Goal: Task Accomplishment & Management: Manage account settings

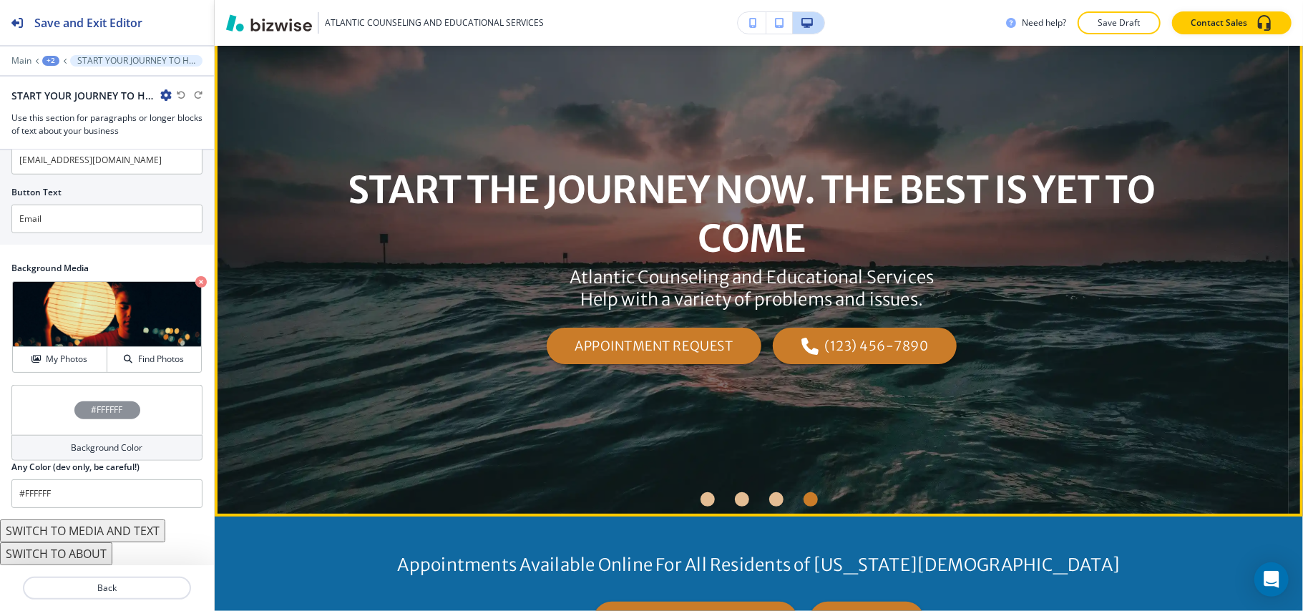
scroll to position [69, 0]
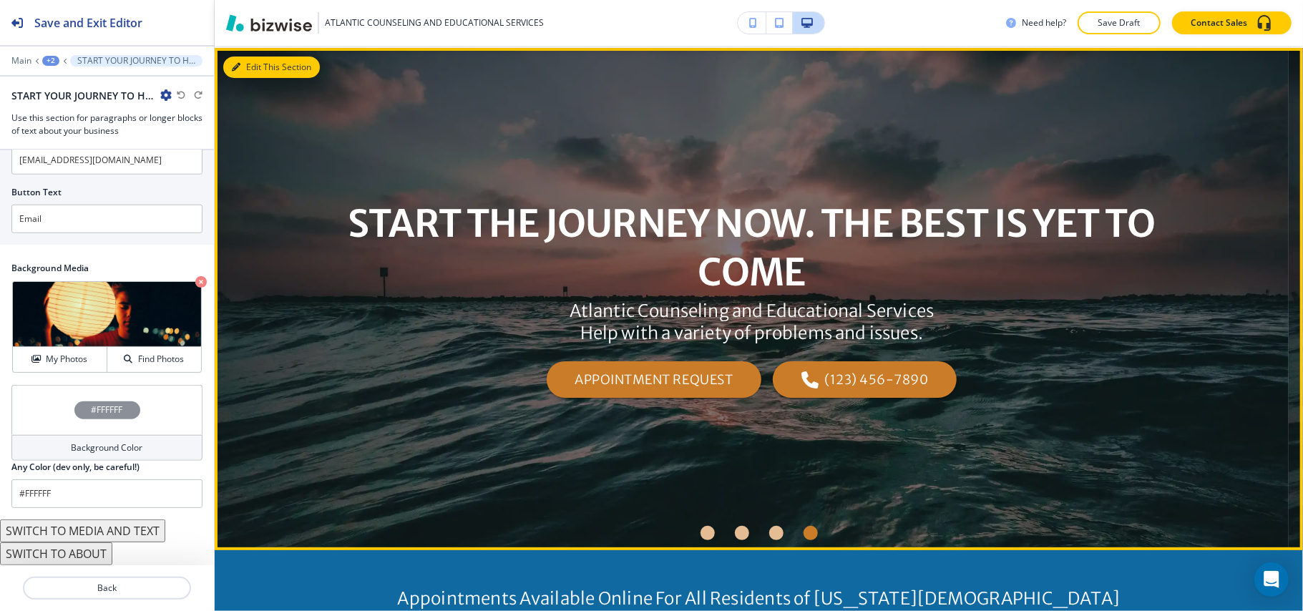
click at [240, 66] on button "Edit This Section" at bounding box center [271, 67] width 97 height 21
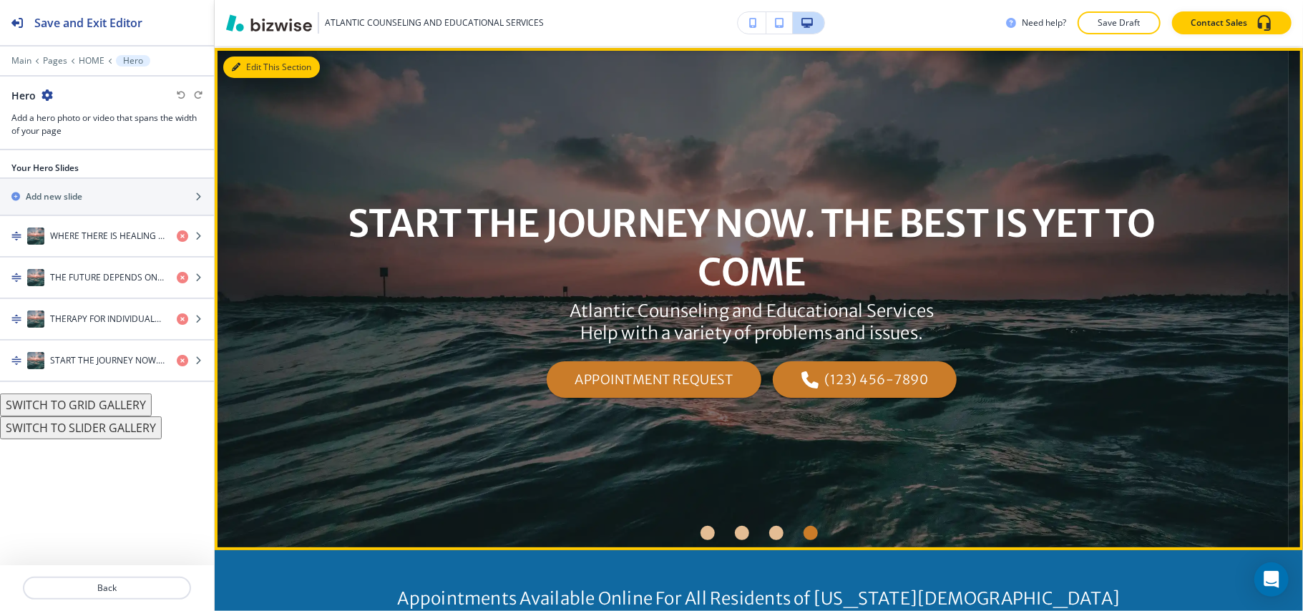
scroll to position [72, 0]
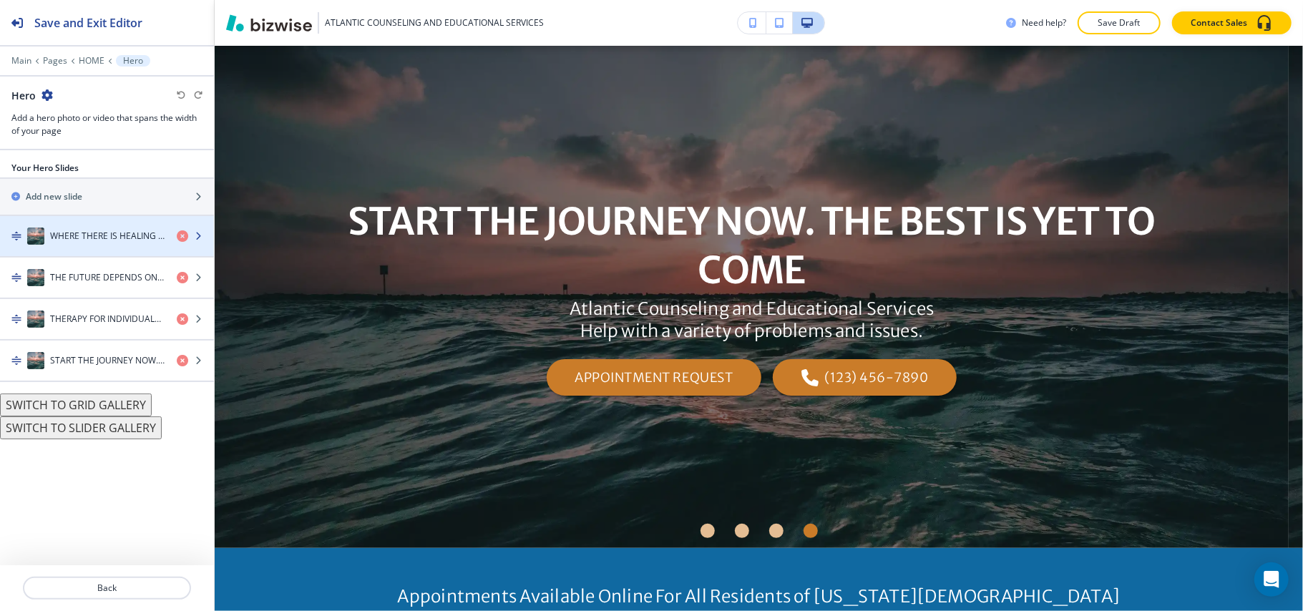
click at [69, 235] on h4 "WHERE THERE IS HEALING THERE IS HOPE. WHERE THERE IS HOPE THERE CAN BE HEALING!" at bounding box center [107, 236] width 115 height 13
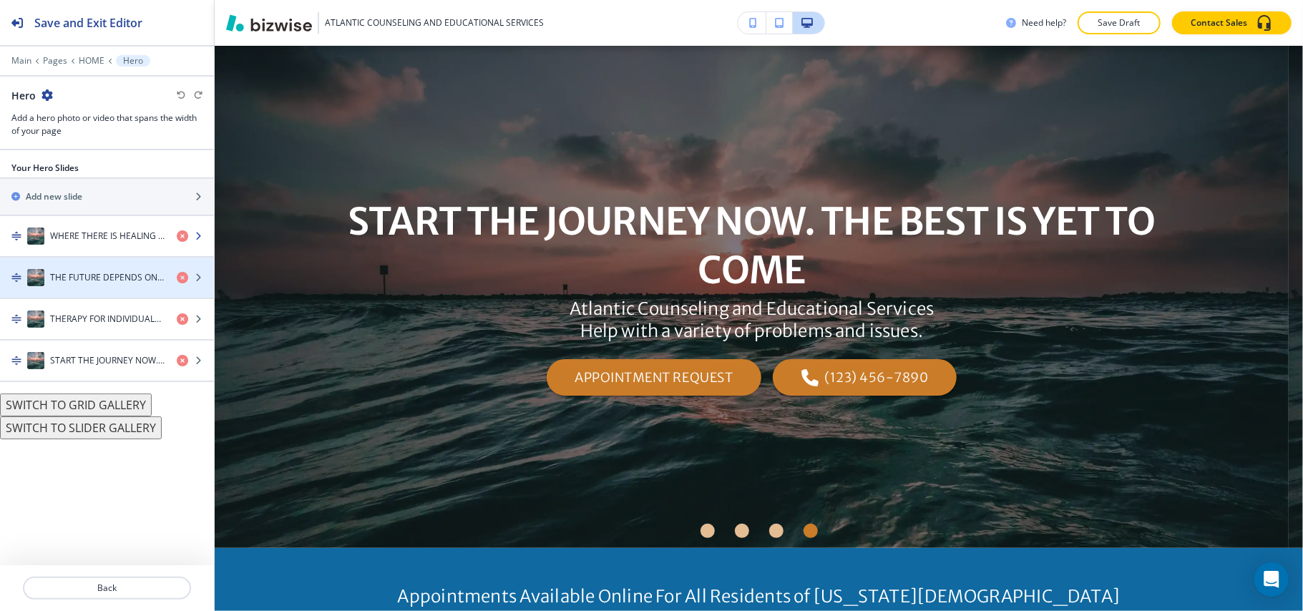
click at [90, 240] on h4 "WHERE THERE IS HEALING THERE IS HOPE. WHERE THERE IS HOPE THERE CAN BE HEALING!" at bounding box center [107, 236] width 115 height 13
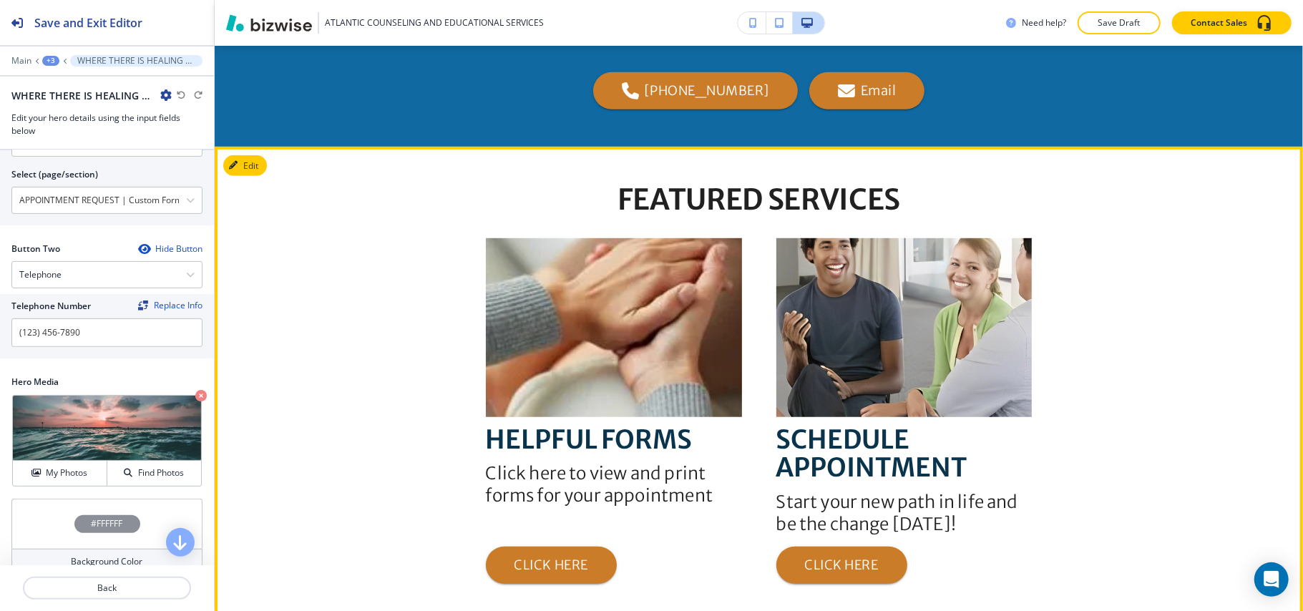
scroll to position [777, 0]
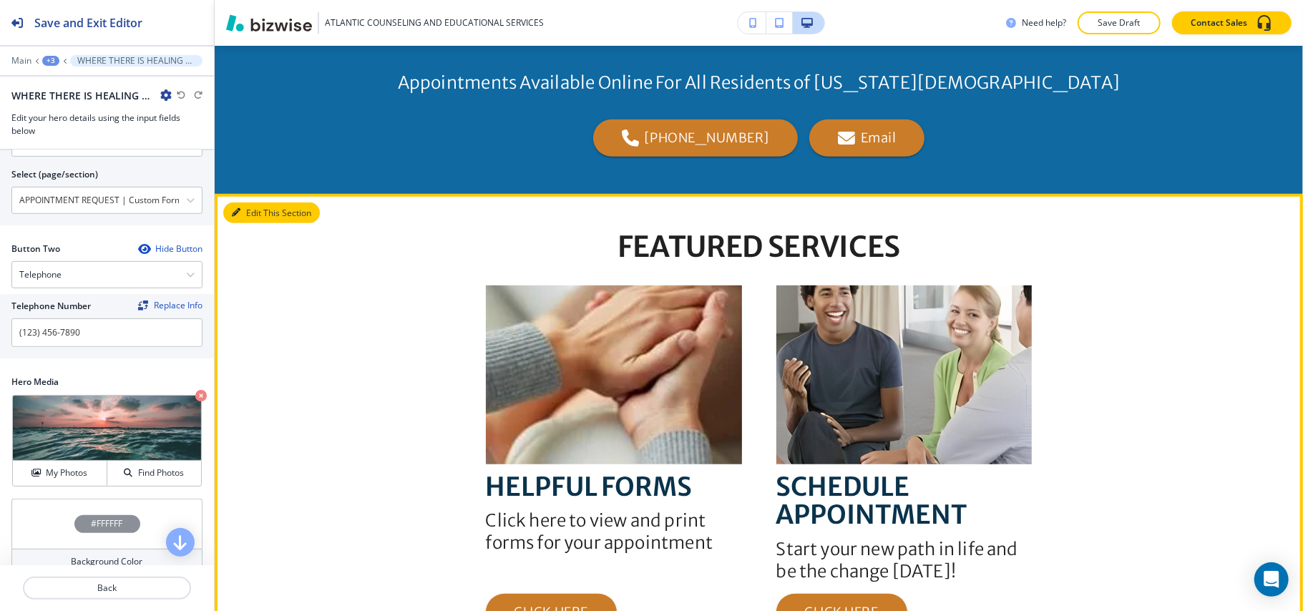
click at [253, 205] on button "Edit This Section" at bounding box center [271, 213] width 97 height 21
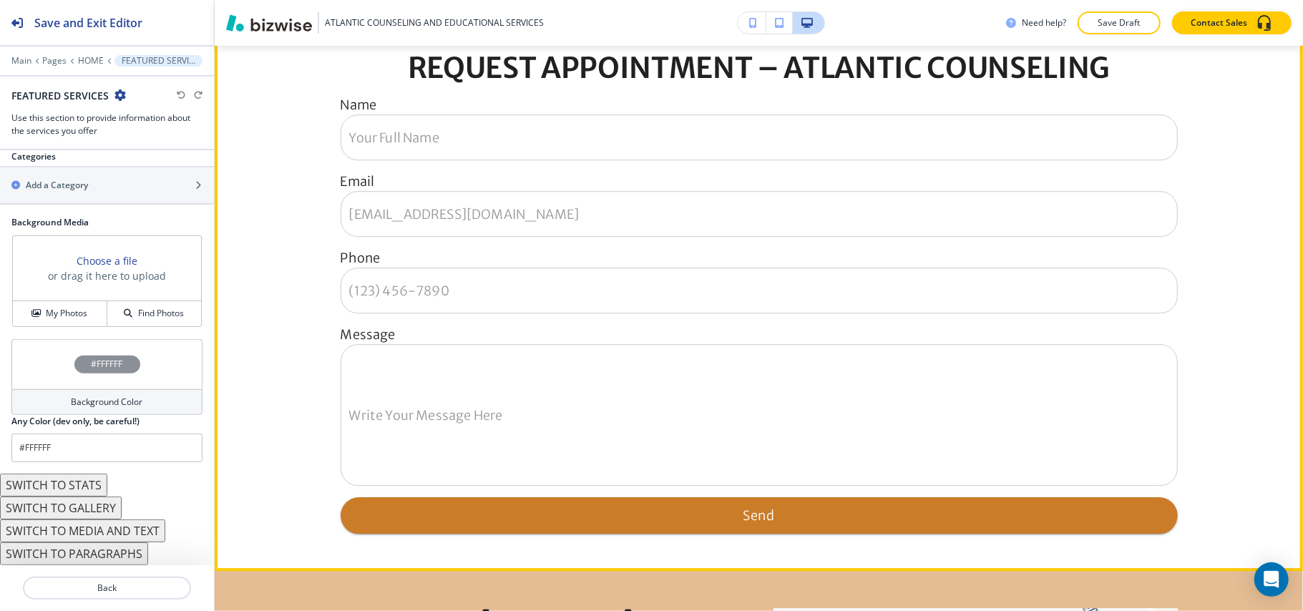
scroll to position [2929, 0]
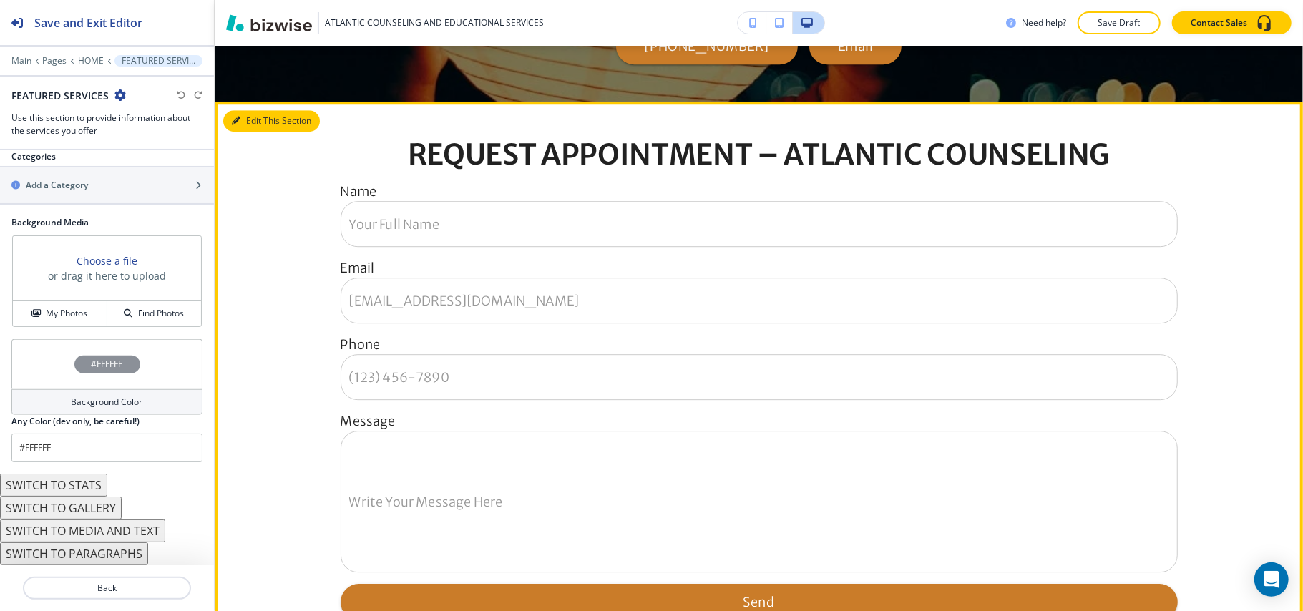
click at [264, 119] on button "Edit This Section" at bounding box center [271, 120] width 97 height 21
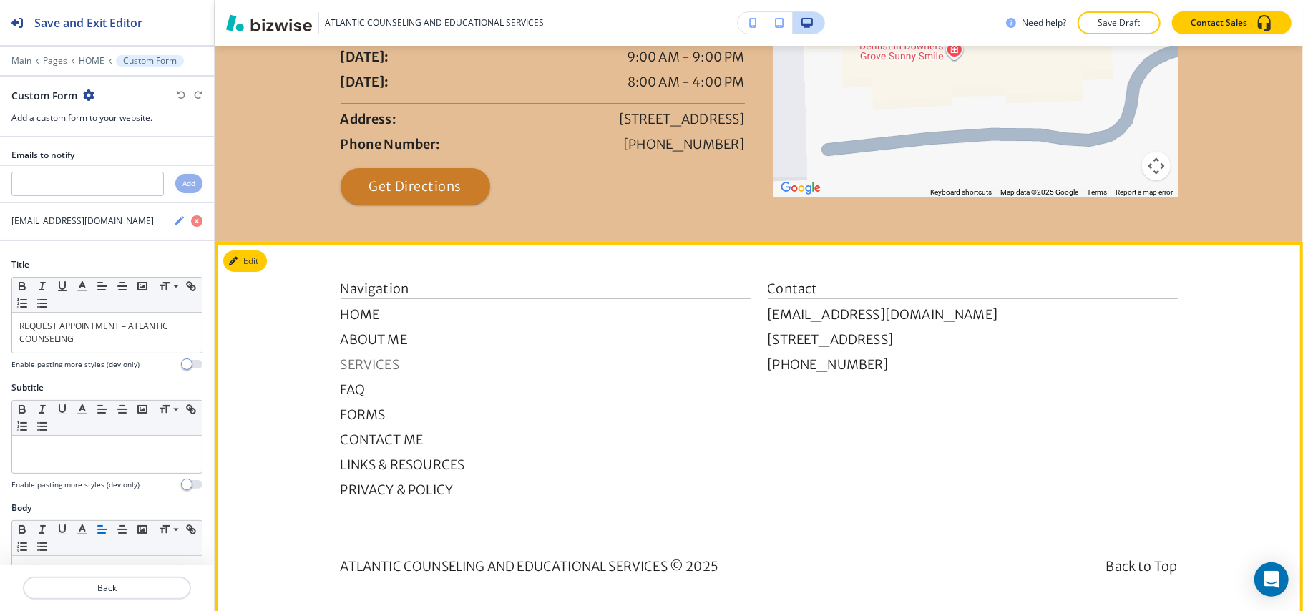
scroll to position [3806, 0]
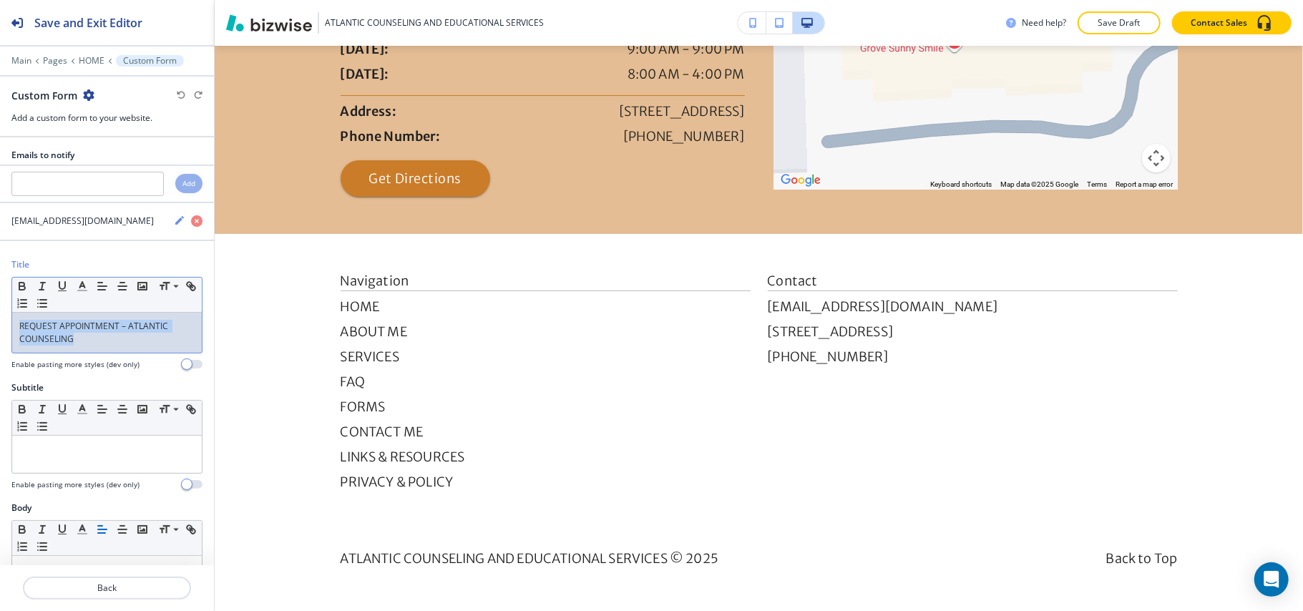
drag, startPoint x: 14, startPoint y: 324, endPoint x: 0, endPoint y: 319, distance: 15.4
click at [0, 319] on div "Title Small Normal Large Huge REQUEST APPOINTMENT – ATLANTIC COUNSELING Enable …" at bounding box center [107, 319] width 214 height 123
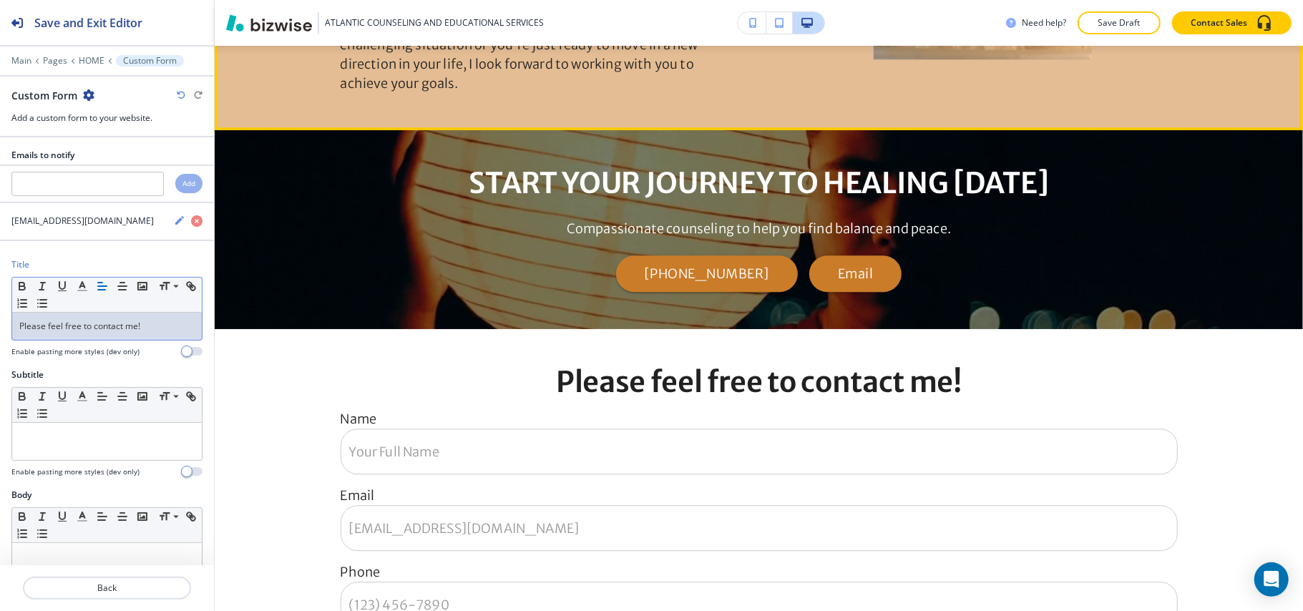
scroll to position [2988, 0]
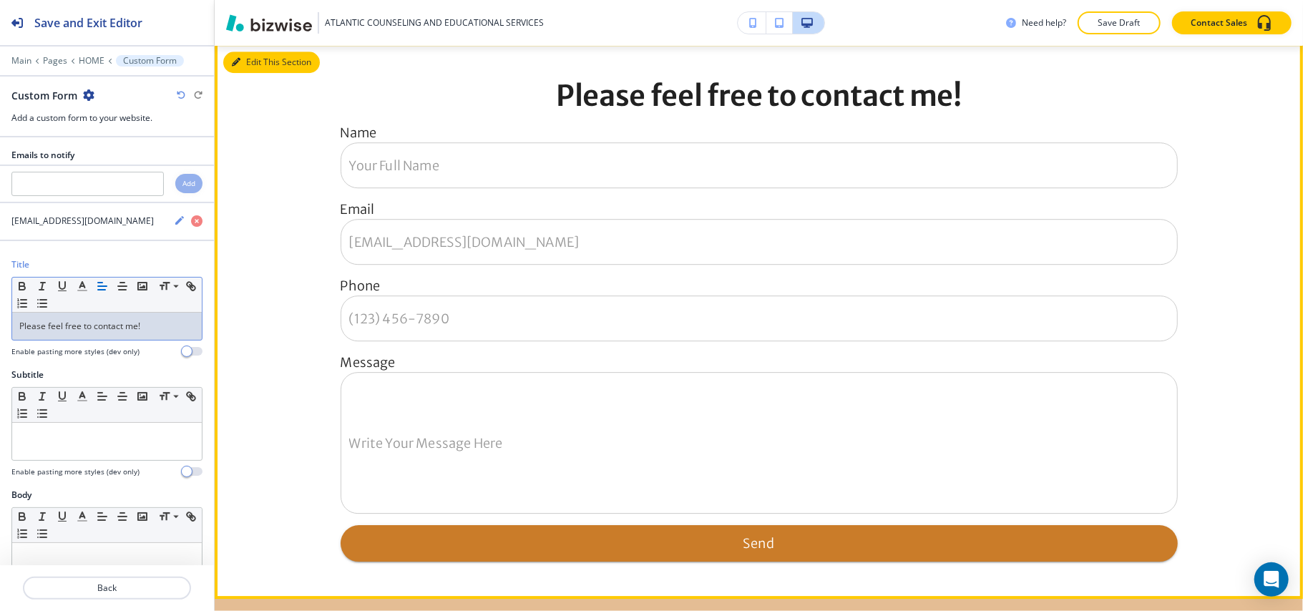
click at [243, 64] on button "Edit This Section" at bounding box center [271, 62] width 97 height 21
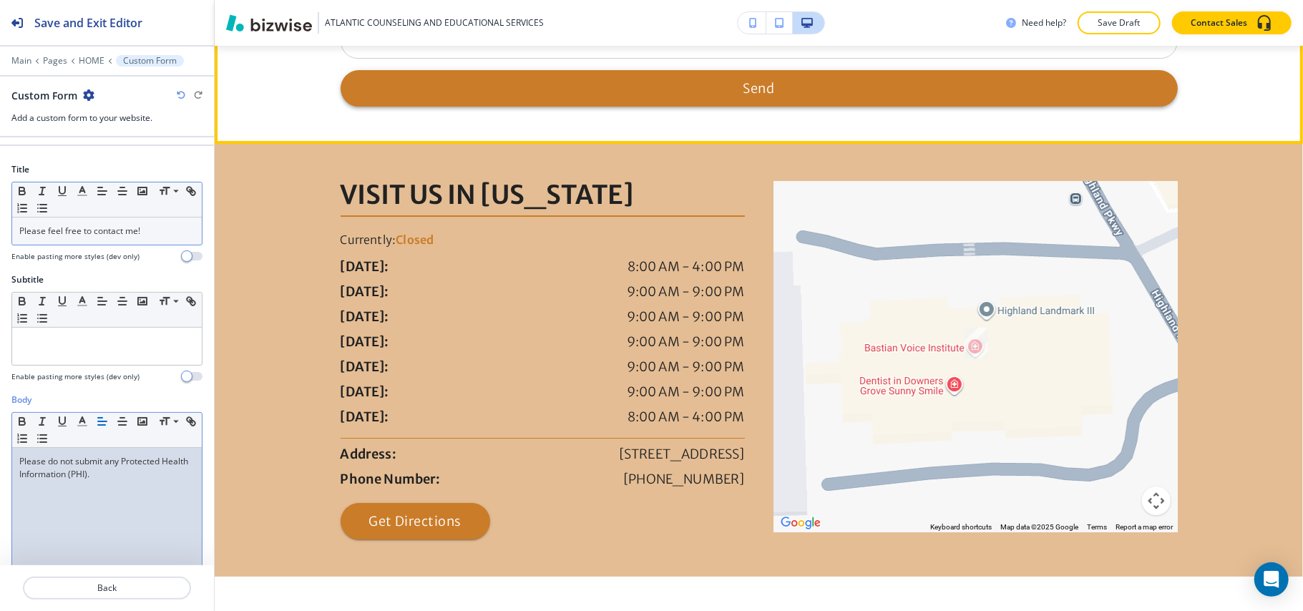
scroll to position [3560, 0]
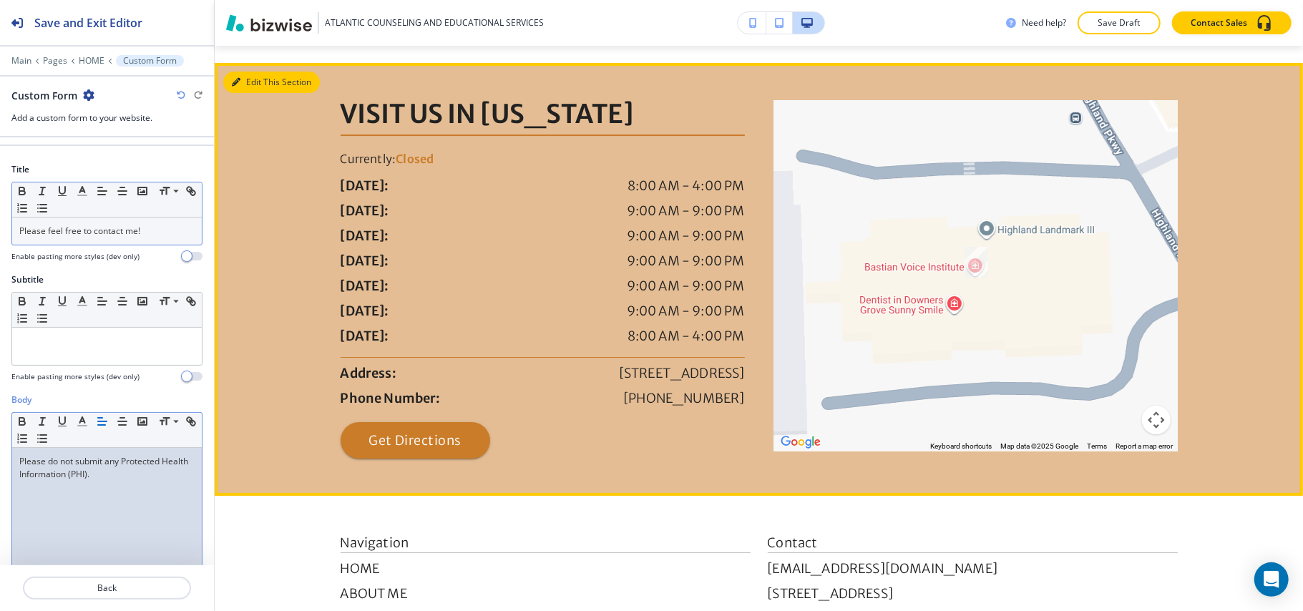
click at [265, 81] on button "Edit This Section" at bounding box center [271, 82] width 97 height 21
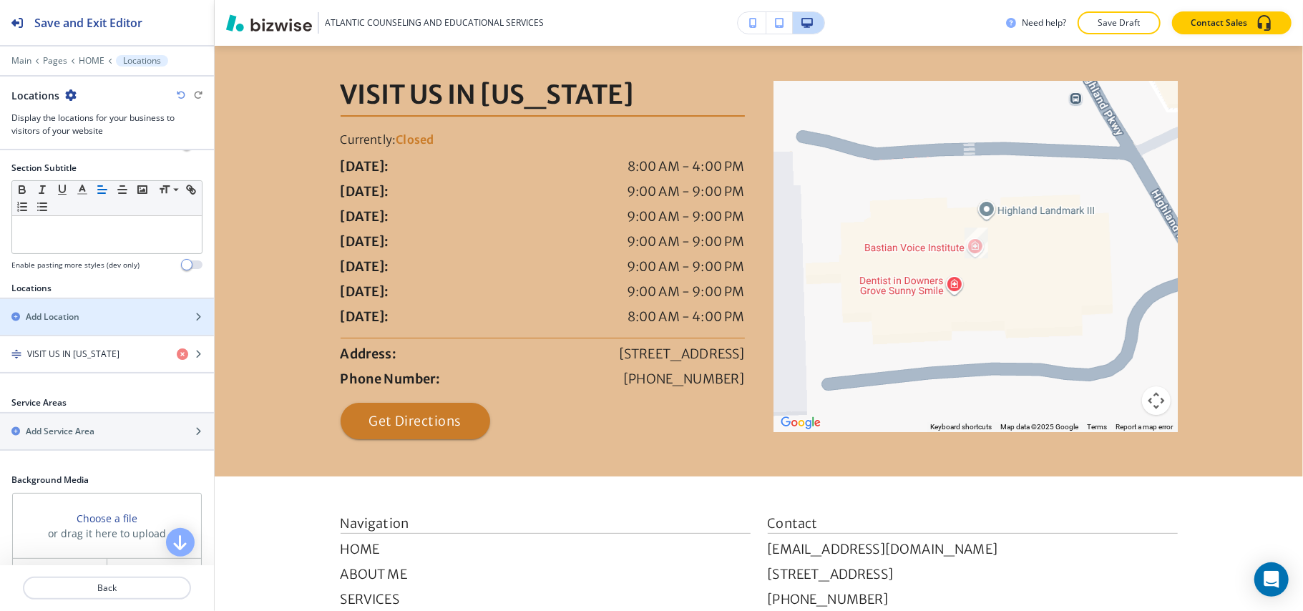
scroll to position [281, 0]
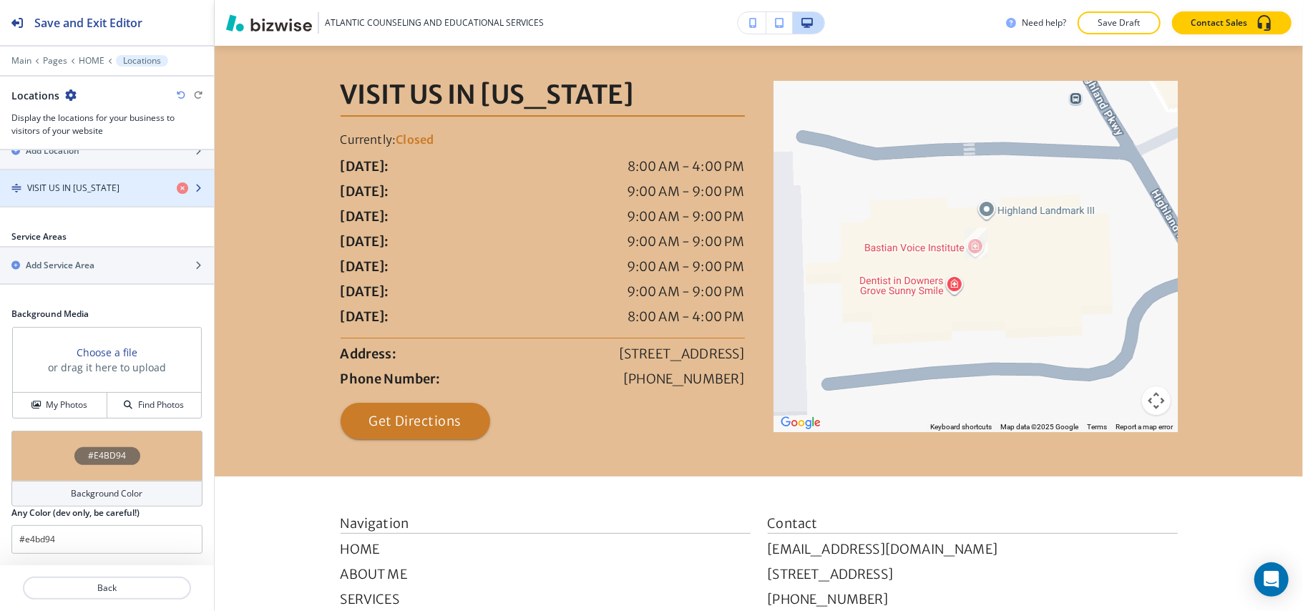
click at [87, 196] on div "button" at bounding box center [107, 200] width 214 height 11
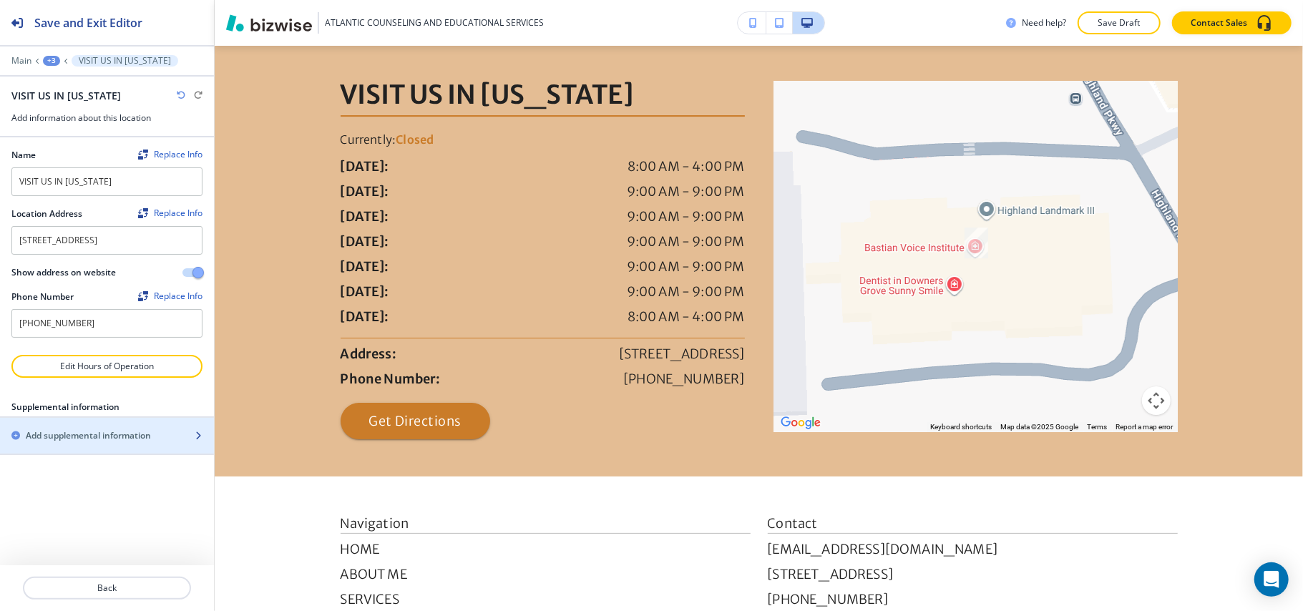
click at [94, 442] on h2 "Add supplemental information" at bounding box center [88, 435] width 125 height 13
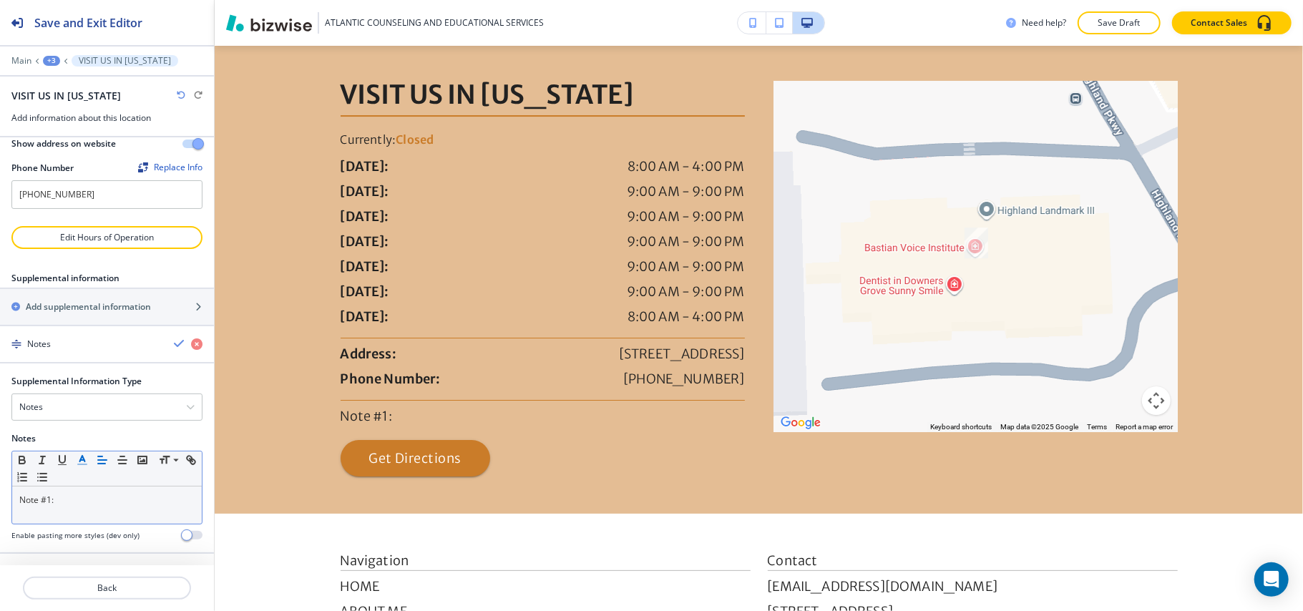
scroll to position [147, 0]
drag, startPoint x: 0, startPoint y: 507, endPoint x: 92, endPoint y: 507, distance: 92.3
click at [1, 507] on div "Supplemental Information Type Notes Notes Email Address PO Box Fax Number Other…" at bounding box center [107, 464] width 214 height 178
click at [82, 497] on p "Serving Clients of New Jersey Virtually" at bounding box center [106, 500] width 175 height 13
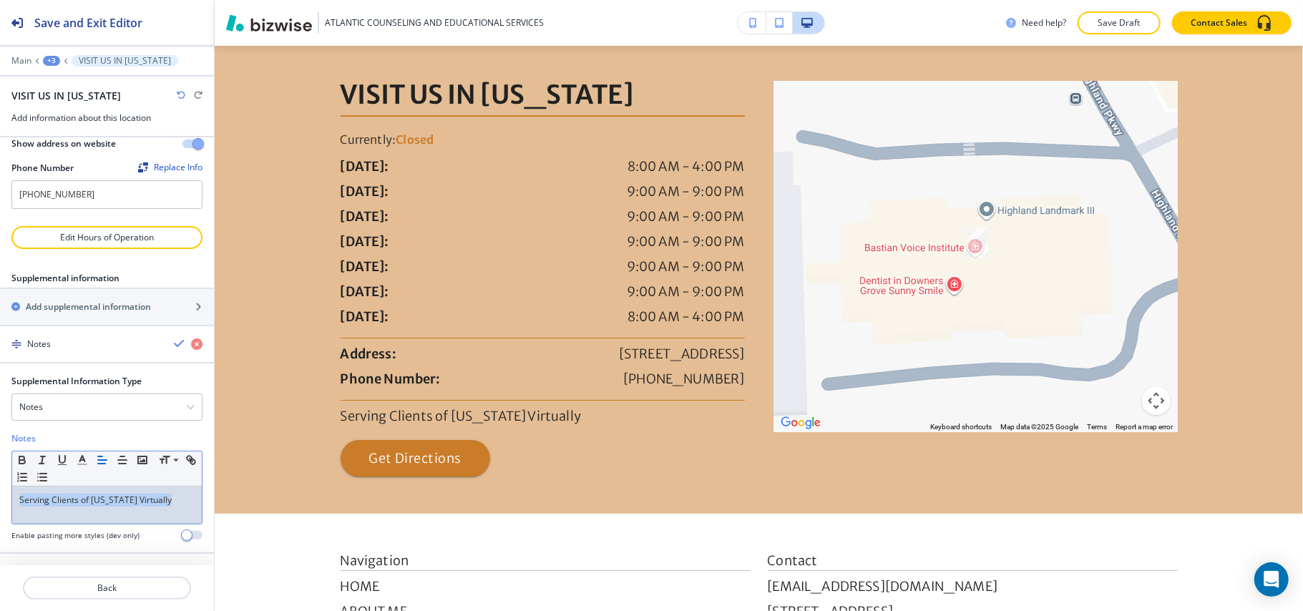
click at [83, 497] on p "Serving Clients of New Jersey Virtually" at bounding box center [106, 500] width 175 height 13
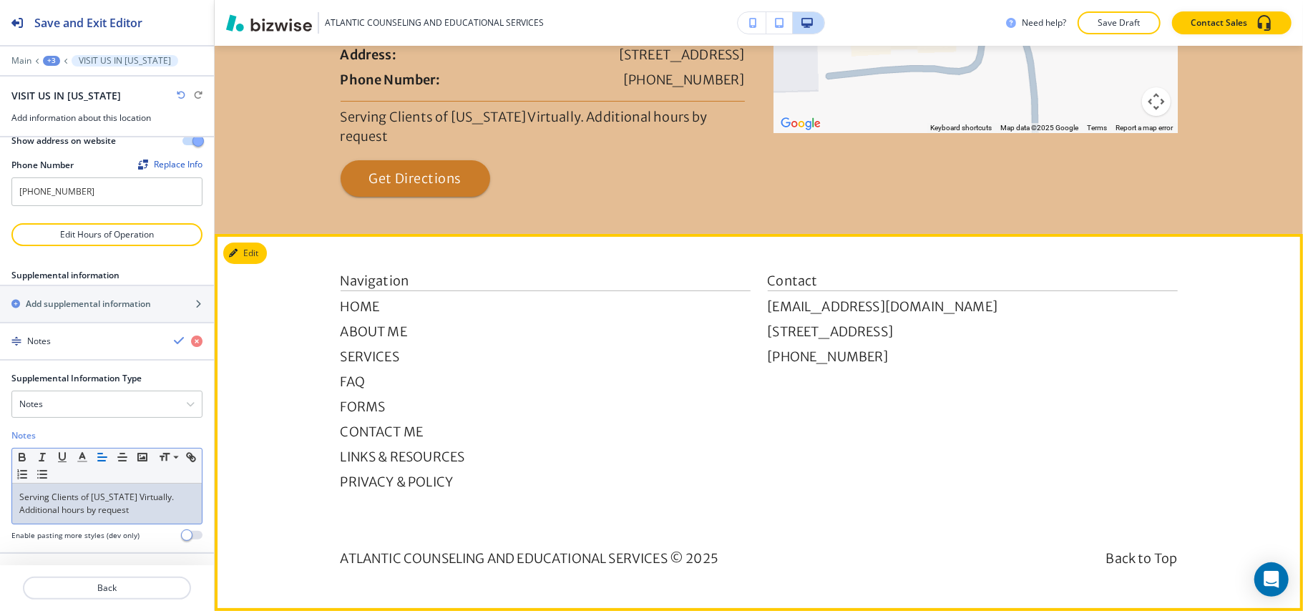
scroll to position [3899, 0]
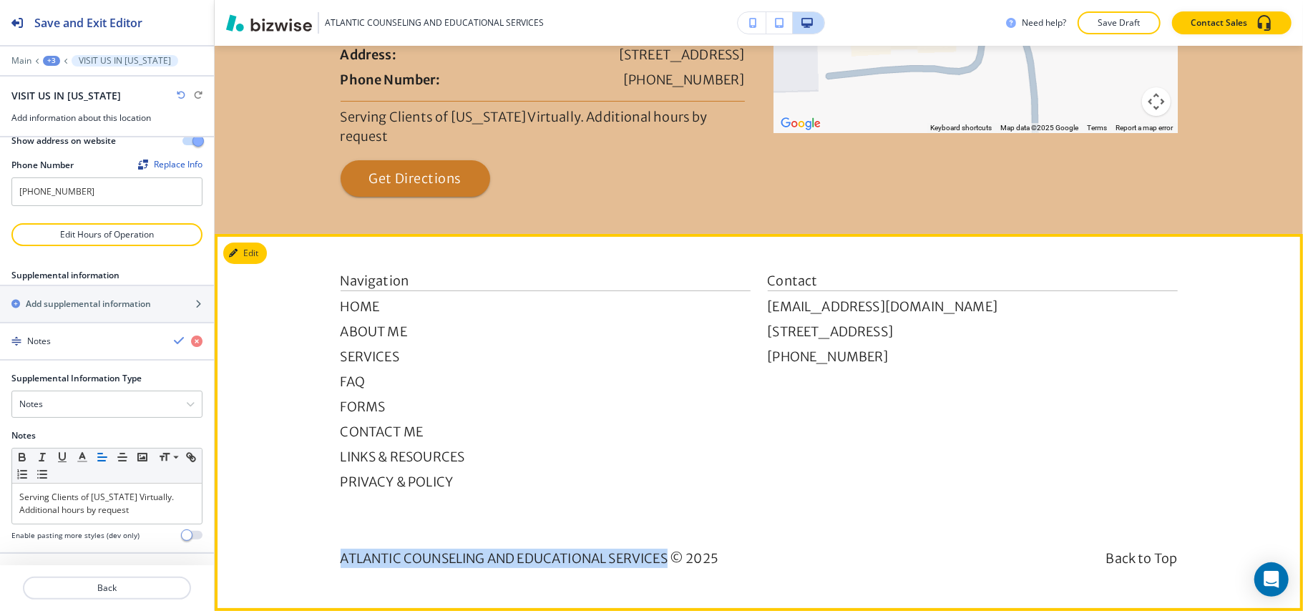
drag, startPoint x: 318, startPoint y: 557, endPoint x: 662, endPoint y: 557, distance: 344.3
click at [662, 557] on footer "Navigation HOME ABOUT ME SERVICES FAQ FORMS CONTACT ME LINKS & RESOURCES PRIVAC…" at bounding box center [759, 422] width 1089 height 377
copy p "ATLANTIC COUNSELING AND EDUCATIONAL SERVICES"
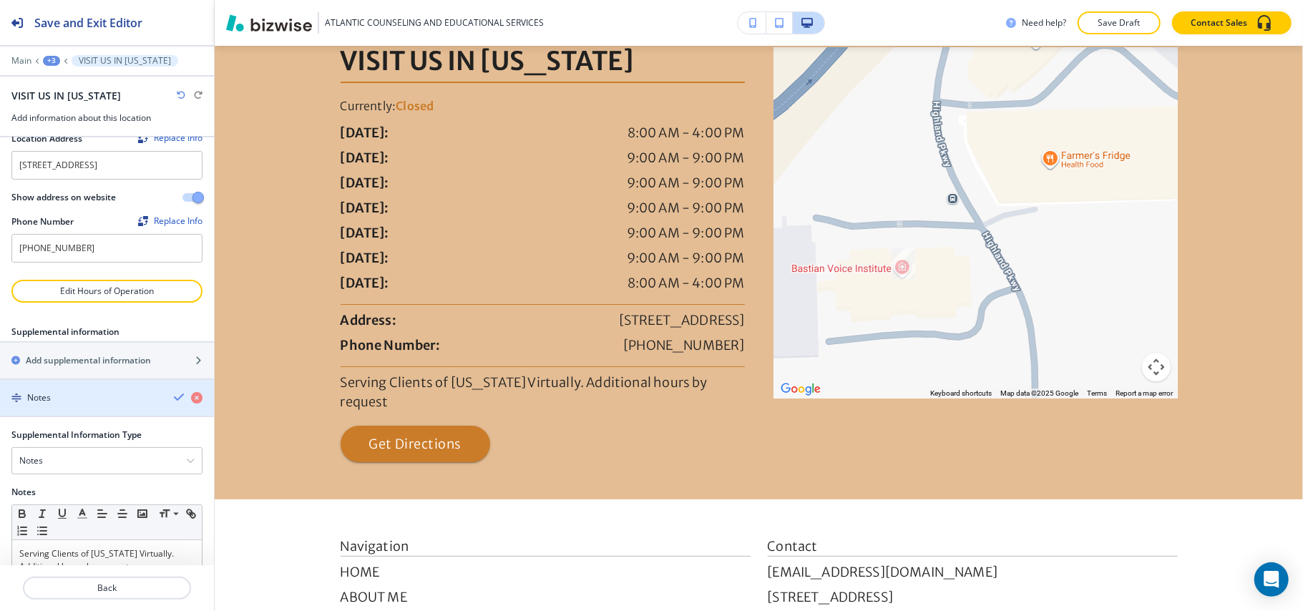
scroll to position [0, 0]
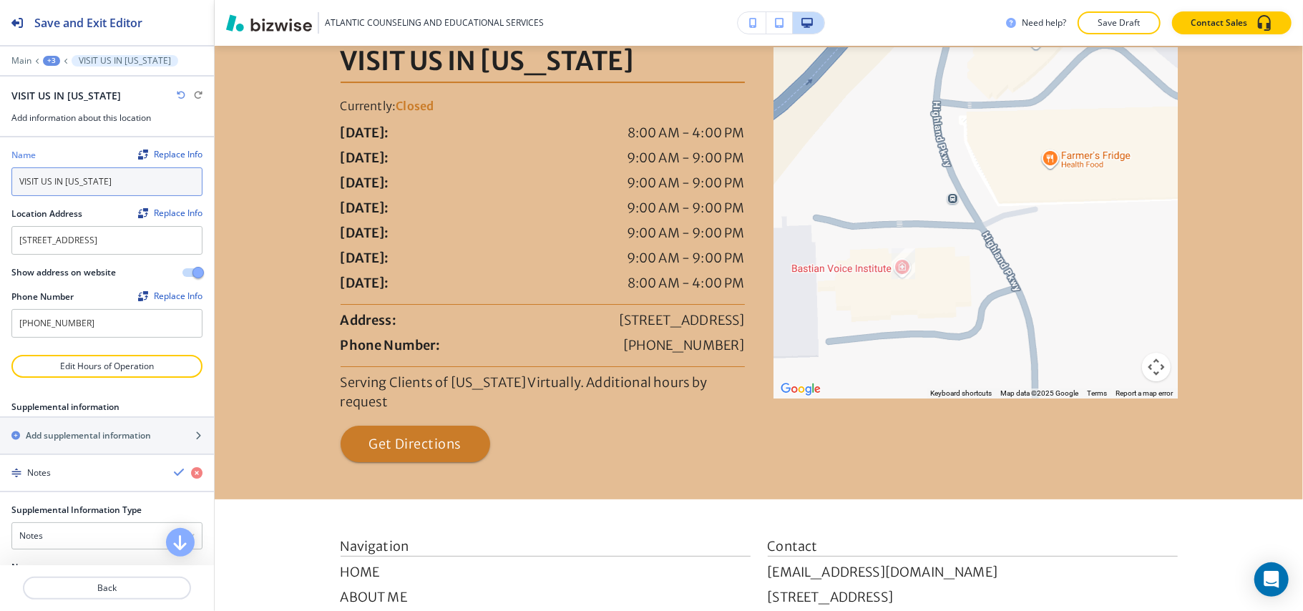
drag, startPoint x: 116, startPoint y: 186, endPoint x: 0, endPoint y: 175, distance: 116.4
click at [0, 175] on div "Name Replace Info VISIT US IN NEW JERSEY Location Address Replace Info 3010 Hig…" at bounding box center [107, 246] width 214 height 218
paste input "ATLANTIC COUNSELING AND EDUCATIONAL SERVICES"
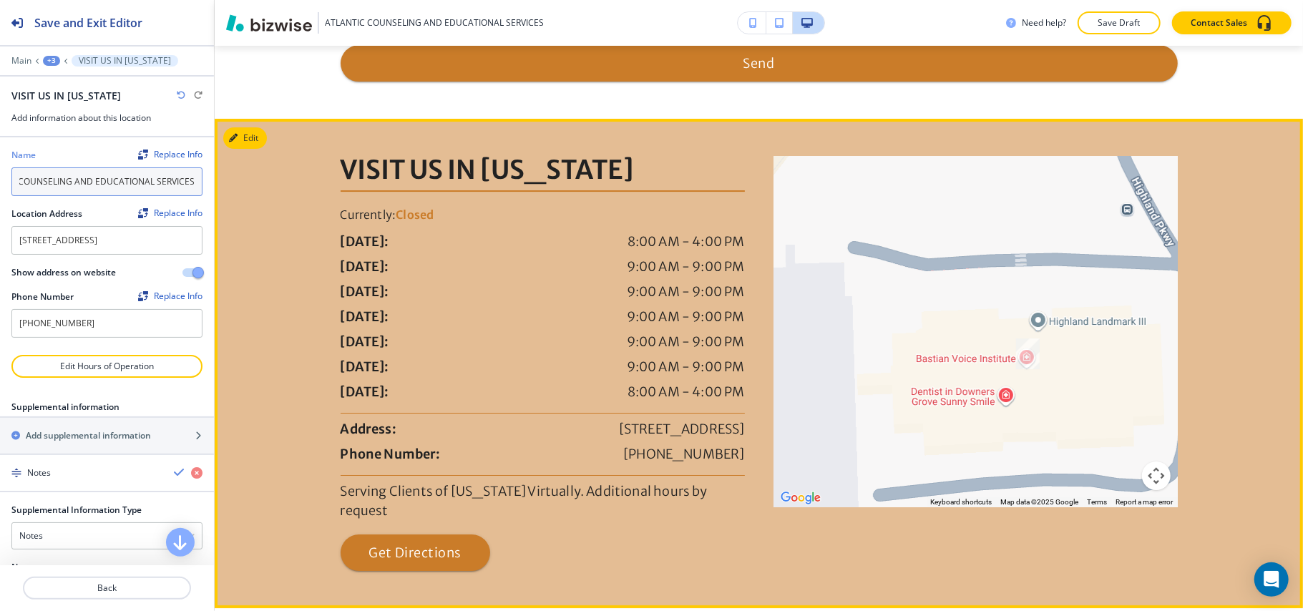
scroll to position [3517, 0]
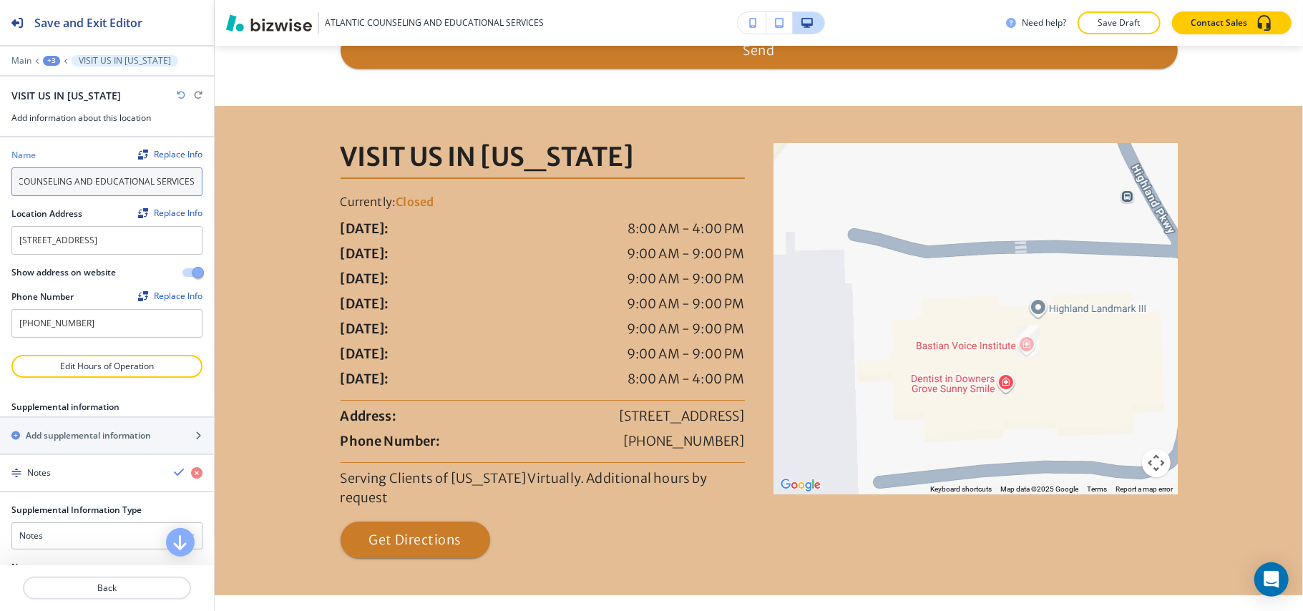
type input "ATLANTIC COUNSELING AND EDUCATIONAL SERVICES"
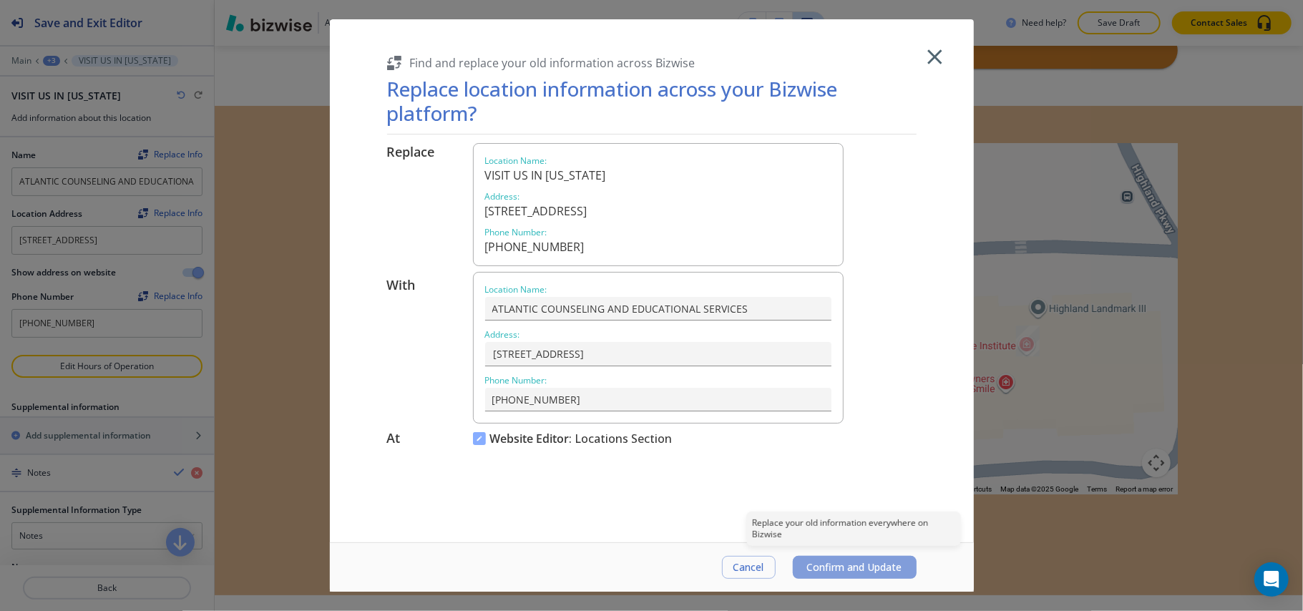
click at [849, 573] on span "Confirm and Update" at bounding box center [854, 567] width 95 height 11
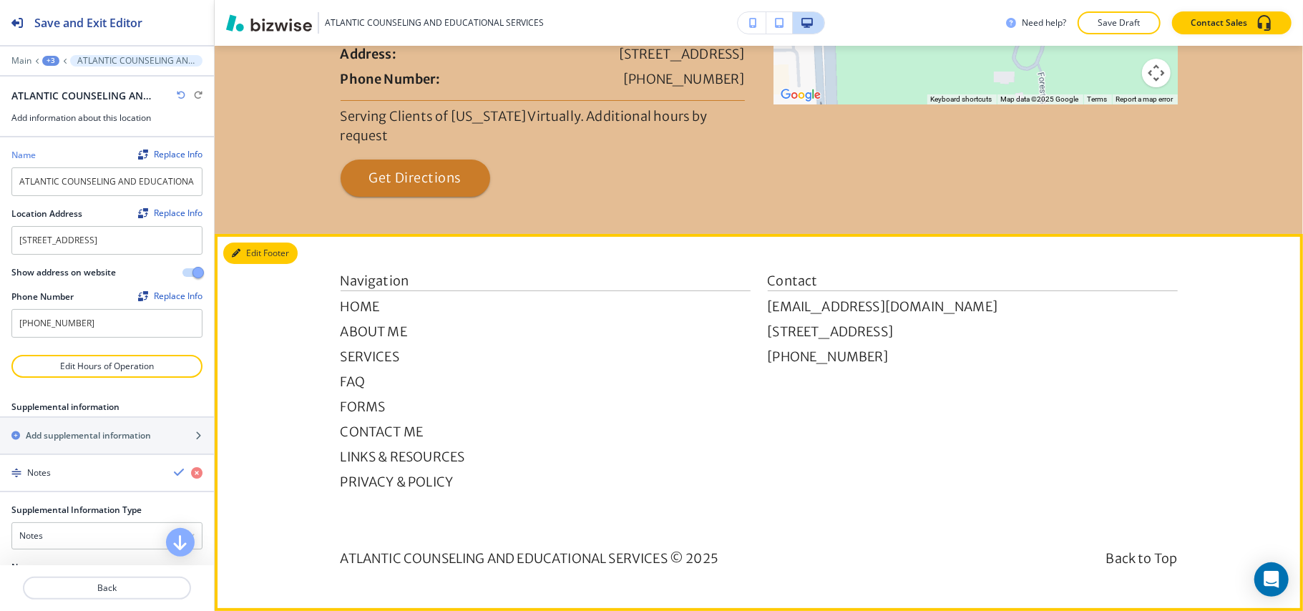
click at [243, 247] on button "Edit Footer" at bounding box center [260, 253] width 74 height 21
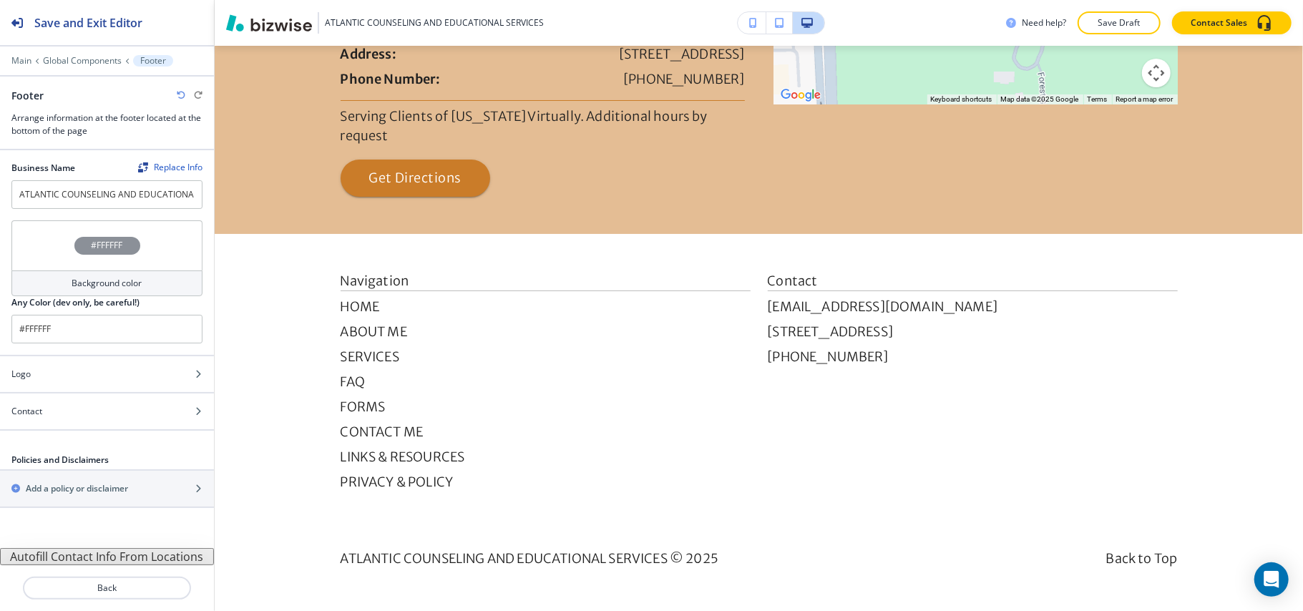
click at [44, 253] on div "#FFFFFF" at bounding box center [106, 245] width 191 height 50
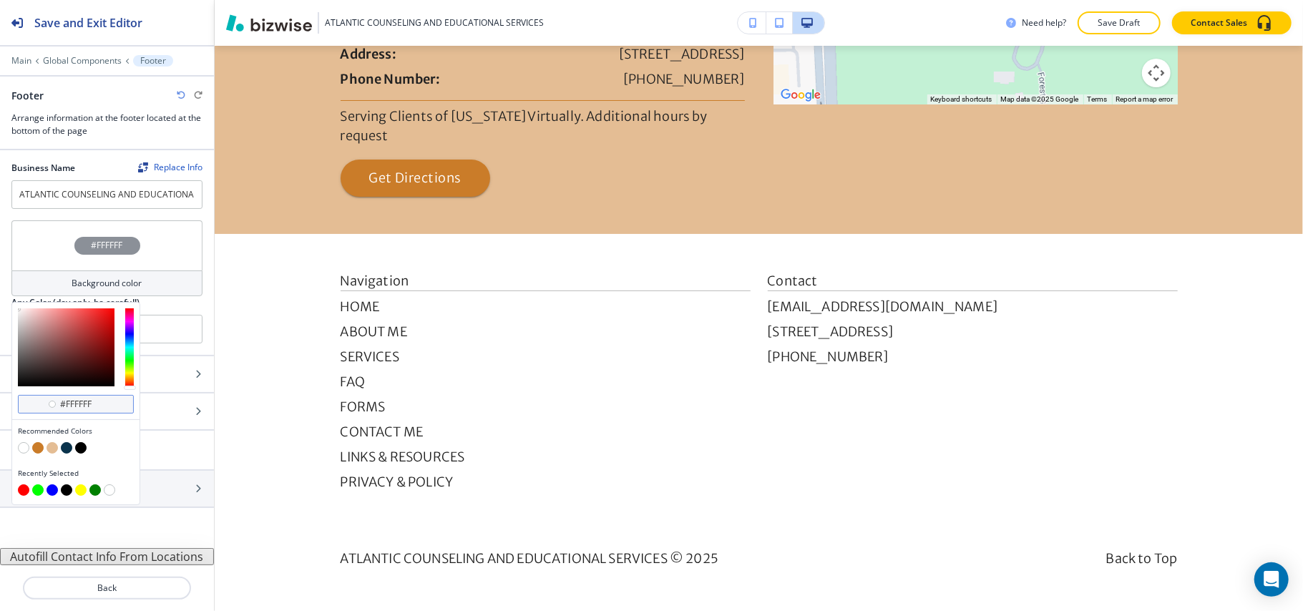
click at [105, 413] on div "#ffffff" at bounding box center [76, 404] width 116 height 19
click at [104, 408] on input "#ffffff" at bounding box center [84, 404] width 50 height 11
click at [103, 407] on input "#ffffff" at bounding box center [84, 404] width 50 height 11
paste input "1b2c37"
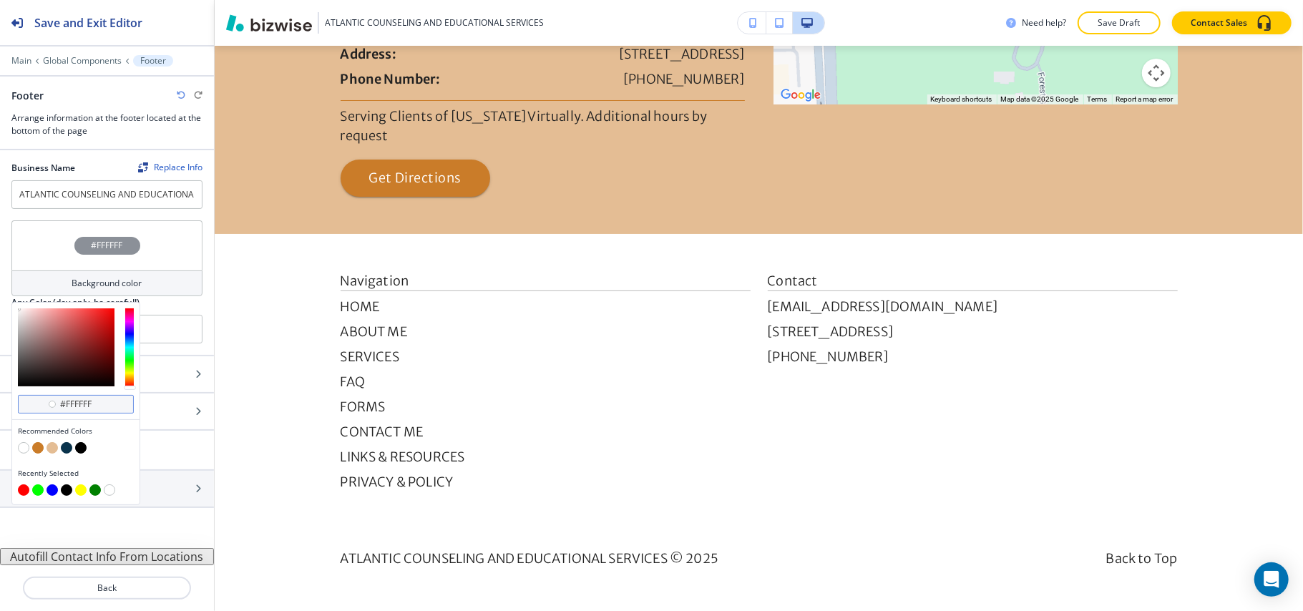
type input "#1b2c37"
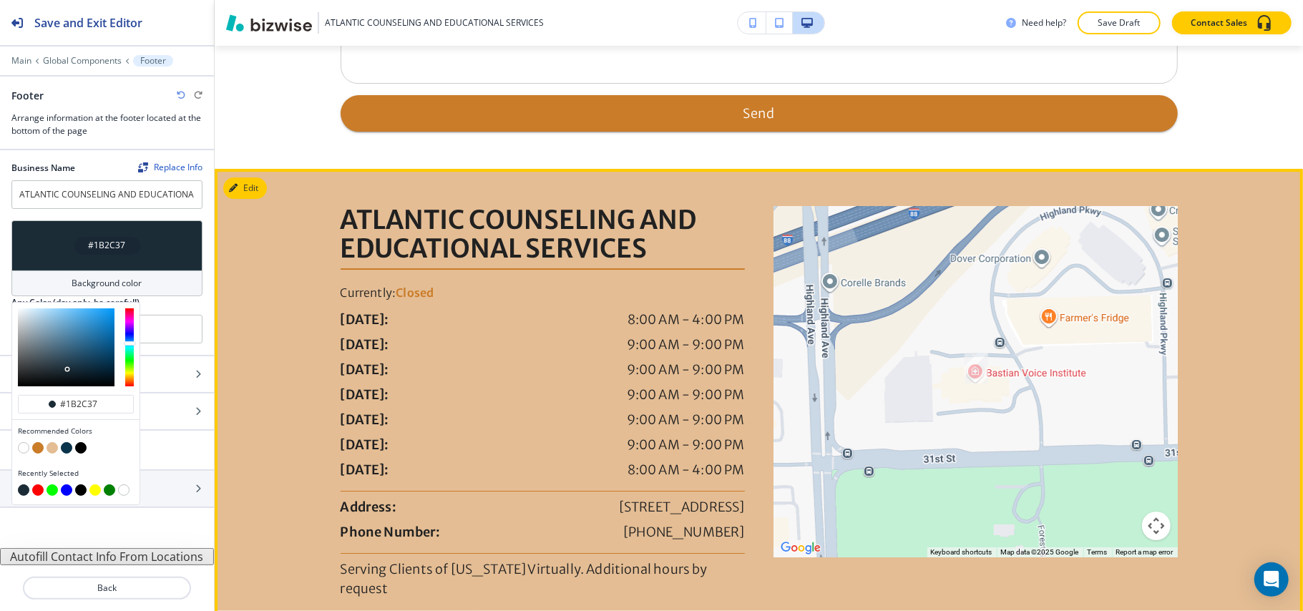
scroll to position [3451, 0]
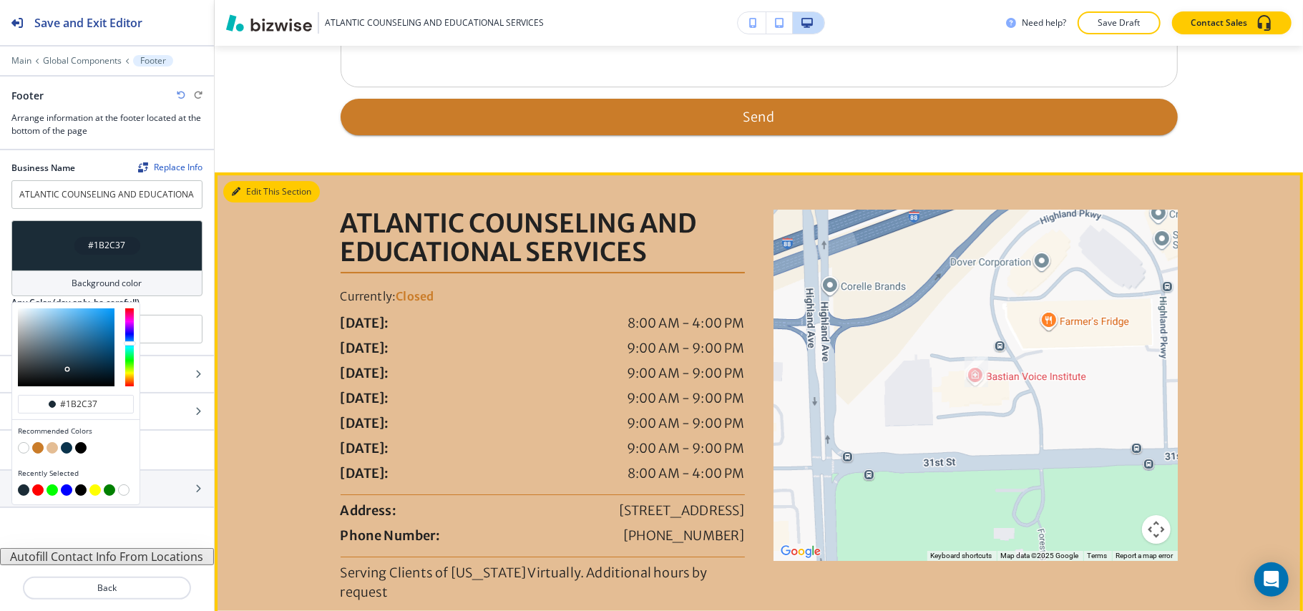
click at [248, 190] on button "Edit This Section" at bounding box center [271, 191] width 97 height 21
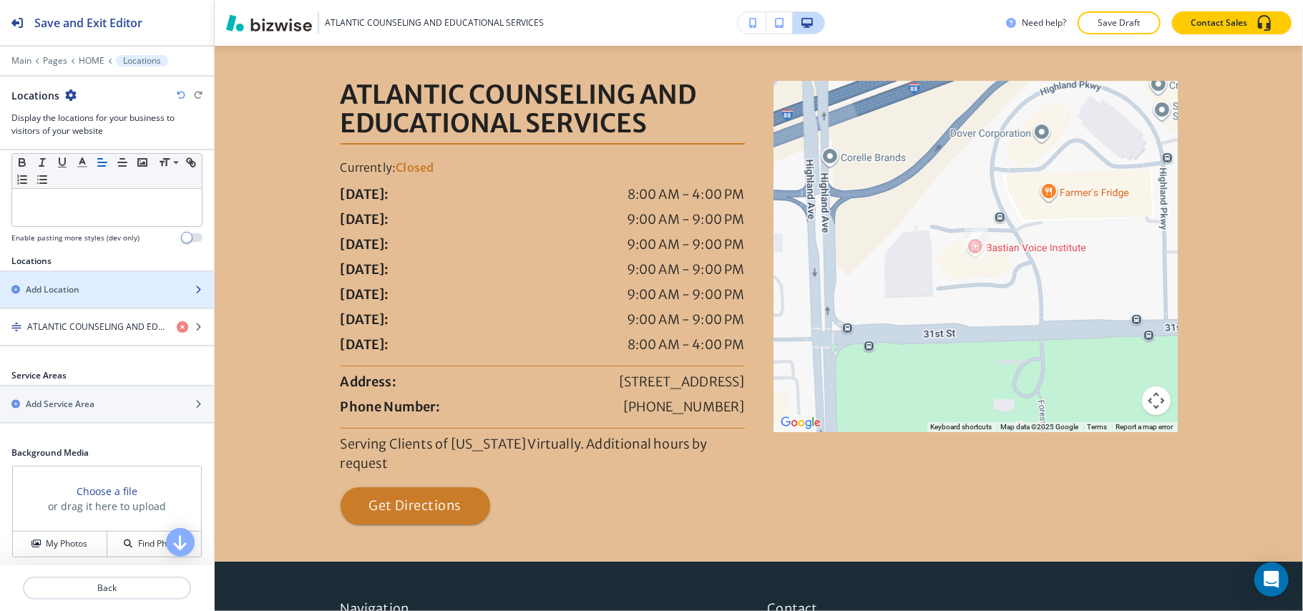
scroll to position [281, 0]
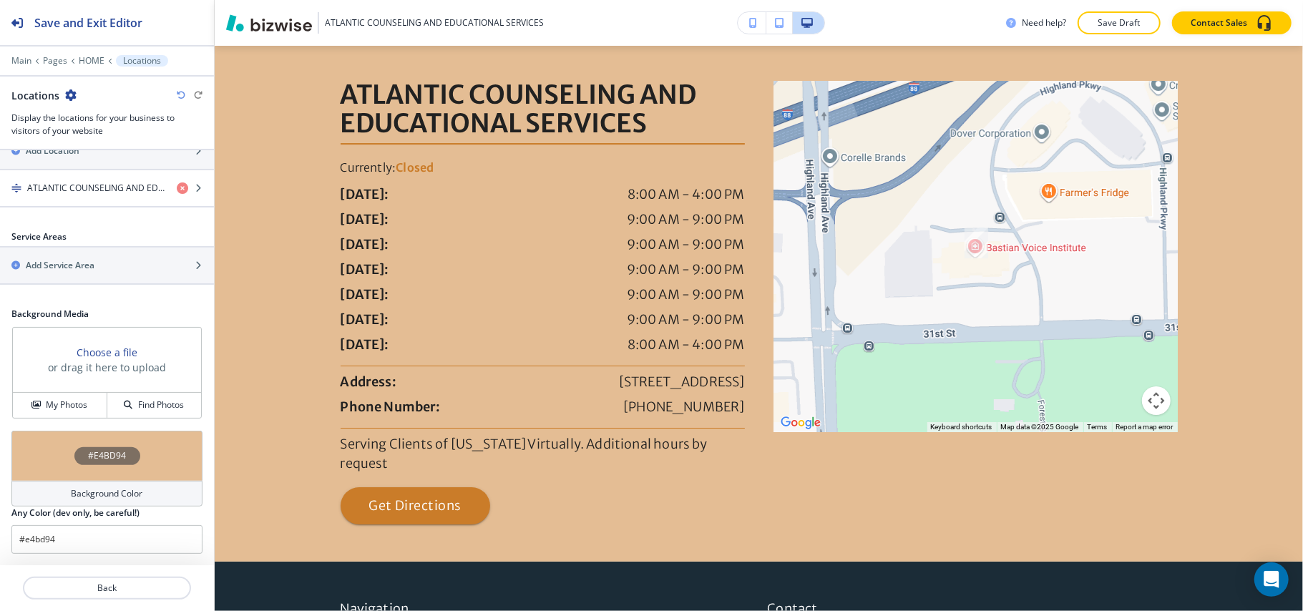
click at [6, 453] on div "#E4BD94 Background Color Any Color (dev only, be careful!) #e4bd94" at bounding box center [107, 498] width 214 height 135
click at [40, 457] on div "#E4BD94" at bounding box center [106, 456] width 191 height 50
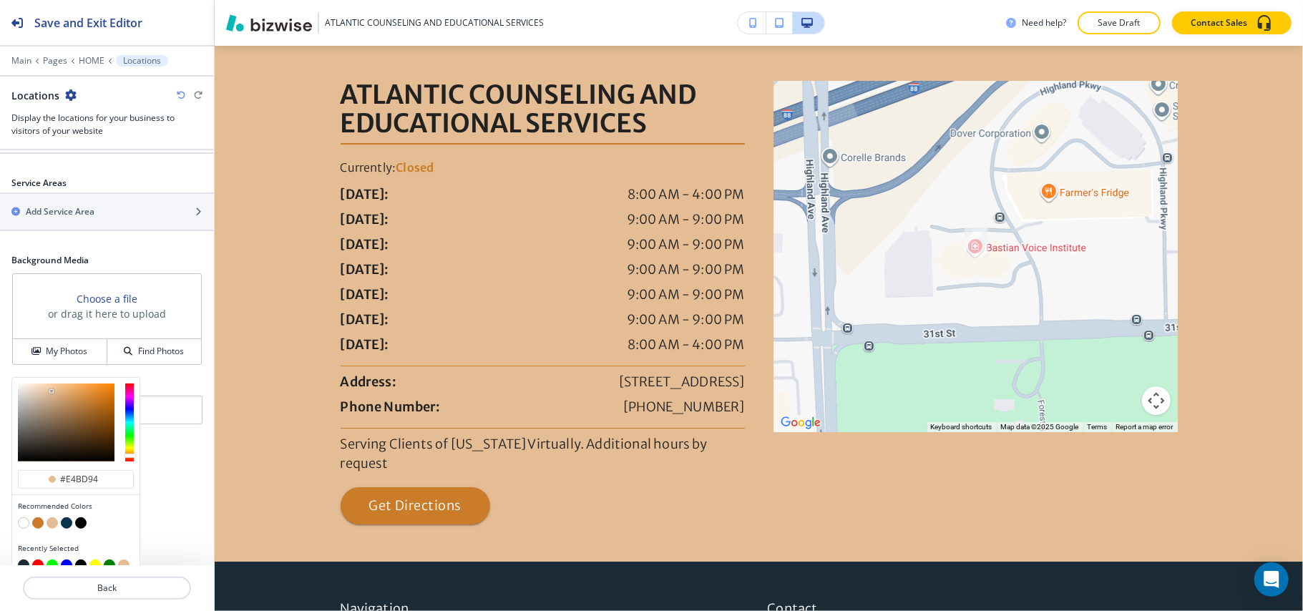
scroll to position [351, 0]
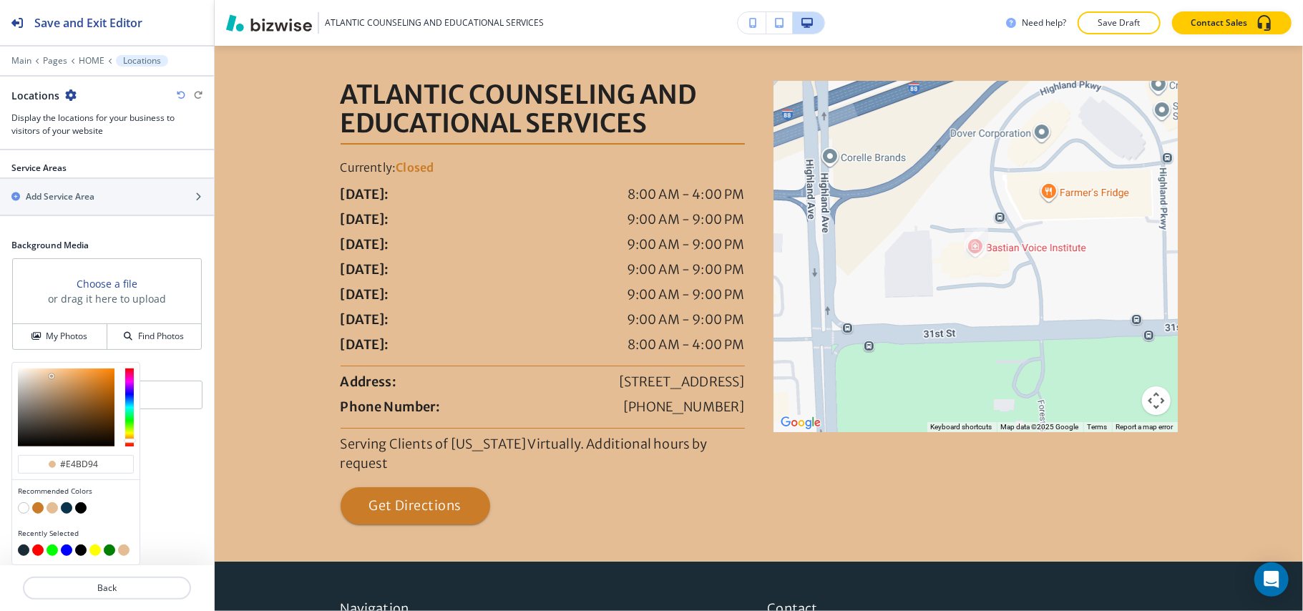
type input "#fbedde"
click at [29, 369] on div at bounding box center [66, 408] width 97 height 78
type input "#fbedde"
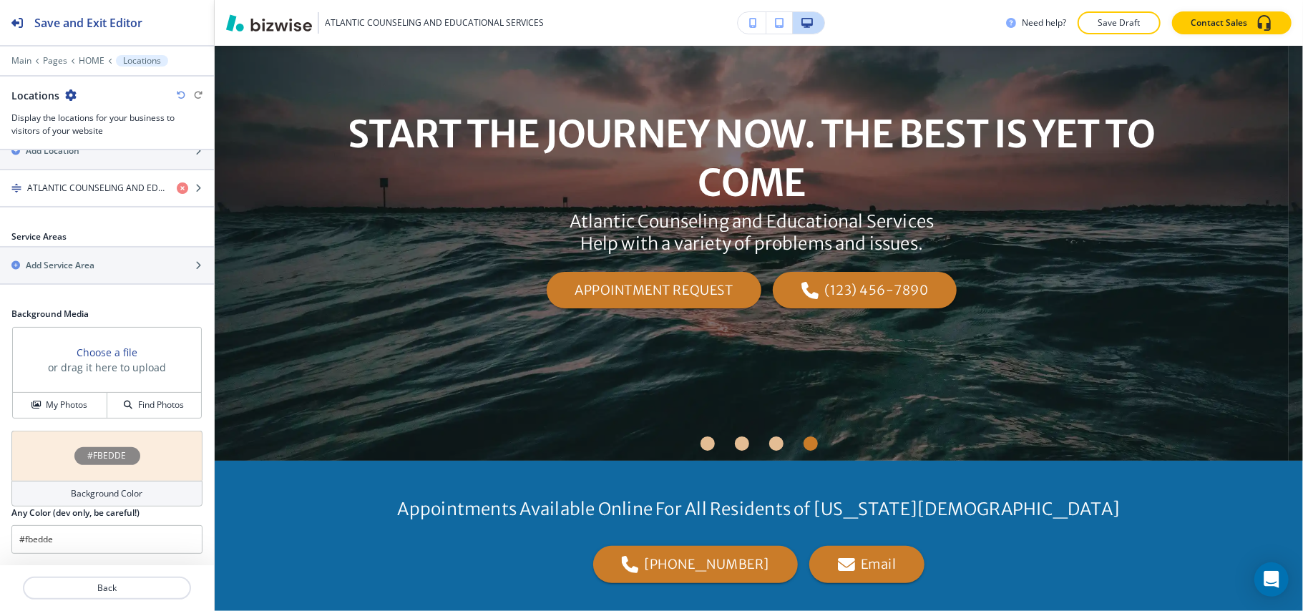
scroll to position [0, 0]
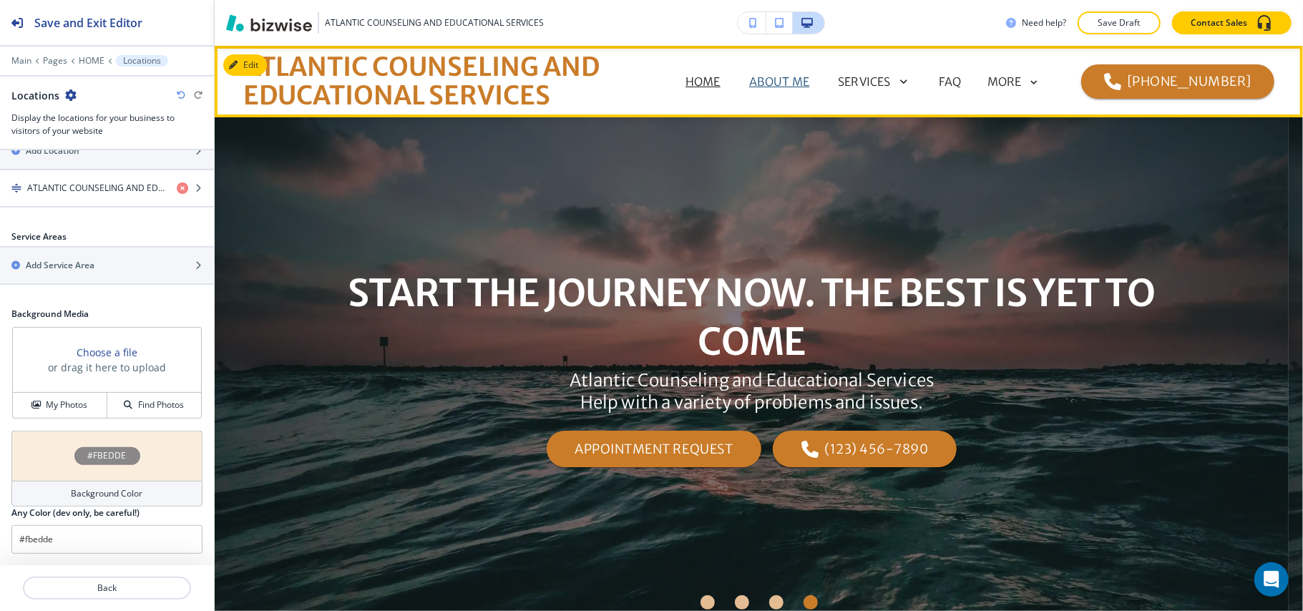
click at [782, 76] on p "ABOUT ME" at bounding box center [779, 81] width 60 height 17
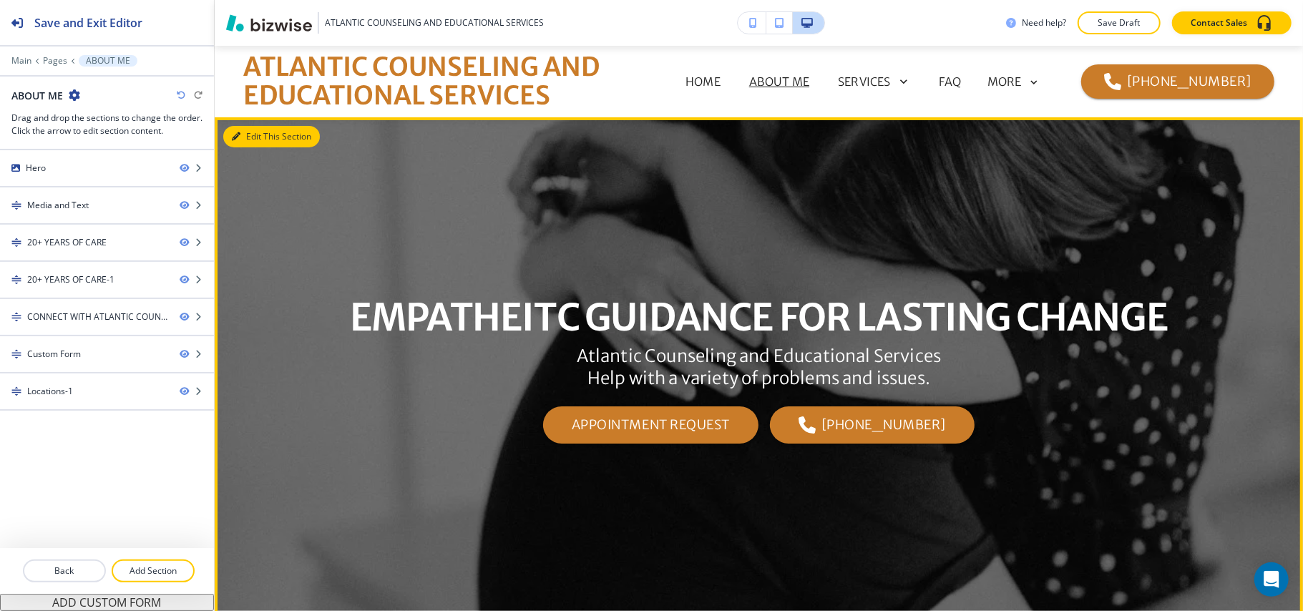
click at [250, 142] on button "Edit This Section" at bounding box center [271, 136] width 97 height 21
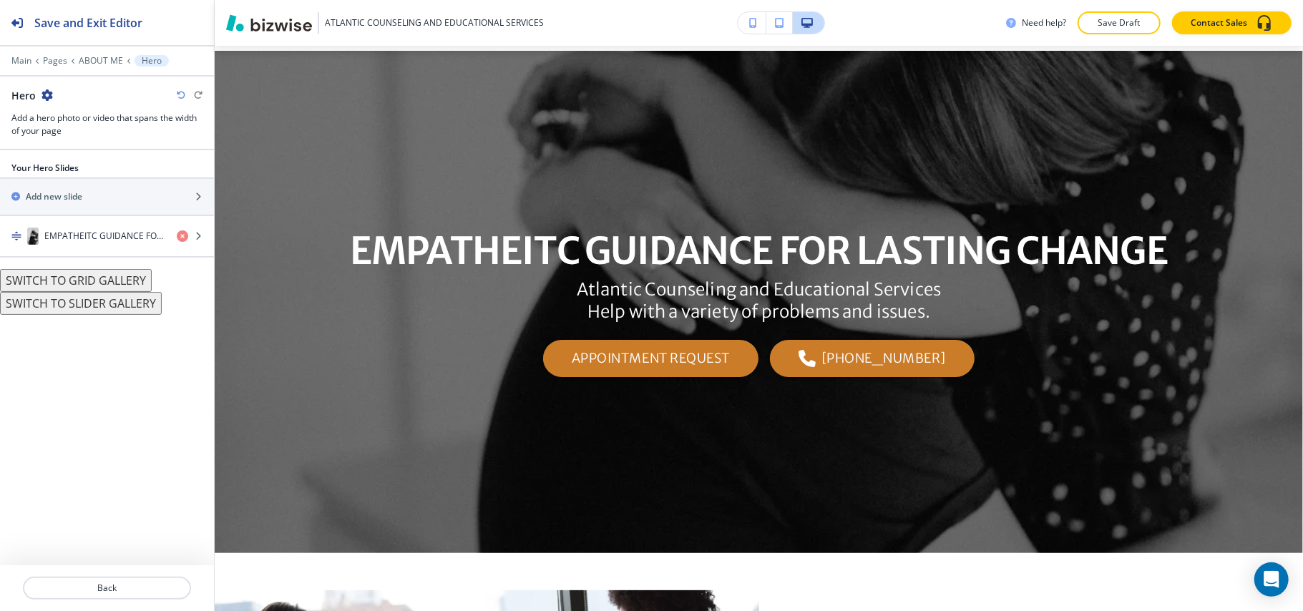
scroll to position [72, 0]
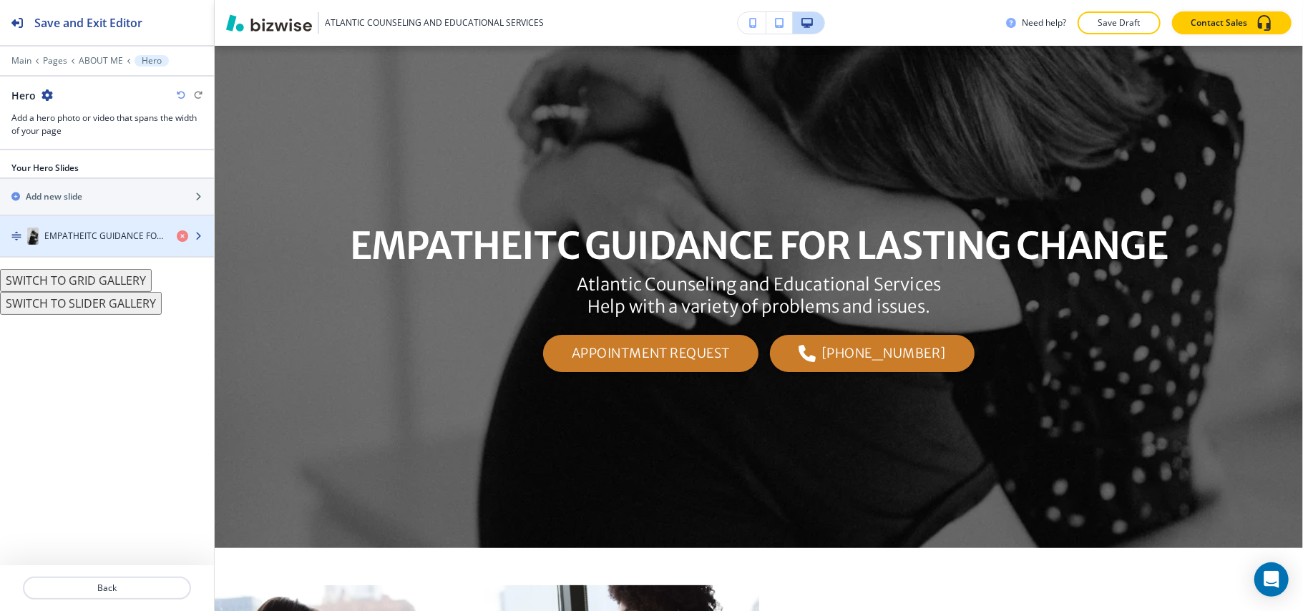
click at [55, 226] on div "button" at bounding box center [107, 221] width 214 height 11
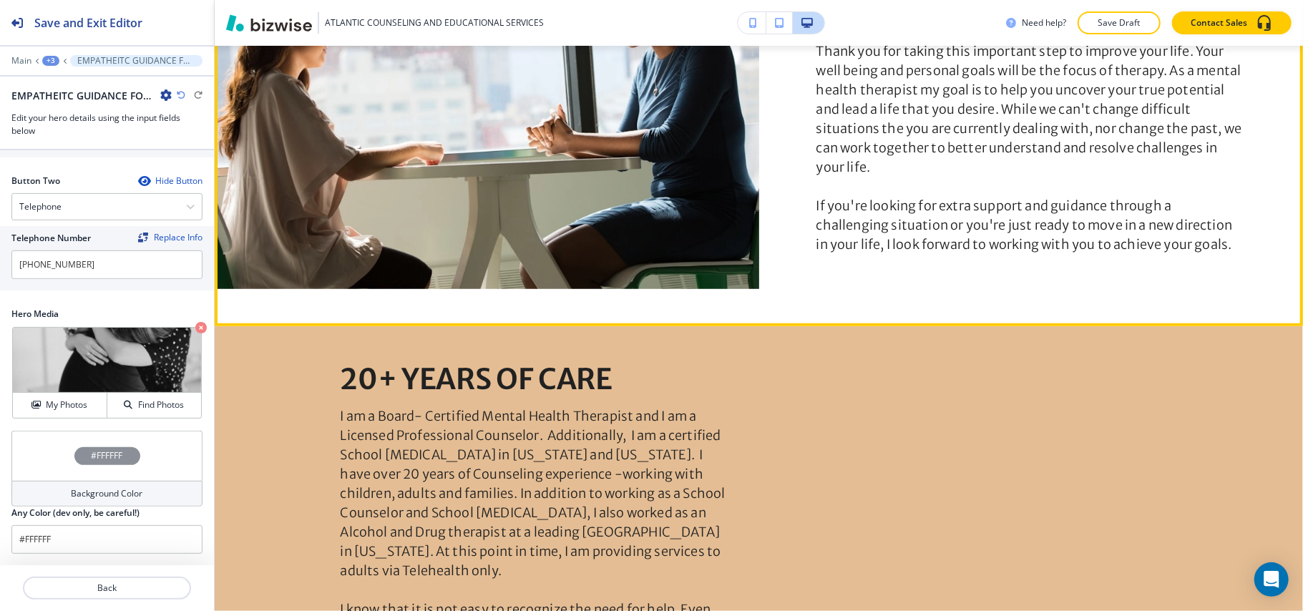
scroll to position [859, 0]
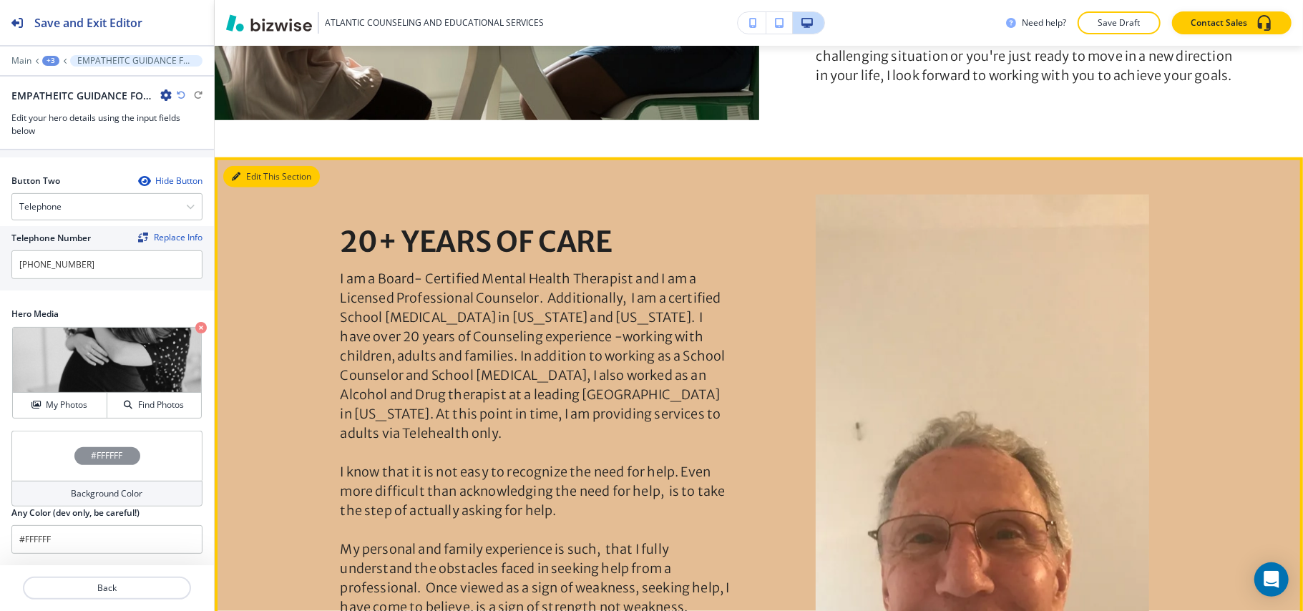
click at [258, 178] on button "Edit This Section" at bounding box center [271, 176] width 97 height 21
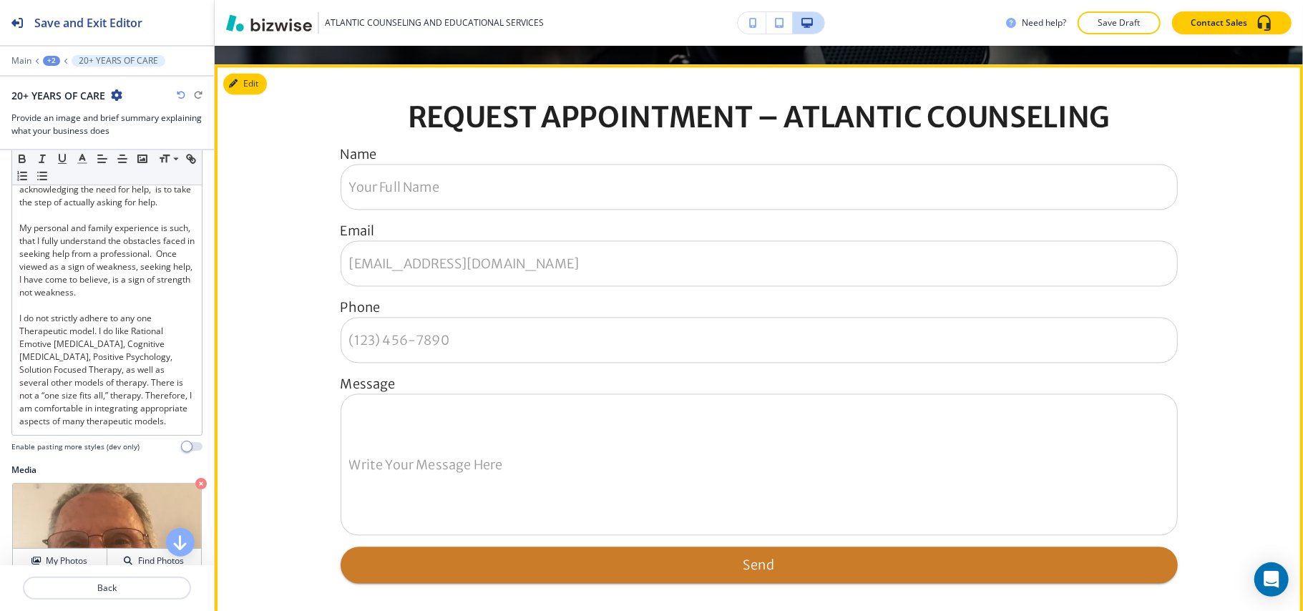
scroll to position [2020, 0]
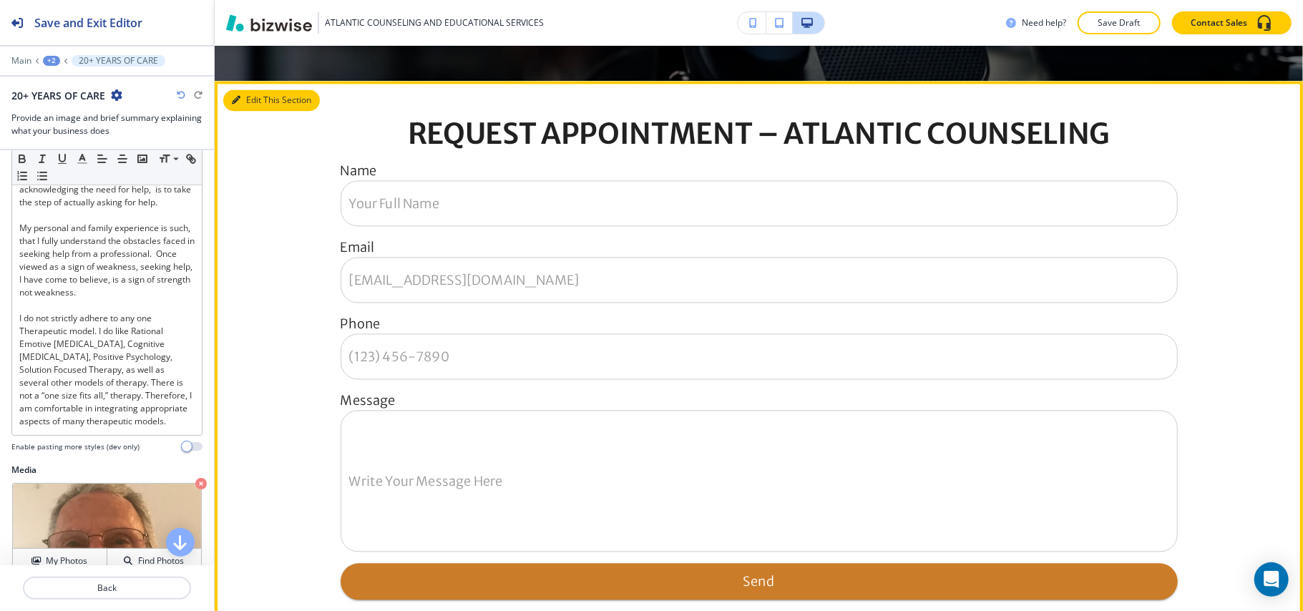
click at [241, 93] on button "Edit This Section" at bounding box center [271, 99] width 97 height 21
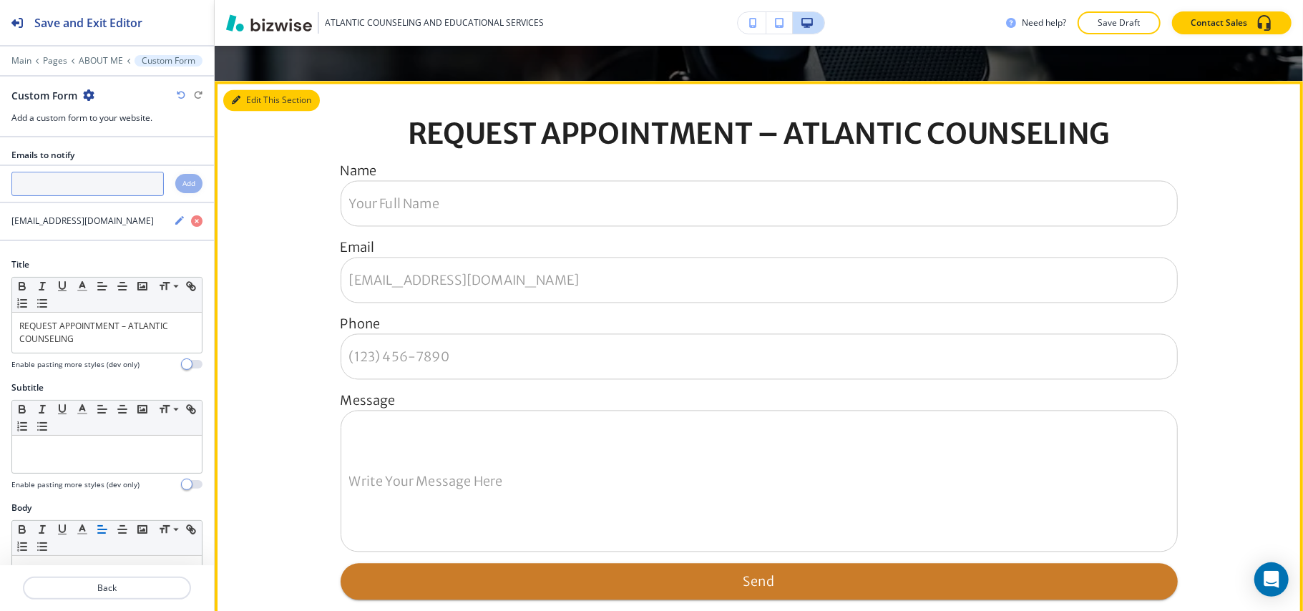
scroll to position [2056, 0]
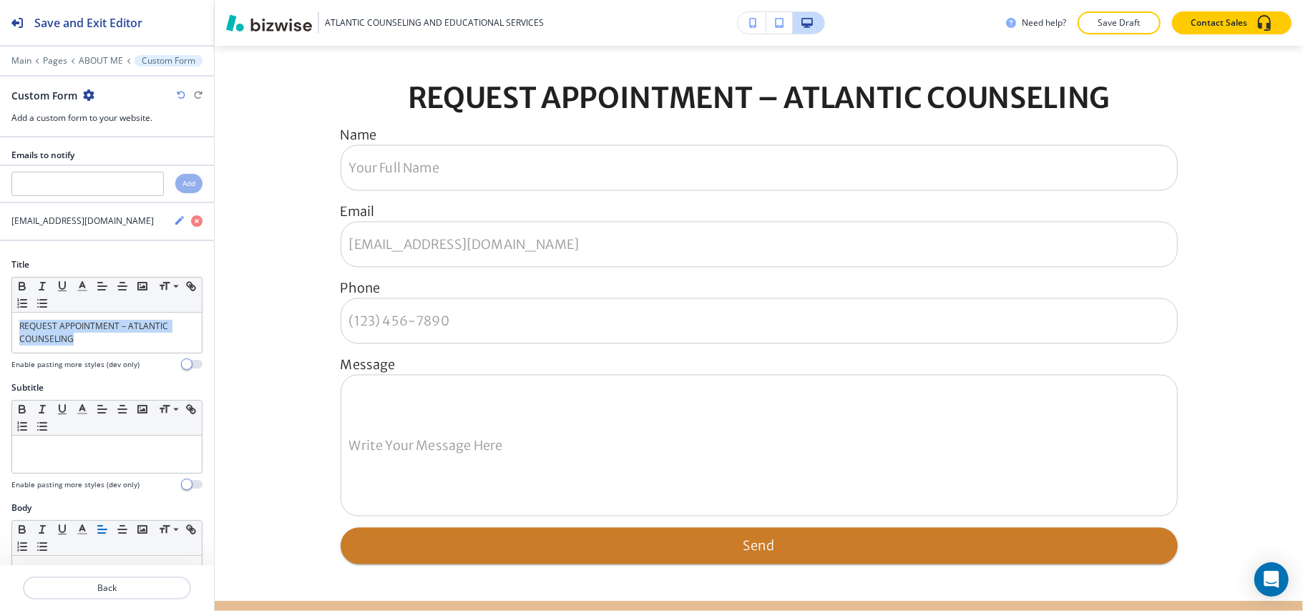
drag, startPoint x: 107, startPoint y: 348, endPoint x: 6, endPoint y: 332, distance: 102.9
click at [0, 332] on div "Title Small Normal Large Huge REQUEST APPOINTMENT – ATLANTIC COUNSELING Enable …" at bounding box center [107, 319] width 214 height 123
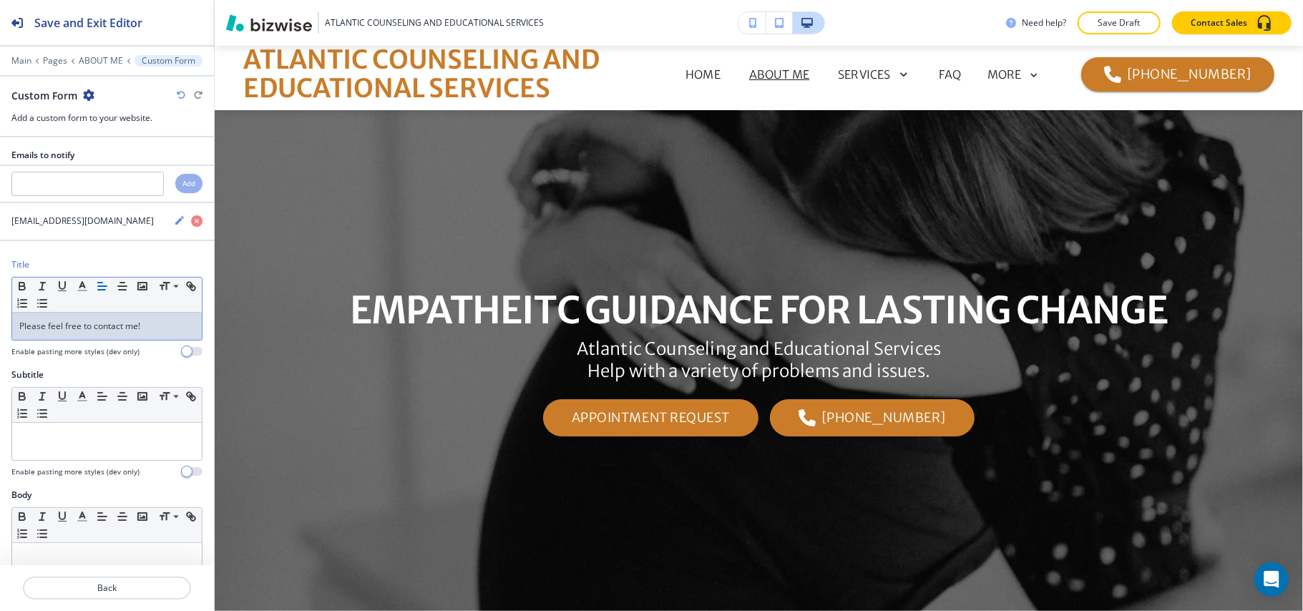
scroll to position [0, 0]
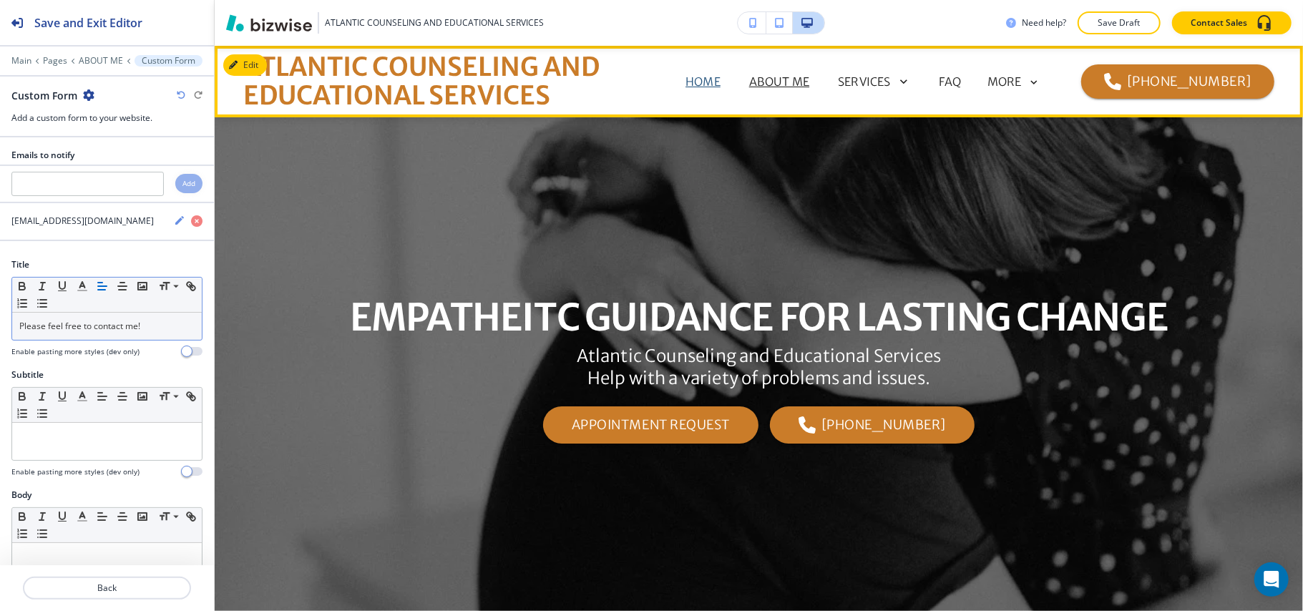
click at [719, 80] on p "HOME" at bounding box center [703, 81] width 35 height 17
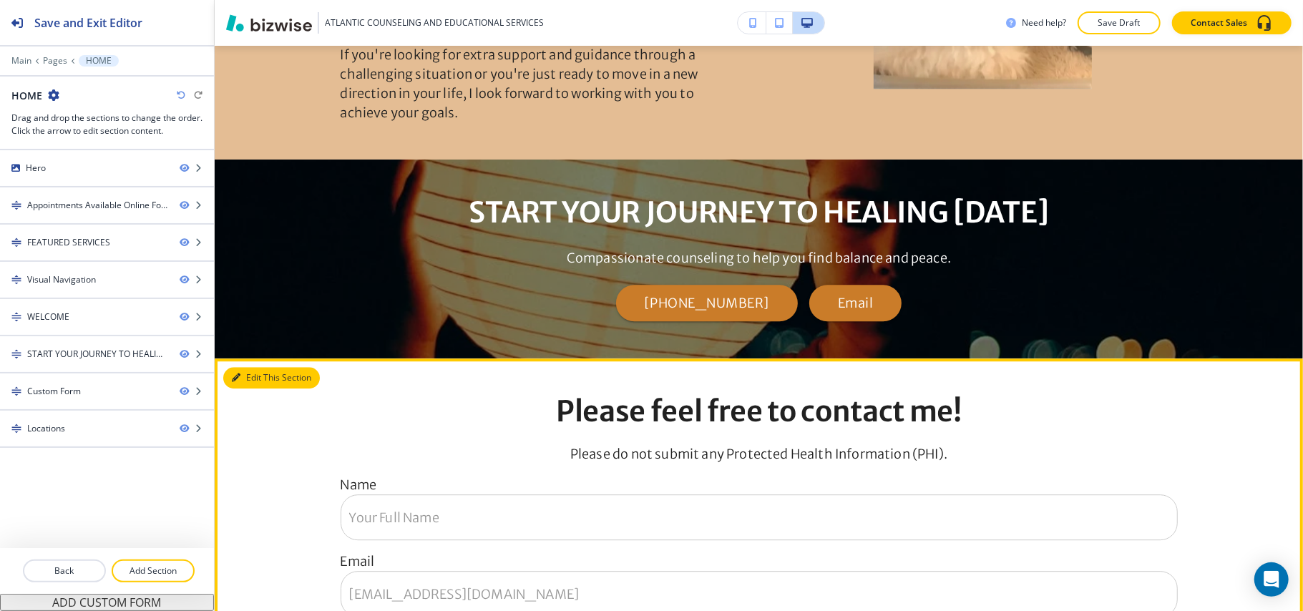
click at [252, 376] on button "Edit This Section" at bounding box center [271, 377] width 97 height 21
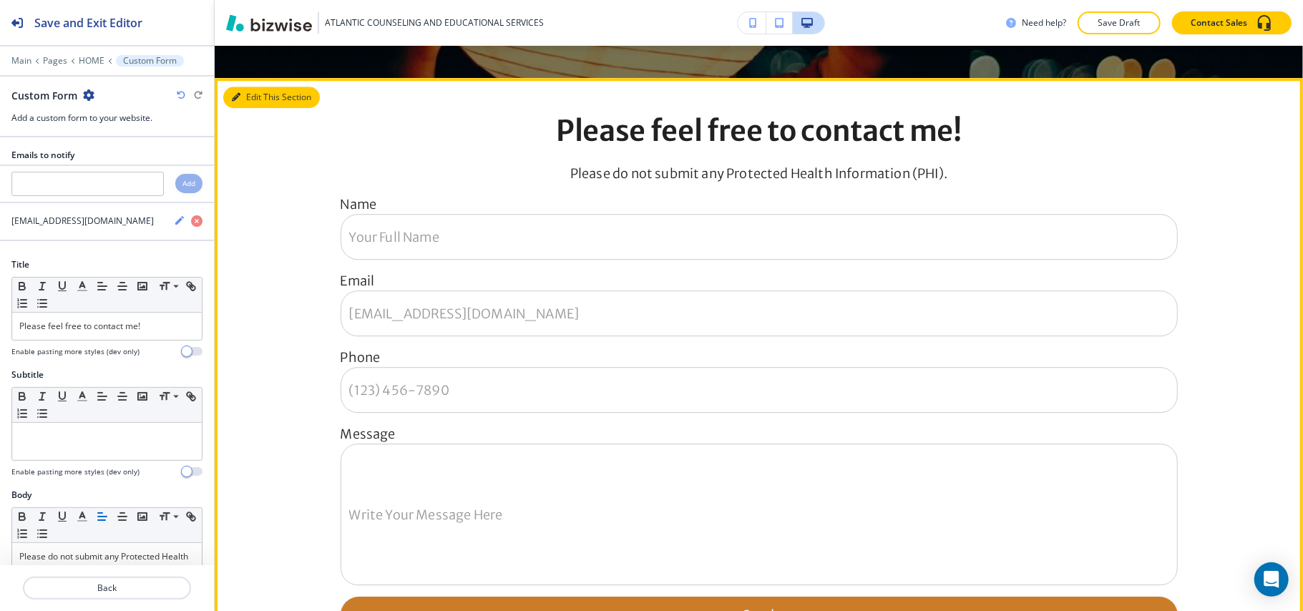
scroll to position [2985, 0]
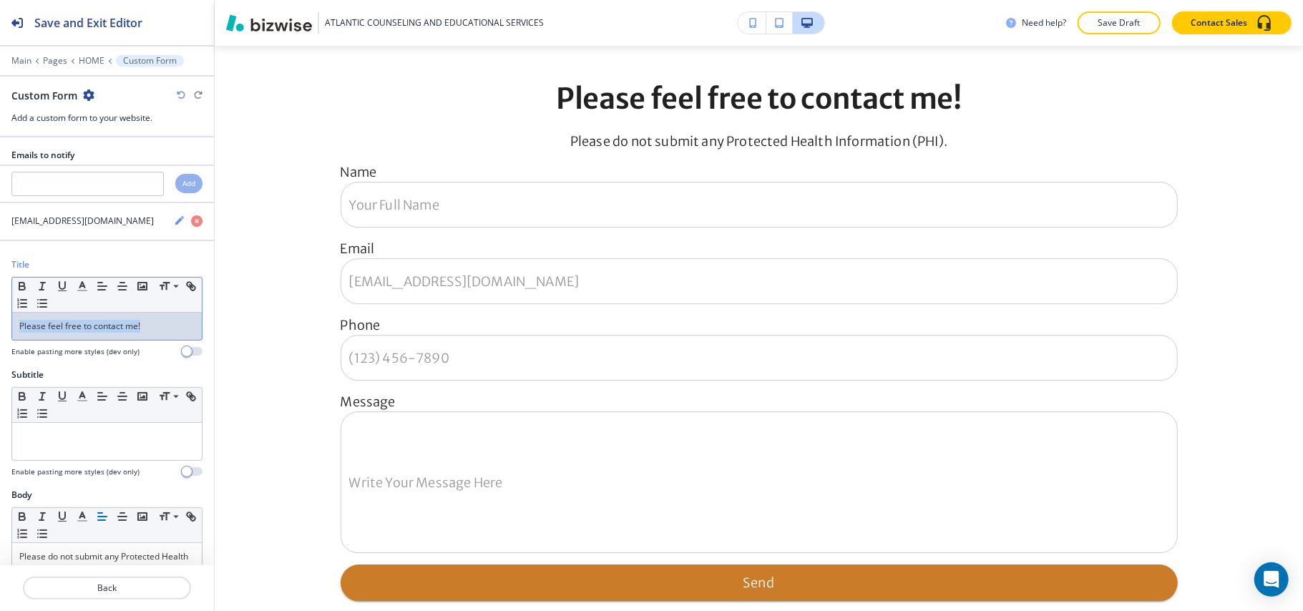
drag, startPoint x: 0, startPoint y: 329, endPoint x: 0, endPoint y: 321, distance: 8.6
click at [0, 321] on div "Title Small Normal Large Huge Please feel free to contact me! Enable pasting mo…" at bounding box center [107, 313] width 214 height 110
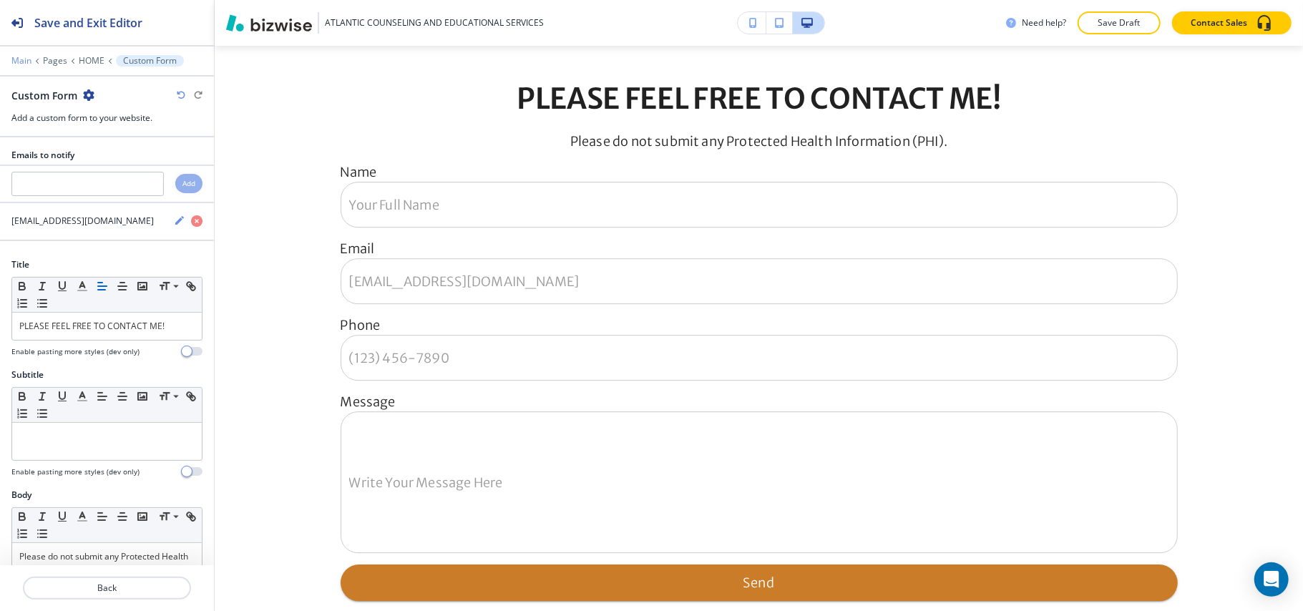
click at [15, 63] on p "Main" at bounding box center [21, 61] width 20 height 10
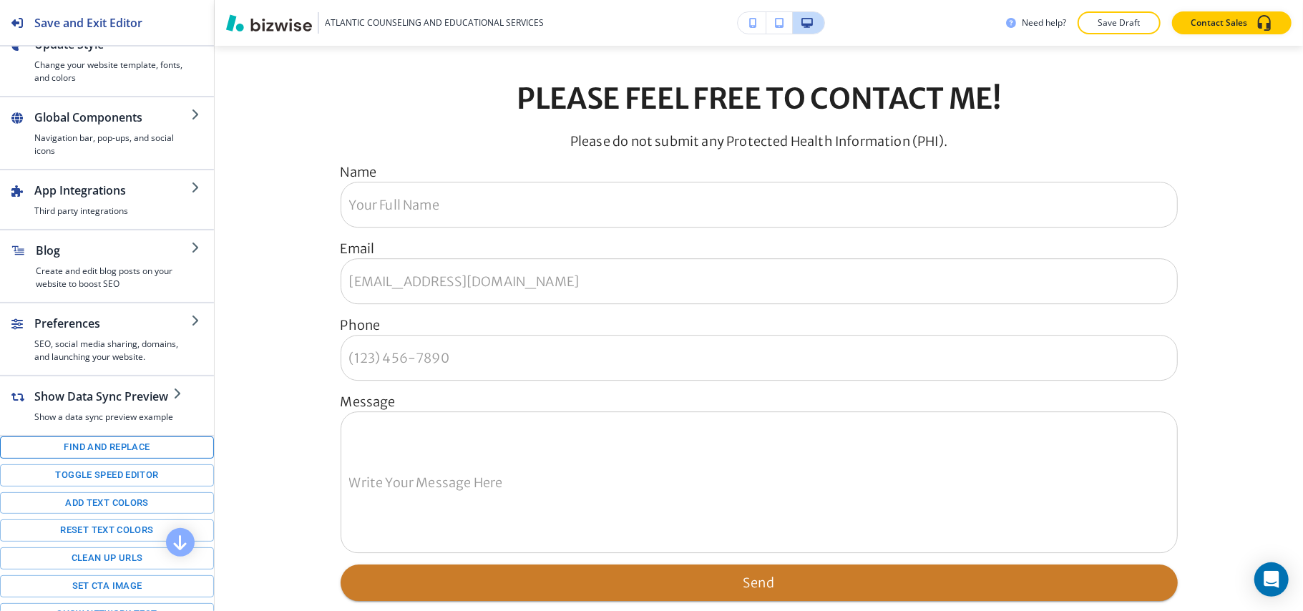
scroll to position [185, 0]
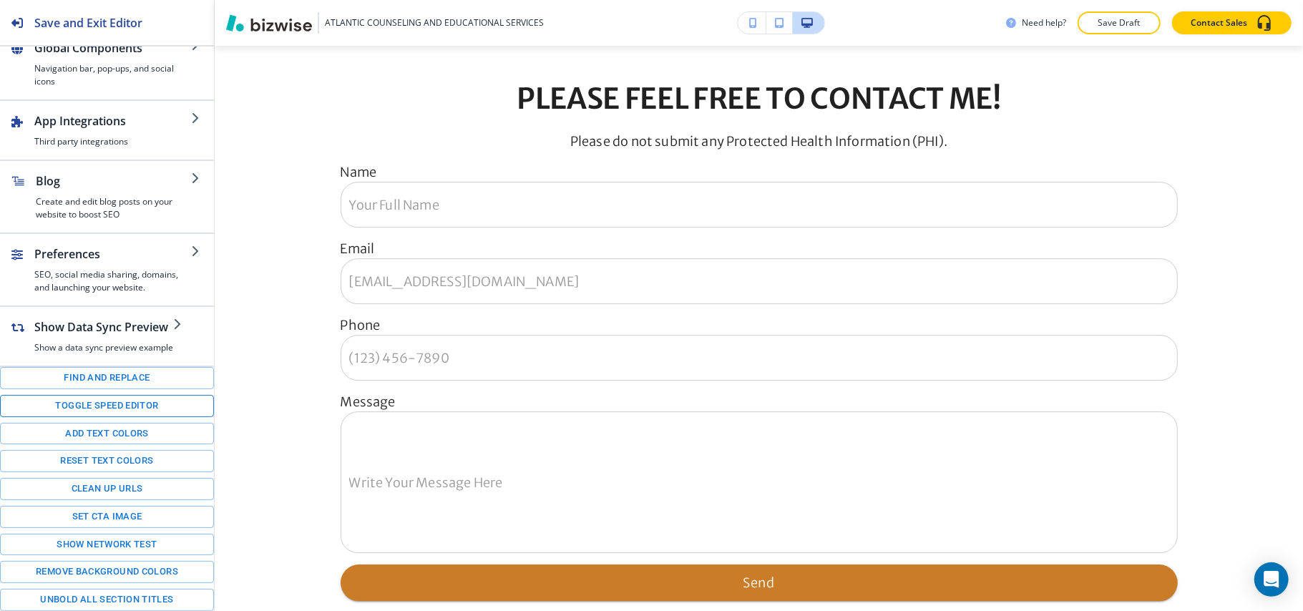
click at [78, 402] on button "Toggle speed editor" at bounding box center [107, 406] width 214 height 22
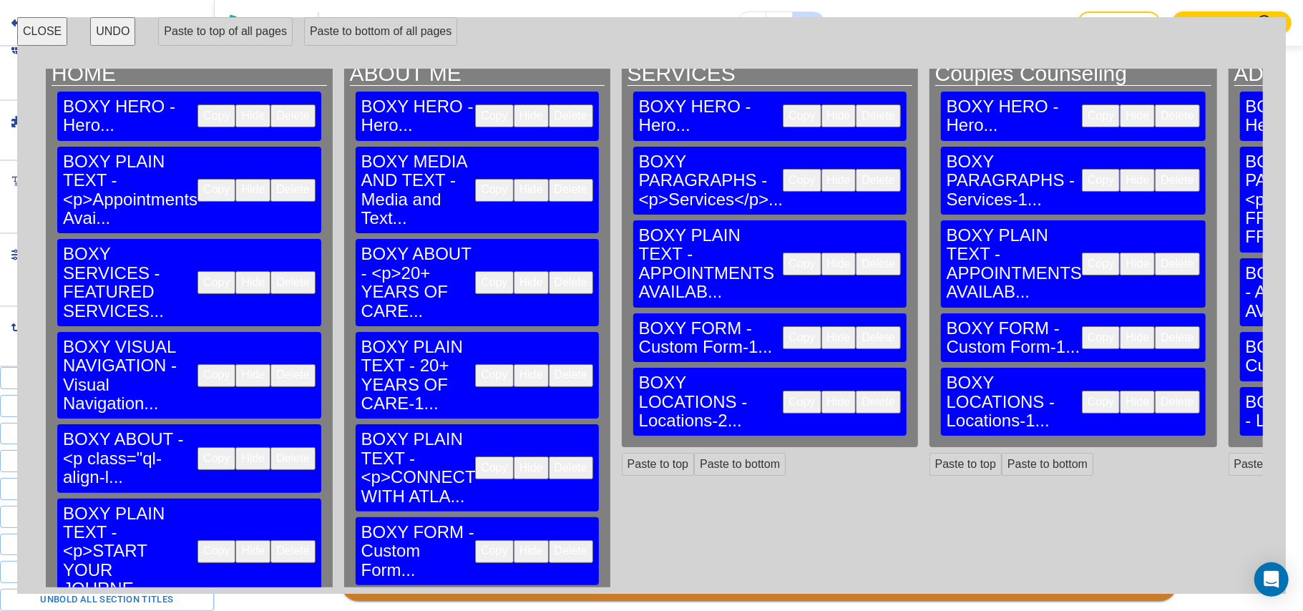
scroll to position [17, 0]
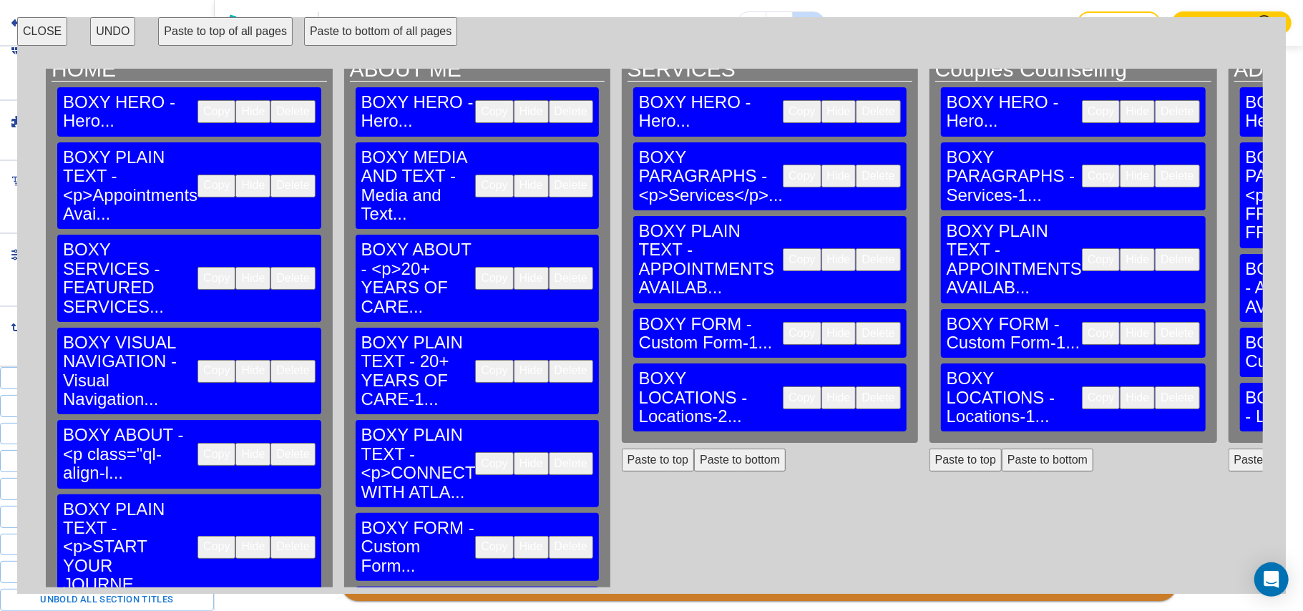
click at [549, 536] on button "Delete" at bounding box center [571, 547] width 44 height 23
click at [694, 449] on button "Paste to bottom" at bounding box center [740, 460] width 92 height 23
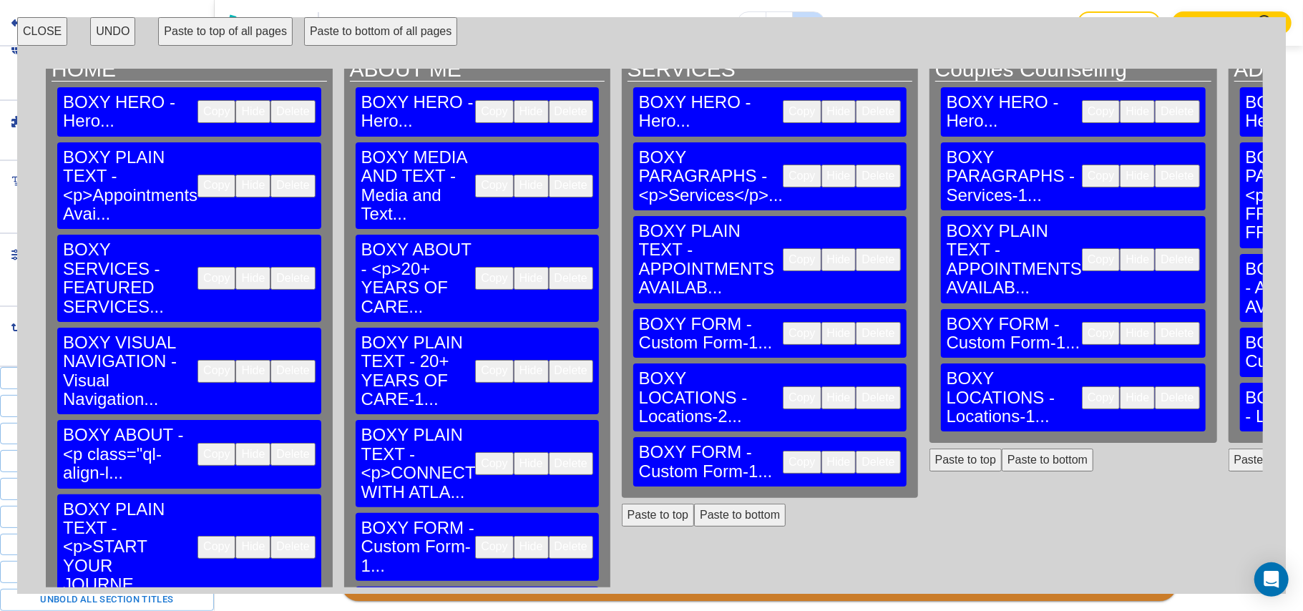
click at [856, 322] on button "Delete" at bounding box center [878, 333] width 44 height 23
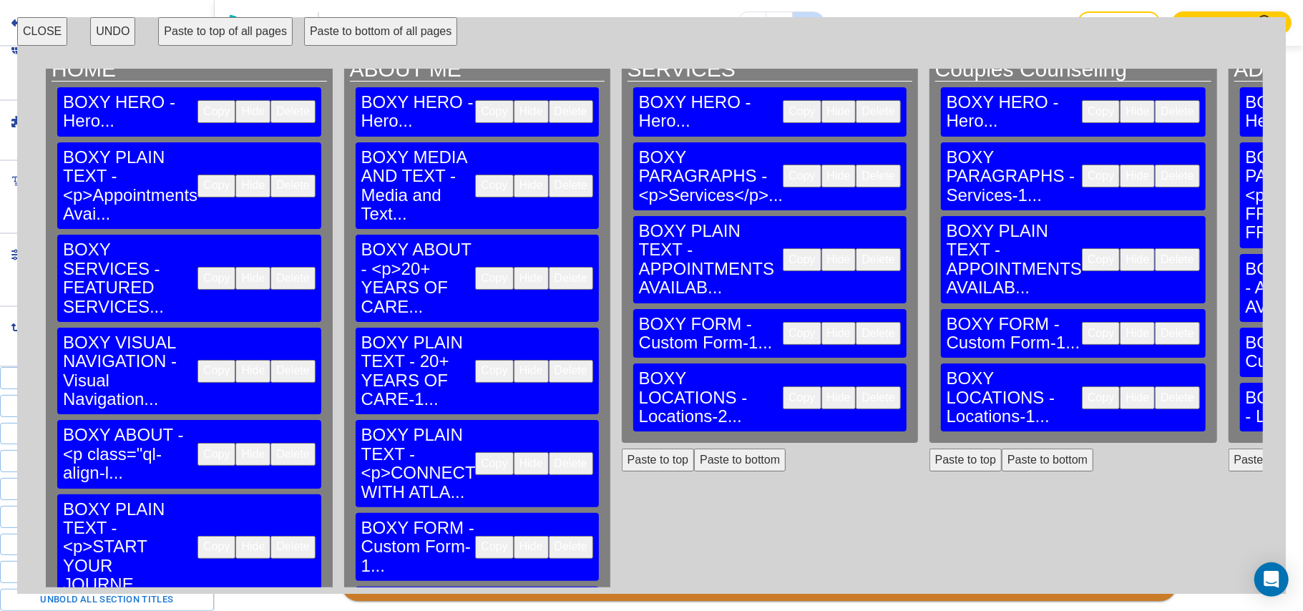
click at [1002, 449] on button "Paste to bottom" at bounding box center [1048, 460] width 92 height 23
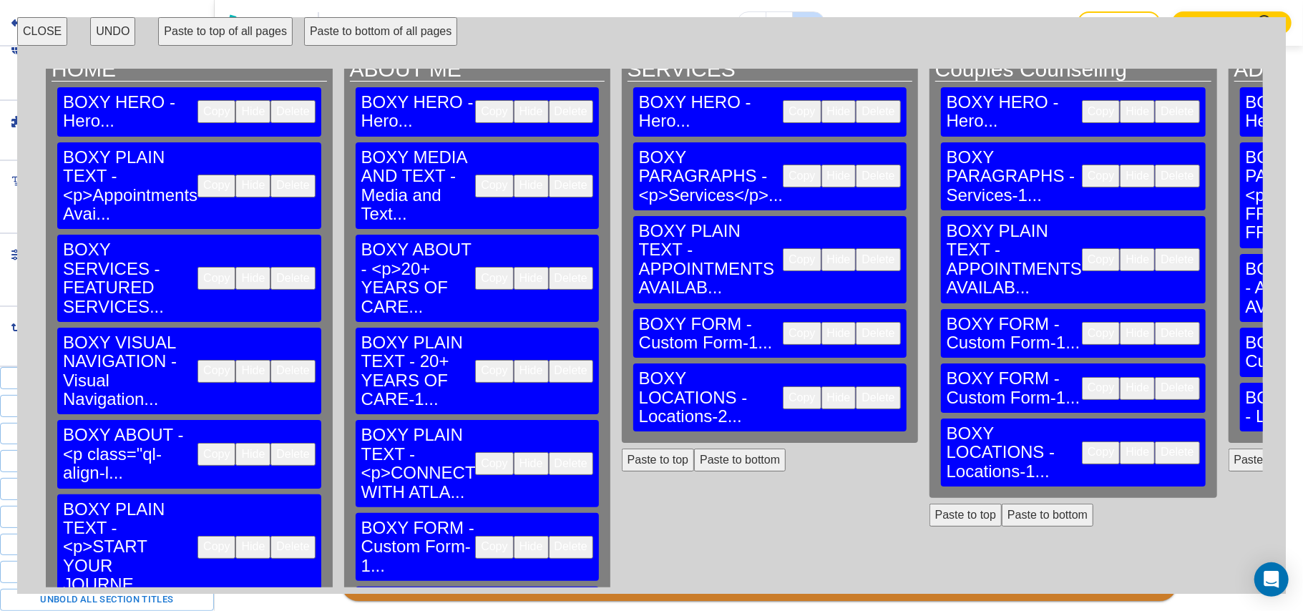
click at [1155, 322] on button "Delete" at bounding box center [1177, 333] width 44 height 23
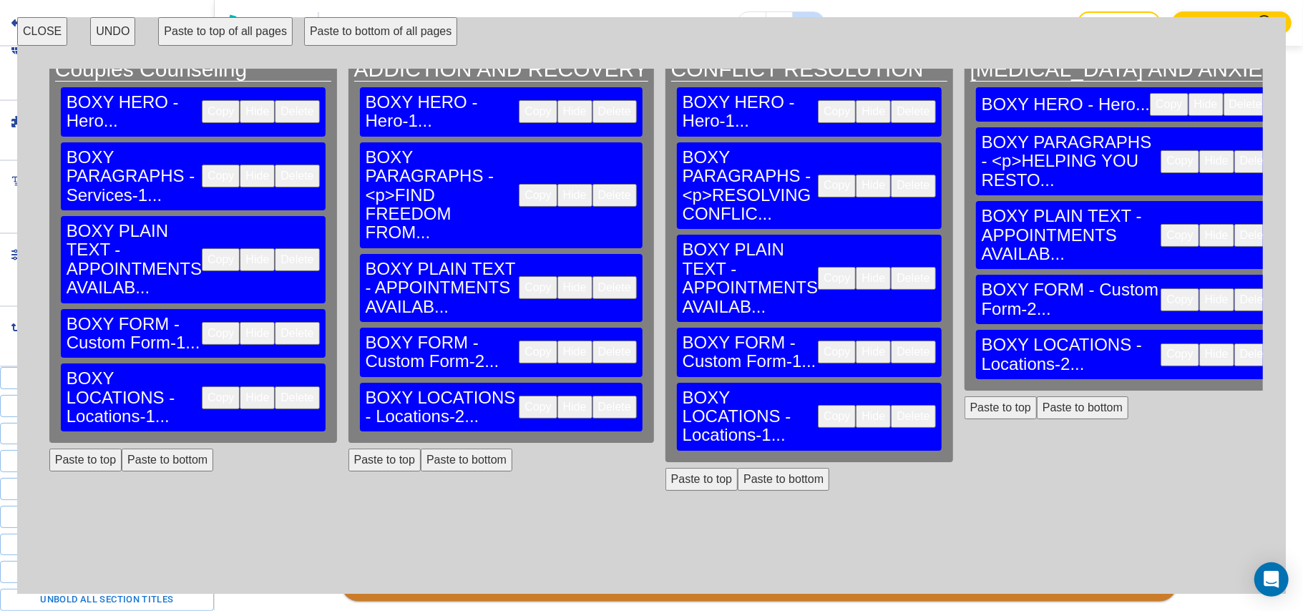
scroll to position [17, 888]
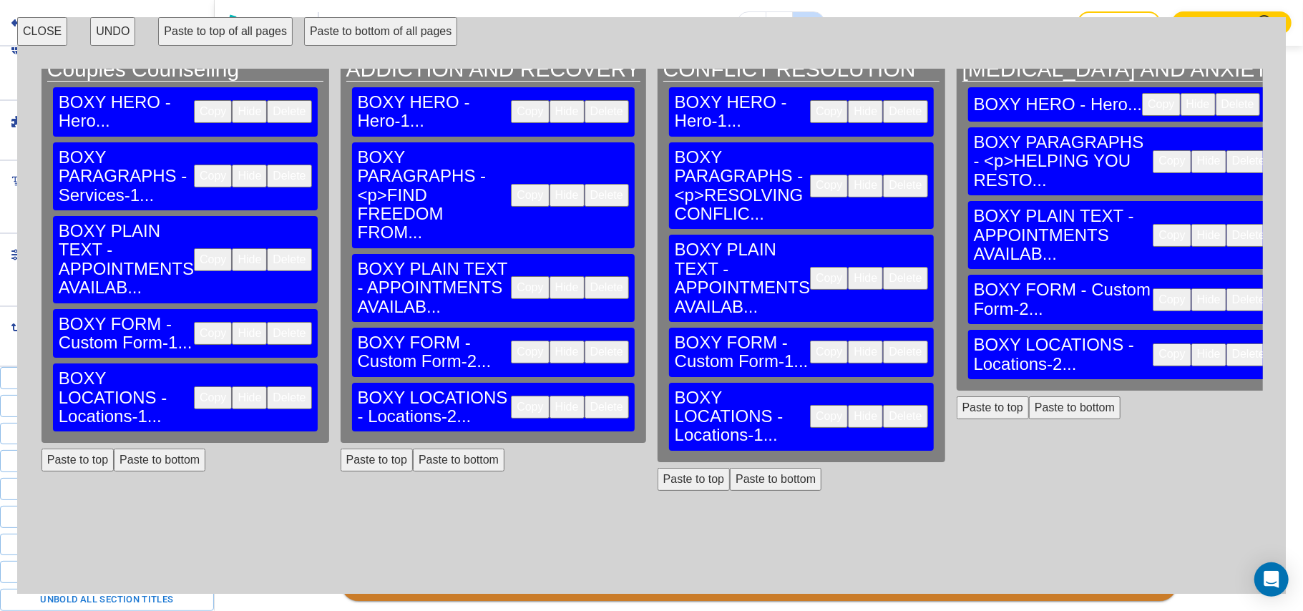
click at [413, 449] on button "Paste to bottom" at bounding box center [459, 460] width 92 height 23
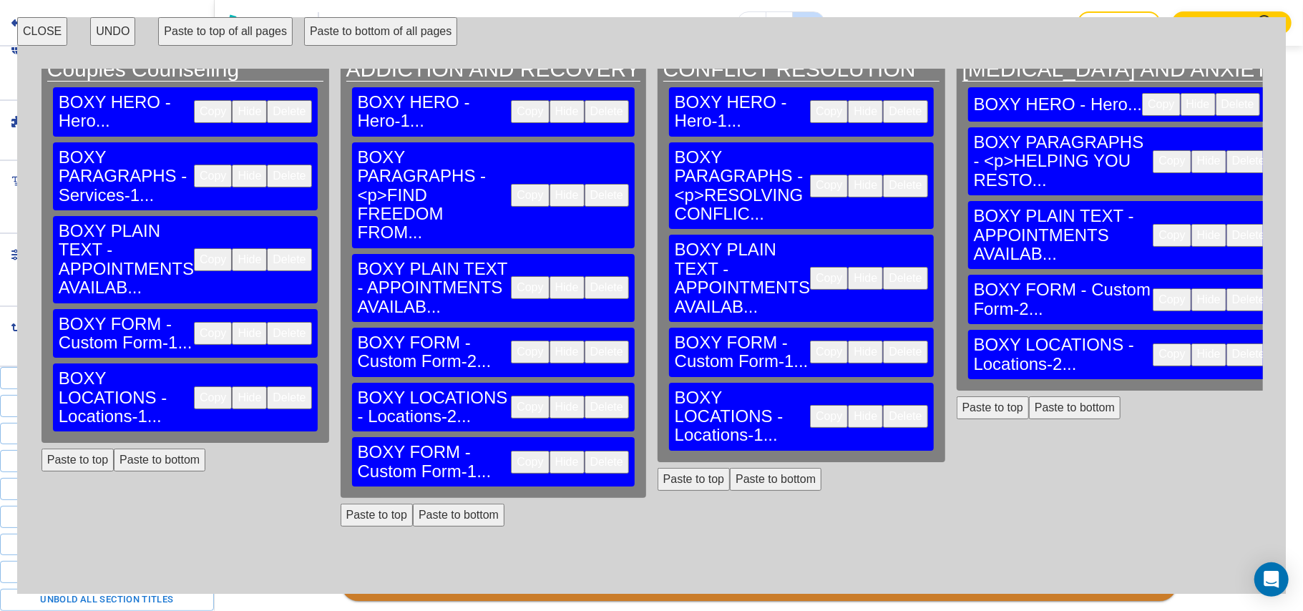
click at [585, 341] on button "Delete" at bounding box center [607, 352] width 44 height 23
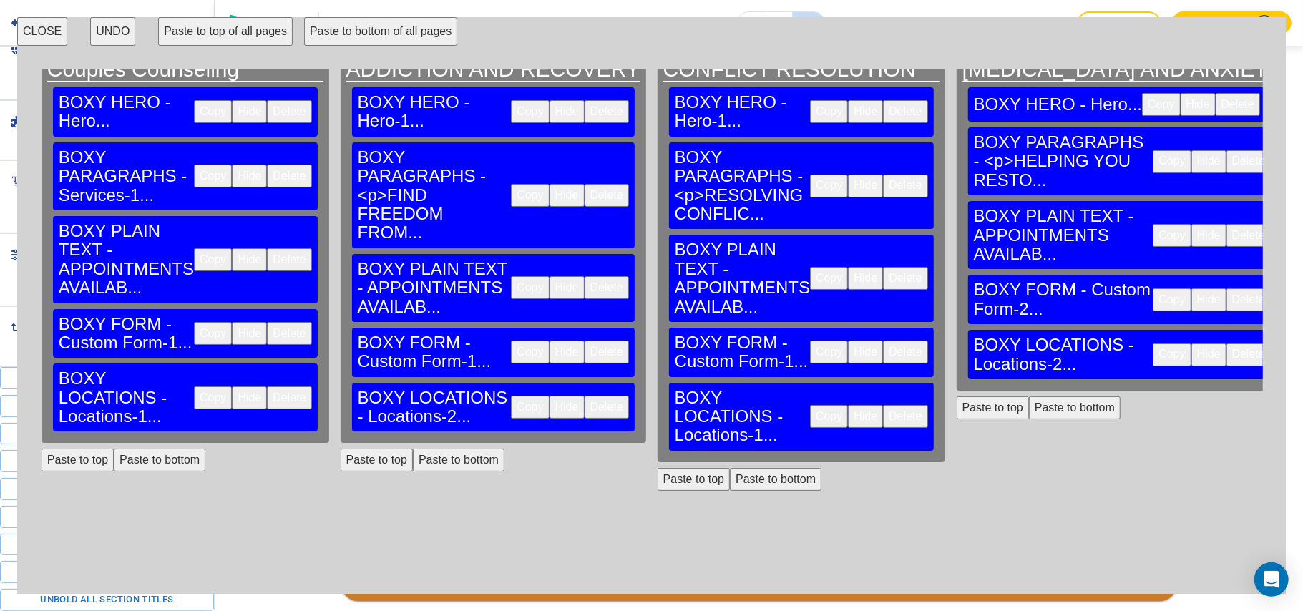
click at [730, 468] on button "Paste to bottom" at bounding box center [776, 479] width 92 height 23
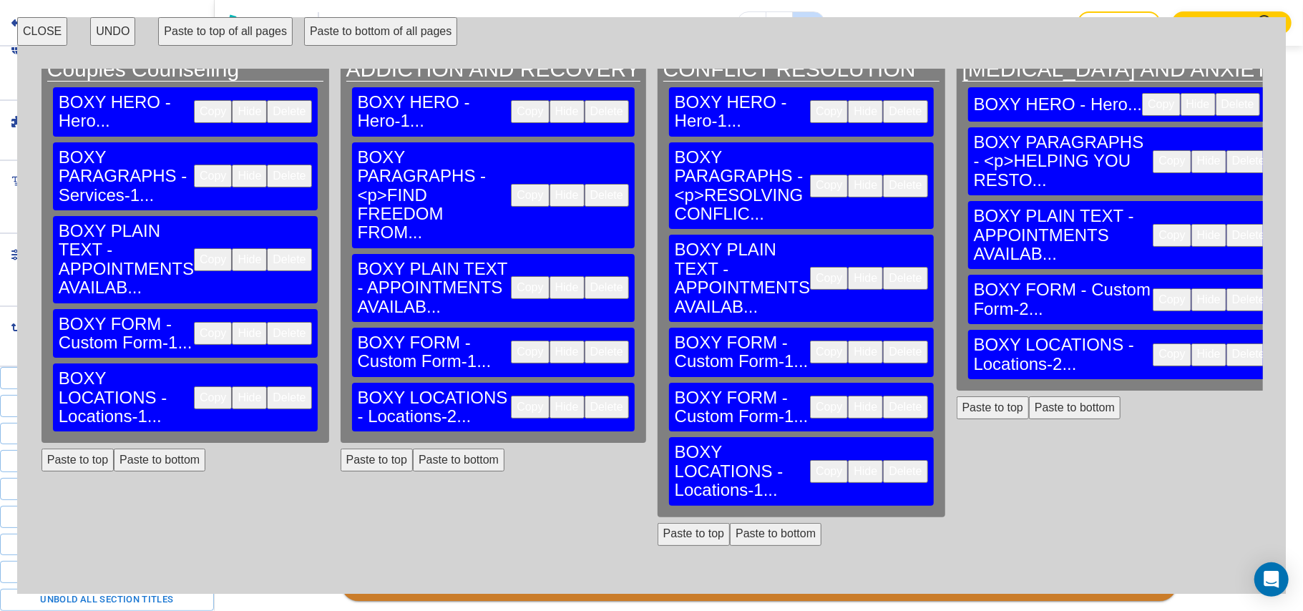
click at [883, 341] on button "Delete" at bounding box center [905, 352] width 44 height 23
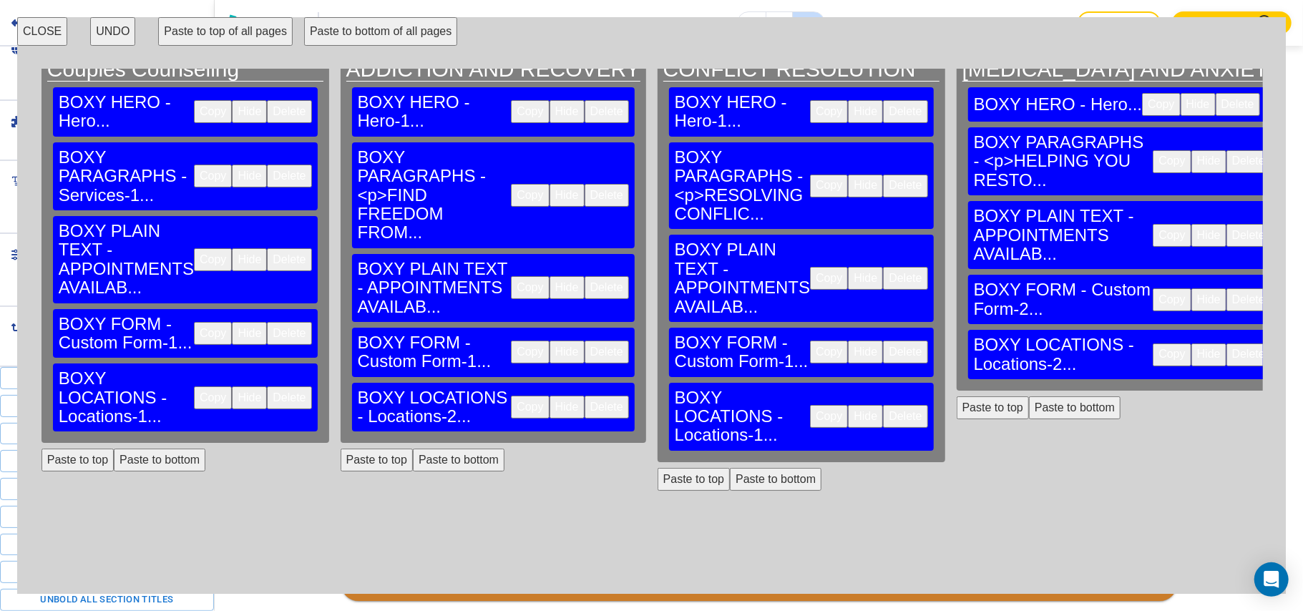
click at [1029, 413] on button "Paste to bottom" at bounding box center [1075, 408] width 92 height 23
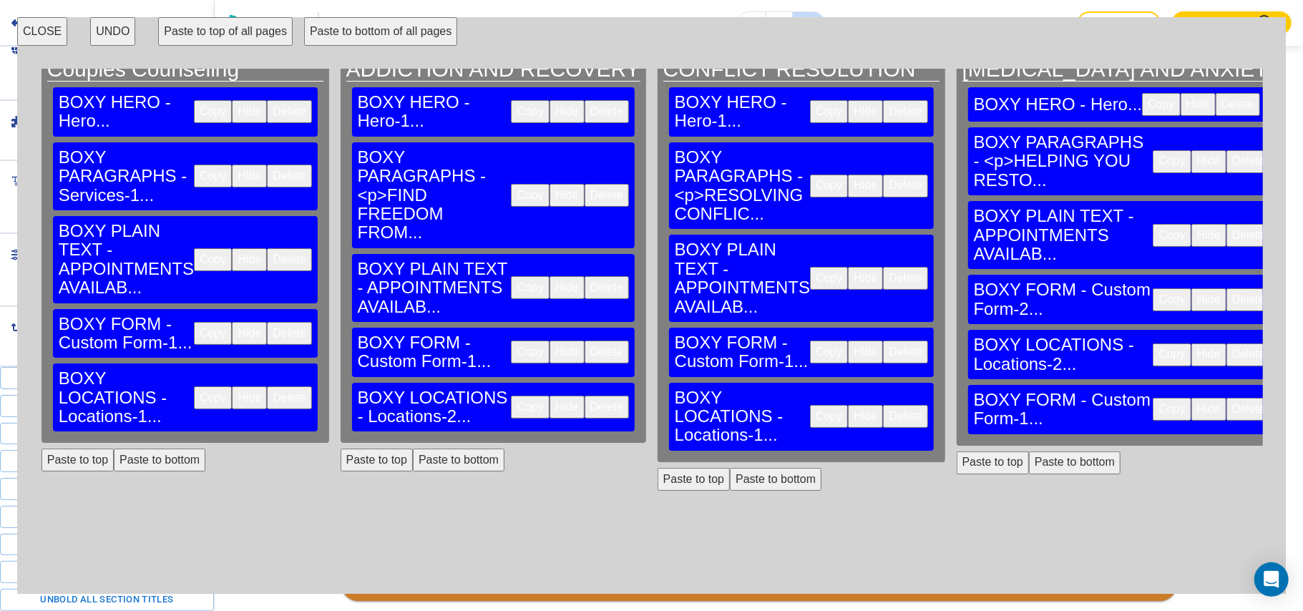
click at [1227, 288] on button "Delete" at bounding box center [1249, 299] width 44 height 23
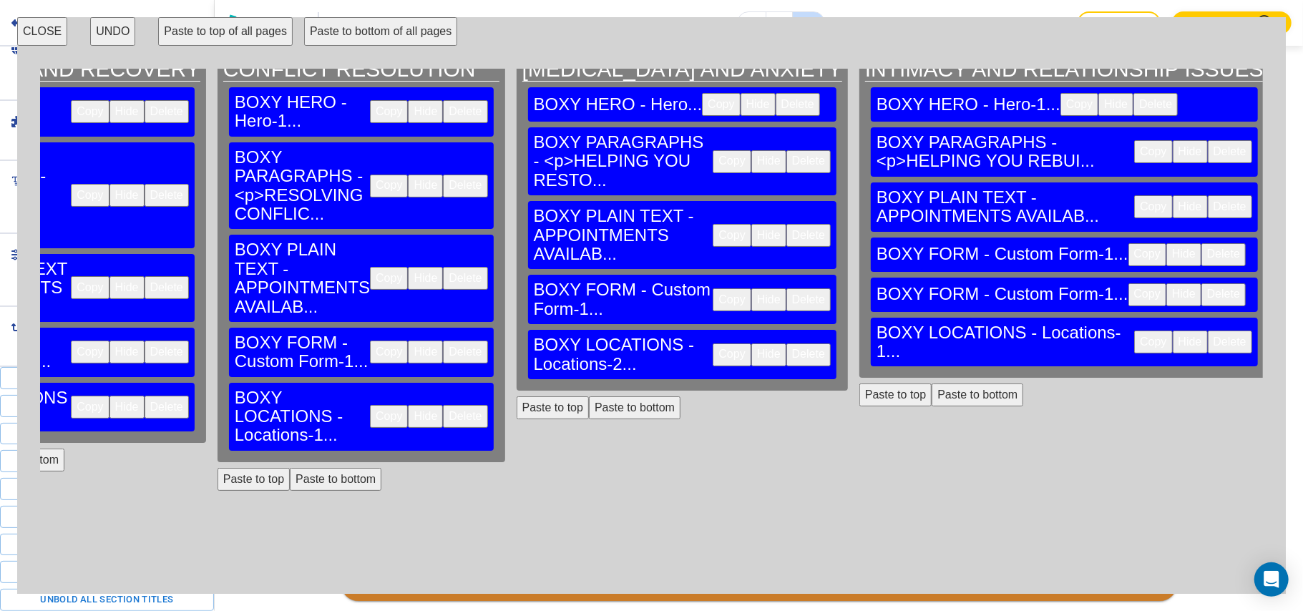
scroll to position [17, 1341]
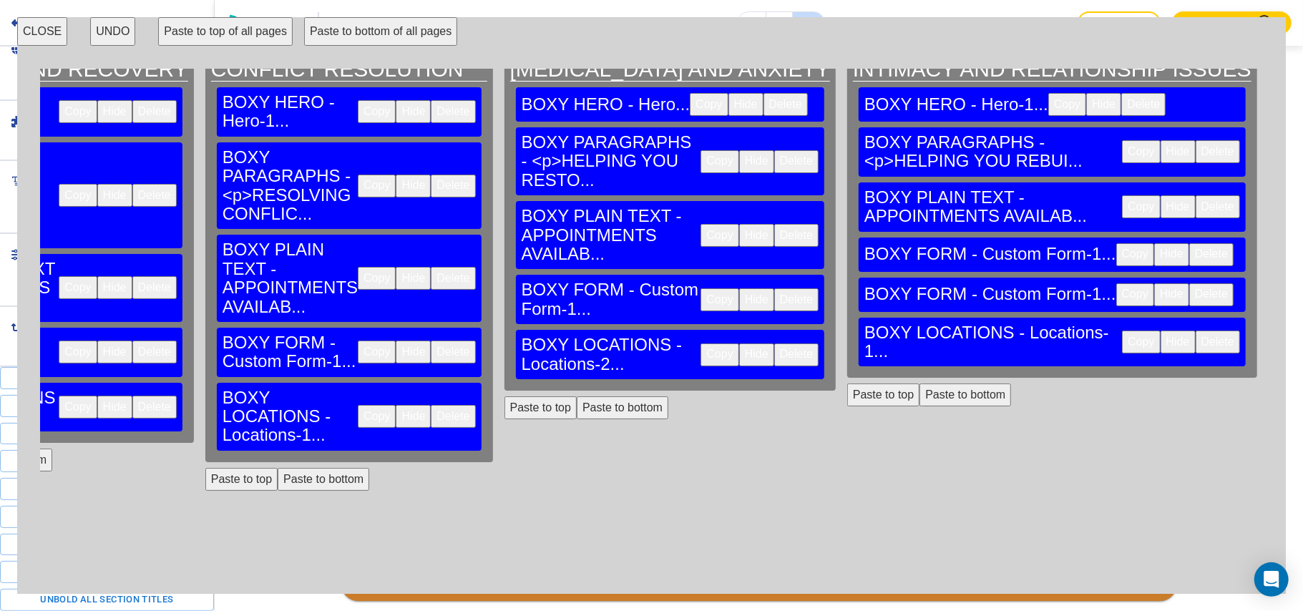
click at [1190, 243] on button "Delete" at bounding box center [1212, 254] width 44 height 23
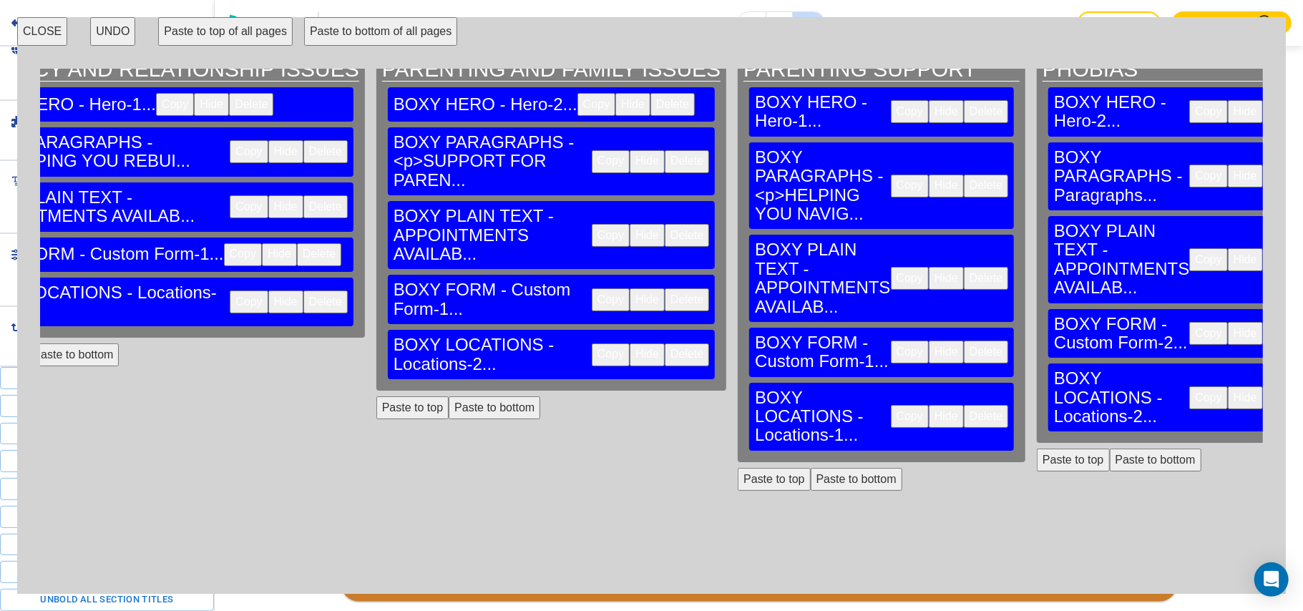
scroll to position [17, 2278]
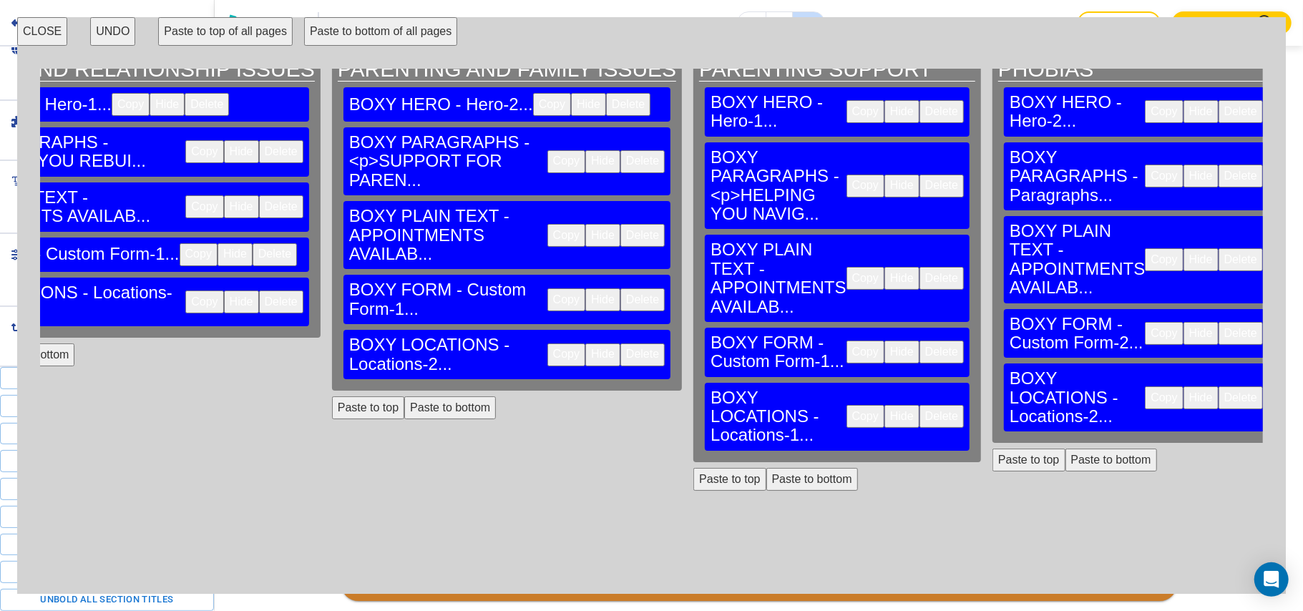
click at [767, 468] on button "Paste to bottom" at bounding box center [813, 479] width 92 height 23
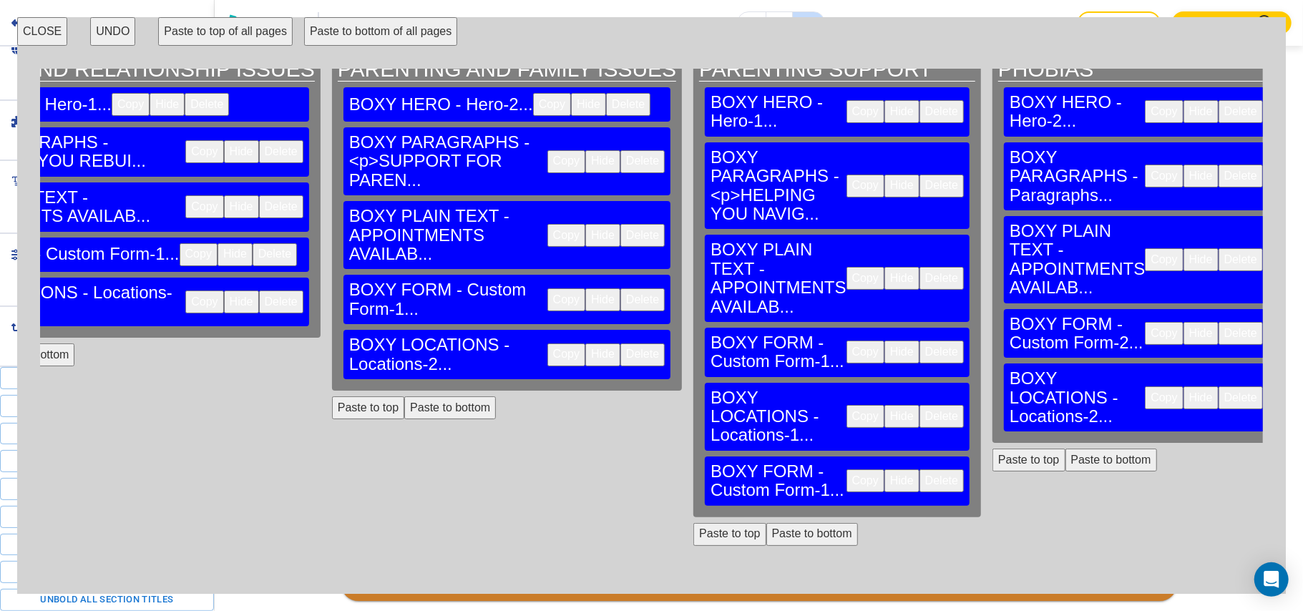
click at [920, 341] on button "Delete" at bounding box center [942, 352] width 44 height 23
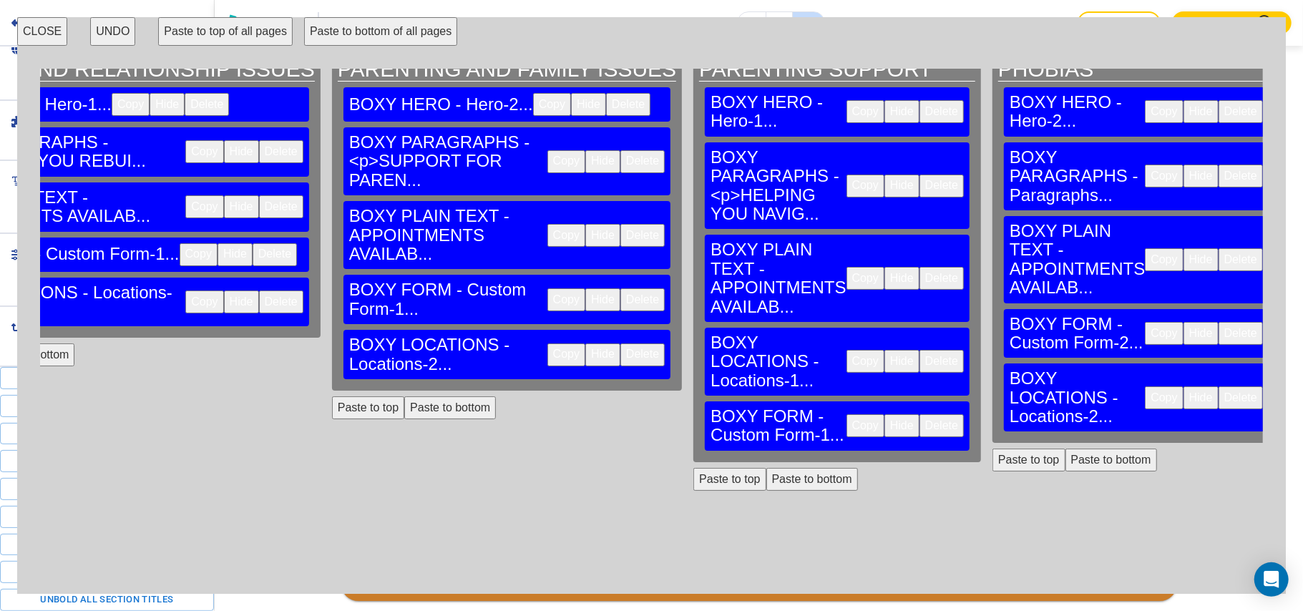
click at [1219, 322] on button "Delete" at bounding box center [1241, 333] width 44 height 23
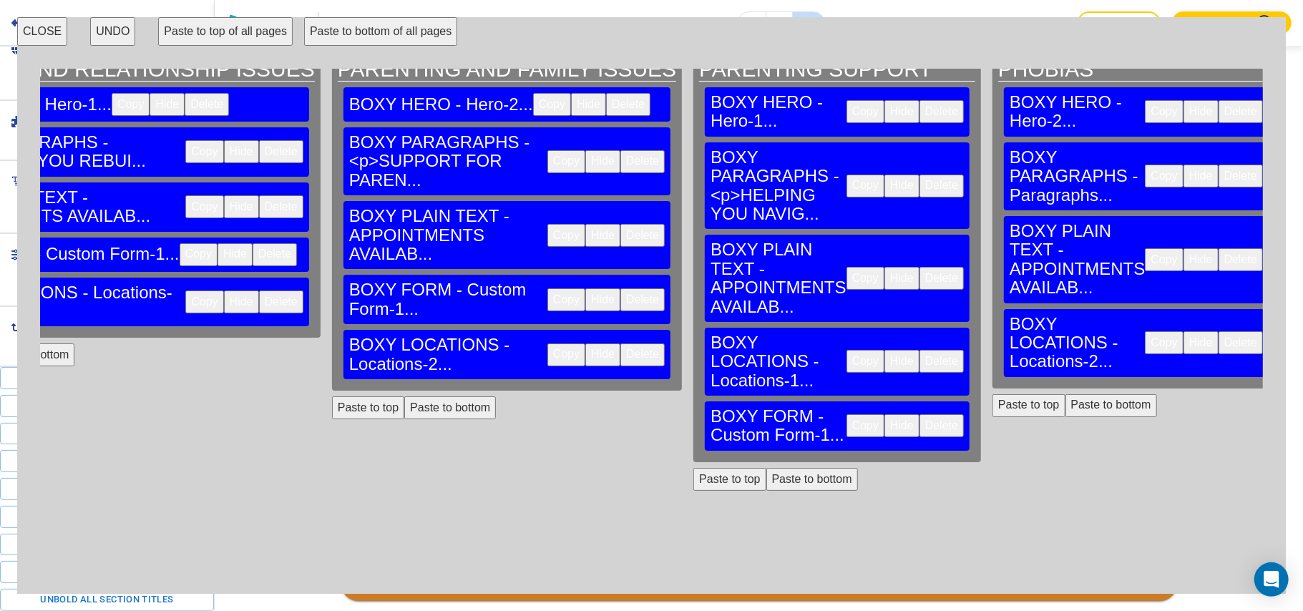
click at [1066, 394] on button "Paste to bottom" at bounding box center [1112, 405] width 92 height 23
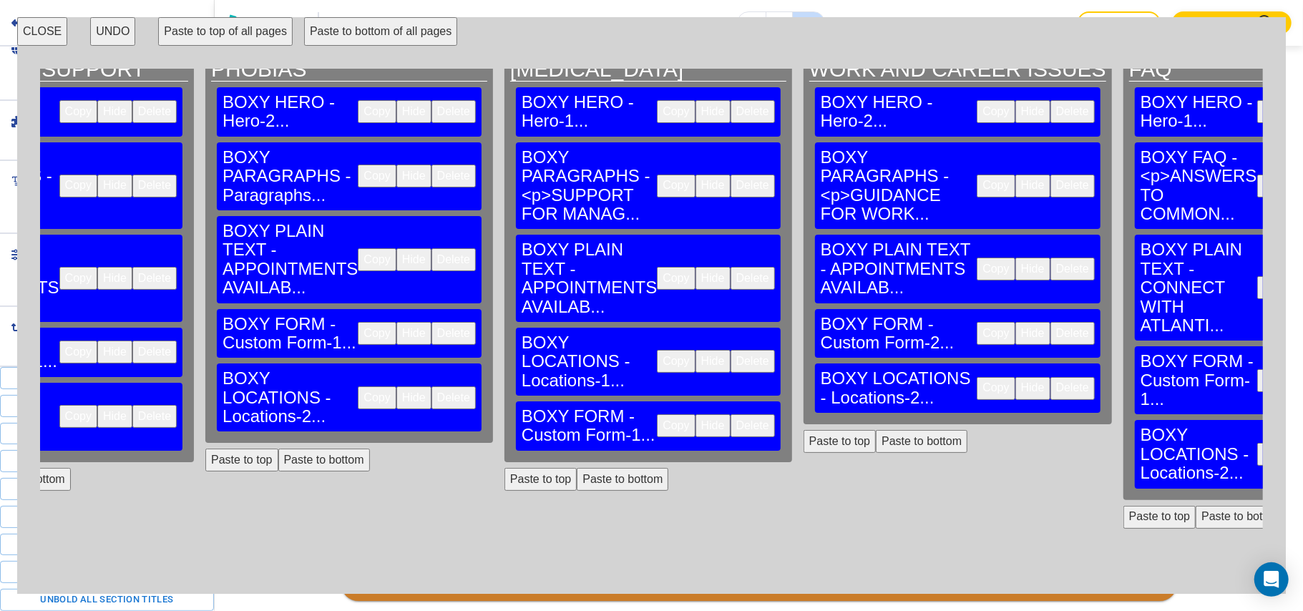
scroll to position [17, 3089]
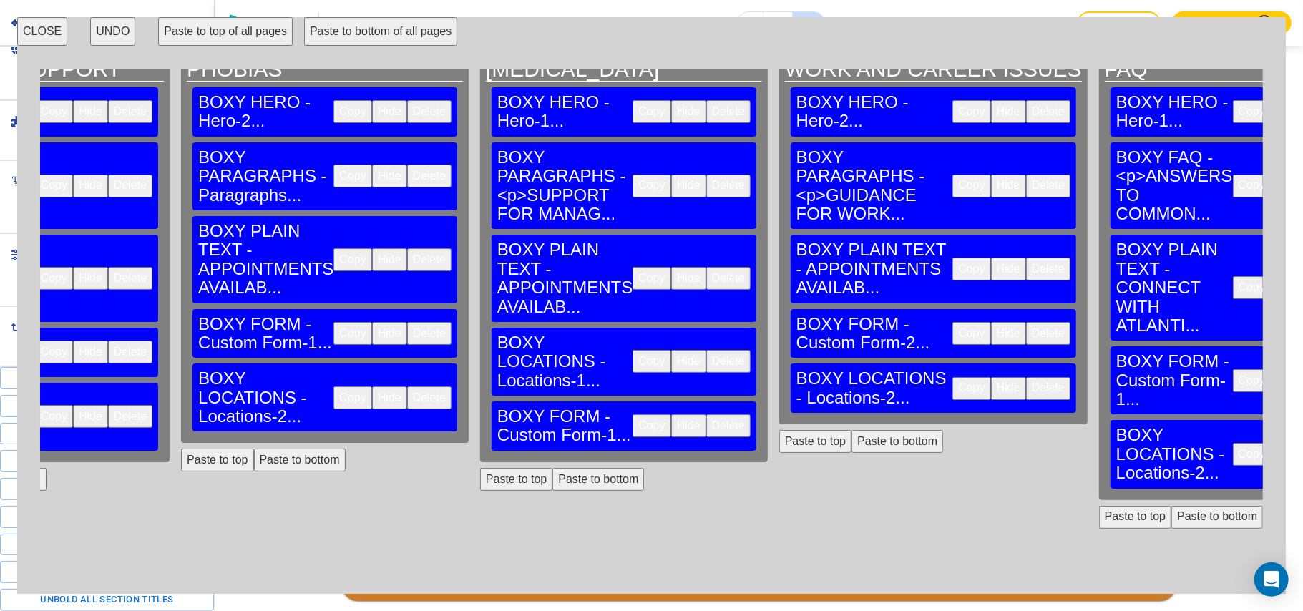
click at [1026, 322] on button "Delete" at bounding box center [1048, 333] width 44 height 23
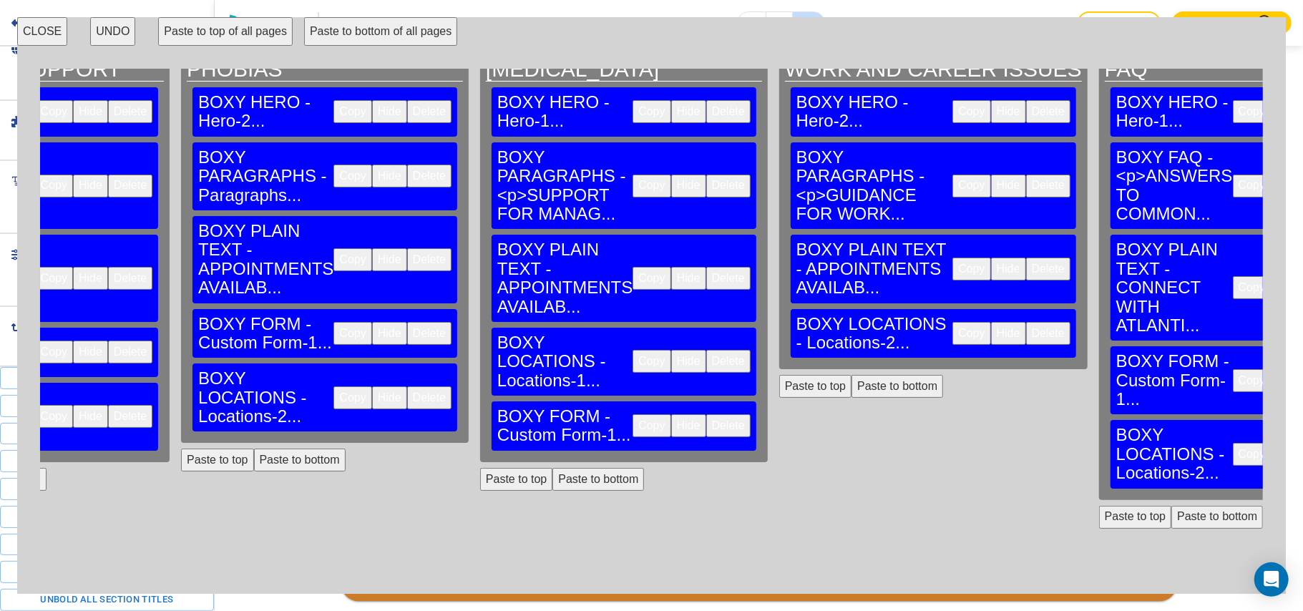
click at [1303, 369] on button "Delete" at bounding box center [1328, 380] width 44 height 23
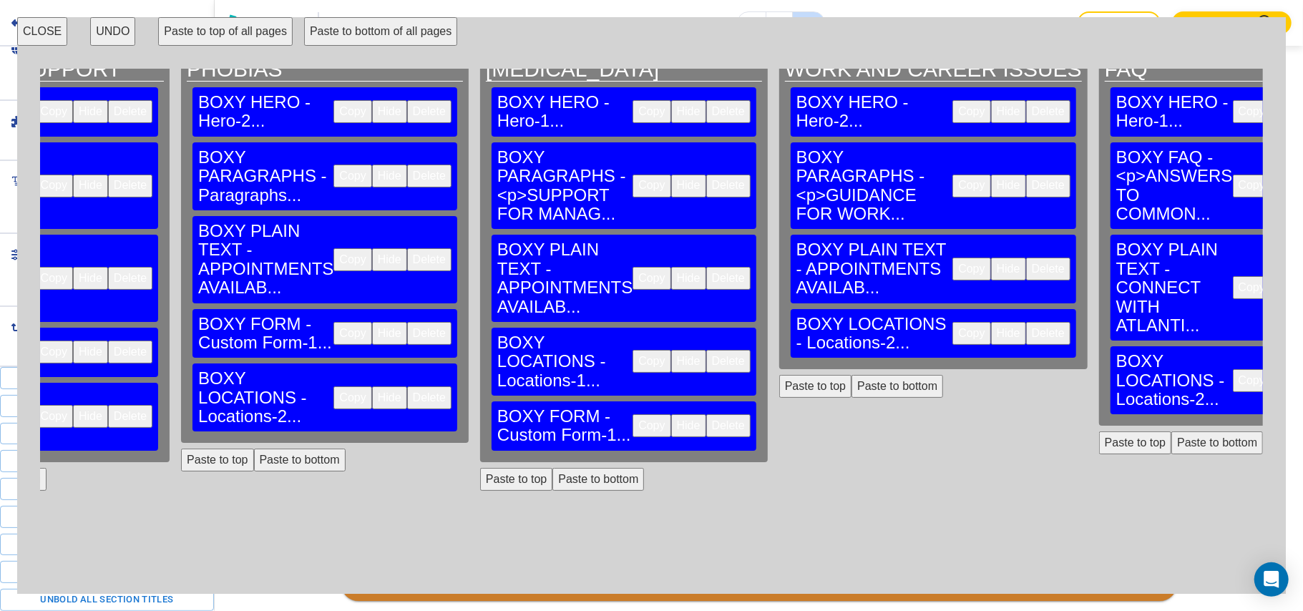
click at [852, 375] on button "Paste to bottom" at bounding box center [898, 386] width 92 height 23
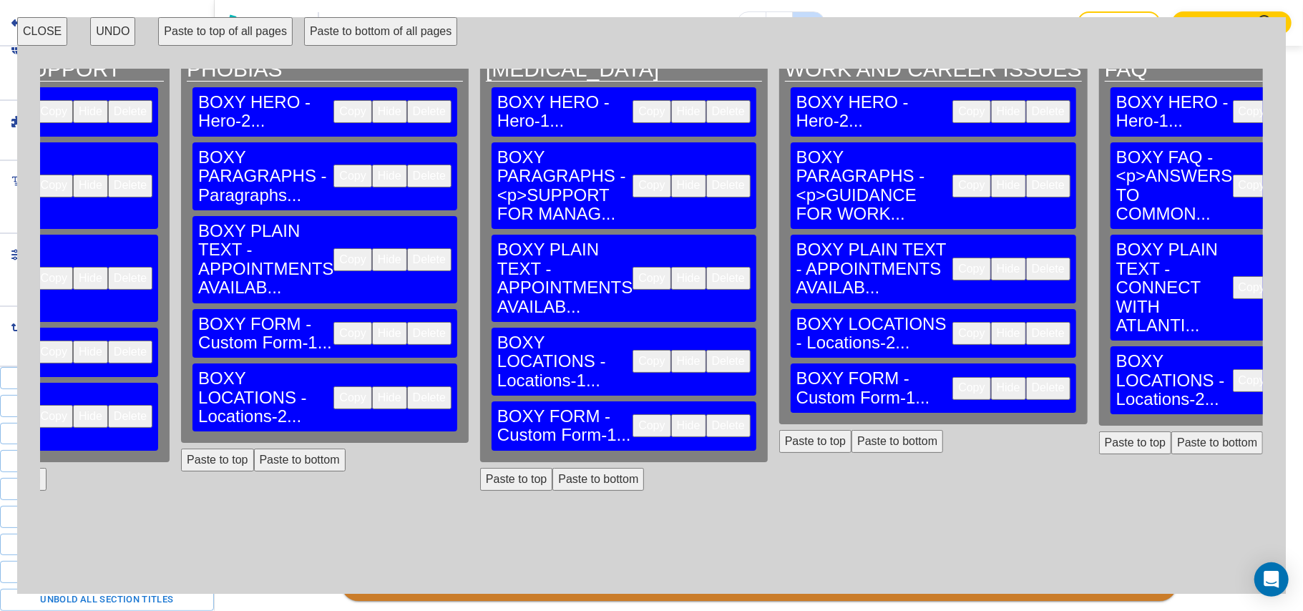
click at [1172, 432] on button "Paste to bottom" at bounding box center [1218, 443] width 92 height 23
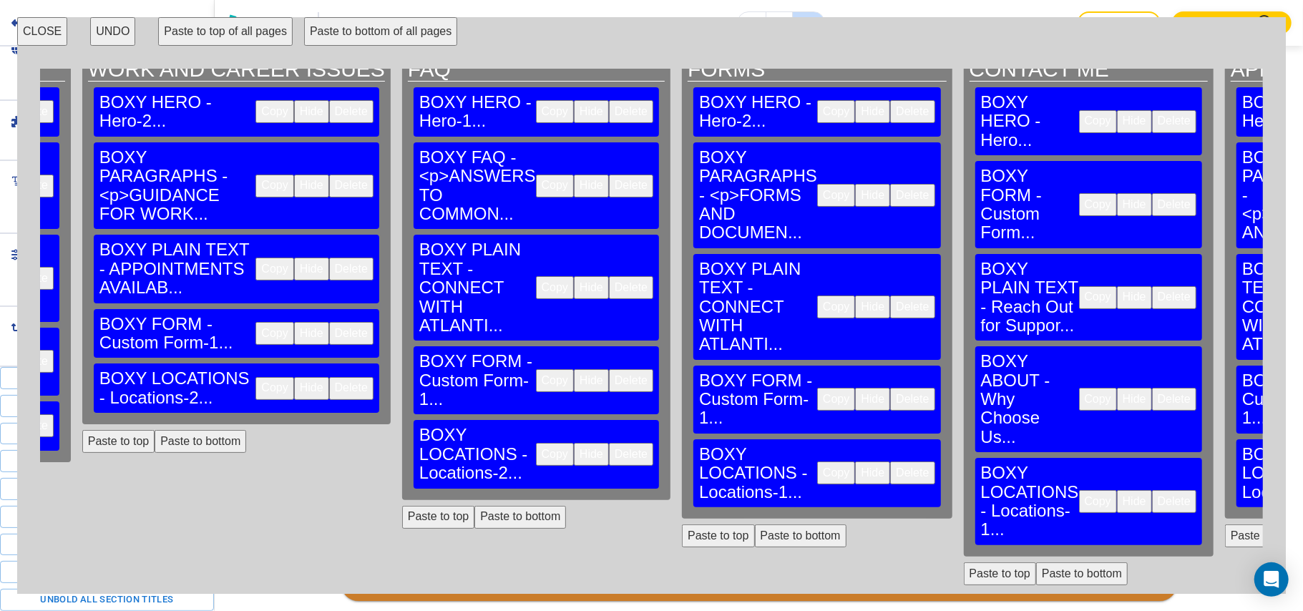
scroll to position [17, 3806]
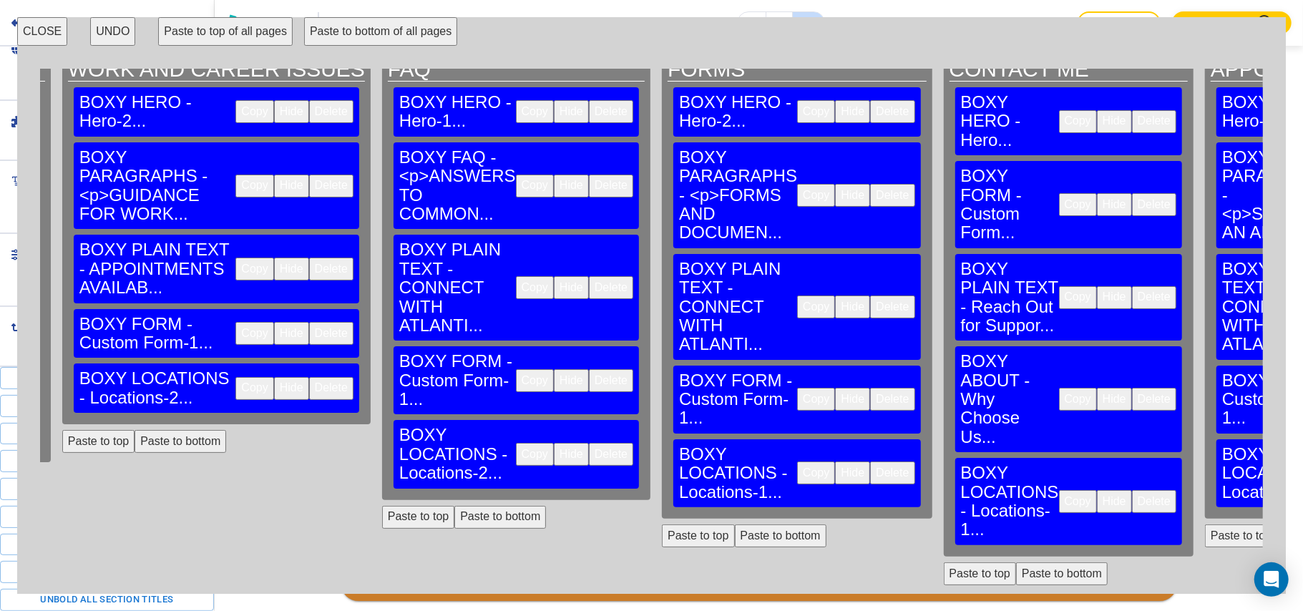
click at [1278, 525] on button "Paste to bottom" at bounding box center [1324, 536] width 92 height 23
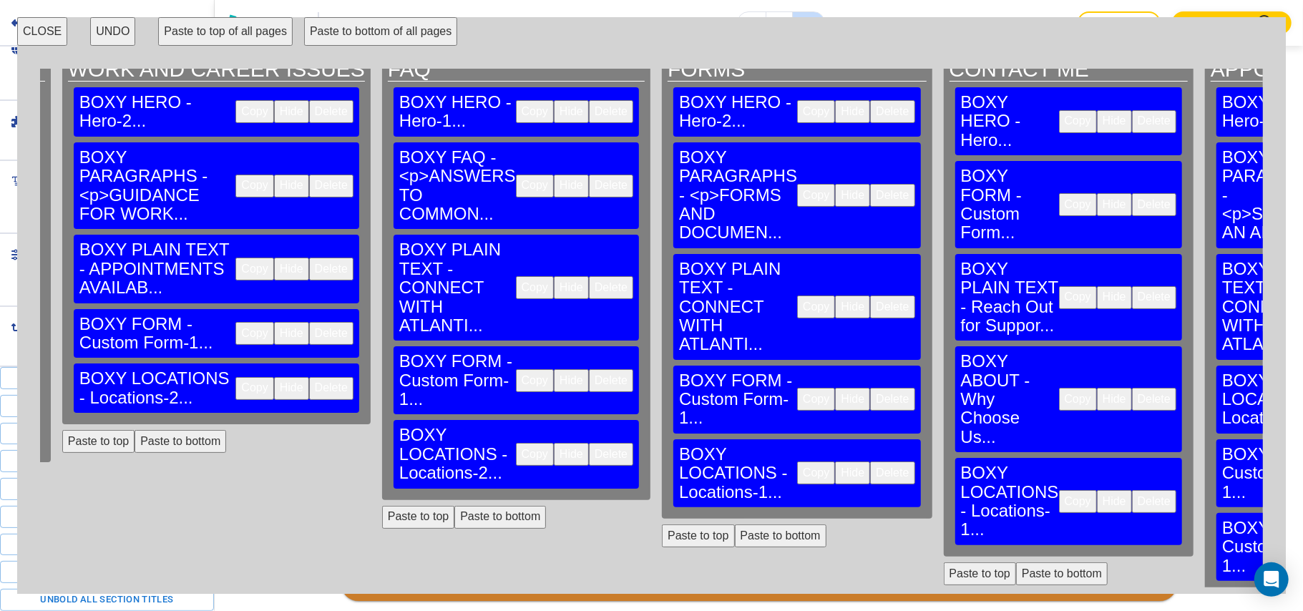
drag, startPoint x: 1077, startPoint y: 327, endPoint x: 983, endPoint y: 347, distance: 95.9
click at [43, 21] on button "CLOSE" at bounding box center [42, 31] width 50 height 29
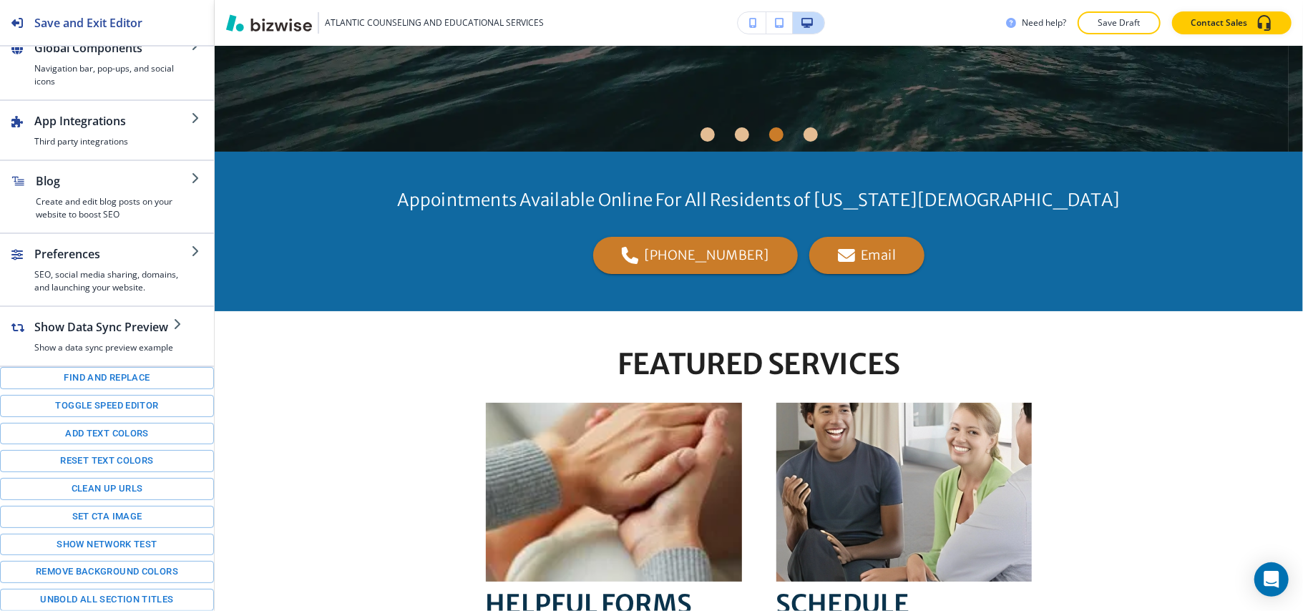
scroll to position [0, 0]
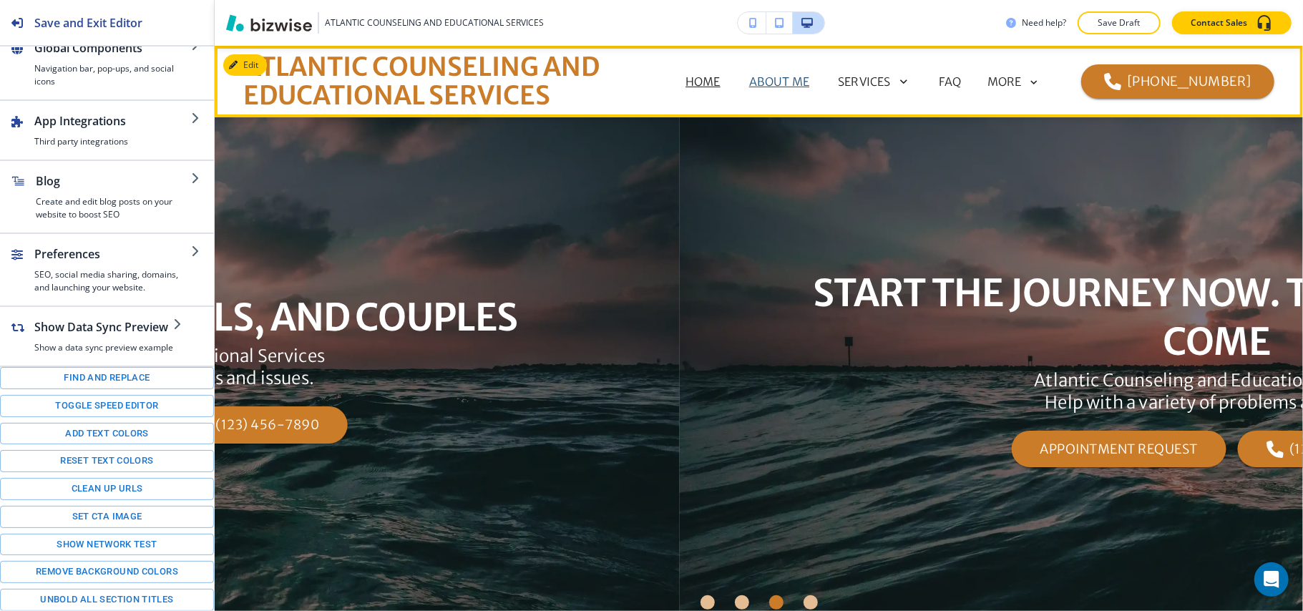
click at [789, 84] on p "ABOUT ME" at bounding box center [779, 81] width 60 height 17
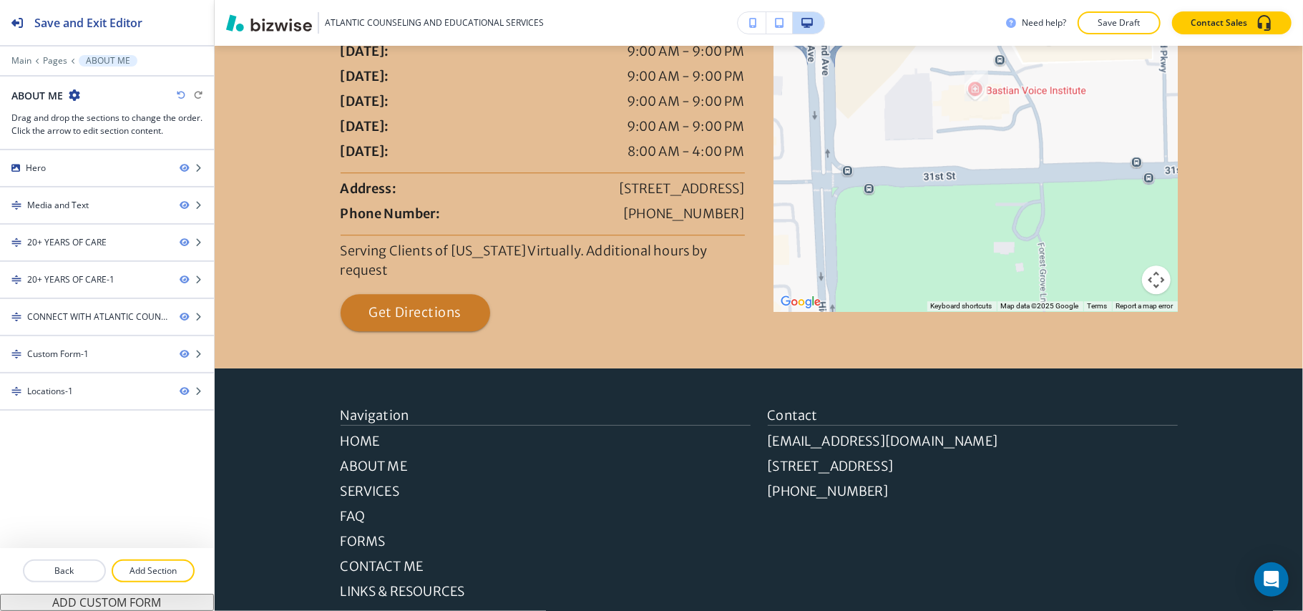
scroll to position [2881, 0]
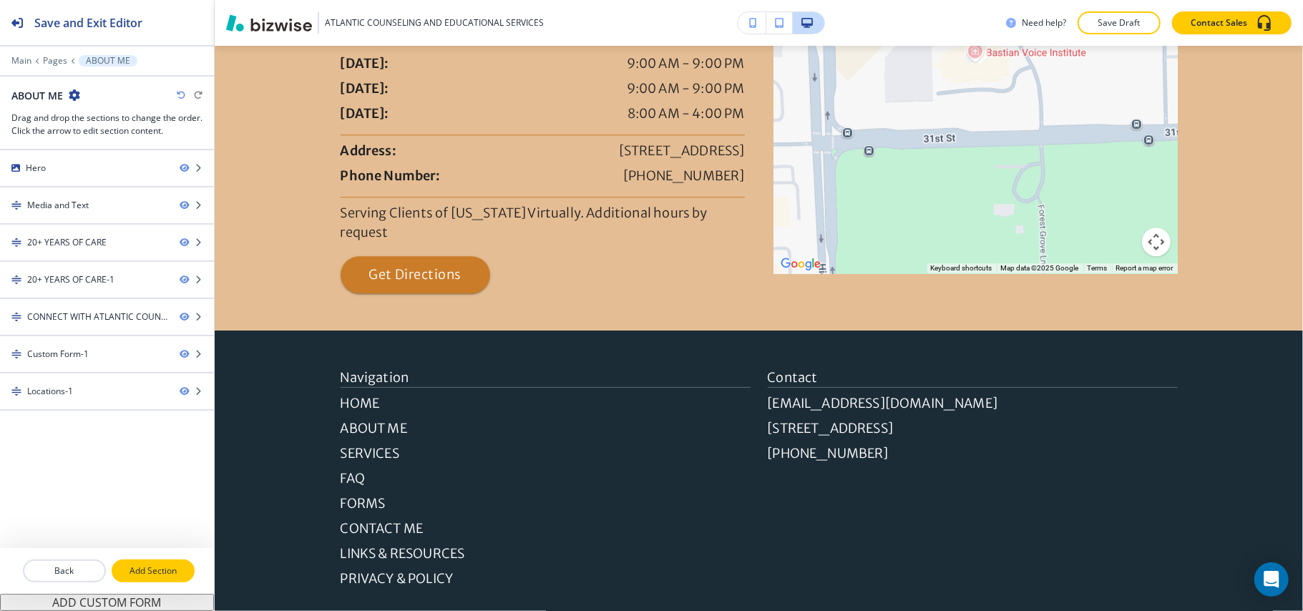
click at [156, 573] on p "Add Section" at bounding box center [153, 571] width 80 height 13
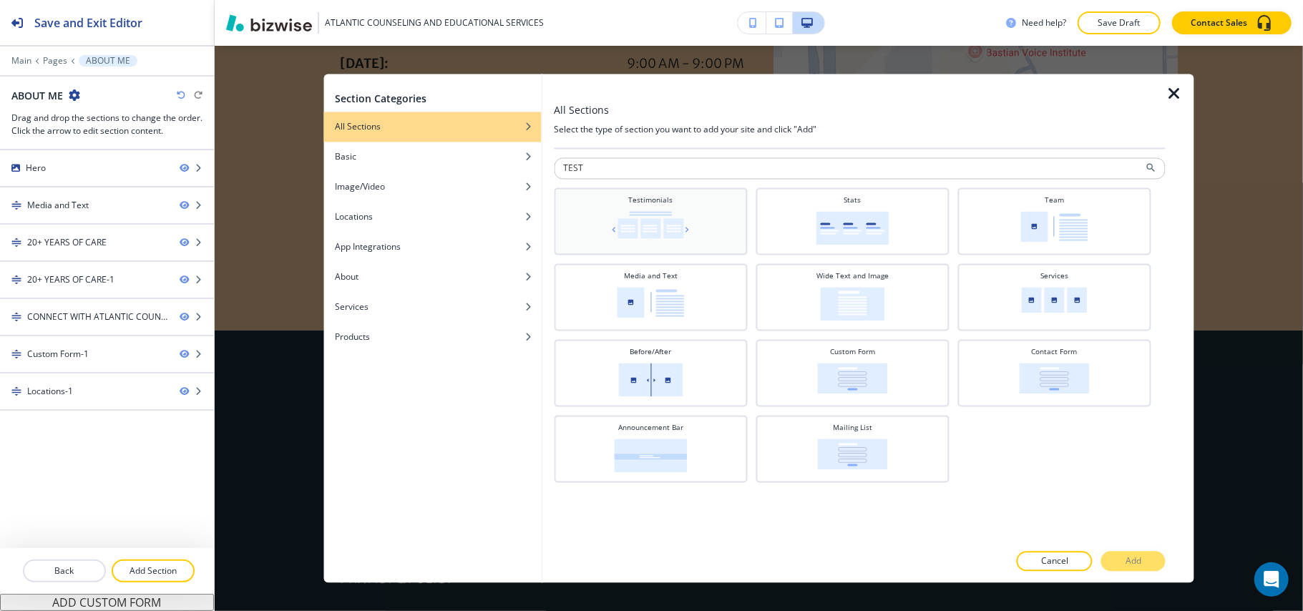
type input "TEST"
click at [633, 203] on h4 "Testimonials" at bounding box center [650, 200] width 44 height 11
click at [1122, 558] on button "Add" at bounding box center [1134, 562] width 64 height 20
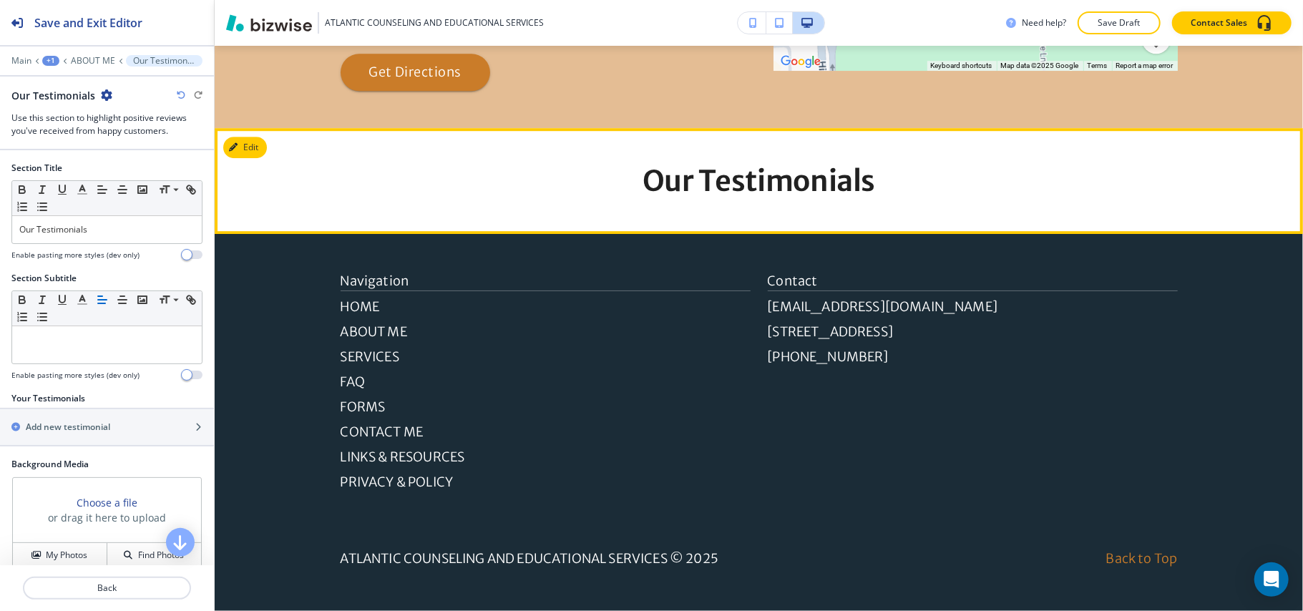
scroll to position [3104, 0]
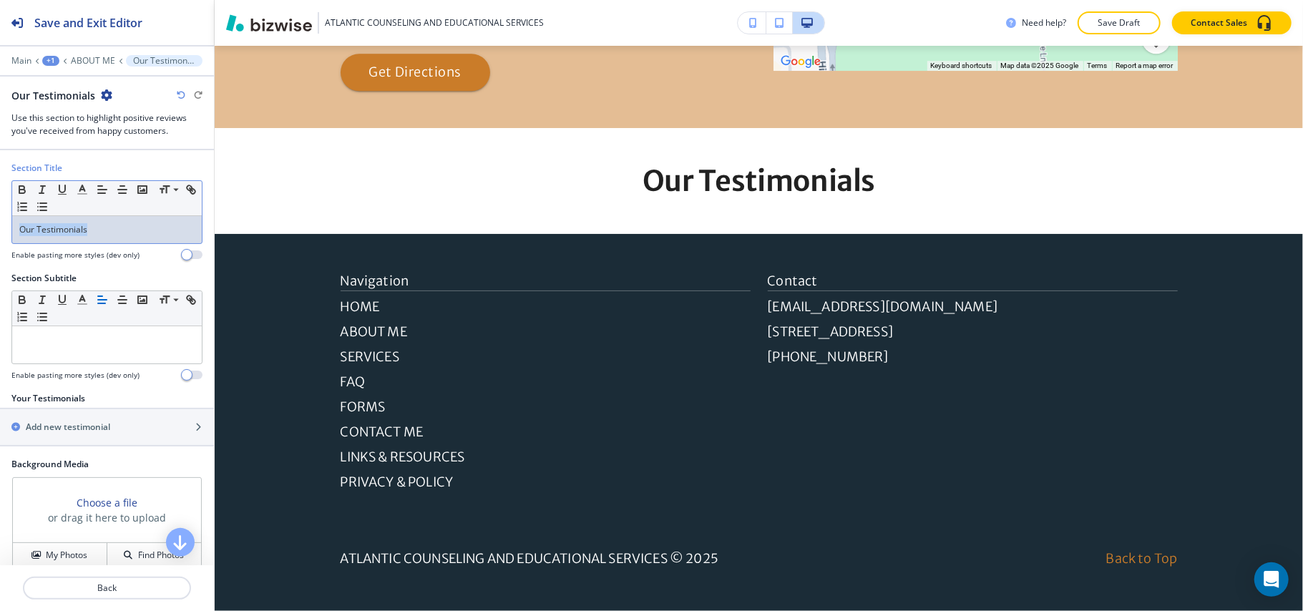
drag, startPoint x: 49, startPoint y: 223, endPoint x: 0, endPoint y: 223, distance: 48.7
click at [0, 223] on div "Section Title Small Normal Large Huge Our Testimonials Enable pasting more styl…" at bounding box center [107, 217] width 214 height 110
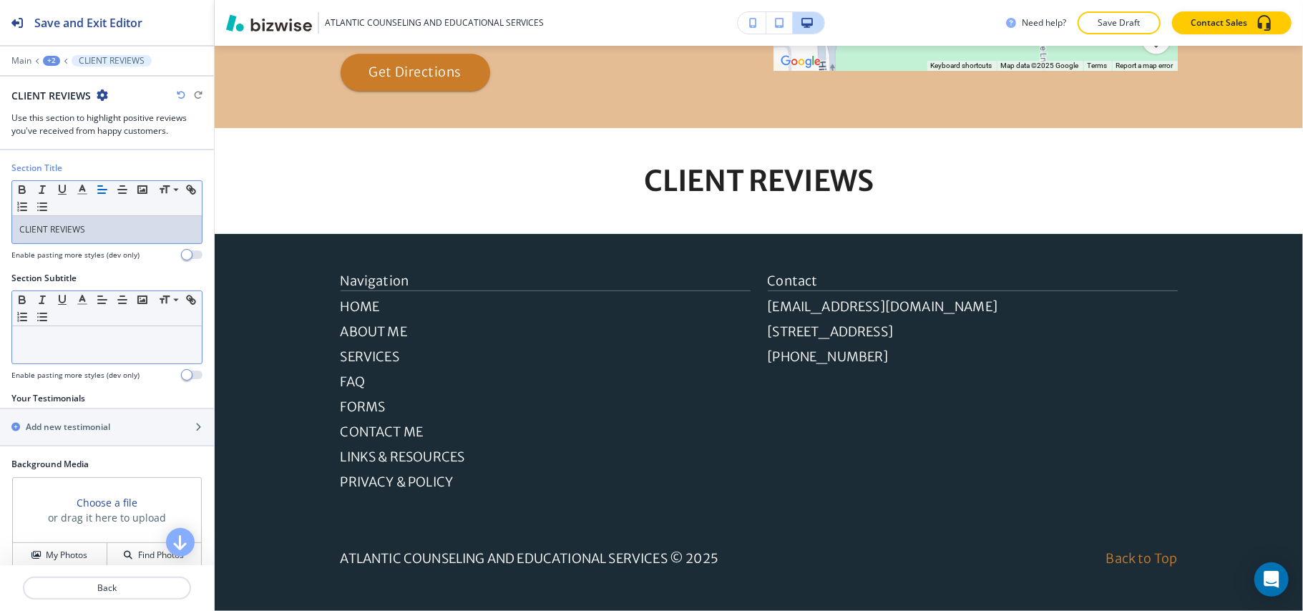
click at [66, 332] on div at bounding box center [107, 344] width 190 height 37
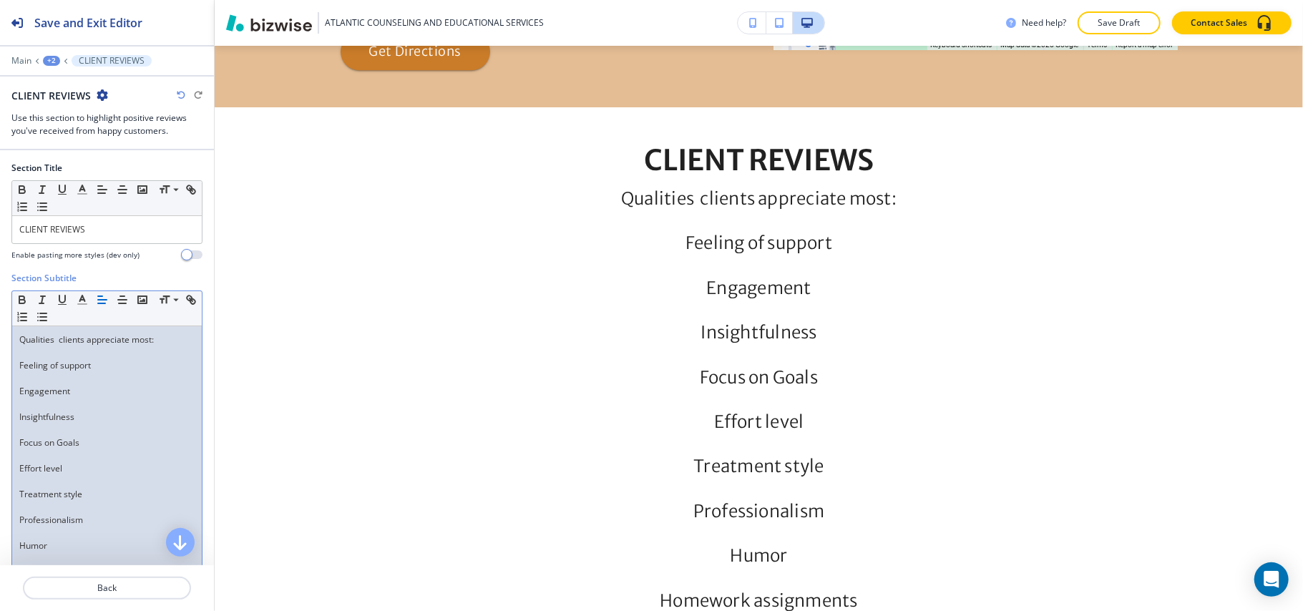
scroll to position [0, 0]
drag, startPoint x: 178, startPoint y: 341, endPoint x: 0, endPoint y: 347, distance: 177.6
click at [0, 347] on div "Section Subtitle Small Normal Large Huge Qualities clients appreciate most: Fee…" at bounding box center [107, 443] width 214 height 342
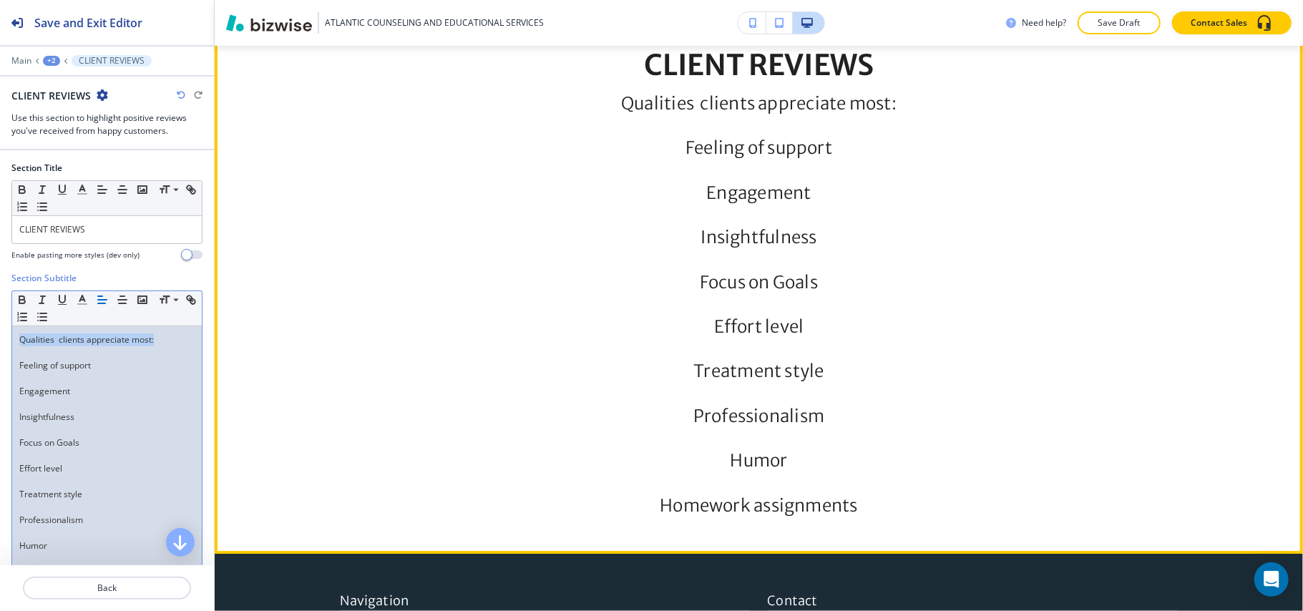
scroll to position [3295, 0]
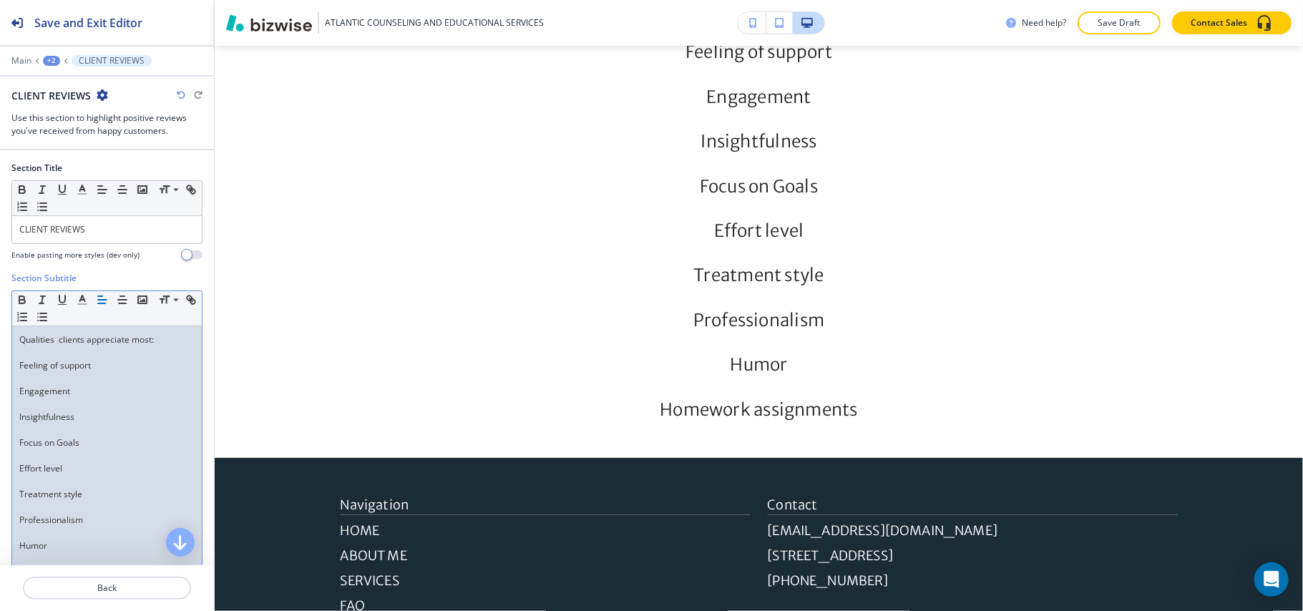
click at [29, 387] on p "Engagement" at bounding box center [106, 391] width 175 height 13
click at [29, 382] on p at bounding box center [106, 378] width 175 height 13
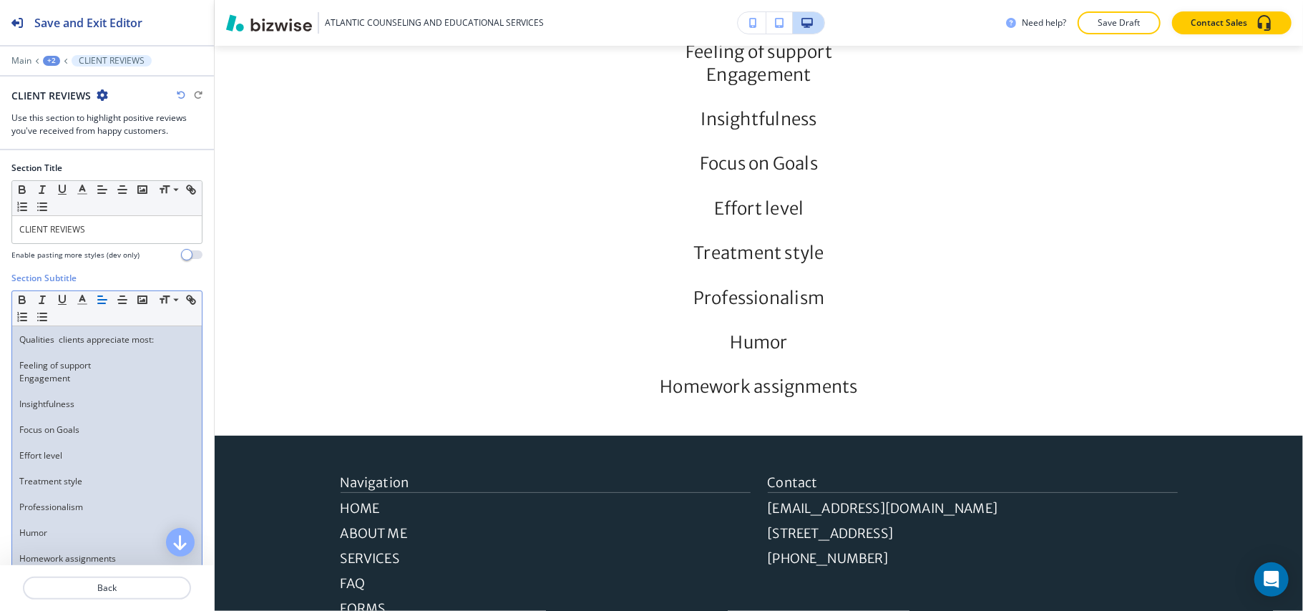
click at [29, 388] on p at bounding box center [106, 391] width 175 height 13
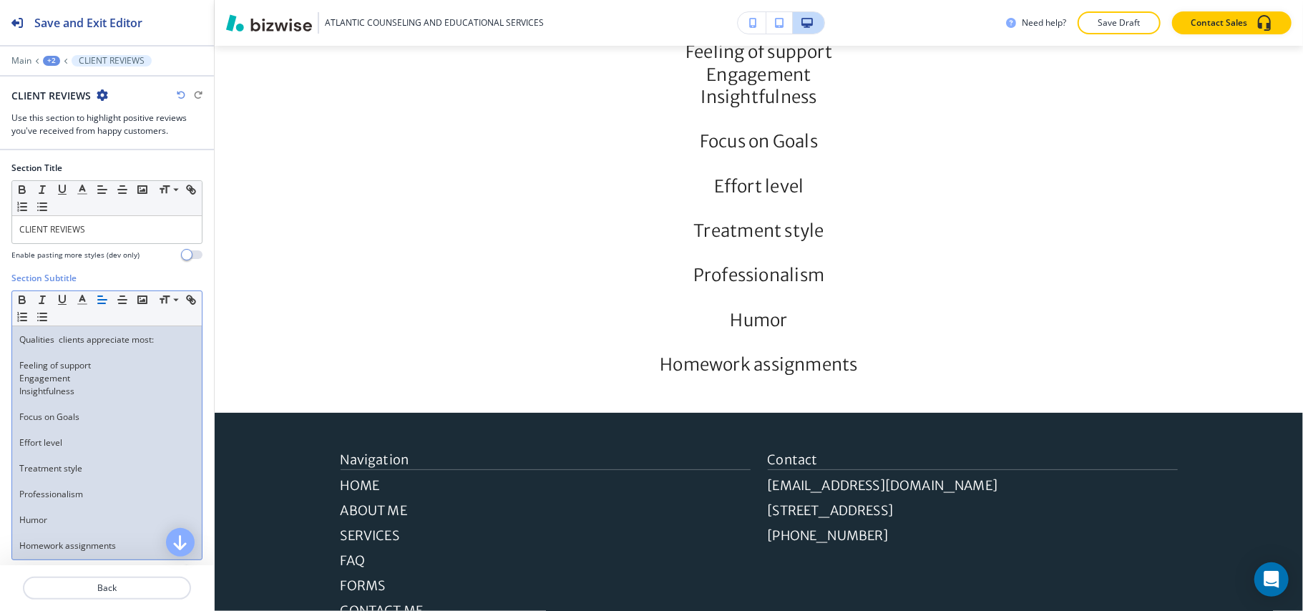
click at [39, 408] on p at bounding box center [106, 404] width 175 height 13
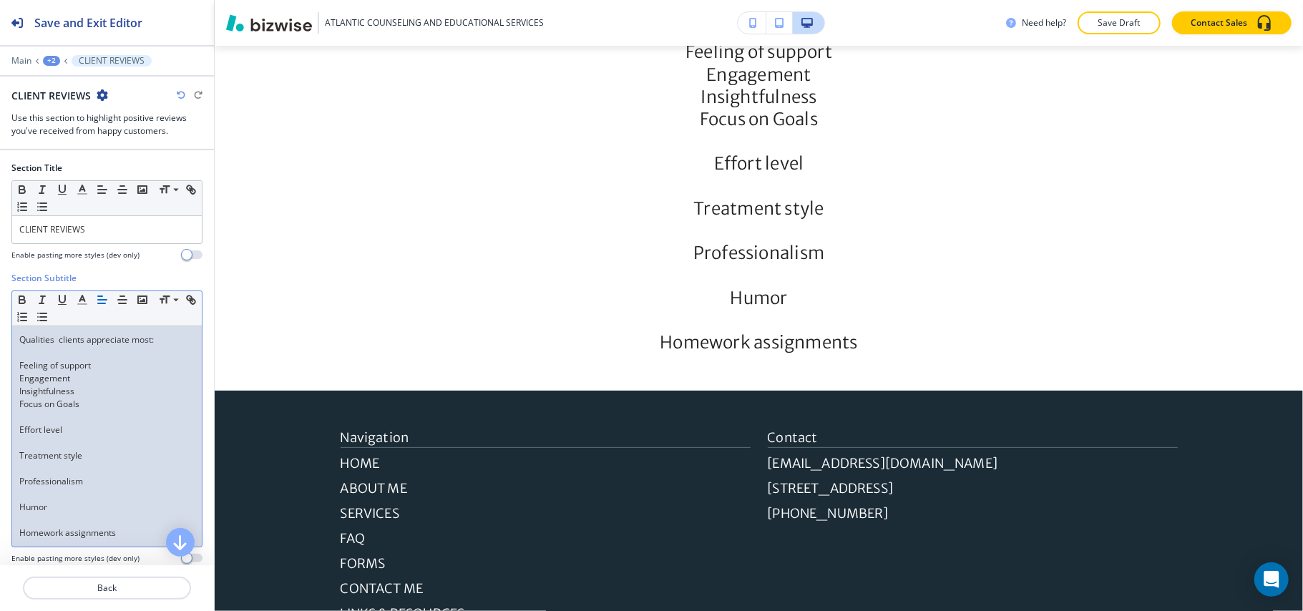
click at [27, 421] on p at bounding box center [106, 417] width 175 height 13
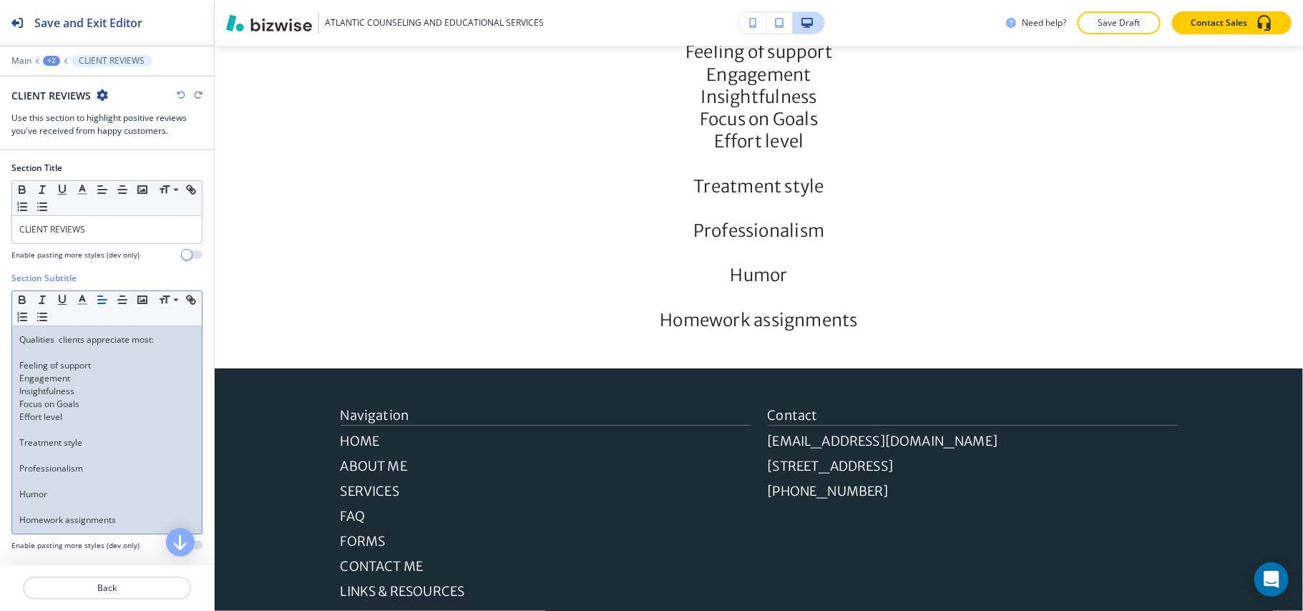
click at [29, 434] on p at bounding box center [106, 430] width 175 height 13
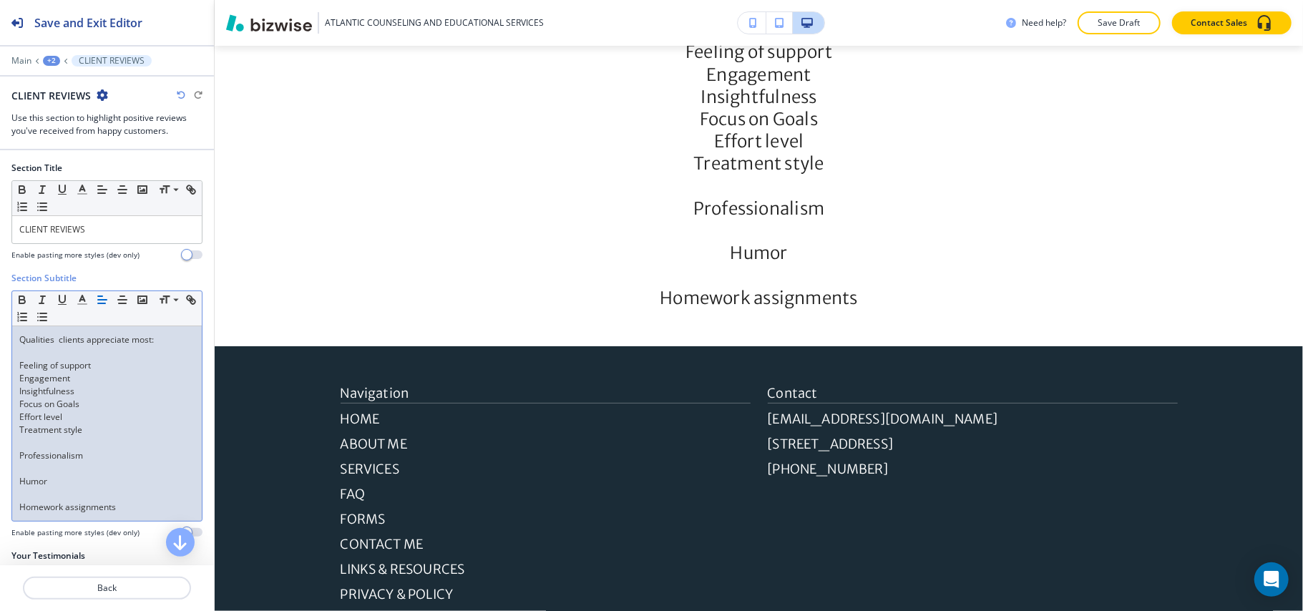
click at [30, 449] on p at bounding box center [106, 443] width 175 height 13
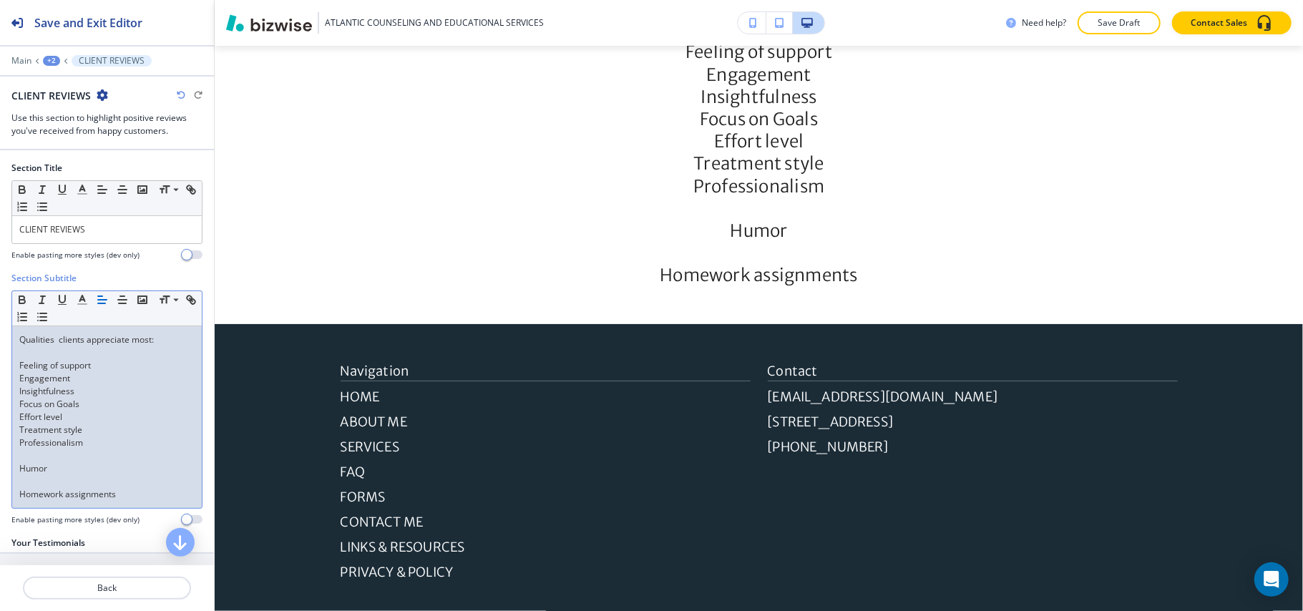
click at [38, 462] on p at bounding box center [106, 455] width 175 height 13
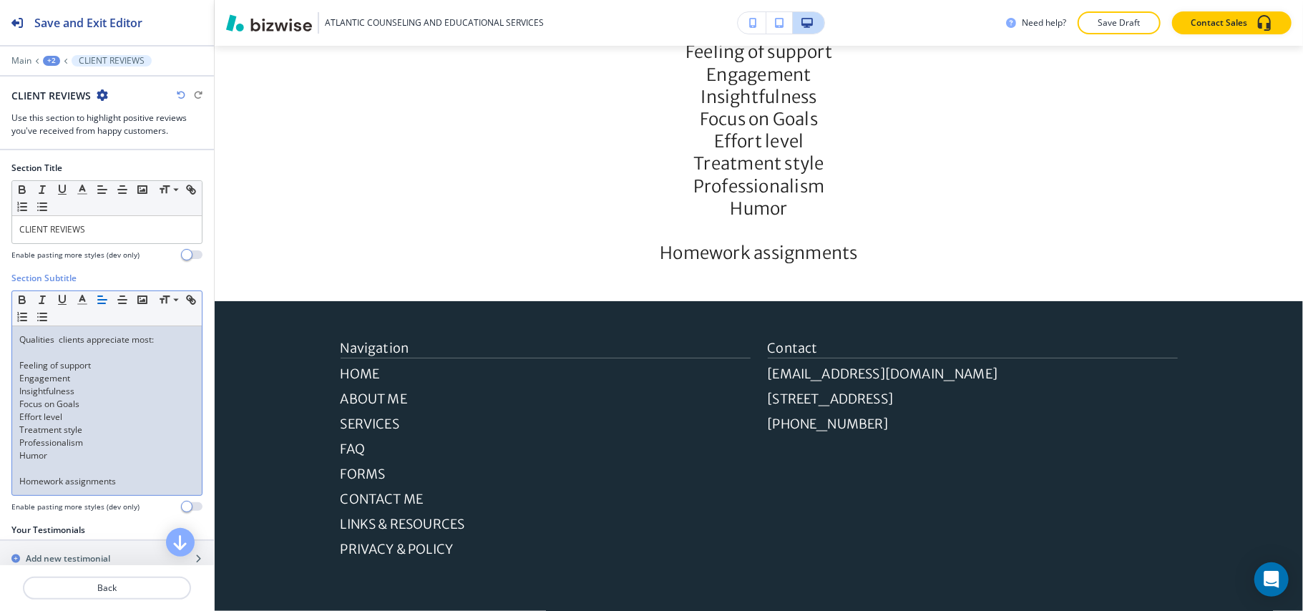
click at [34, 473] on p at bounding box center [106, 468] width 175 height 13
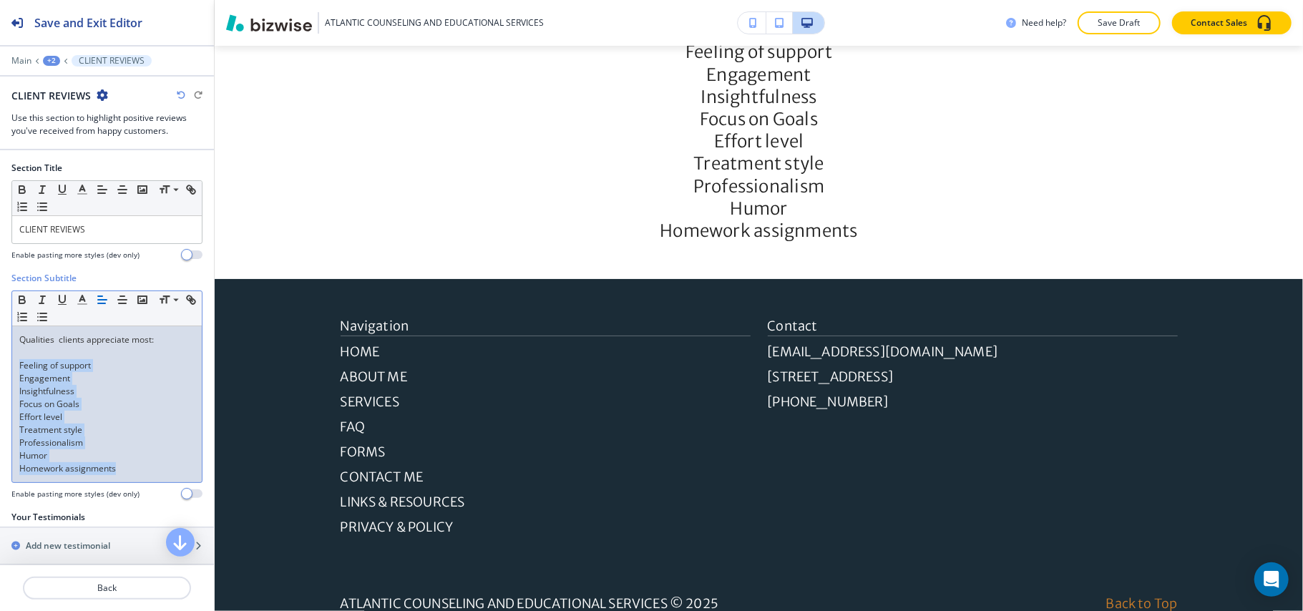
drag, startPoint x: 135, startPoint y: 476, endPoint x: 0, endPoint y: 362, distance: 176.8
click at [0, 362] on div "Section Subtitle Small Normal Large Huge Qualities clients appreciate most: Fee…" at bounding box center [107, 391] width 214 height 239
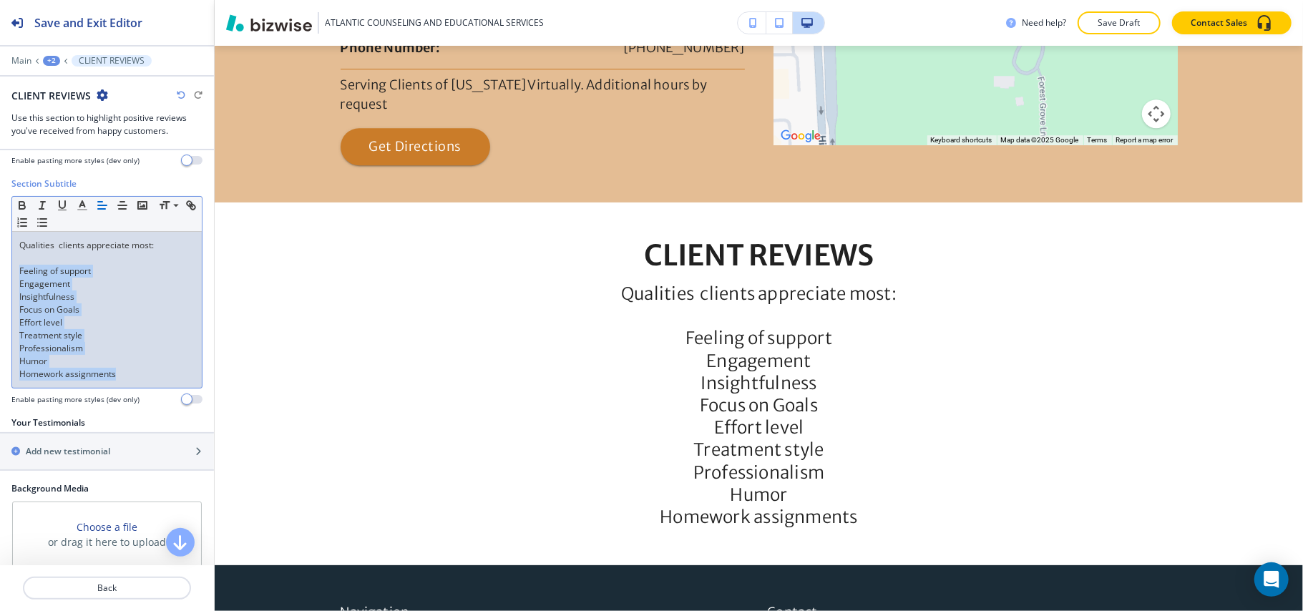
scroll to position [273, 0]
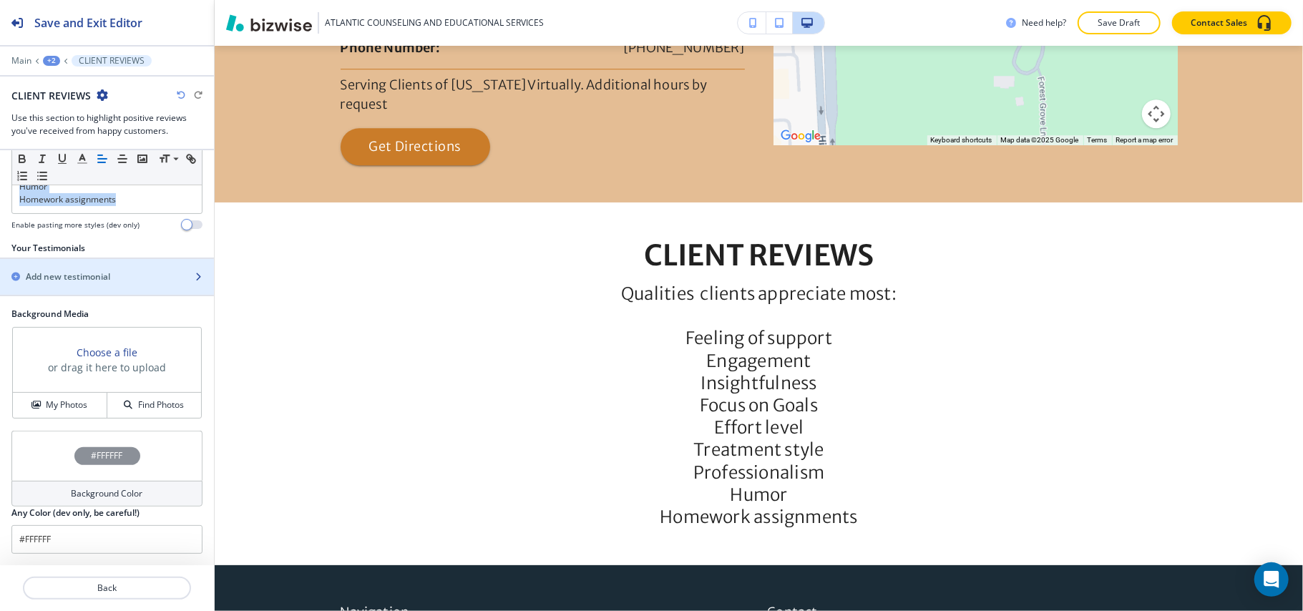
click at [103, 283] on div "button" at bounding box center [107, 288] width 214 height 11
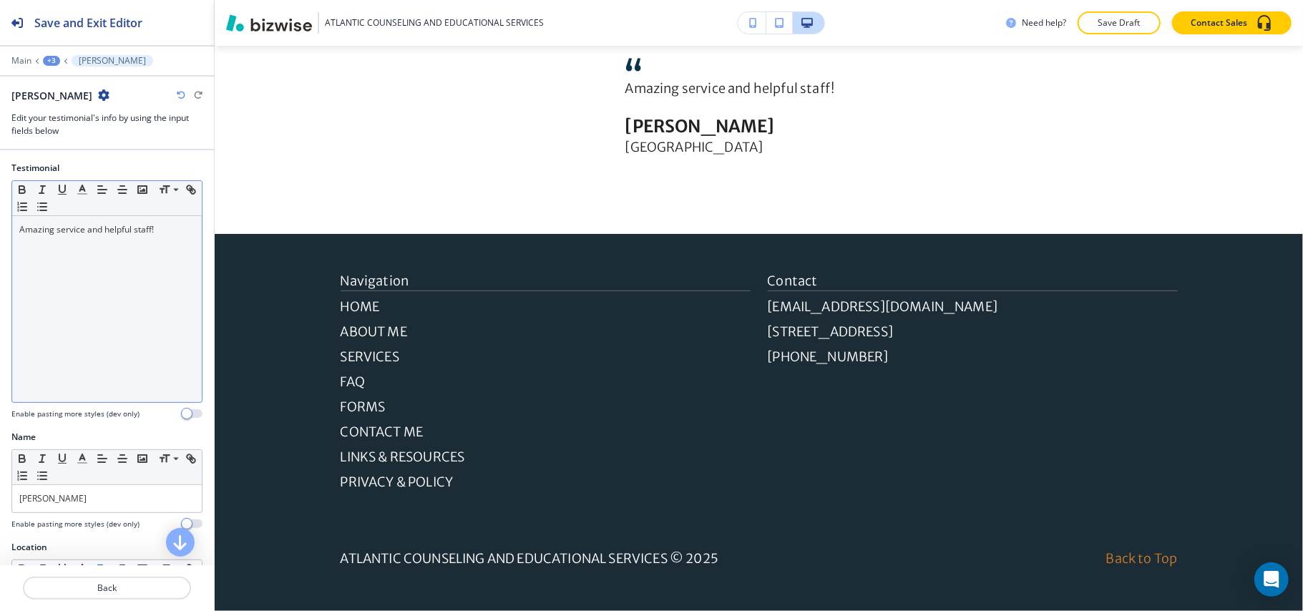
scroll to position [3534, 0]
click at [84, 226] on p "Amazing service and helpful staff!" at bounding box center [106, 229] width 175 height 13
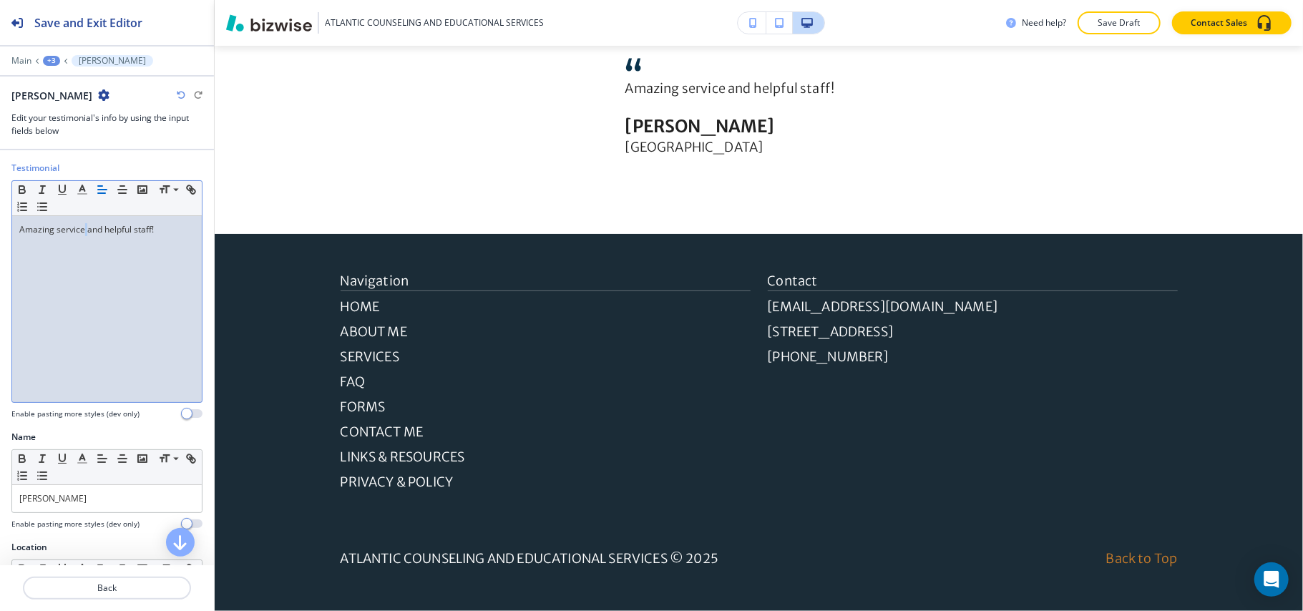
click at [84, 228] on p "Amazing service and helpful staff!" at bounding box center [106, 229] width 175 height 13
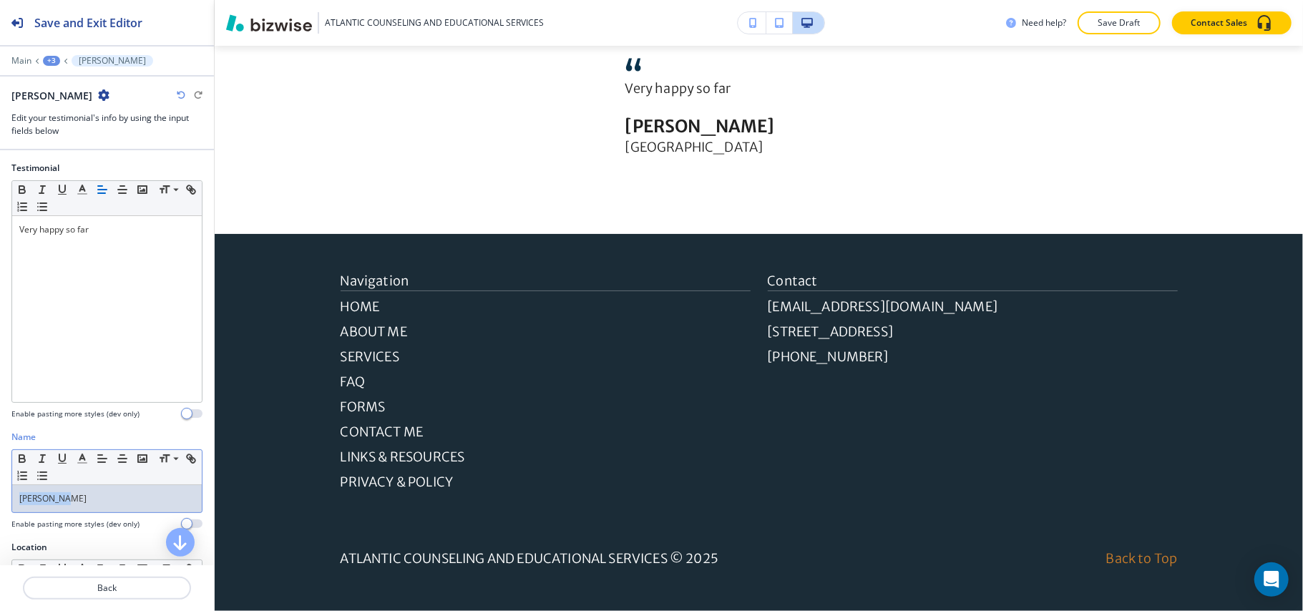
drag, startPoint x: 89, startPoint y: 502, endPoint x: 0, endPoint y: 499, distance: 89.5
click at [0, 499] on div "Name Small Normal Large Huge John Smith Enable pasting more styles (dev only)" at bounding box center [107, 486] width 214 height 110
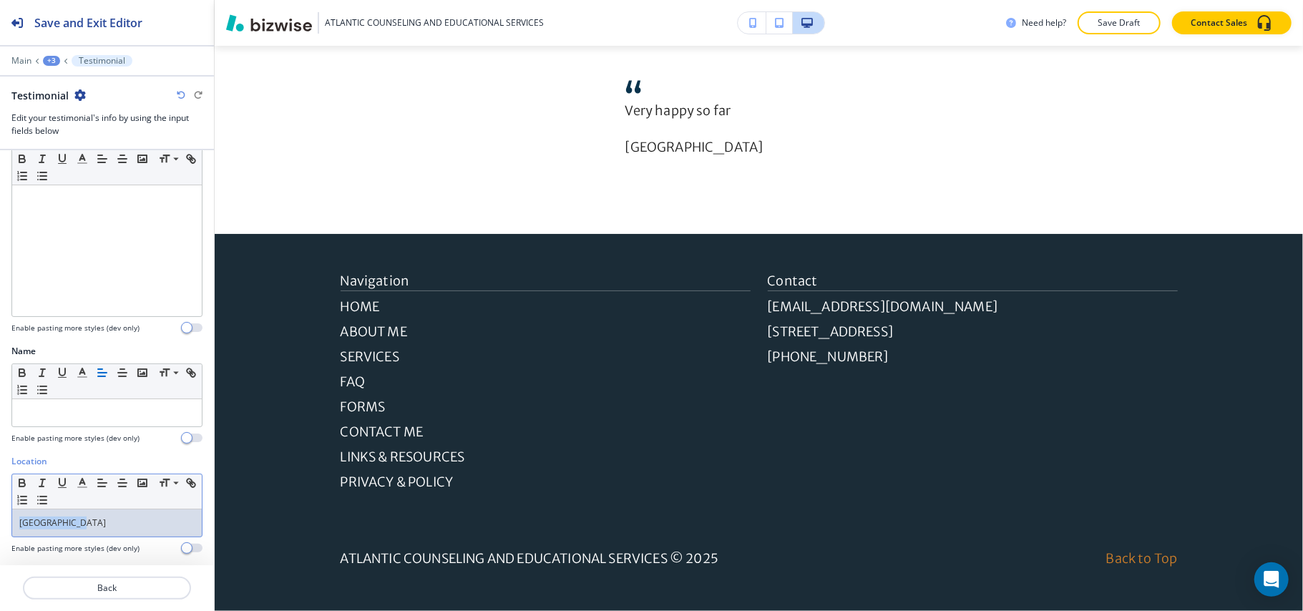
drag, startPoint x: 97, startPoint y: 528, endPoint x: 0, endPoint y: 527, distance: 97.4
click at [0, 530] on div "Location Small Normal Large Huge San Francisco Enable pasting more styles (dev …" at bounding box center [107, 510] width 214 height 110
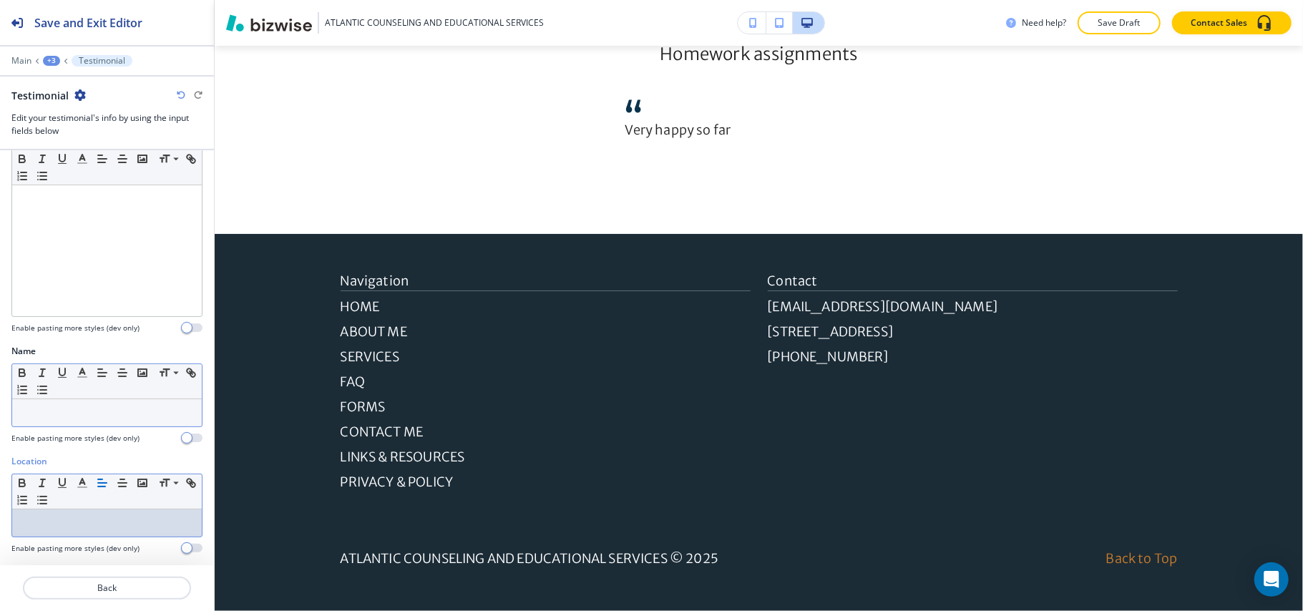
scroll to position [3494, 0]
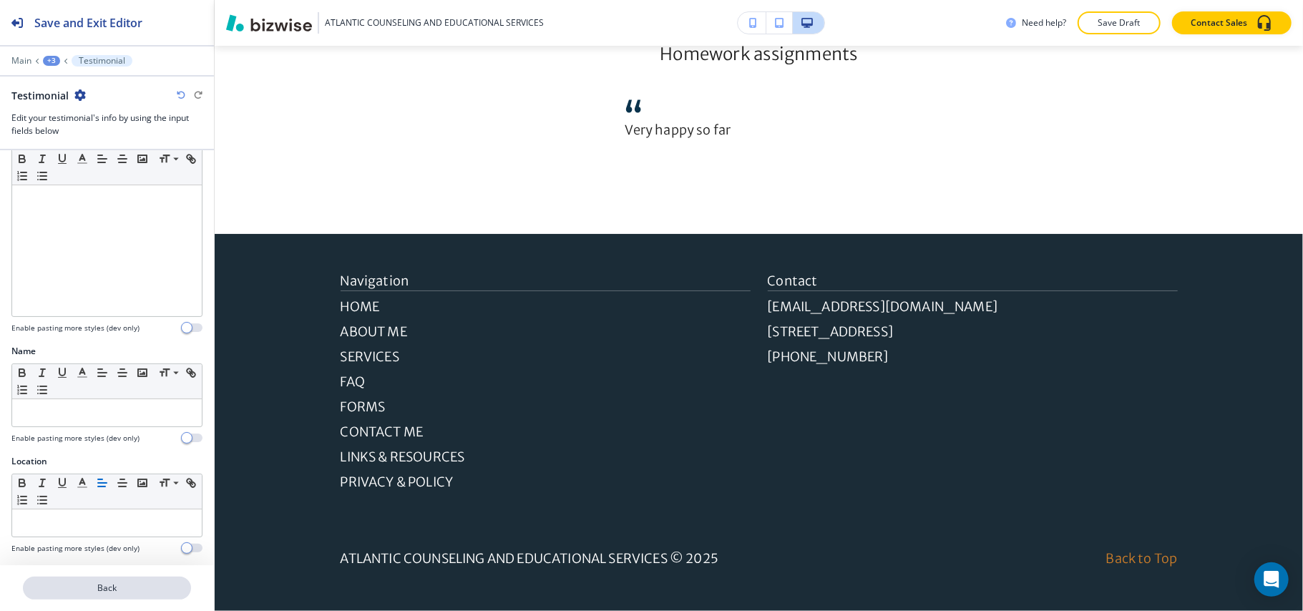
click at [133, 588] on p "Back" at bounding box center [106, 588] width 165 height 13
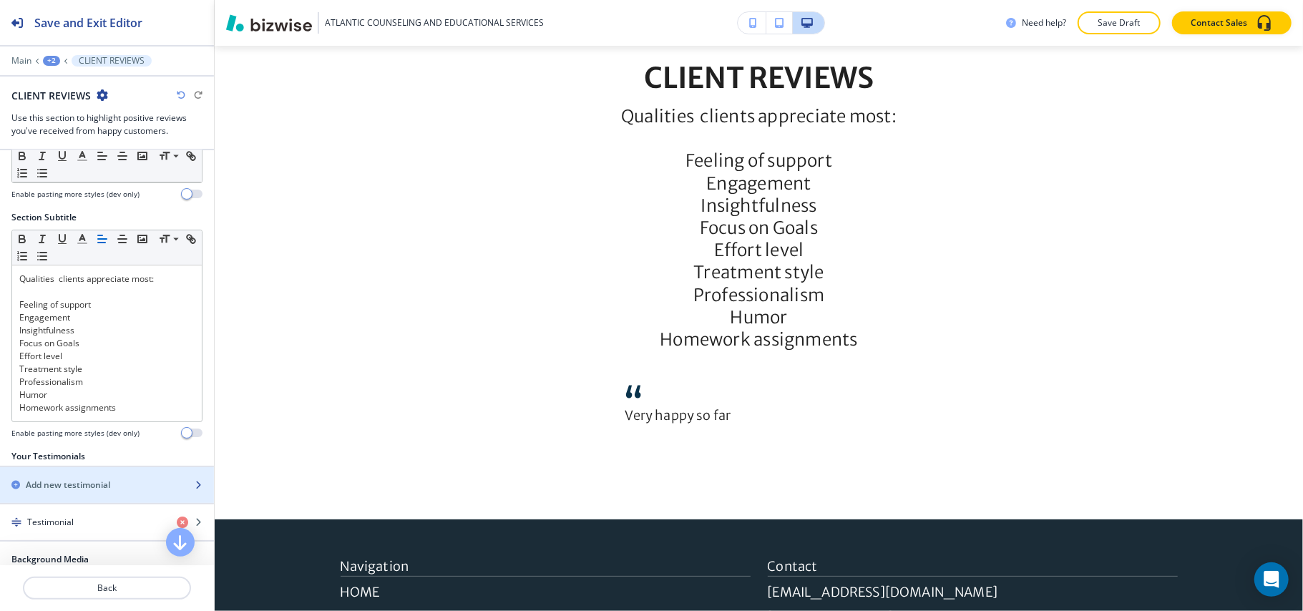
scroll to position [286, 0]
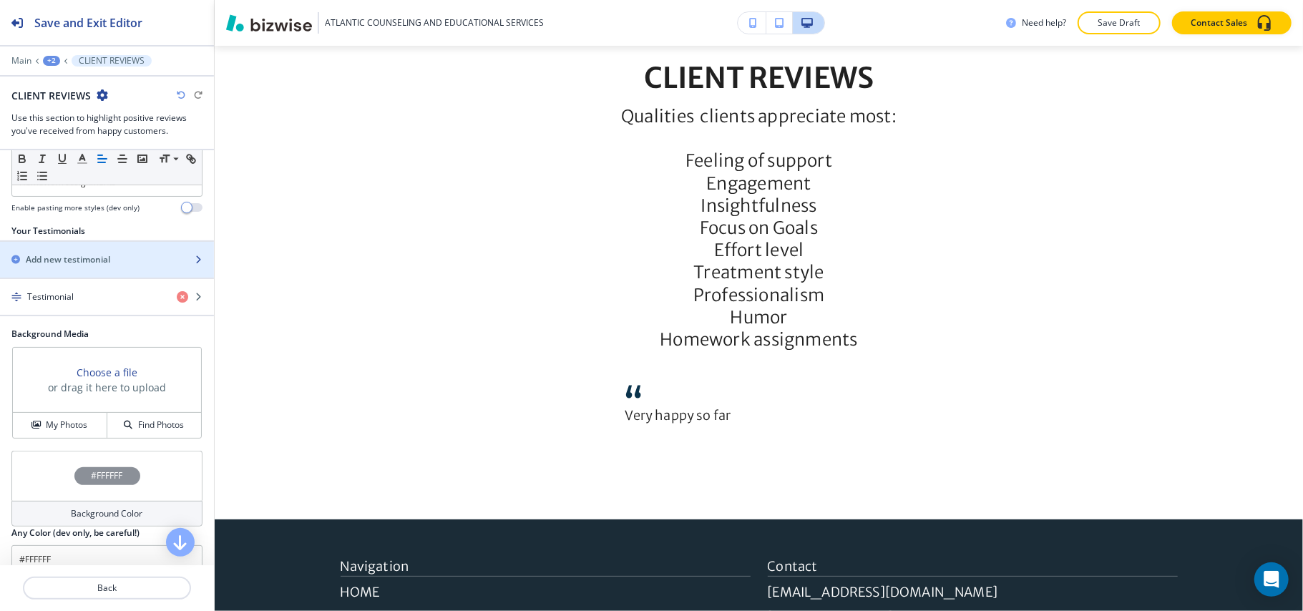
click at [94, 261] on h2 "Add new testimonial" at bounding box center [68, 259] width 84 height 13
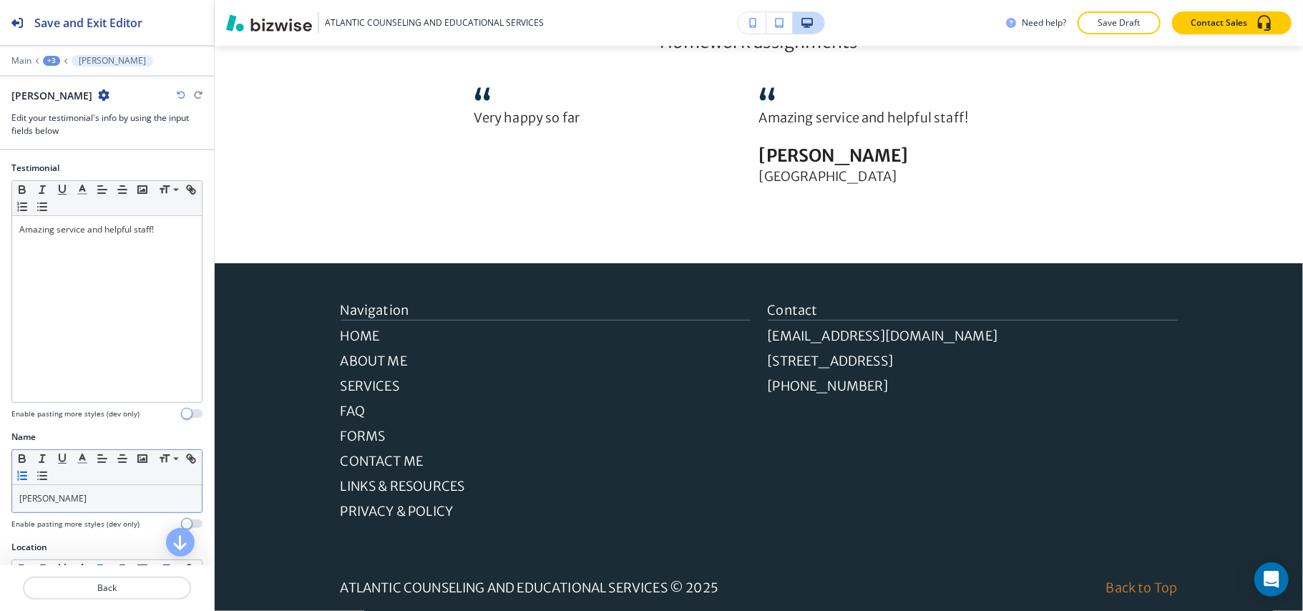
scroll to position [3534, 0]
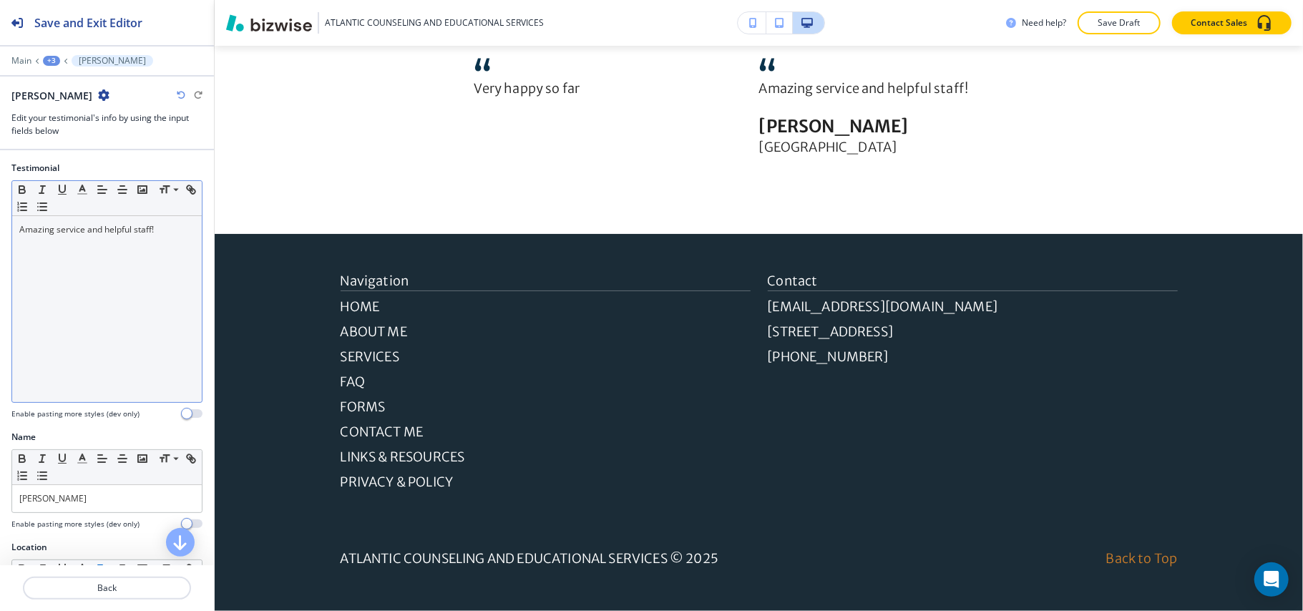
click at [97, 245] on div "Amazing service and helpful staff!" at bounding box center [107, 309] width 190 height 186
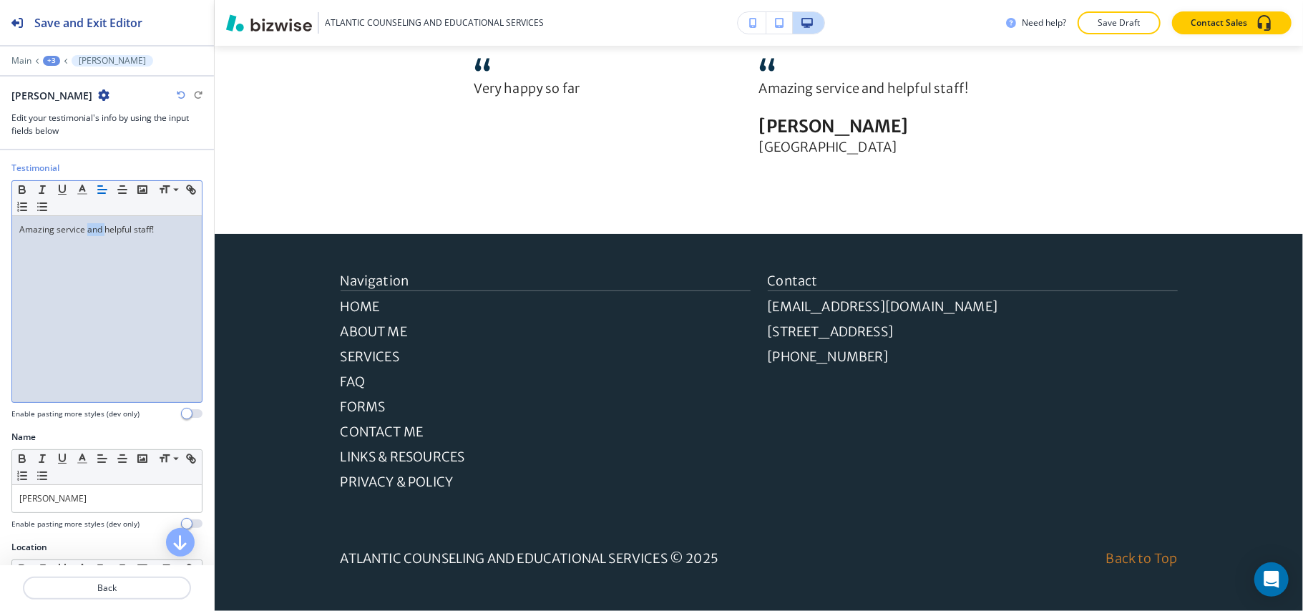
click at [97, 245] on div "Amazing service and helpful staff!" at bounding box center [107, 309] width 190 height 186
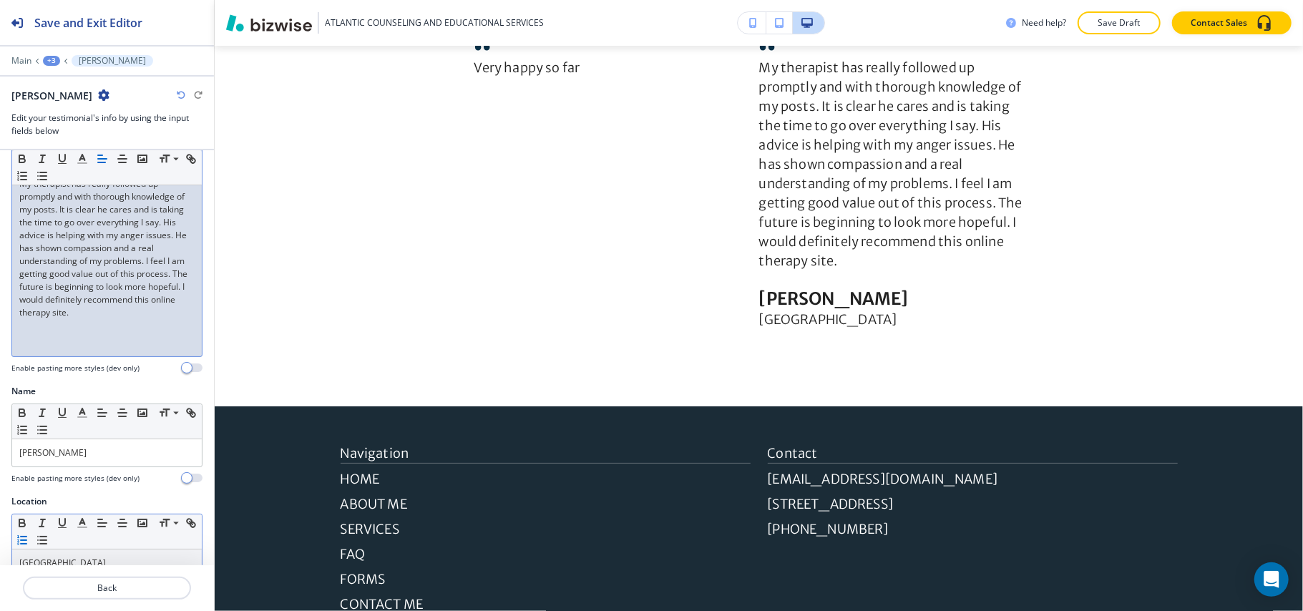
scroll to position [89, 0]
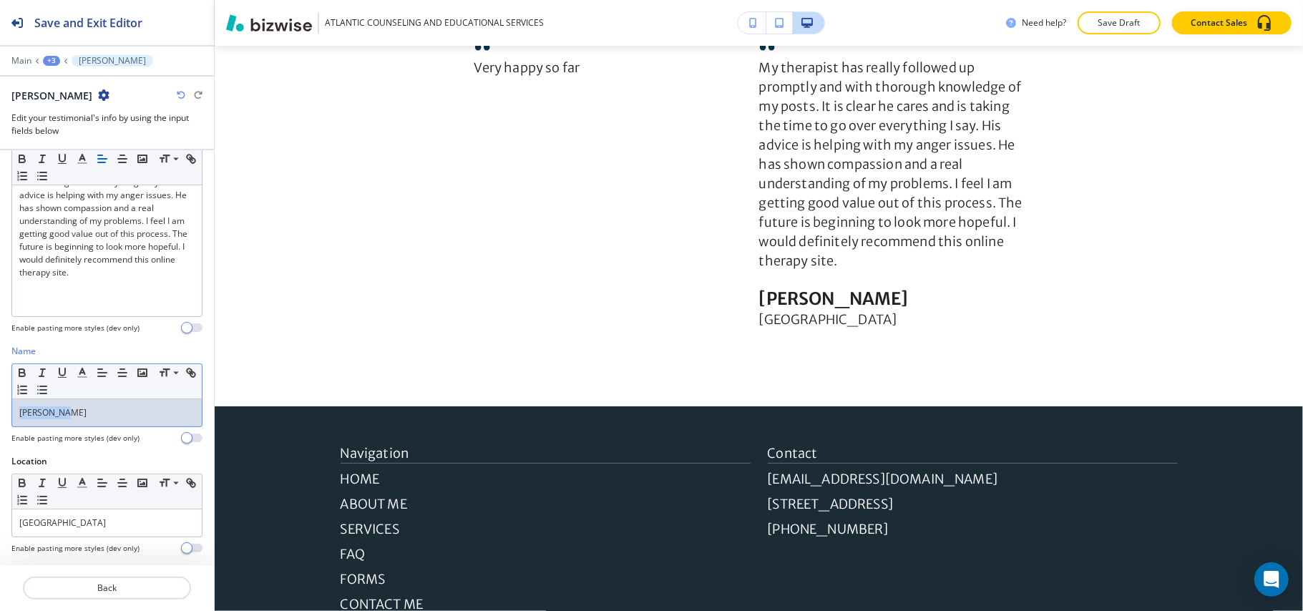
drag, startPoint x: 90, startPoint y: 417, endPoint x: 0, endPoint y: 417, distance: 90.2
click at [0, 417] on div "Name Small Normal Large Huge John Smith Enable pasting more styles (dev only)" at bounding box center [107, 400] width 214 height 110
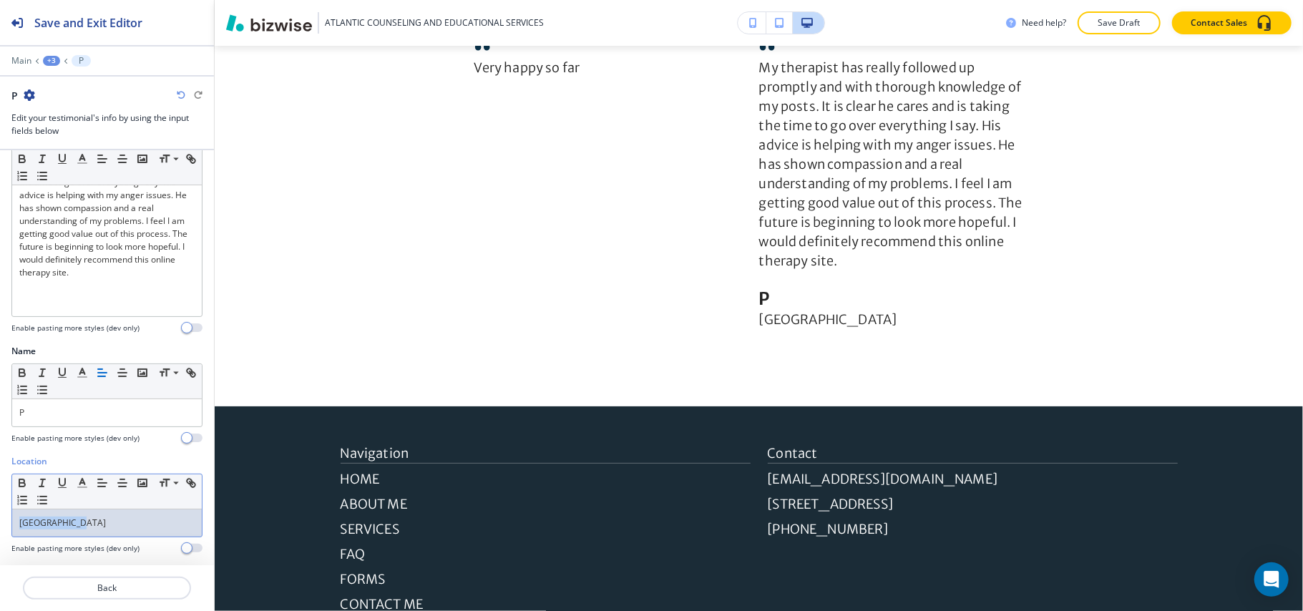
drag, startPoint x: 112, startPoint y: 519, endPoint x: 0, endPoint y: 517, distance: 112.4
click at [0, 517] on div "Location Small Normal Large Huge San Francisco Enable pasting more styles (dev …" at bounding box center [107, 510] width 214 height 110
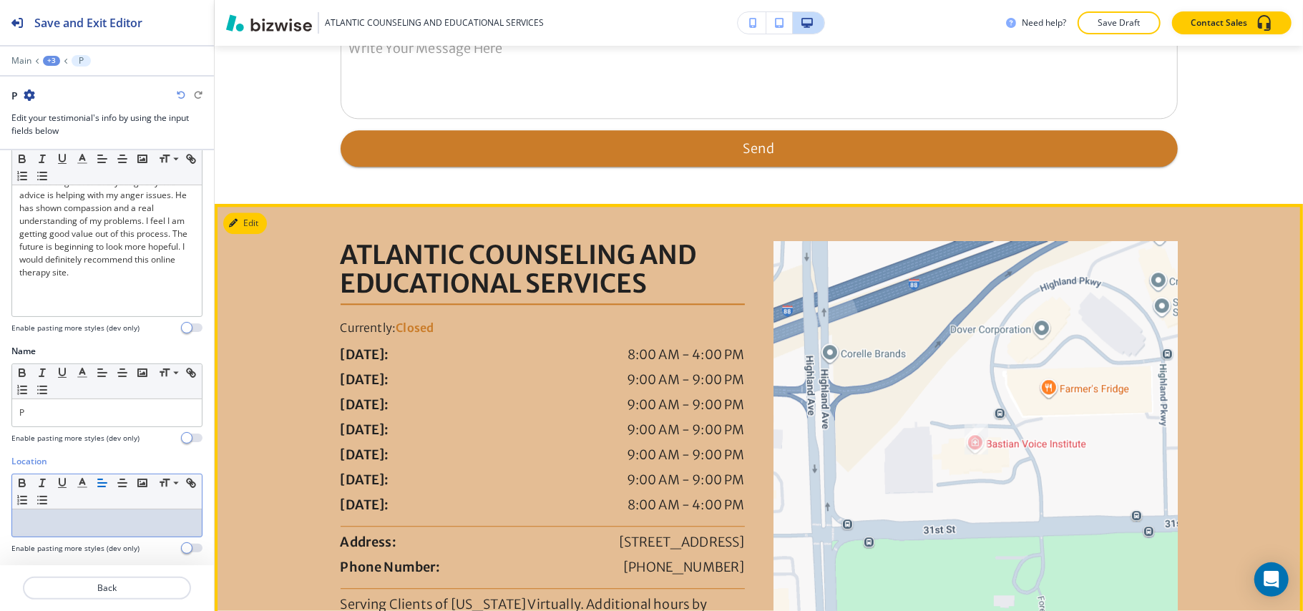
scroll to position [2485, 0]
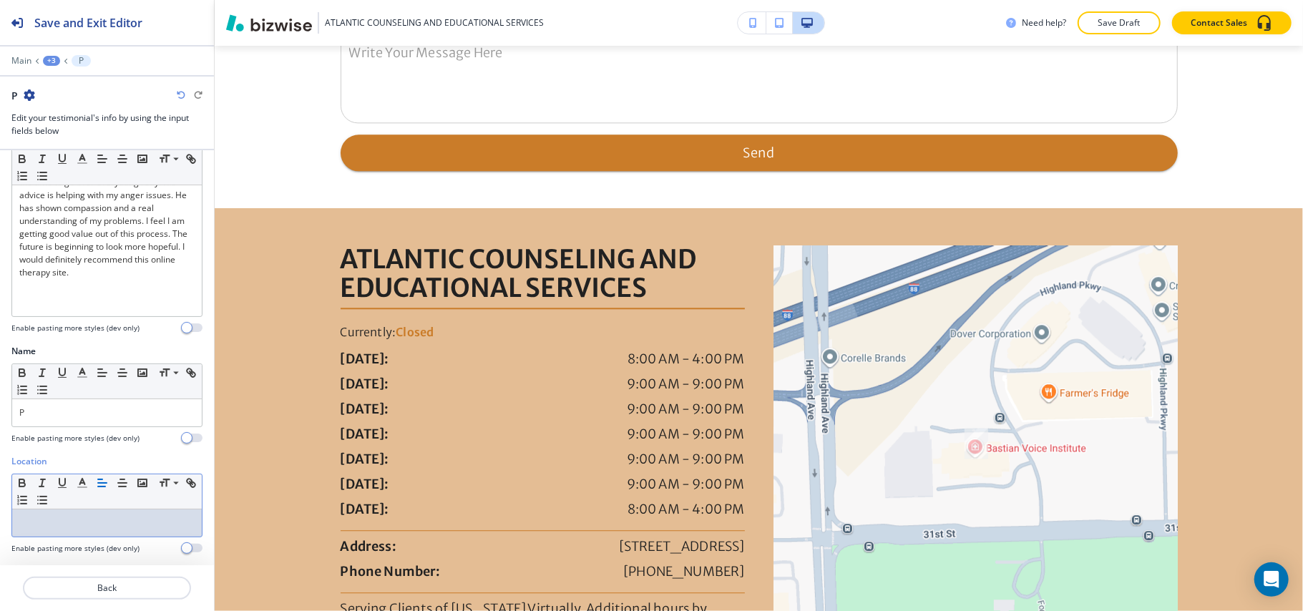
click at [46, 62] on div "+3" at bounding box center [51, 61] width 17 height 10
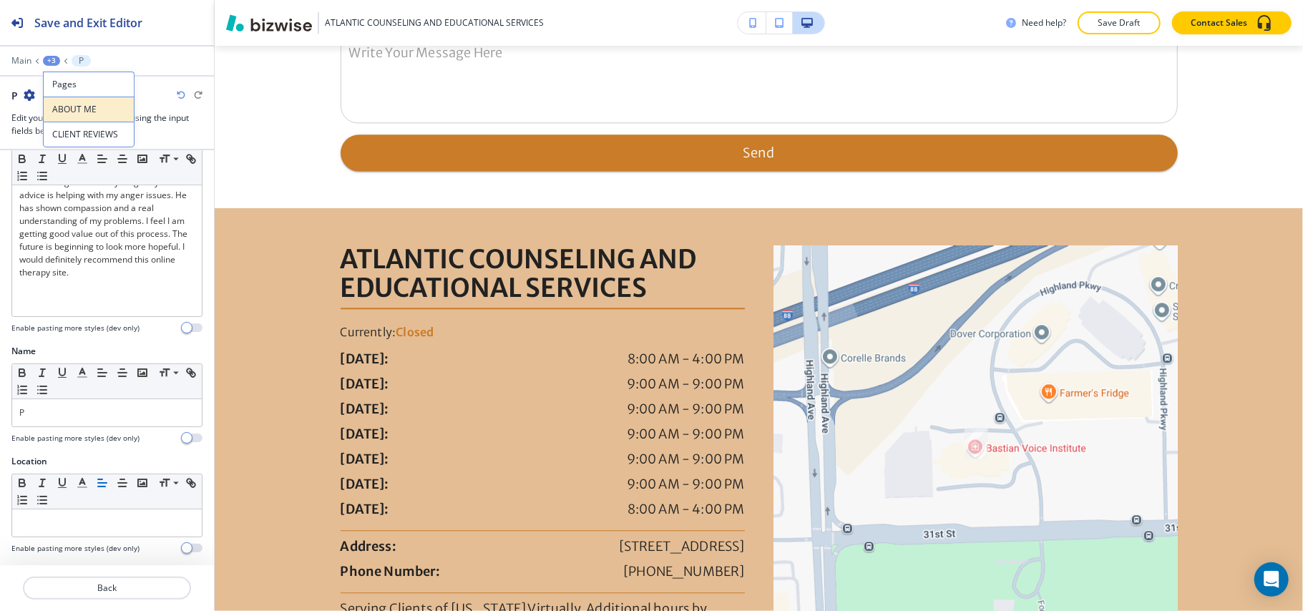
click at [67, 115] on p "ABOUT ME" at bounding box center [88, 109] width 73 height 13
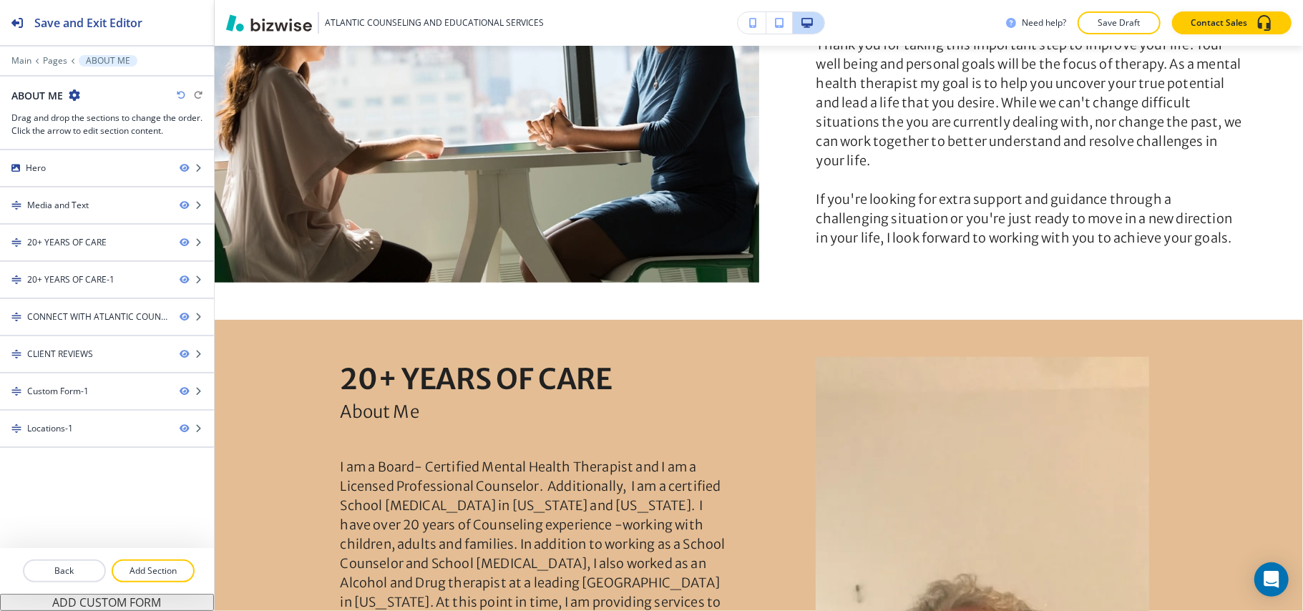
scroll to position [0, 0]
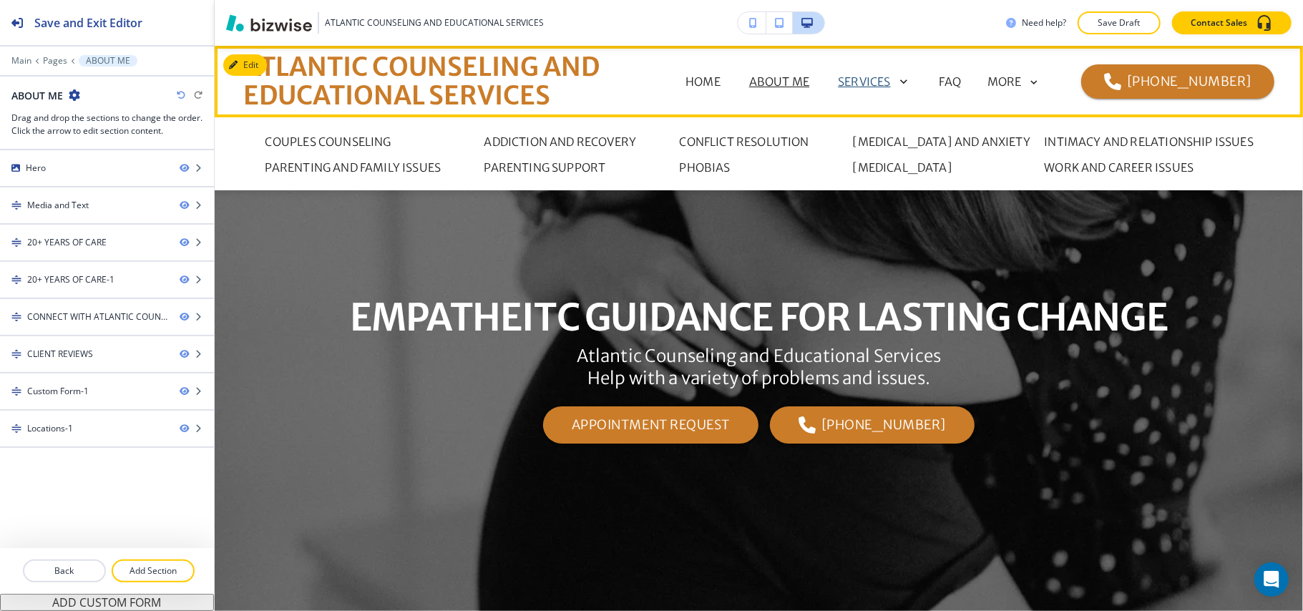
click at [862, 78] on p "SERVICES" at bounding box center [864, 81] width 52 height 17
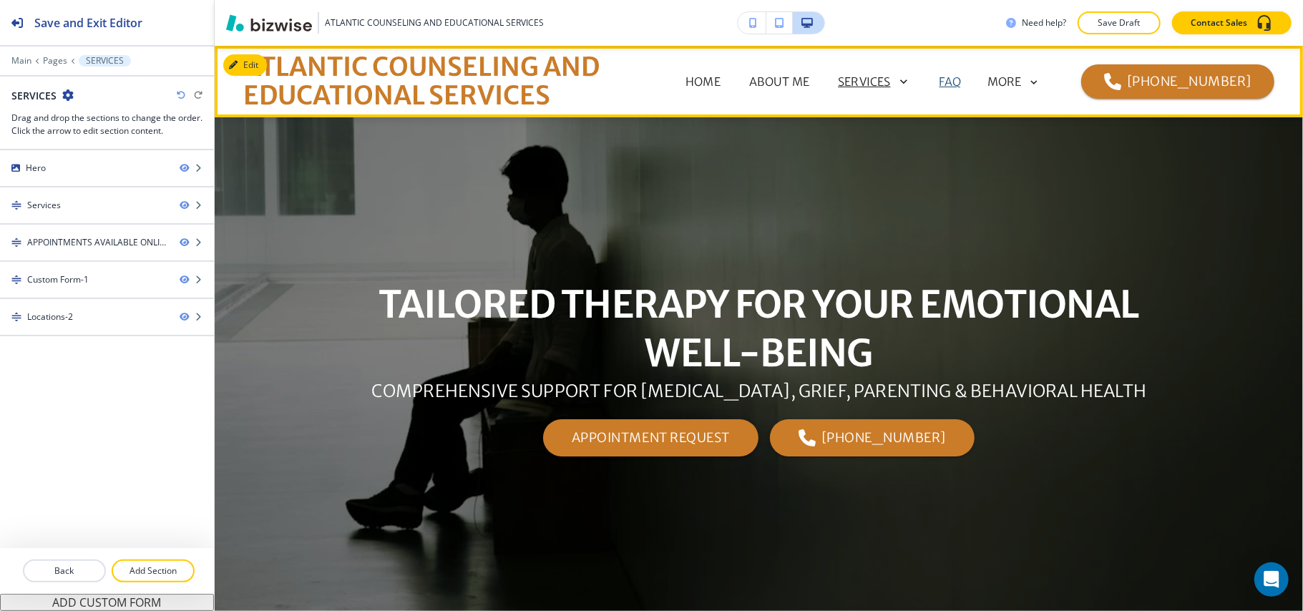
click at [962, 81] on p "FAQ" at bounding box center [951, 81] width 22 height 17
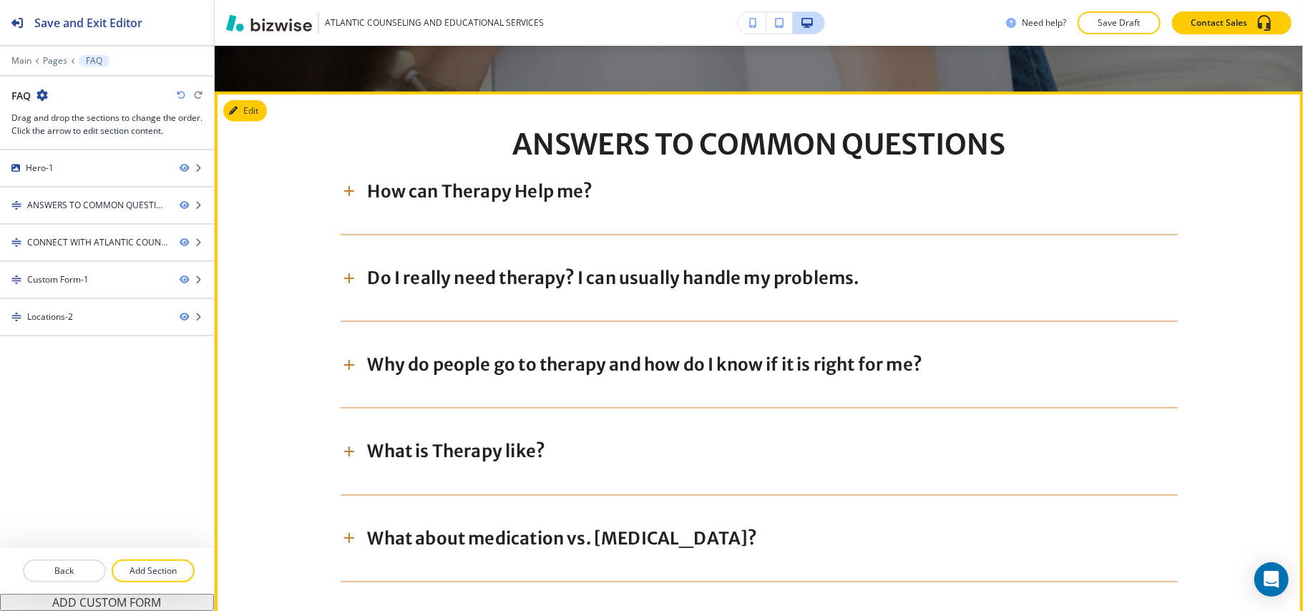
scroll to position [573, 0]
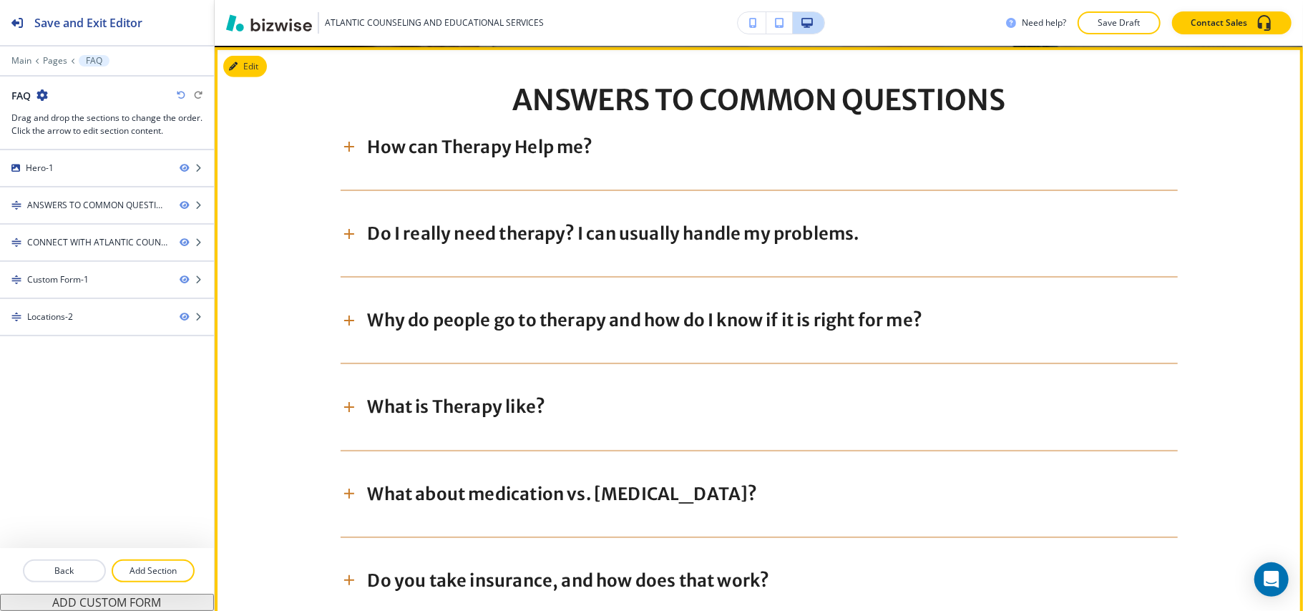
click at [341, 144] on icon at bounding box center [349, 146] width 17 height 17
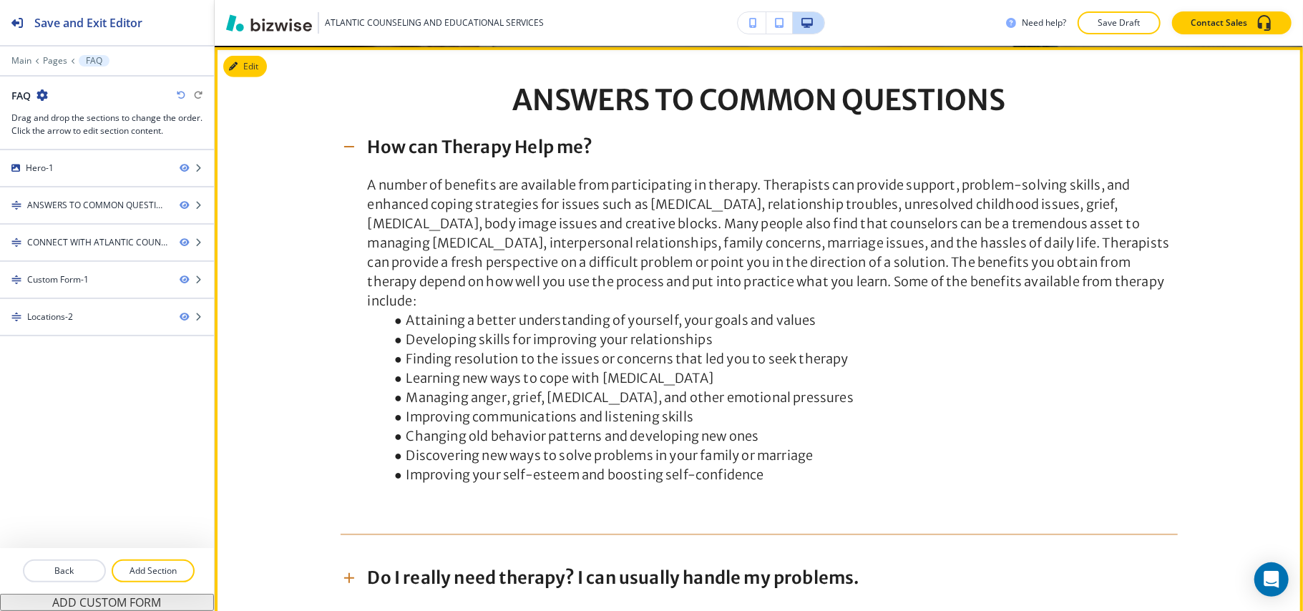
click at [341, 144] on icon at bounding box center [349, 146] width 17 height 17
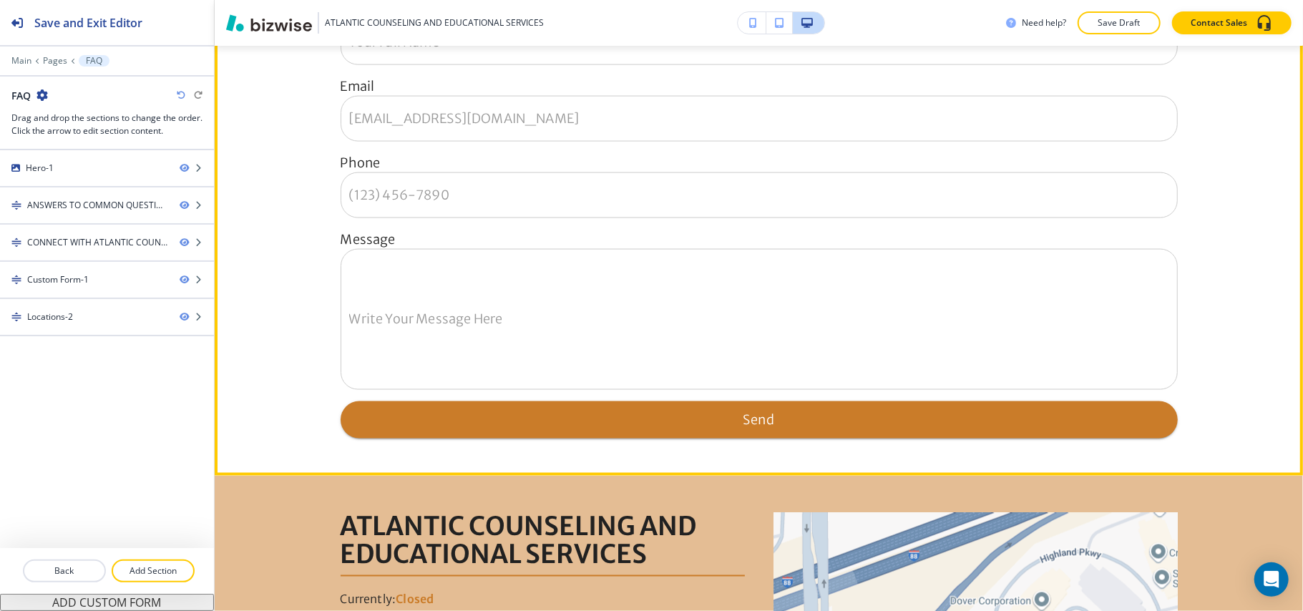
scroll to position [1908, 0]
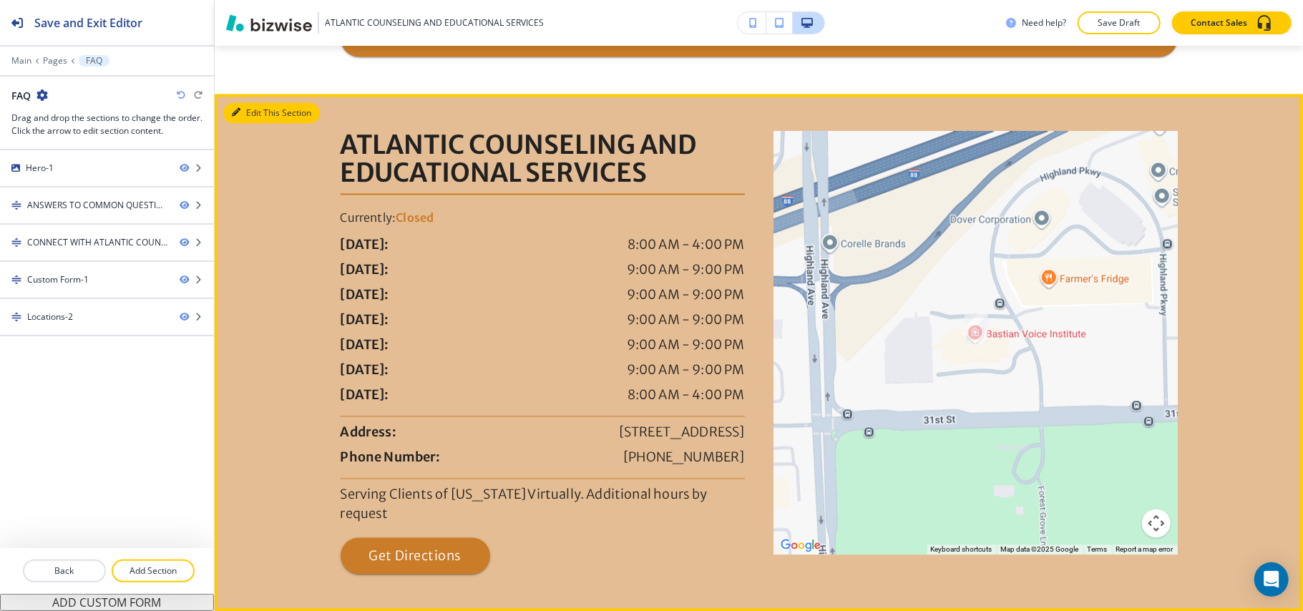
click at [235, 109] on icon "button" at bounding box center [236, 113] width 9 height 9
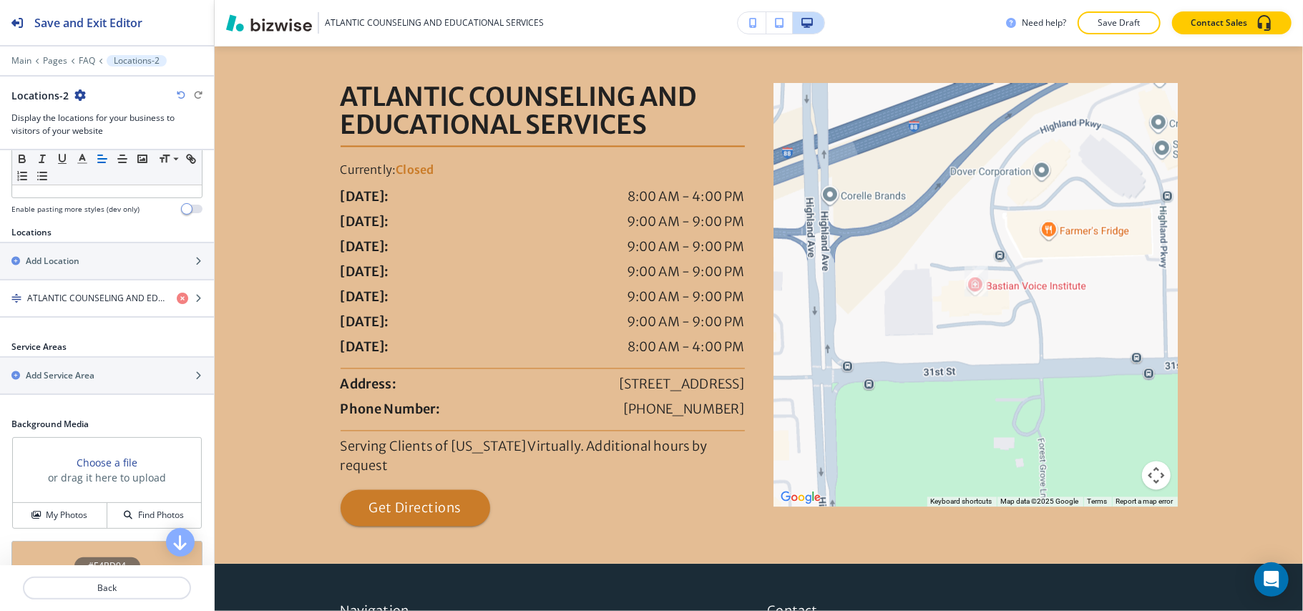
scroll to position [281, 0]
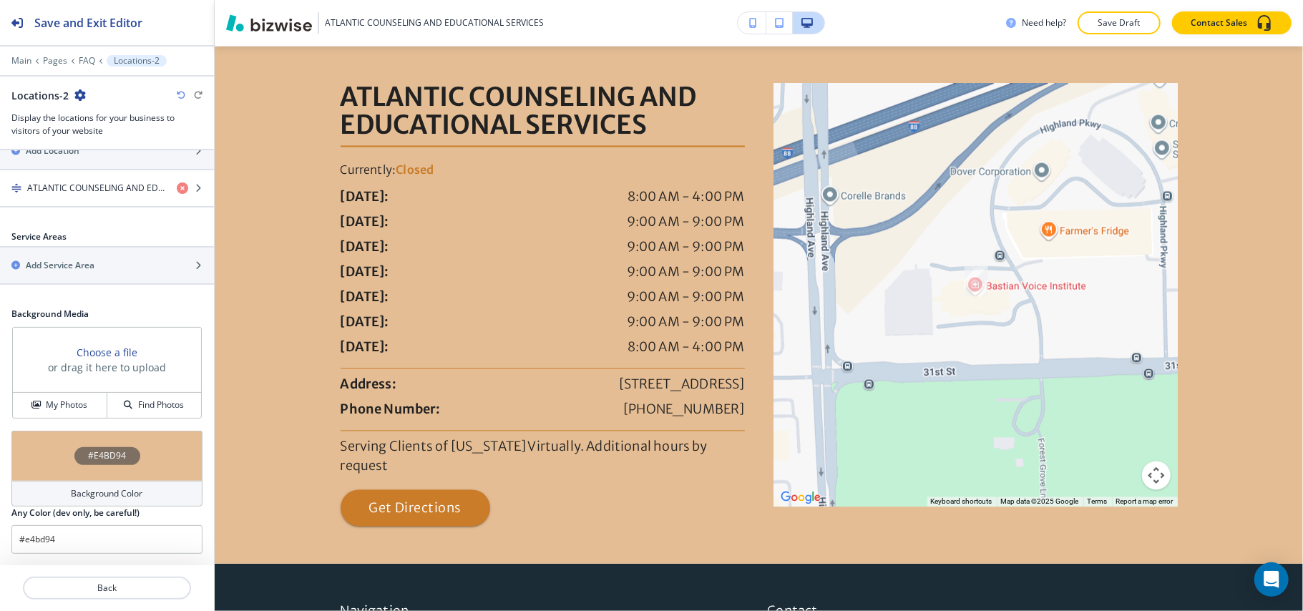
click at [42, 442] on div "#E4BD94" at bounding box center [106, 456] width 191 height 50
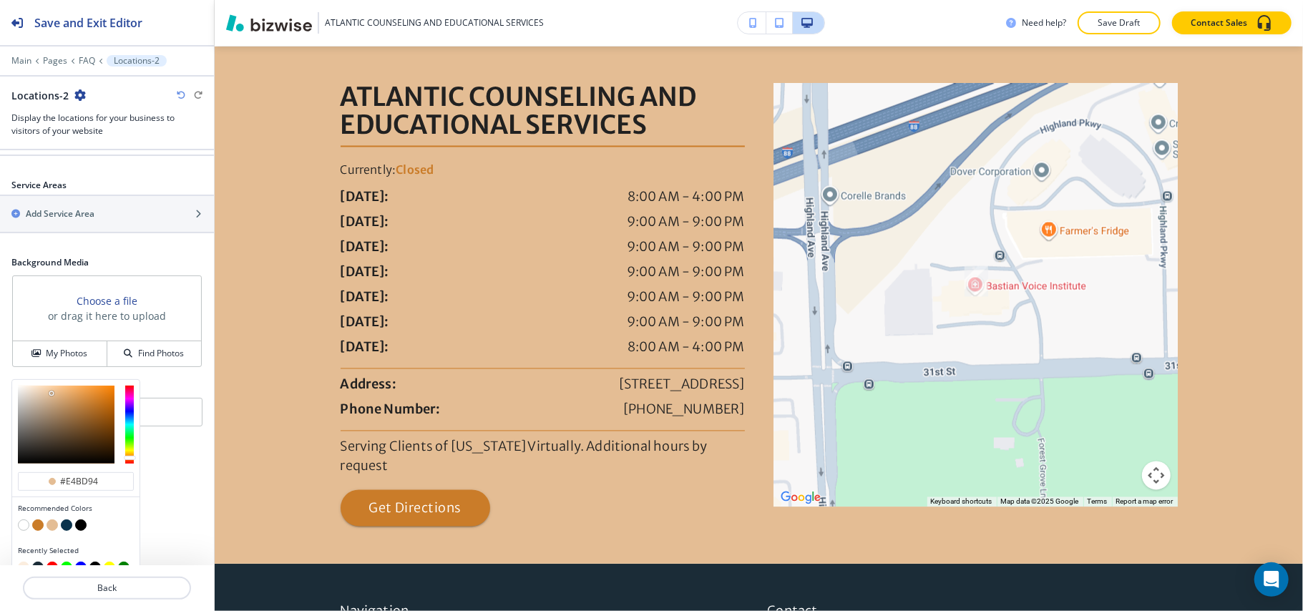
scroll to position [351, 0]
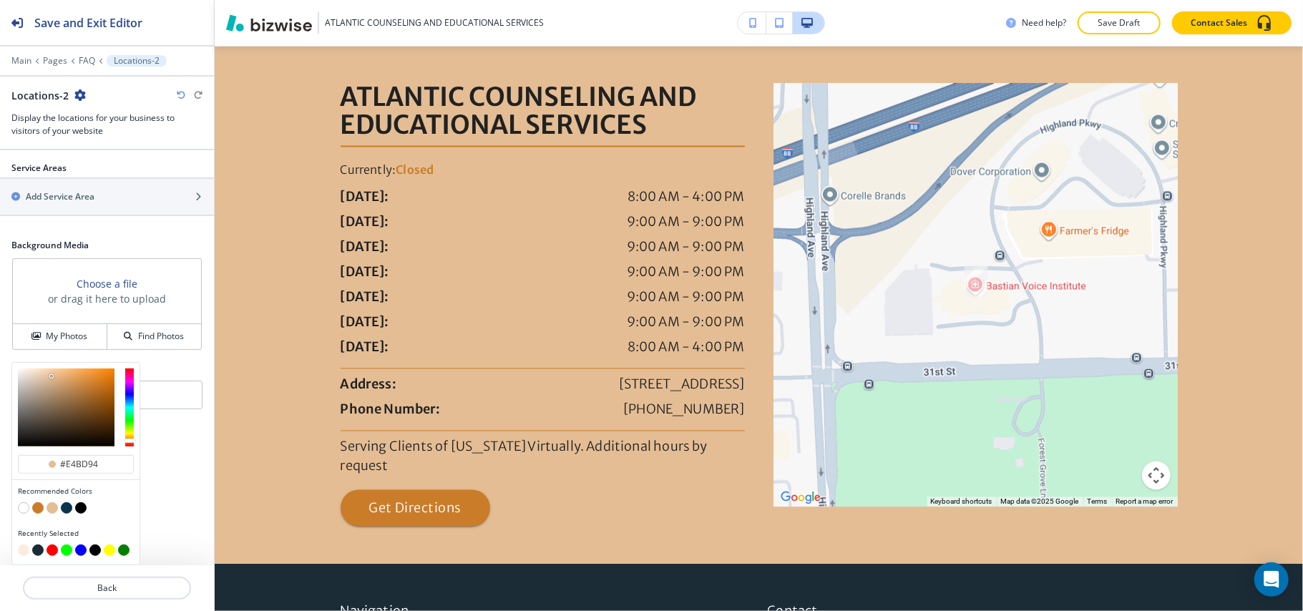
click at [21, 550] on button "button" at bounding box center [23, 550] width 11 height 11
type input "#fbedde"
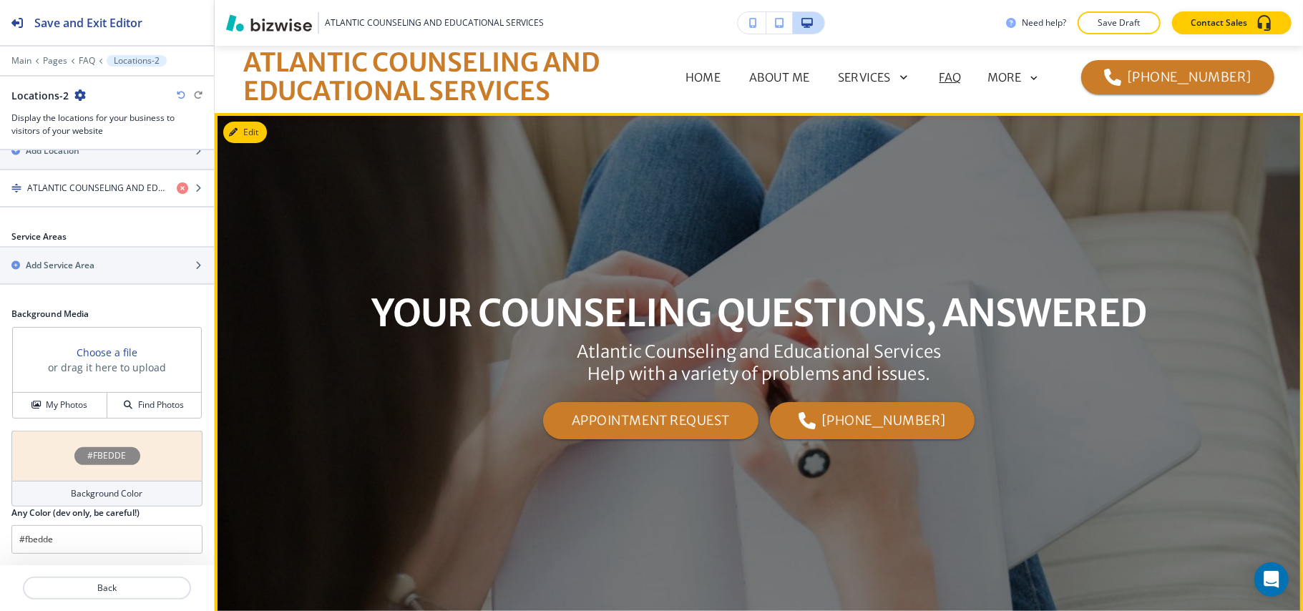
scroll to position [0, 0]
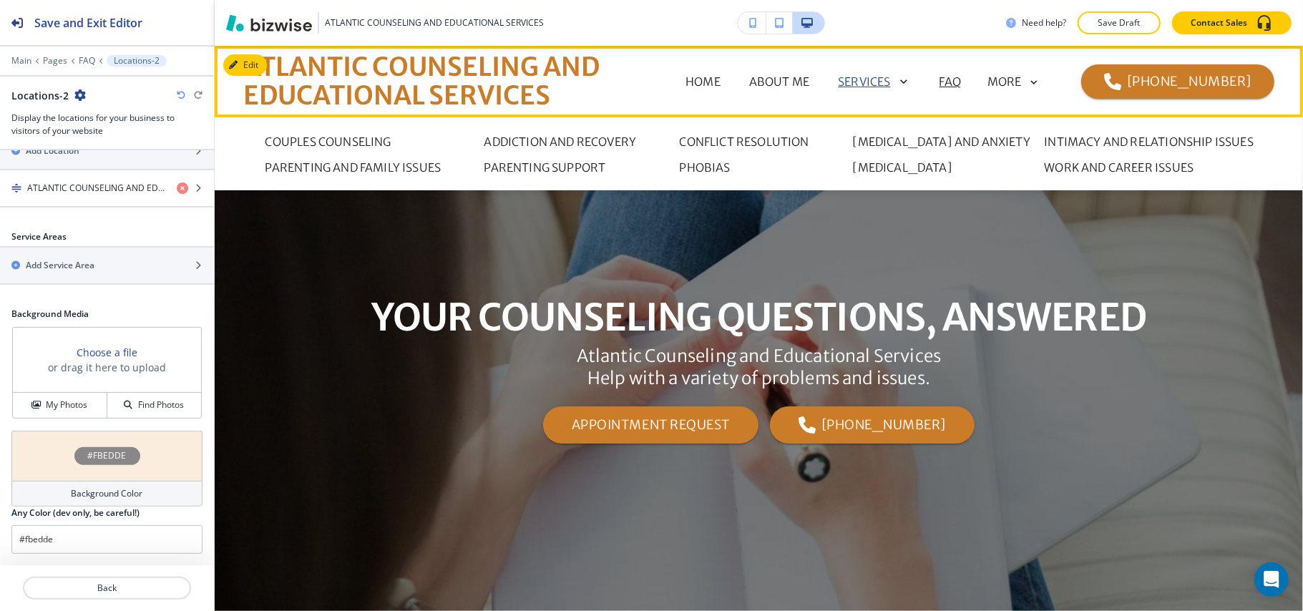
click at [880, 79] on p "SERVICES" at bounding box center [864, 81] width 52 height 17
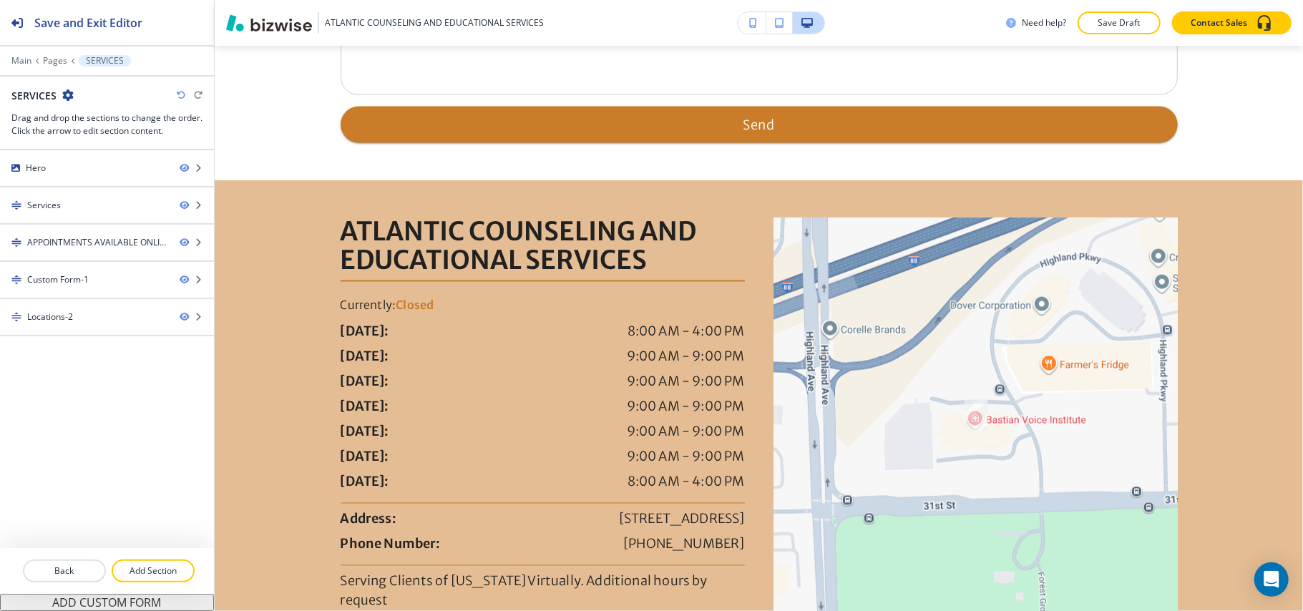
scroll to position [1834, 0]
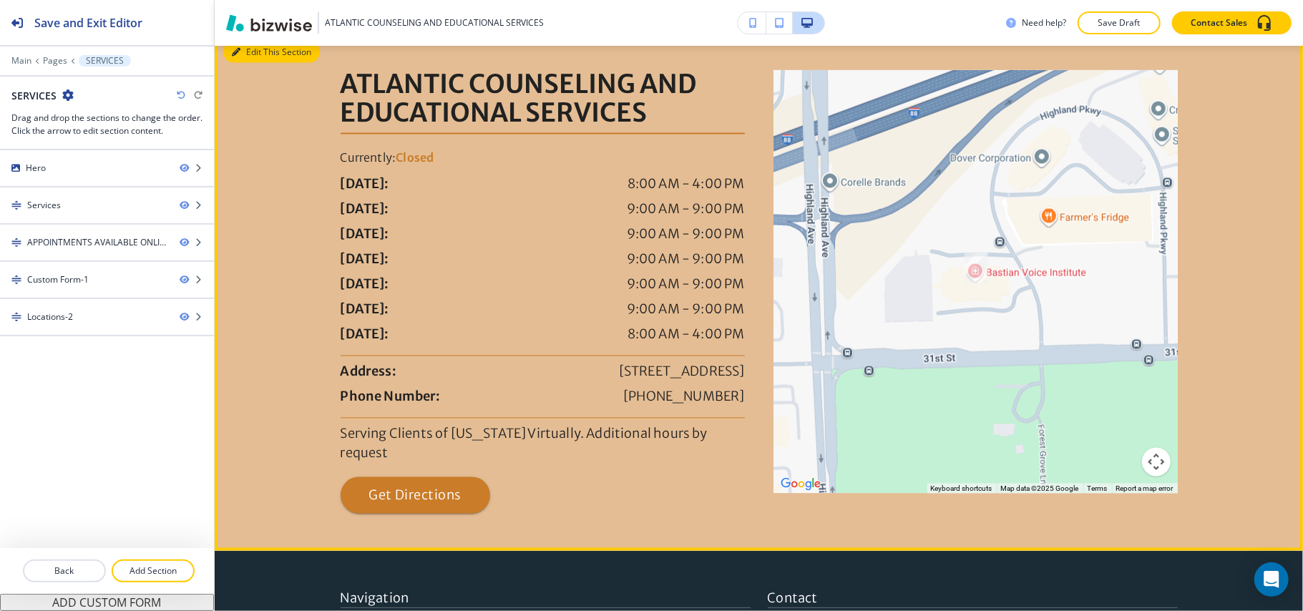
click at [248, 63] on button "Edit This Section" at bounding box center [271, 52] width 97 height 21
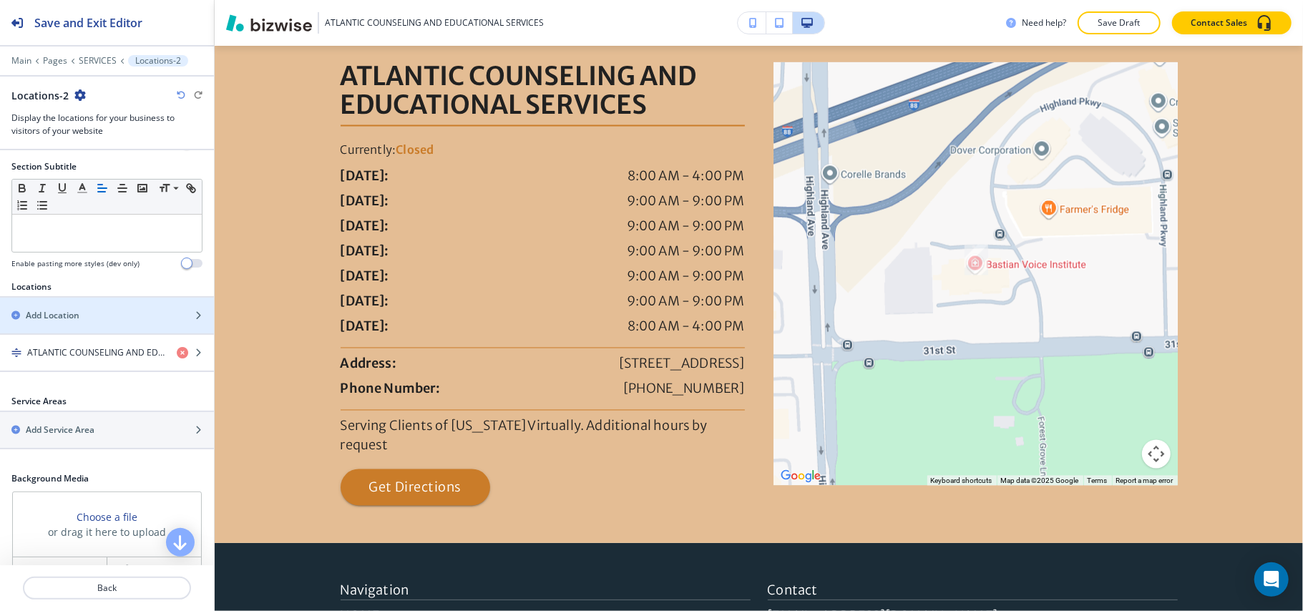
scroll to position [281, 0]
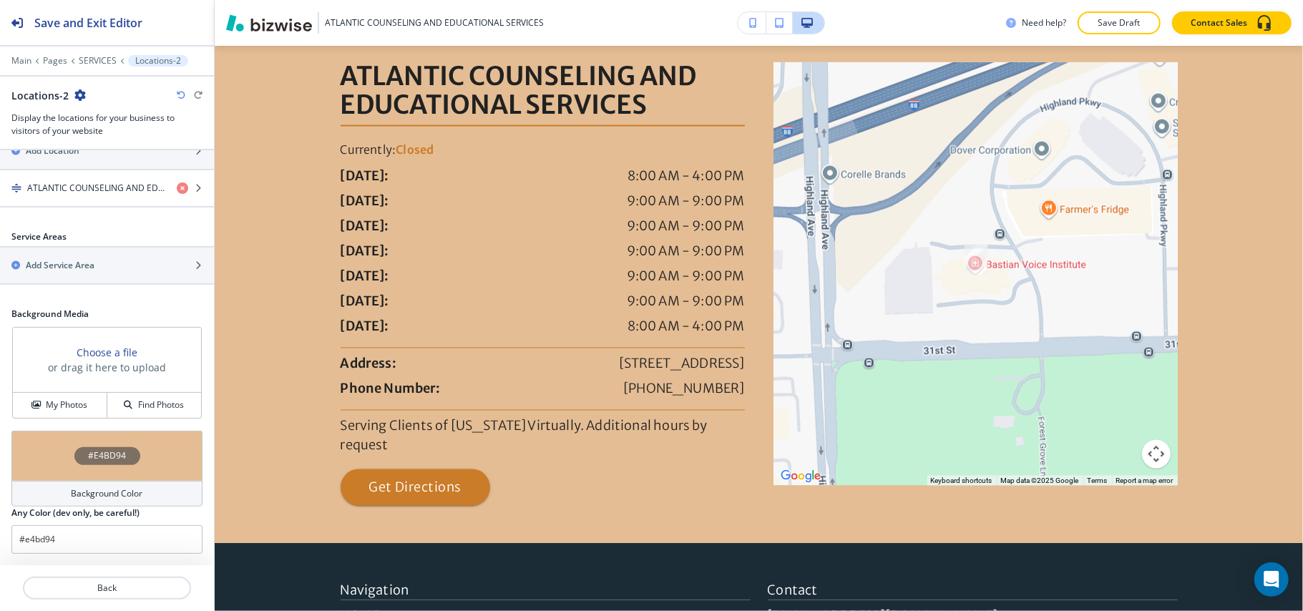
click at [39, 450] on div "#E4BD94" at bounding box center [106, 456] width 191 height 50
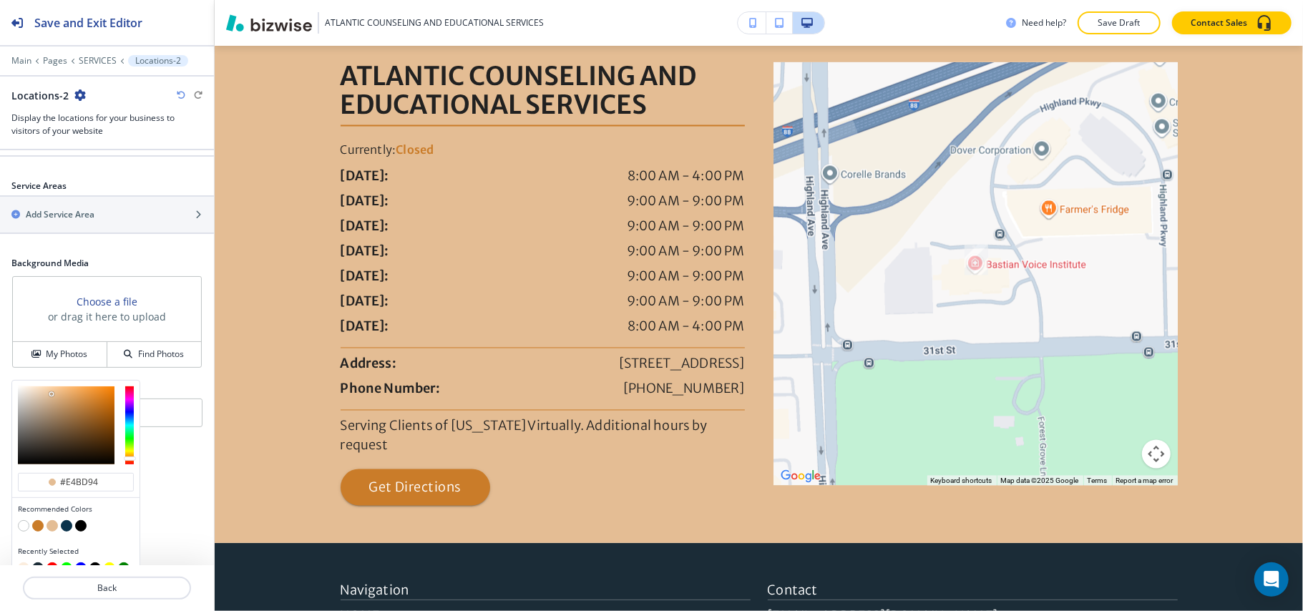
scroll to position [351, 0]
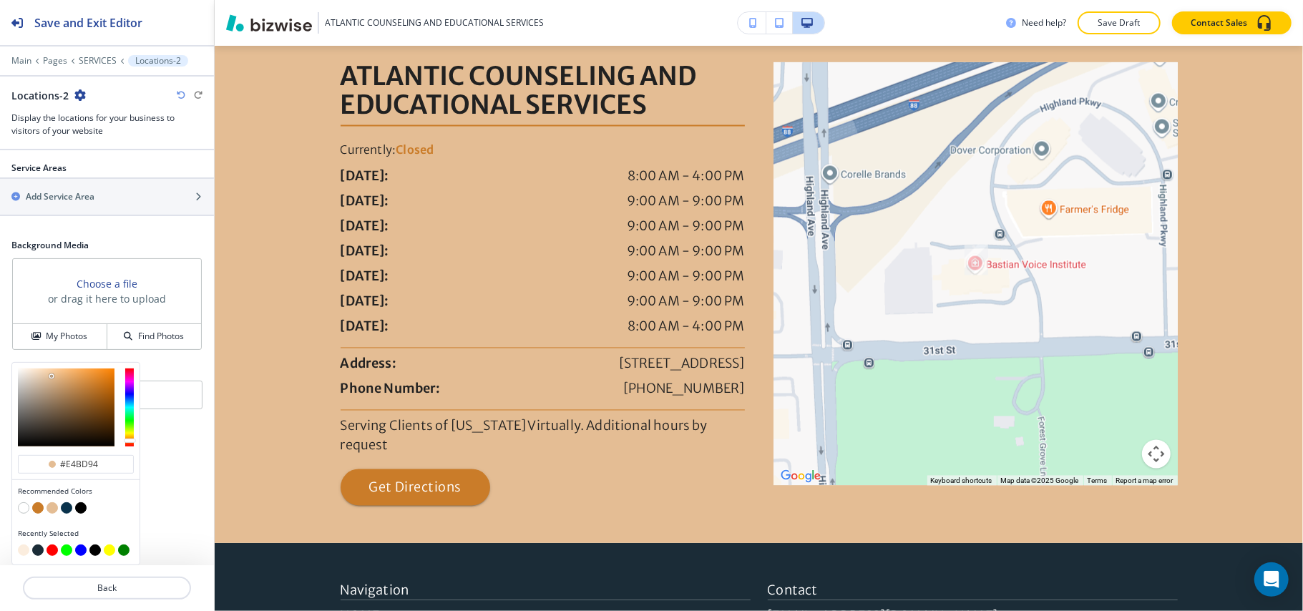
click at [24, 548] on button "button" at bounding box center [23, 550] width 11 height 11
type input "#fbedde"
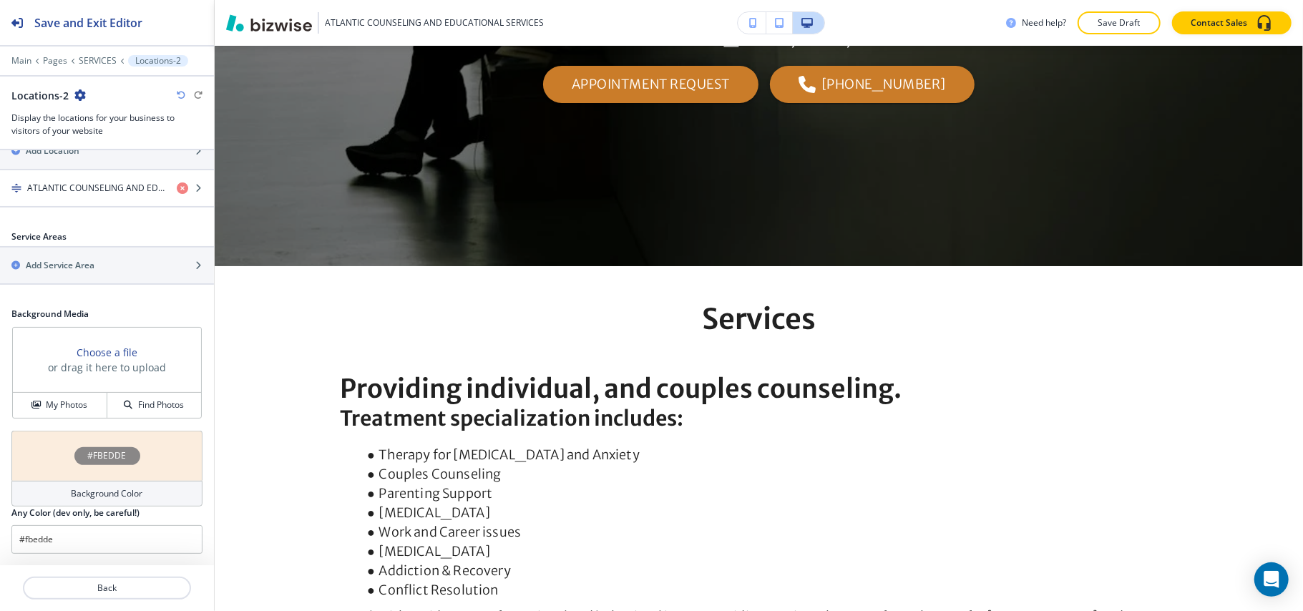
scroll to position [0, 0]
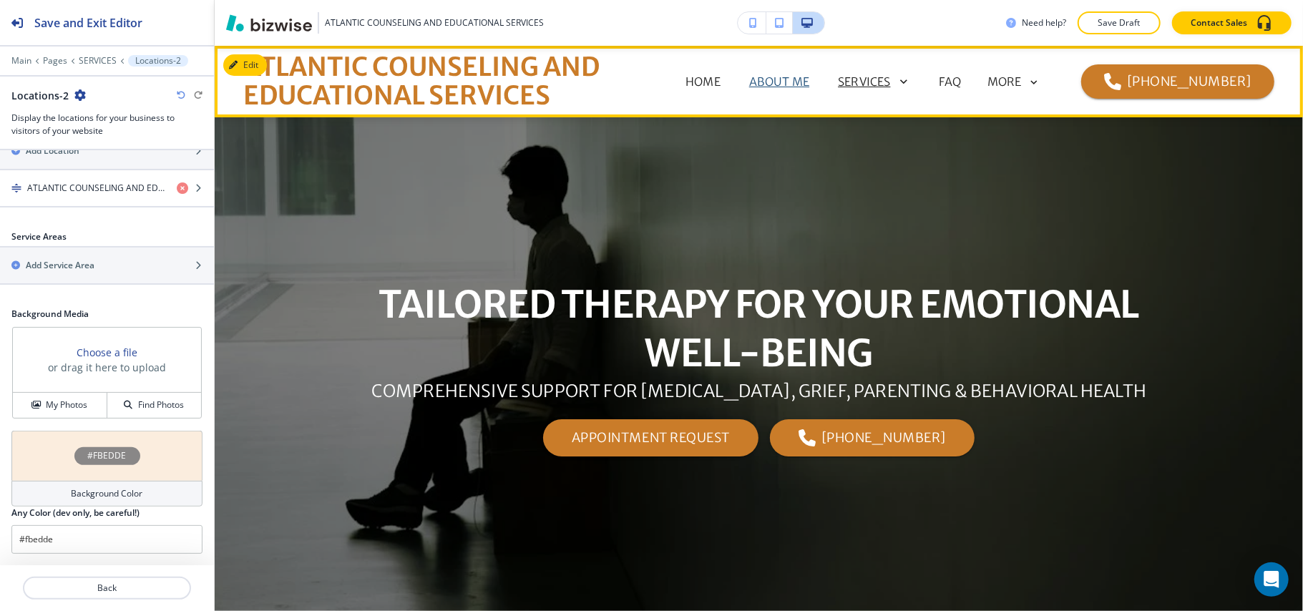
click at [789, 84] on p "ABOUT ME" at bounding box center [779, 81] width 60 height 17
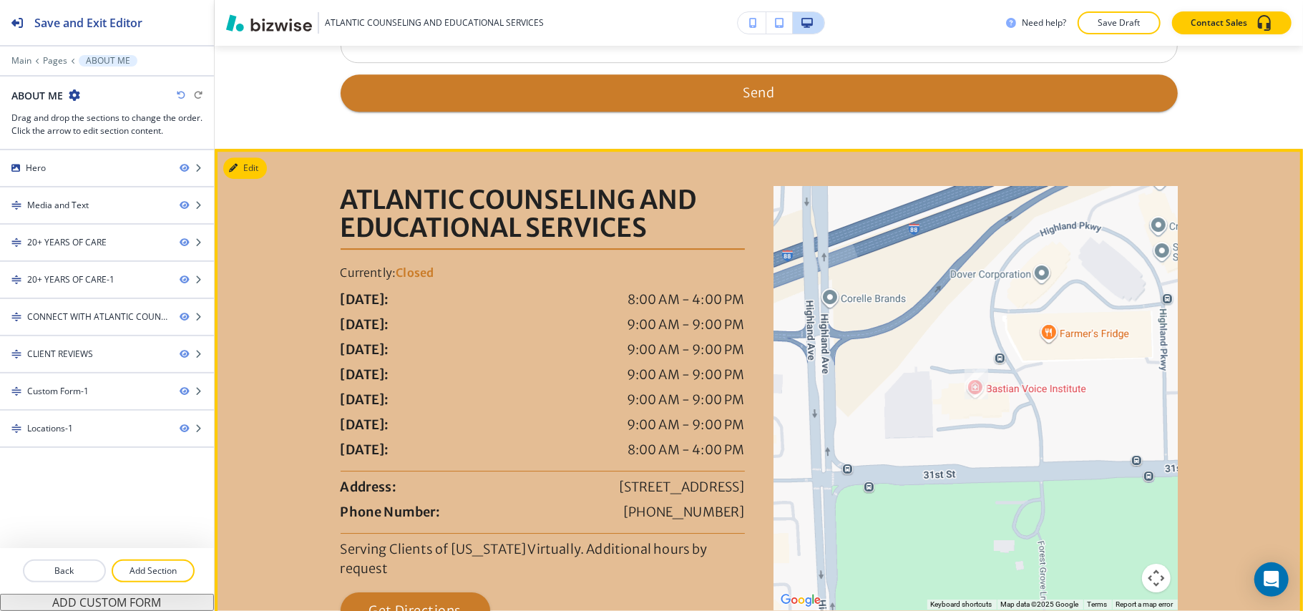
scroll to position [3285, 0]
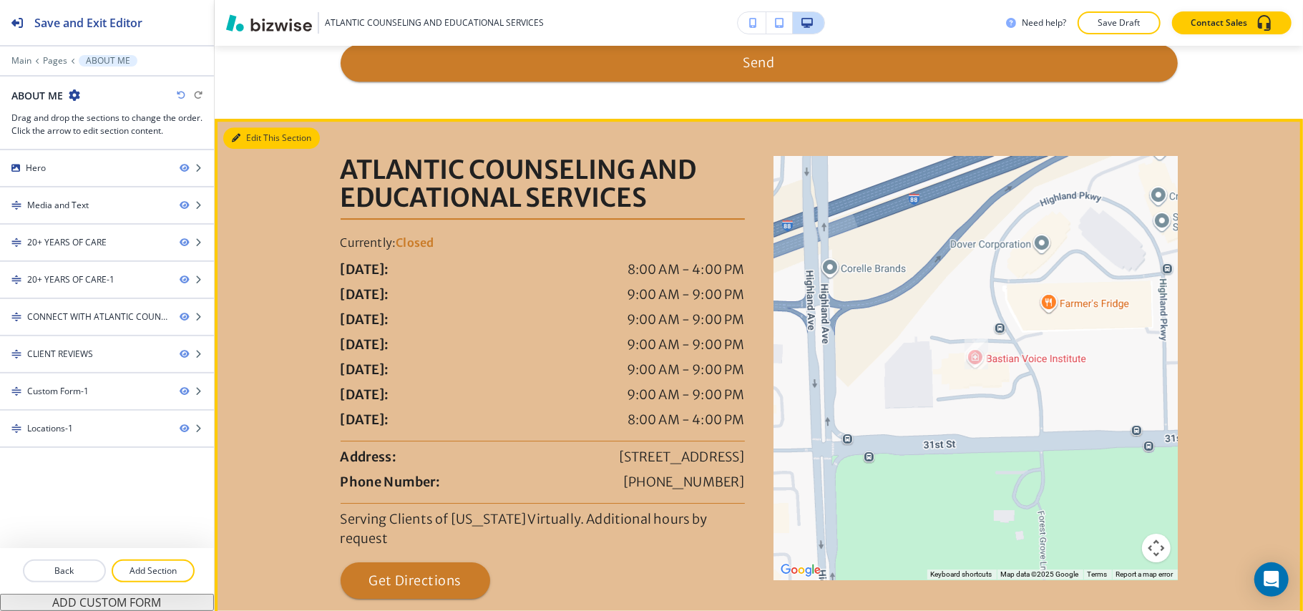
click at [256, 141] on button "Edit This Section" at bounding box center [271, 137] width 97 height 21
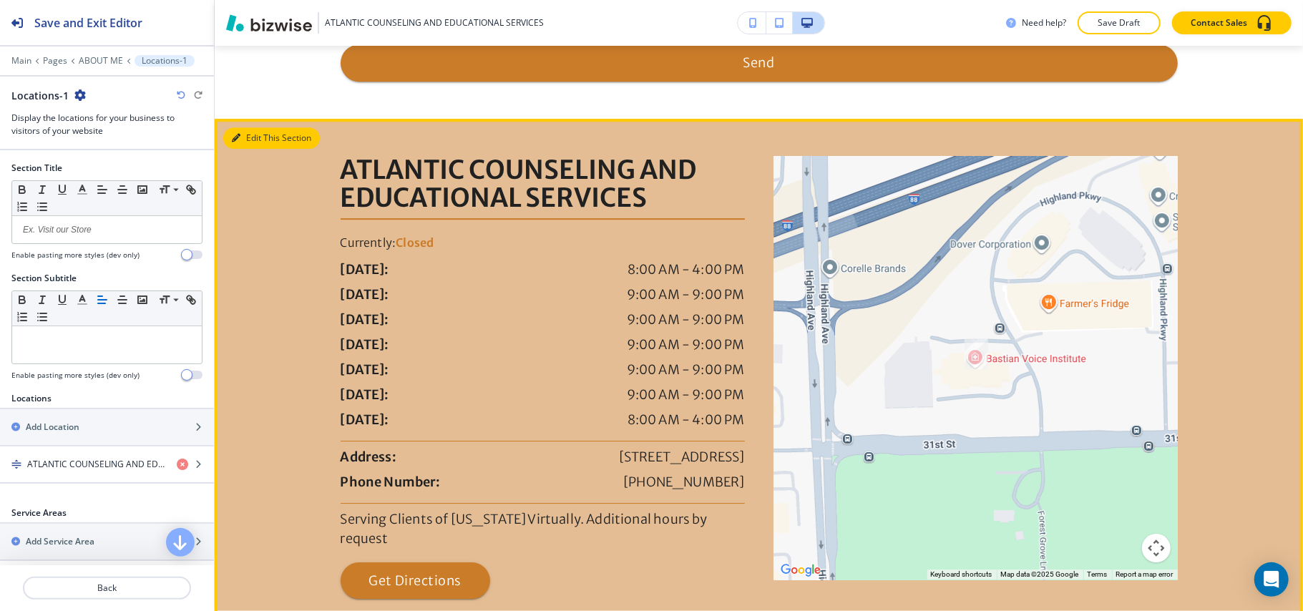
scroll to position [3361, 0]
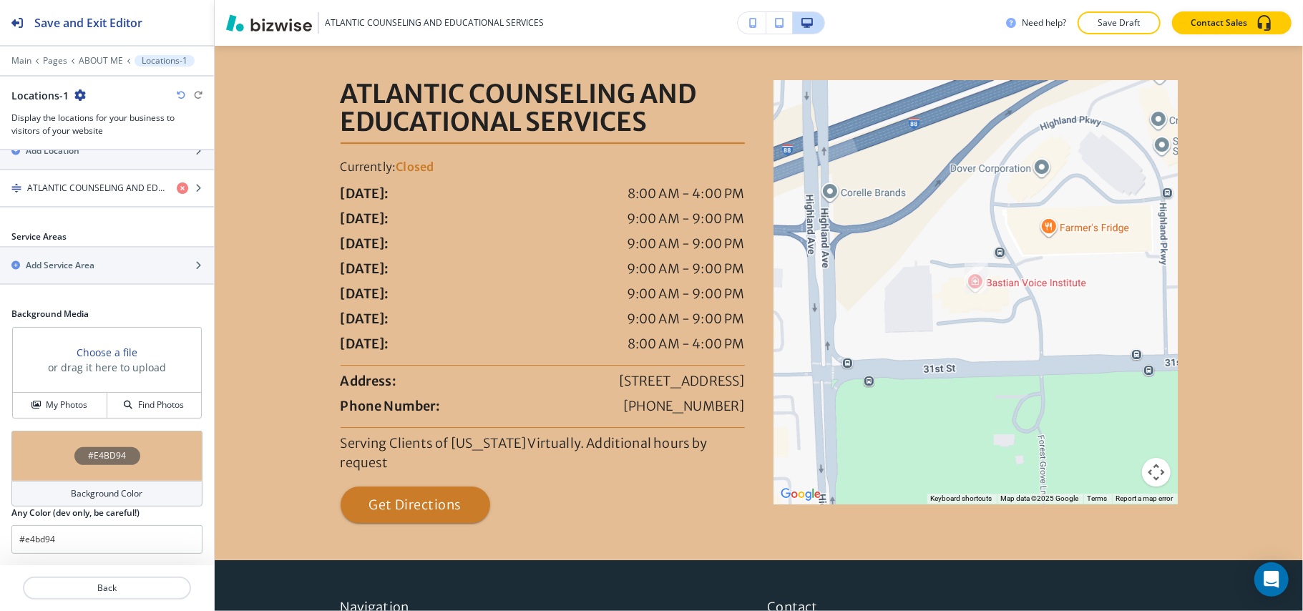
click at [33, 444] on div "#E4BD94" at bounding box center [106, 456] width 191 height 50
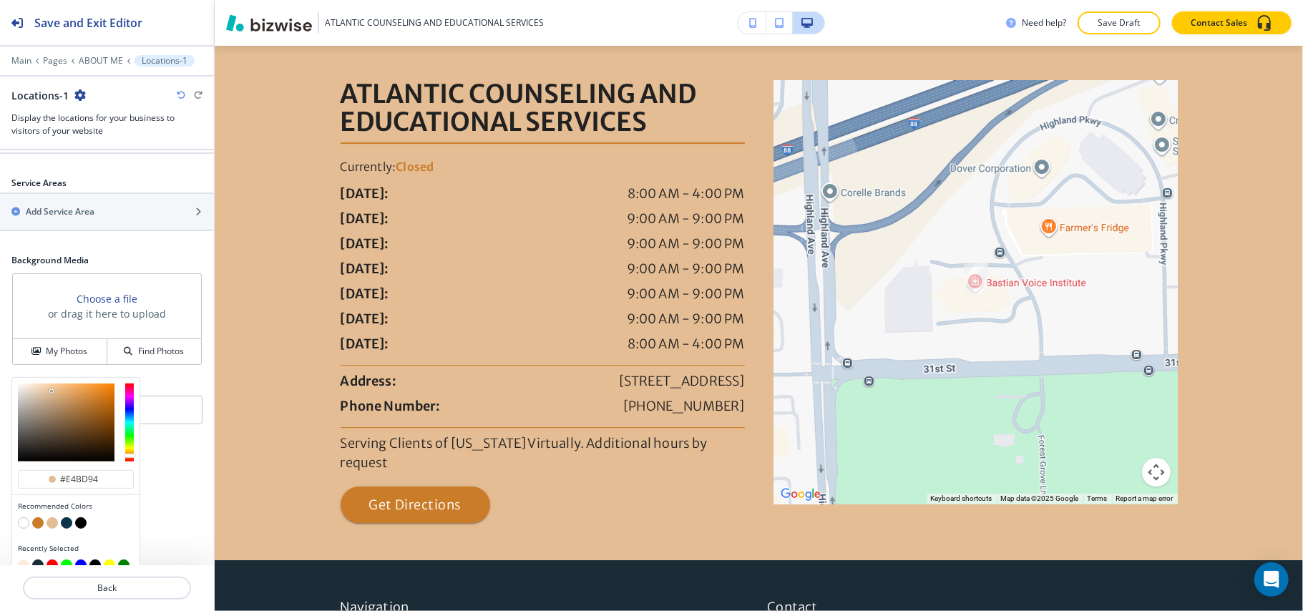
scroll to position [351, 0]
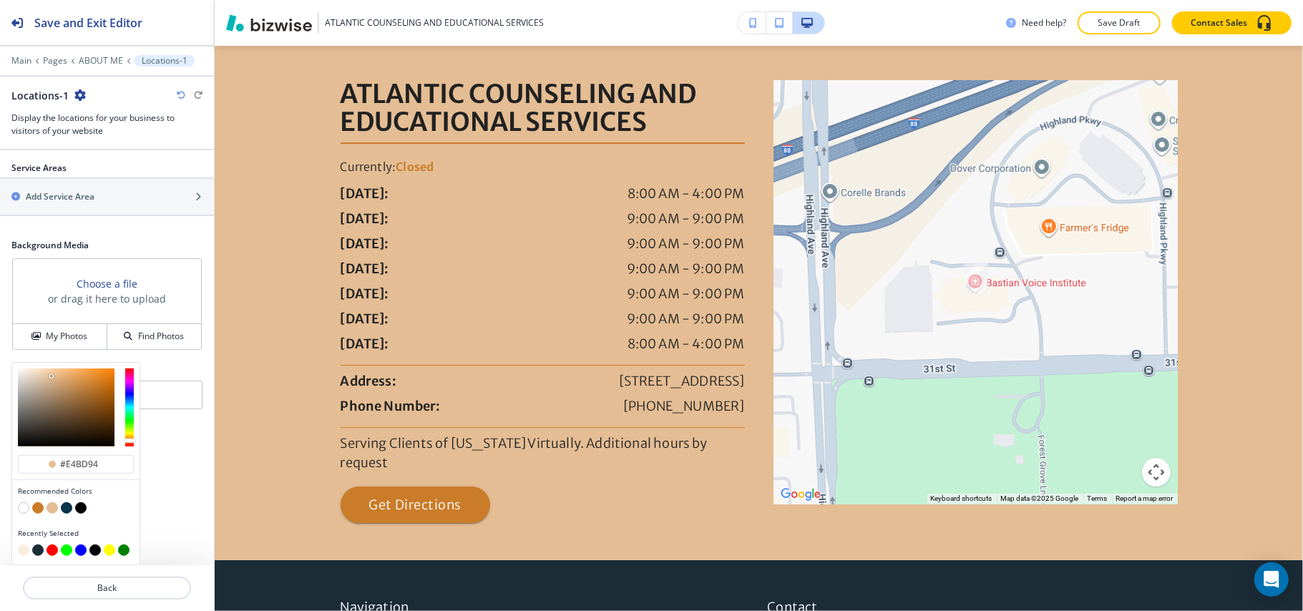
click at [21, 550] on button "button" at bounding box center [23, 550] width 11 height 11
type input "#fbedde"
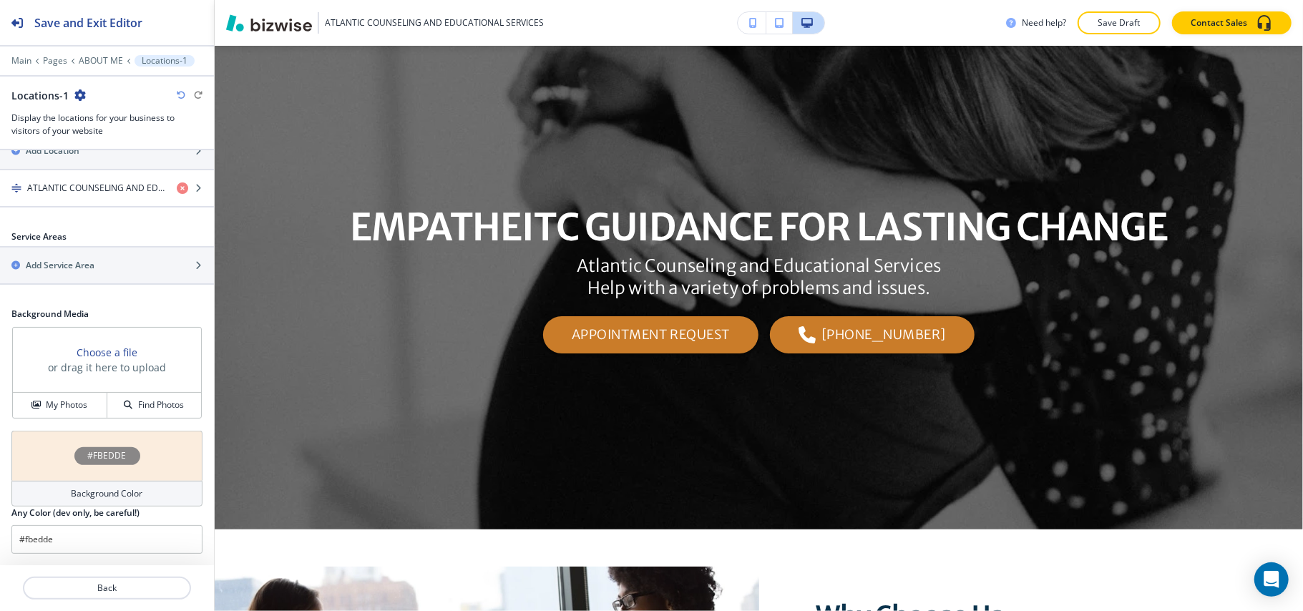
scroll to position [0, 0]
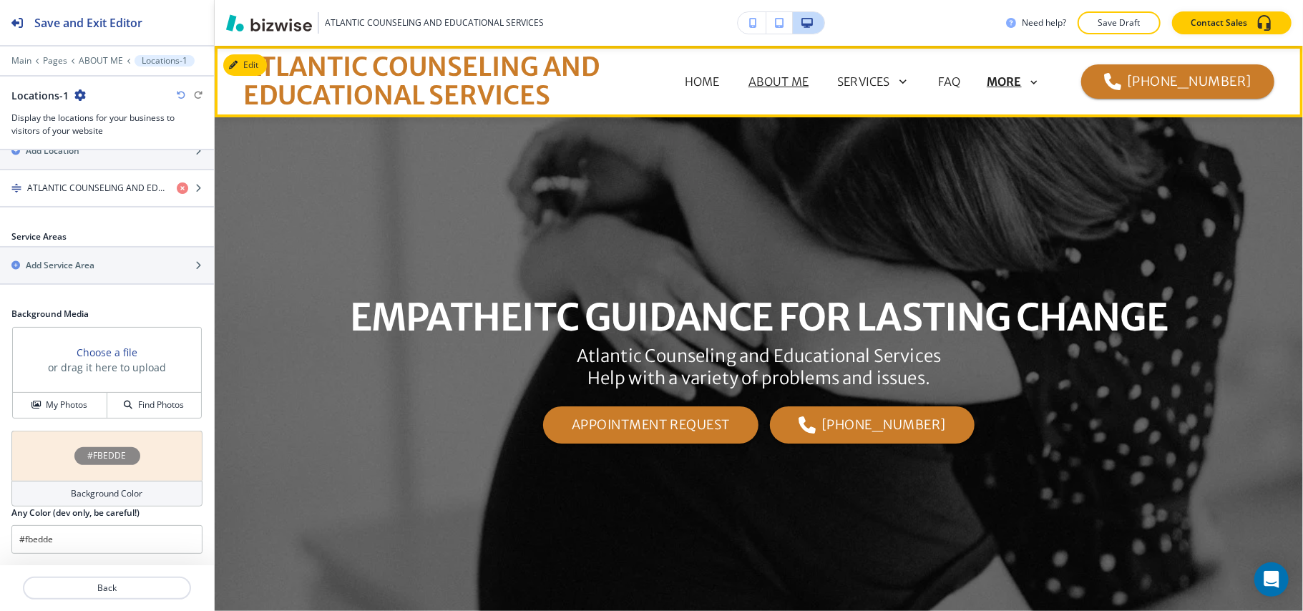
click at [1009, 80] on p "MORE" at bounding box center [1004, 82] width 35 height 13
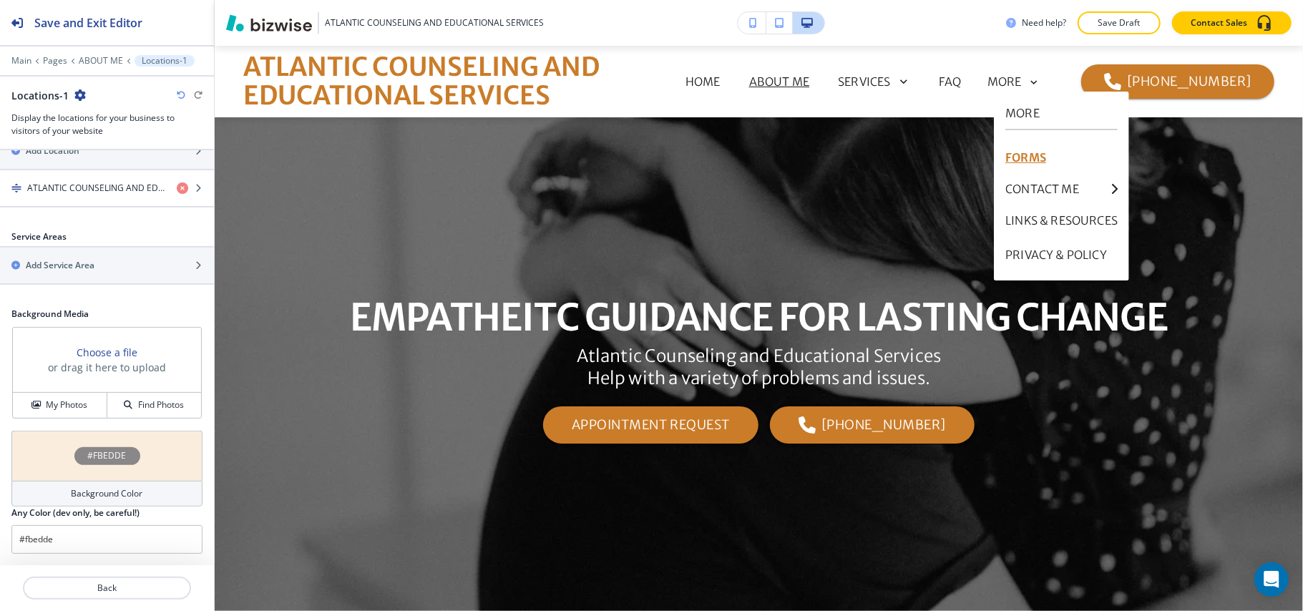
click at [1023, 157] on p "FORMS" at bounding box center [1062, 157] width 112 height 34
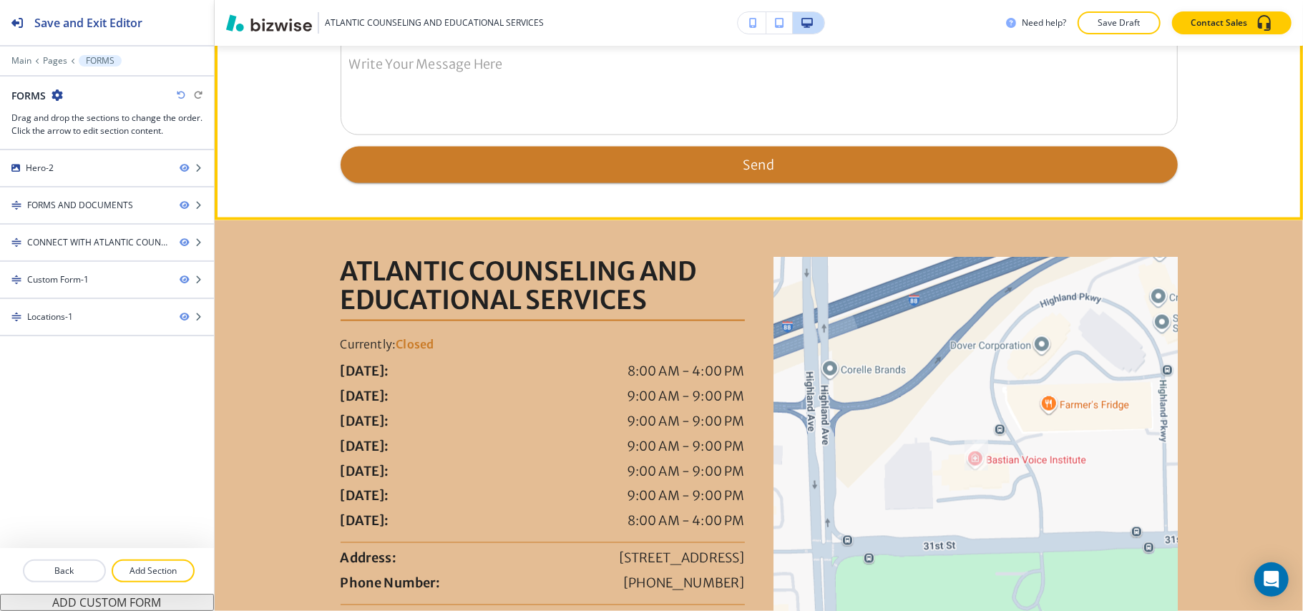
scroll to position [1622, 0]
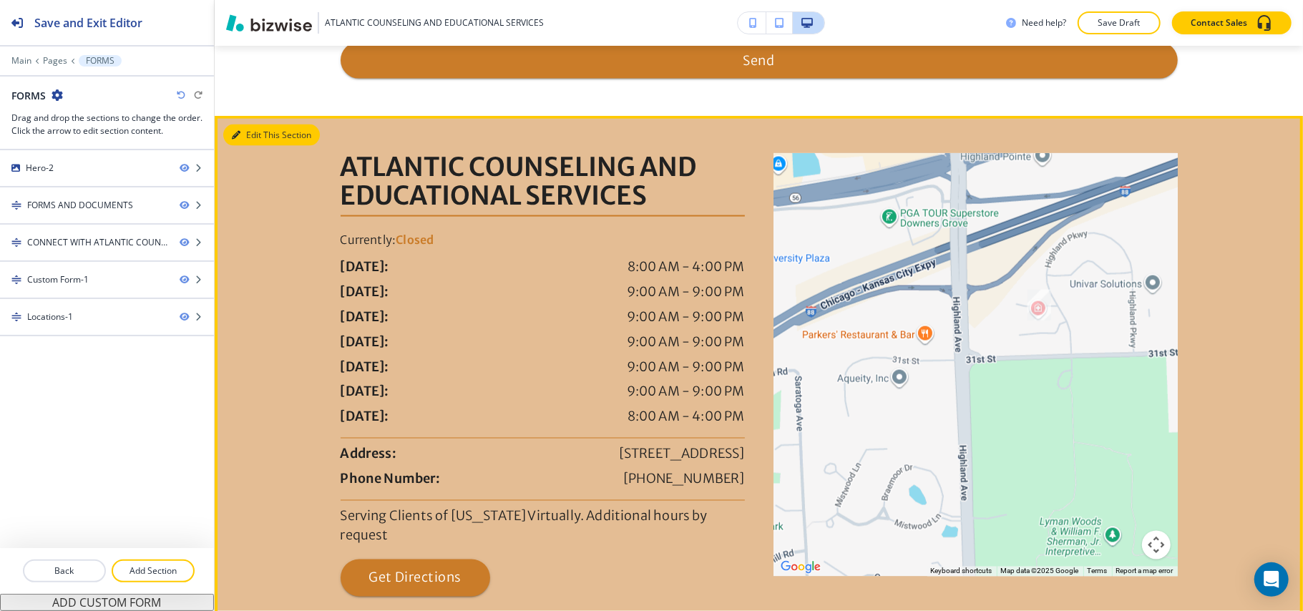
click at [241, 146] on button "Edit This Section" at bounding box center [271, 135] width 97 height 21
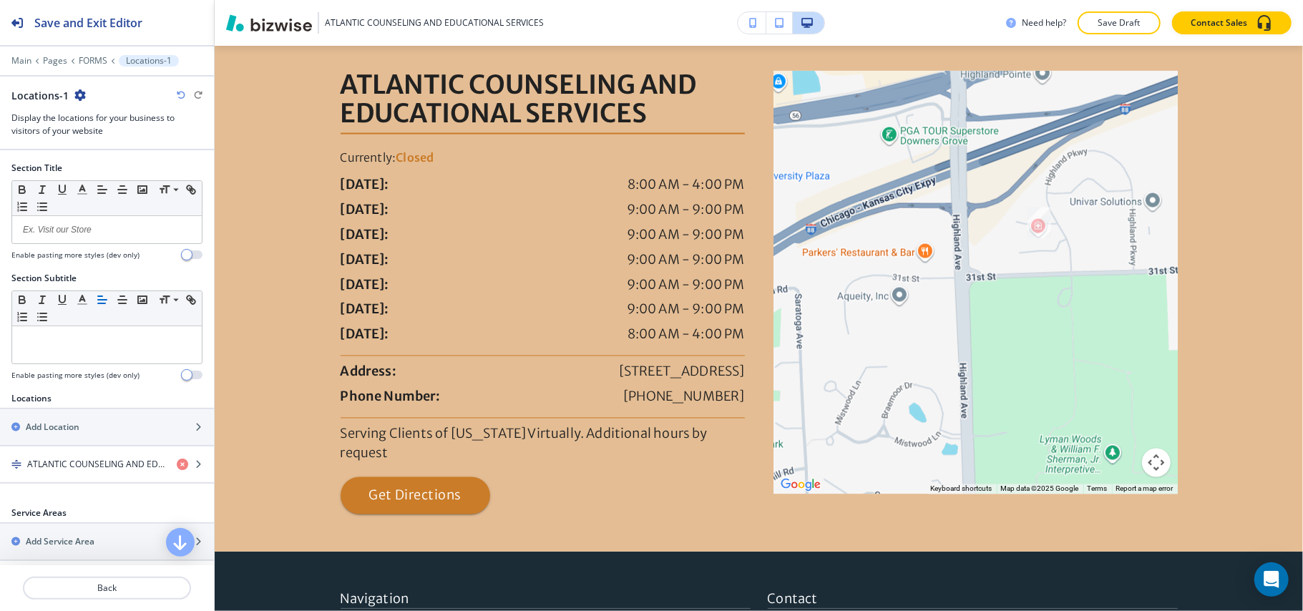
scroll to position [1732, 0]
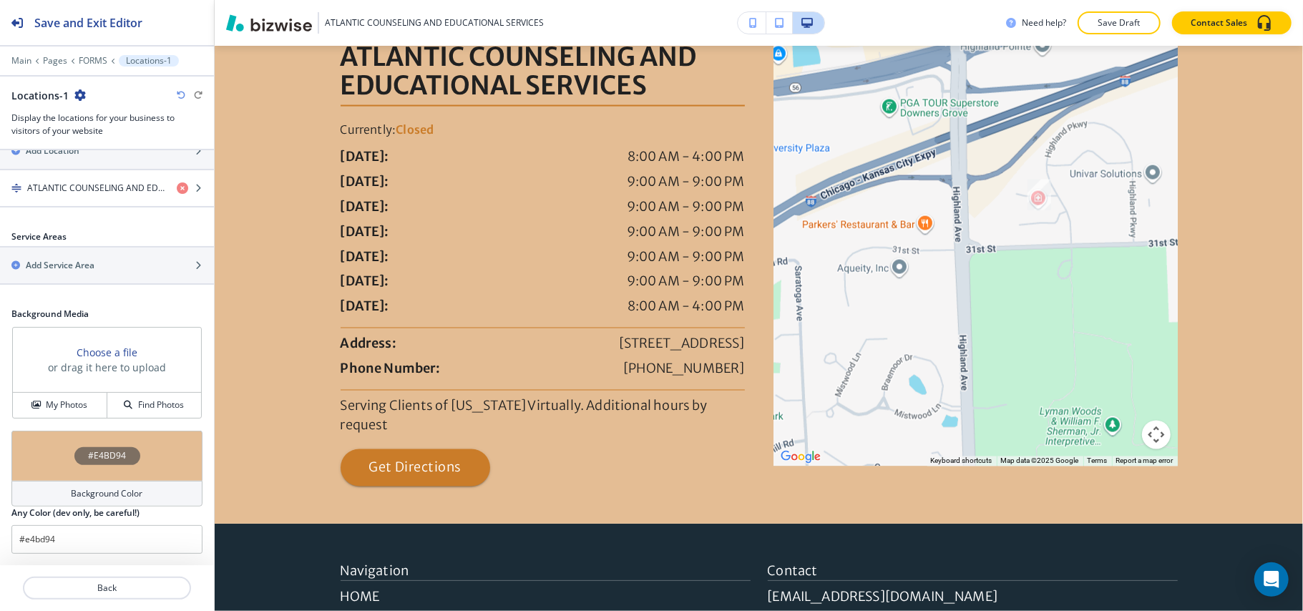
click at [20, 454] on div "#E4BD94" at bounding box center [106, 456] width 191 height 50
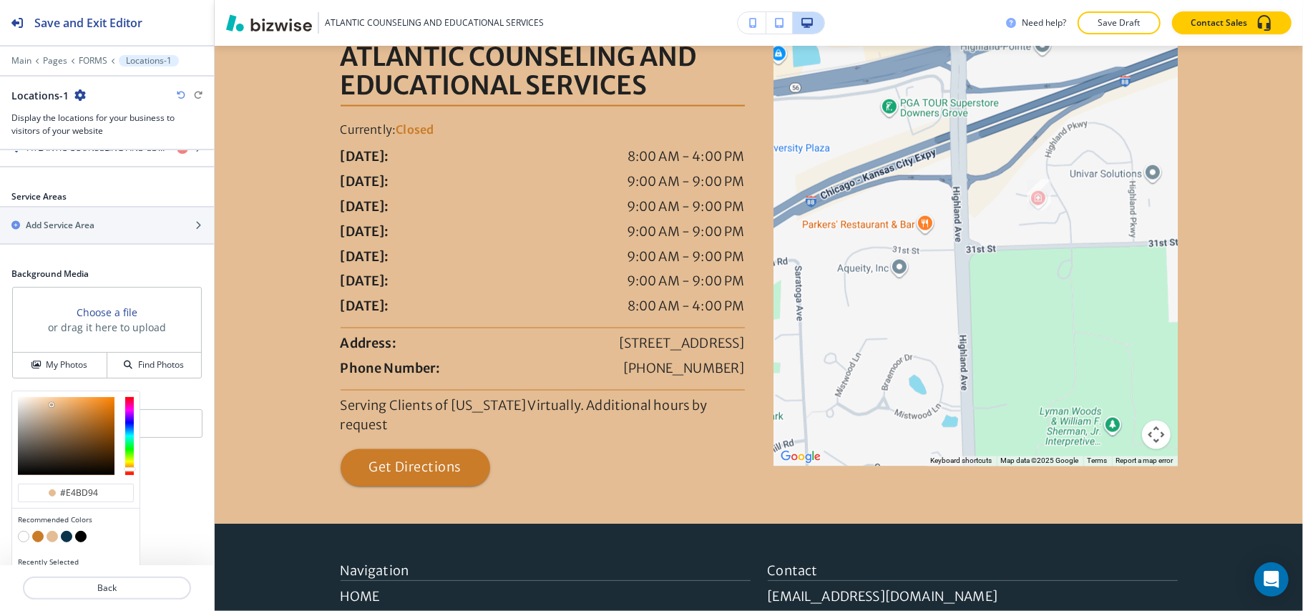
scroll to position [351, 0]
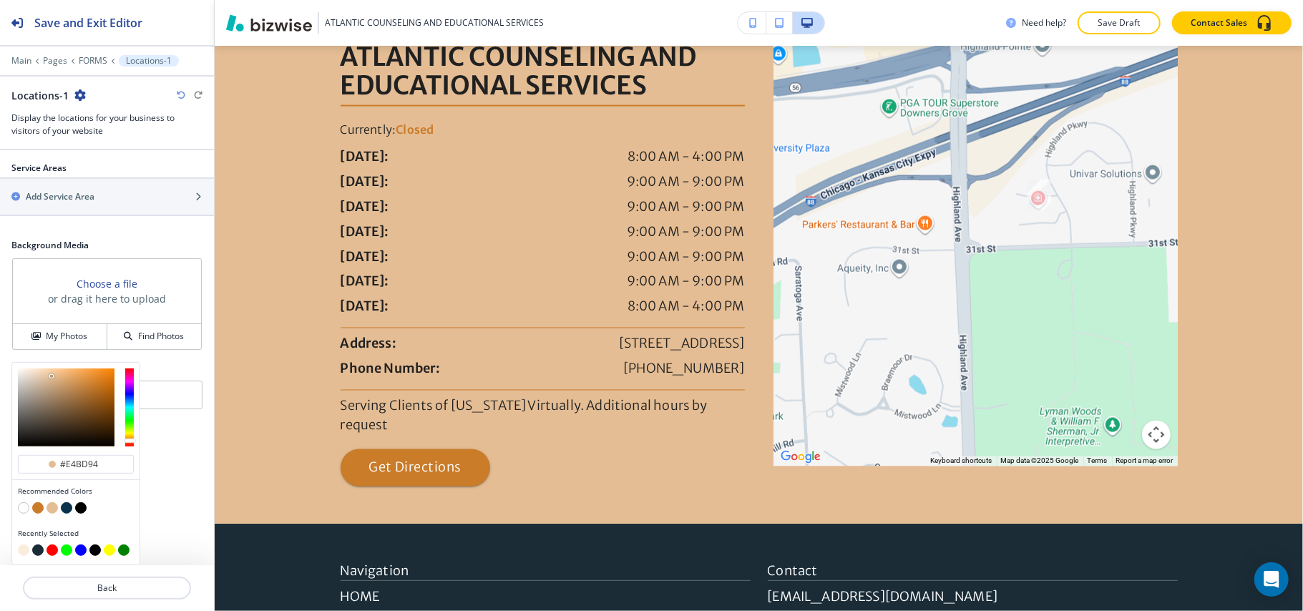
click at [24, 548] on button "button" at bounding box center [23, 550] width 11 height 11
type input "#fbedde"
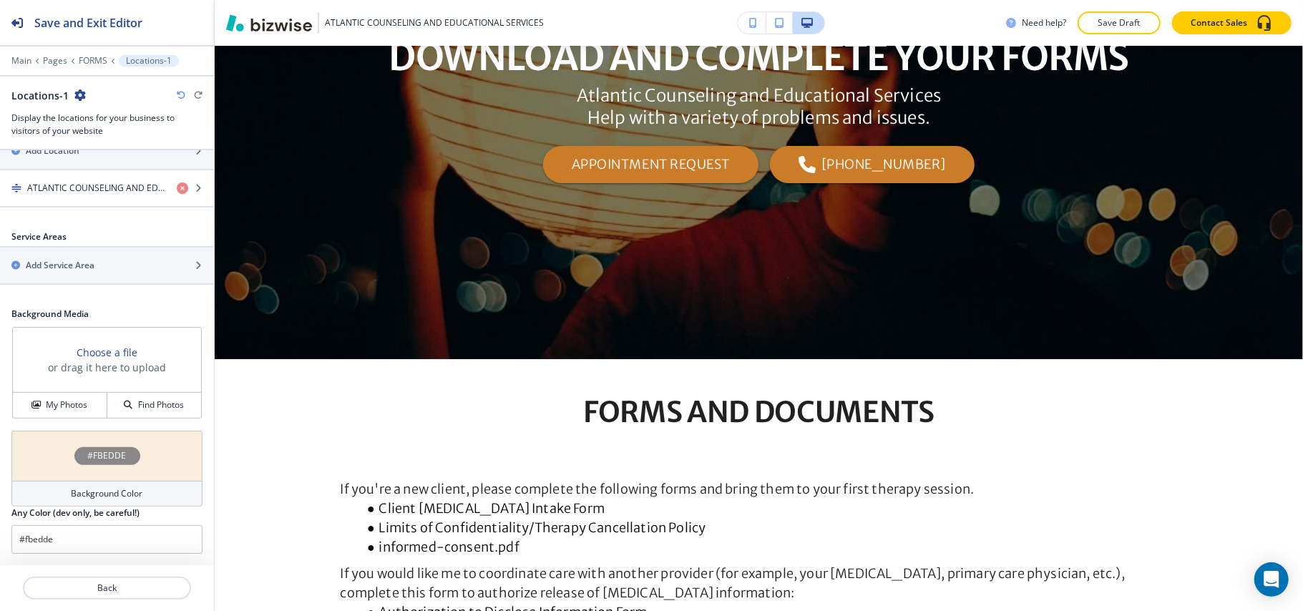
scroll to position [0, 0]
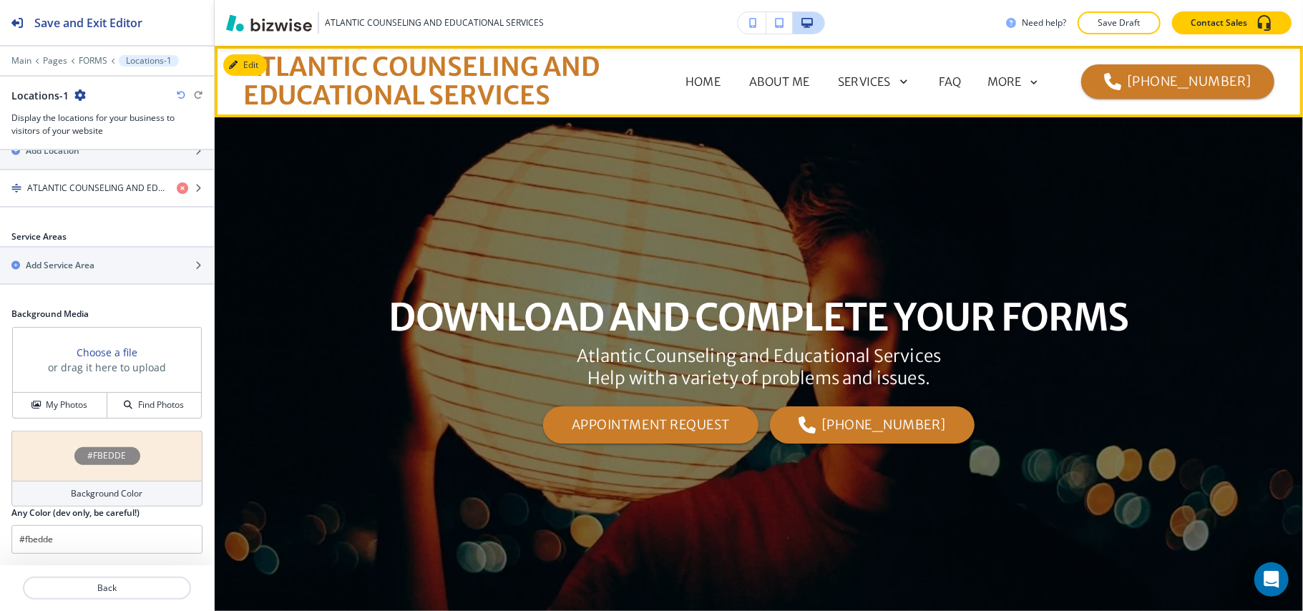
click at [1041, 80] on icon at bounding box center [1034, 82] width 13 height 13
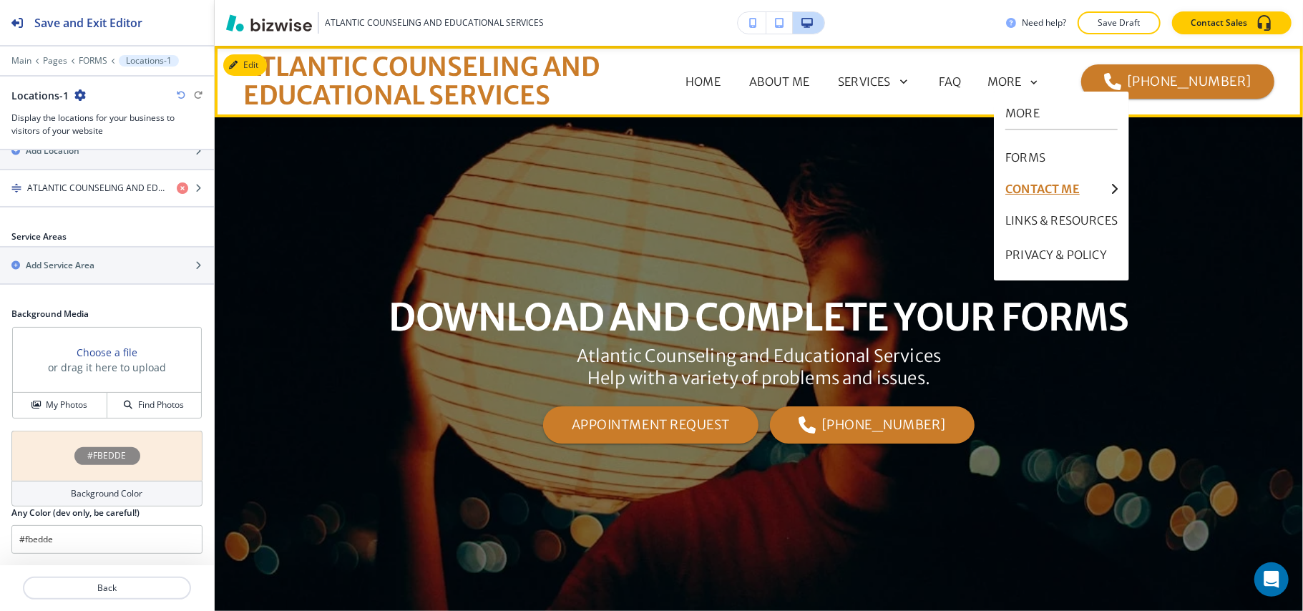
click at [1068, 187] on p "CONTACT ME" at bounding box center [1055, 188] width 99 height 11
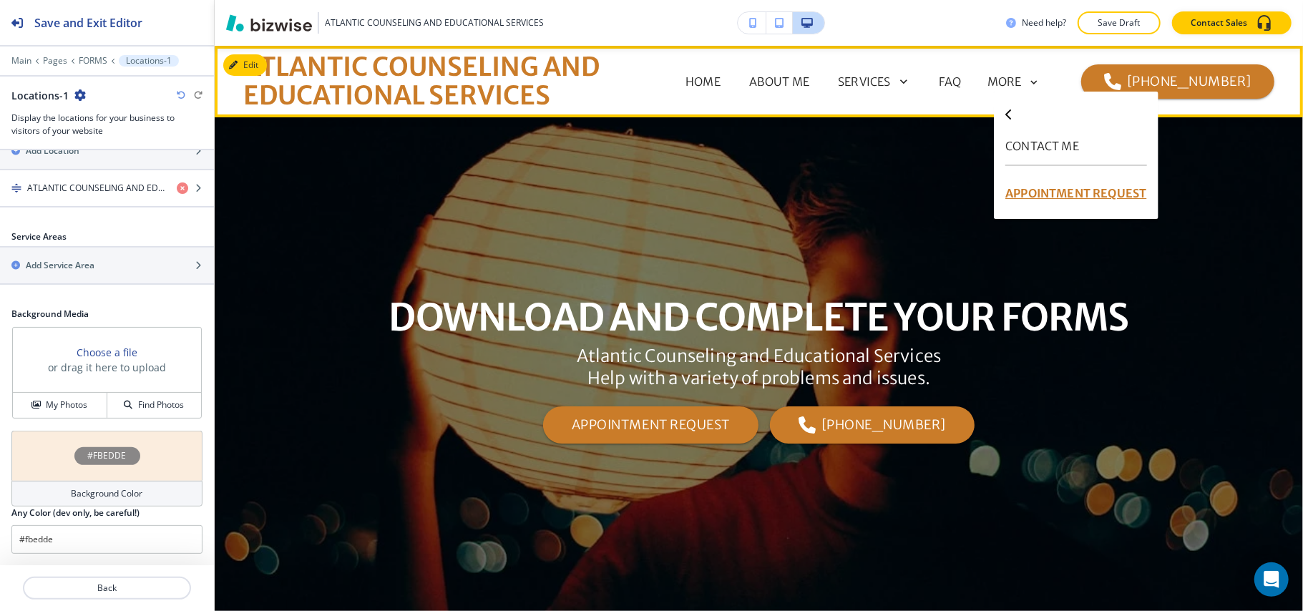
click at [1045, 192] on p "APPOINTMENT REQUEST" at bounding box center [1076, 193] width 141 height 34
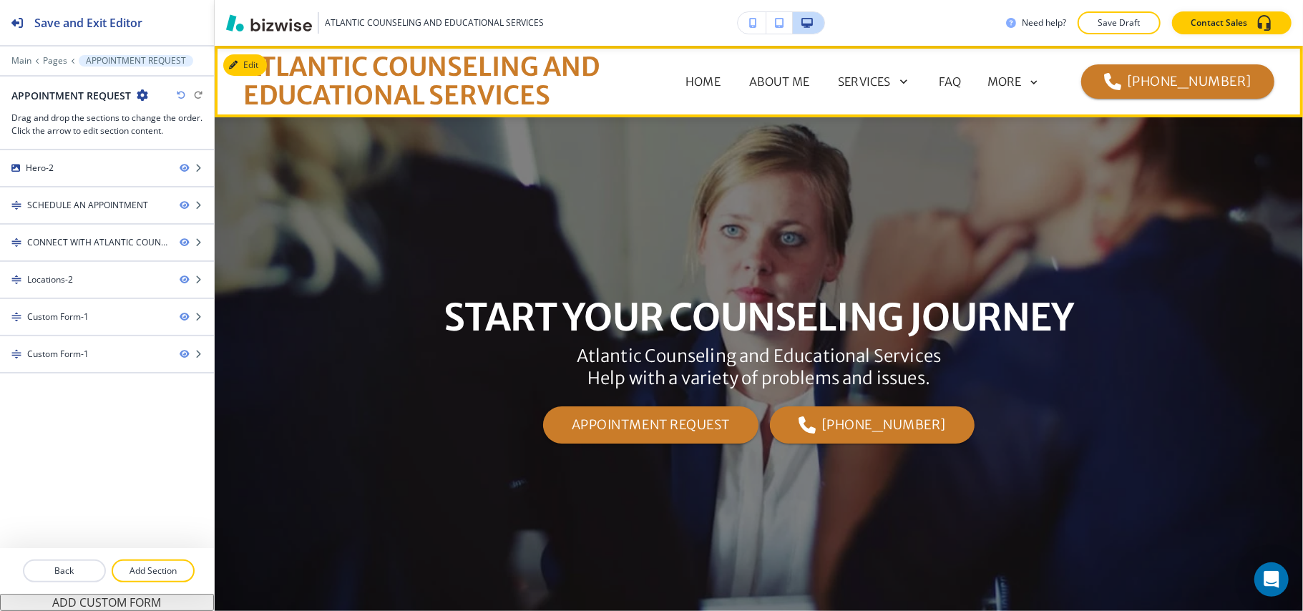
click at [1036, 84] on icon at bounding box center [1034, 82] width 13 height 13
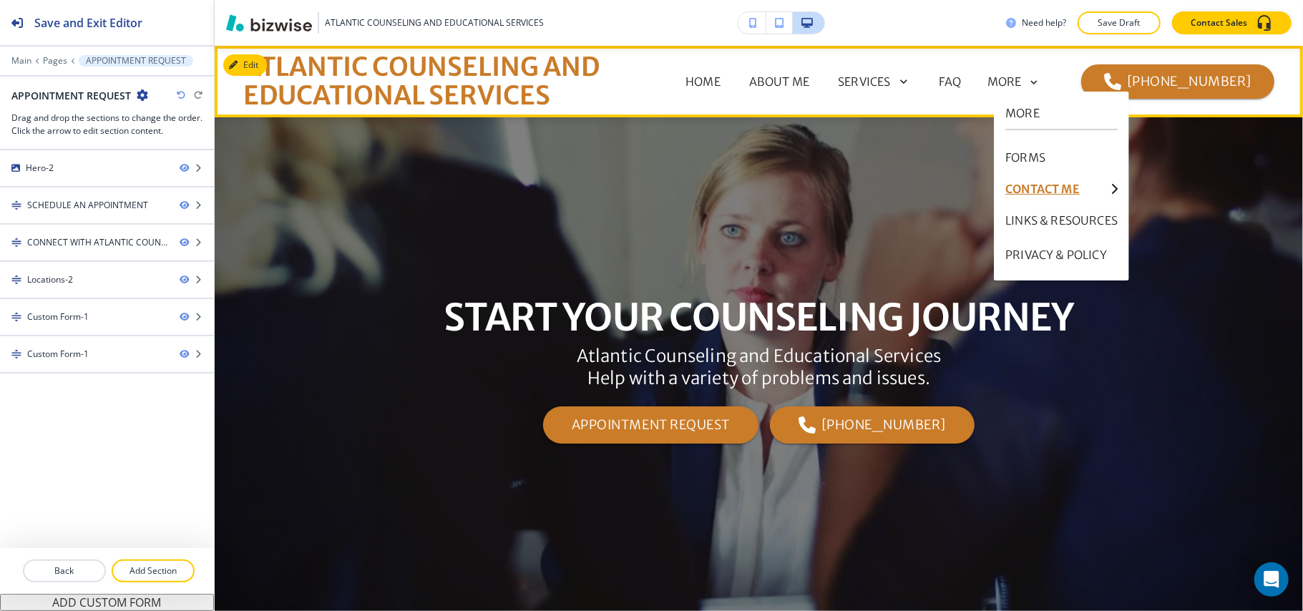
click at [1054, 190] on p "CONTACT ME" at bounding box center [1055, 188] width 99 height 11
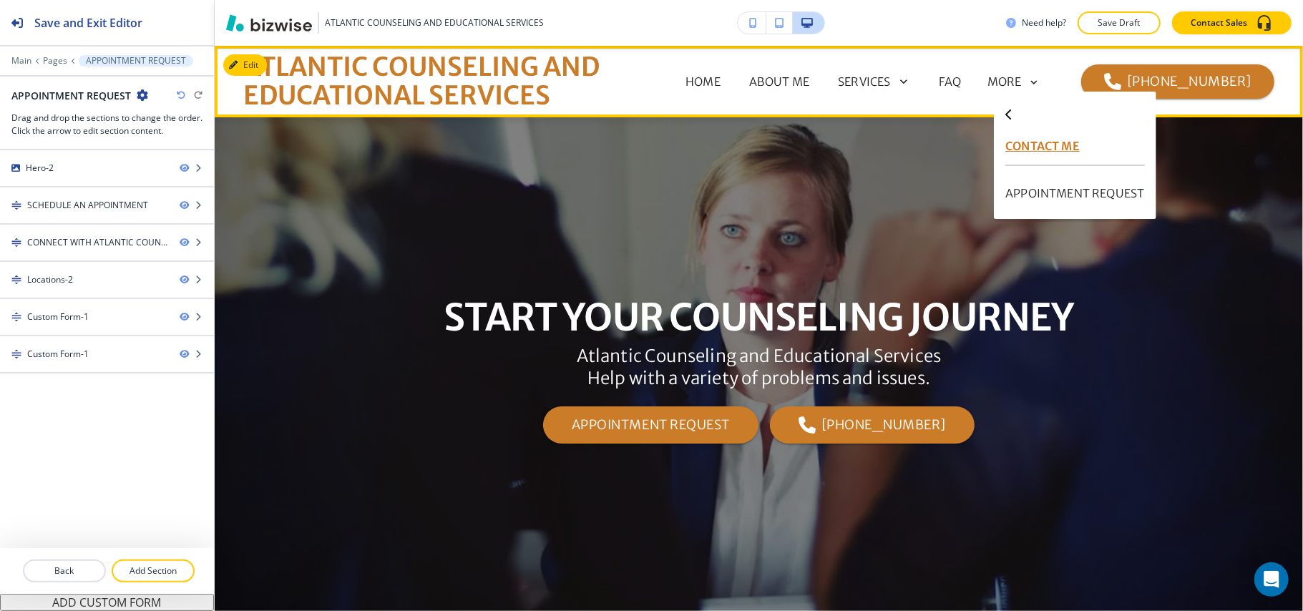
click at [1056, 141] on p "CONTACT ME" at bounding box center [1075, 145] width 139 height 17
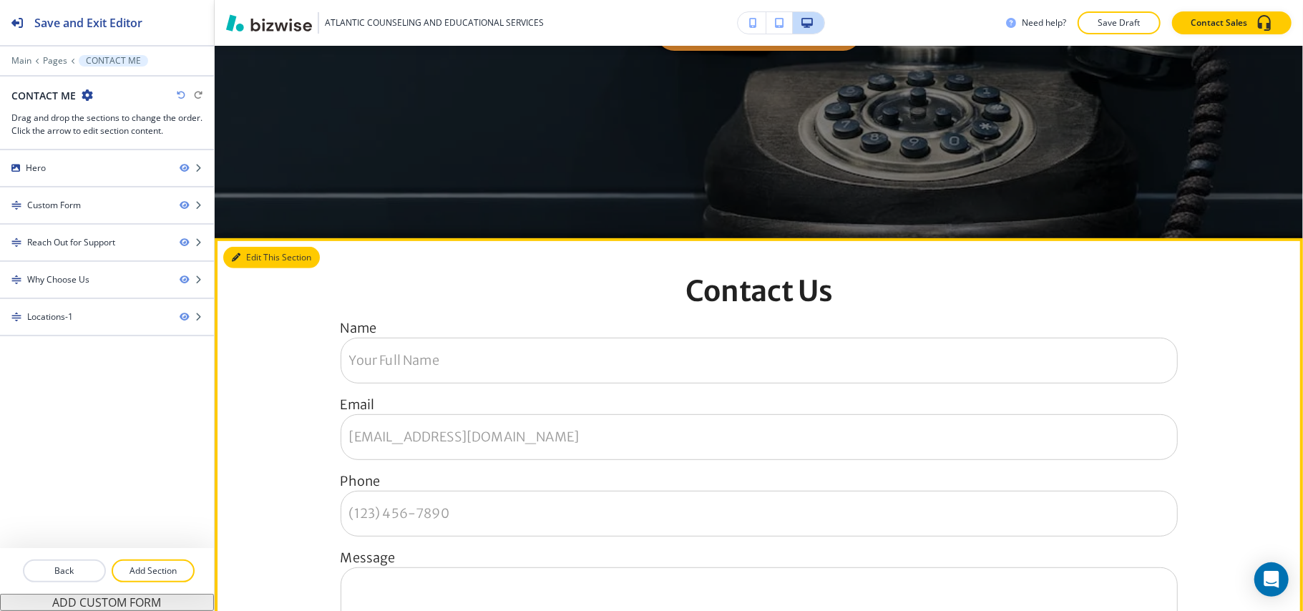
click at [259, 261] on button "Edit This Section" at bounding box center [271, 257] width 97 height 21
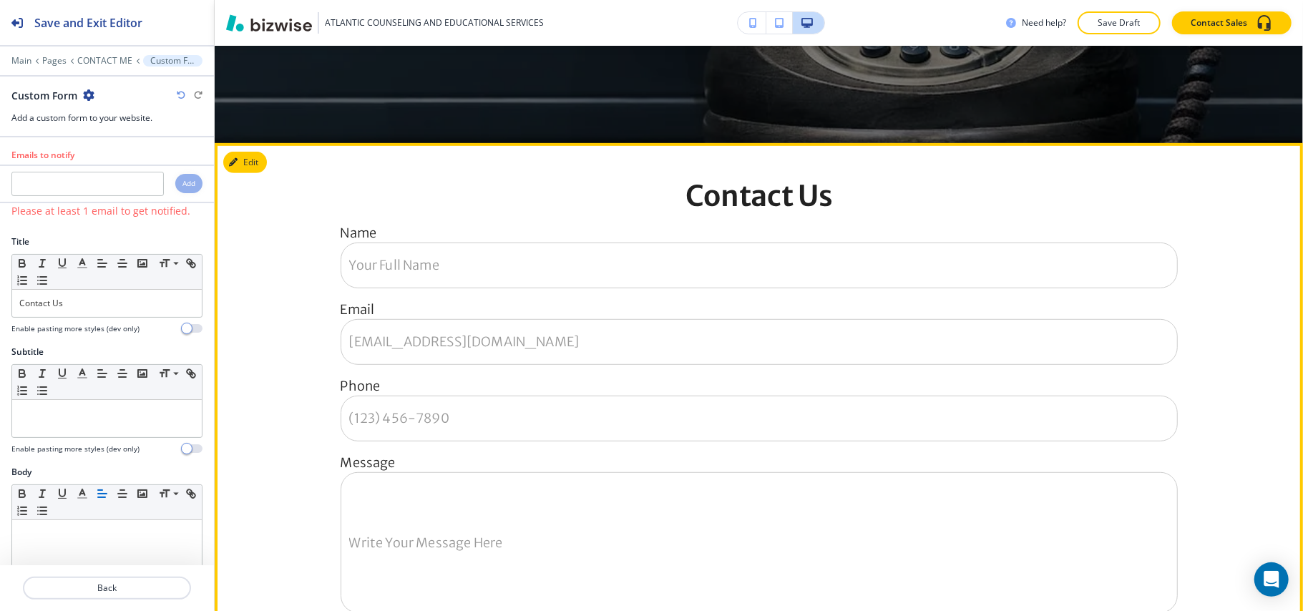
scroll to position [574, 0]
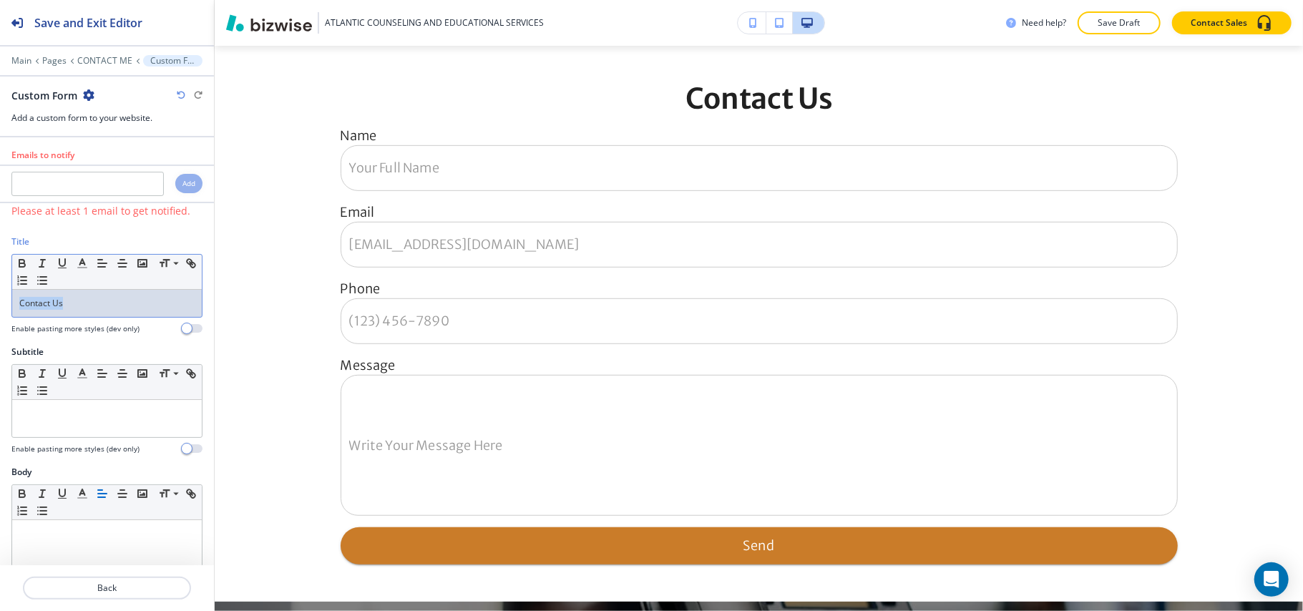
drag, startPoint x: 100, startPoint y: 306, endPoint x: 3, endPoint y: 293, distance: 98.3
click at [0, 292] on div "Title Small Normal Large Huge Contact Us Enable pasting more styles (dev only)" at bounding box center [107, 290] width 214 height 110
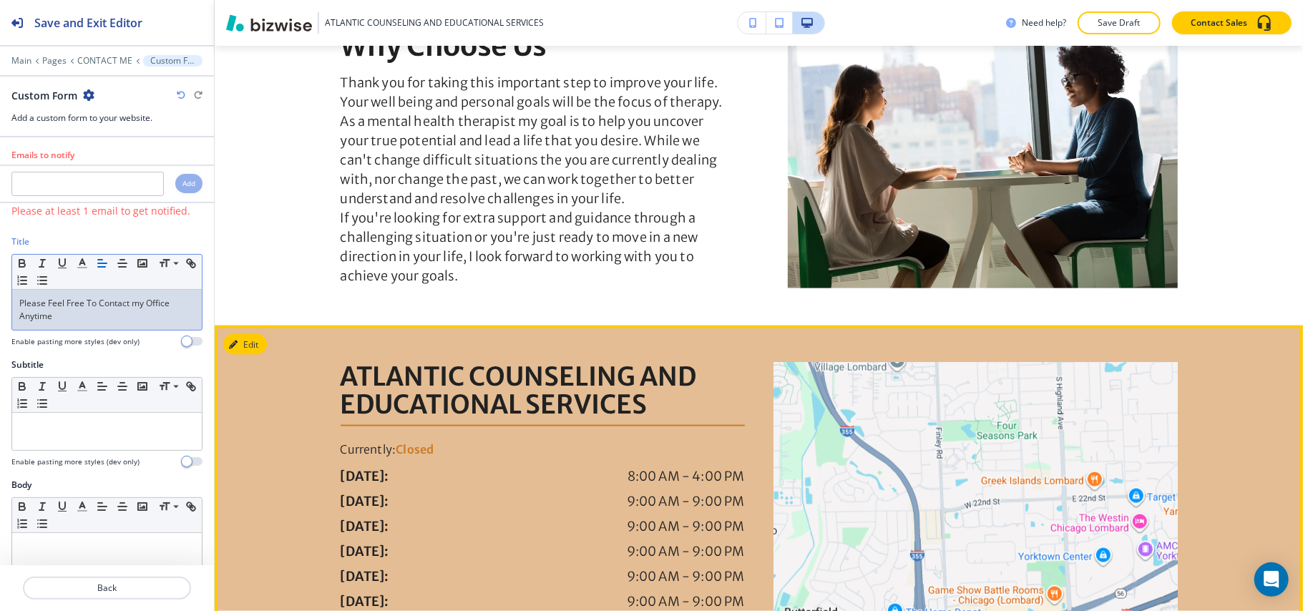
scroll to position [1338, 0]
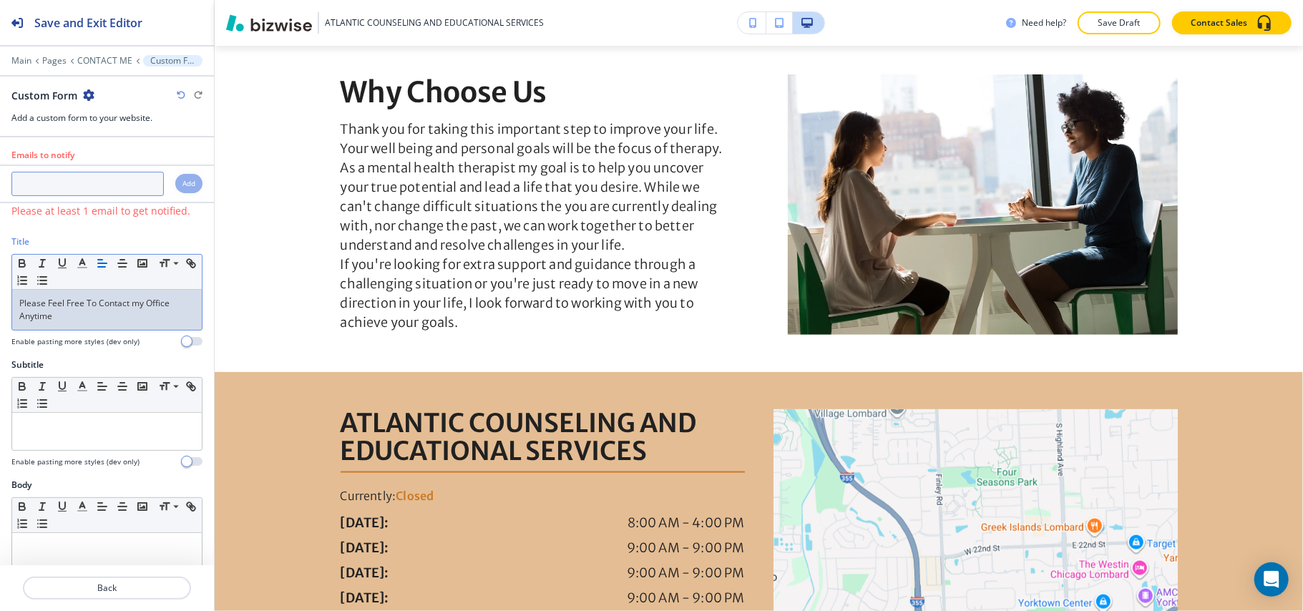
click at [49, 190] on input "text" at bounding box center [87, 184] width 152 height 24
paste input "magjmags@aol.com"
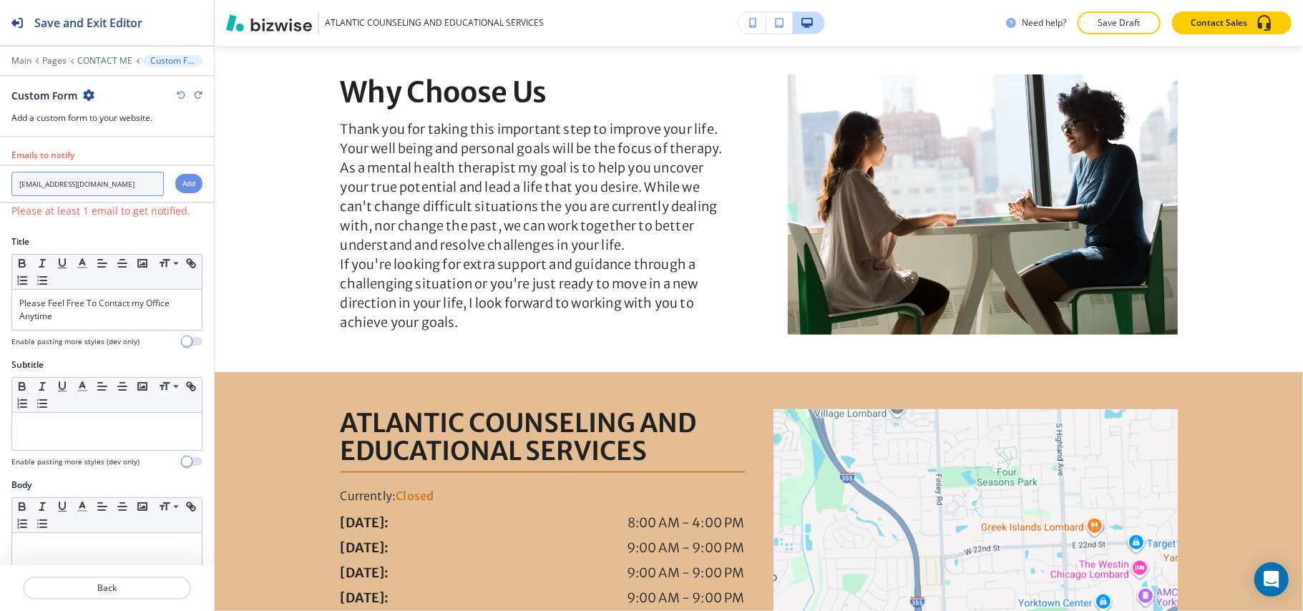
type input "magjmags@aol.com"
click at [203, 186] on div at bounding box center [208, 351] width 11 height 428
click at [183, 186] on h4 "Add" at bounding box center [189, 183] width 13 height 11
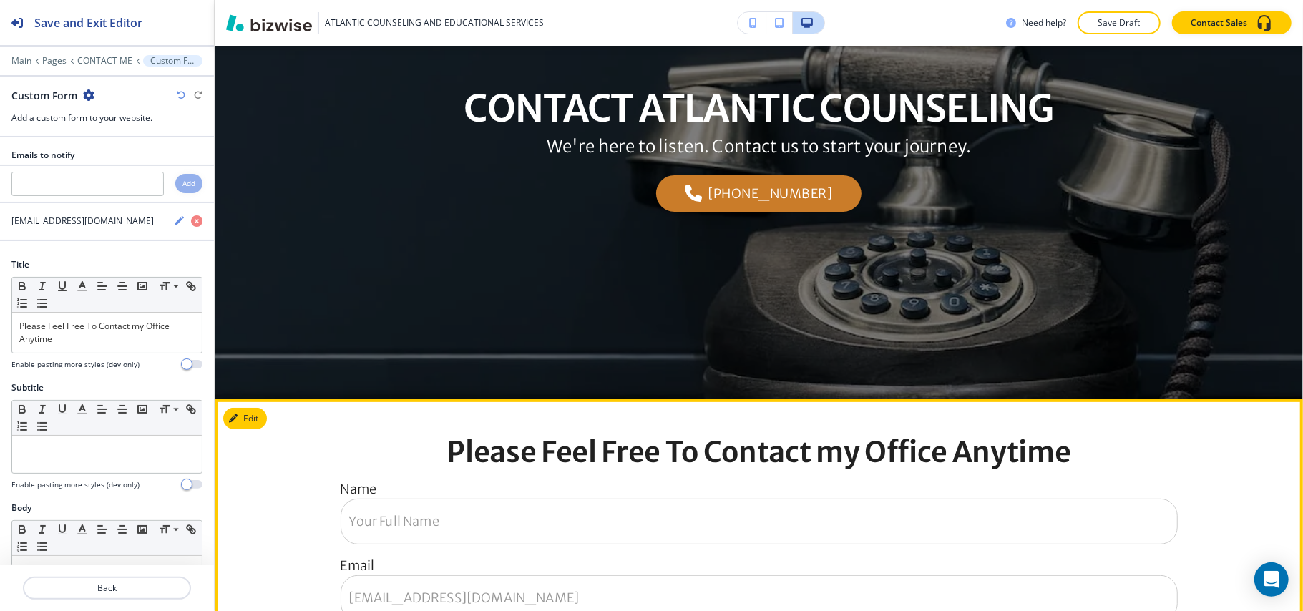
scroll to position [384, 0]
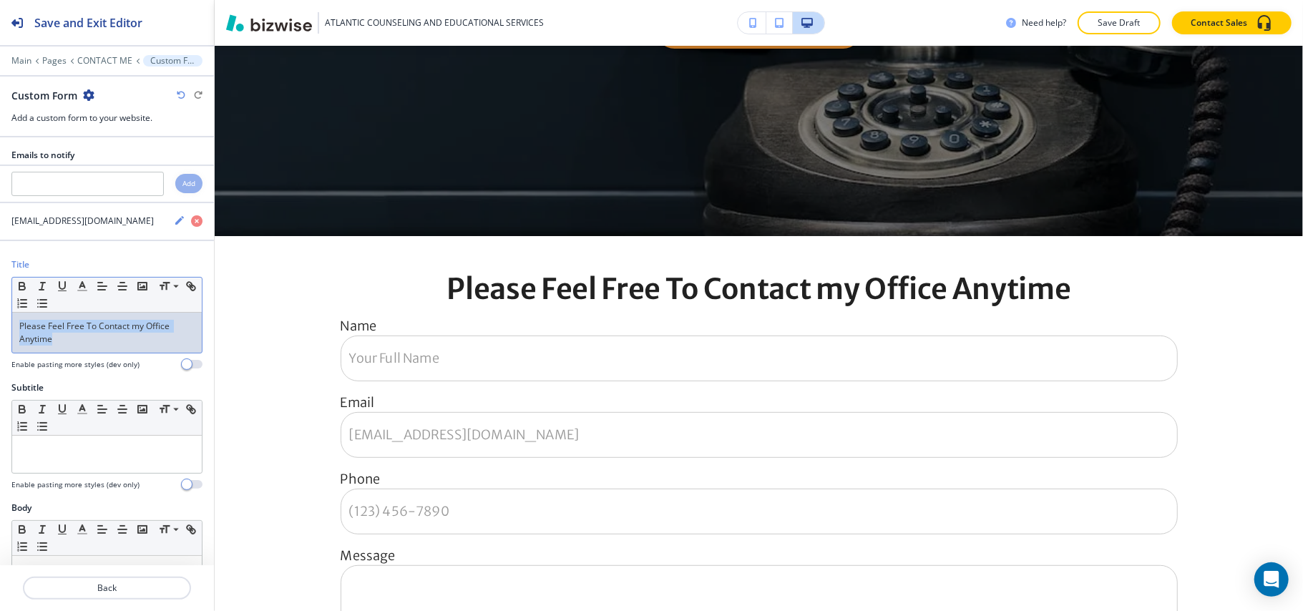
drag, startPoint x: 58, startPoint y: 338, endPoint x: 0, endPoint y: 329, distance: 58.6
click at [0, 329] on div "Title Small Normal Large Huge Please Feel Free To Contact my Office Anytime Ena…" at bounding box center [107, 319] width 214 height 123
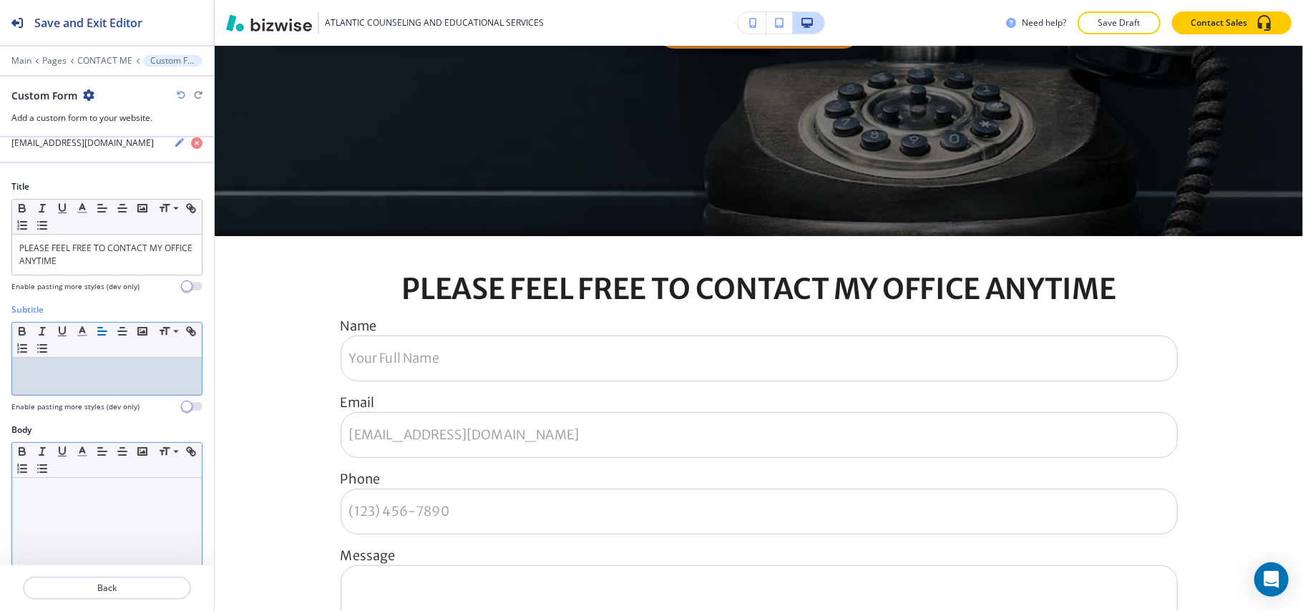
scroll to position [190, 0]
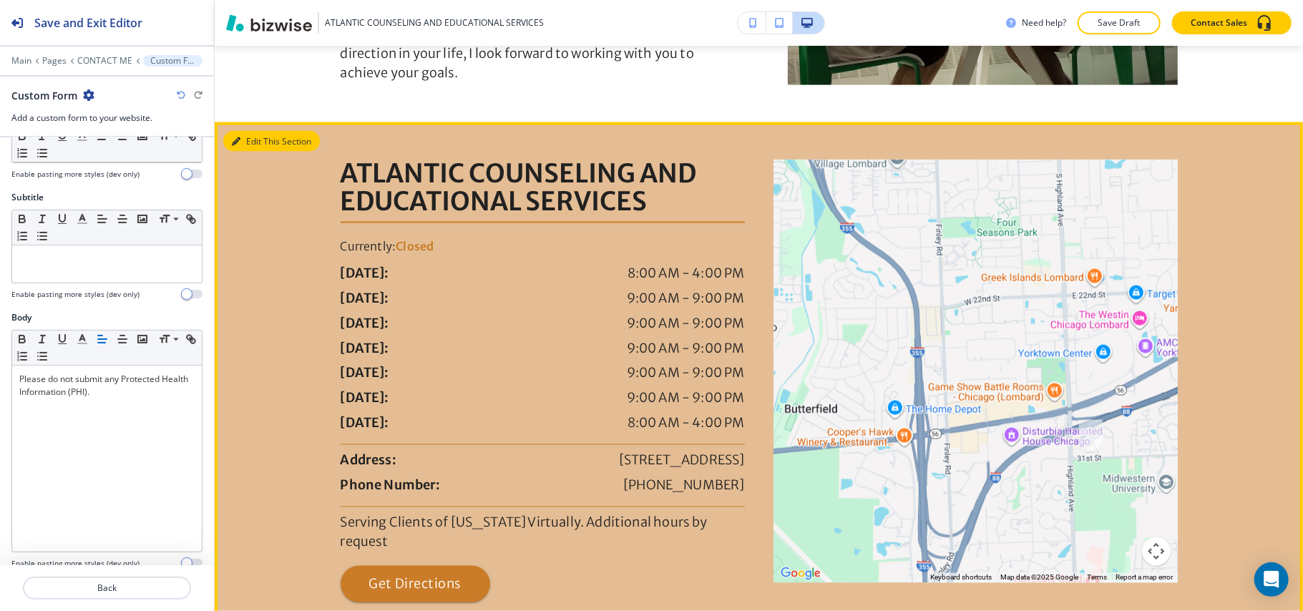
click at [239, 137] on button "Edit This Section" at bounding box center [271, 141] width 97 height 21
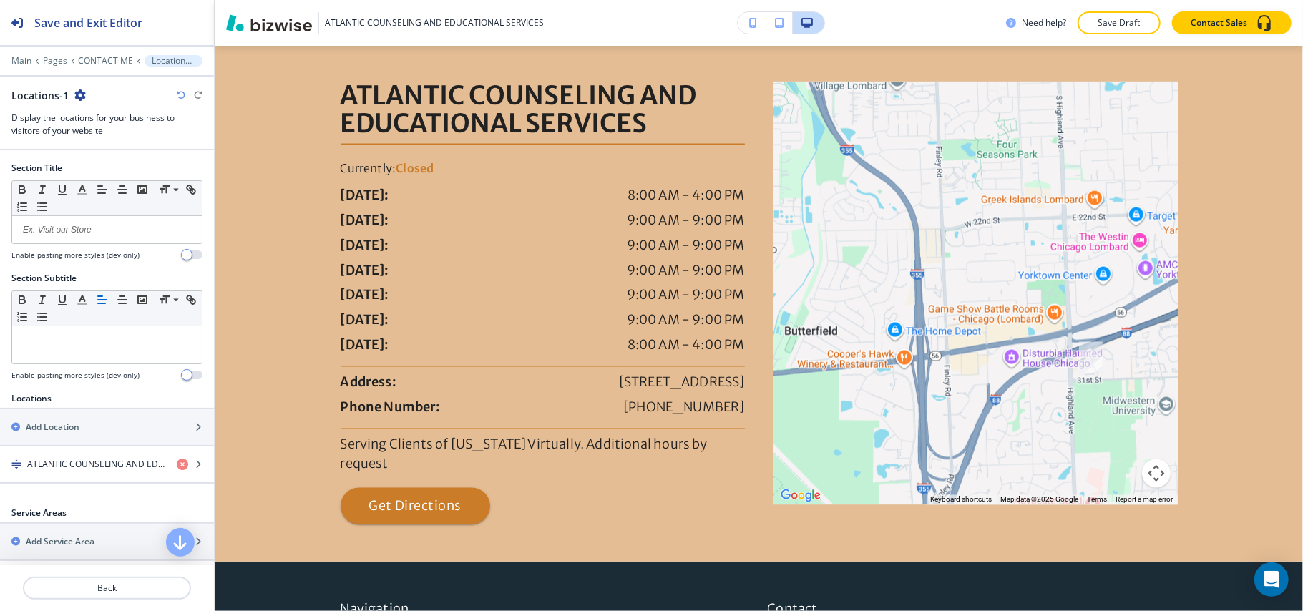
scroll to position [281, 0]
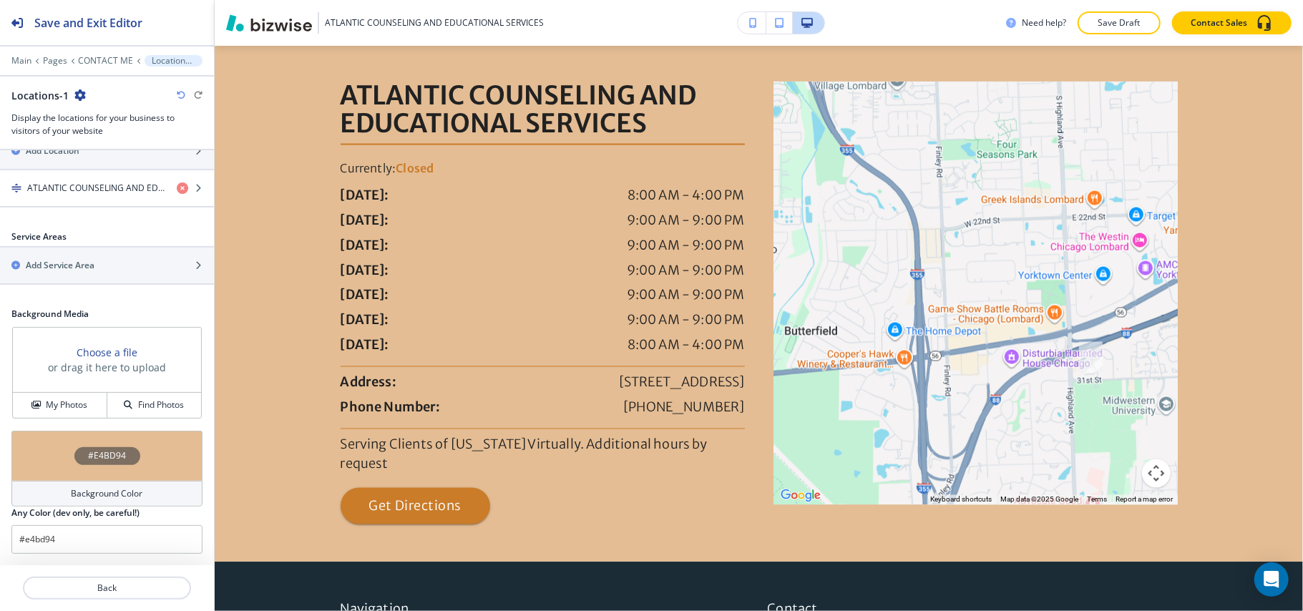
click at [42, 447] on div "#E4BD94" at bounding box center [106, 456] width 191 height 50
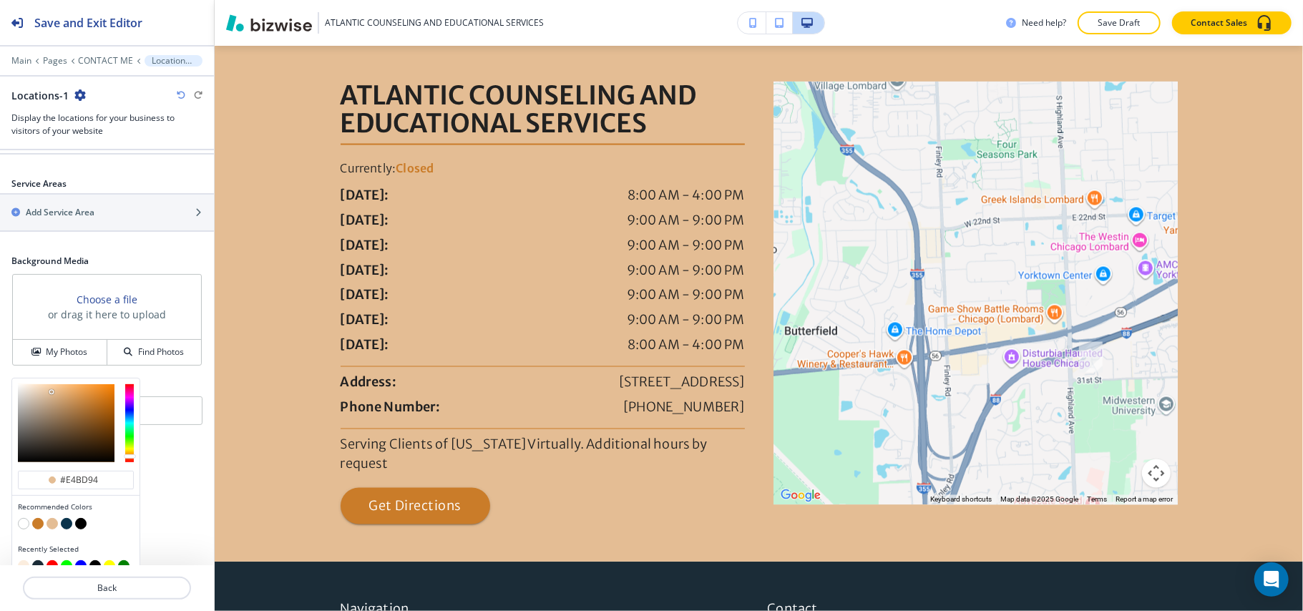
scroll to position [351, 0]
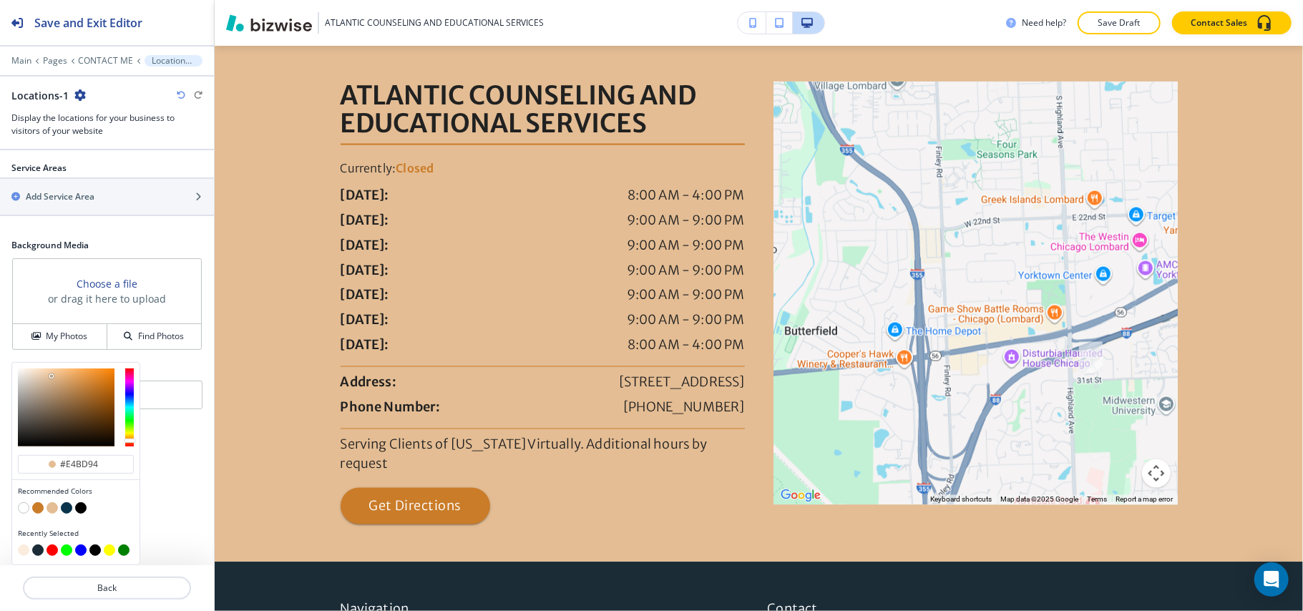
click at [26, 548] on button "button" at bounding box center [23, 550] width 11 height 11
type input "#fbedde"
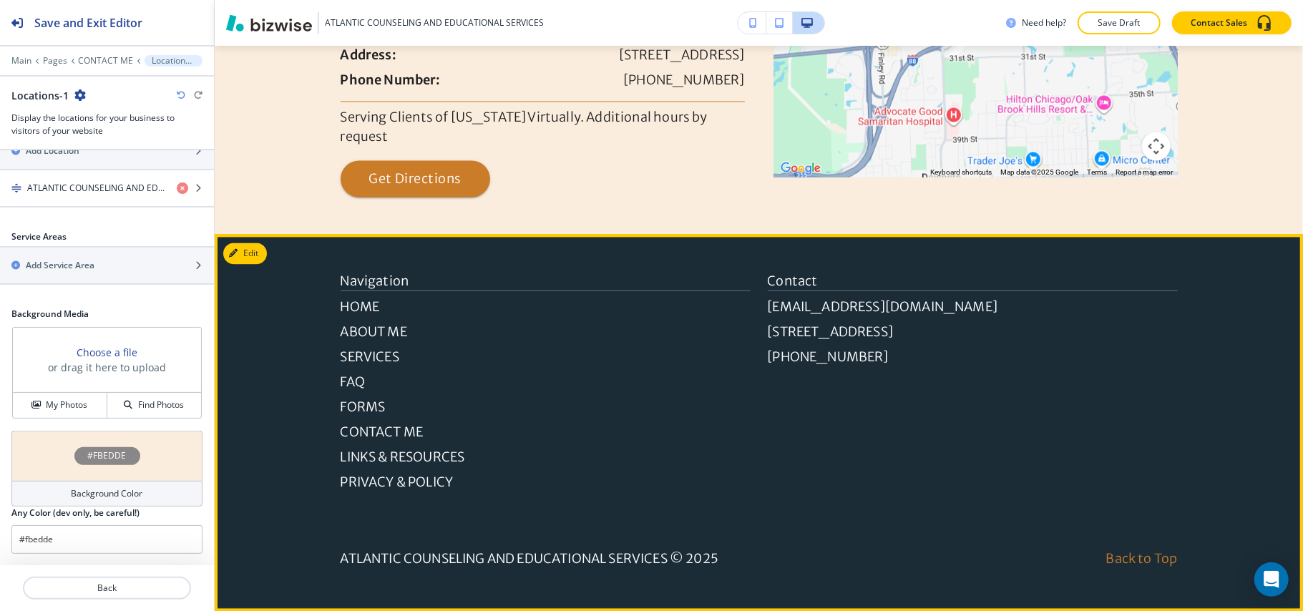
scroll to position [2051, 0]
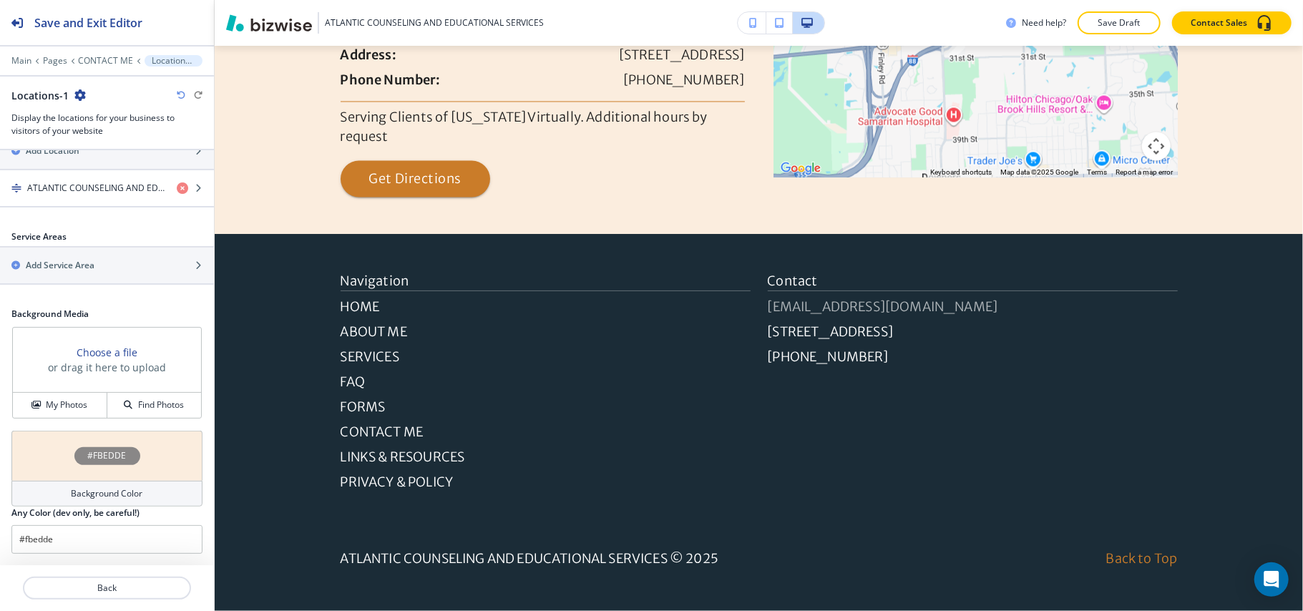
drag, startPoint x: 848, startPoint y: 293, endPoint x: 846, endPoint y: 312, distance: 19.4
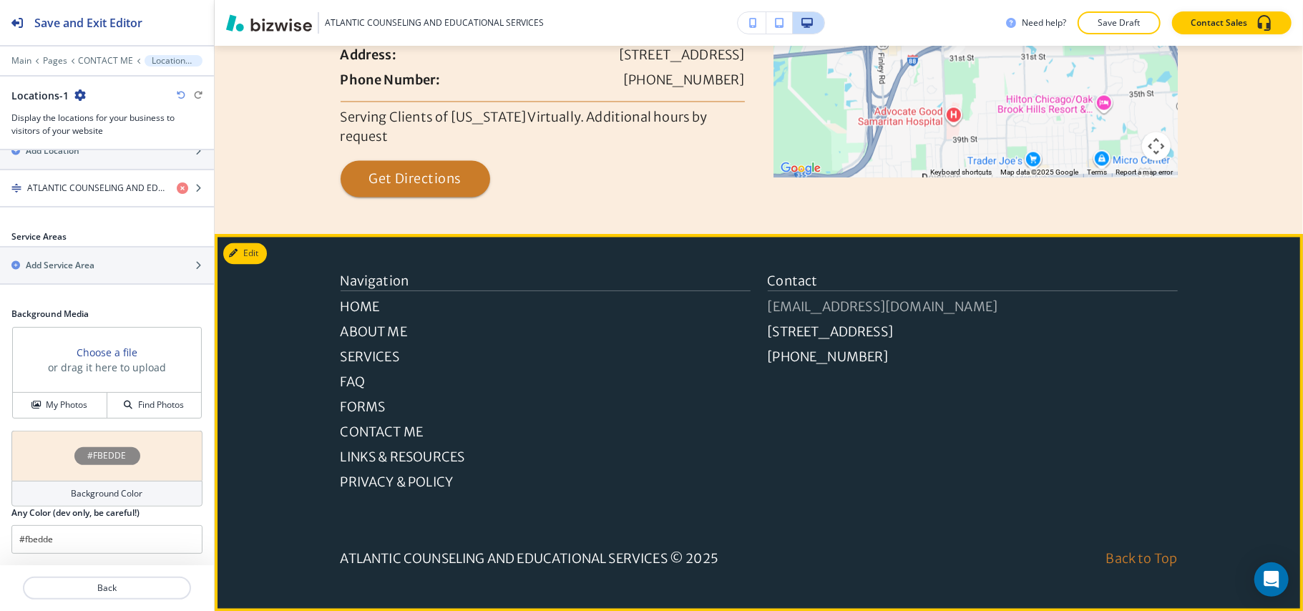
drag, startPoint x: 846, startPoint y: 312, endPoint x: 789, endPoint y: 304, distance: 57.8
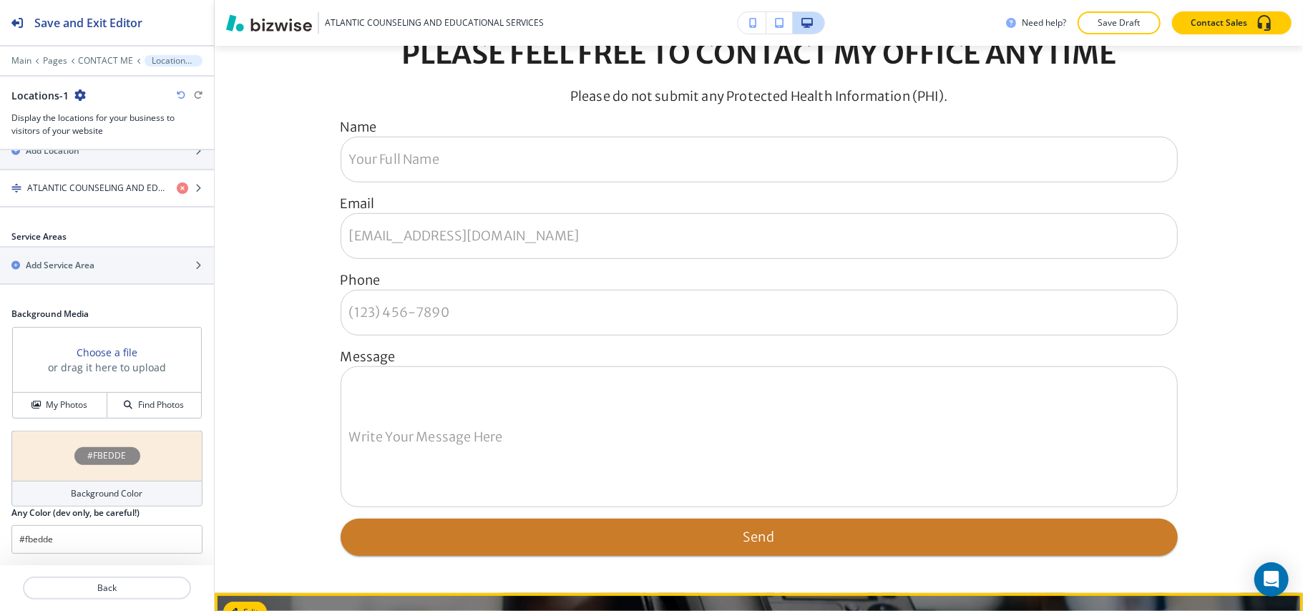
scroll to position [238, 0]
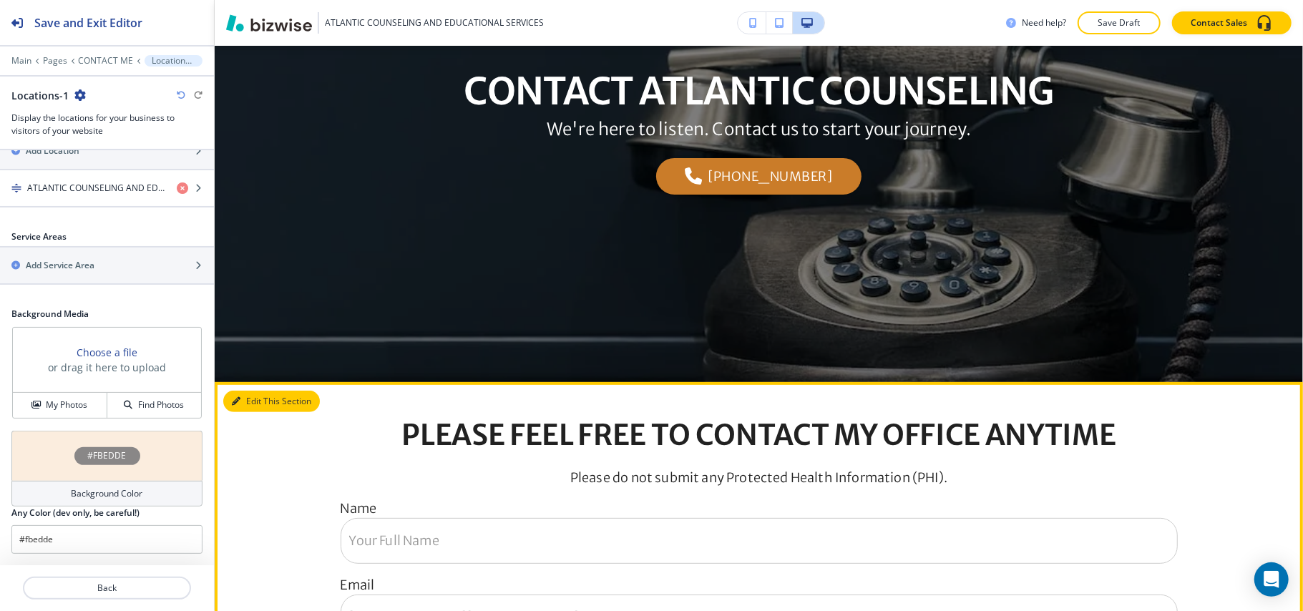
click at [256, 399] on button "Edit This Section" at bounding box center [271, 401] width 97 height 21
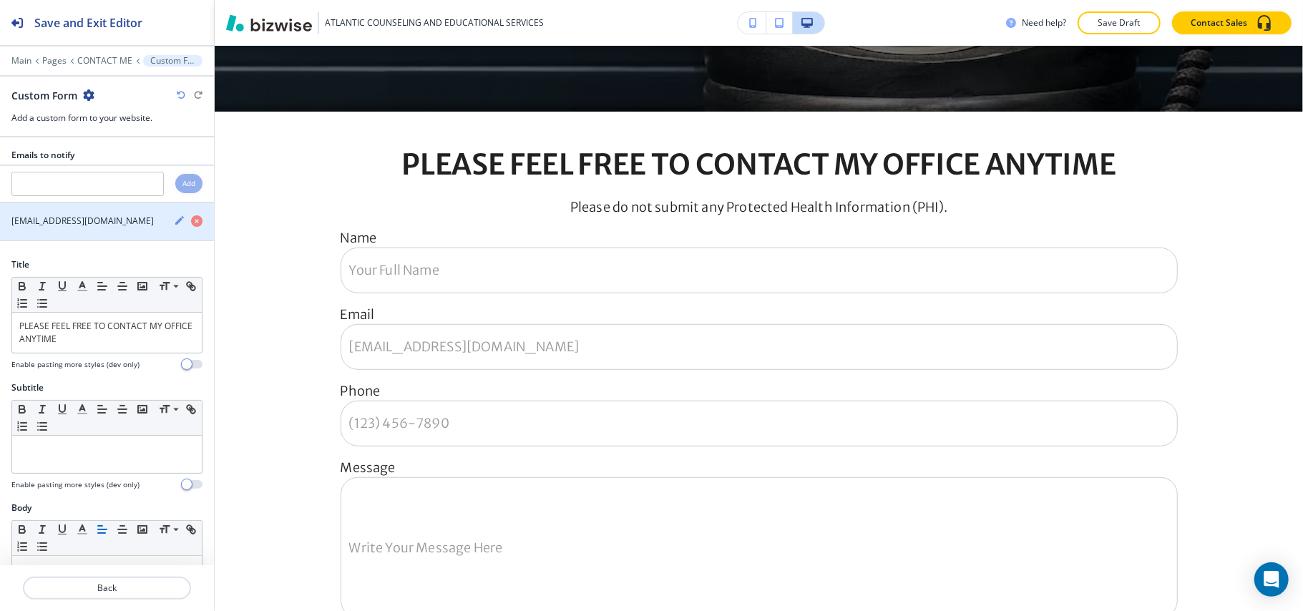
scroll to position [574, 0]
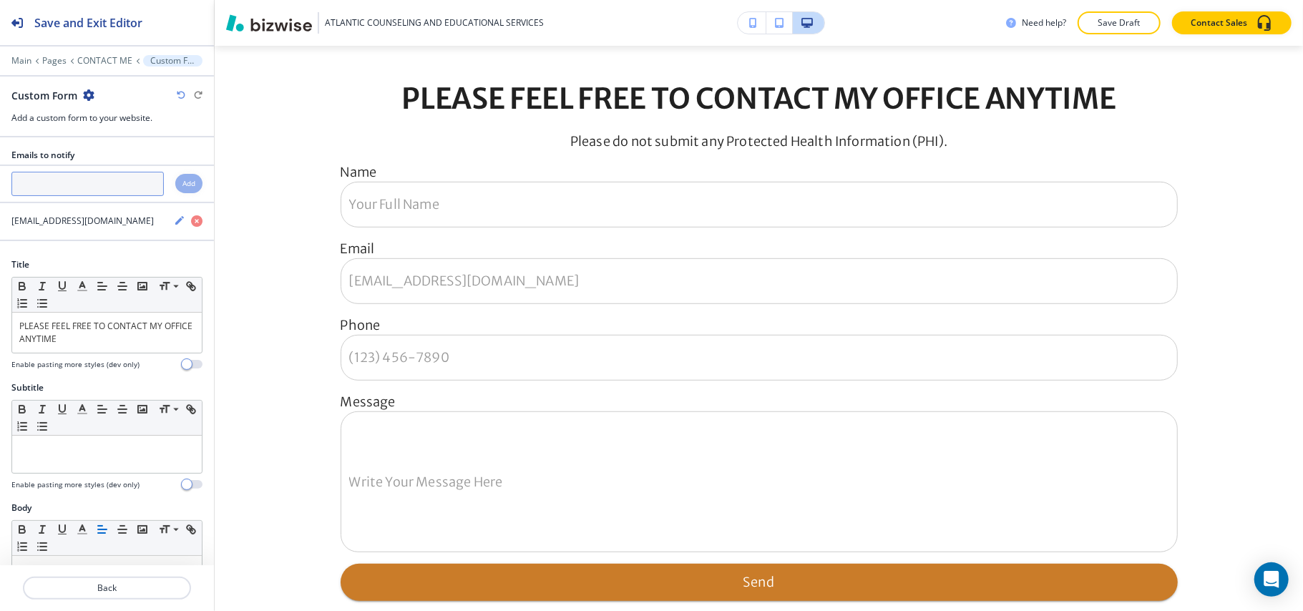
click at [129, 190] on input "text" at bounding box center [87, 184] width 152 height 24
paste input "[EMAIL_ADDRESS][DOMAIN_NAME]"
type input "[EMAIL_ADDRESS][DOMAIN_NAME]"
click at [183, 183] on h4 "Add" at bounding box center [189, 183] width 13 height 11
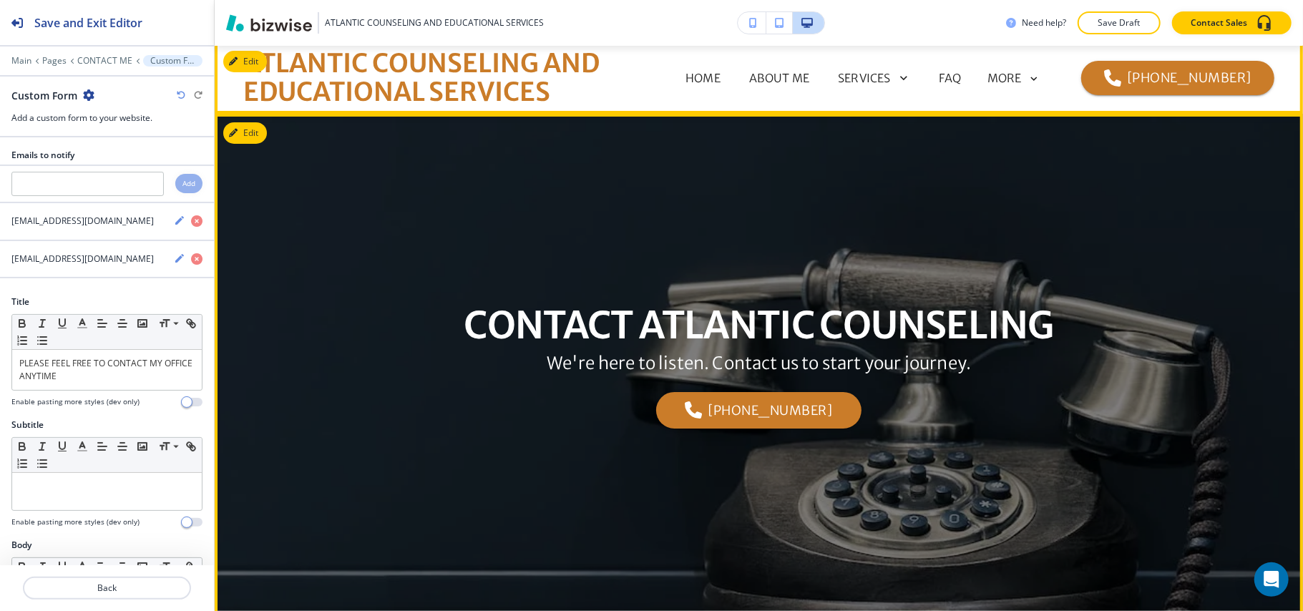
scroll to position [0, 0]
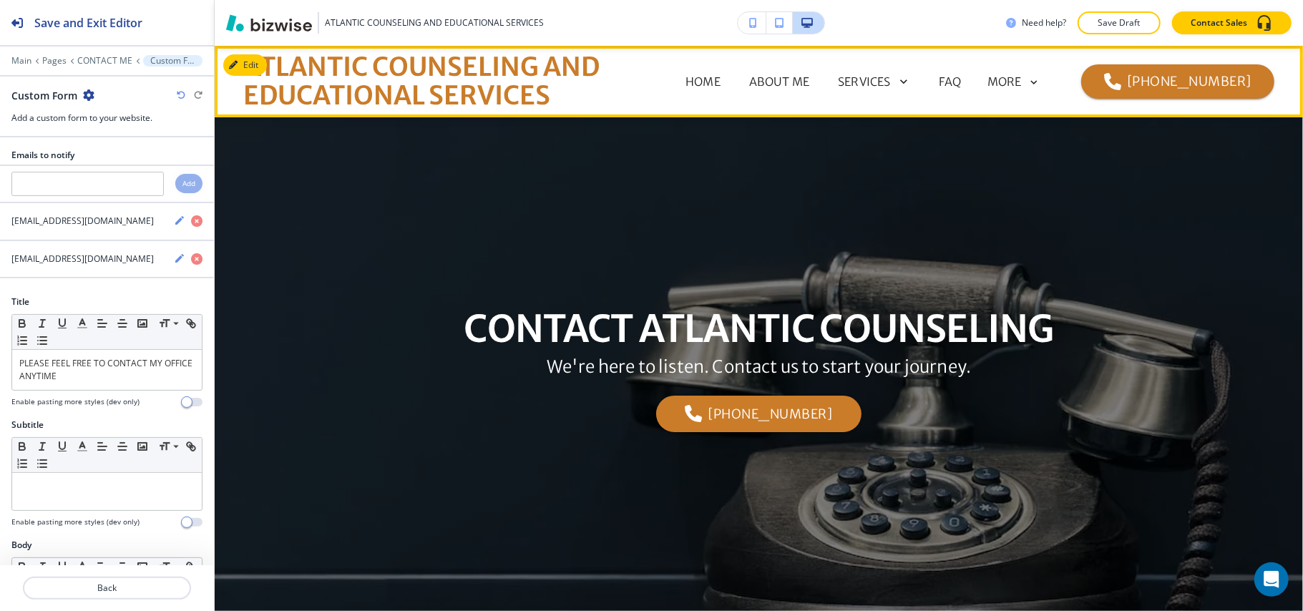
click at [1029, 79] on div "MORE" at bounding box center [1014, 82] width 53 height 13
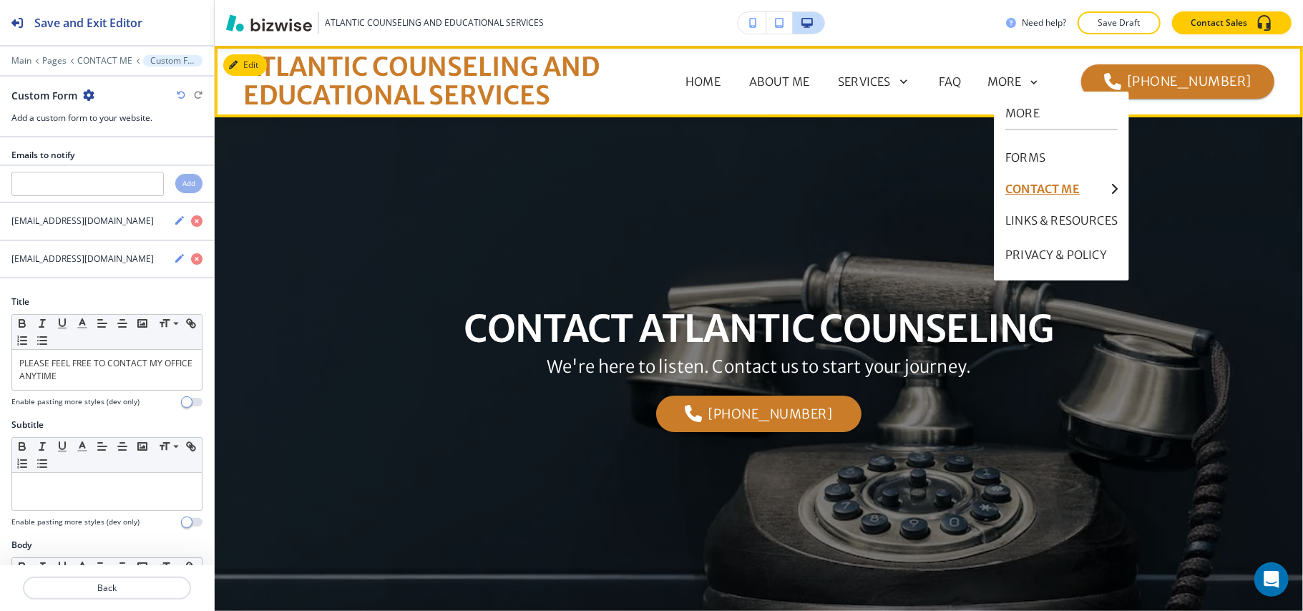
click at [1049, 185] on p "CONTACT ME" at bounding box center [1055, 188] width 99 height 11
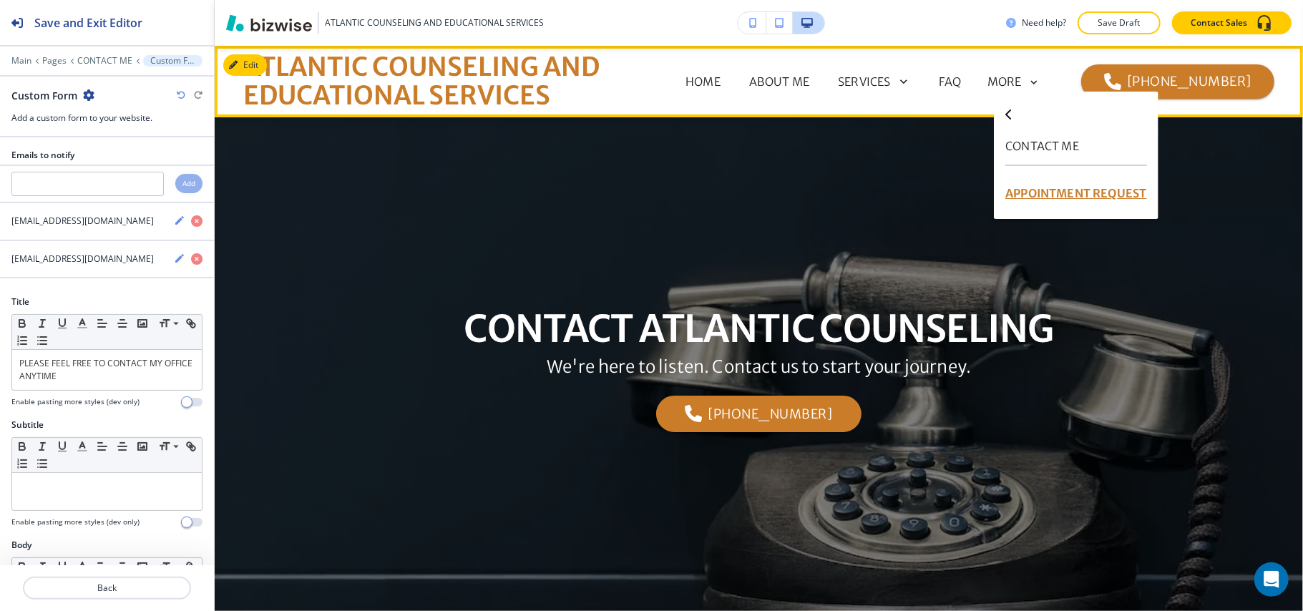
click at [1078, 193] on p "APPOINTMENT REQUEST" at bounding box center [1076, 193] width 141 height 34
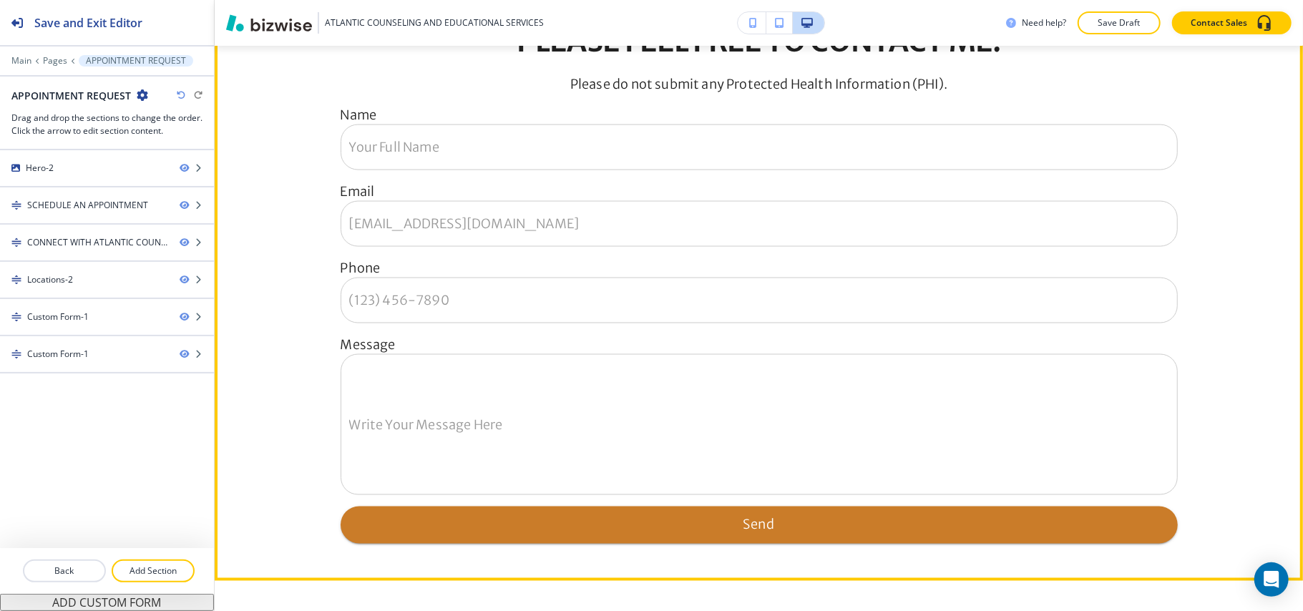
scroll to position [1432, 0]
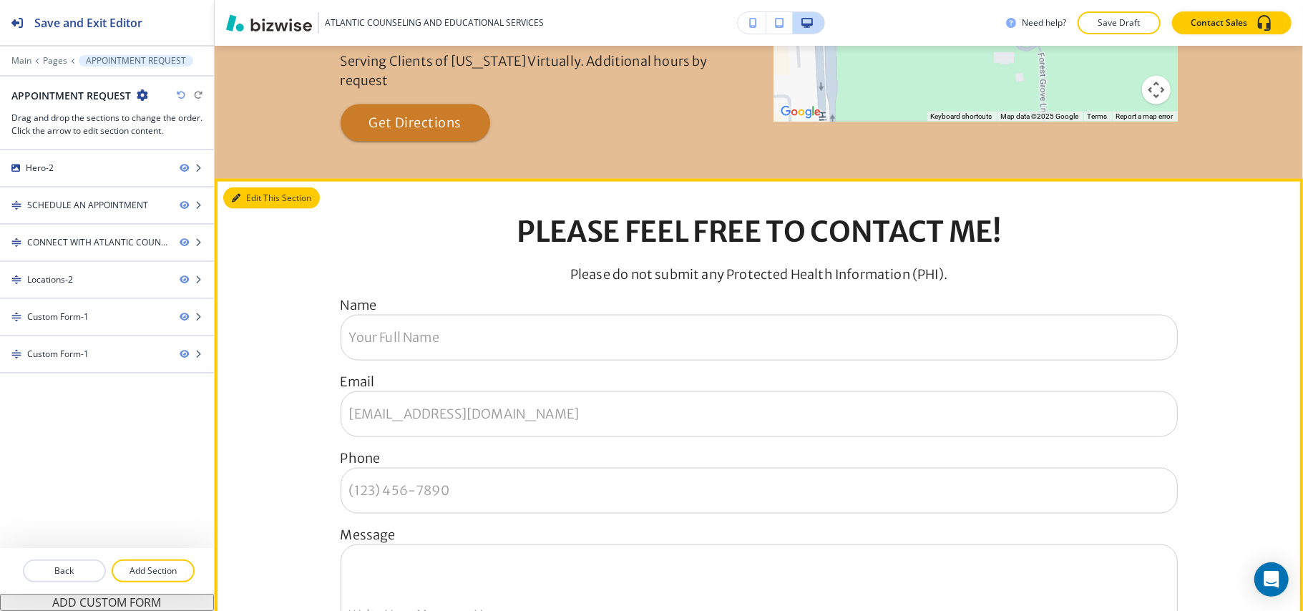
click at [227, 201] on button "Edit This Section" at bounding box center [271, 198] width 97 height 21
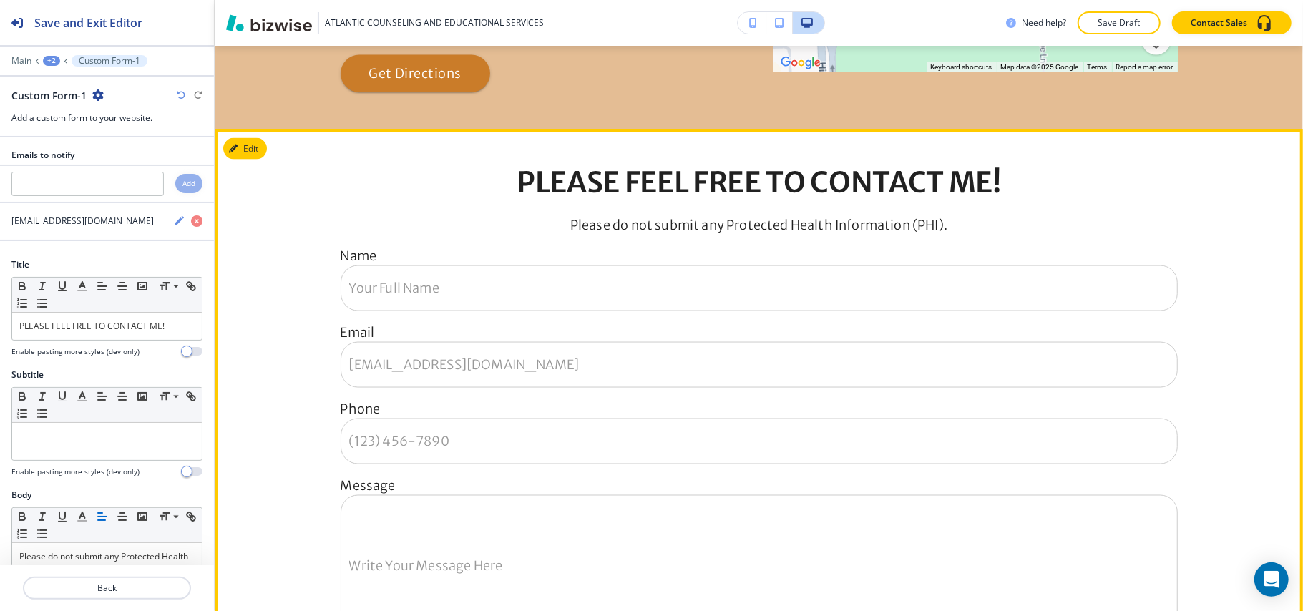
scroll to position [1564, 0]
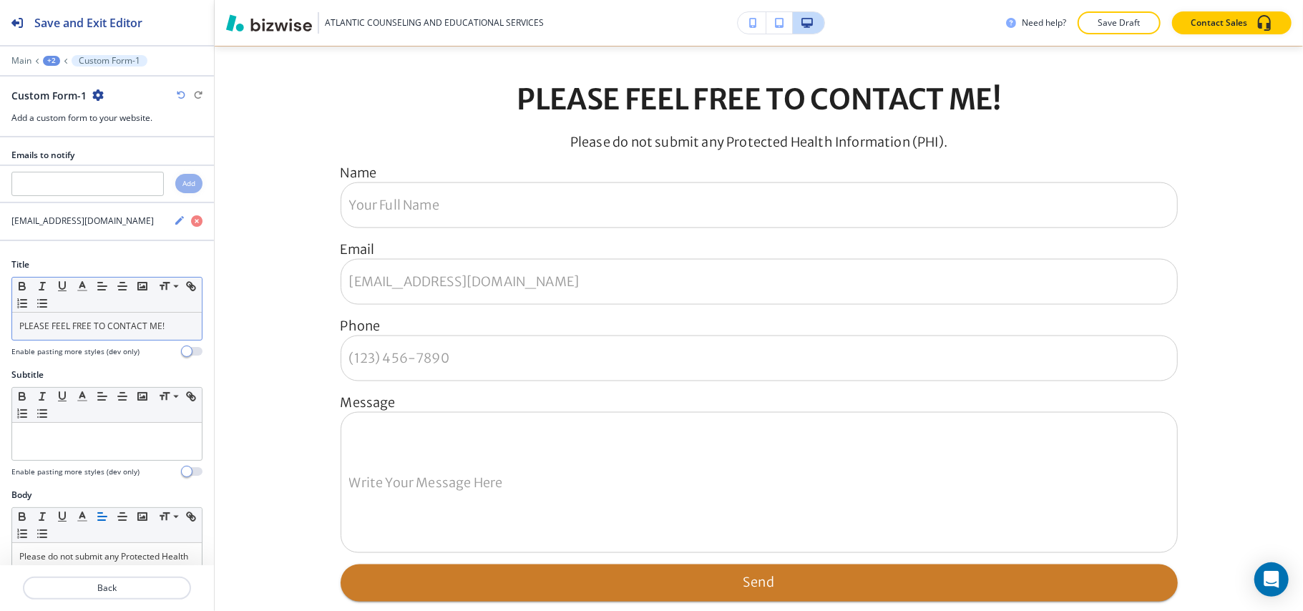
click at [116, 313] on div "Small Normal Large Huge" at bounding box center [107, 295] width 190 height 35
click at [115, 324] on p "PLEASE FEEL FREE TO CONTACT ME!" at bounding box center [106, 326] width 175 height 13
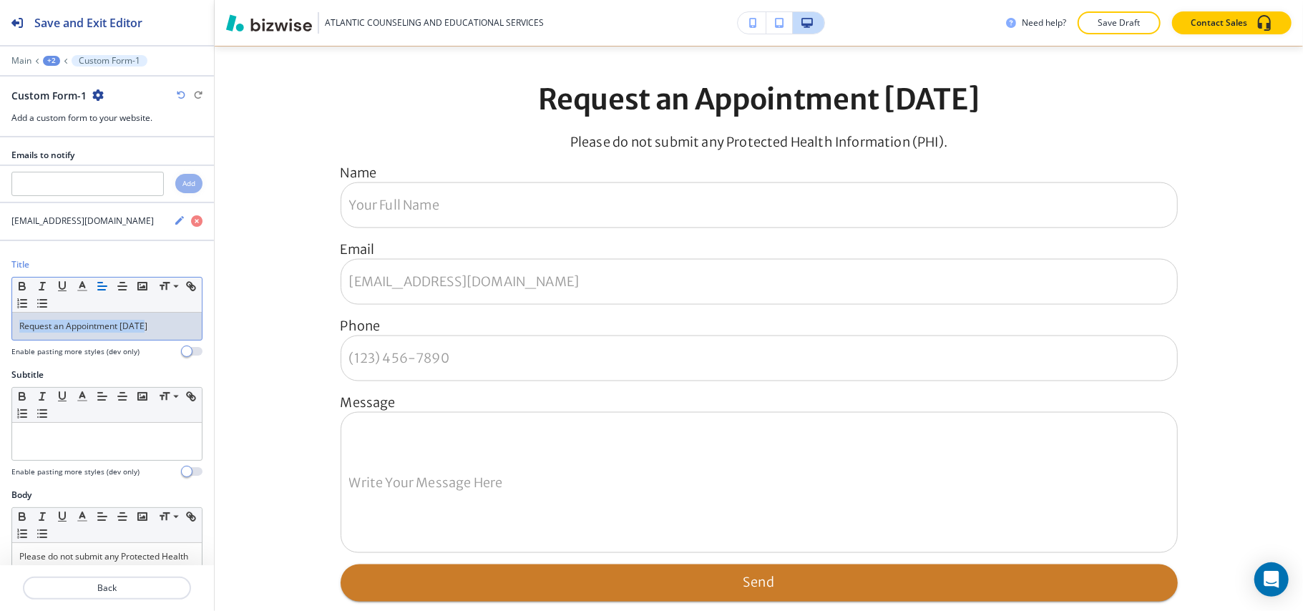
drag, startPoint x: 152, startPoint y: 335, endPoint x: 0, endPoint y: 334, distance: 152.5
click at [0, 334] on div "Title Small Normal Large Huge Request an Appointment Today Enable pasting more …" at bounding box center [107, 313] width 214 height 110
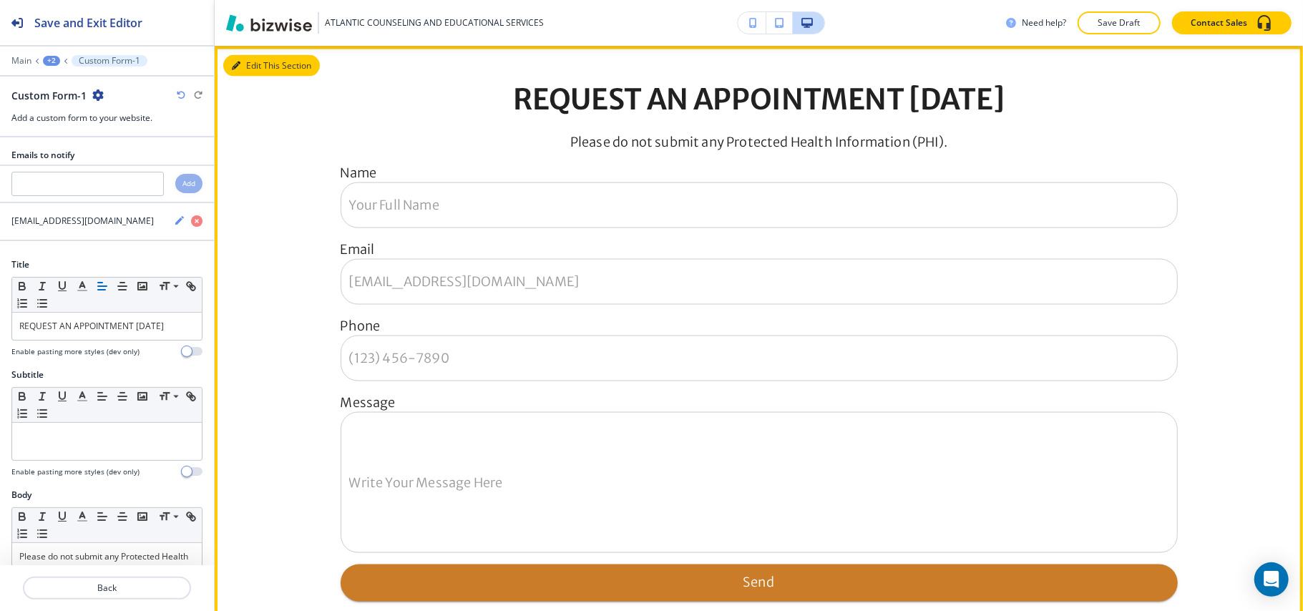
click at [246, 73] on button "Edit This Section" at bounding box center [271, 65] width 97 height 21
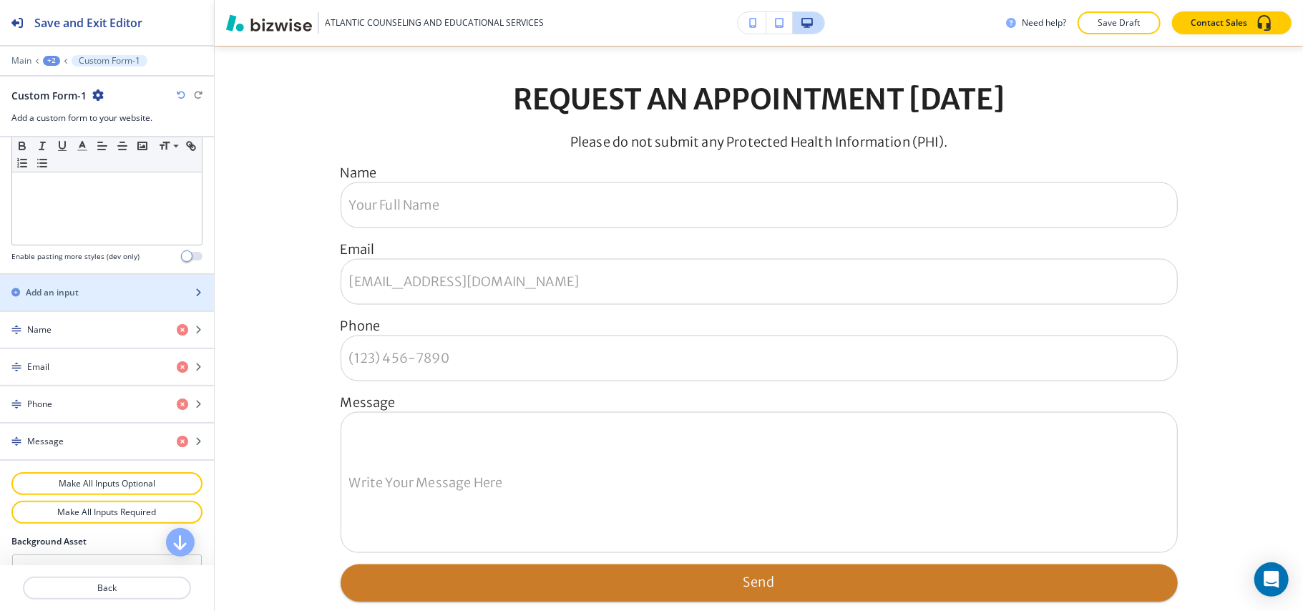
scroll to position [477, 0]
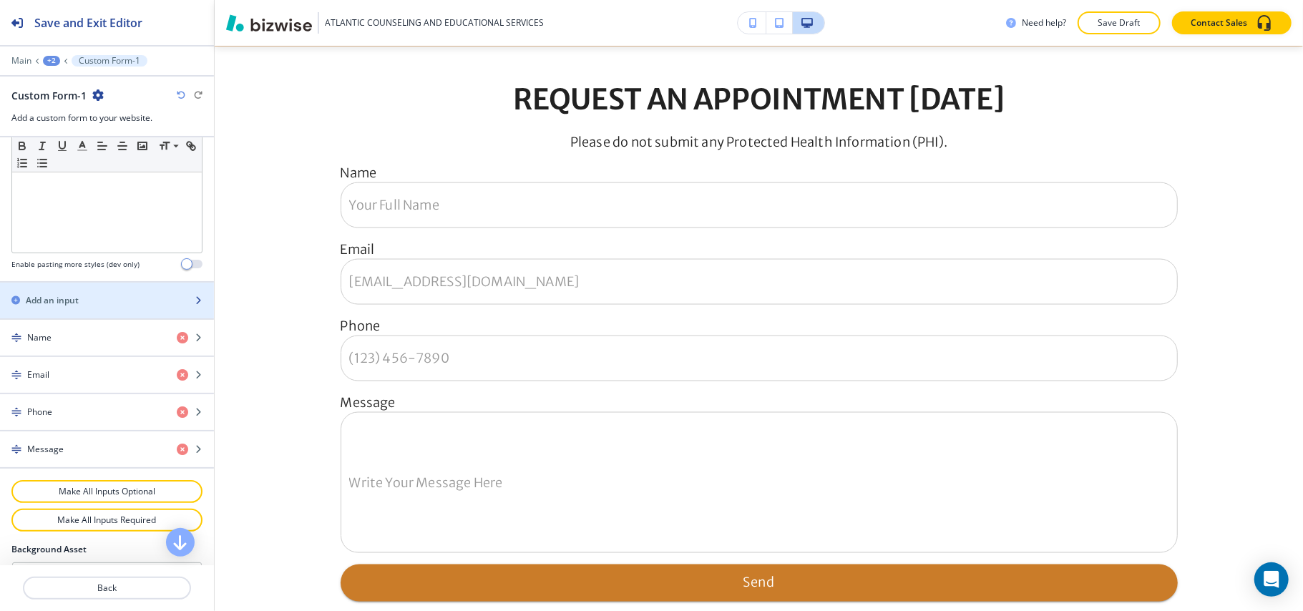
click at [92, 307] on div "Add an input" at bounding box center [91, 300] width 183 height 13
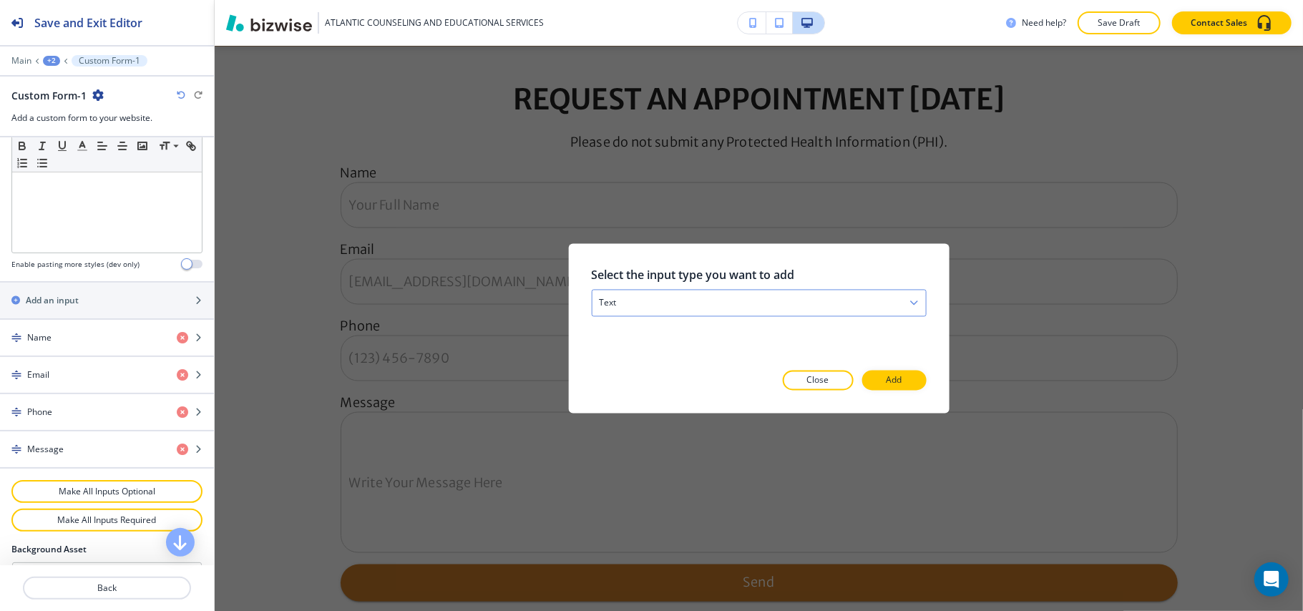
click at [737, 303] on div "text" at bounding box center [759, 304] width 334 height 26
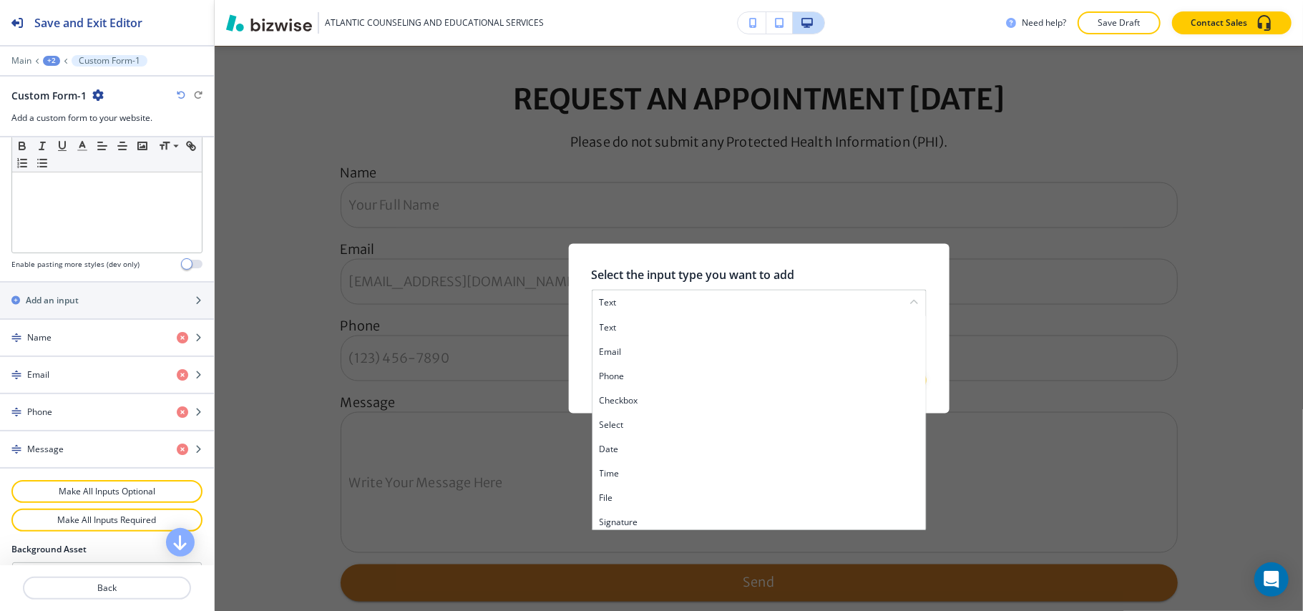
drag, startPoint x: 630, startPoint y: 454, endPoint x: 714, endPoint y: 421, distance: 90.7
click at [630, 455] on h4 "date" at bounding box center [758, 450] width 319 height 13
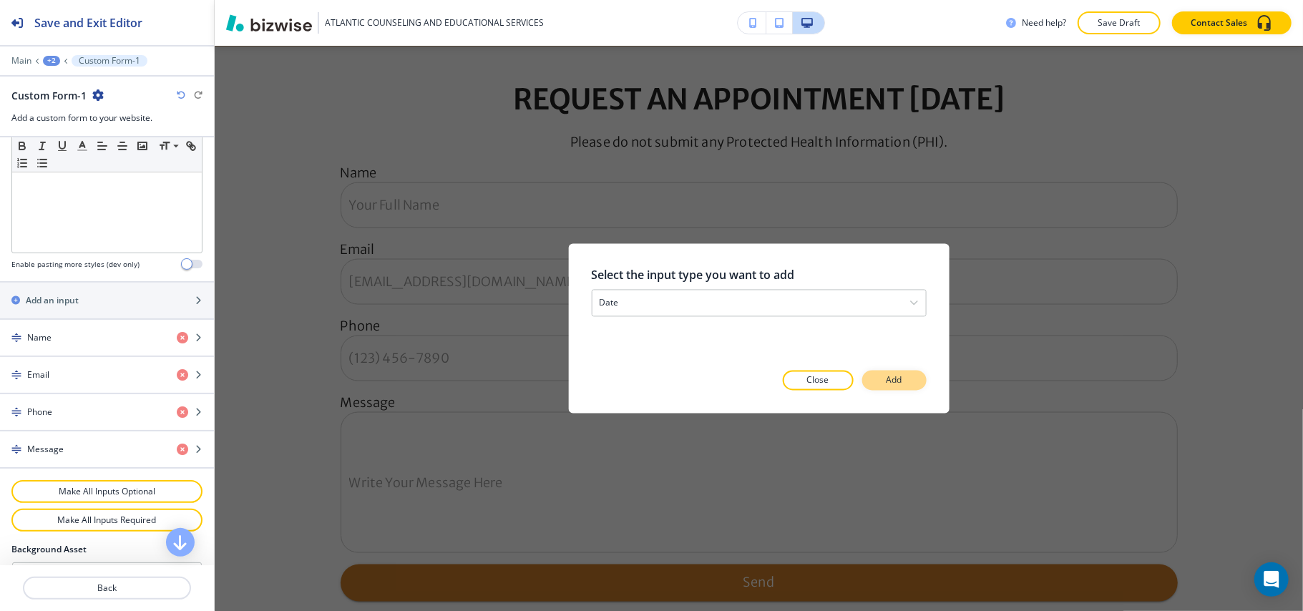
click at [896, 378] on p "Add" at bounding box center [895, 380] width 16 height 13
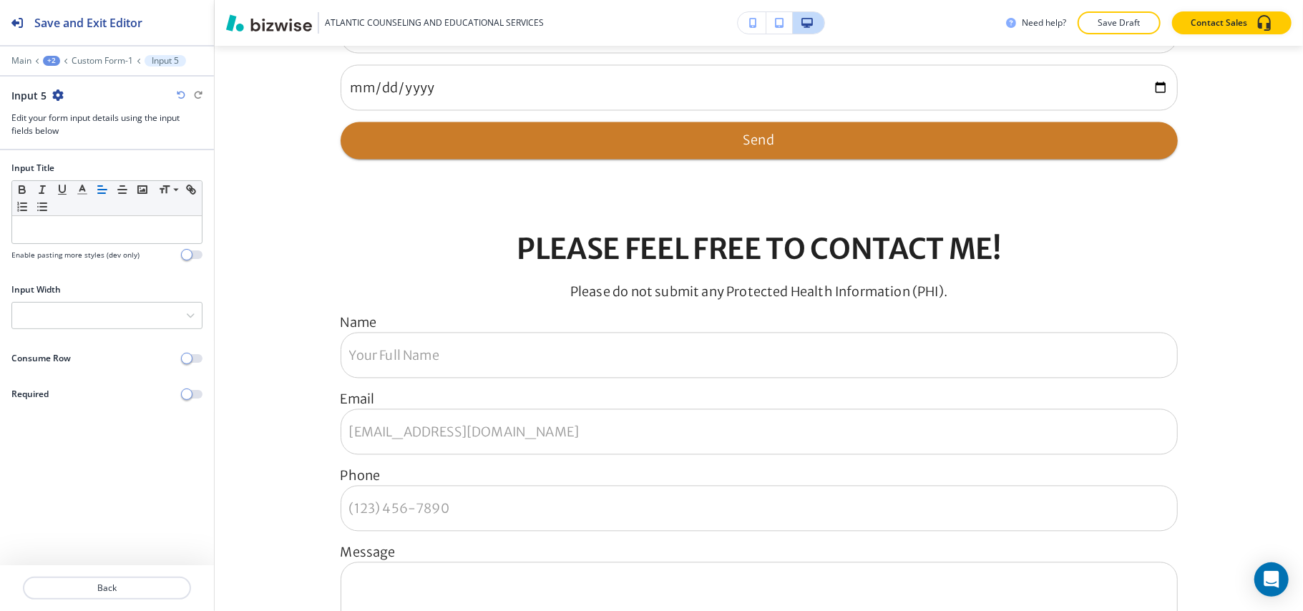
scroll to position [2085, 0]
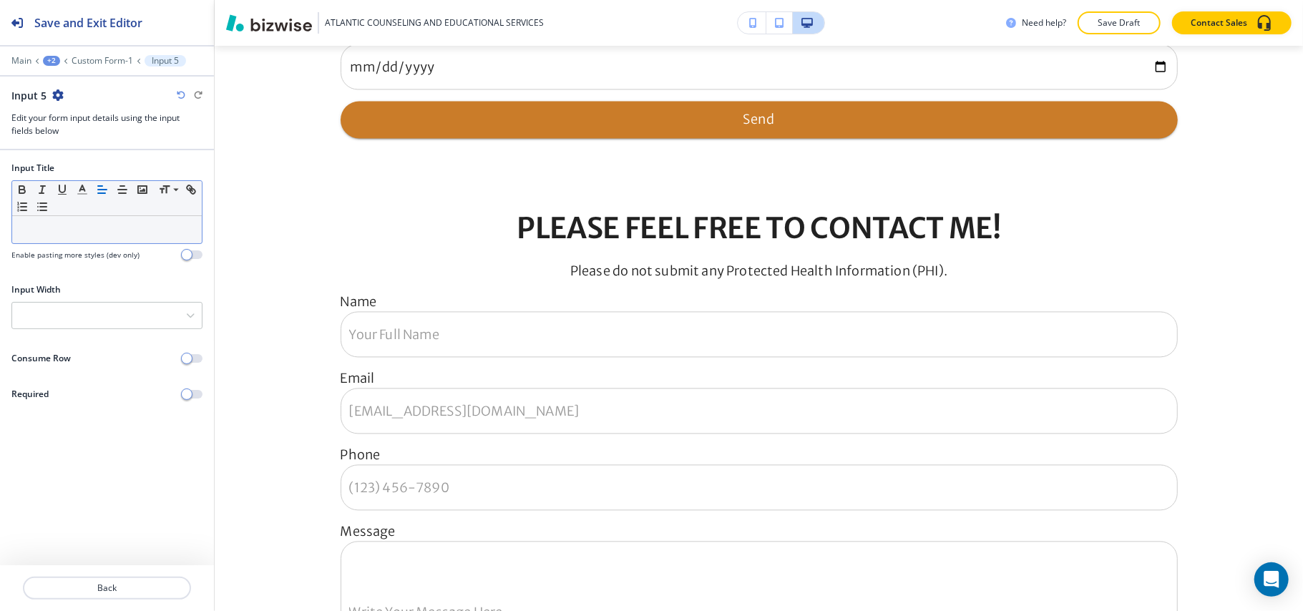
click at [49, 241] on div at bounding box center [107, 229] width 190 height 27
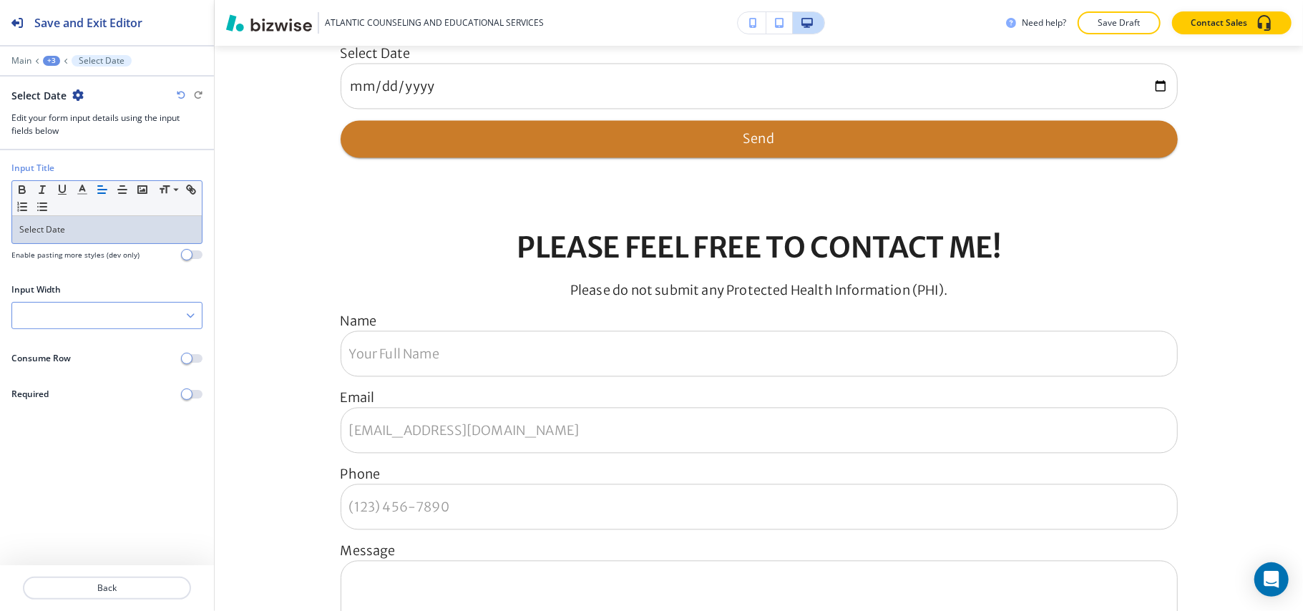
click at [125, 319] on div at bounding box center [107, 316] width 190 height 26
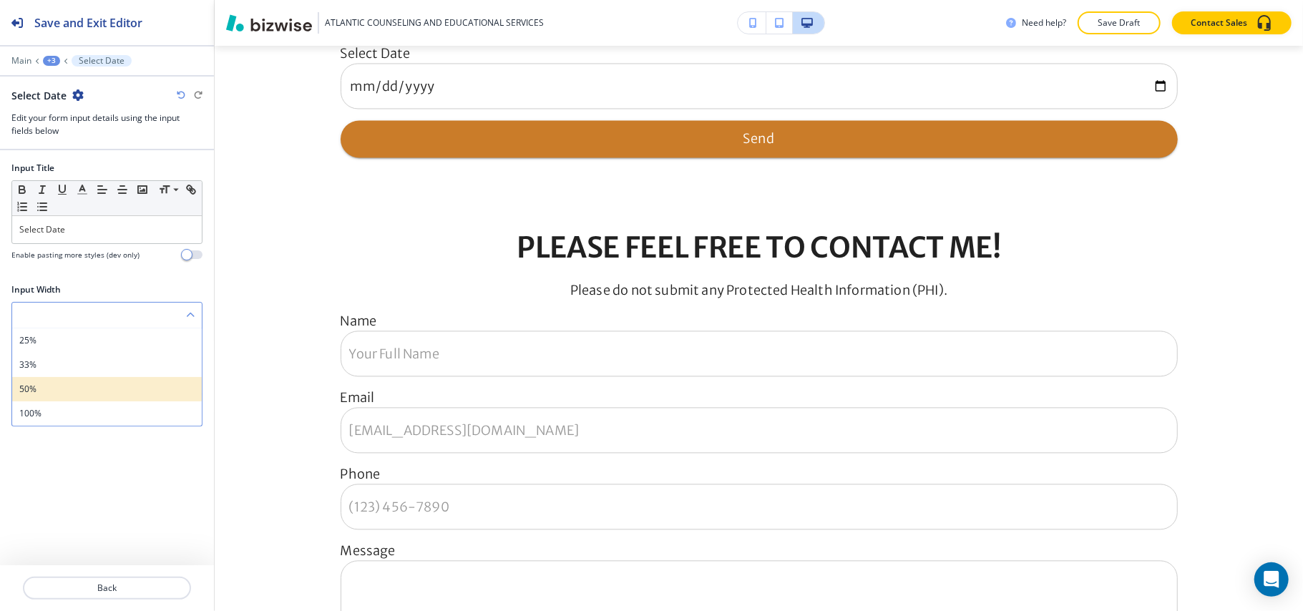
click at [80, 384] on h4 "50%" at bounding box center [106, 389] width 175 height 13
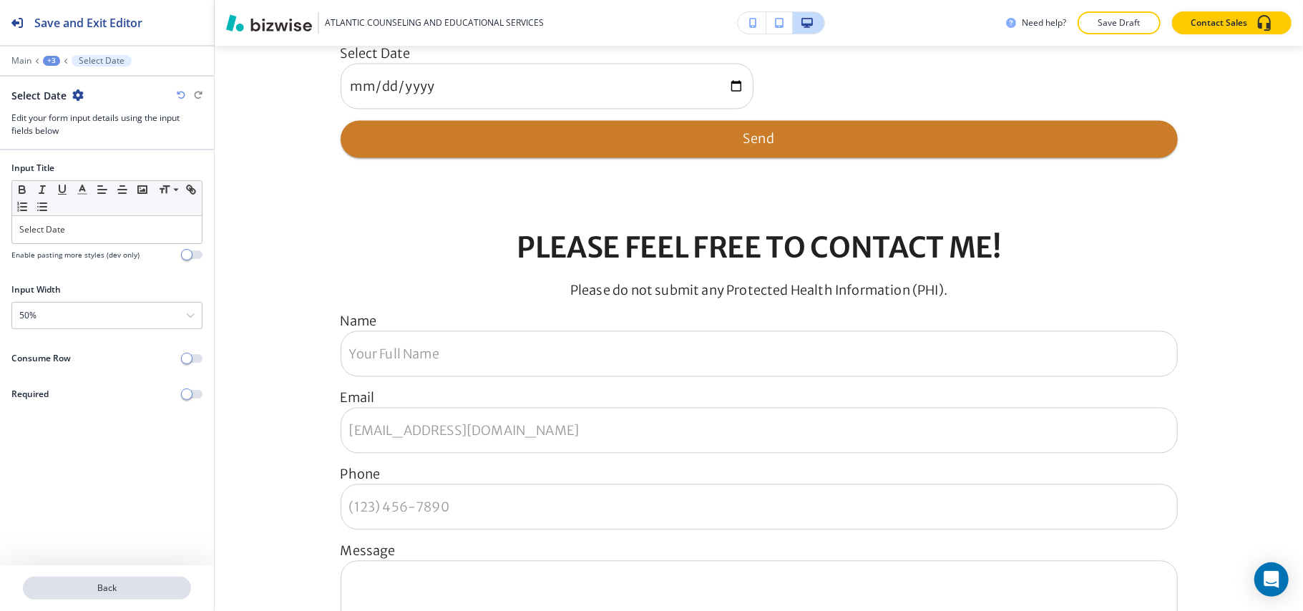
click at [130, 585] on p "Back" at bounding box center [106, 588] width 165 height 13
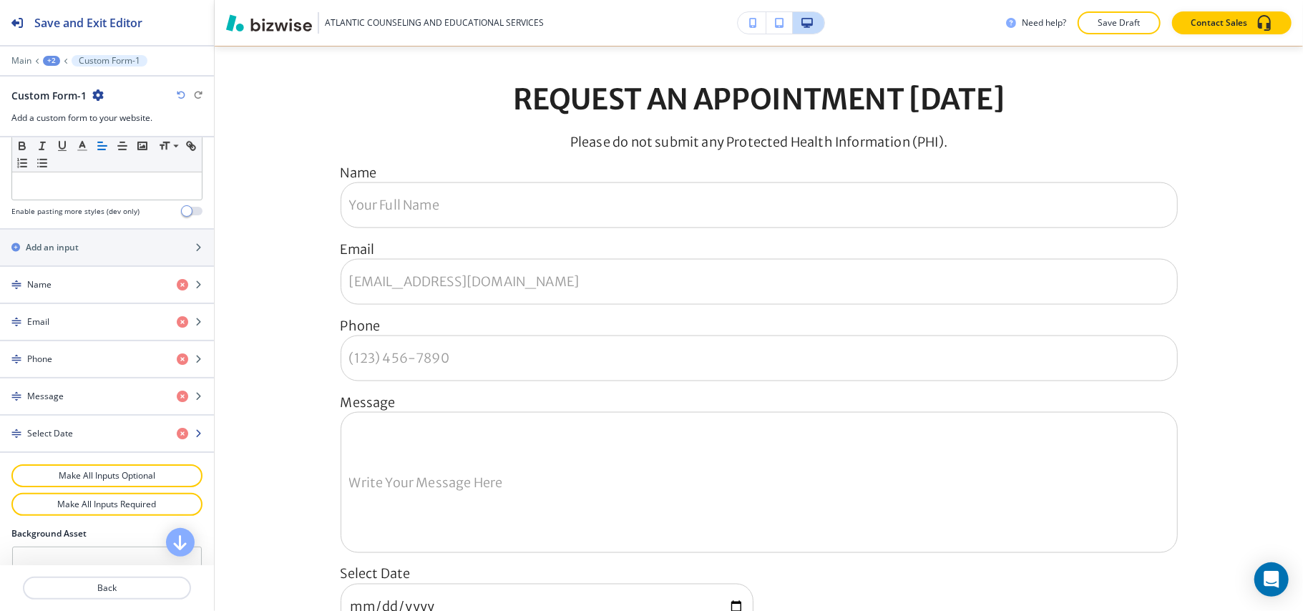
scroll to position [573, 0]
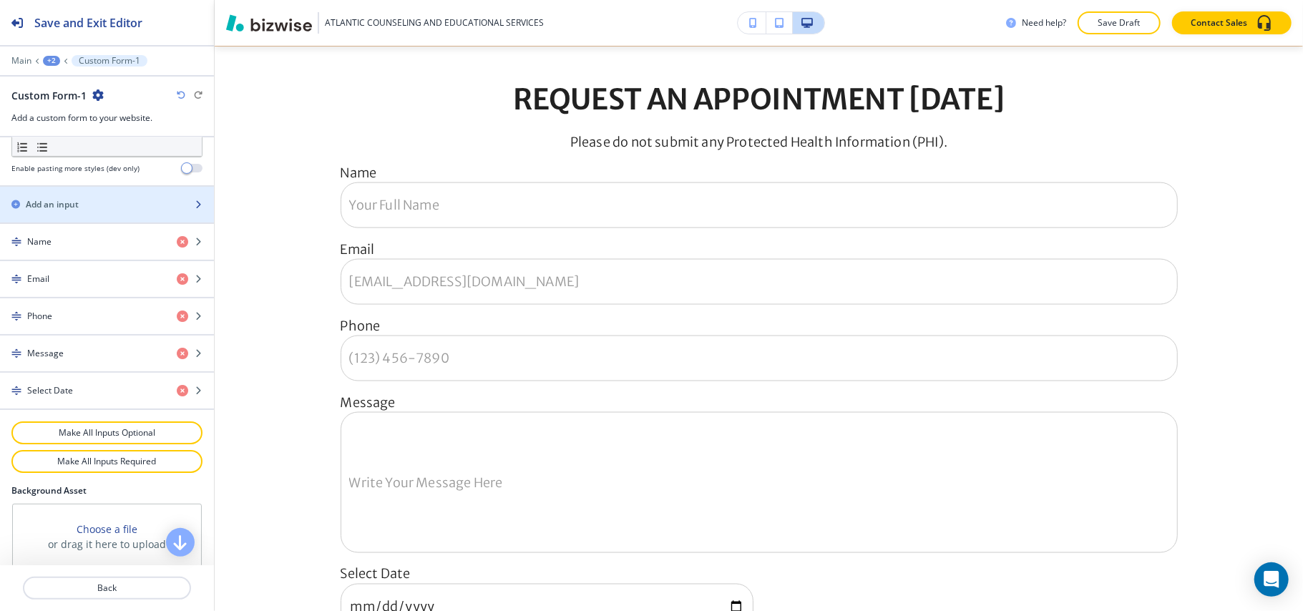
click at [69, 203] on h2 "Add an input" at bounding box center [52, 204] width 53 height 13
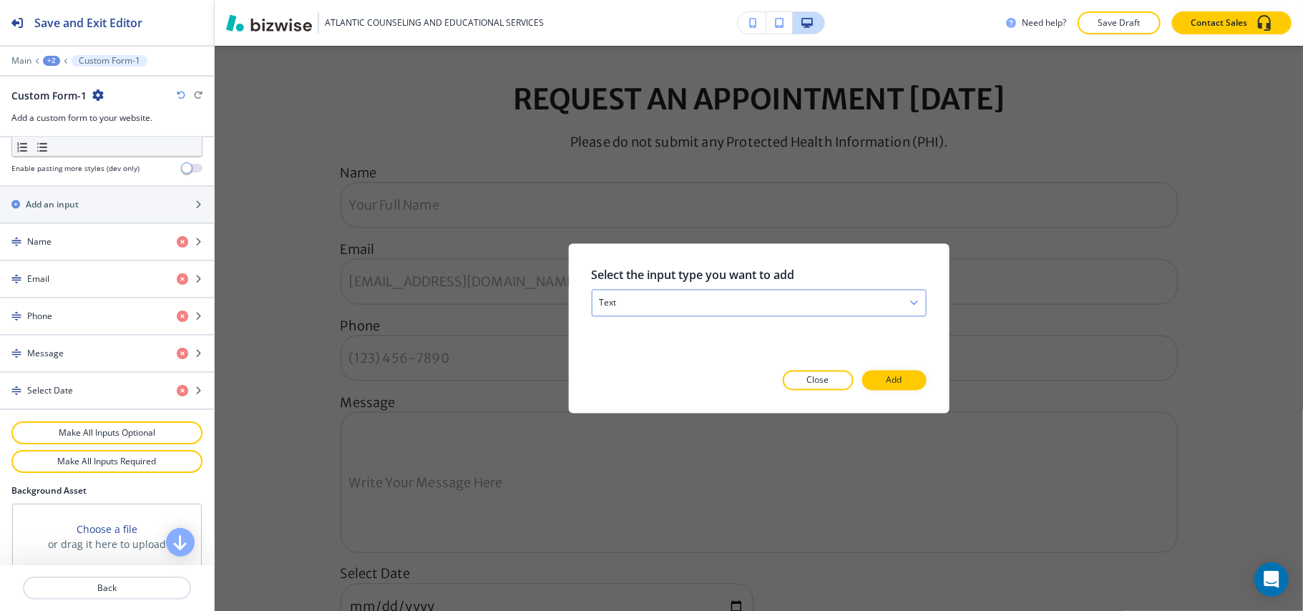
click at [623, 301] on div "text" at bounding box center [759, 304] width 334 height 26
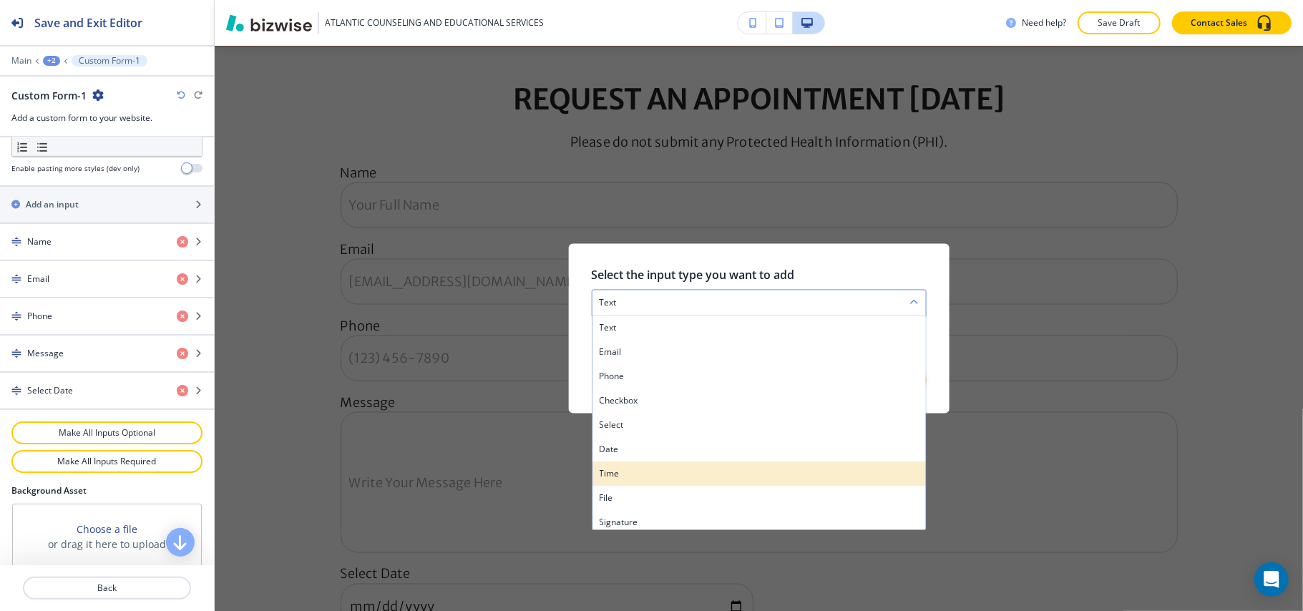
click at [646, 470] on h4 "time" at bounding box center [758, 474] width 319 height 13
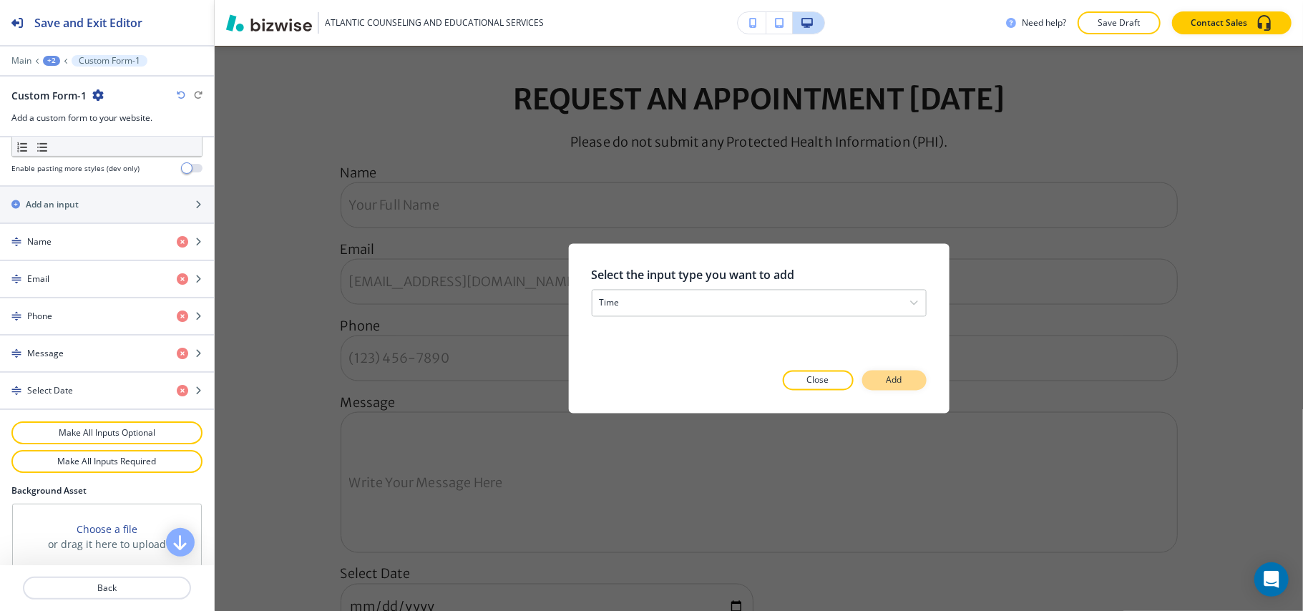
click at [899, 378] on p "Add" at bounding box center [895, 380] width 16 height 13
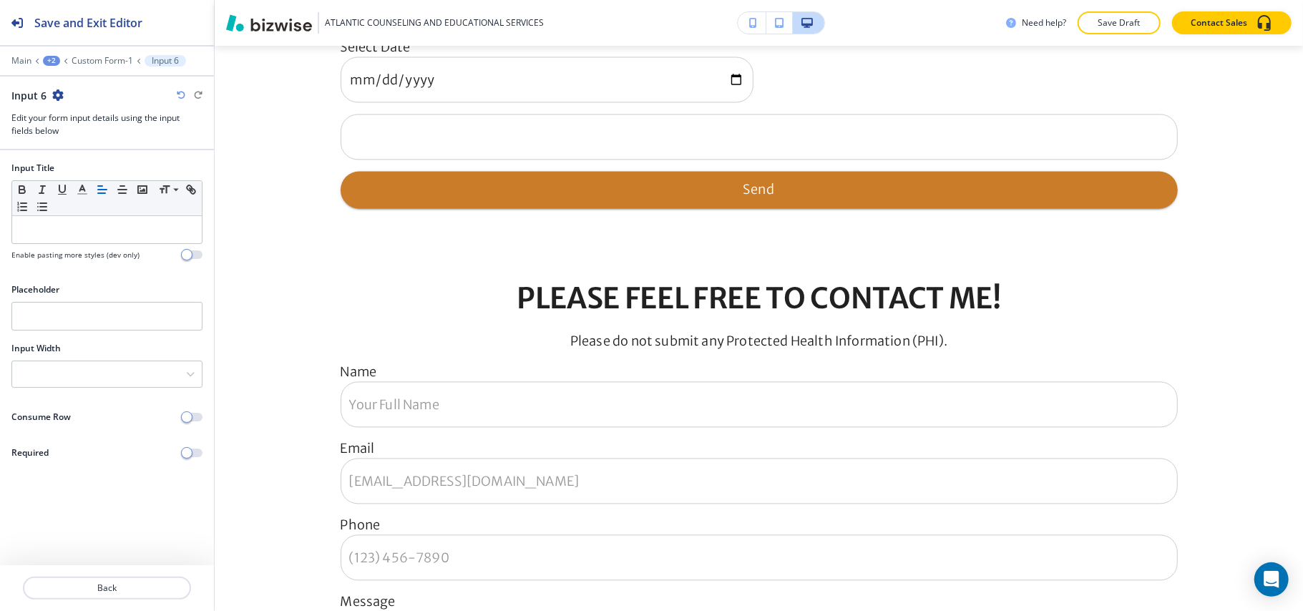
scroll to position [2162, 0]
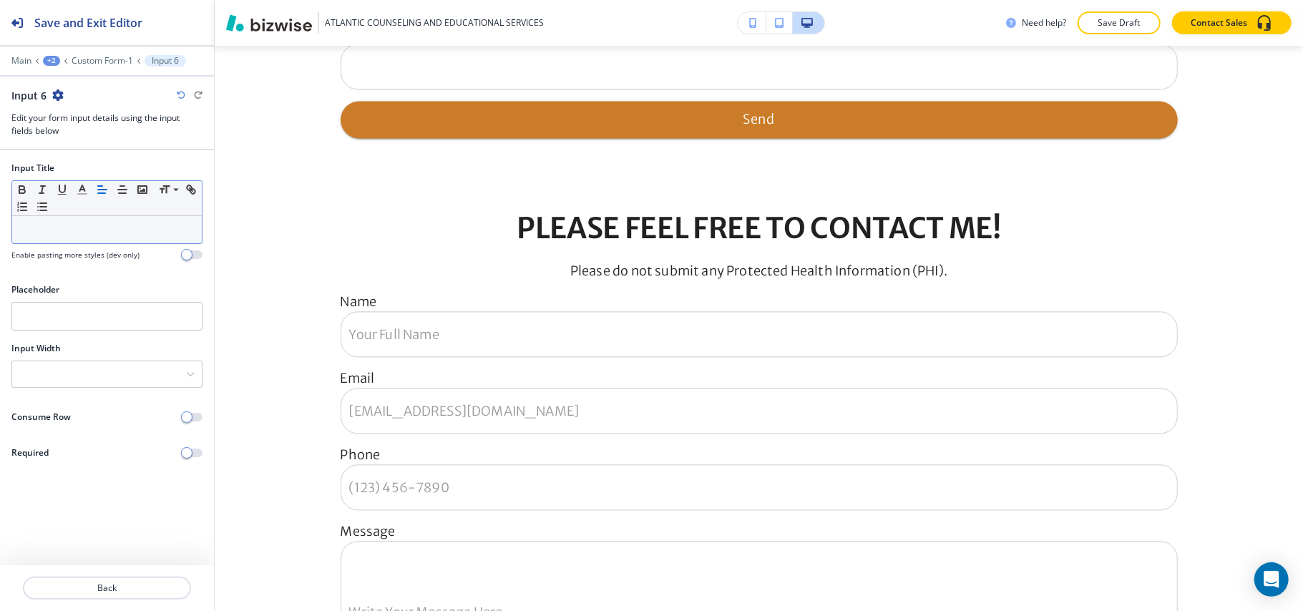
click at [61, 230] on p at bounding box center [106, 229] width 175 height 13
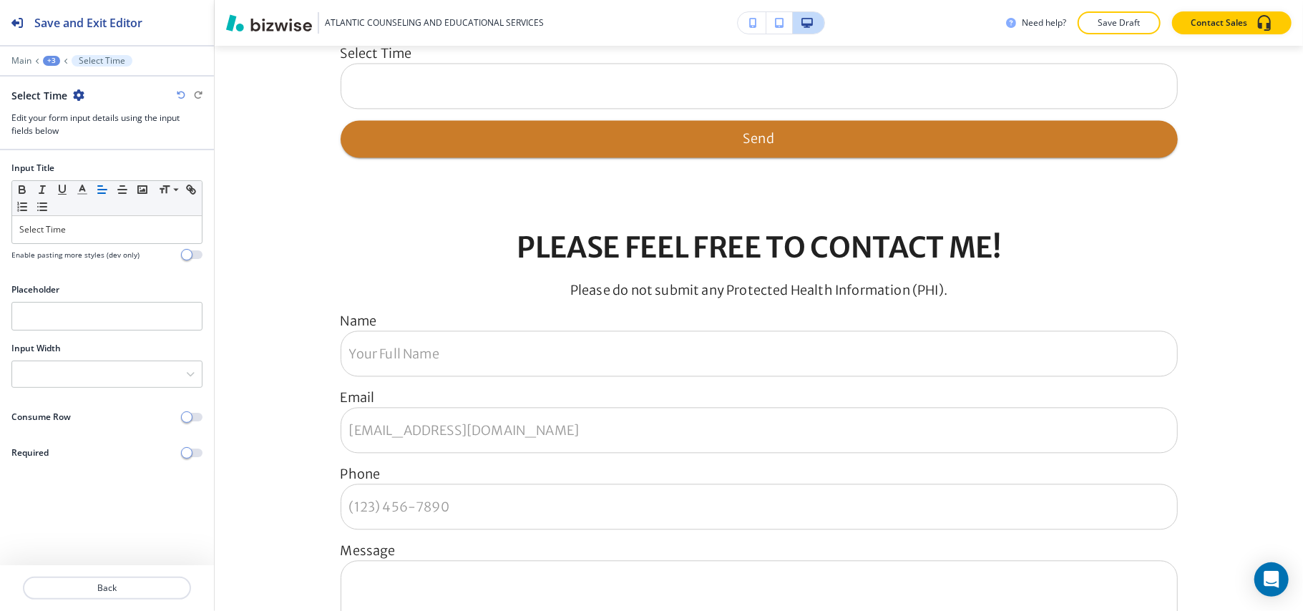
click at [63, 356] on div at bounding box center [106, 358] width 191 height 6
click at [60, 385] on div at bounding box center [107, 374] width 190 height 26
click at [53, 441] on div "50%" at bounding box center [107, 448] width 190 height 24
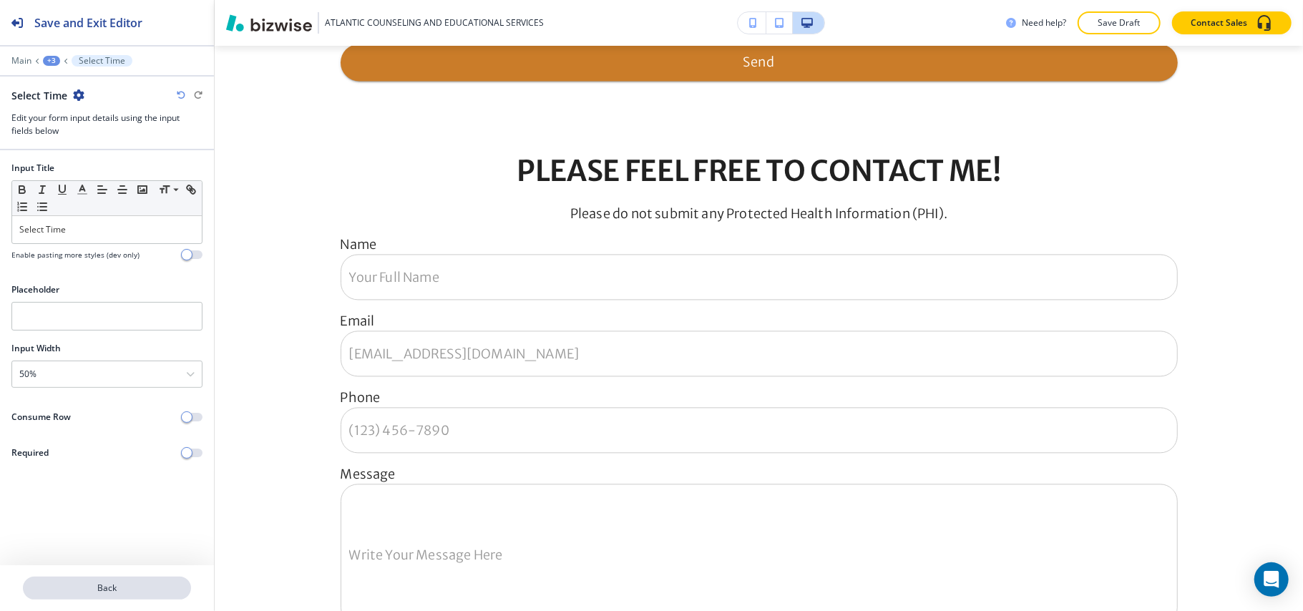
click at [150, 594] on p "Back" at bounding box center [106, 588] width 165 height 13
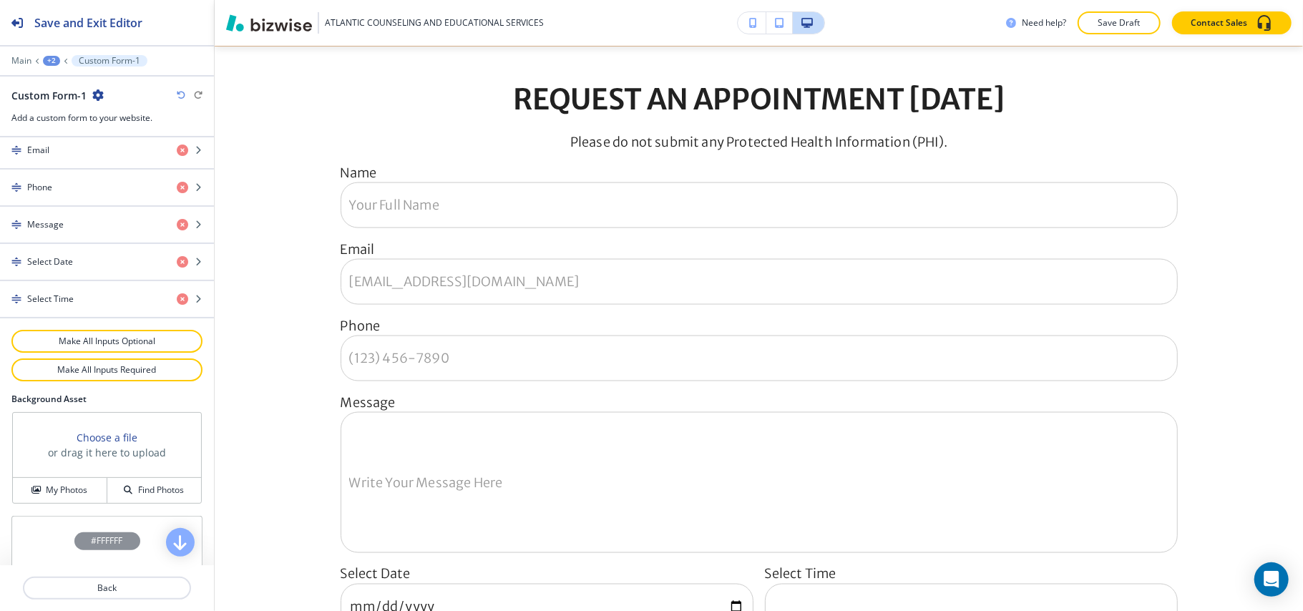
scroll to position [668, 0]
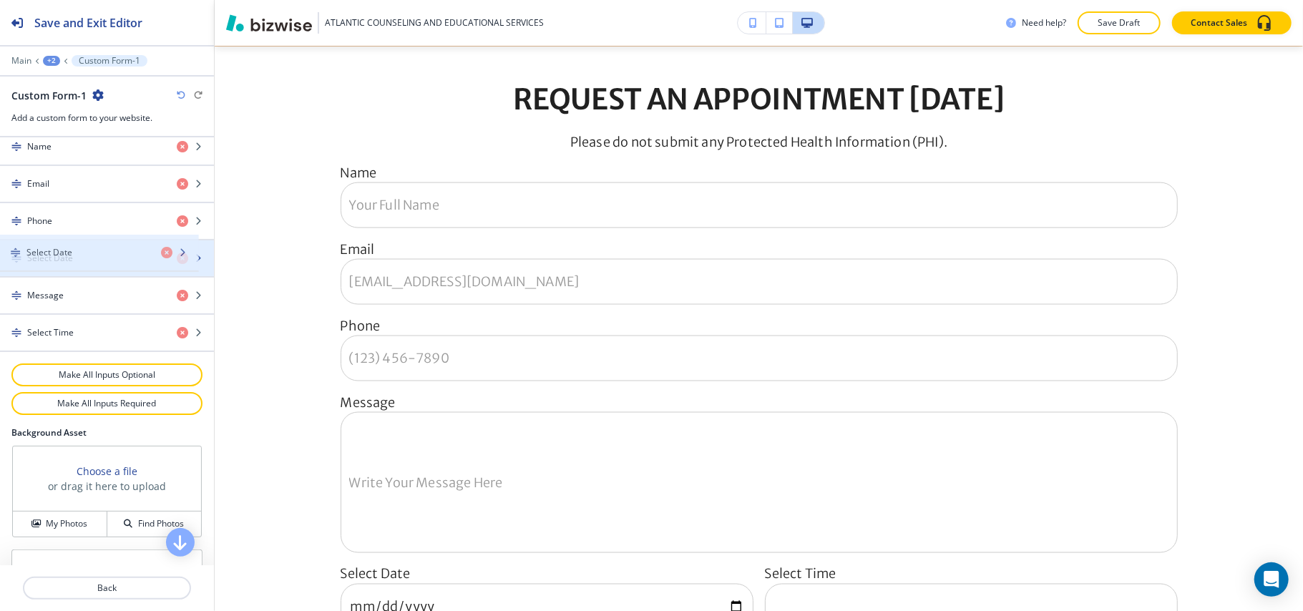
drag, startPoint x: 80, startPoint y: 316, endPoint x: 79, endPoint y: 265, distance: 51.6
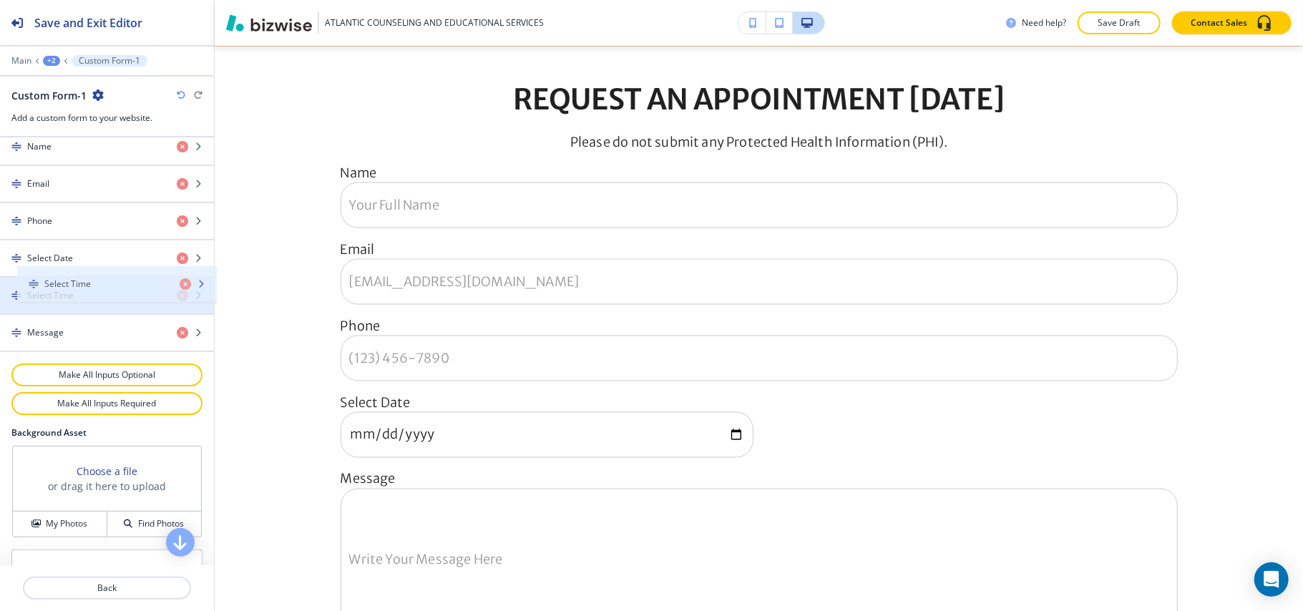
drag, startPoint x: 58, startPoint y: 356, endPoint x: 75, endPoint y: 299, distance: 59.8
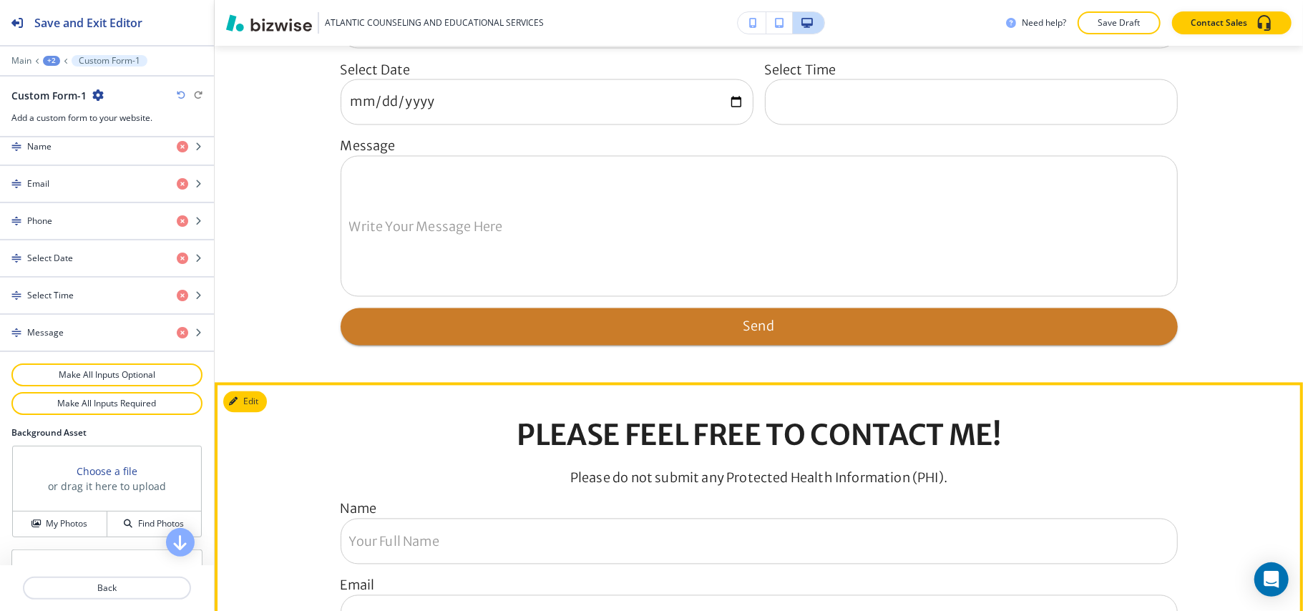
scroll to position [2137, 0]
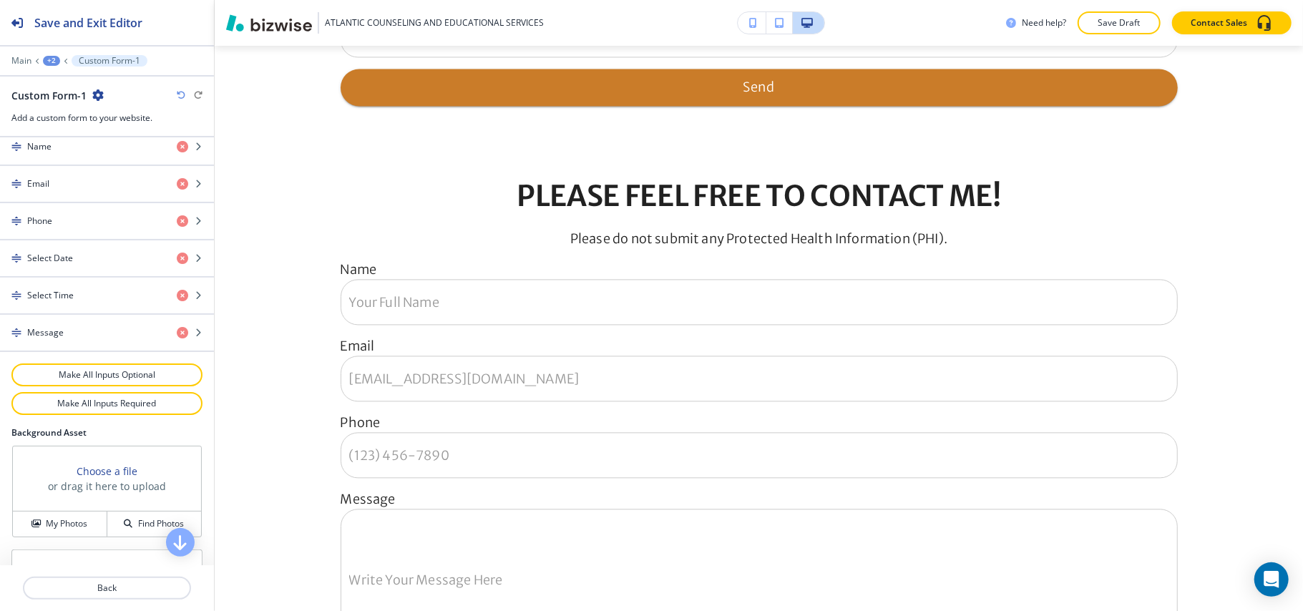
click at [52, 56] on div "+2" at bounding box center [51, 61] width 17 height 10
click at [72, 109] on p "APPOINTMENT REQUEST" at bounding box center [88, 109] width 73 height 13
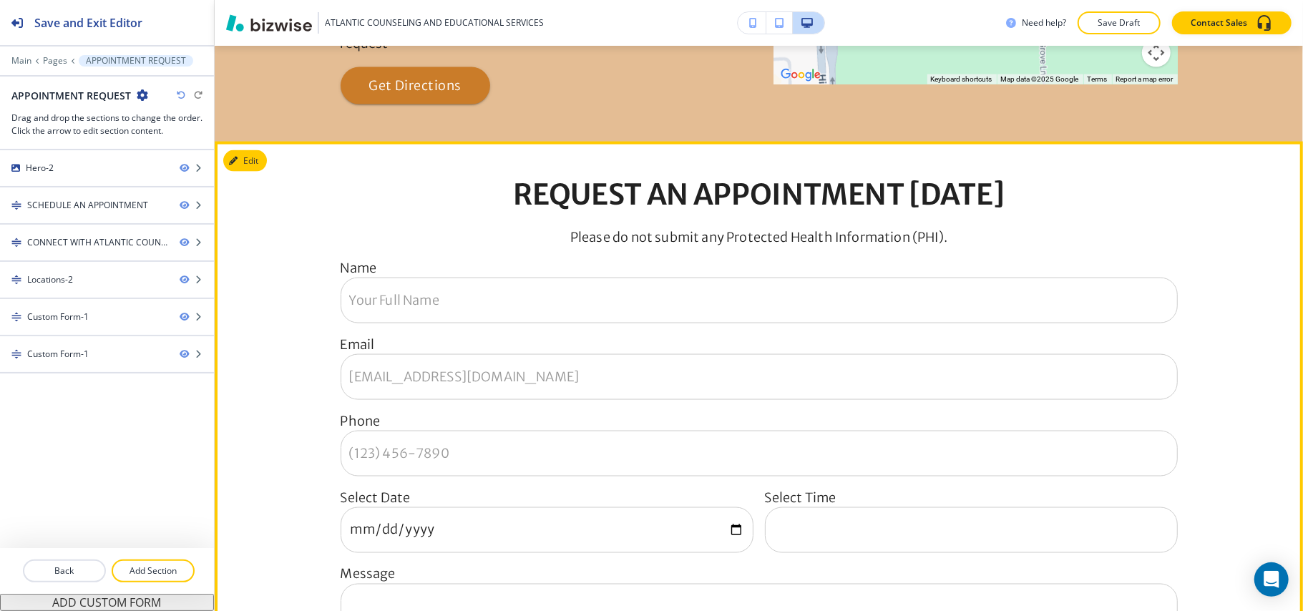
scroll to position [1850, 0]
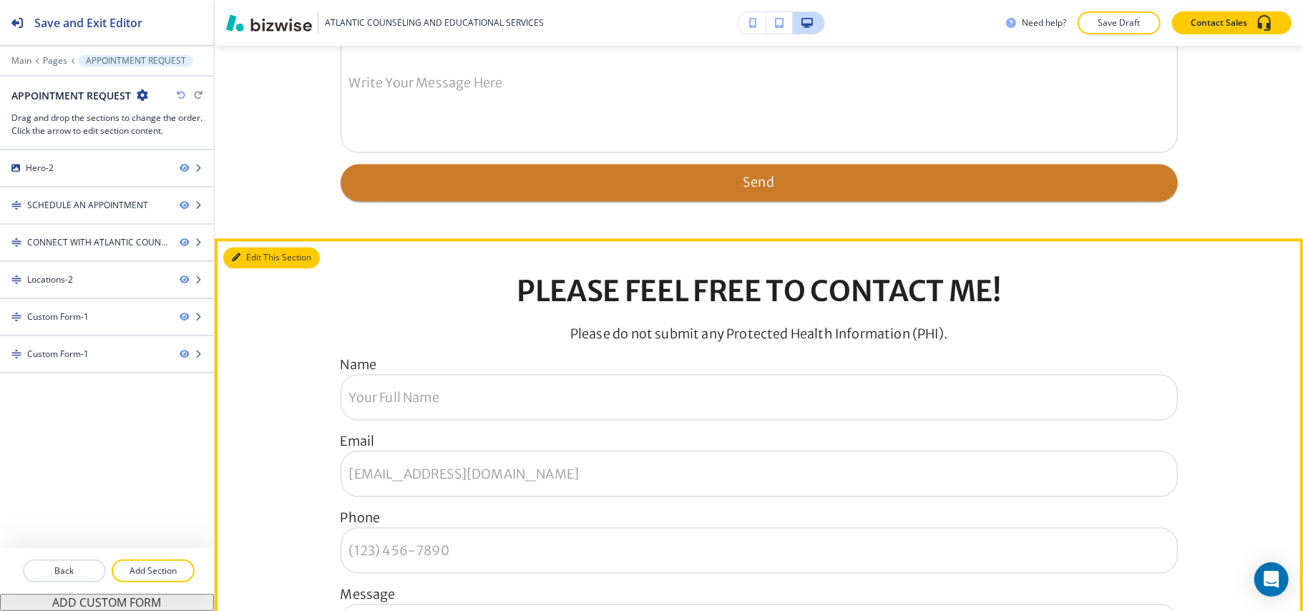
click at [255, 253] on button "Edit This Section" at bounding box center [271, 257] width 97 height 21
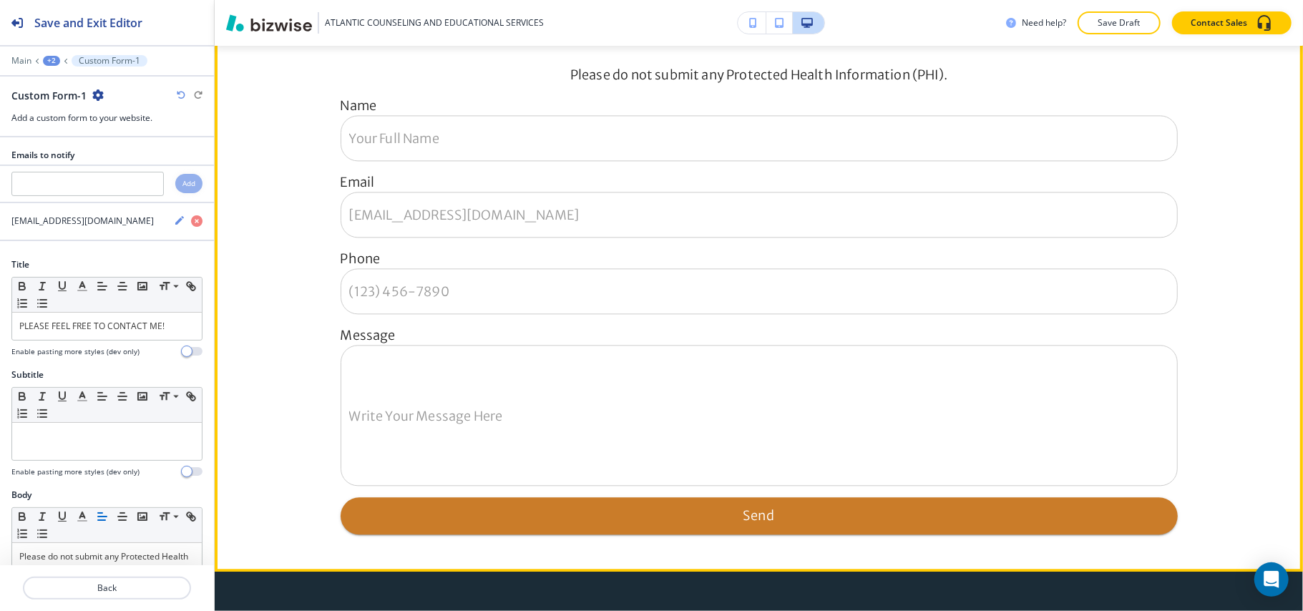
scroll to position [2331, 0]
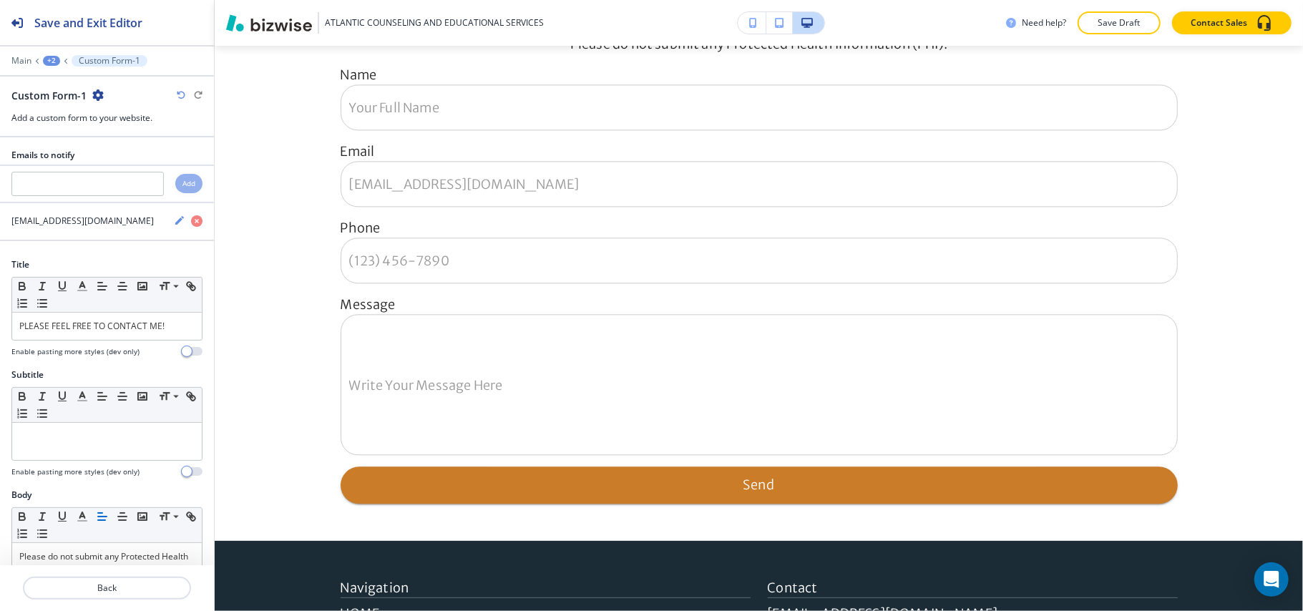
click at [98, 94] on icon "button" at bounding box center [97, 94] width 11 height 11
click at [107, 167] on p "Delete Section" at bounding box center [137, 171] width 73 height 13
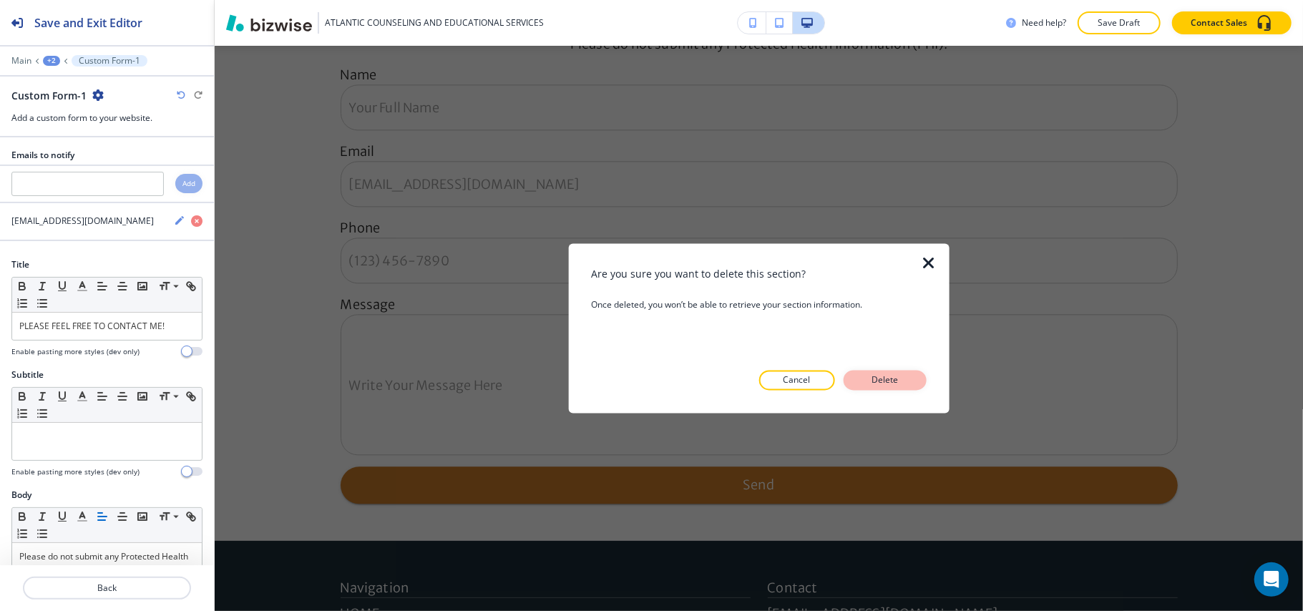
click at [920, 373] on button "Delete" at bounding box center [885, 381] width 83 height 20
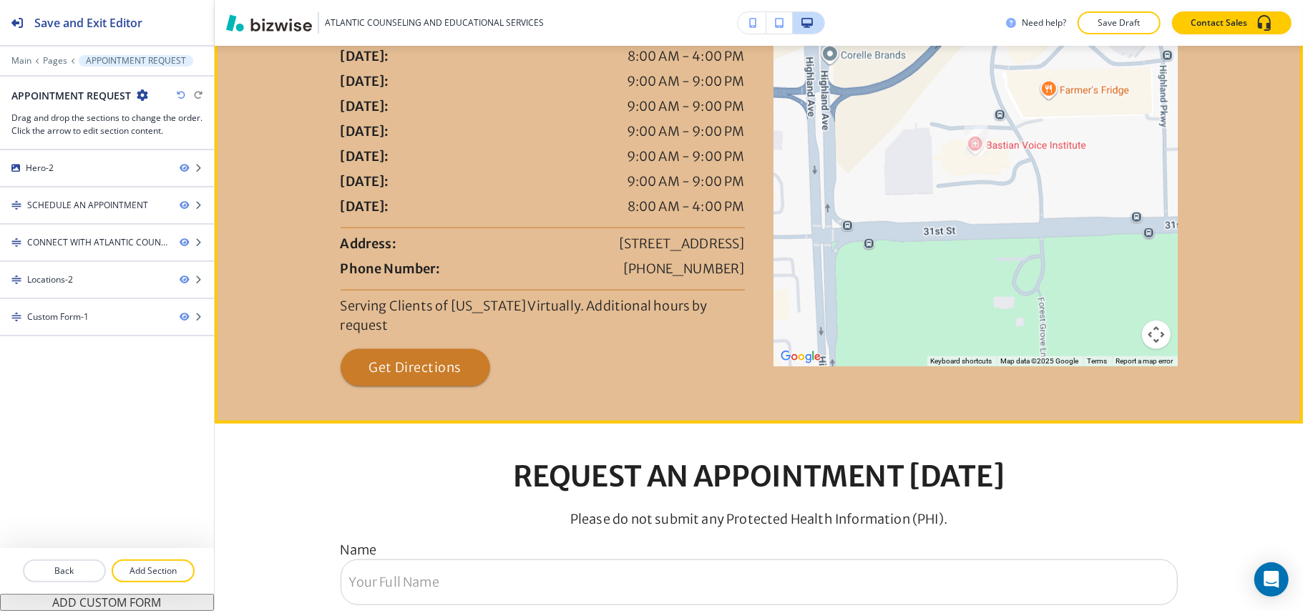
scroll to position [902, 0]
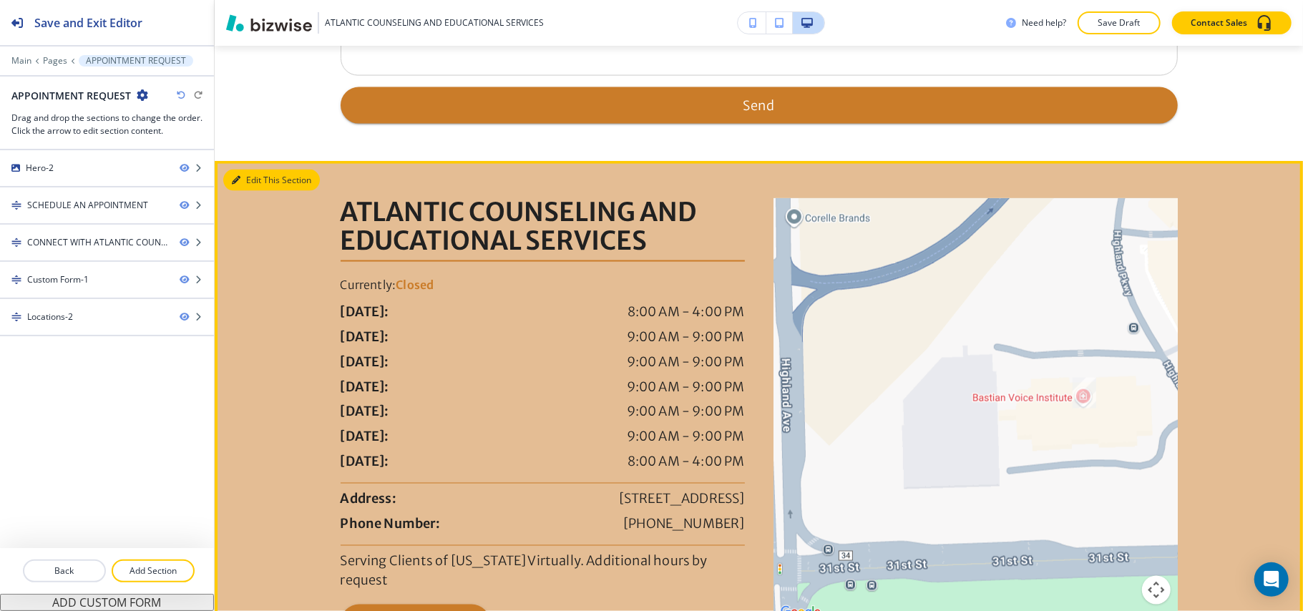
click at [247, 170] on button "Edit This Section" at bounding box center [271, 180] width 97 height 21
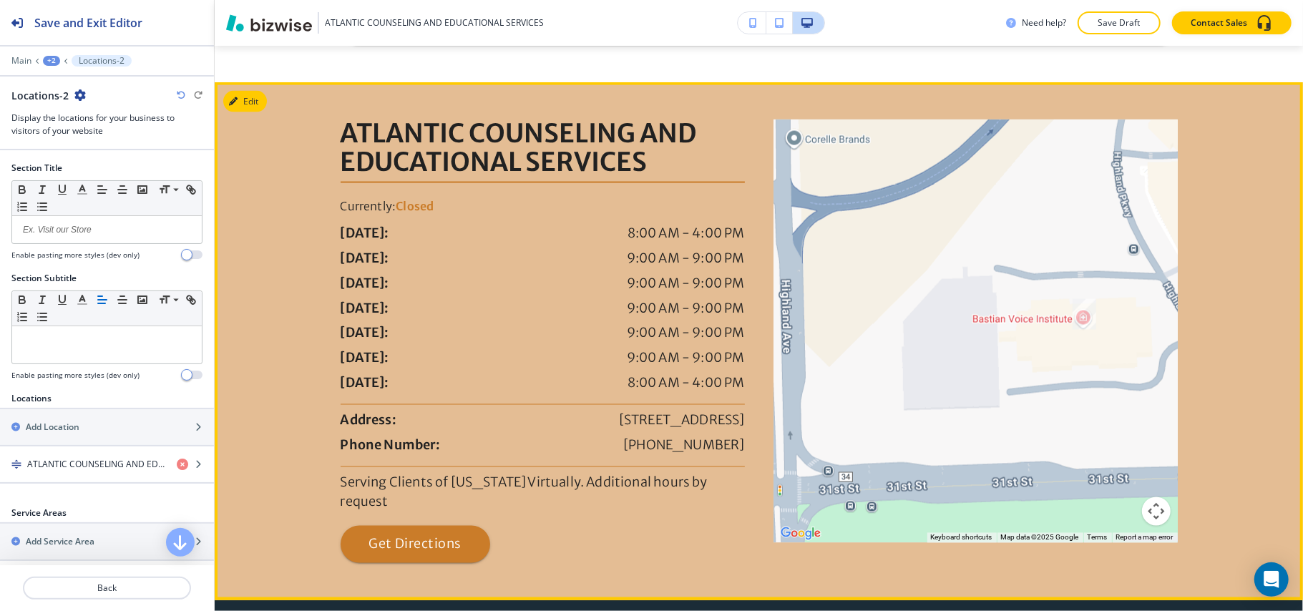
scroll to position [1699, 0]
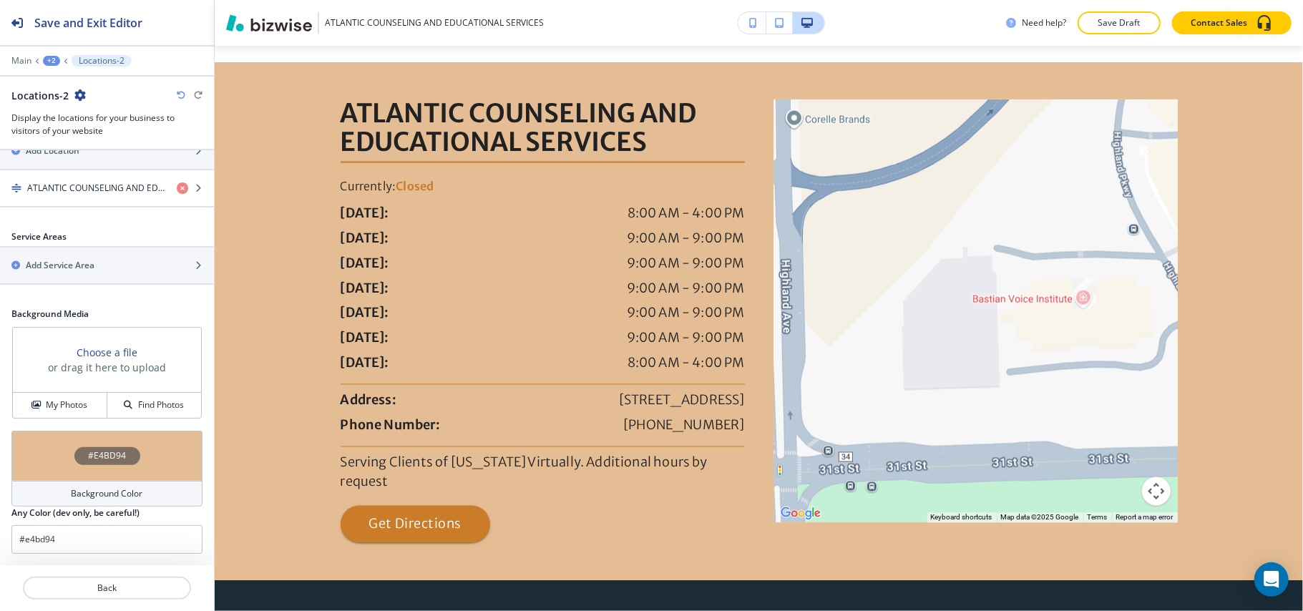
click at [21, 481] on div "Background Color" at bounding box center [106, 494] width 191 height 26
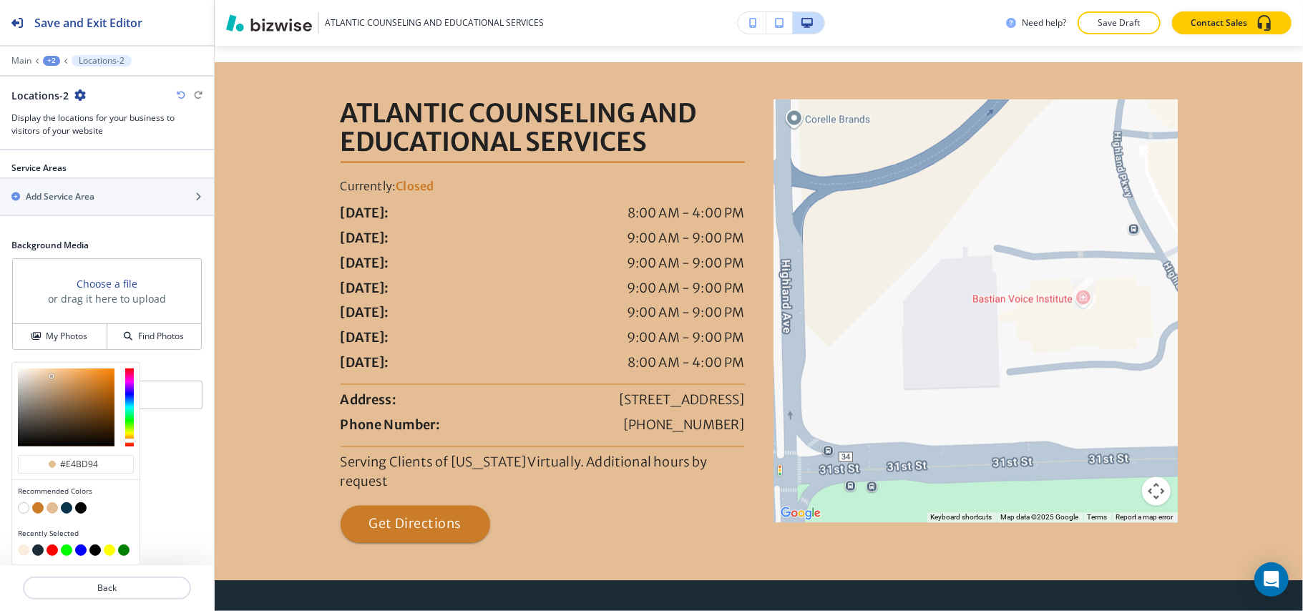
click at [24, 550] on button "button" at bounding box center [23, 550] width 11 height 11
type input "#fbedde"
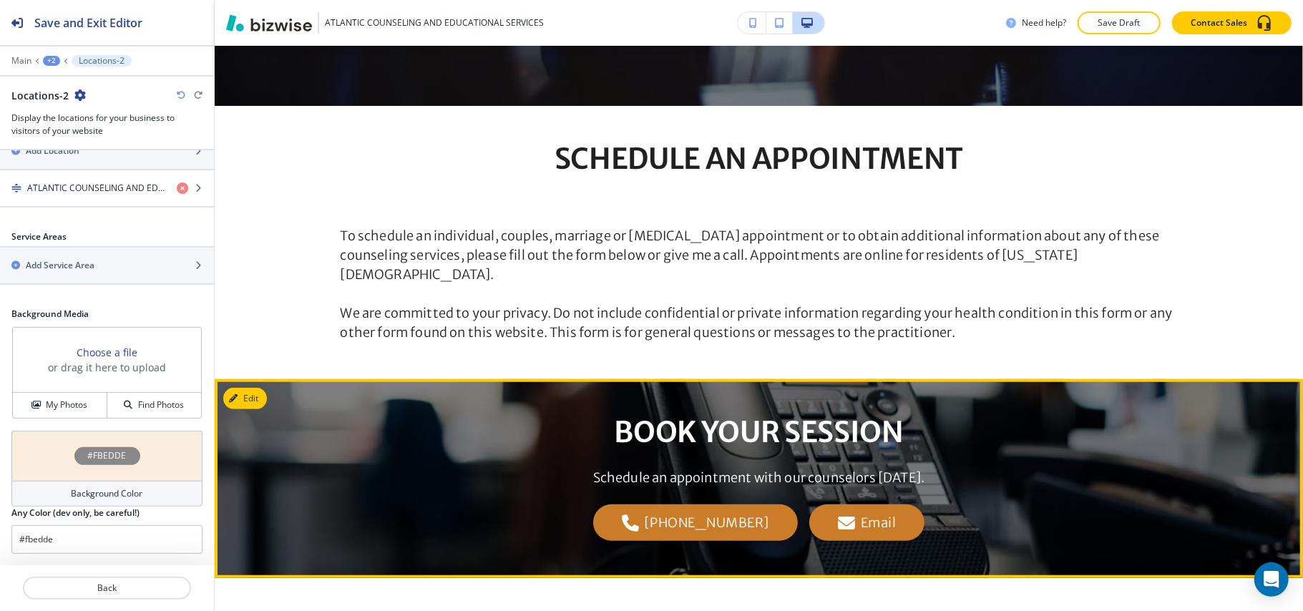
scroll to position [650, 0]
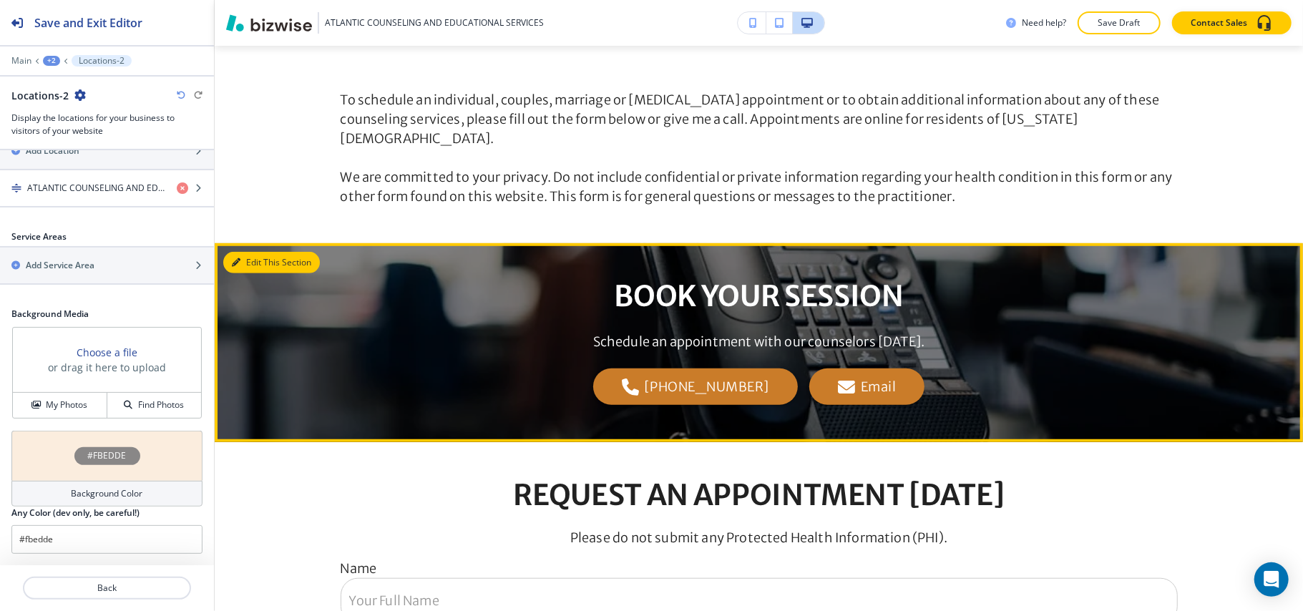
click at [251, 253] on button "Edit This Section" at bounding box center [271, 262] width 97 height 21
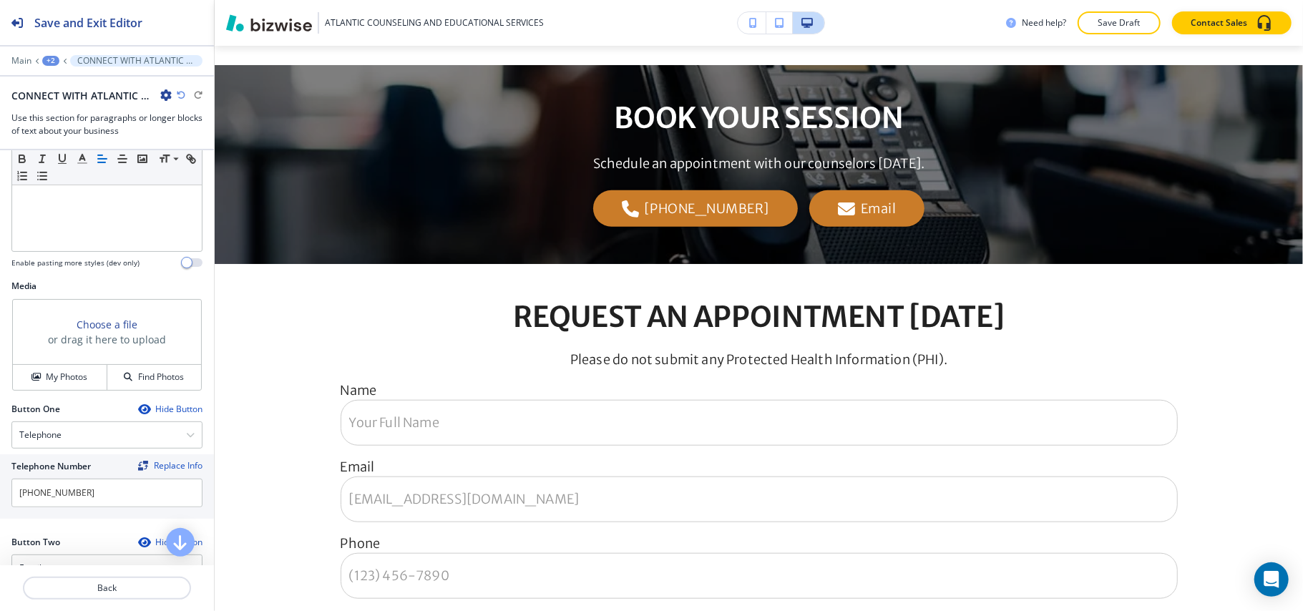
scroll to position [668, 0]
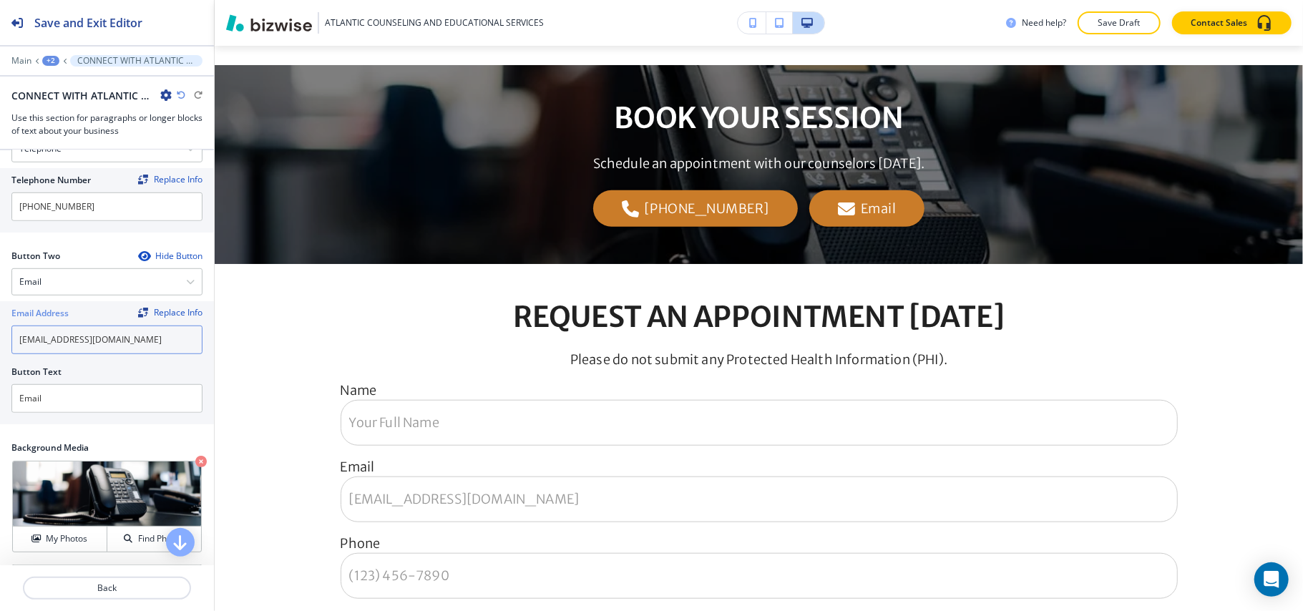
click at [140, 346] on input "[EMAIL_ADDRESS][DOMAIN_NAME]" at bounding box center [106, 340] width 191 height 29
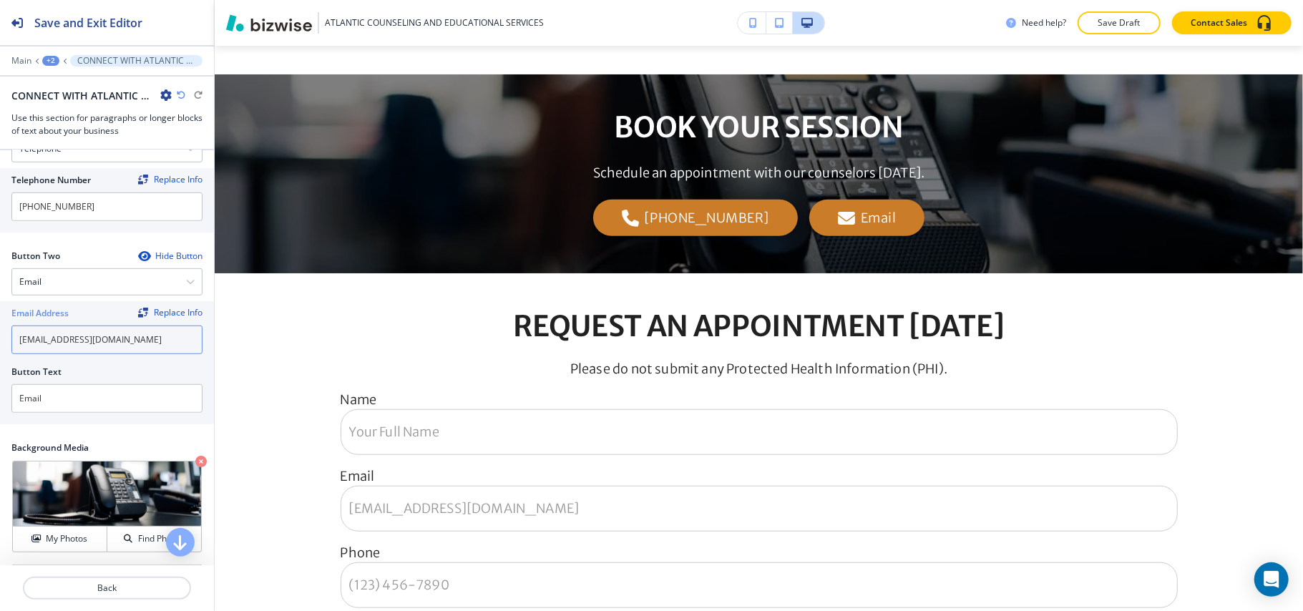
scroll to position [908, 0]
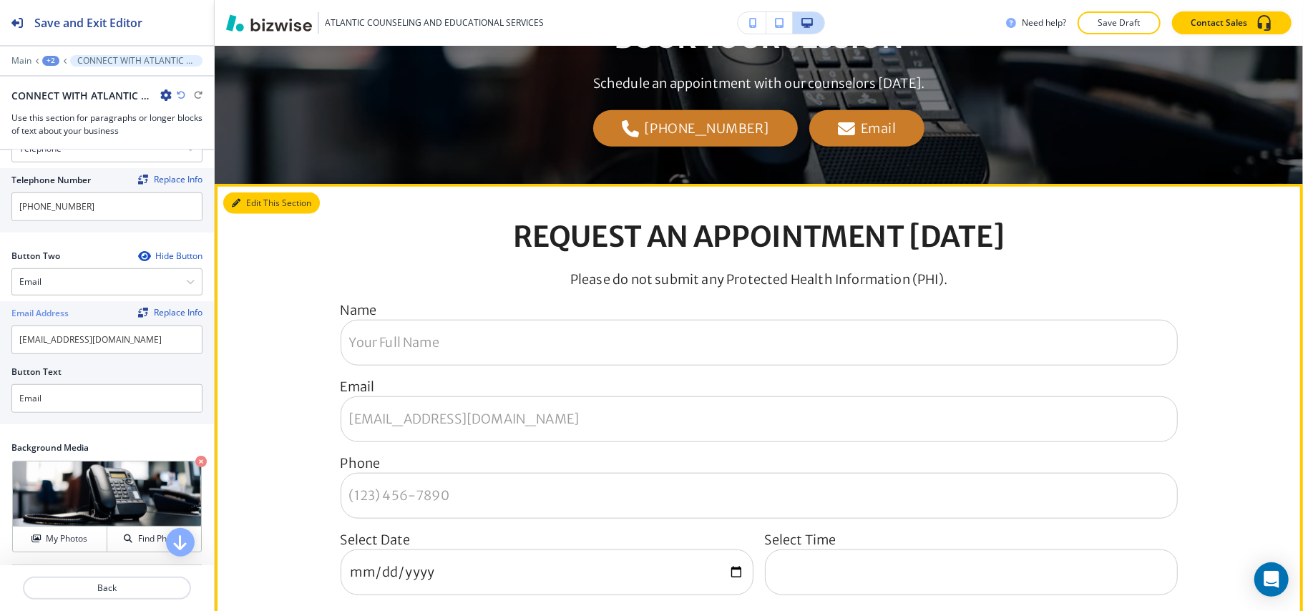
click at [238, 199] on icon "button" at bounding box center [236, 203] width 9 height 9
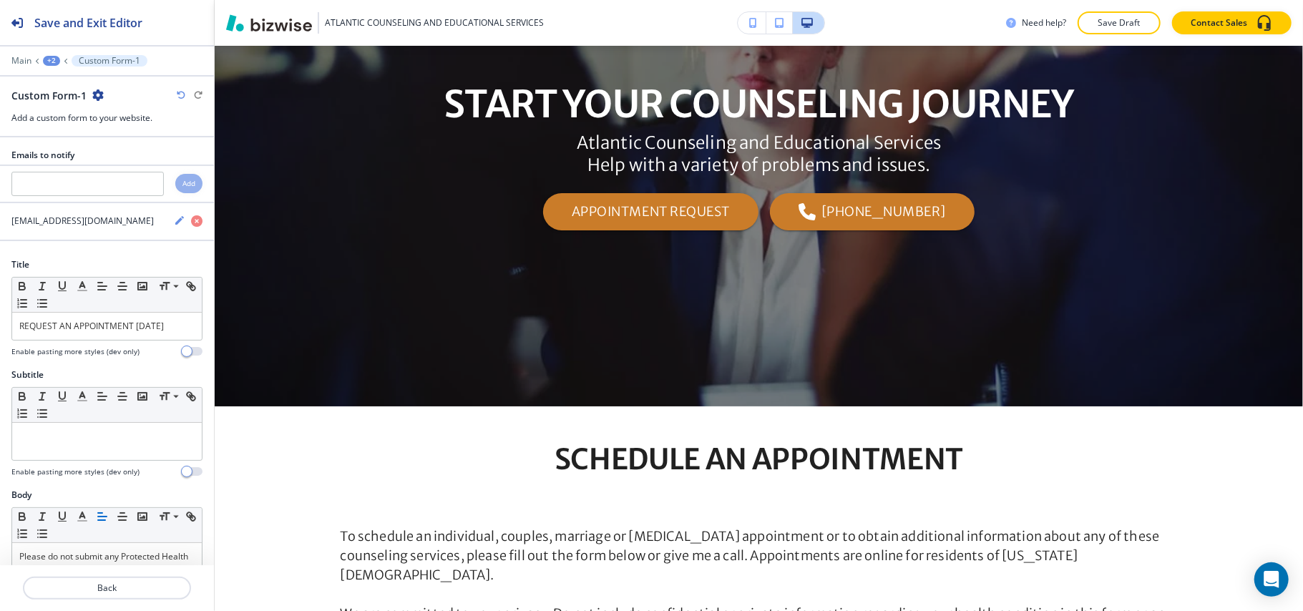
scroll to position [0, 0]
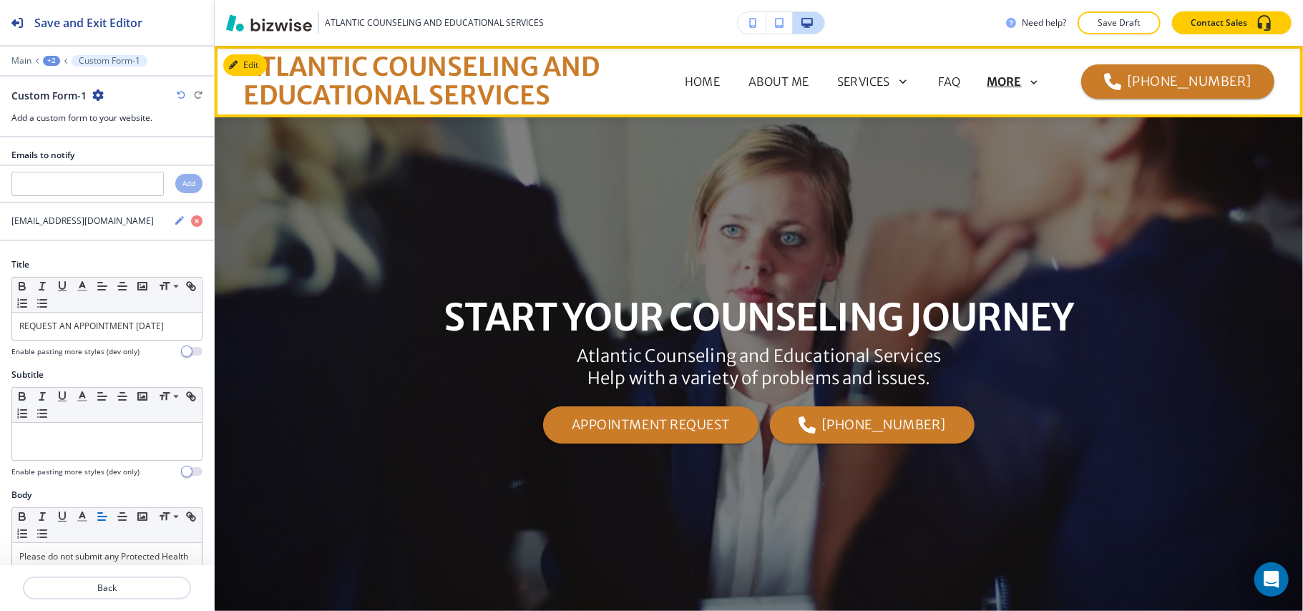
click at [1022, 78] on p "MORE" at bounding box center [1004, 82] width 35 height 13
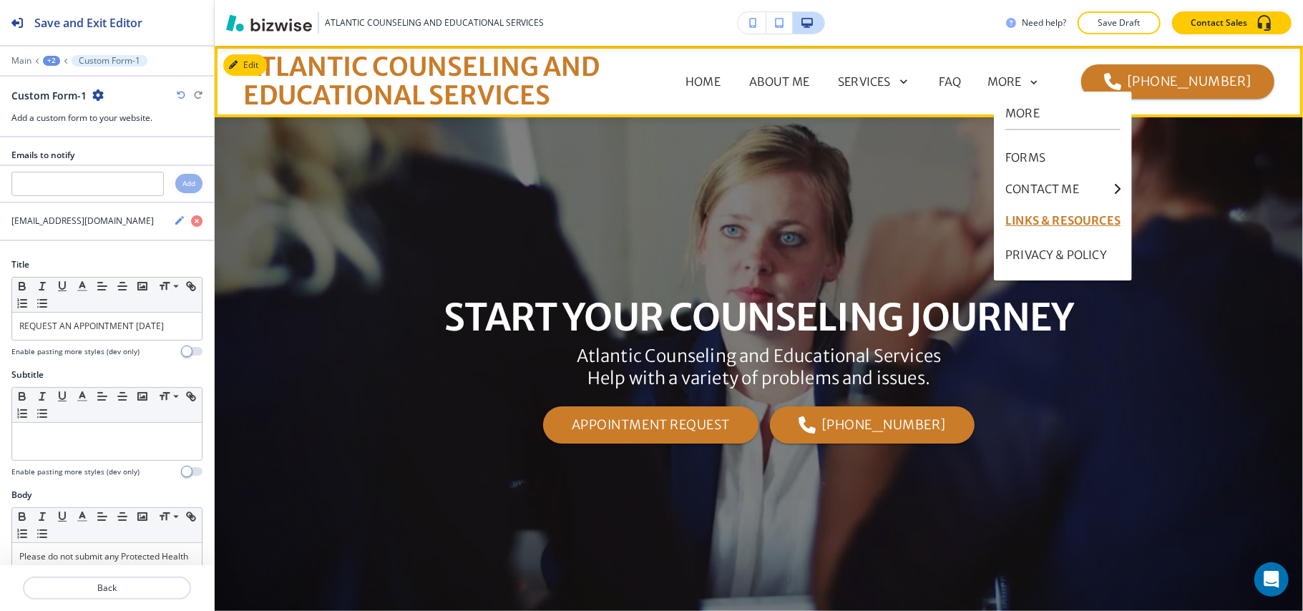
click at [1068, 219] on p "LINKS & RESOURCES" at bounding box center [1063, 220] width 115 height 34
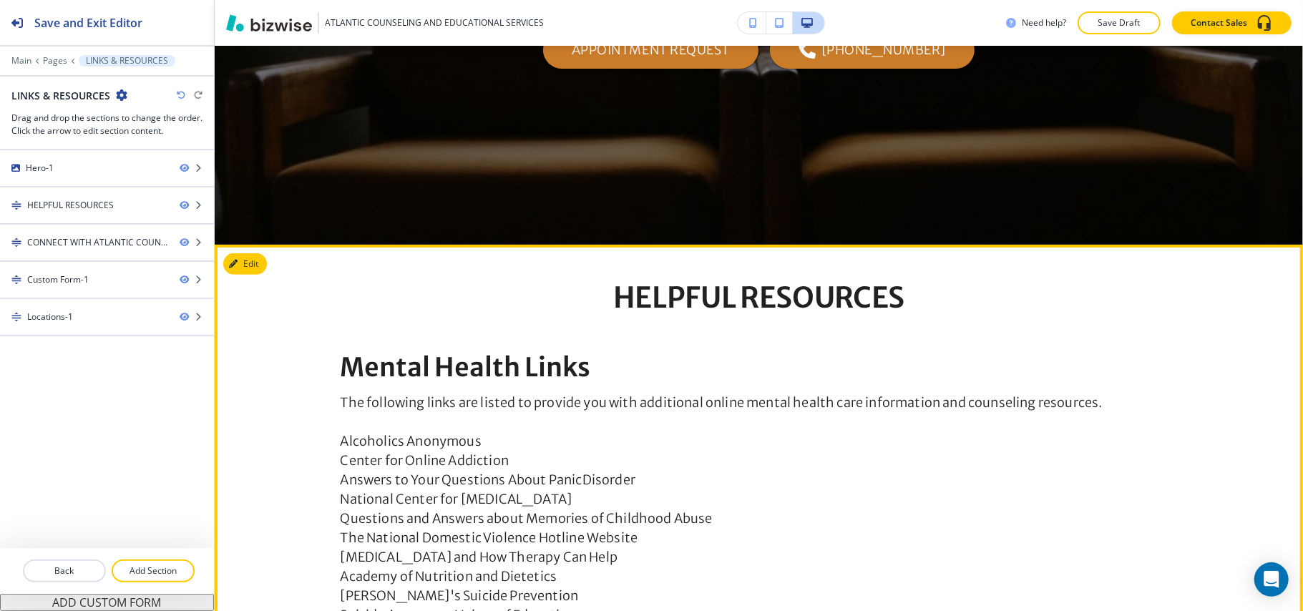
scroll to position [573, 0]
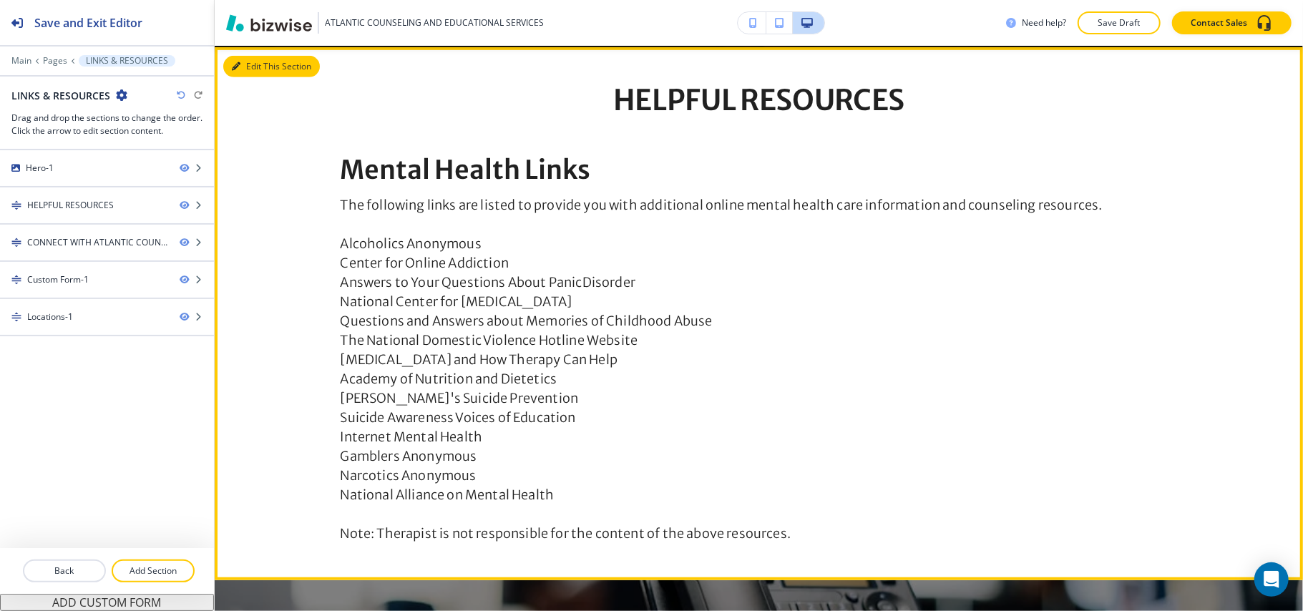
click at [262, 70] on button "Edit This Section" at bounding box center [271, 66] width 97 height 21
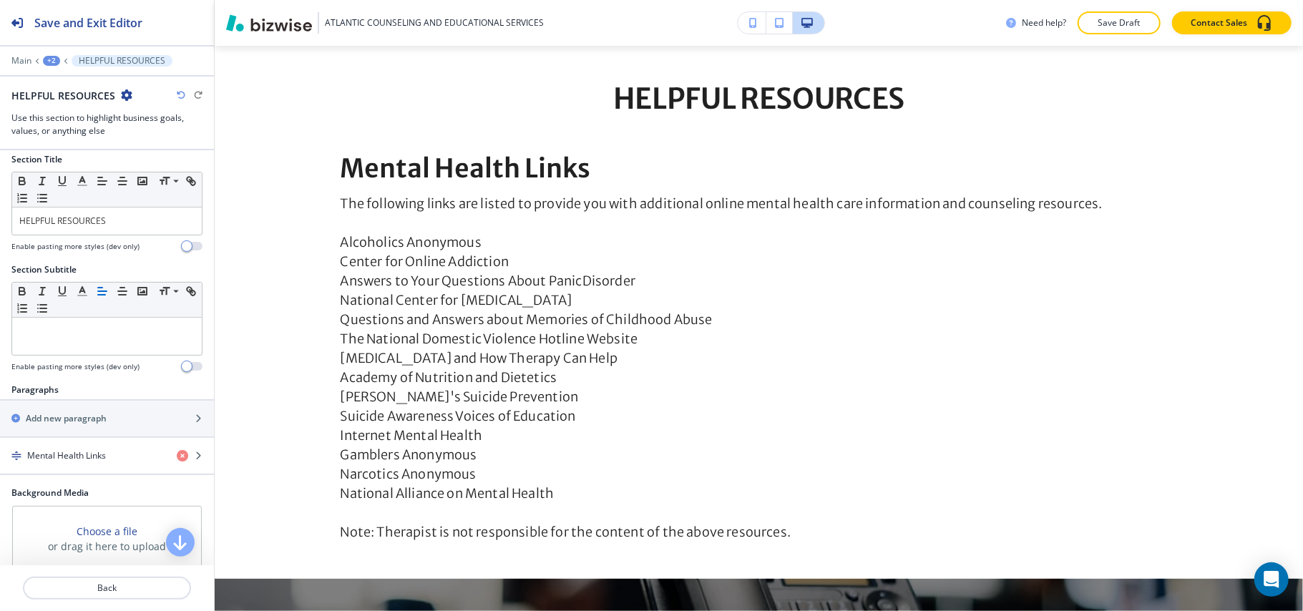
scroll to position [0, 0]
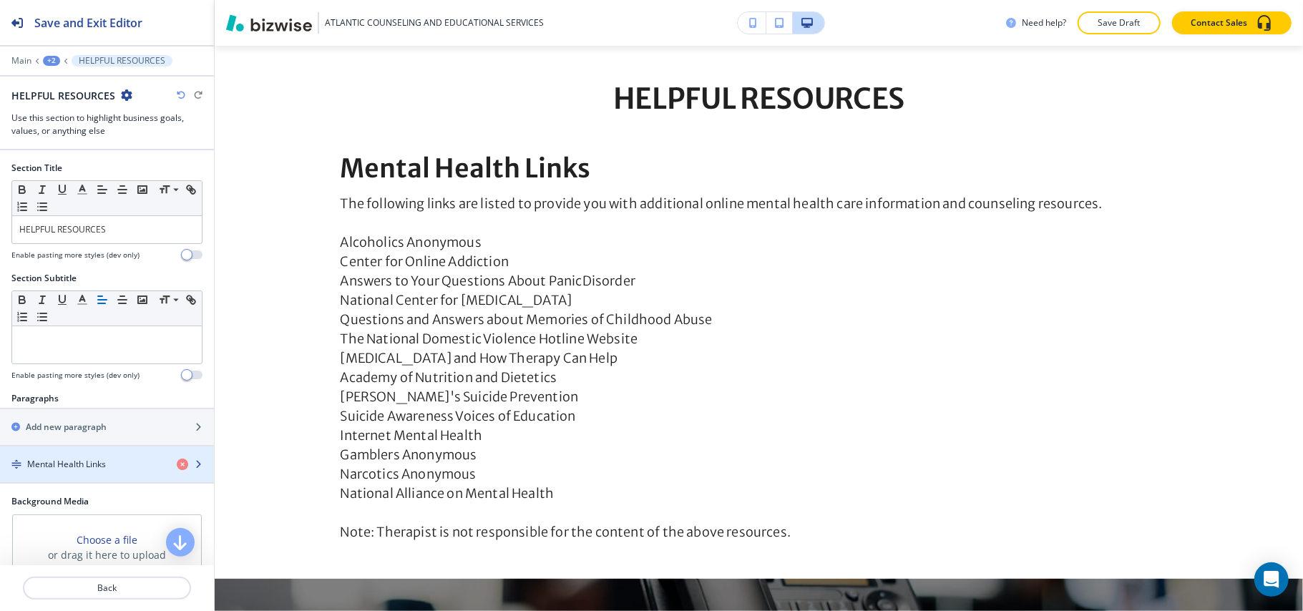
click at [78, 465] on h4 "Mental Health Links" at bounding box center [66, 464] width 79 height 13
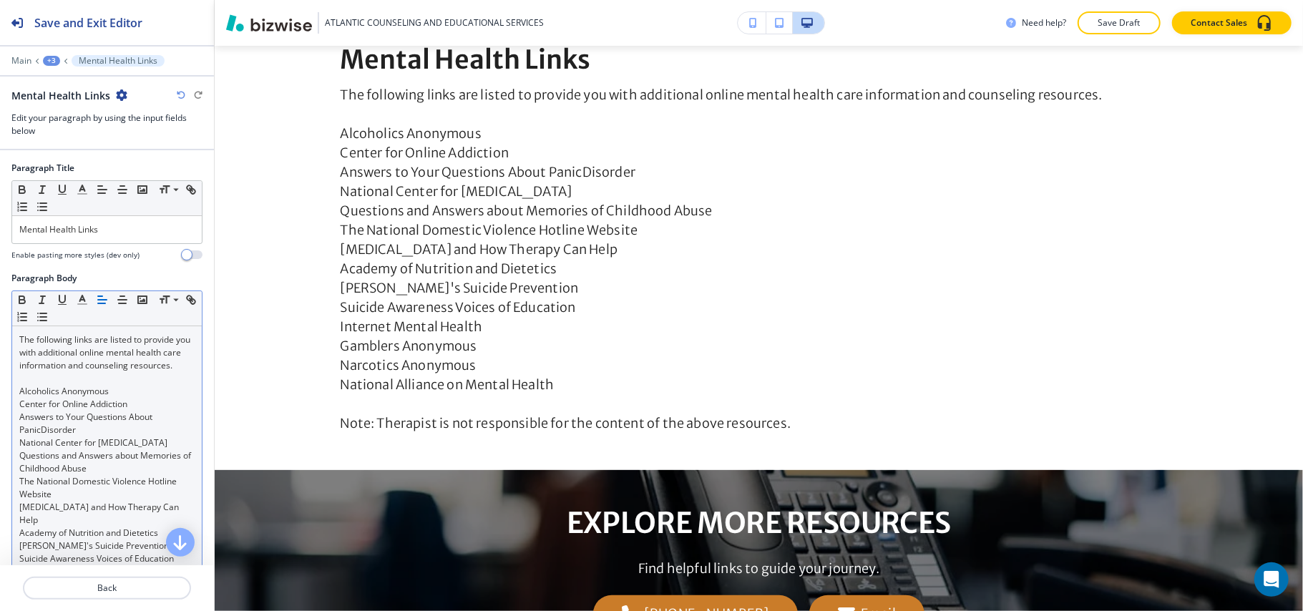
scroll to position [186, 0]
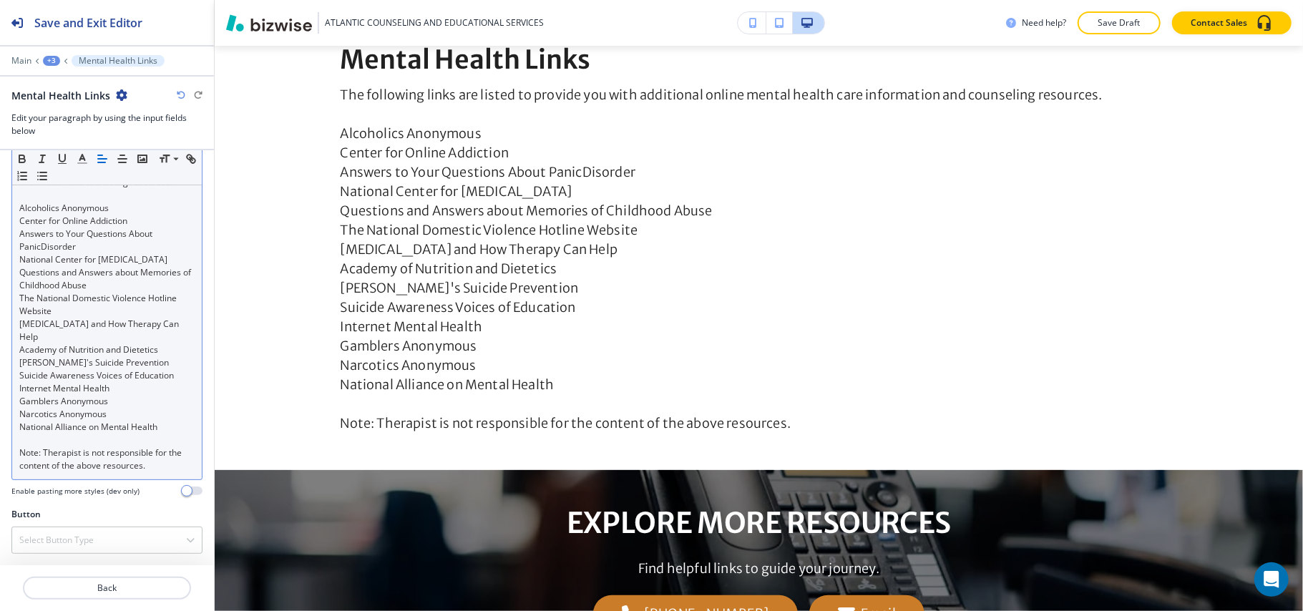
click at [64, 214] on link "Alcoholics Anonymous" at bounding box center [63, 208] width 89 height 12
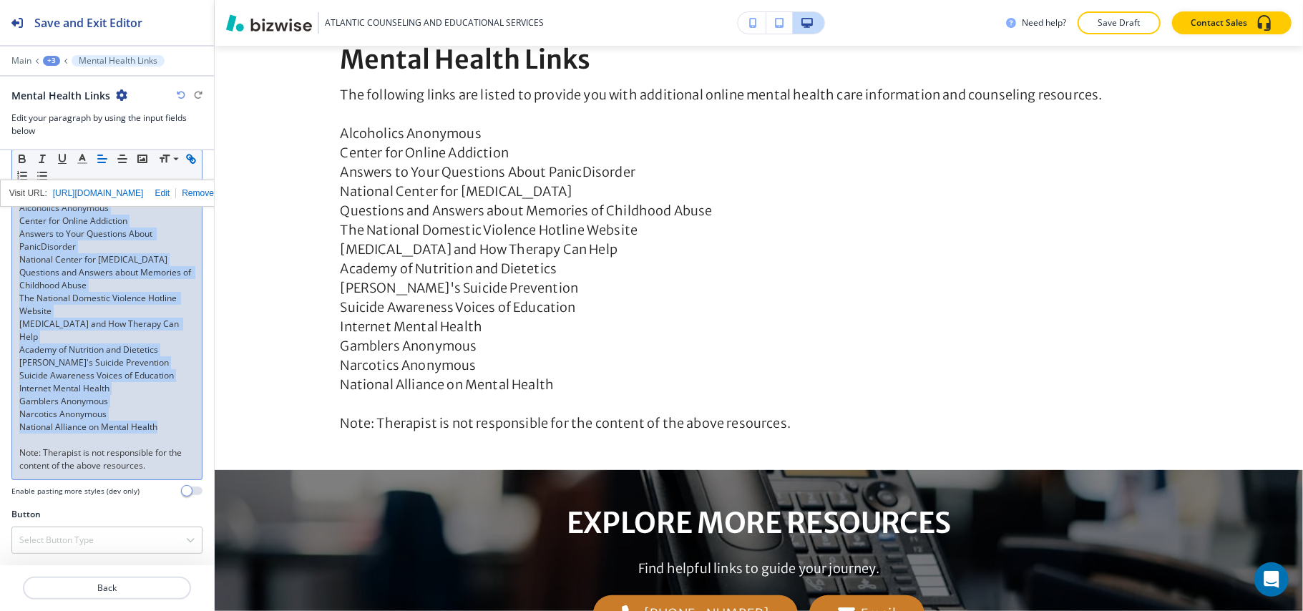
drag, startPoint x: 165, startPoint y: 424, endPoint x: 0, endPoint y: 220, distance: 261.6
click at [0, 220] on div "Paragraph Body Small Normal Large Huge The following links are listed to provid…" at bounding box center [107, 298] width 214 height 419
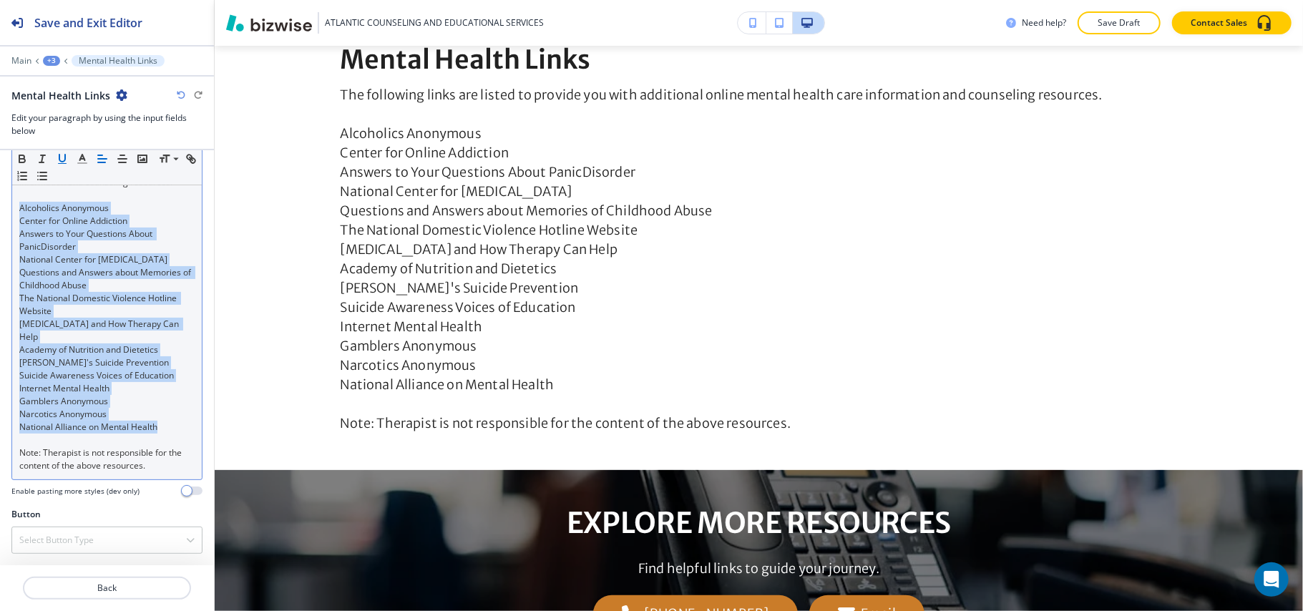
click at [60, 163] on icon "button" at bounding box center [62, 158] width 13 height 13
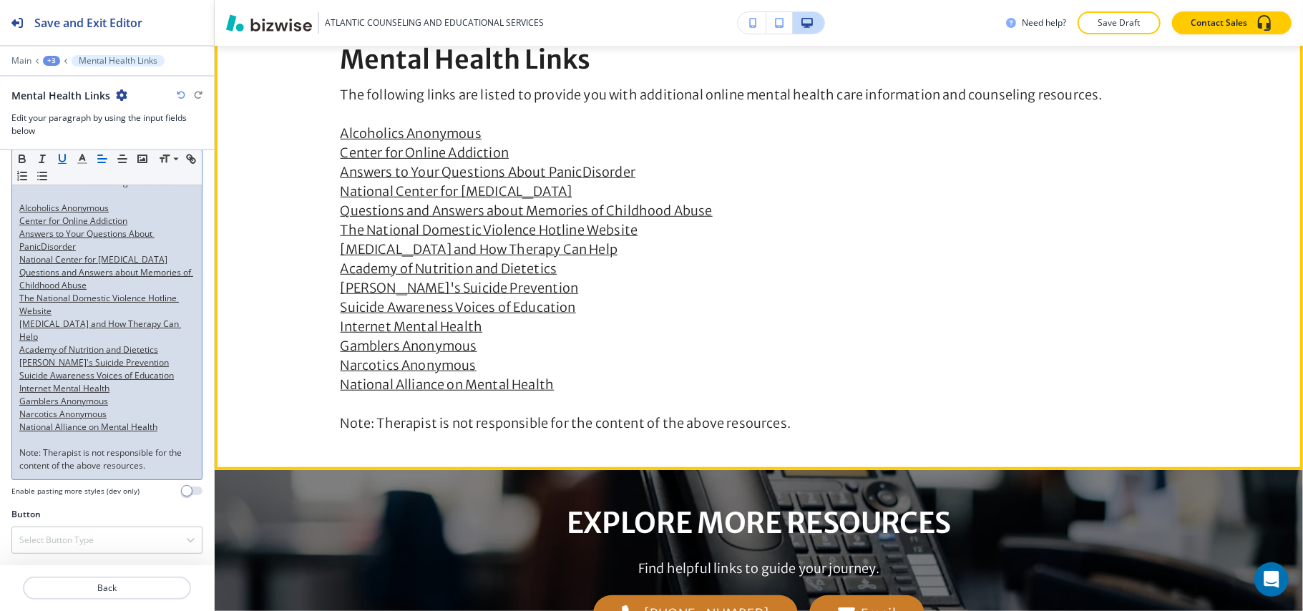
click at [724, 332] on p "Internet Mental Health" at bounding box center [759, 326] width 837 height 19
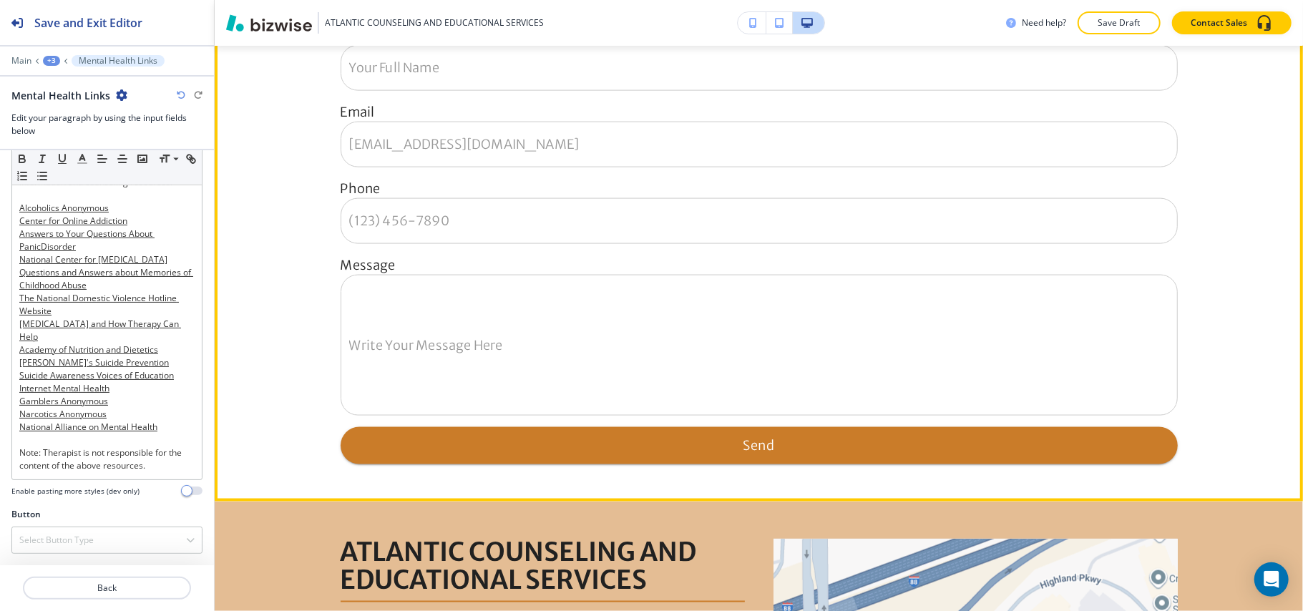
scroll to position [1351, 0]
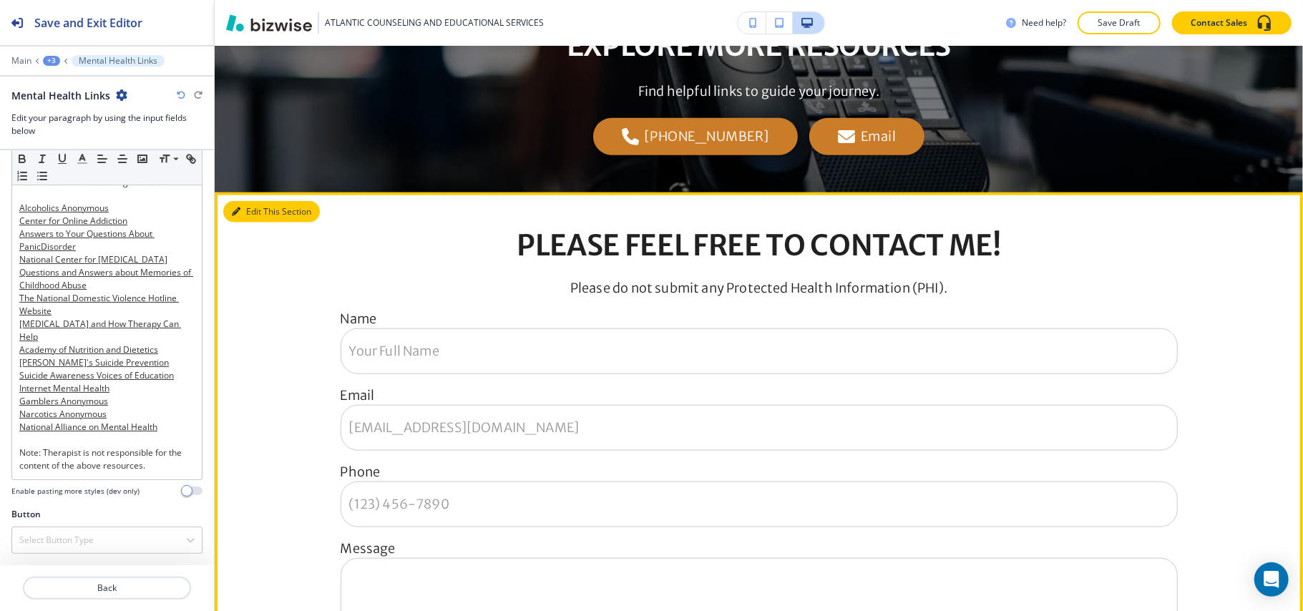
click at [262, 207] on button "Edit This Section" at bounding box center [271, 211] width 97 height 21
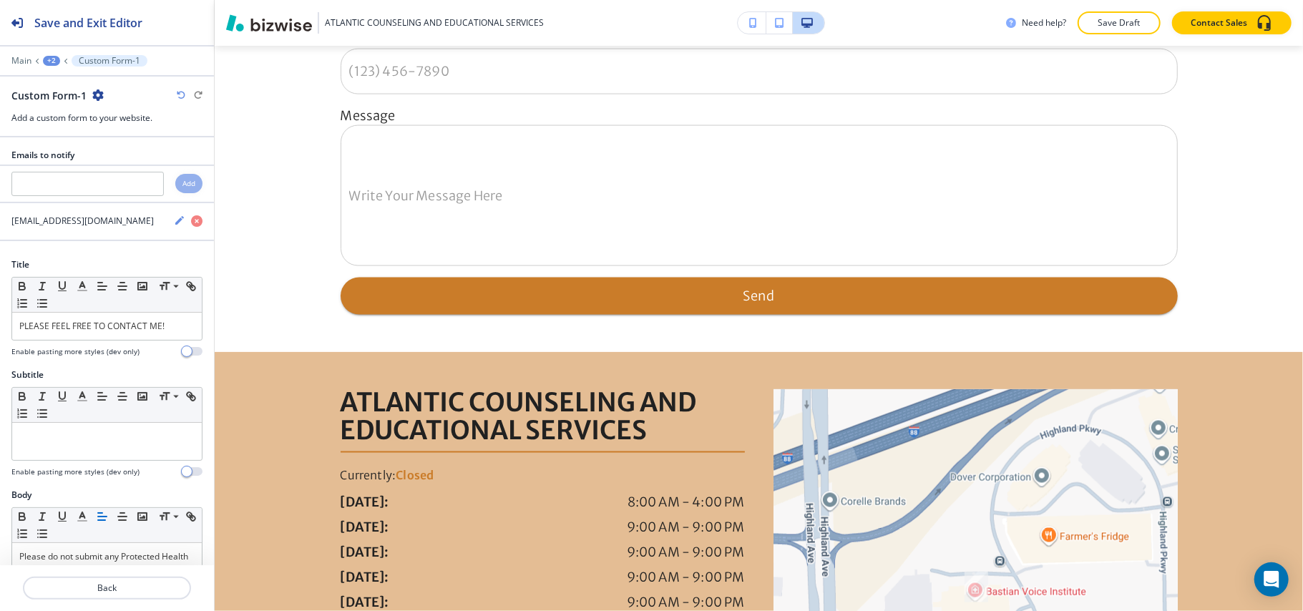
scroll to position [1649, 0]
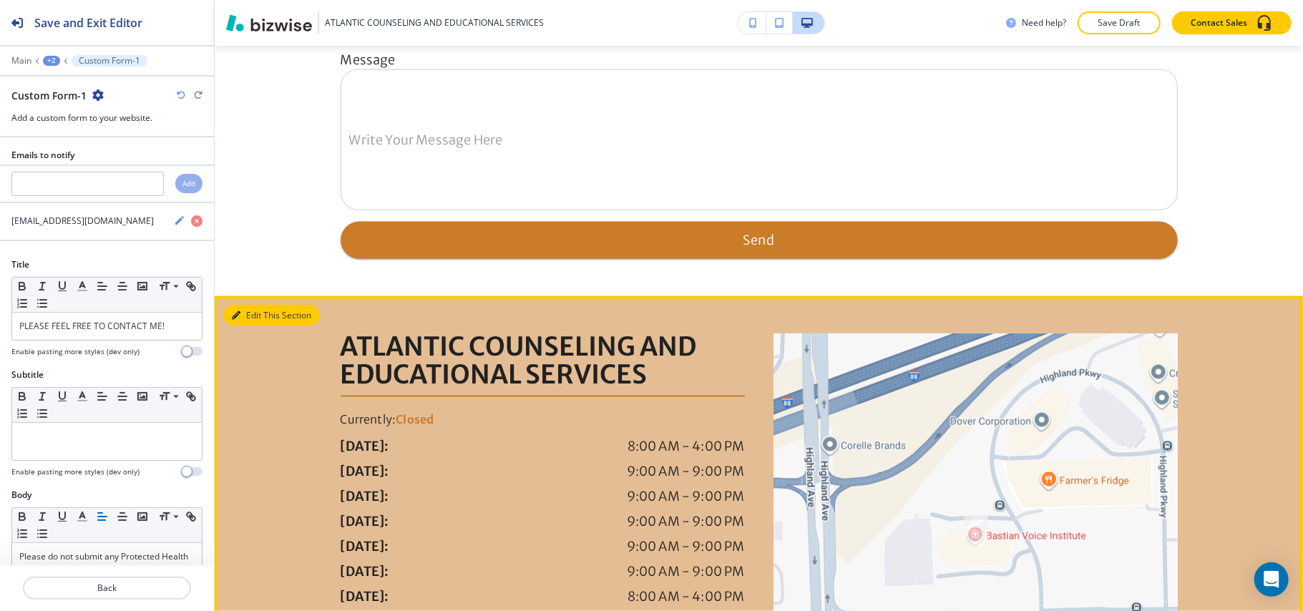
click at [233, 310] on button "Edit This Section" at bounding box center [271, 315] width 97 height 21
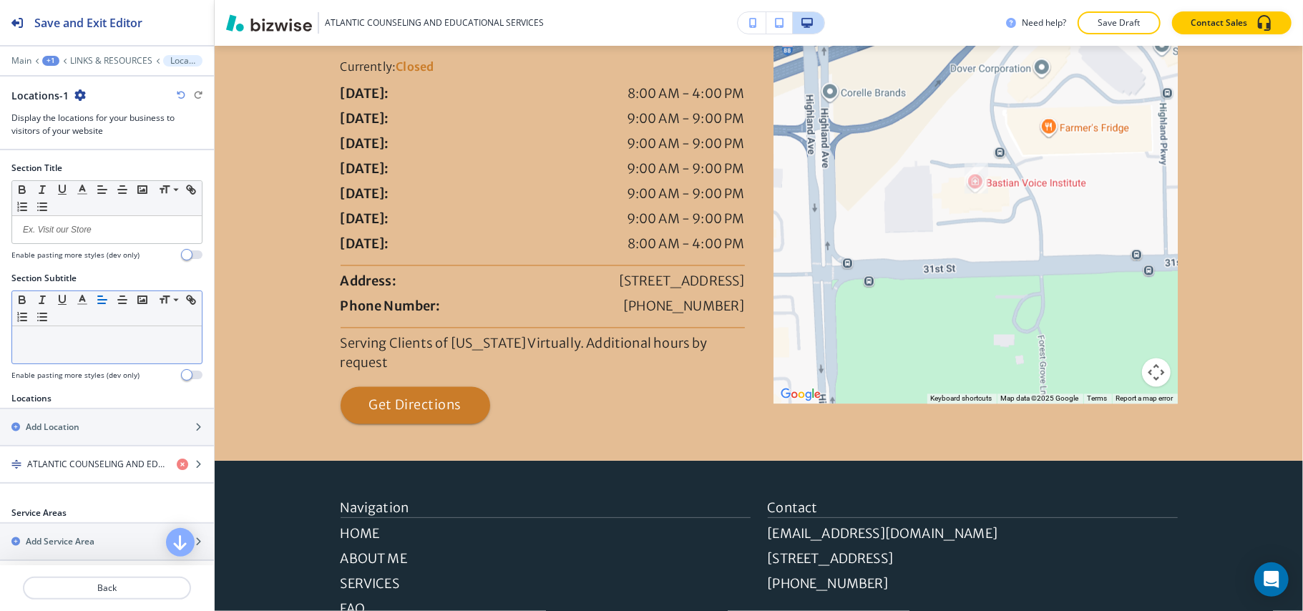
scroll to position [2188, 0]
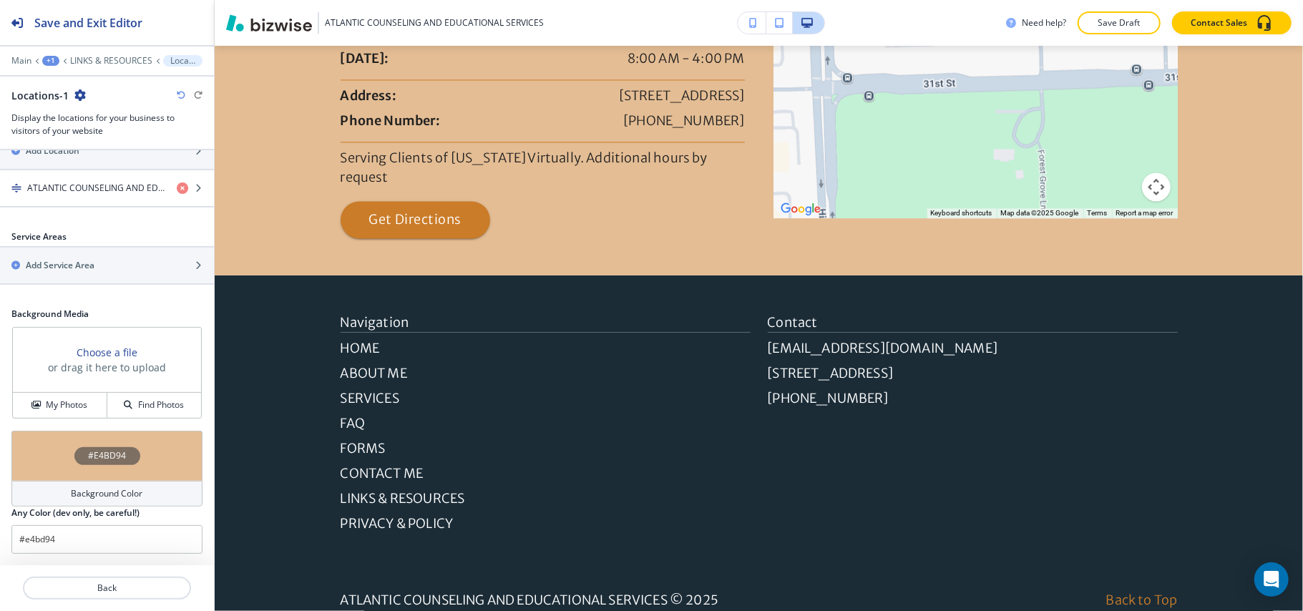
click at [32, 458] on div "#E4BD94" at bounding box center [106, 456] width 191 height 50
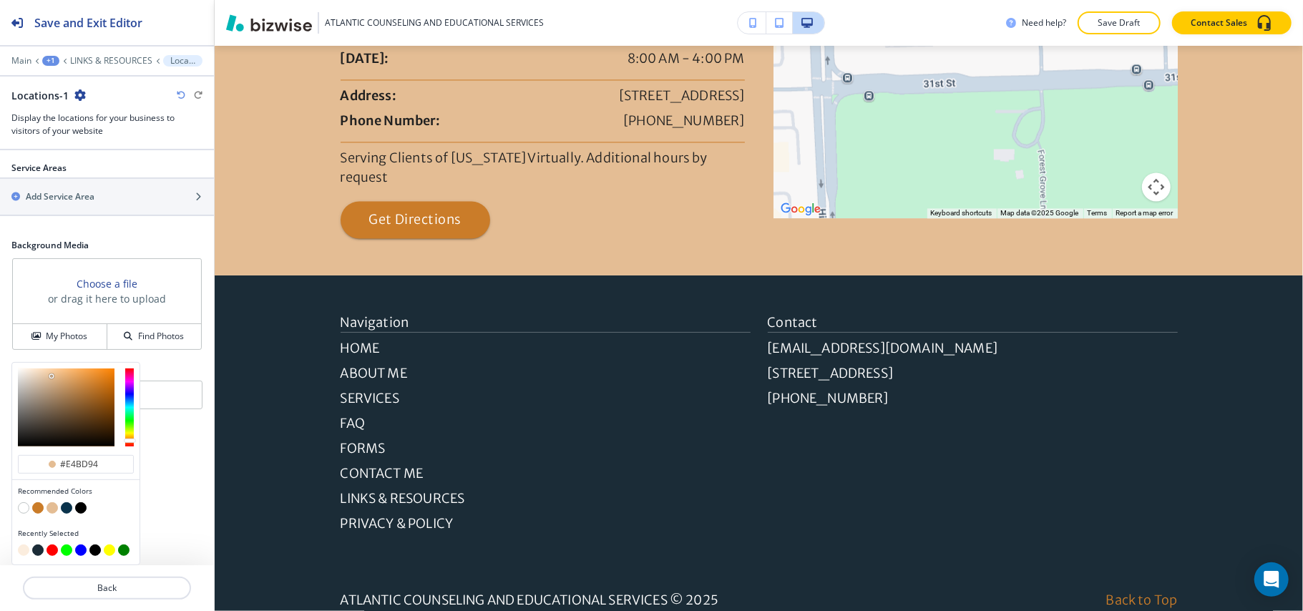
click at [27, 553] on button "button" at bounding box center [23, 550] width 11 height 11
type input "#fbedde"
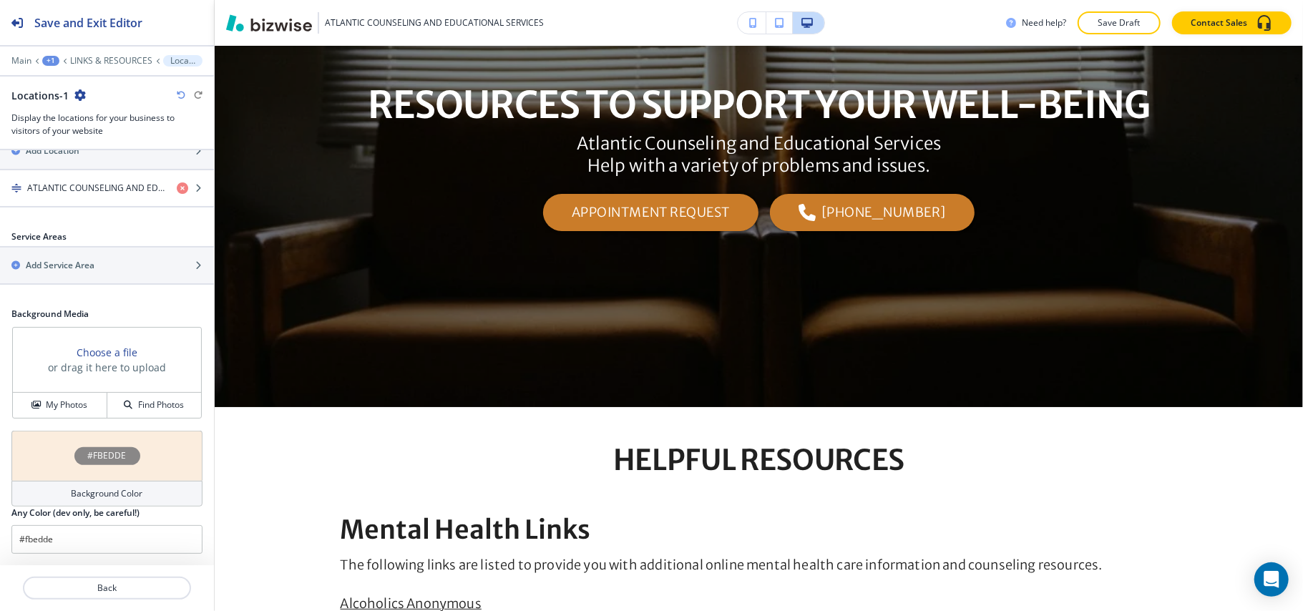
scroll to position [0, 0]
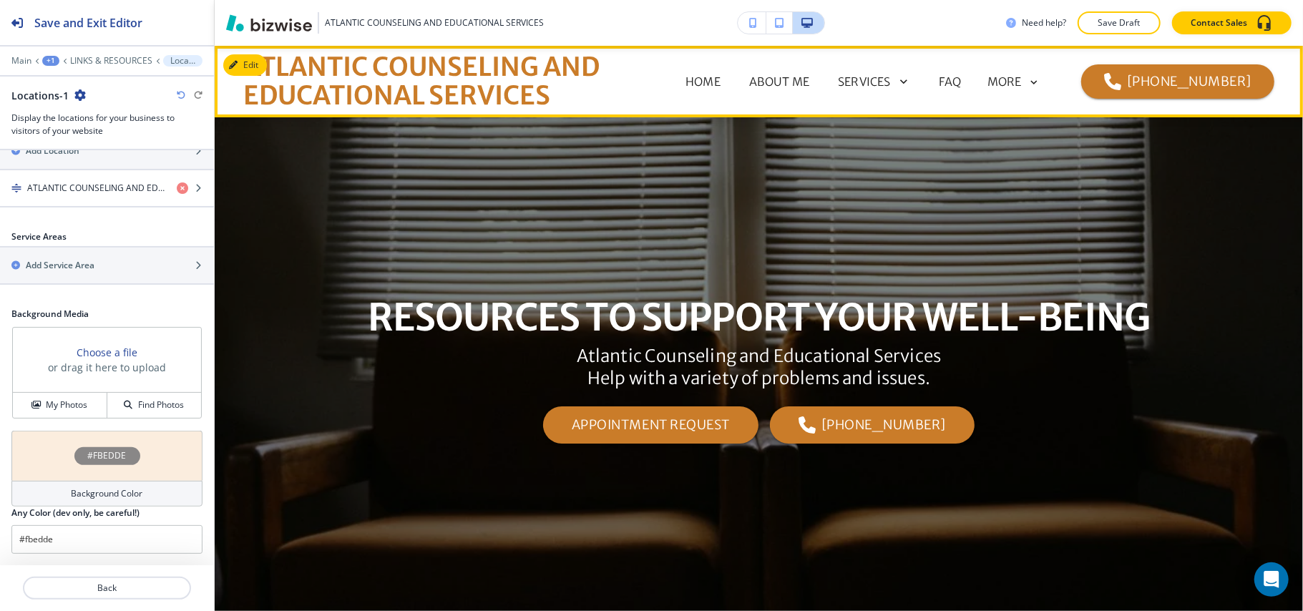
click at [1037, 84] on icon at bounding box center [1034, 82] width 13 height 13
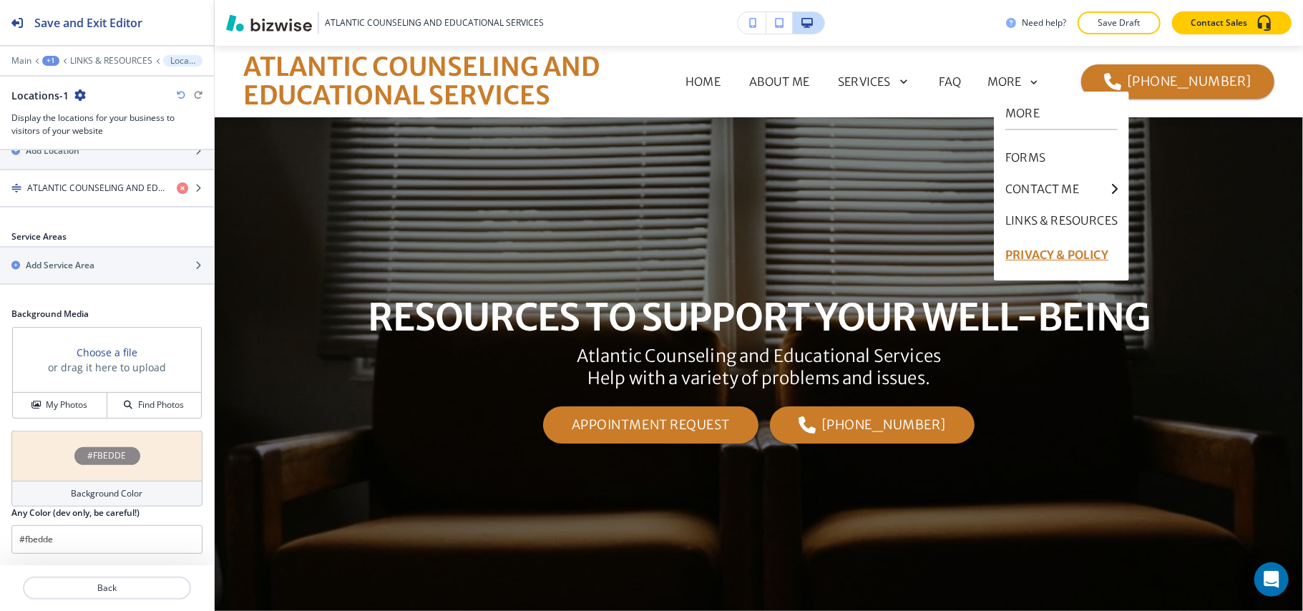
click at [1041, 251] on p "PRIVACY & POLICY" at bounding box center [1062, 255] width 112 height 34
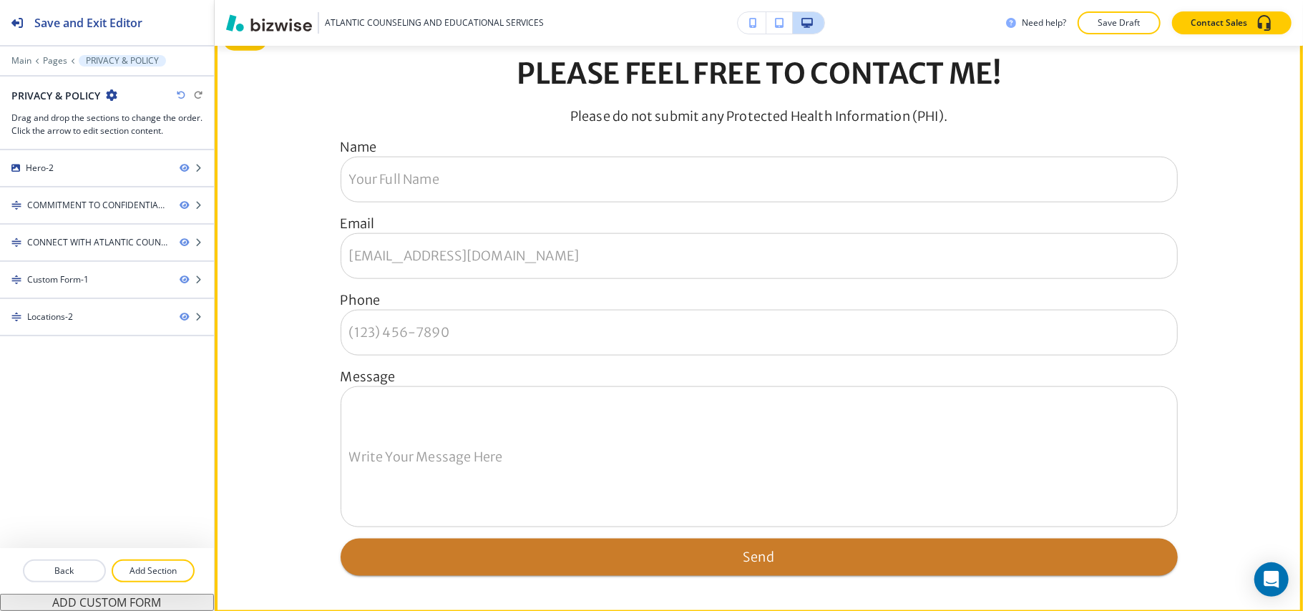
scroll to position [1432, 0]
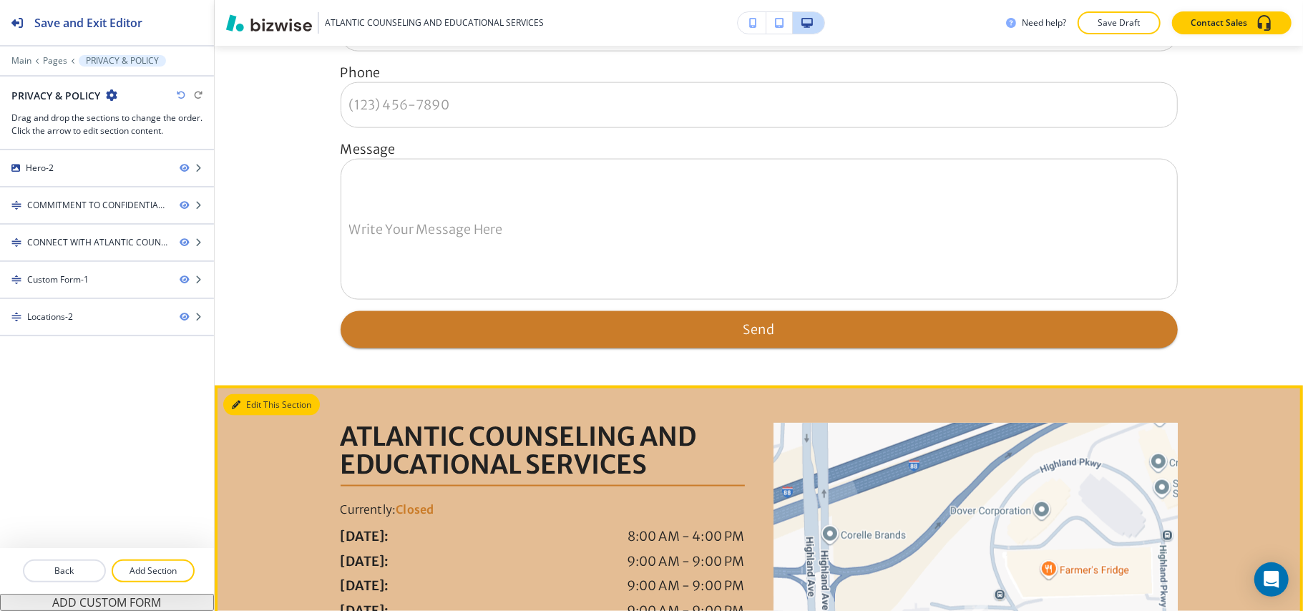
click at [276, 415] on button "Edit This Section" at bounding box center [271, 404] width 97 height 21
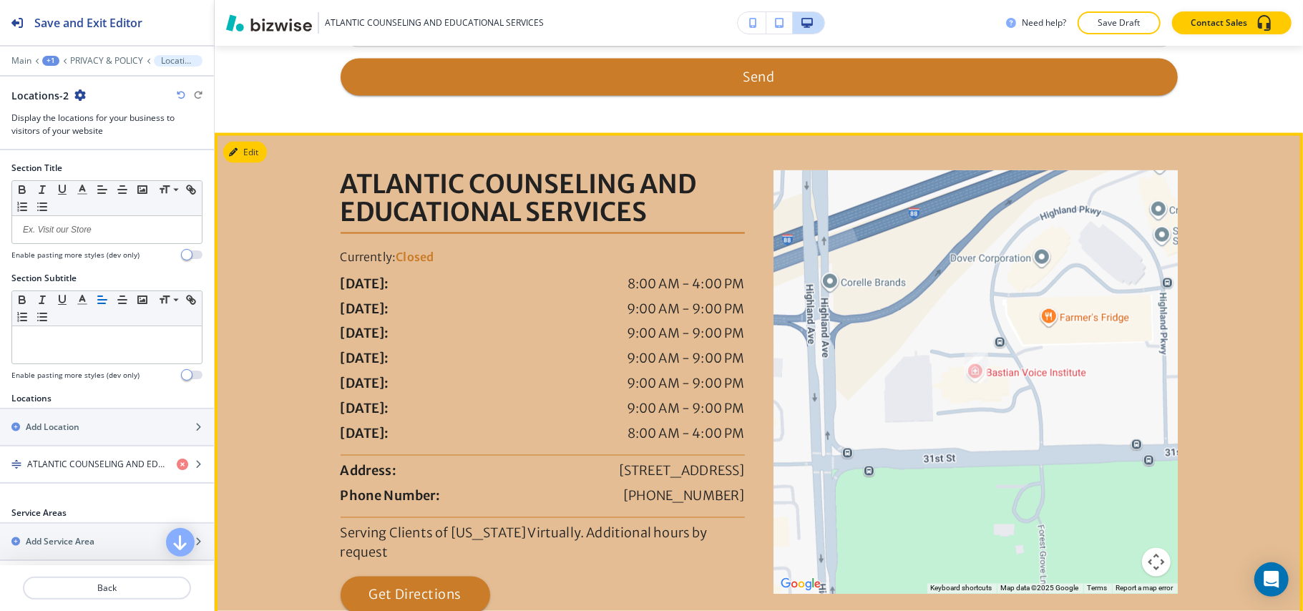
scroll to position [1792, 0]
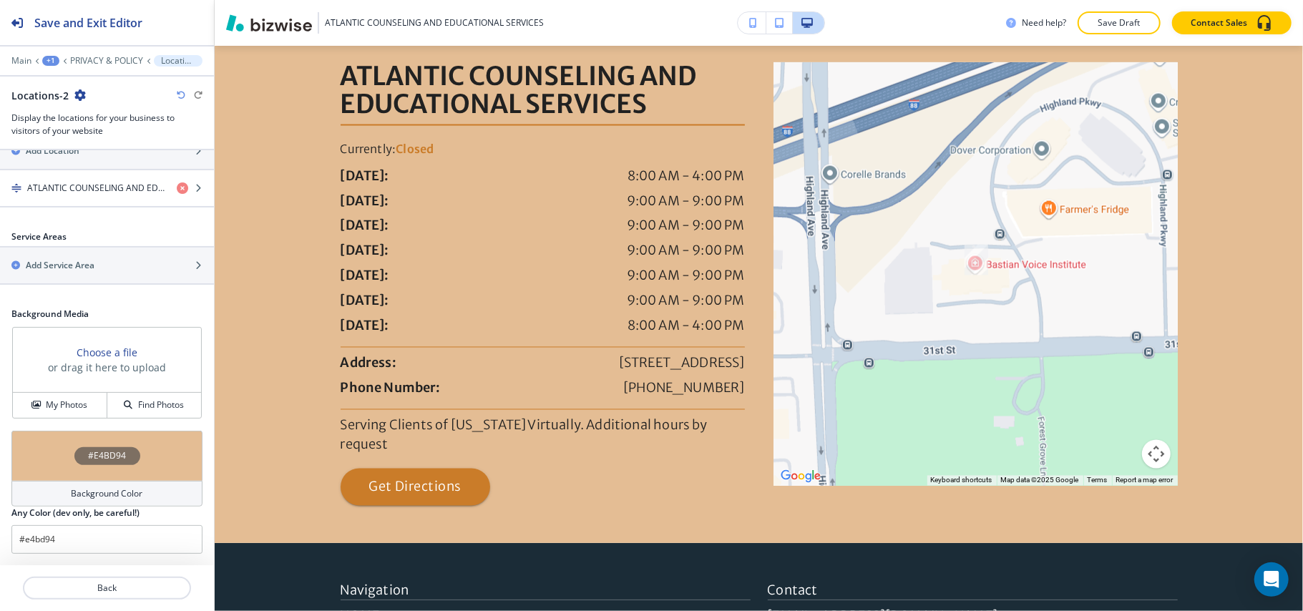
click at [44, 453] on div "#E4BD94" at bounding box center [106, 456] width 191 height 50
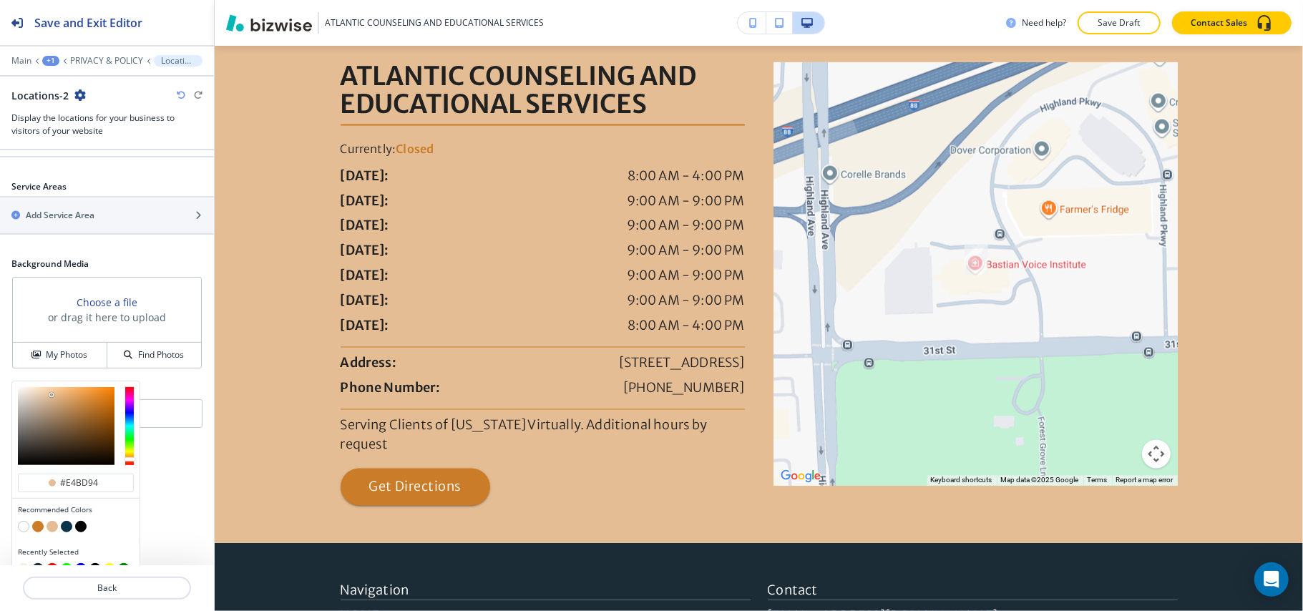
scroll to position [351, 0]
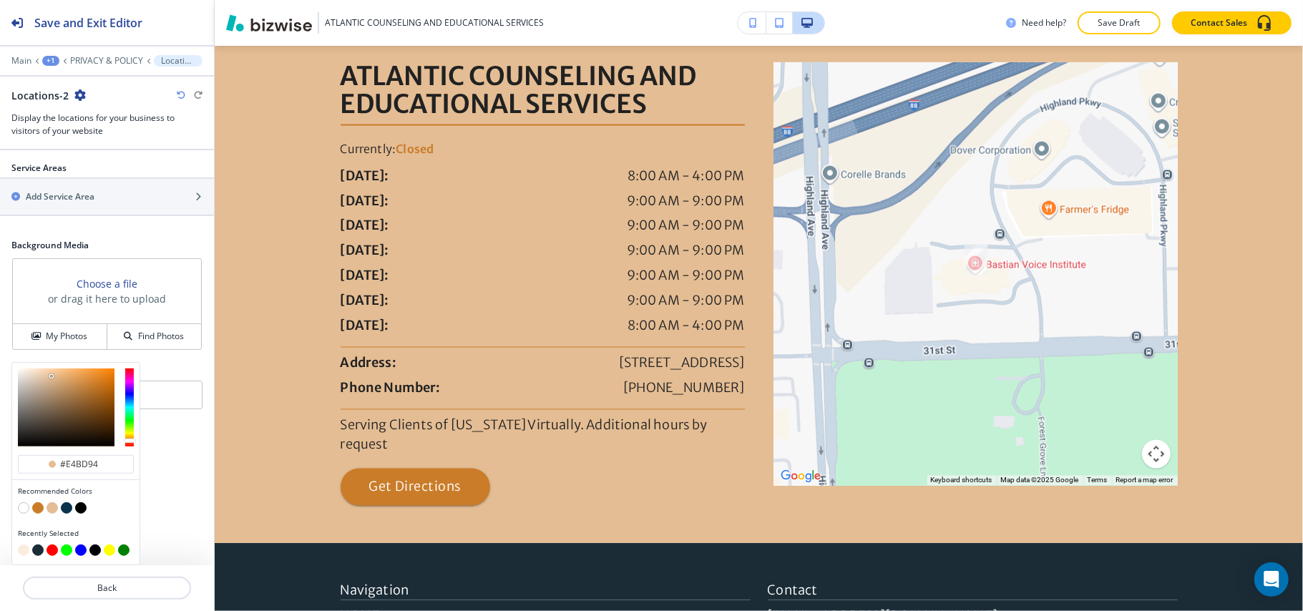
click at [21, 553] on button "button" at bounding box center [23, 550] width 11 height 11
type input "#fbedde"
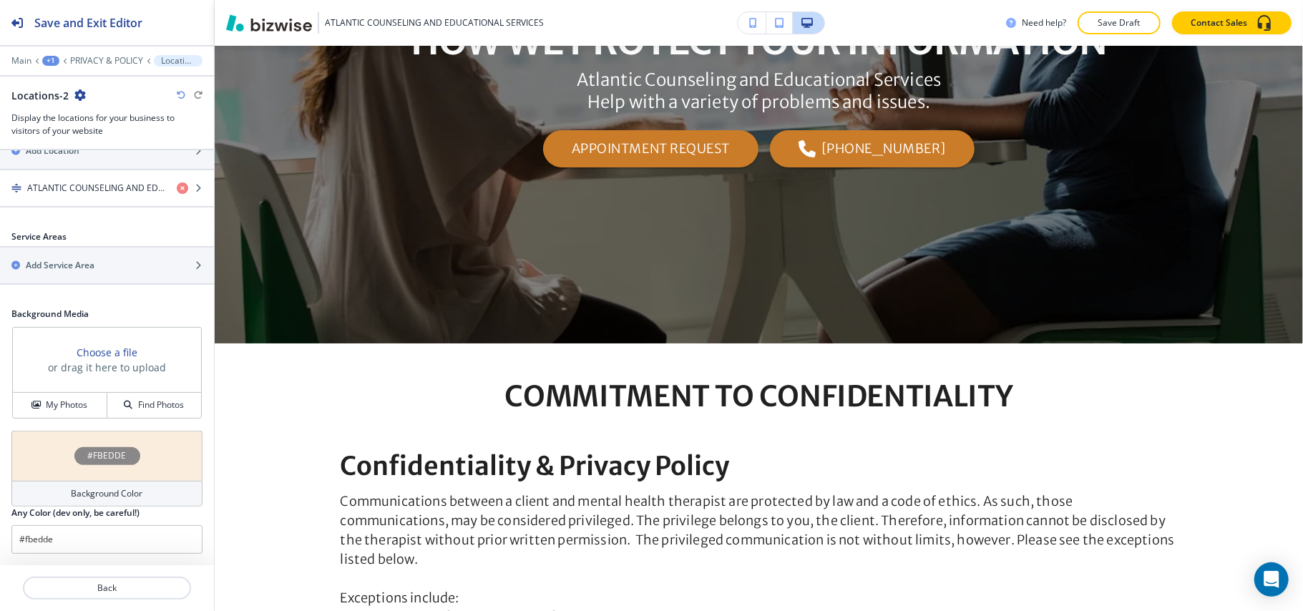
scroll to position [0, 0]
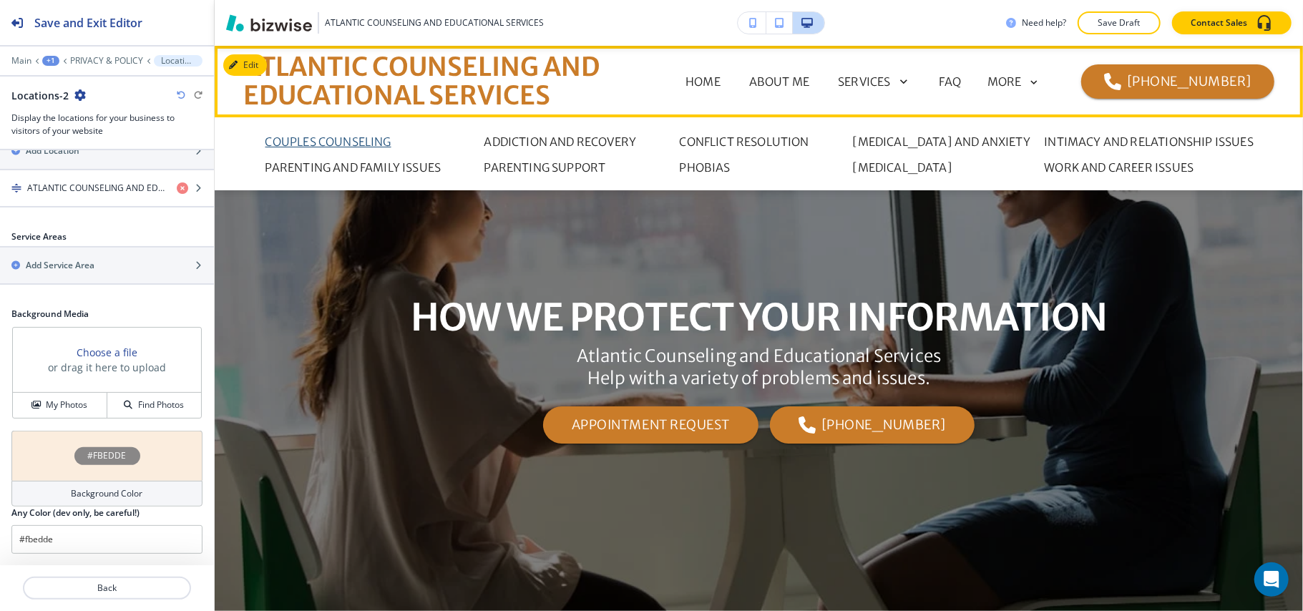
click at [295, 141] on p "Couples Counseling" at bounding box center [329, 141] width 126 height 17
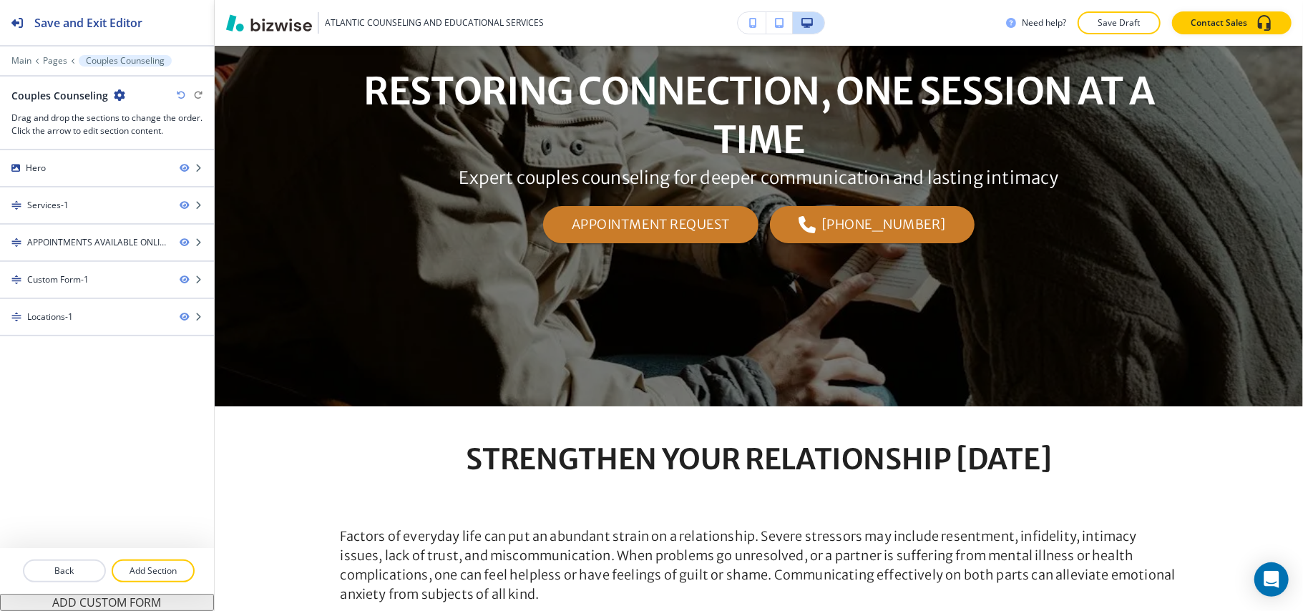
scroll to position [381, 0]
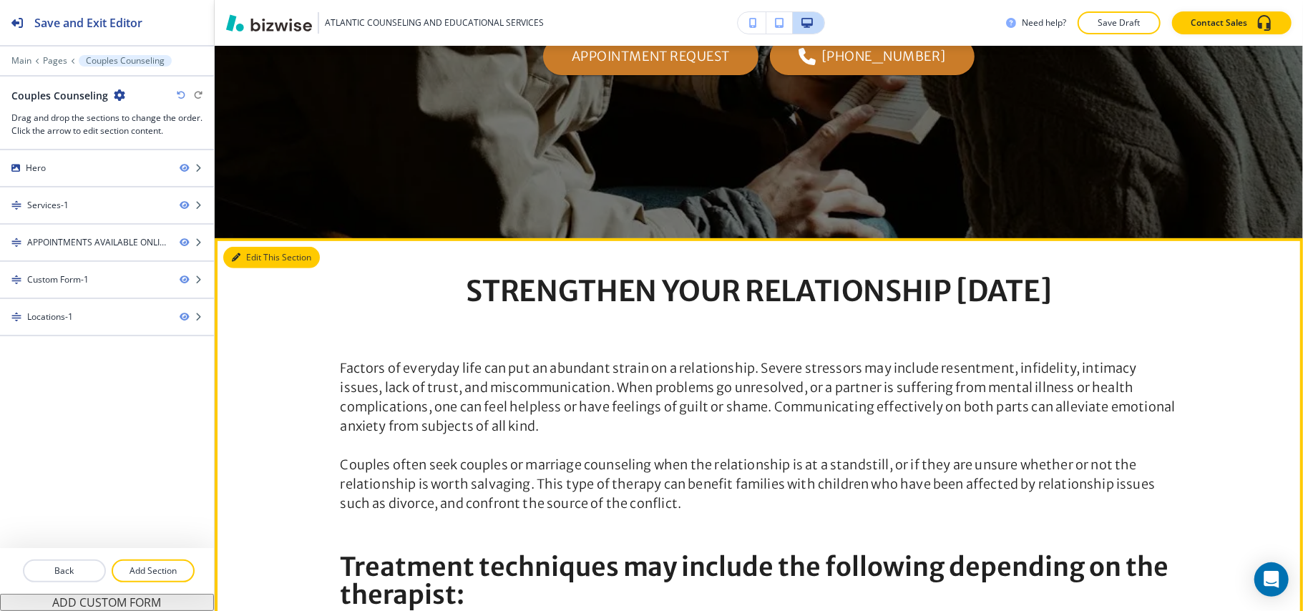
click at [266, 256] on button "Edit This Section" at bounding box center [271, 257] width 97 height 21
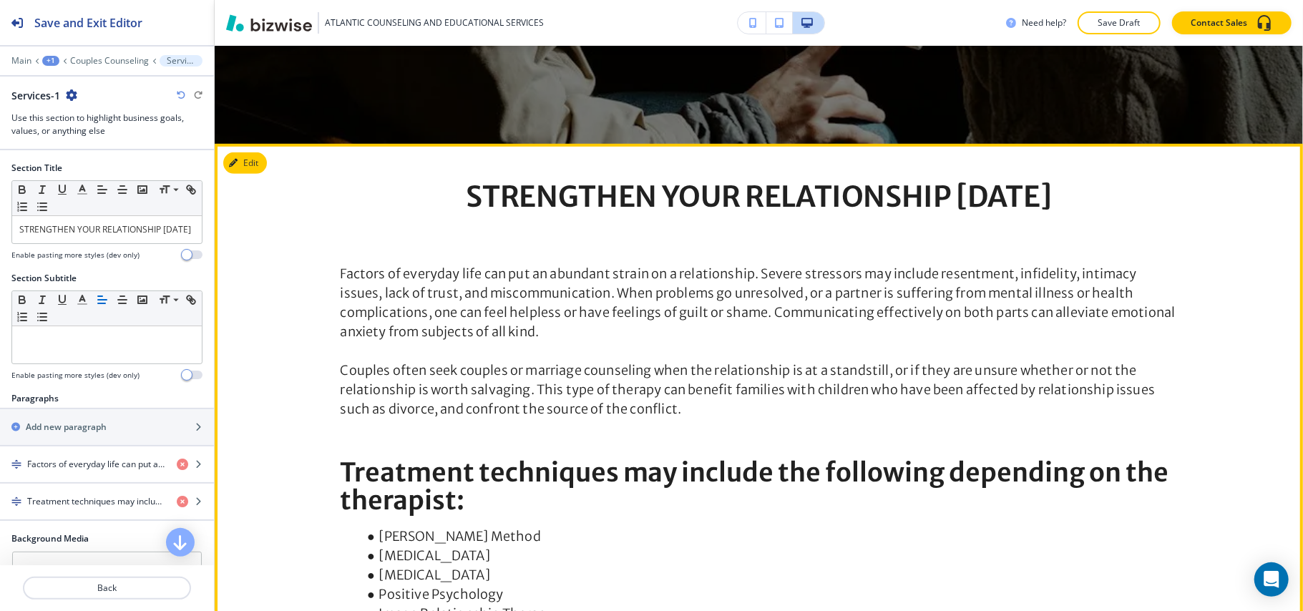
scroll to position [574, 0]
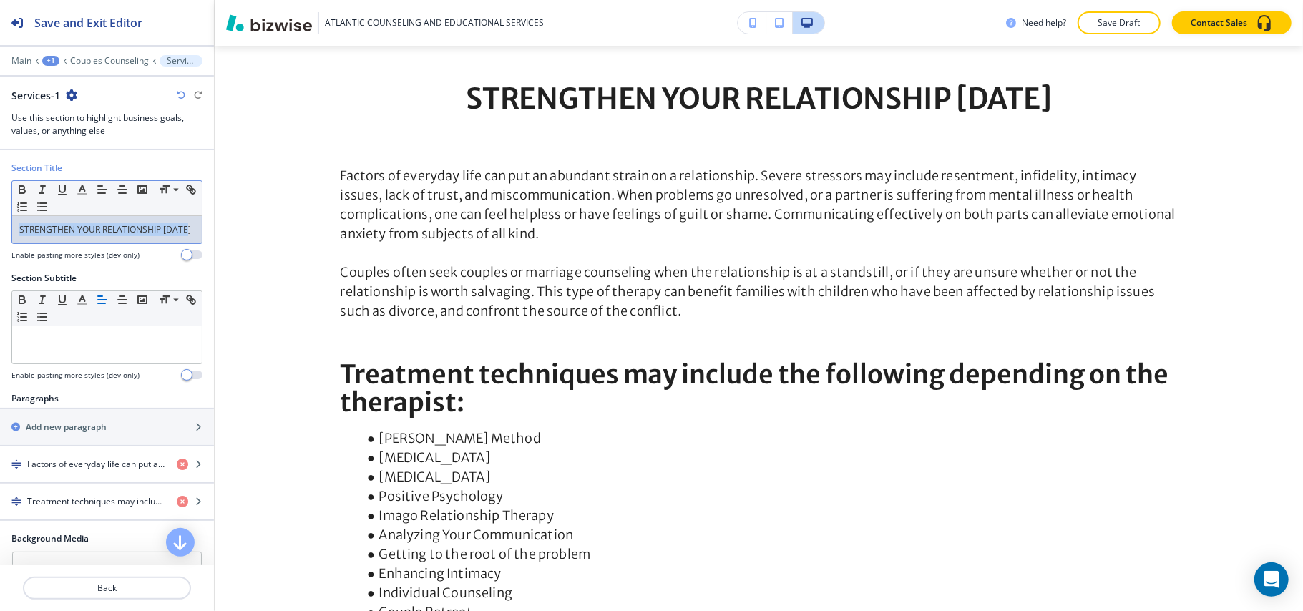
drag, startPoint x: 87, startPoint y: 243, endPoint x: 94, endPoint y: 235, distance: 11.2
click at [0, 213] on div "Section Title Small Normal Large Huge STRENGTHEN YOUR RELATIONSHIP TODAY Enable…" at bounding box center [107, 217] width 214 height 110
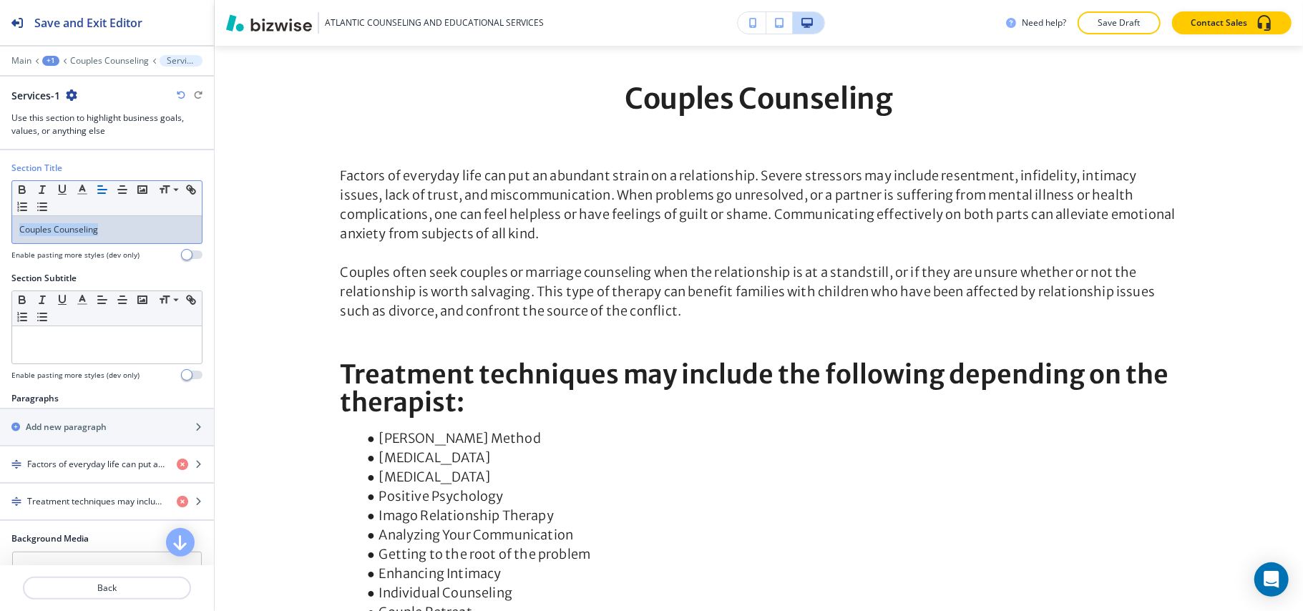
drag, startPoint x: 136, startPoint y: 224, endPoint x: 0, endPoint y: 228, distance: 136.0
click at [0, 228] on div "Section Title Small Normal Large Huge Couples Counseling Enable pasting more st…" at bounding box center [107, 217] width 214 height 110
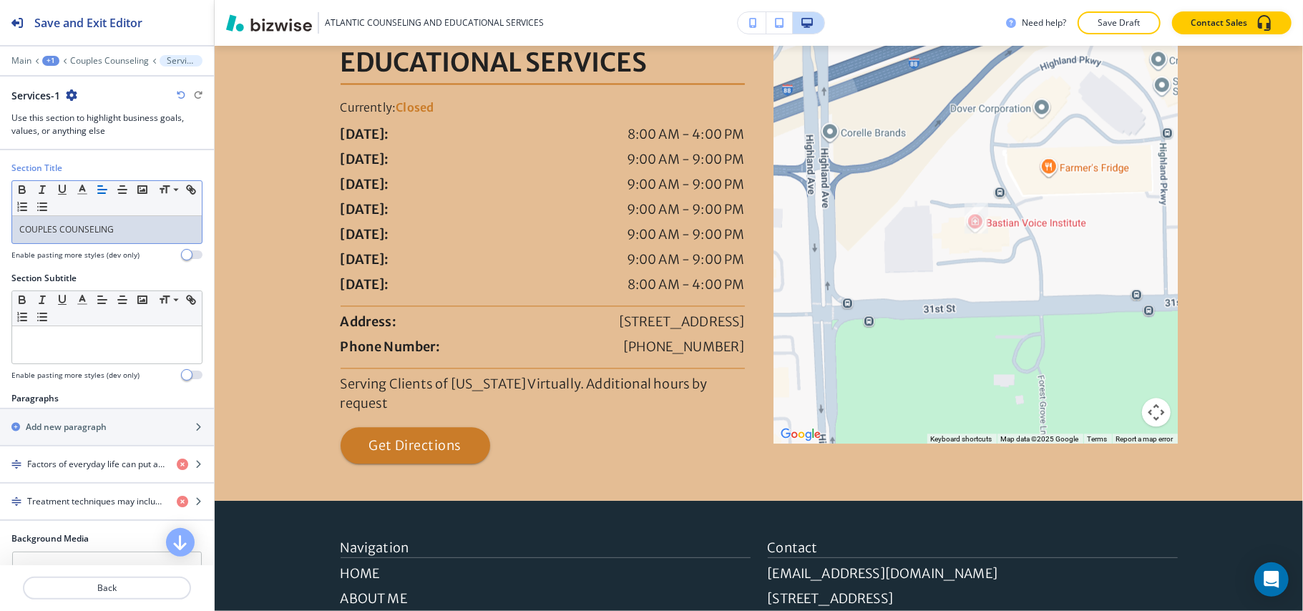
scroll to position [1945, 0]
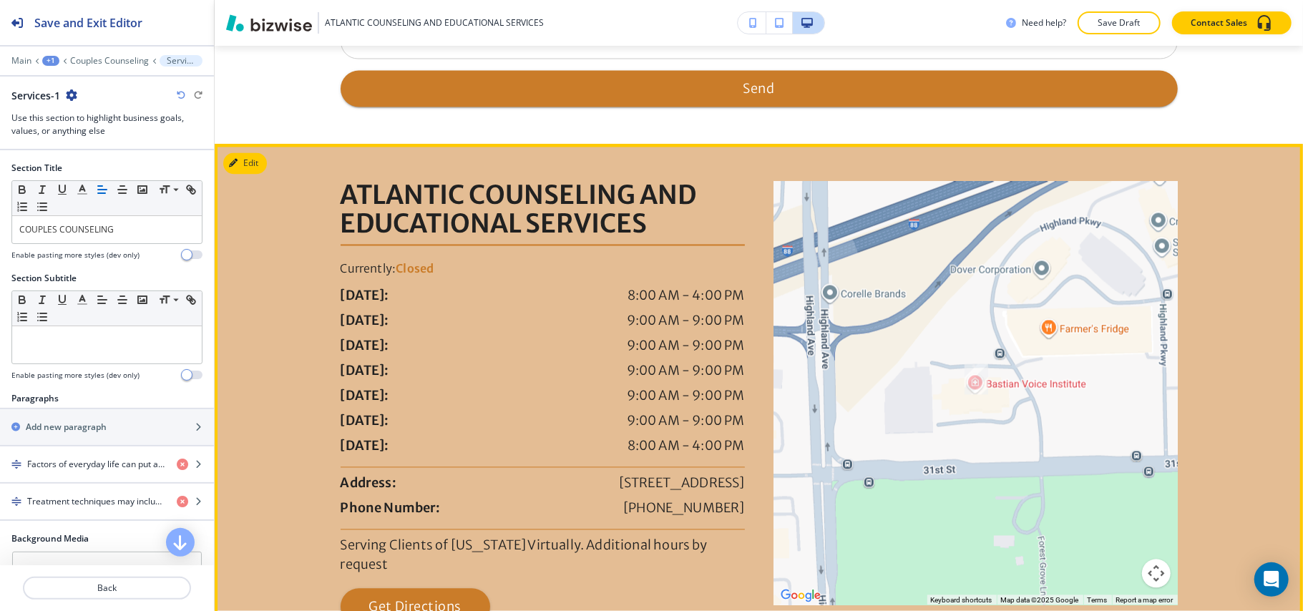
click at [228, 170] on div at bounding box center [759, 404] width 1089 height 518
click at [256, 175] on button "Edit This Section" at bounding box center [271, 163] width 97 height 21
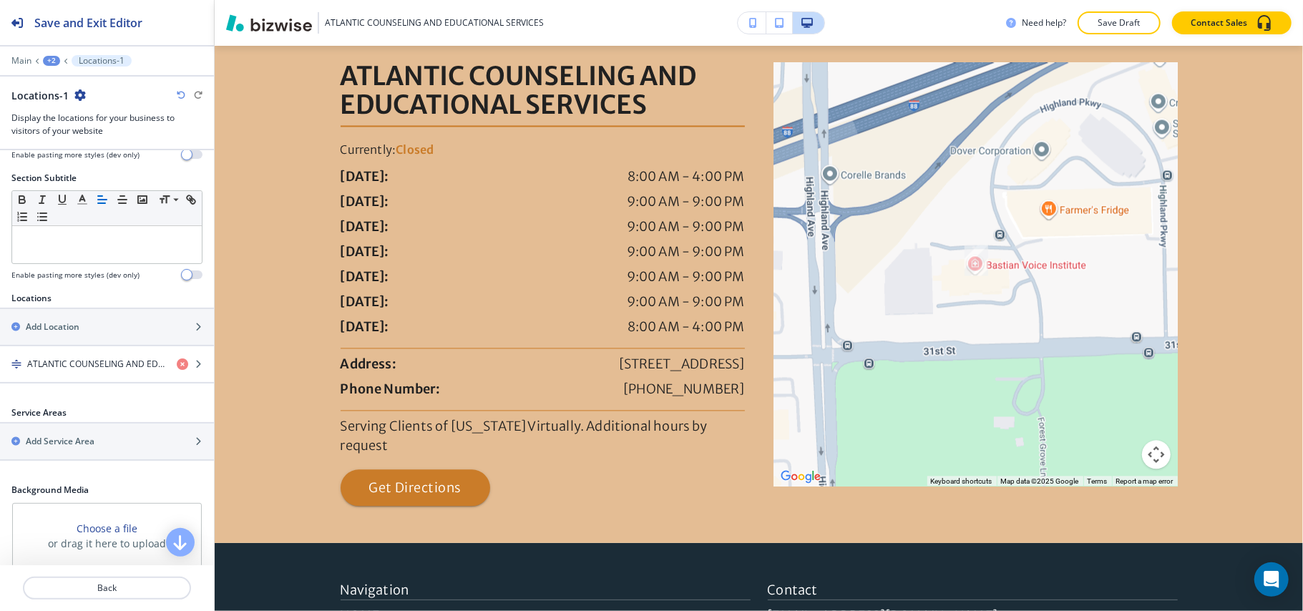
scroll to position [281, 0]
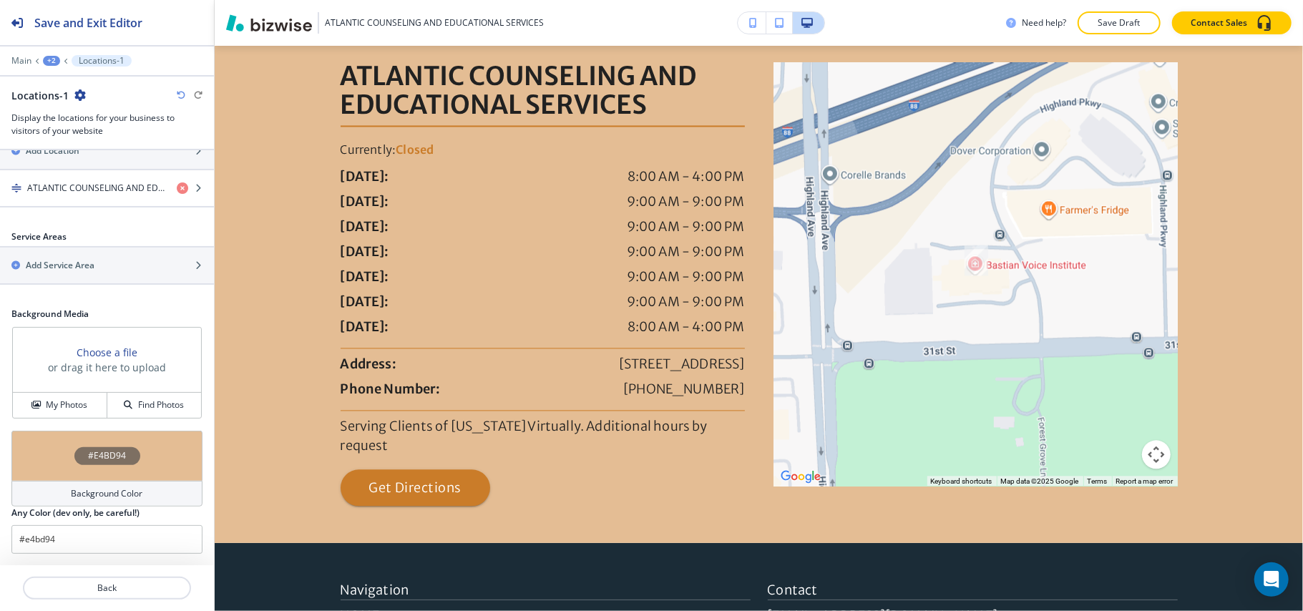
click at [47, 438] on div "#E4BD94" at bounding box center [106, 456] width 191 height 50
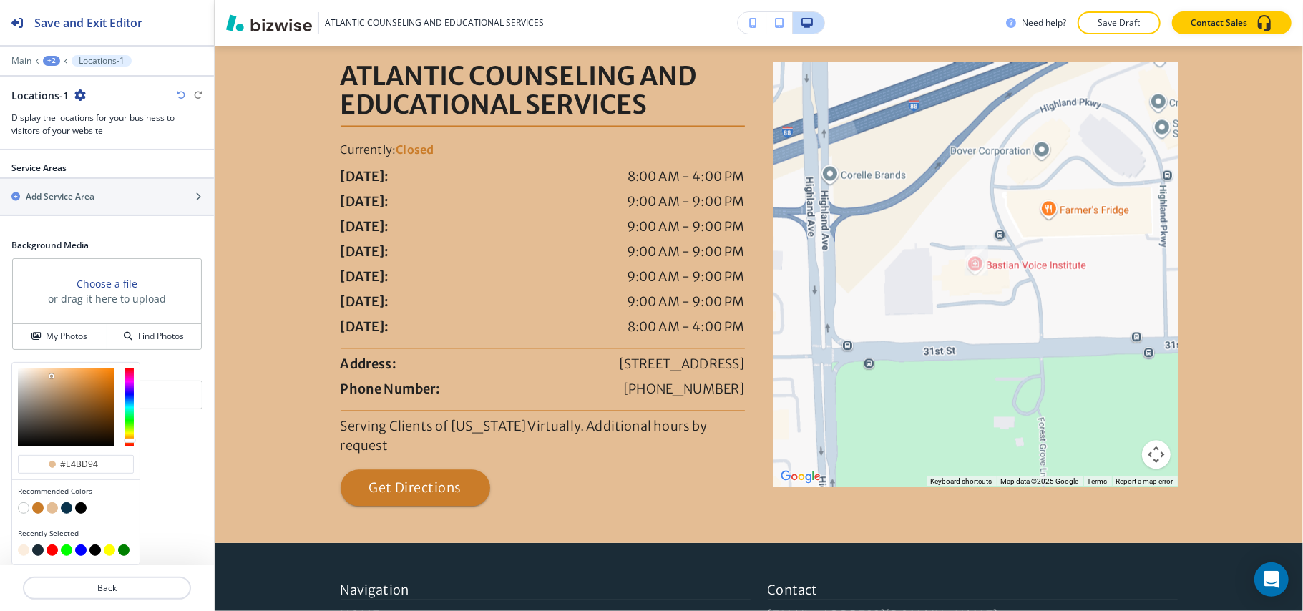
click at [24, 545] on button "button" at bounding box center [23, 550] width 11 height 11
type input "#fbedde"
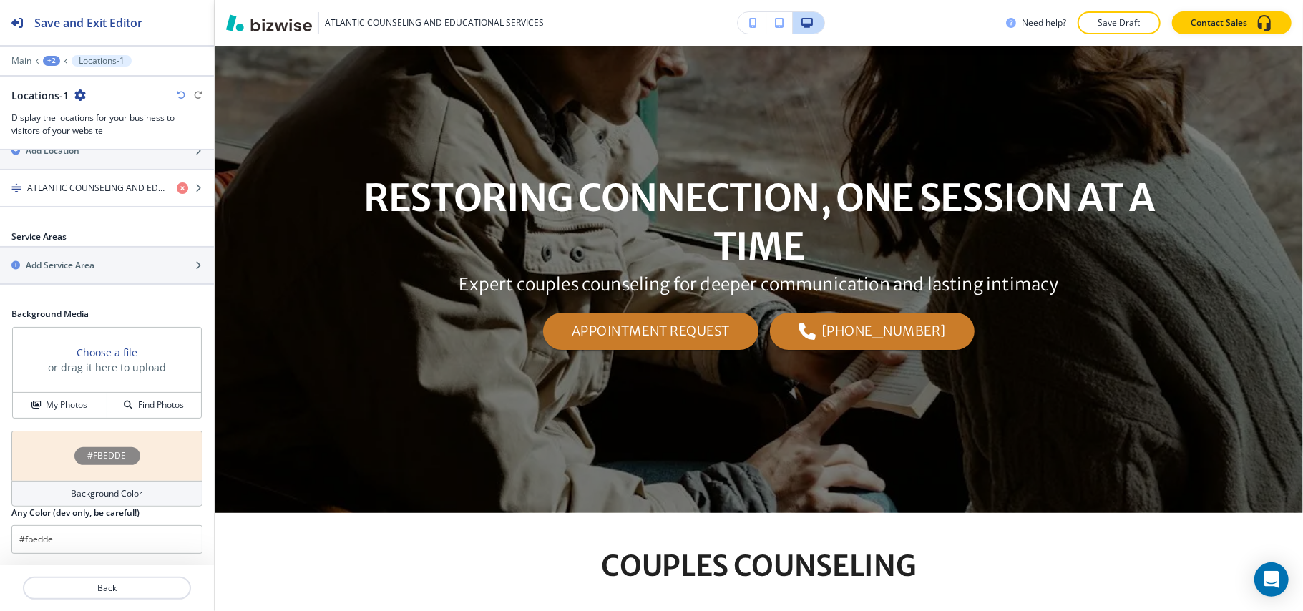
scroll to position [0, 0]
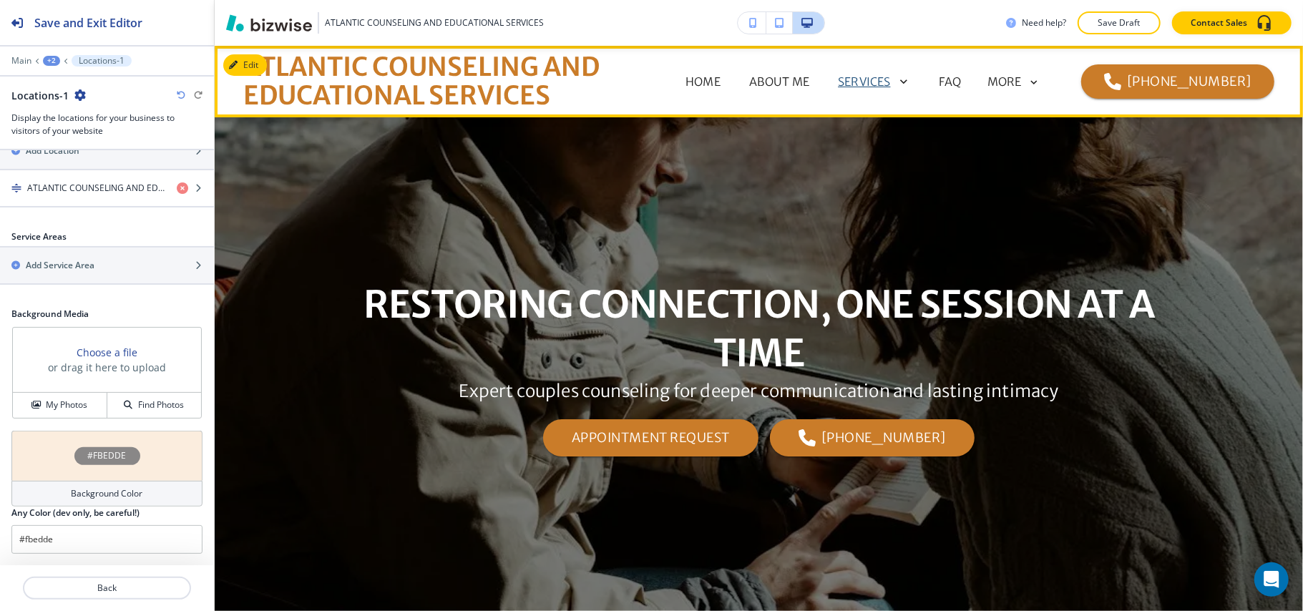
click at [890, 79] on p "SERVICES" at bounding box center [864, 81] width 52 height 17
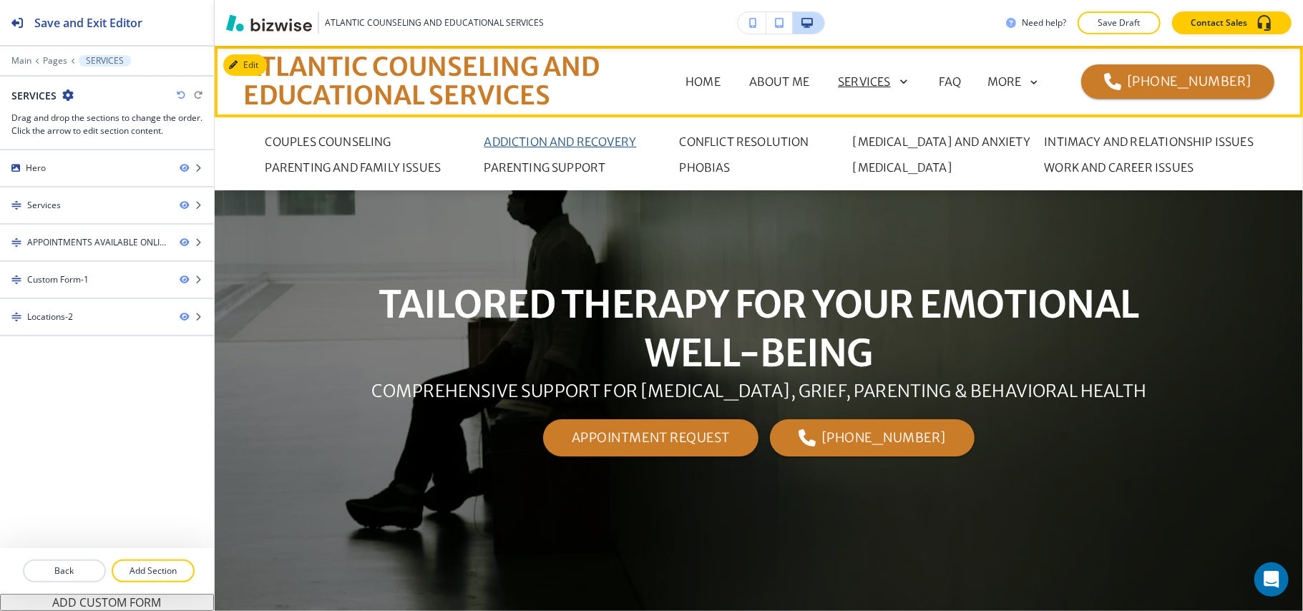
click at [520, 144] on p "ADDICTION AND RECOVERY" at bounding box center [561, 141] width 152 height 17
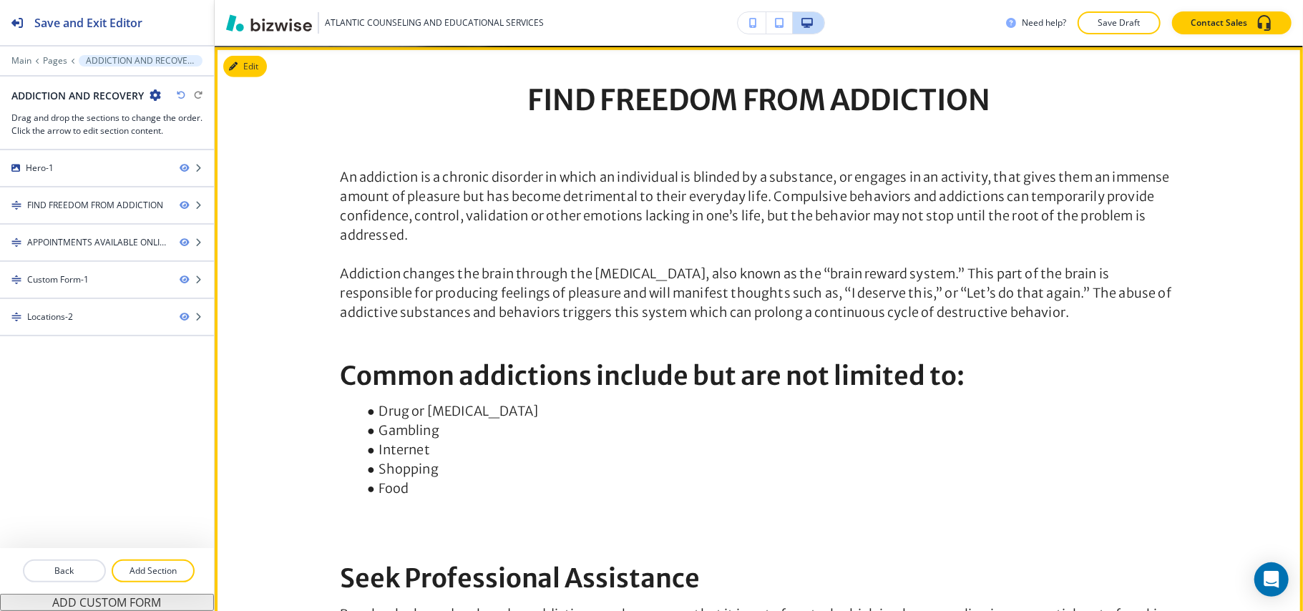
scroll to position [286, 0]
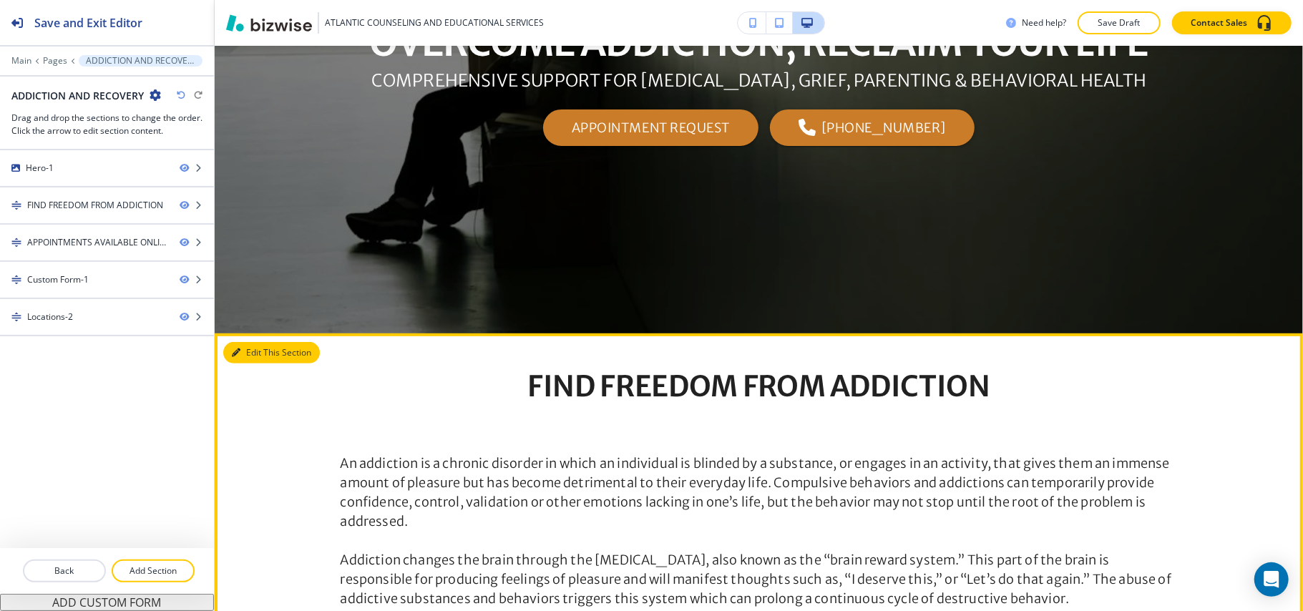
click at [278, 355] on button "Edit This Section" at bounding box center [271, 352] width 97 height 21
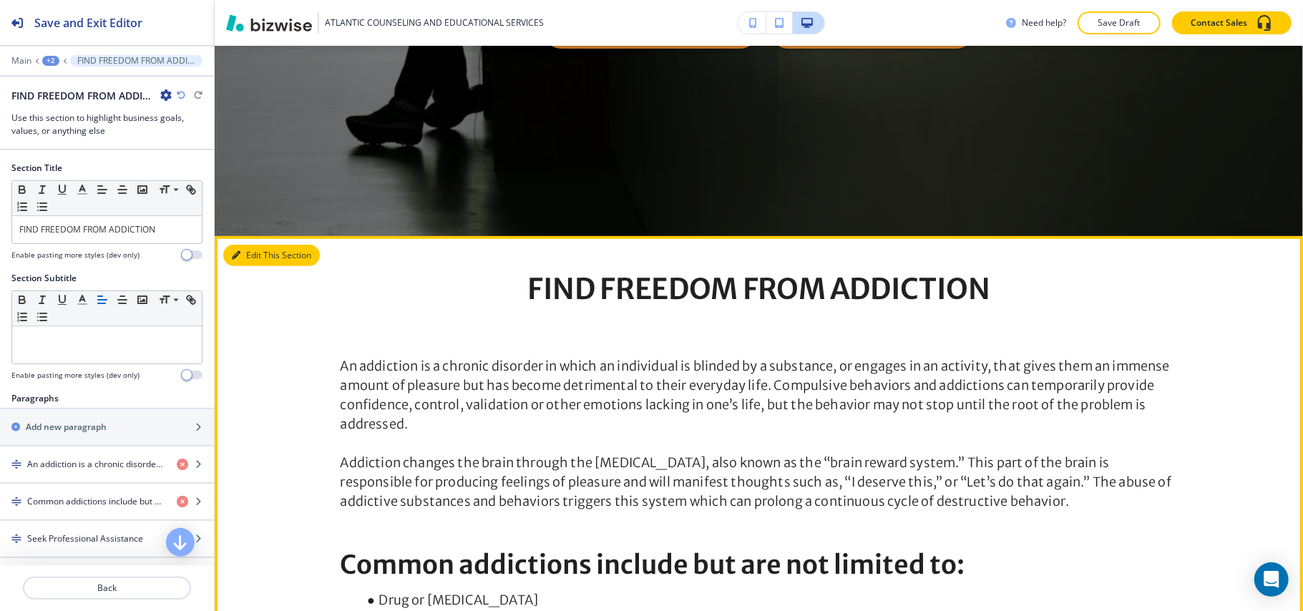
scroll to position [574, 0]
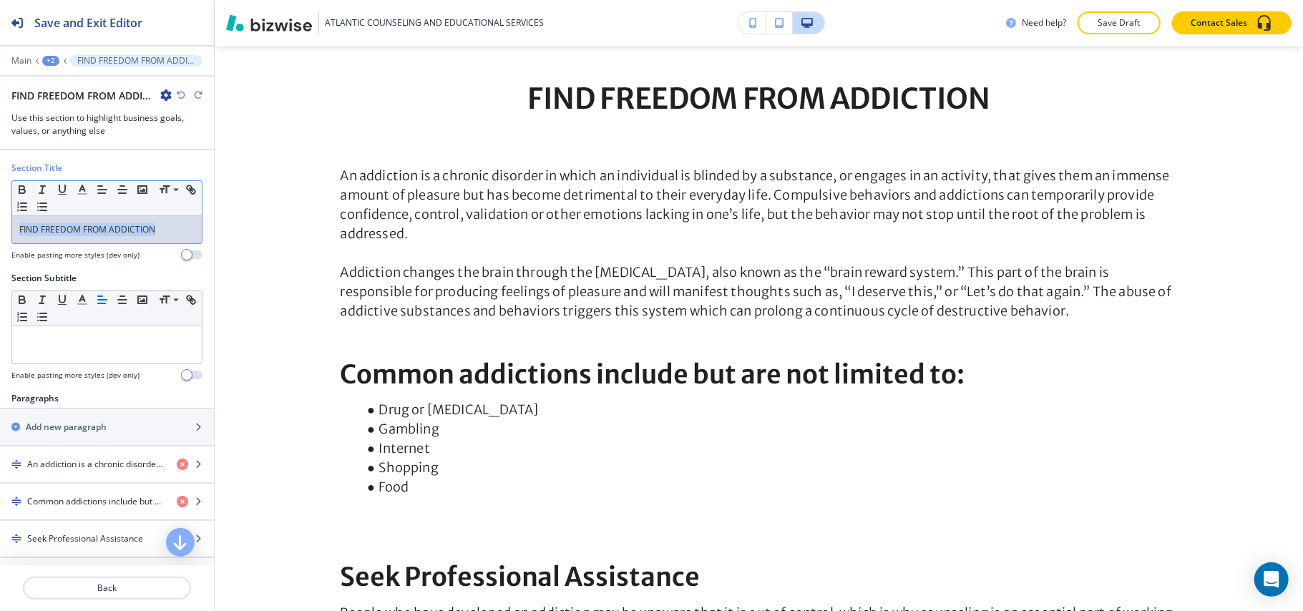
drag, startPoint x: 33, startPoint y: 238, endPoint x: 0, endPoint y: 240, distance: 33.0
click at [0, 239] on div "Section Title Small Normal Large Huge FIND FREEDOM FROM ADDICTION Enable pastin…" at bounding box center [107, 217] width 214 height 110
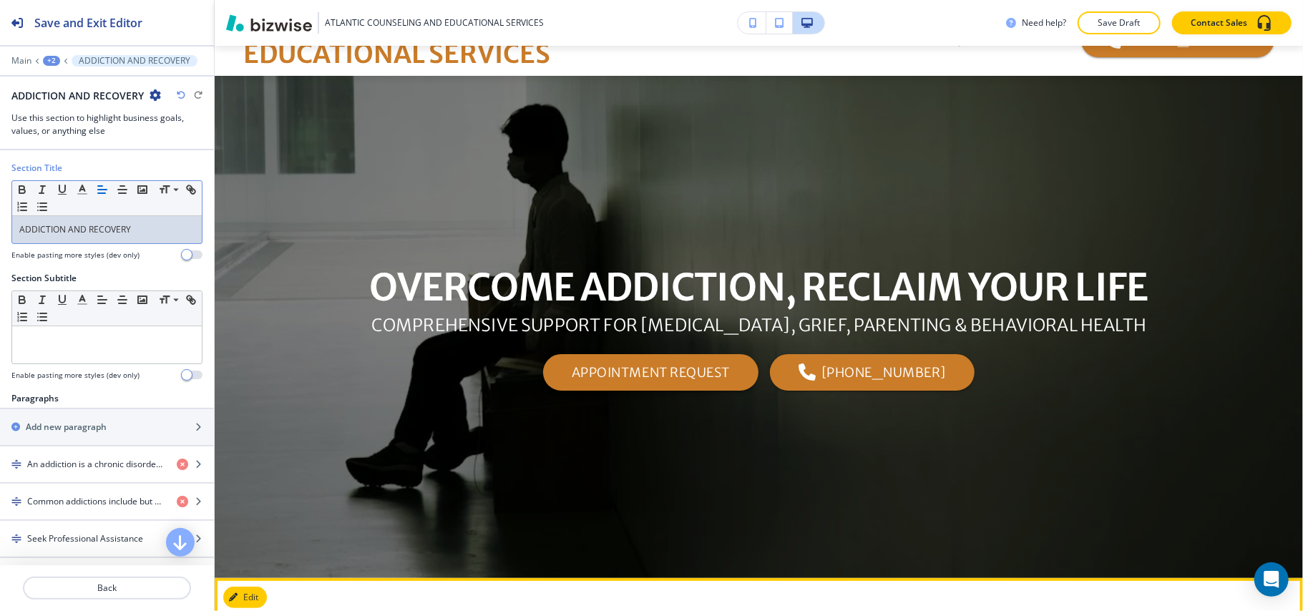
scroll to position [0, 0]
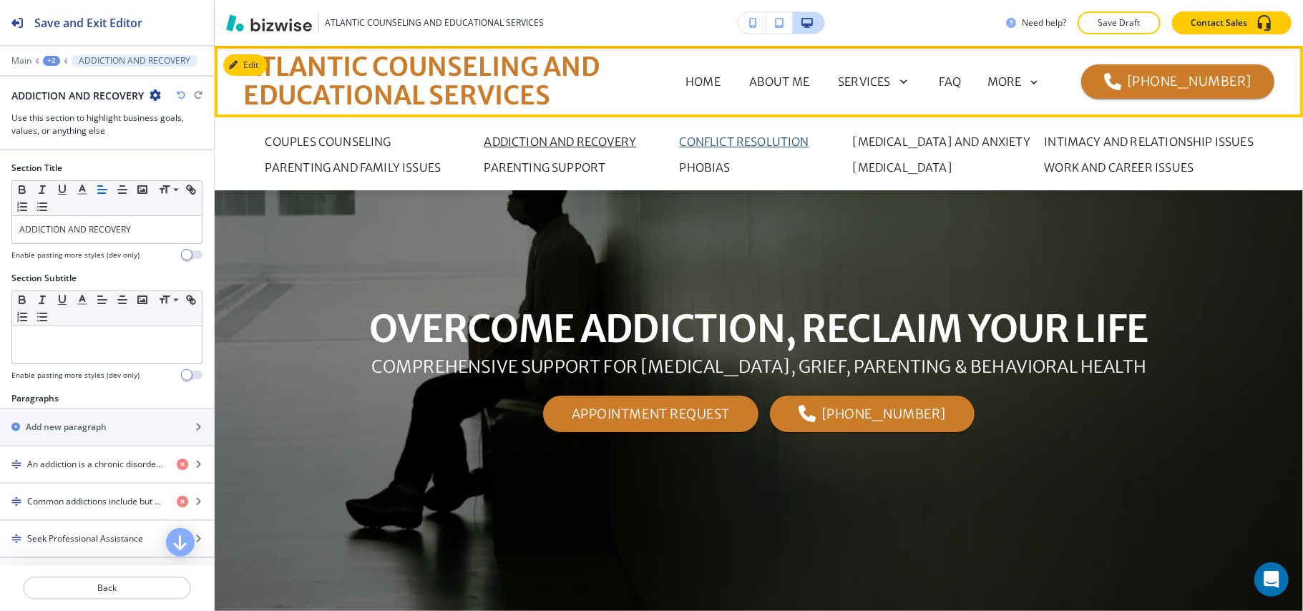
click at [737, 135] on p "CONFLICT RESOLUTION" at bounding box center [745, 141] width 130 height 17
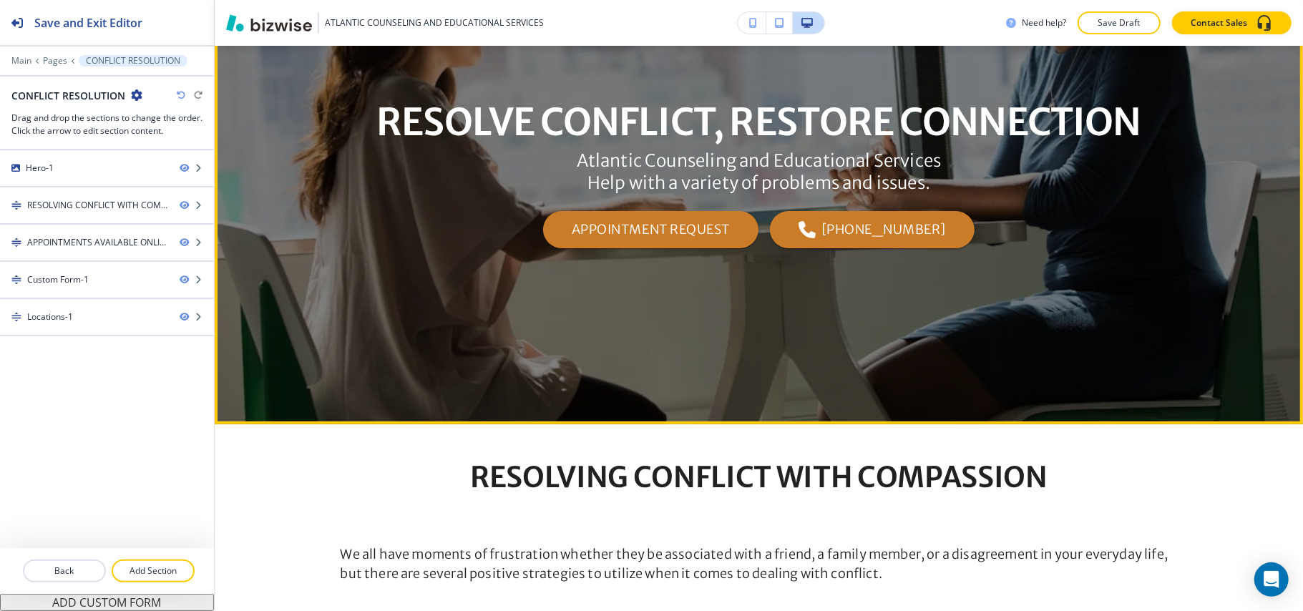
scroll to position [381, 0]
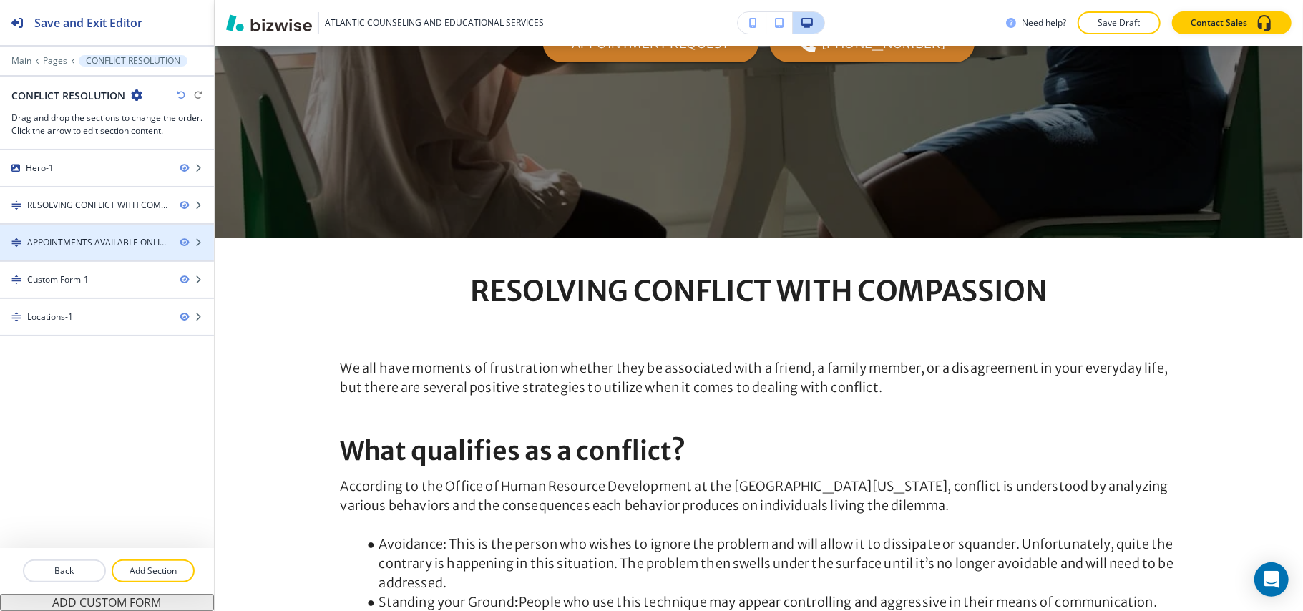
click at [0, 0] on button "Edit" at bounding box center [0, 0] width 0 height 0
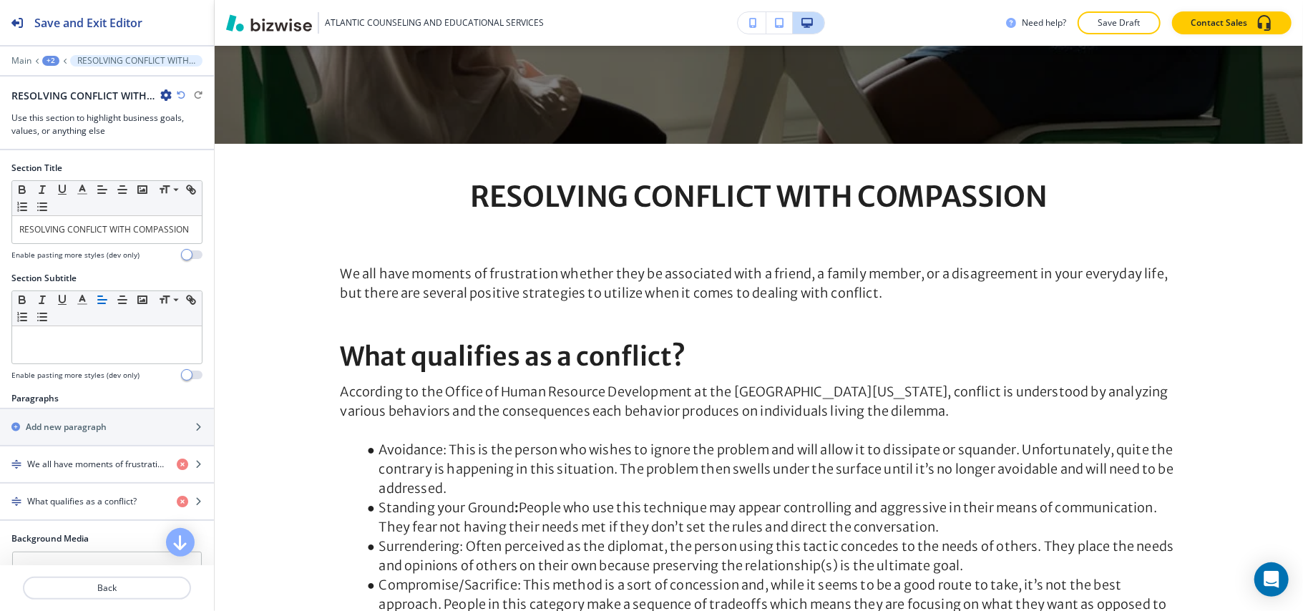
scroll to position [574, 0]
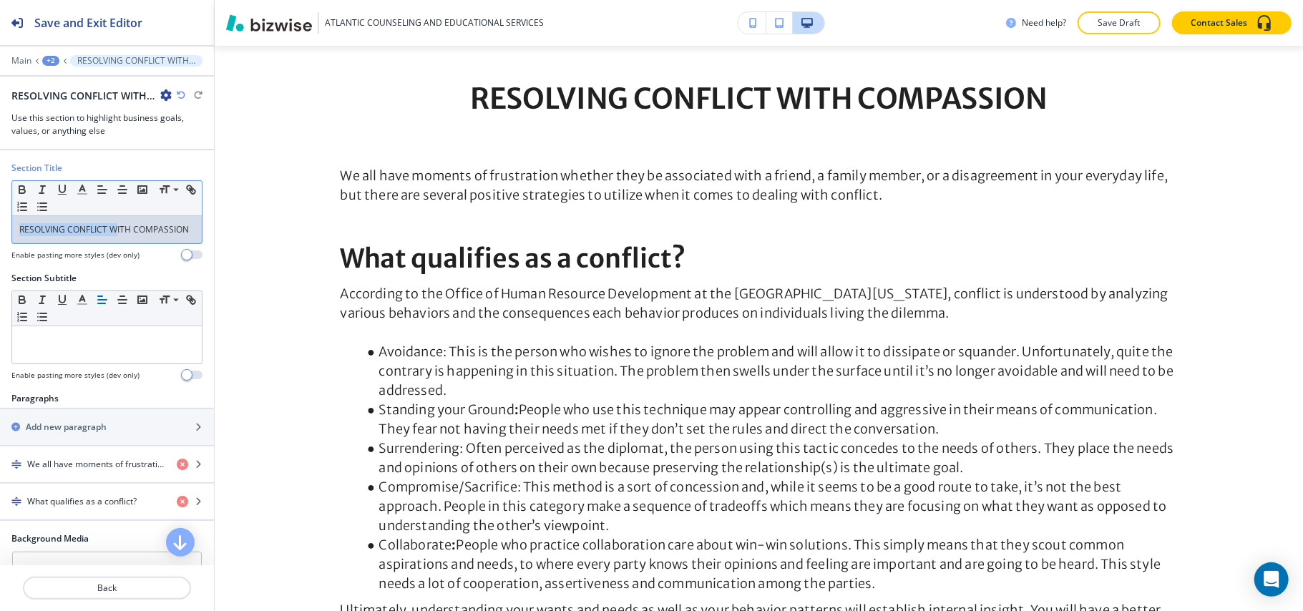
drag, startPoint x: 115, startPoint y: 236, endPoint x: 0, endPoint y: 223, distance: 116.0
click at [0, 223] on div "Section Title Small Normal Large Huge RESOLVING CONFLICT WITH COMPASSION Enable…" at bounding box center [107, 217] width 214 height 110
click at [63, 236] on p "RESOLVING CONFLICT WITH COMPASSION" at bounding box center [106, 229] width 175 height 13
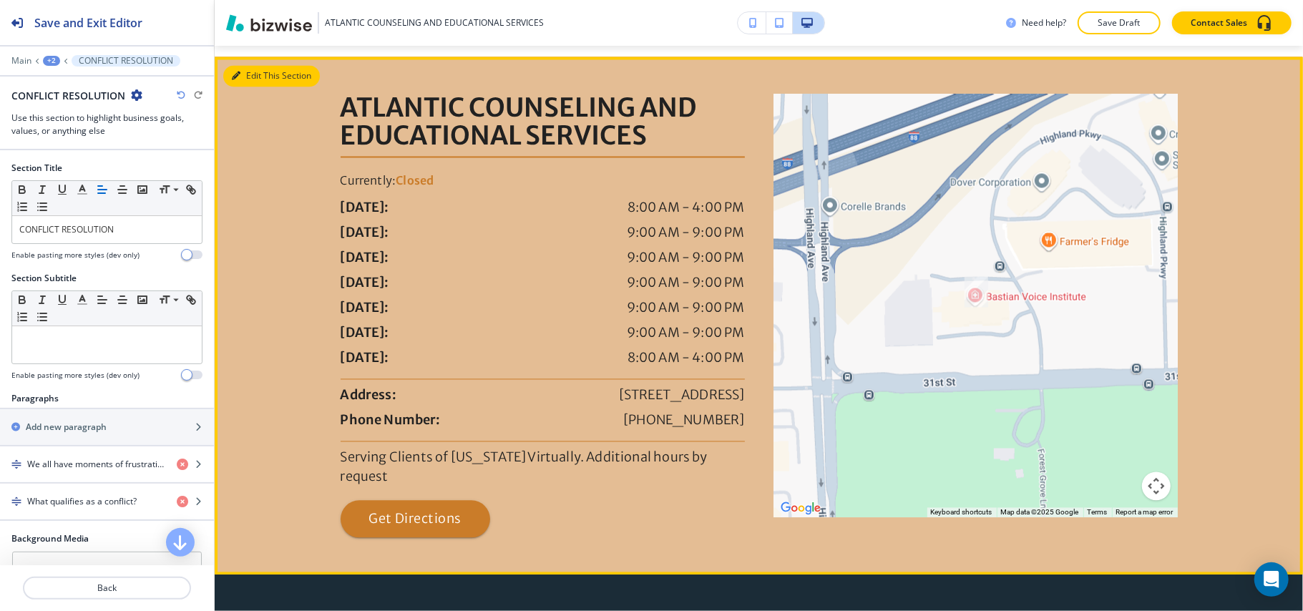
click at [232, 80] on icon "button" at bounding box center [236, 76] width 9 height 9
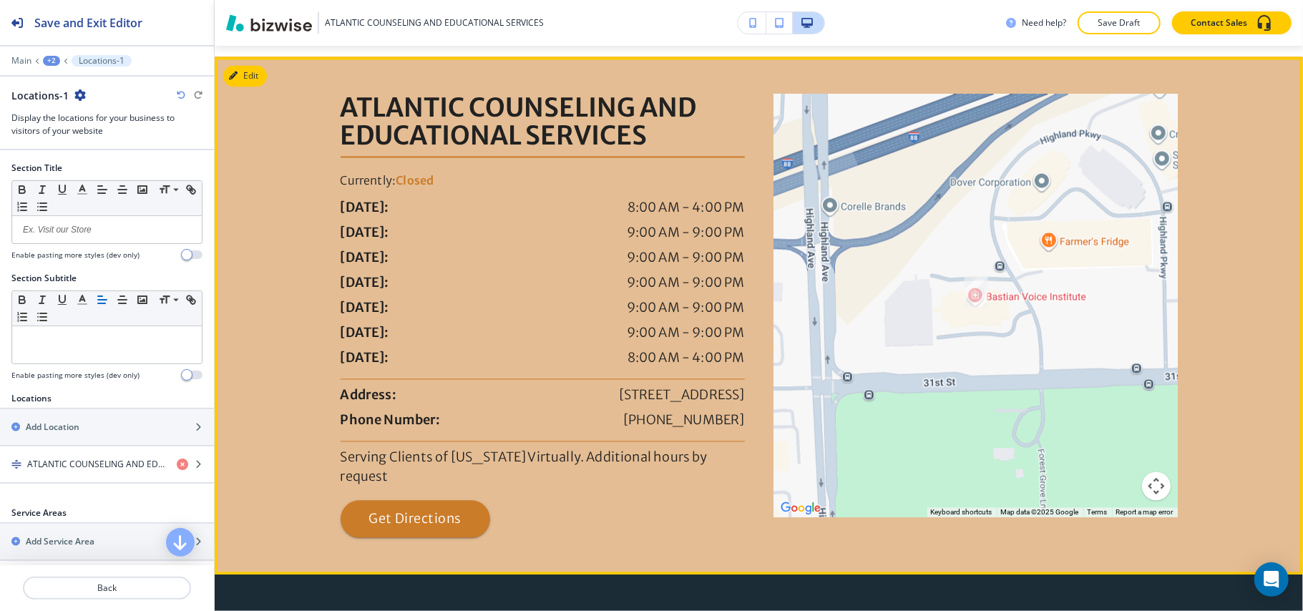
scroll to position [2037, 0]
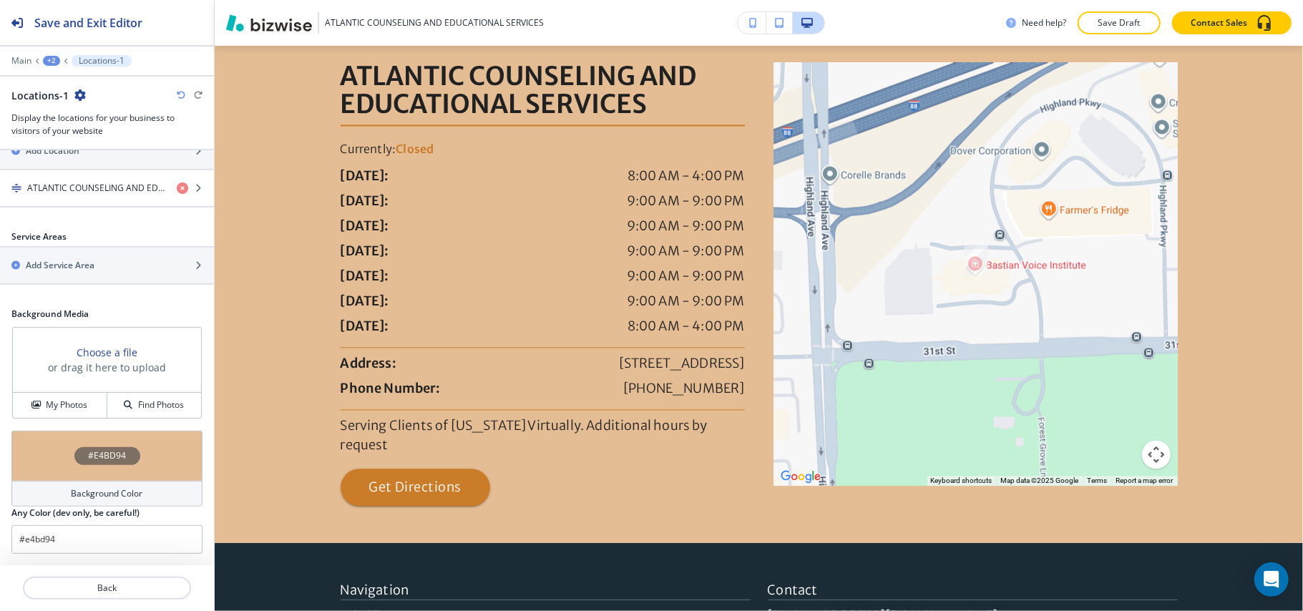
click at [63, 447] on div "#E4BD94" at bounding box center [106, 456] width 191 height 50
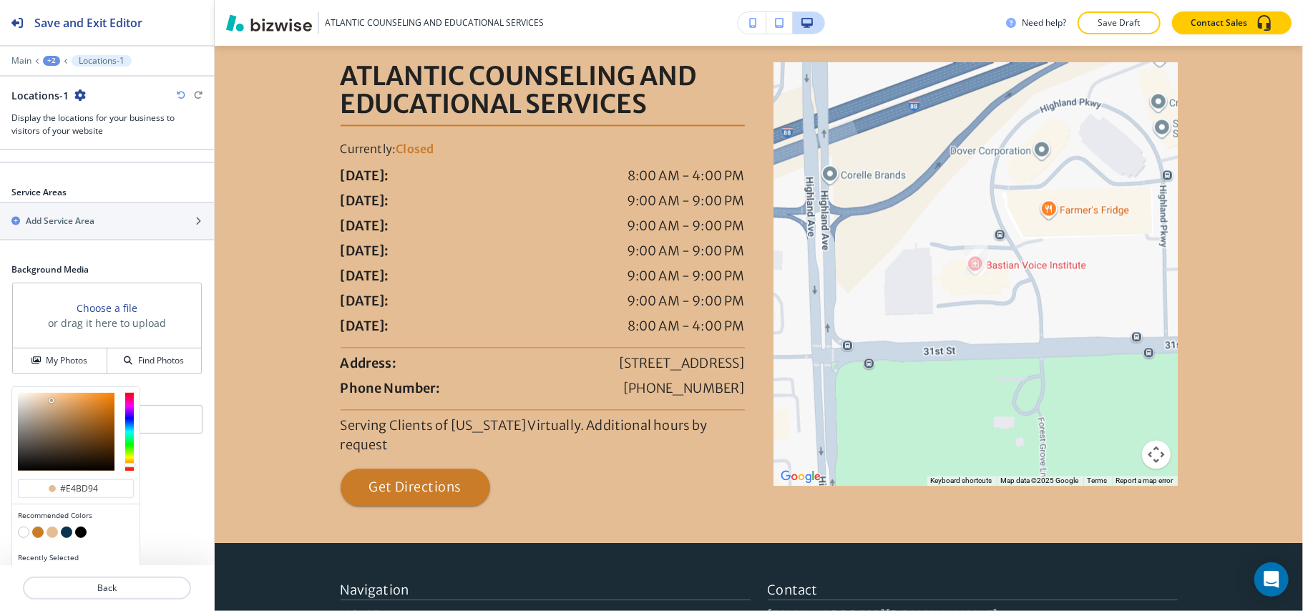
scroll to position [351, 0]
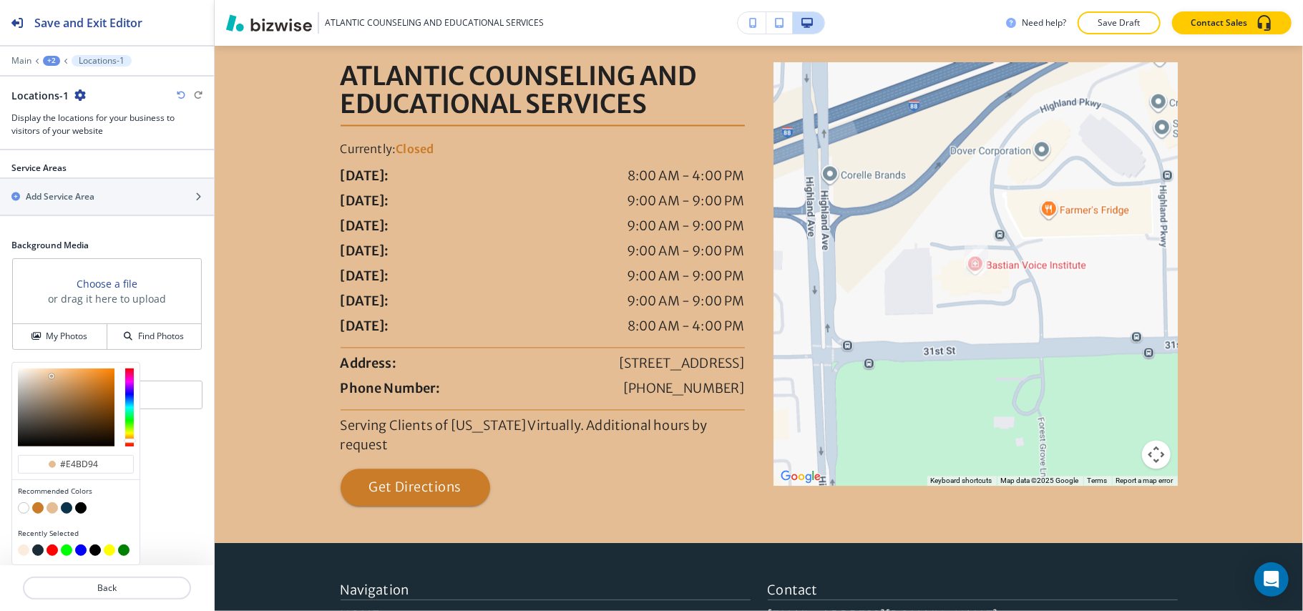
click at [17, 547] on div "Recently Selected" at bounding box center [75, 544] width 127 height 42
click at [26, 547] on button "button" at bounding box center [23, 550] width 11 height 11
type input "#fbedde"
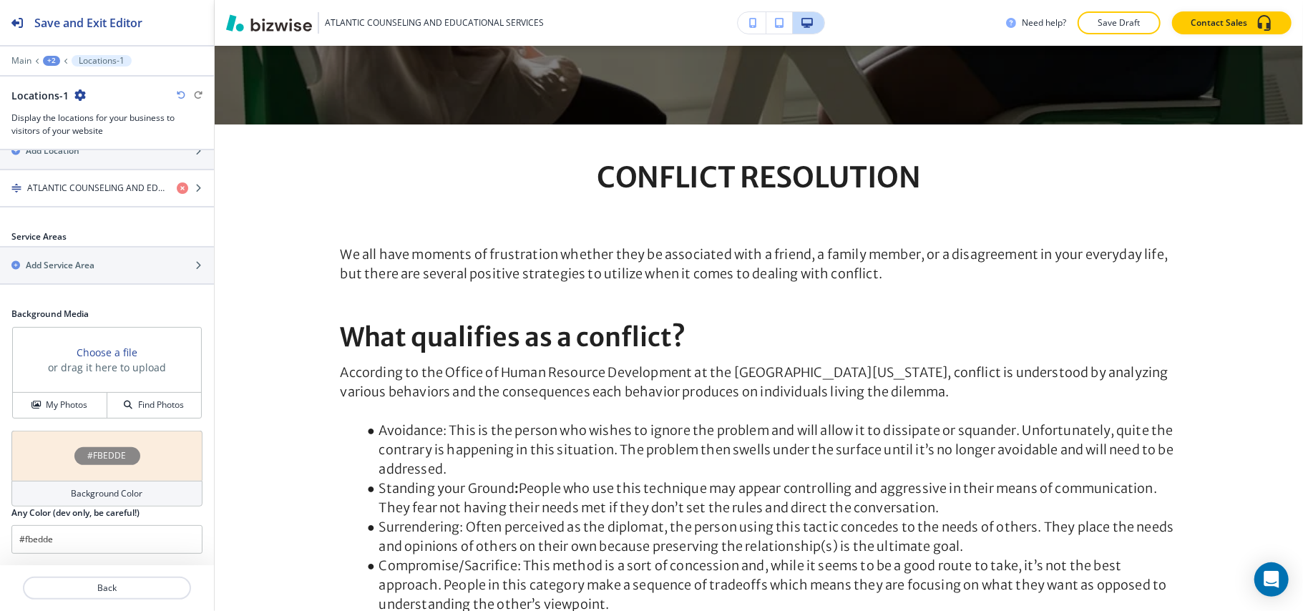
scroll to position [0, 0]
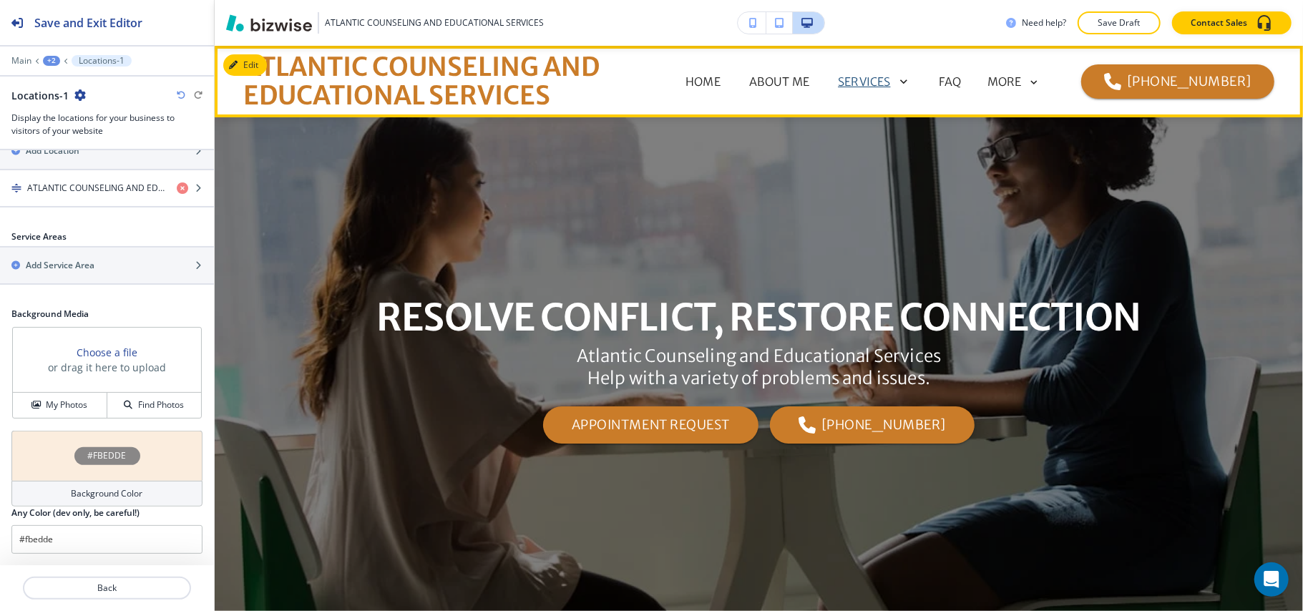
click at [890, 77] on p "SERVICES" at bounding box center [864, 81] width 52 height 17
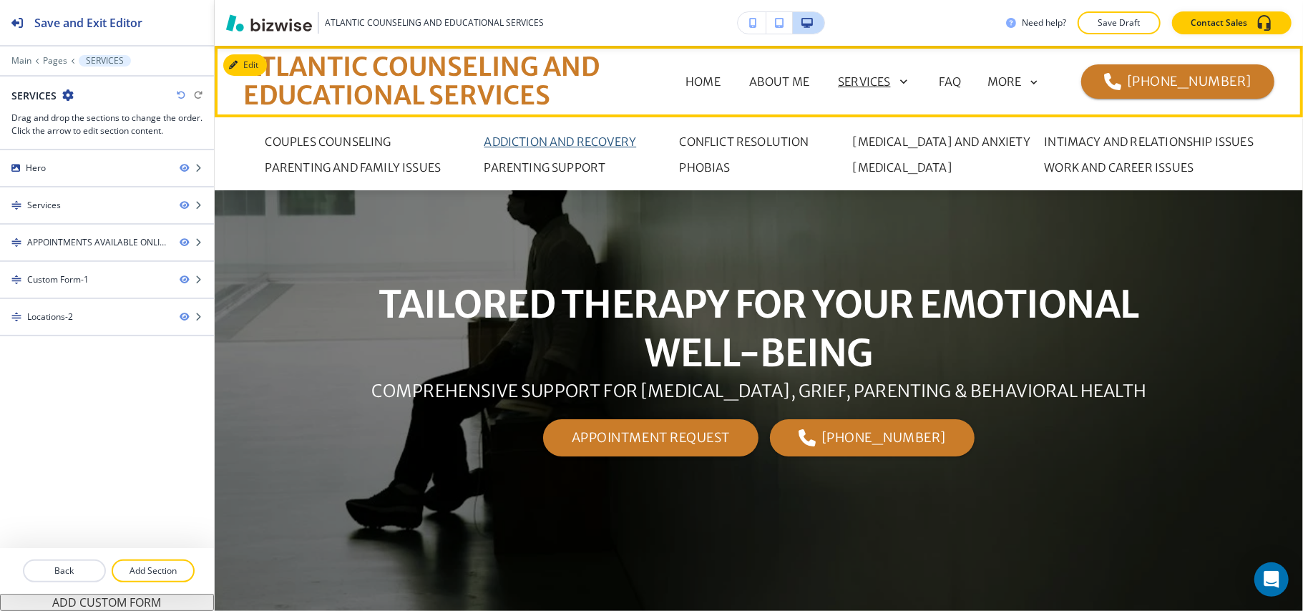
click at [563, 140] on p "ADDICTION AND RECOVERY" at bounding box center [561, 141] width 152 height 17
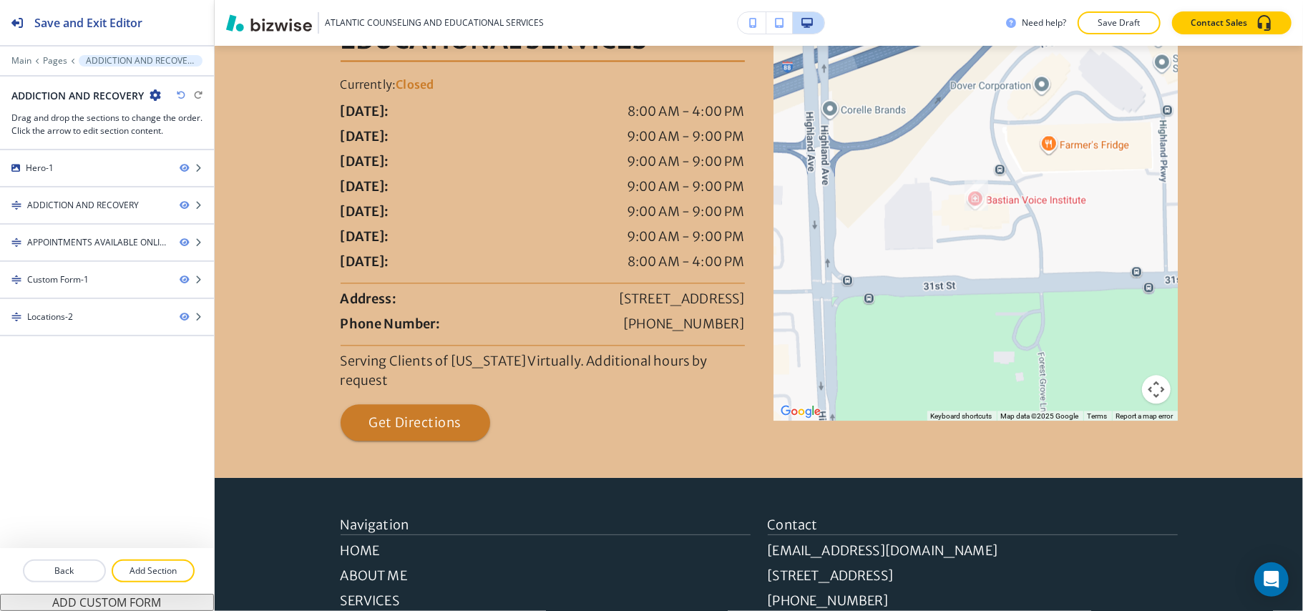
scroll to position [1964, 0]
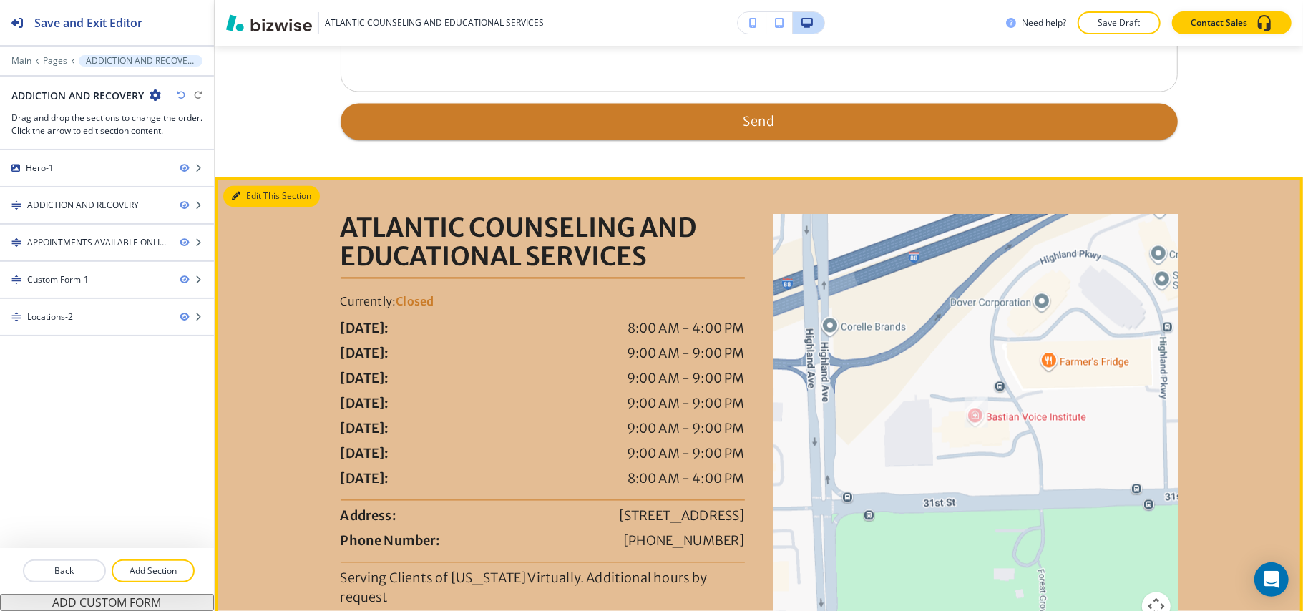
click at [267, 208] on button "Edit This Section" at bounding box center [271, 196] width 97 height 21
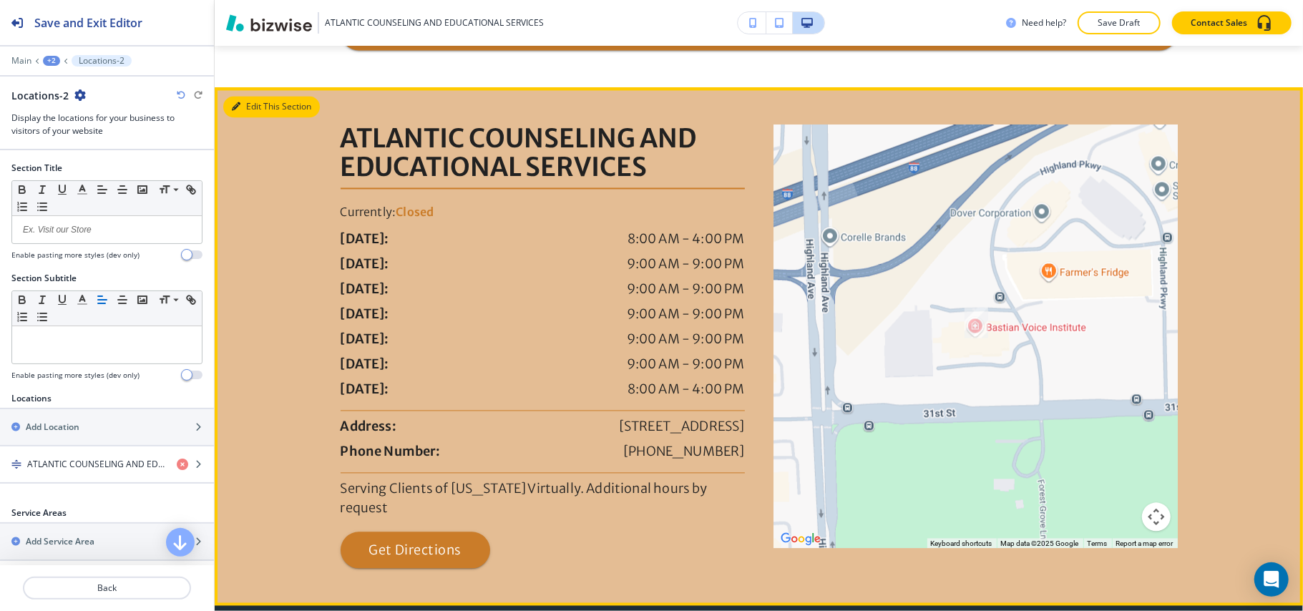
scroll to position [2116, 0]
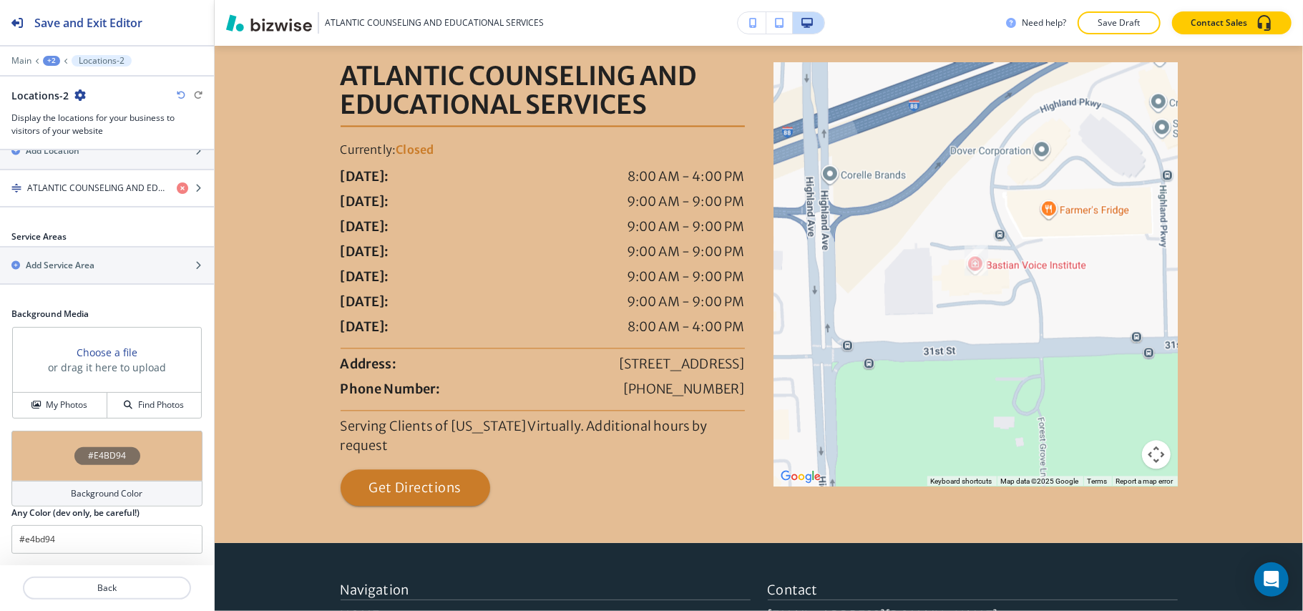
click at [61, 460] on div "#E4BD94" at bounding box center [106, 456] width 191 height 50
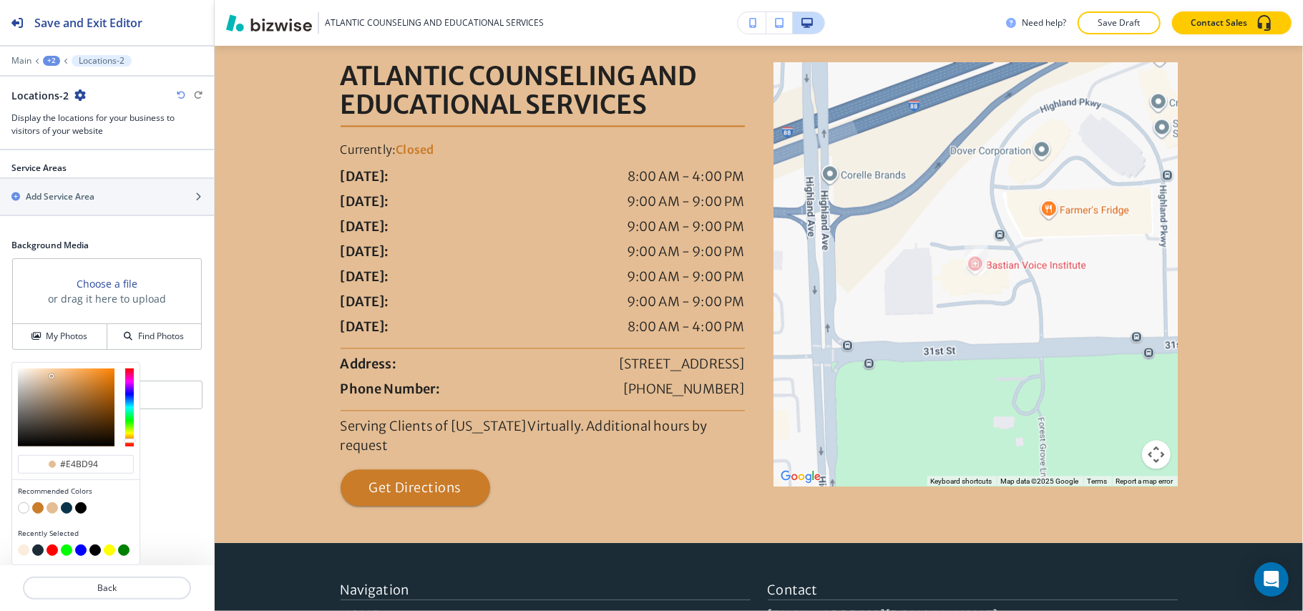
scroll to position [351, 0]
click at [21, 550] on button "button" at bounding box center [23, 550] width 11 height 11
type input "#fbedde"
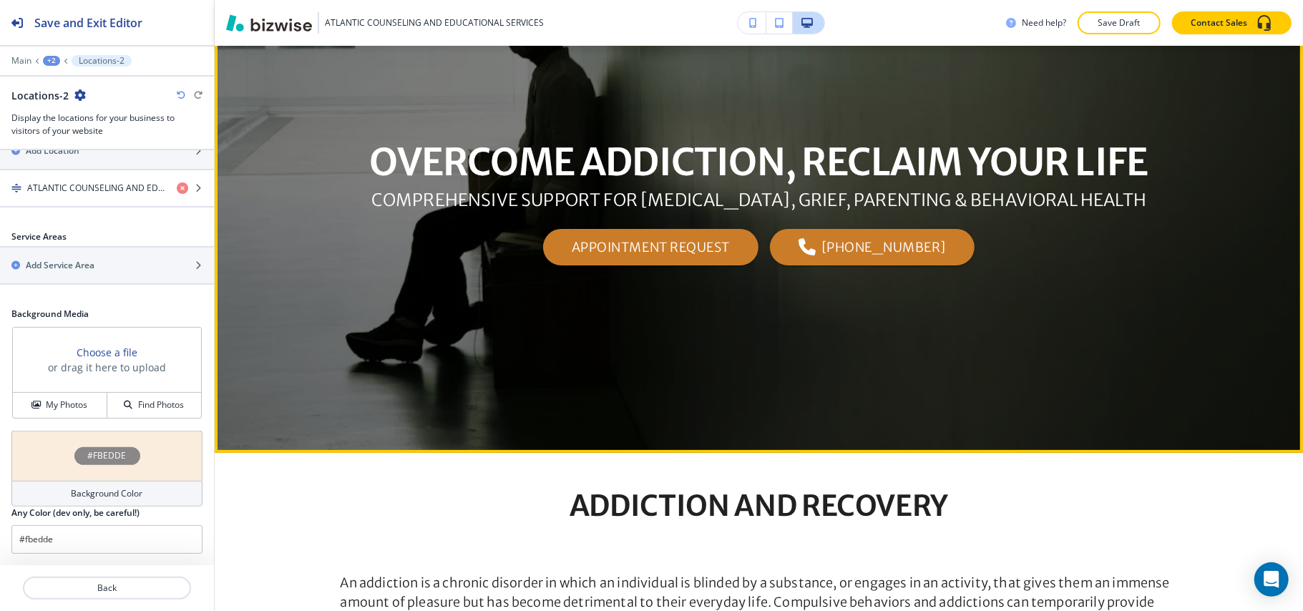
scroll to position [0, 0]
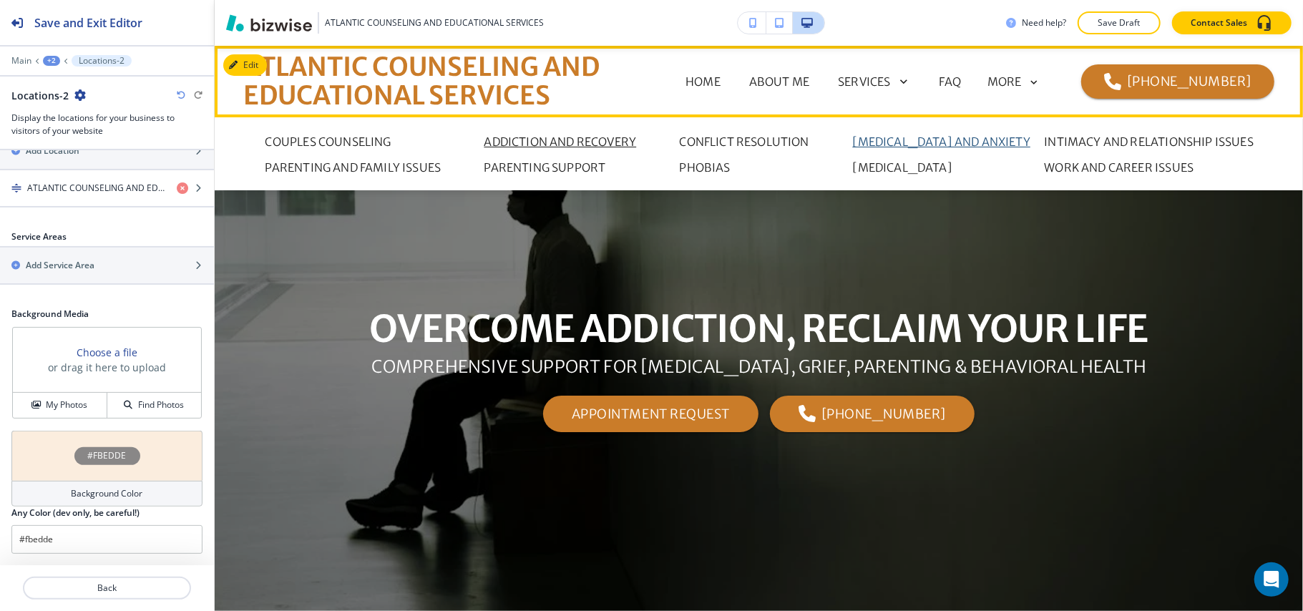
click at [937, 137] on p "[MEDICAL_DATA] AND ANXIETY" at bounding box center [942, 141] width 178 height 17
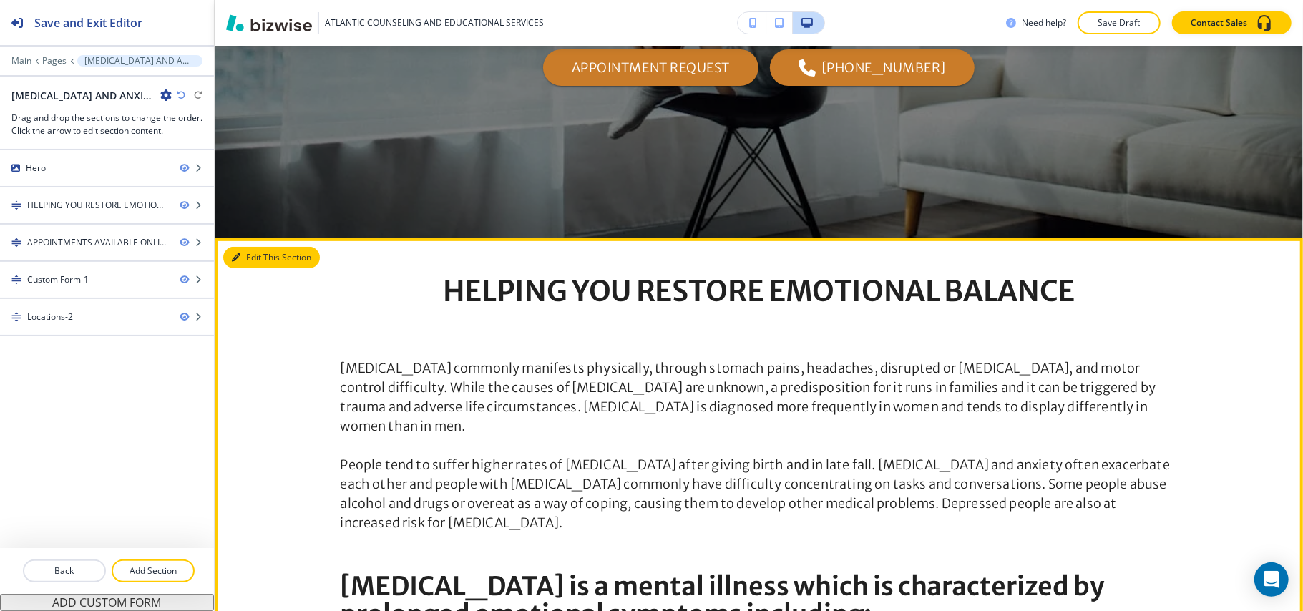
click at [230, 252] on button "Edit This Section" at bounding box center [271, 257] width 97 height 21
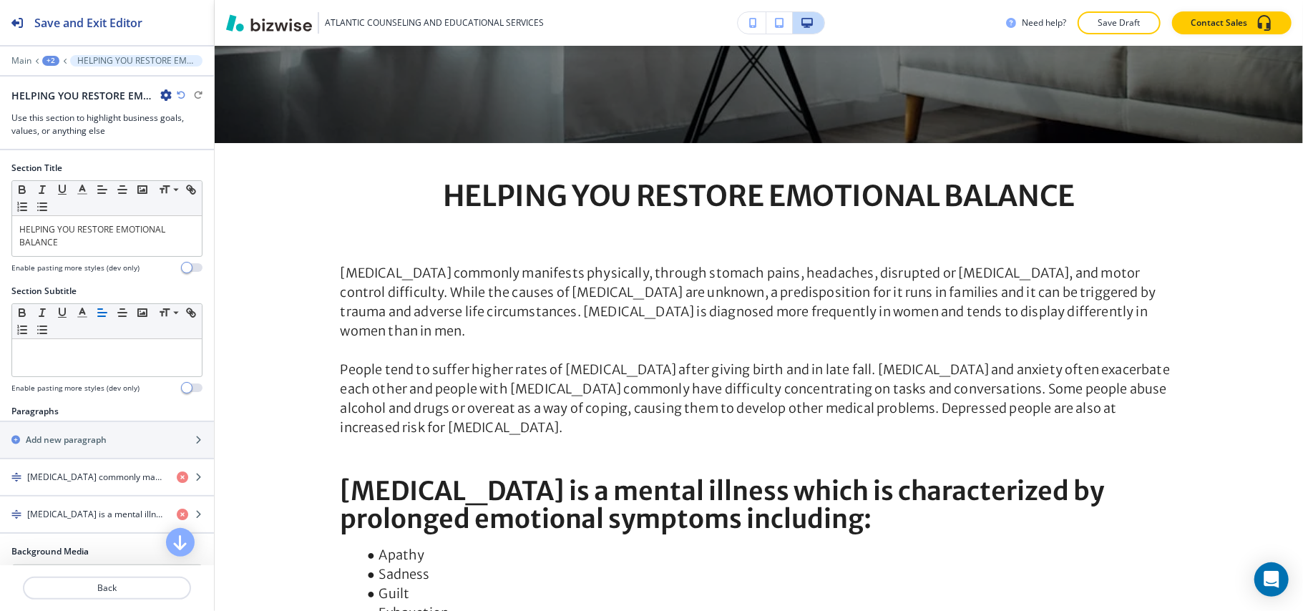
scroll to position [574, 0]
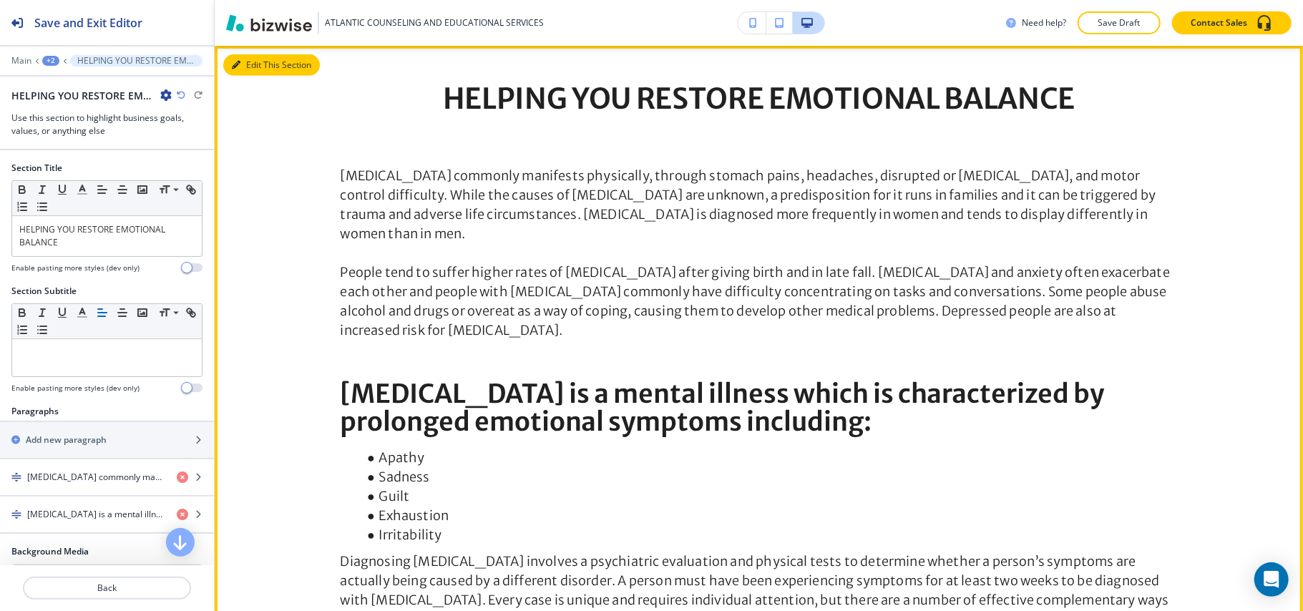
click at [245, 59] on button "Edit This Section" at bounding box center [271, 64] width 97 height 21
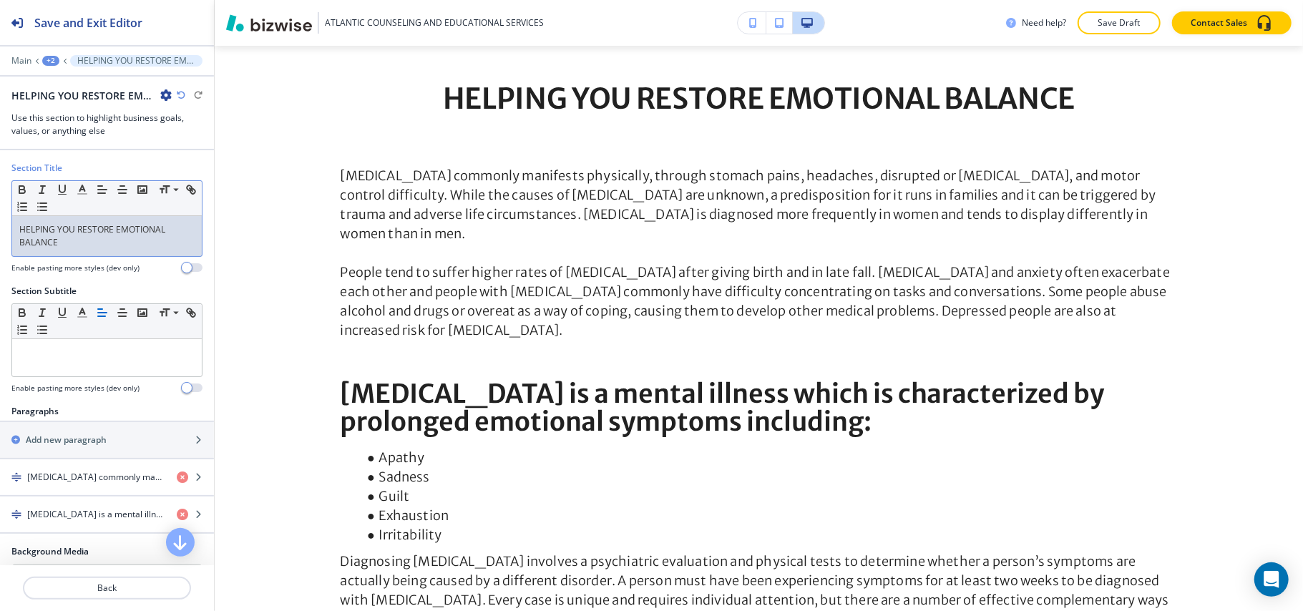
click at [83, 239] on p "HELPING YOU RESTORE EMOTIONAL BALANCE" at bounding box center [106, 236] width 175 height 26
drag, startPoint x: 83, startPoint y: 239, endPoint x: 64, endPoint y: 238, distance: 18.6
click at [64, 238] on p "HELPING YOU RESTORE EMOTIONAL BALANCE" at bounding box center [106, 236] width 175 height 26
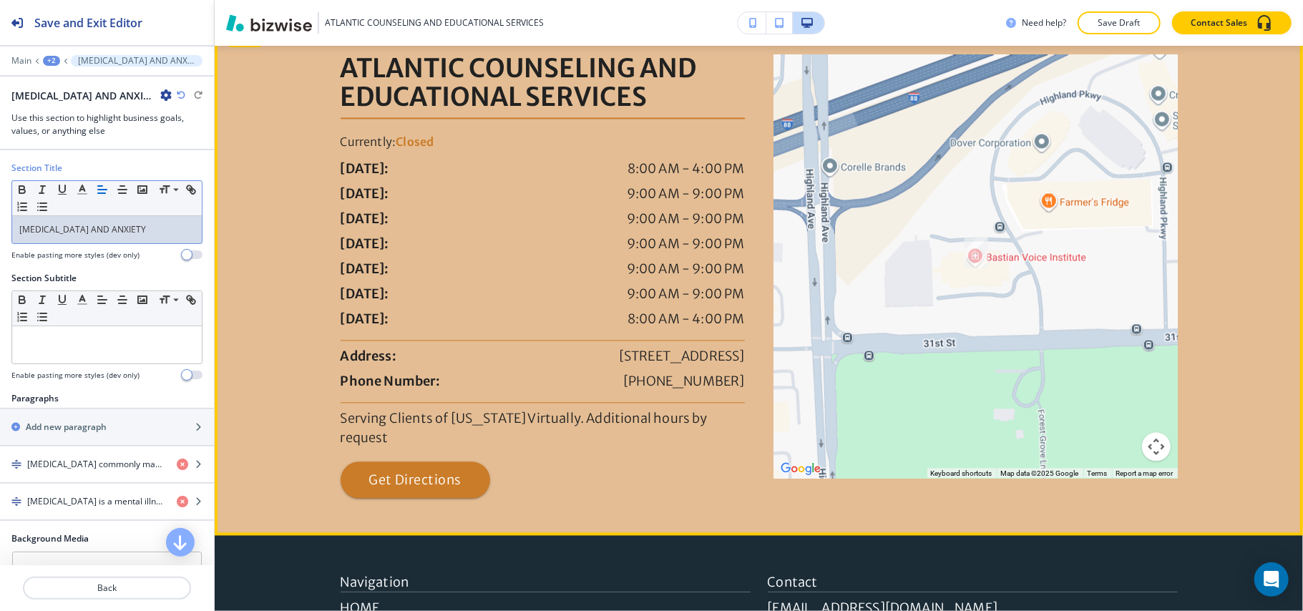
scroll to position [2006, 0]
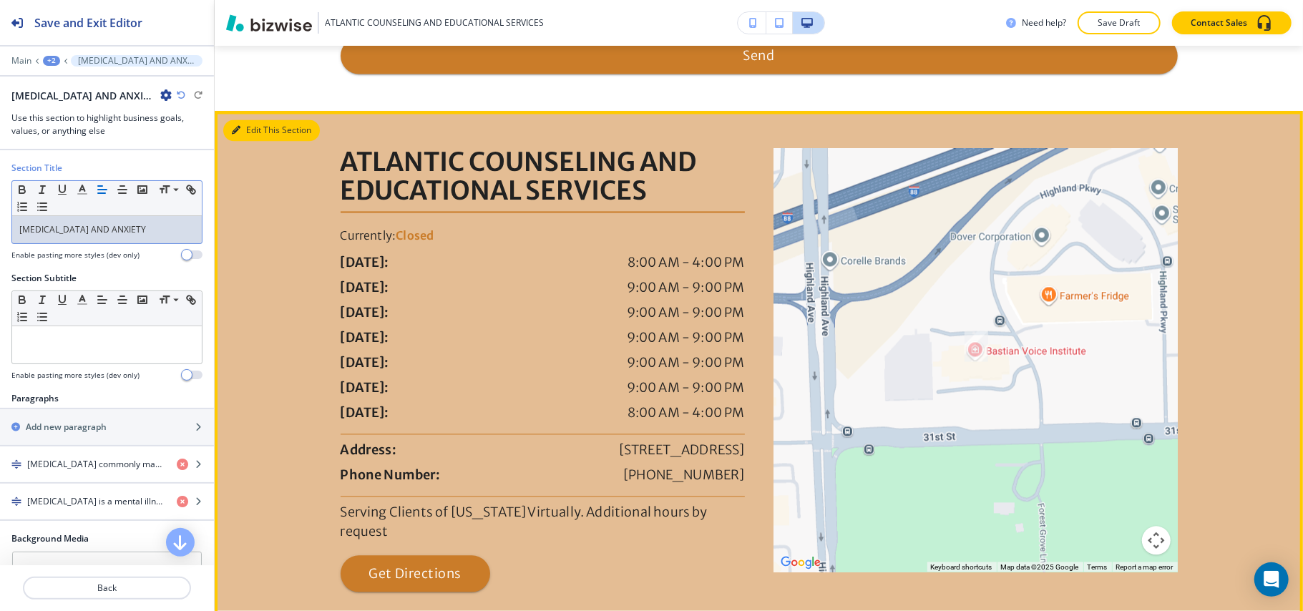
click at [246, 138] on div at bounding box center [759, 370] width 1089 height 518
click at [239, 135] on icon "button" at bounding box center [236, 130] width 9 height 9
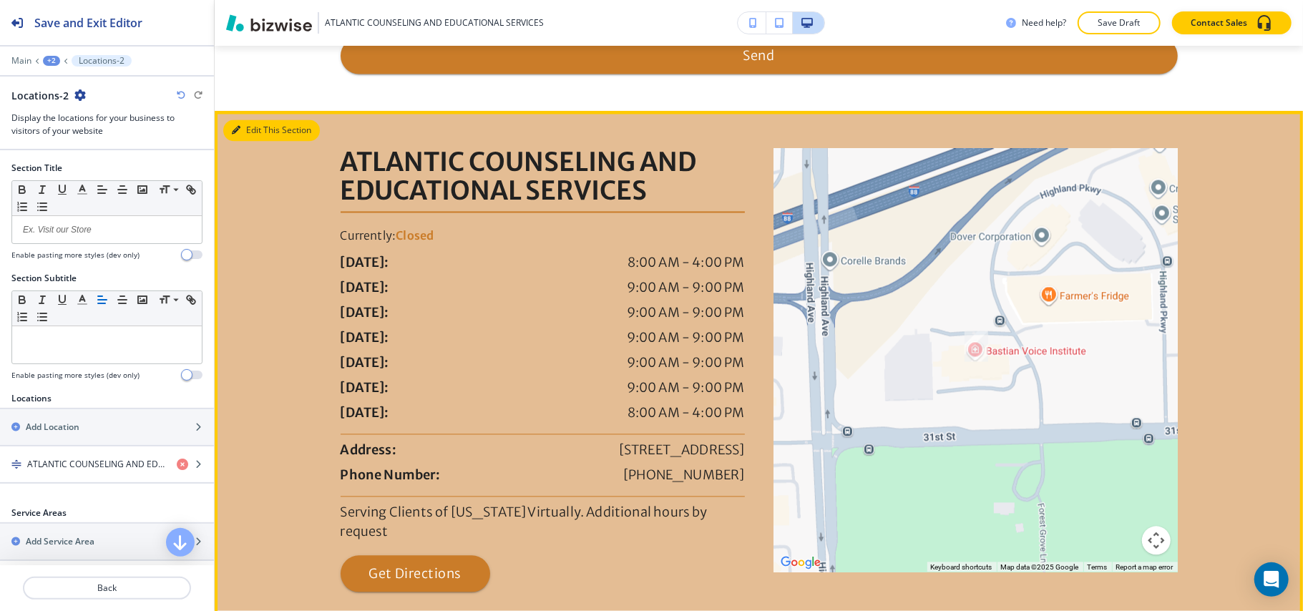
scroll to position [2091, 0]
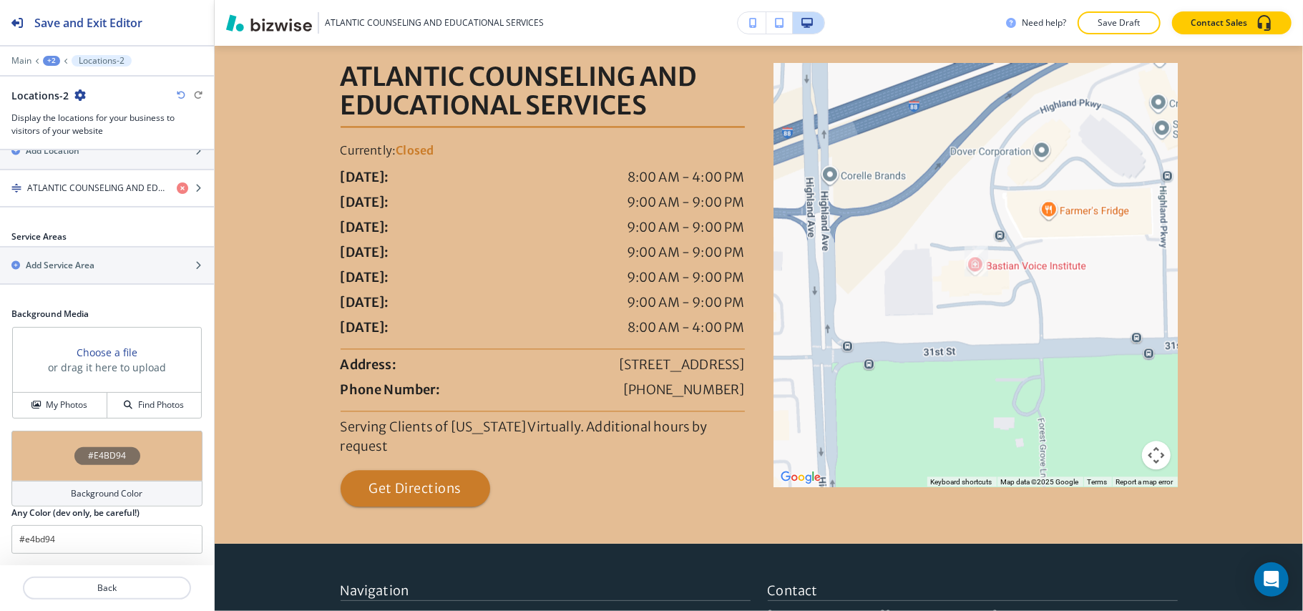
click at [29, 457] on div "#E4BD94" at bounding box center [106, 456] width 191 height 50
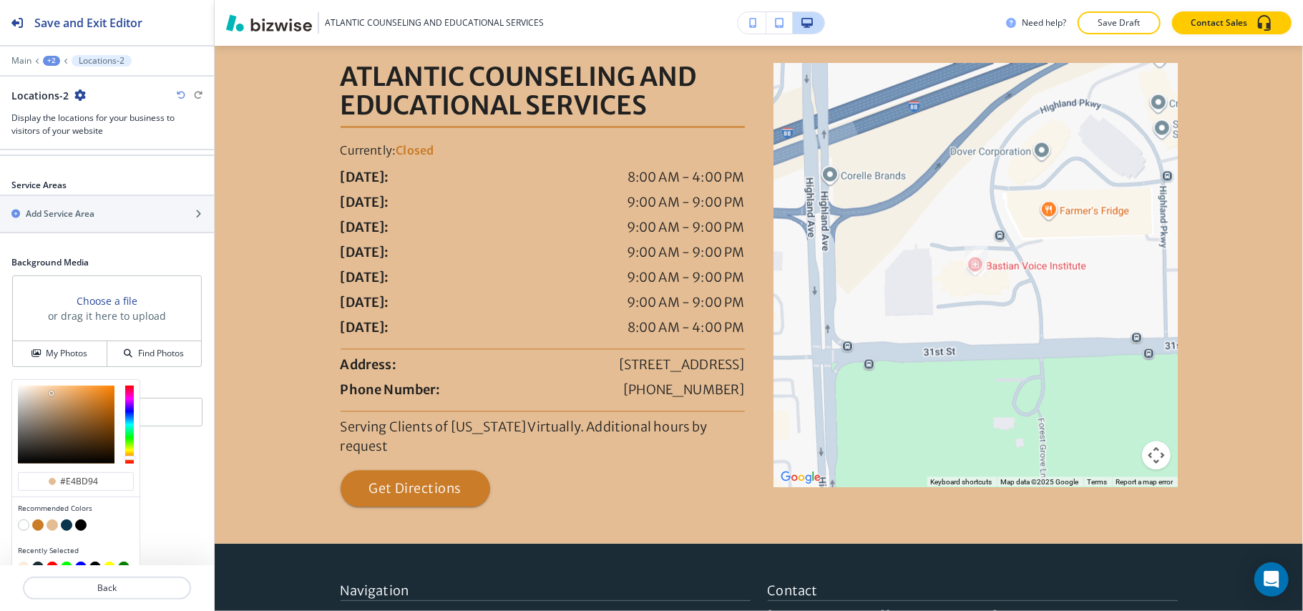
scroll to position [351, 0]
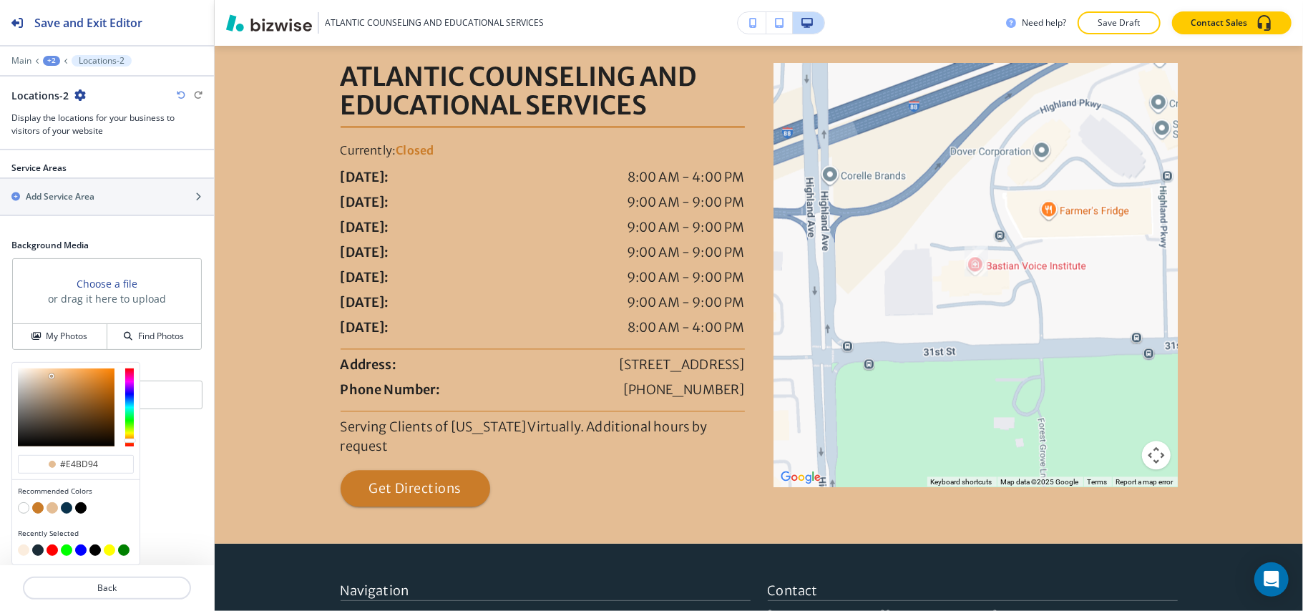
click at [24, 553] on button "button" at bounding box center [23, 550] width 11 height 11
type input "#fbedde"
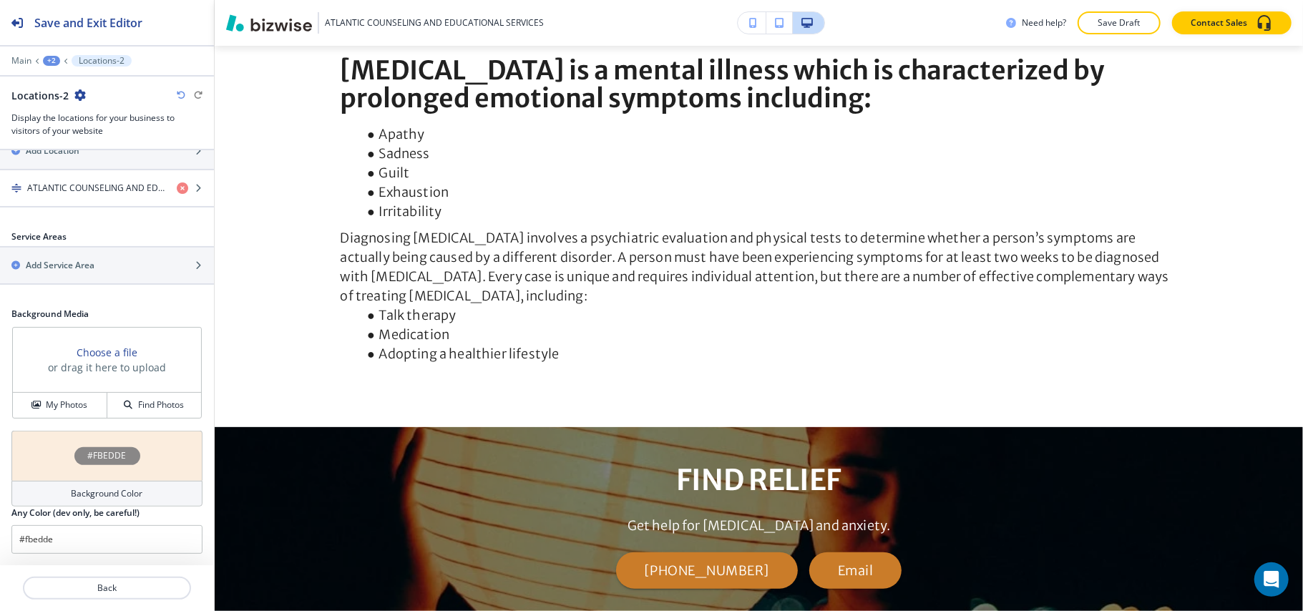
scroll to position [0, 0]
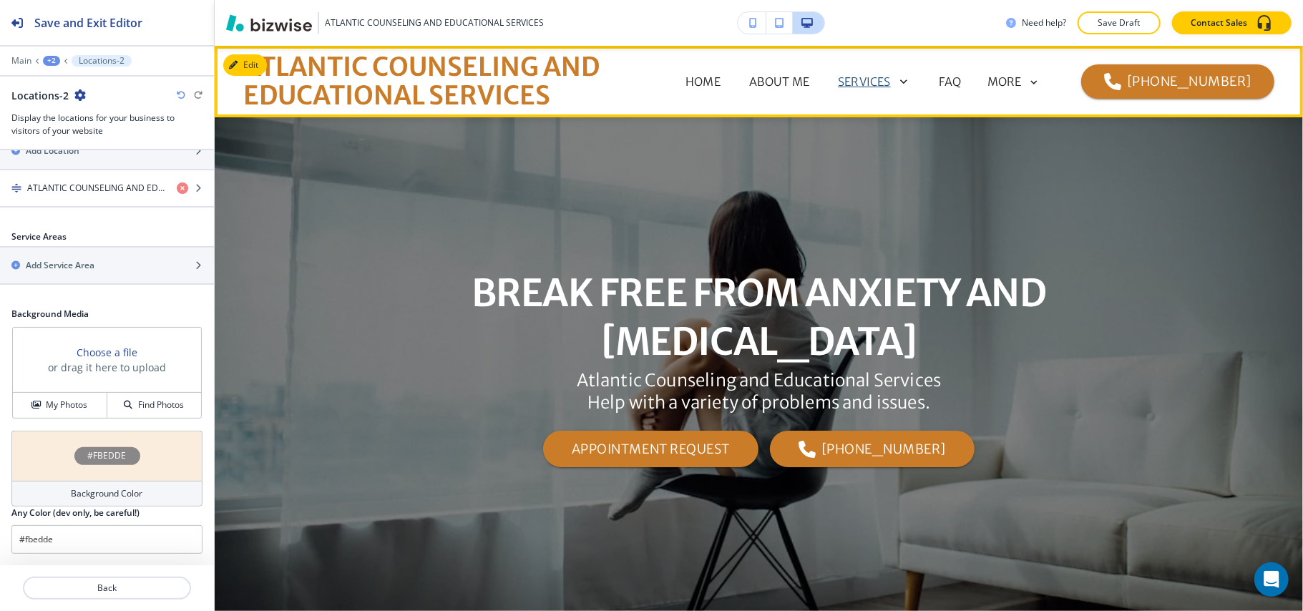
click at [890, 74] on p "SERVICES" at bounding box center [864, 81] width 52 height 17
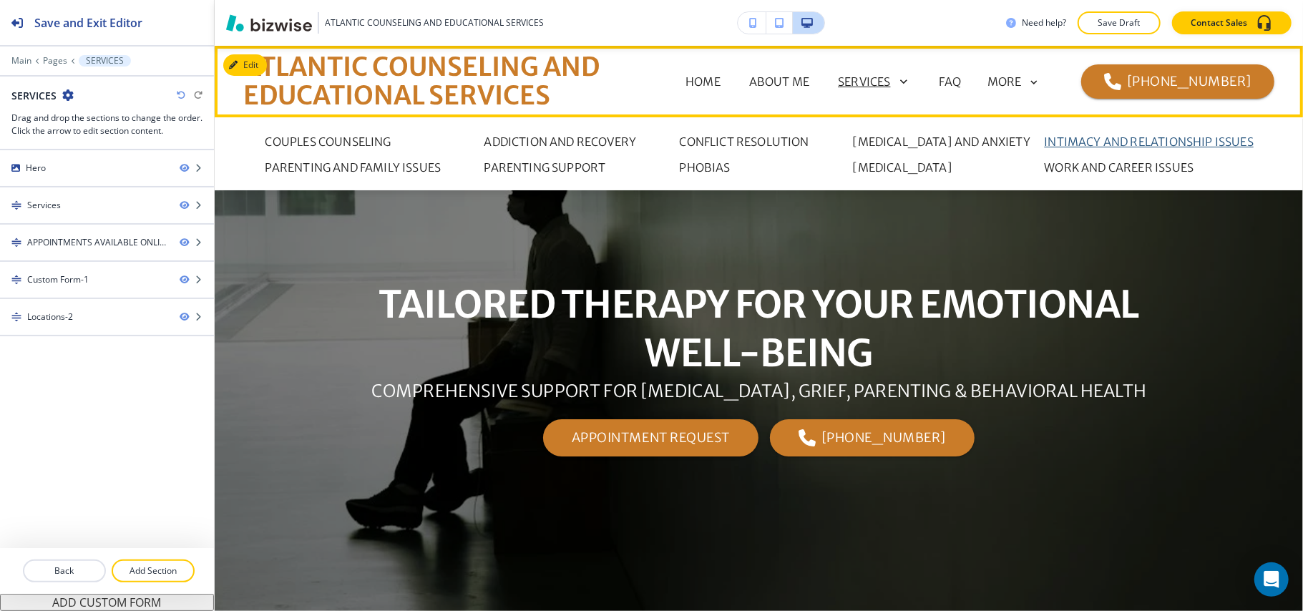
click at [1126, 142] on p "INTIMACY AND RELATIONSHIP ISSUES" at bounding box center [1149, 141] width 209 height 17
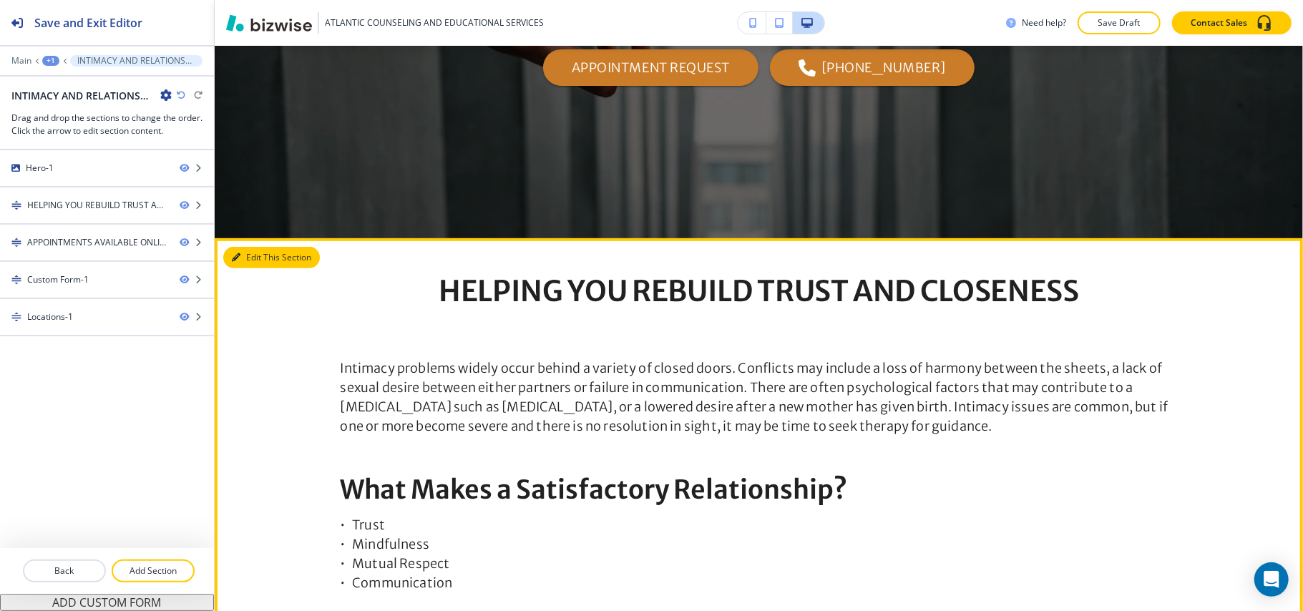
click at [225, 250] on button "Edit This Section" at bounding box center [271, 257] width 97 height 21
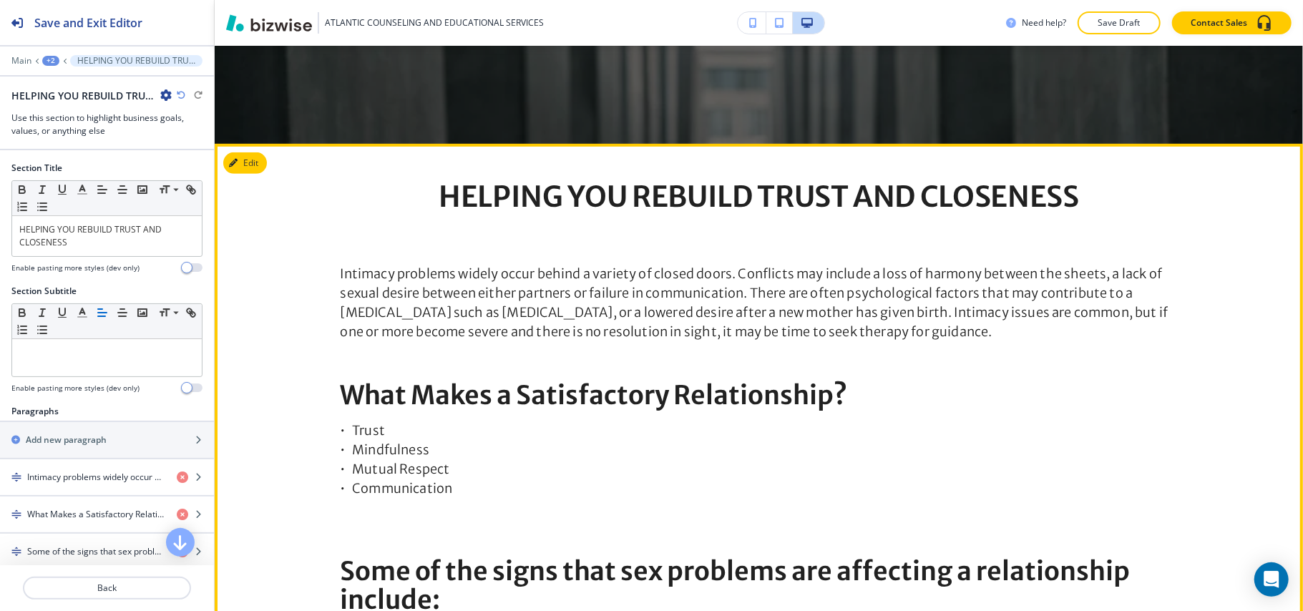
scroll to position [574, 0]
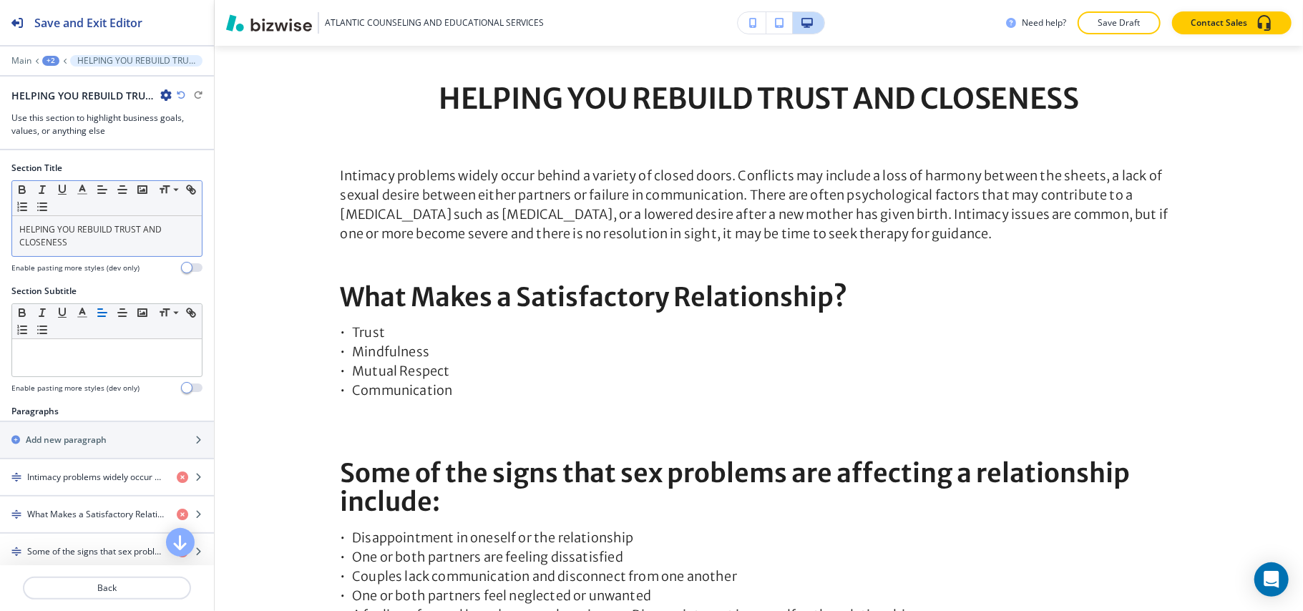
click at [115, 251] on div "HELPING YOU REBUILD TRUST AND CLOSENESS" at bounding box center [107, 236] width 190 height 40
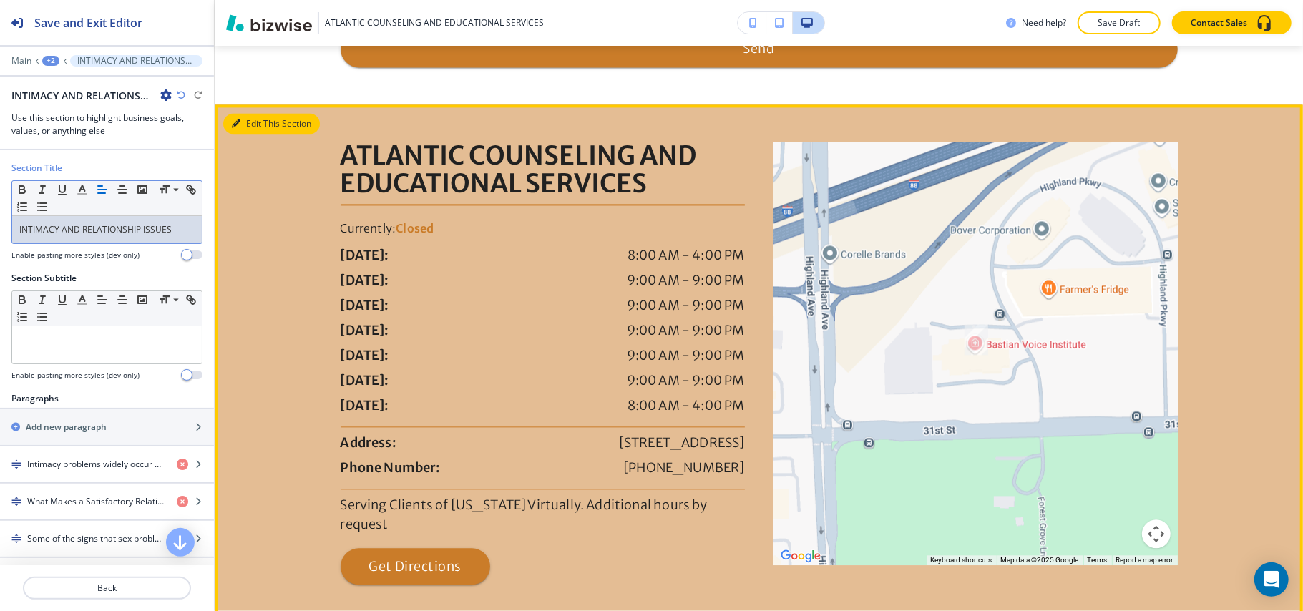
click at [256, 115] on button "Edit This Section" at bounding box center [271, 123] width 97 height 21
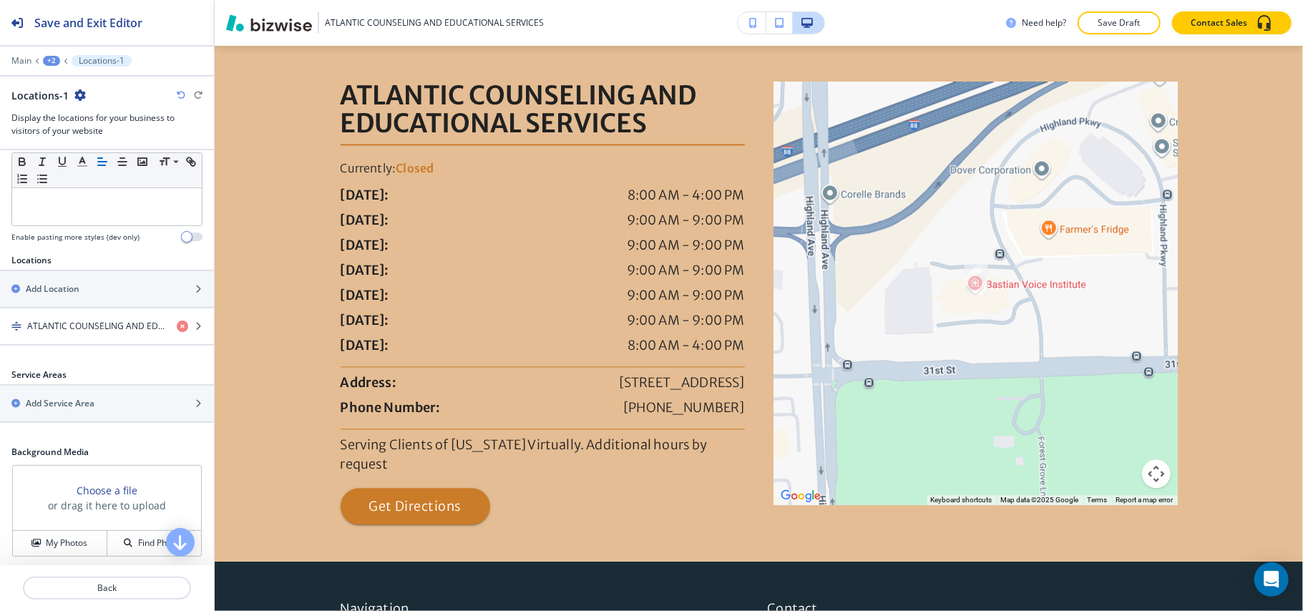
scroll to position [281, 0]
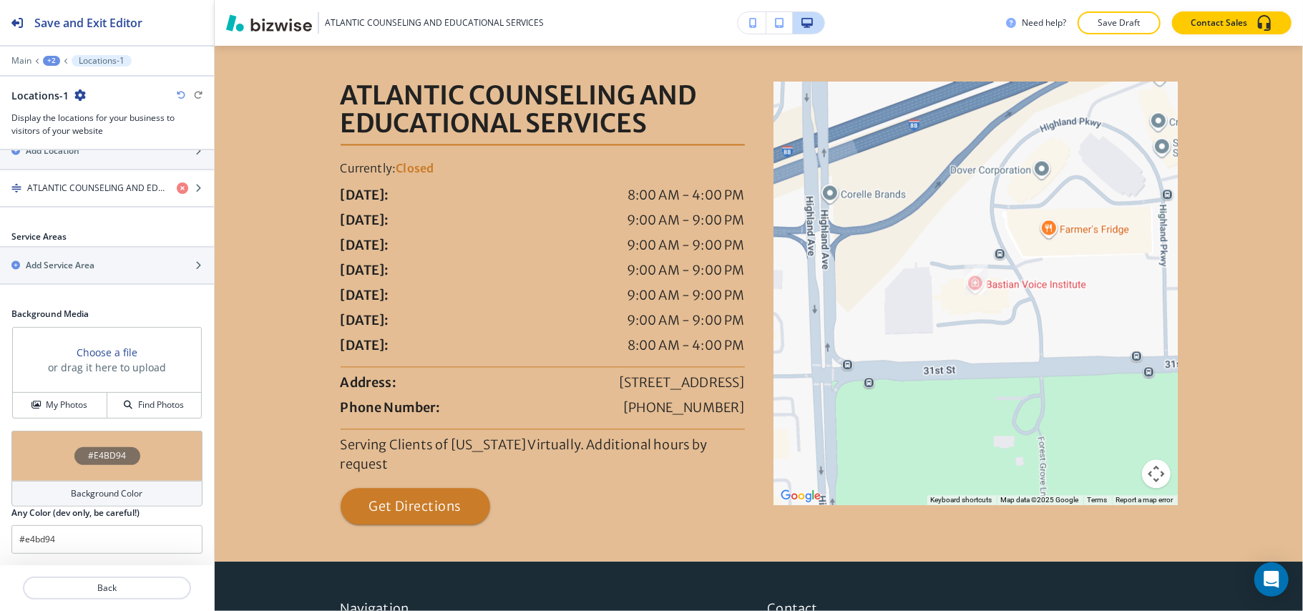
click at [29, 452] on div "#E4BD94" at bounding box center [106, 456] width 191 height 50
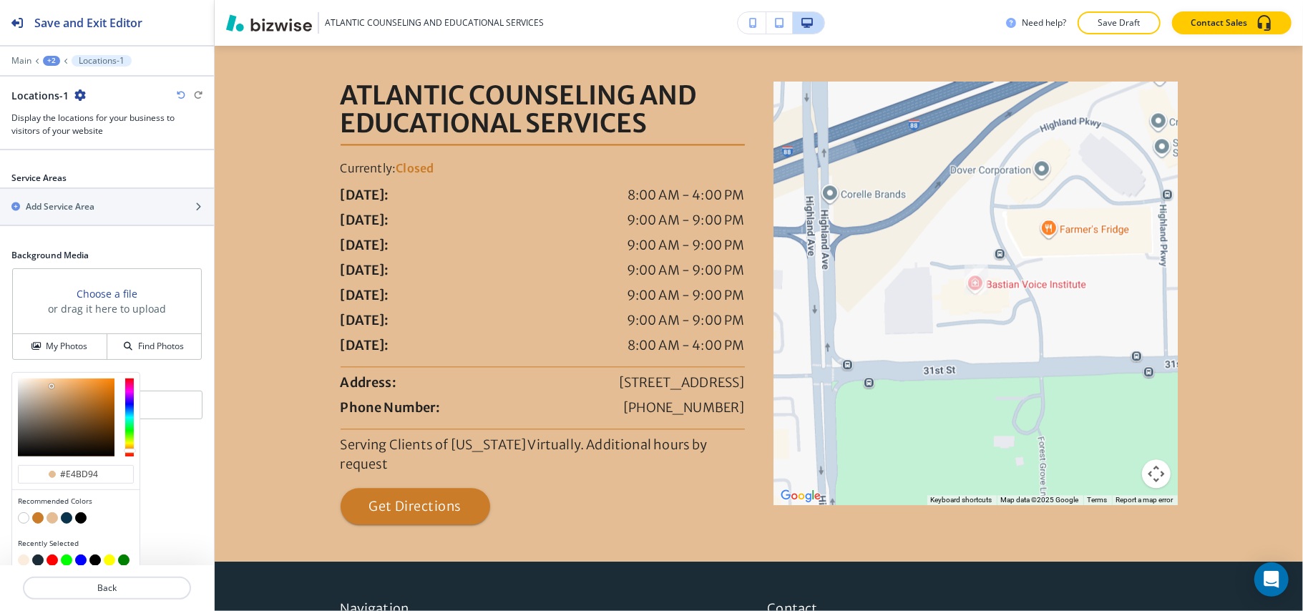
scroll to position [351, 0]
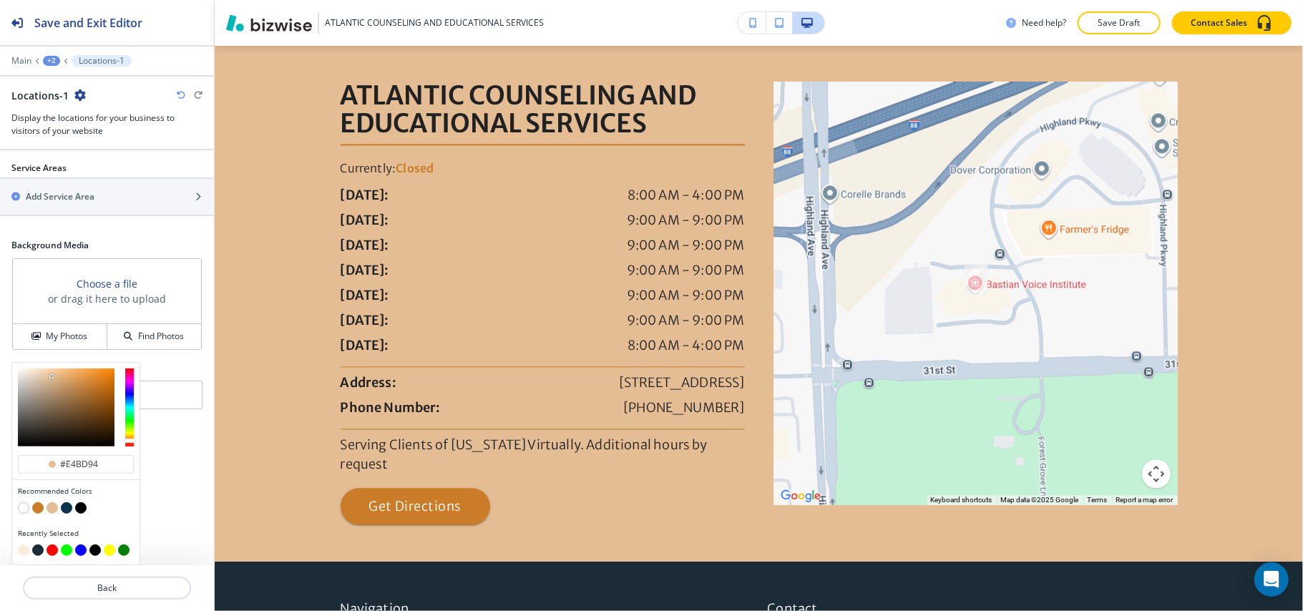
click at [27, 550] on button "button" at bounding box center [23, 550] width 11 height 11
type input "#fbedde"
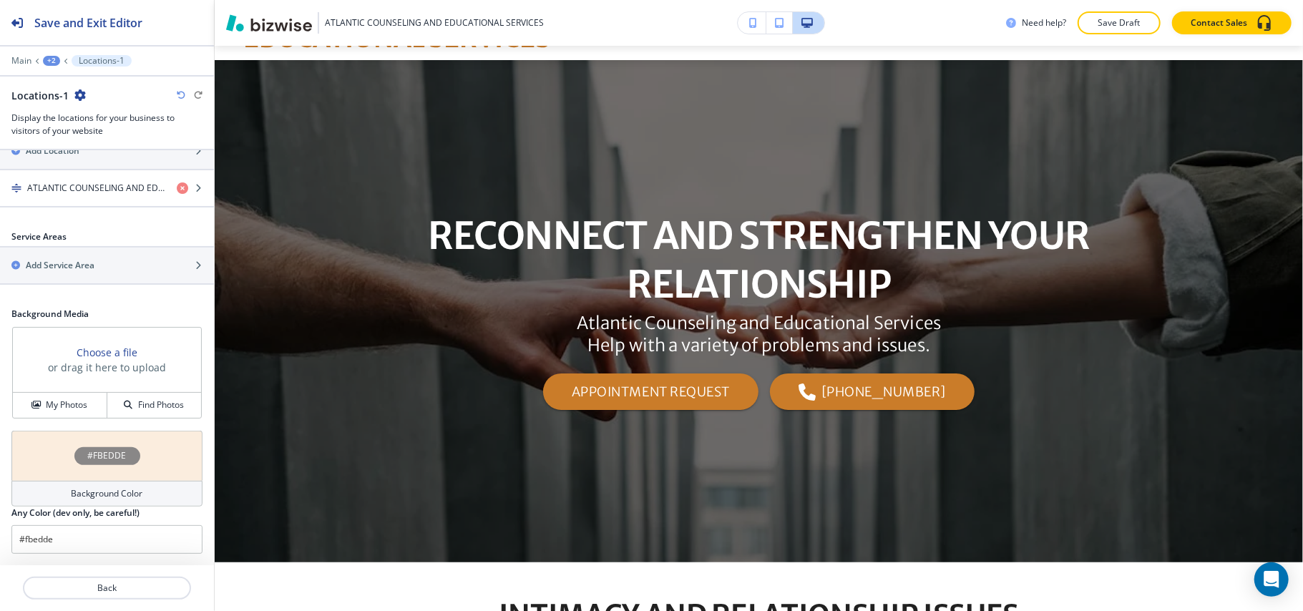
scroll to position [0, 0]
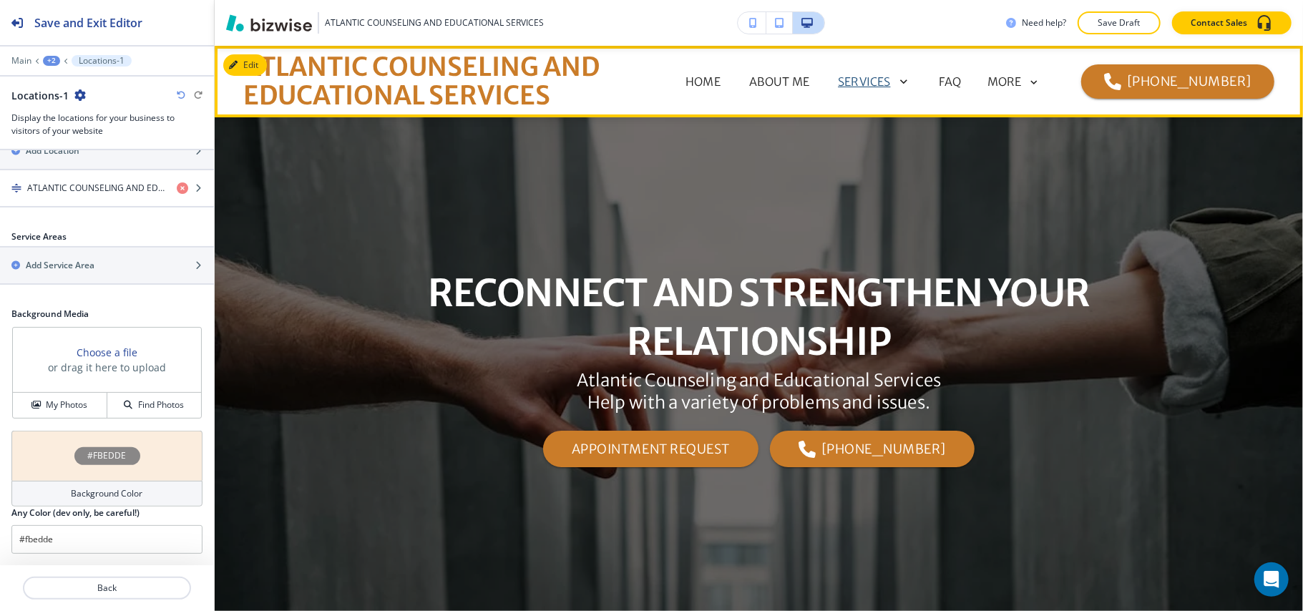
click at [906, 79] on icon at bounding box center [901, 82] width 20 height 20
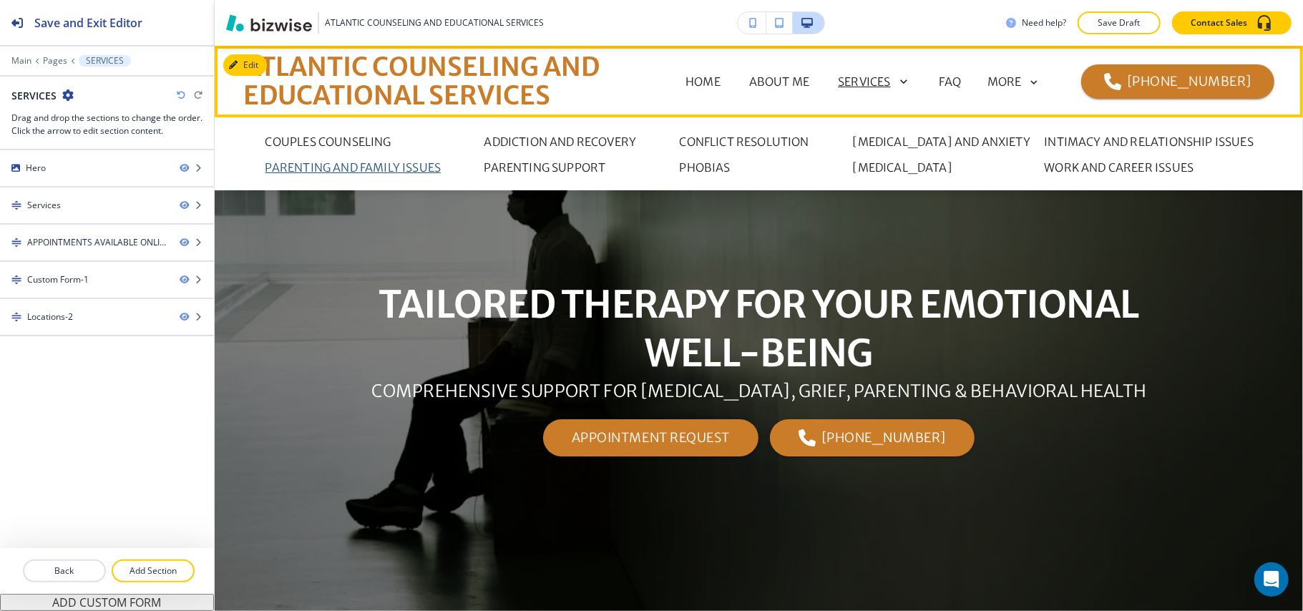
click at [365, 165] on p "PARENTING AND FAMILY ISSUES" at bounding box center [354, 167] width 176 height 17
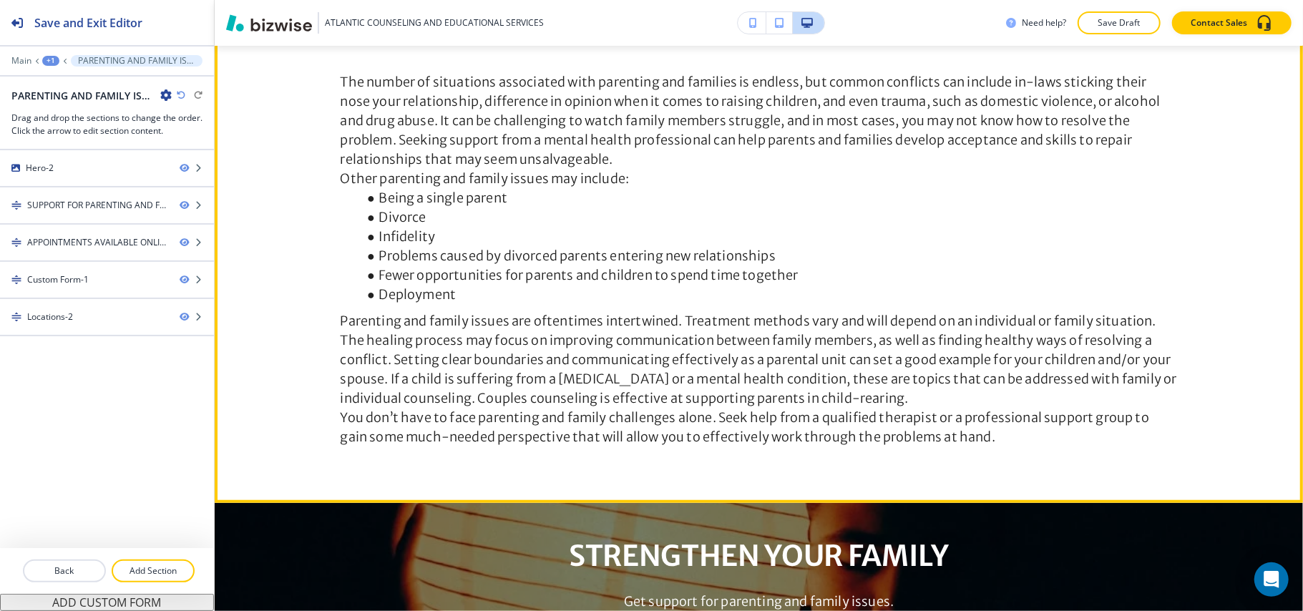
scroll to position [381, 0]
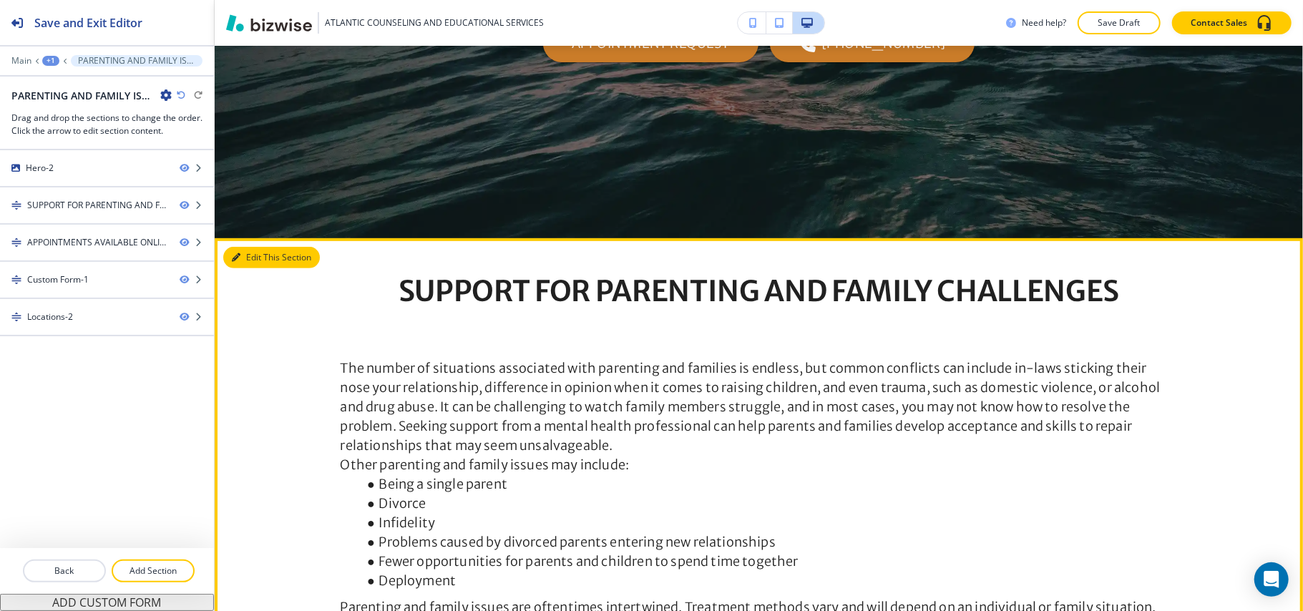
click at [238, 251] on button "Edit This Section" at bounding box center [271, 257] width 97 height 21
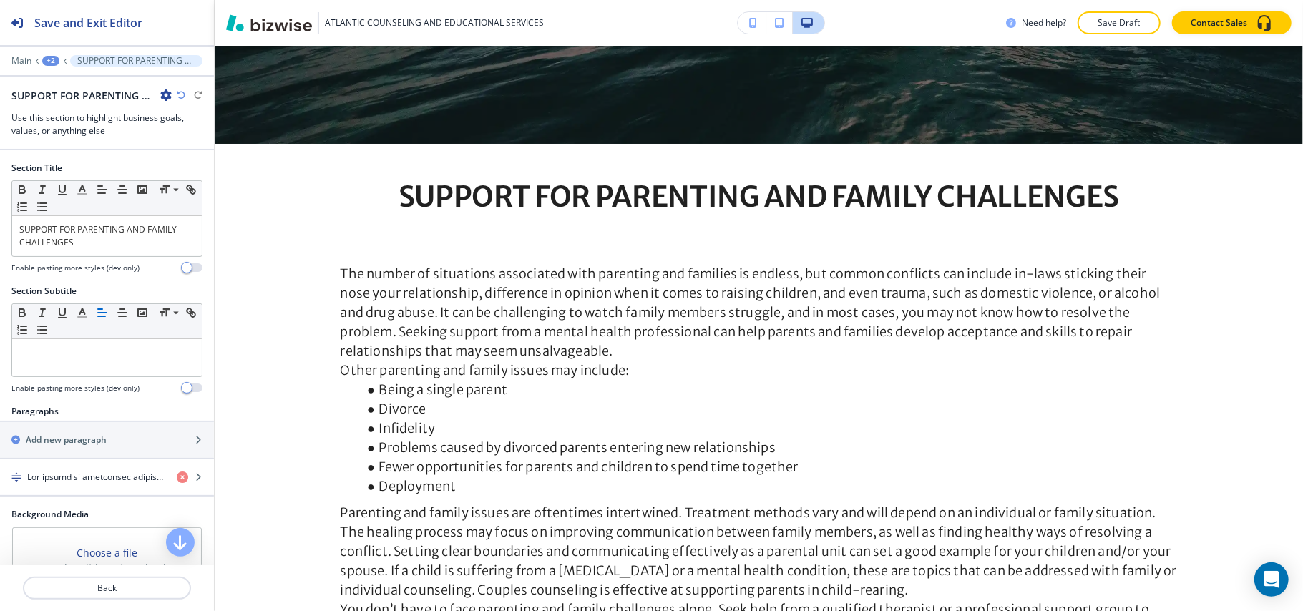
scroll to position [574, 0]
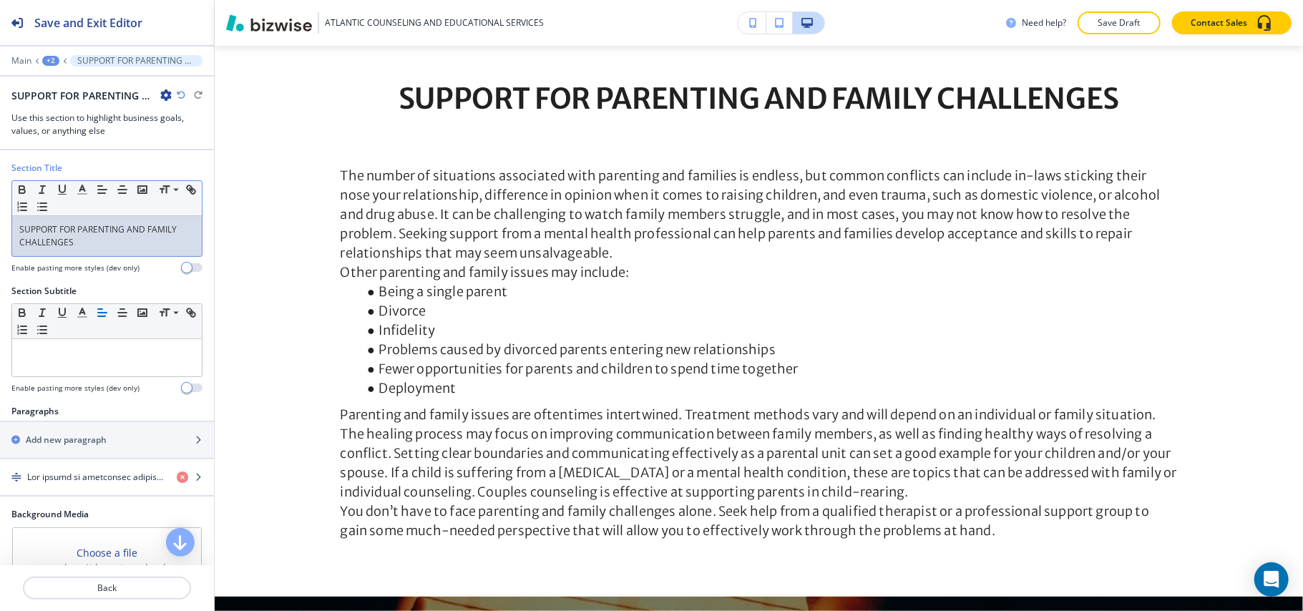
click at [92, 243] on p "SUPPORT FOR PARENTING AND FAMILY CHALLENGES" at bounding box center [106, 236] width 175 height 26
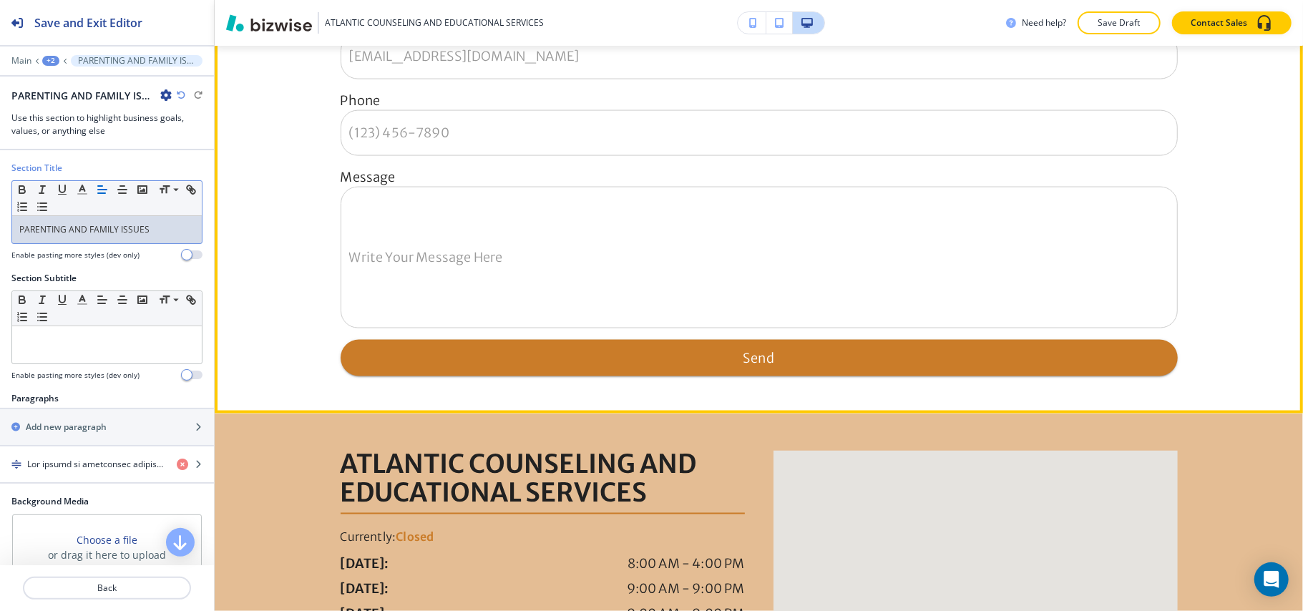
scroll to position [1813, 0]
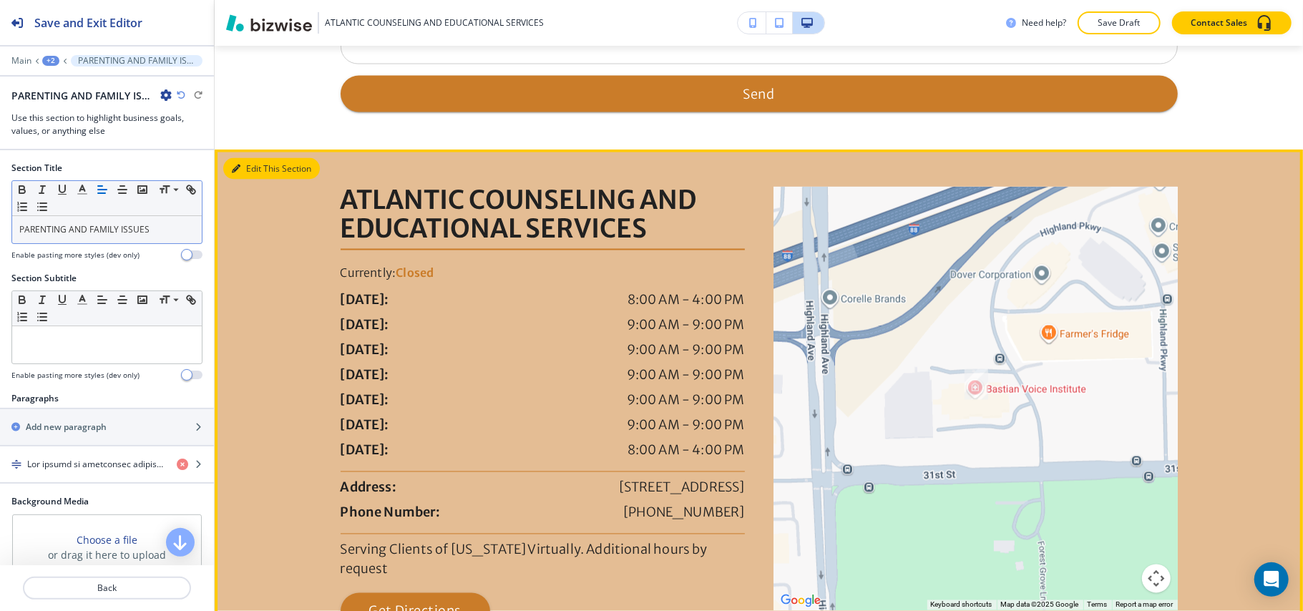
click at [251, 180] on button "Edit This Section" at bounding box center [271, 168] width 97 height 21
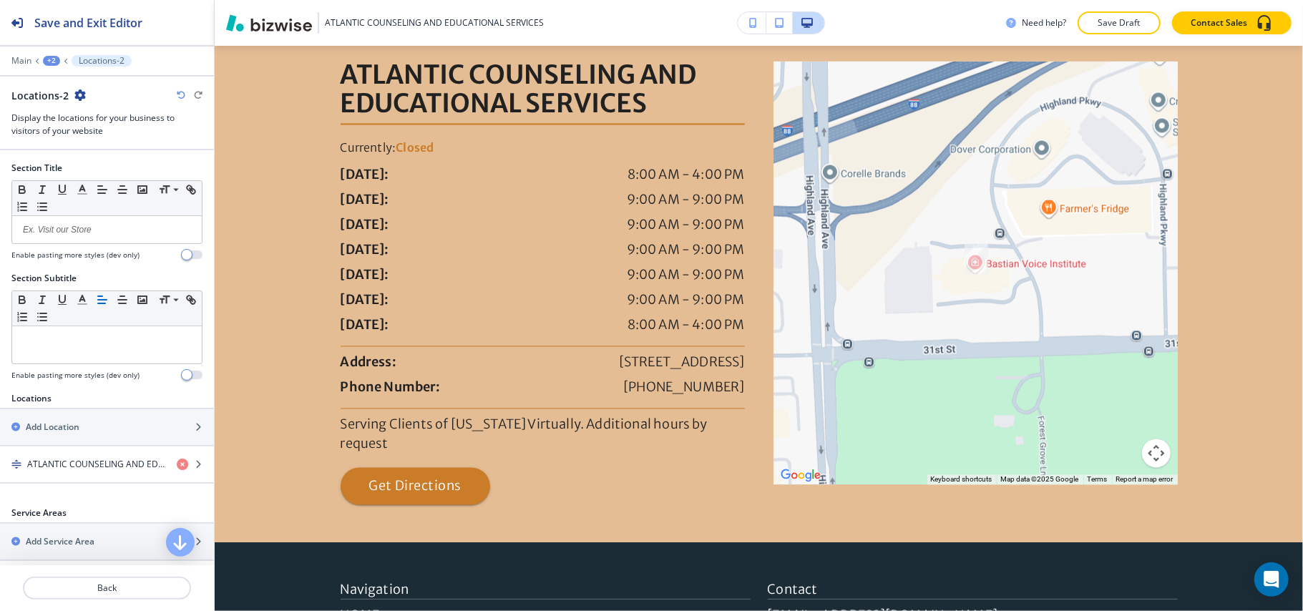
scroll to position [281, 0]
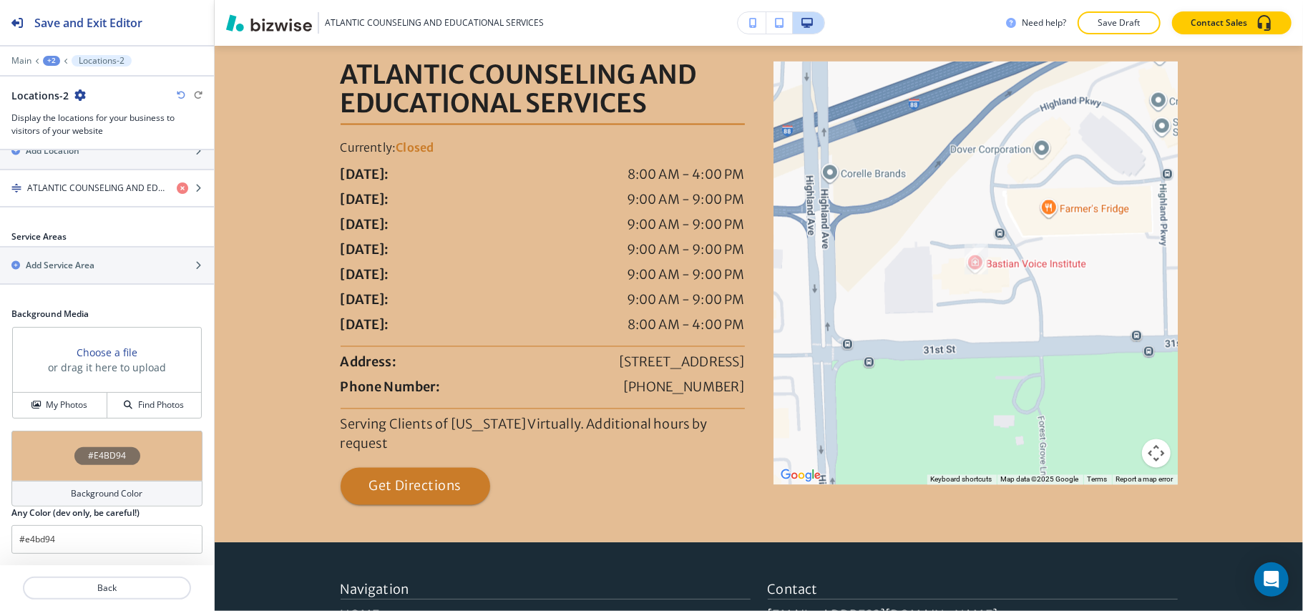
click at [37, 452] on div "#E4BD94" at bounding box center [106, 456] width 191 height 50
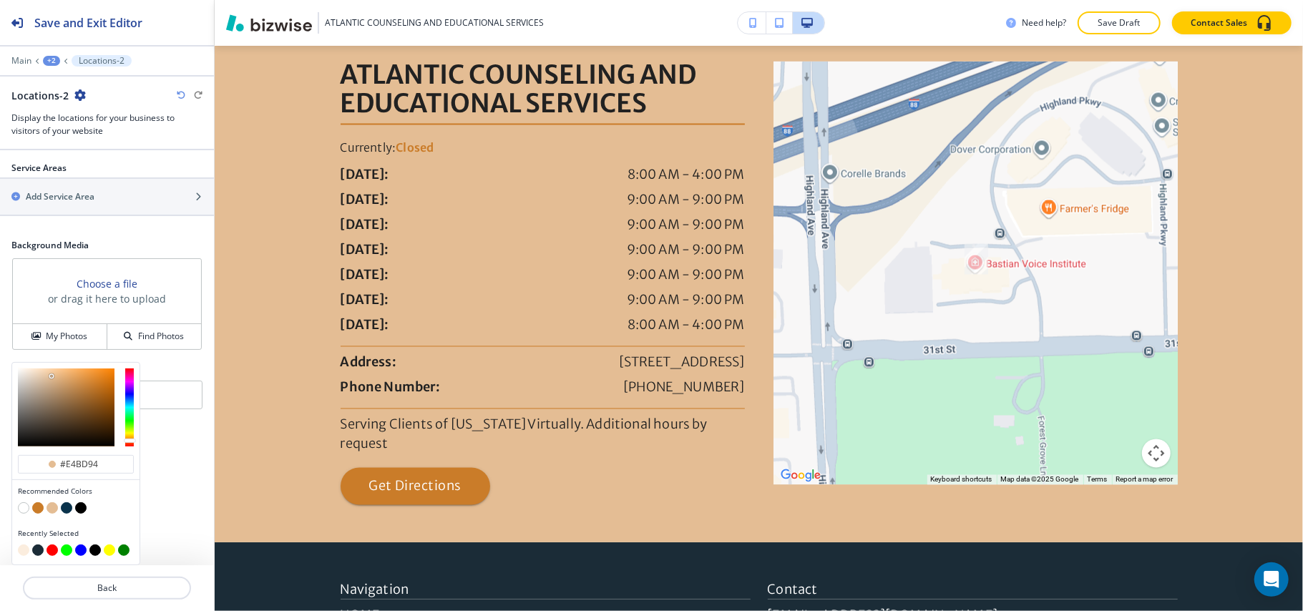
click at [24, 548] on button "button" at bounding box center [23, 550] width 11 height 11
type input "#fbedde"
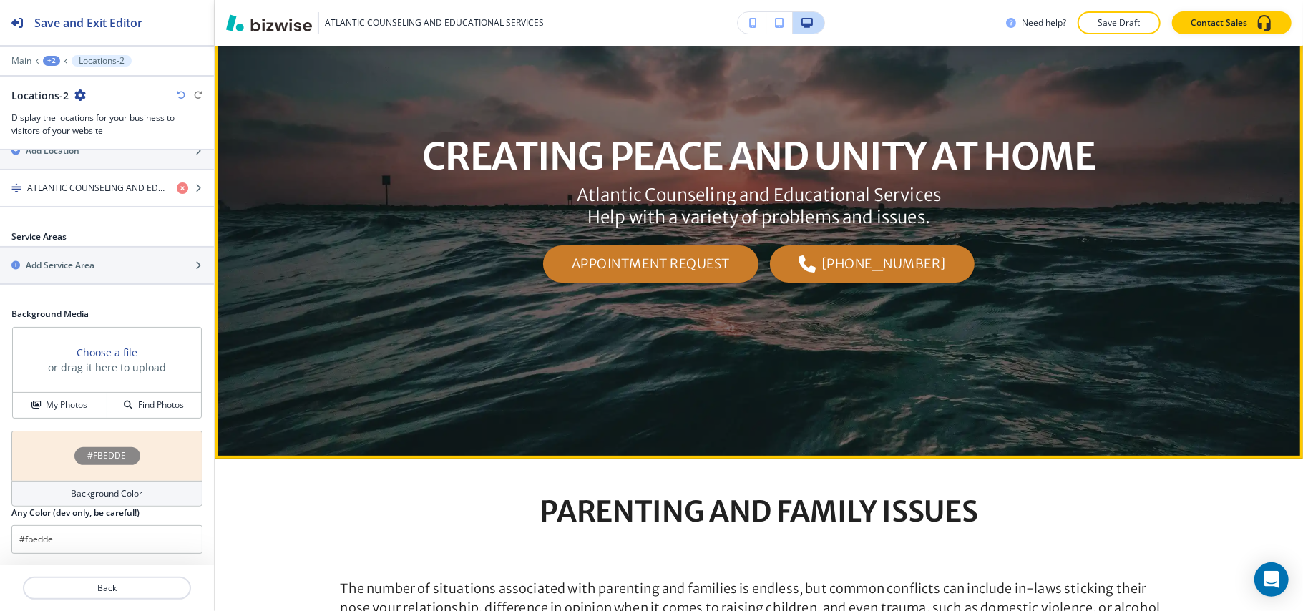
scroll to position [0, 0]
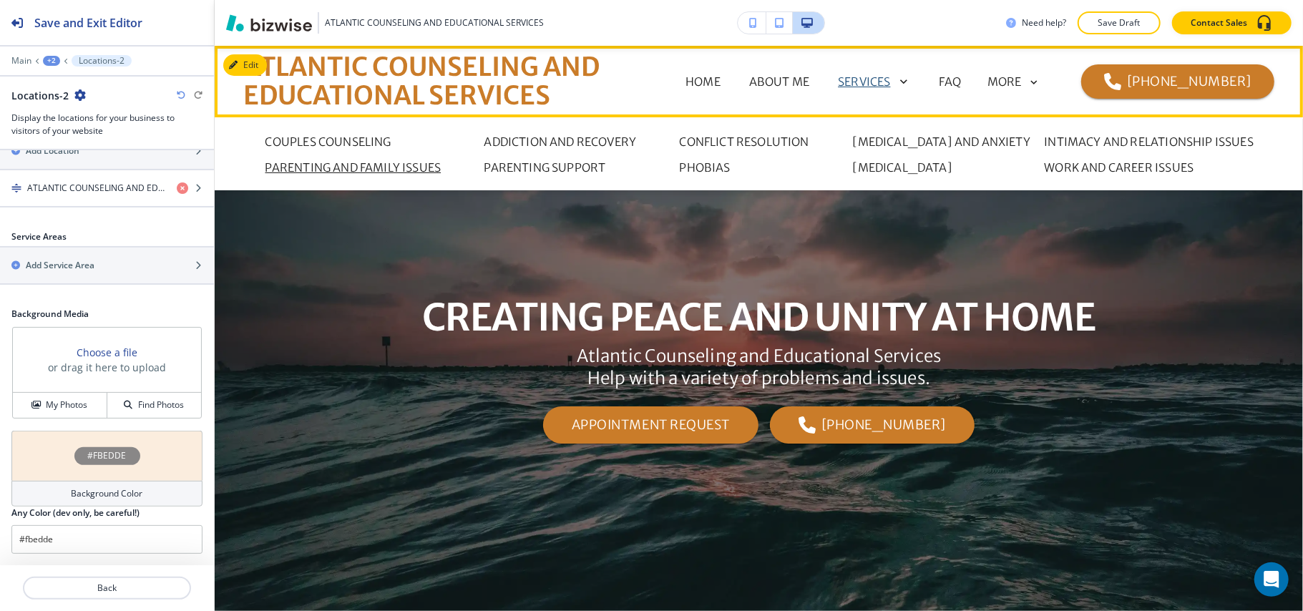
click at [911, 81] on icon at bounding box center [901, 82] width 20 height 20
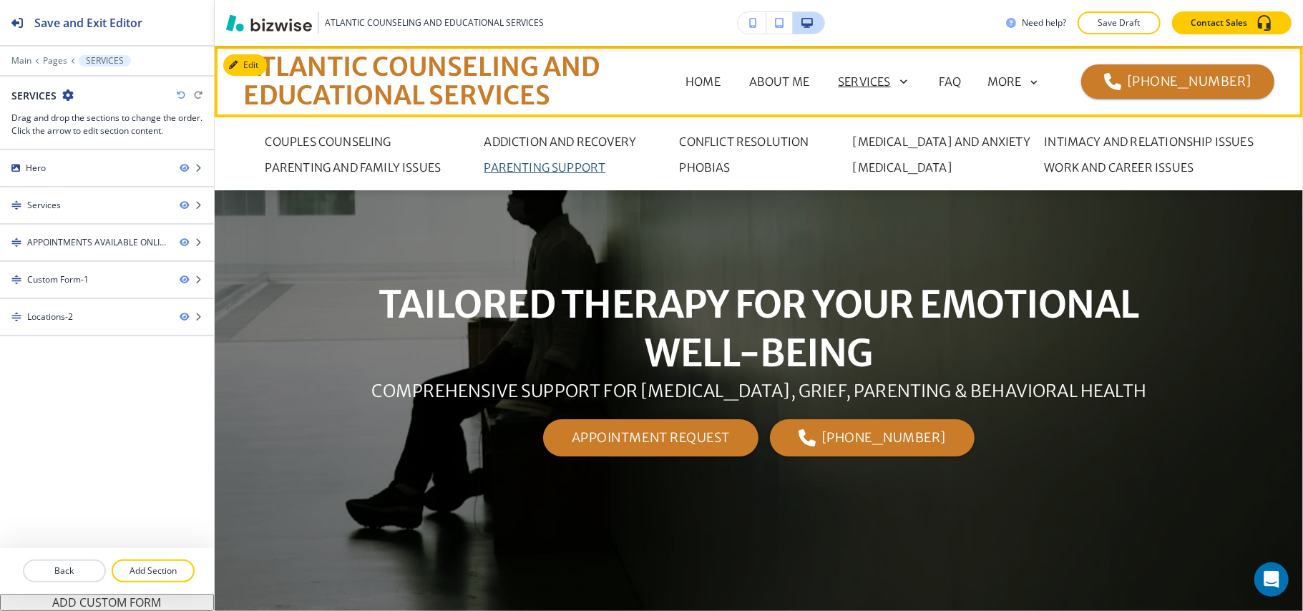
click at [520, 167] on p "PARENTING SUPPORT" at bounding box center [546, 167] width 122 height 17
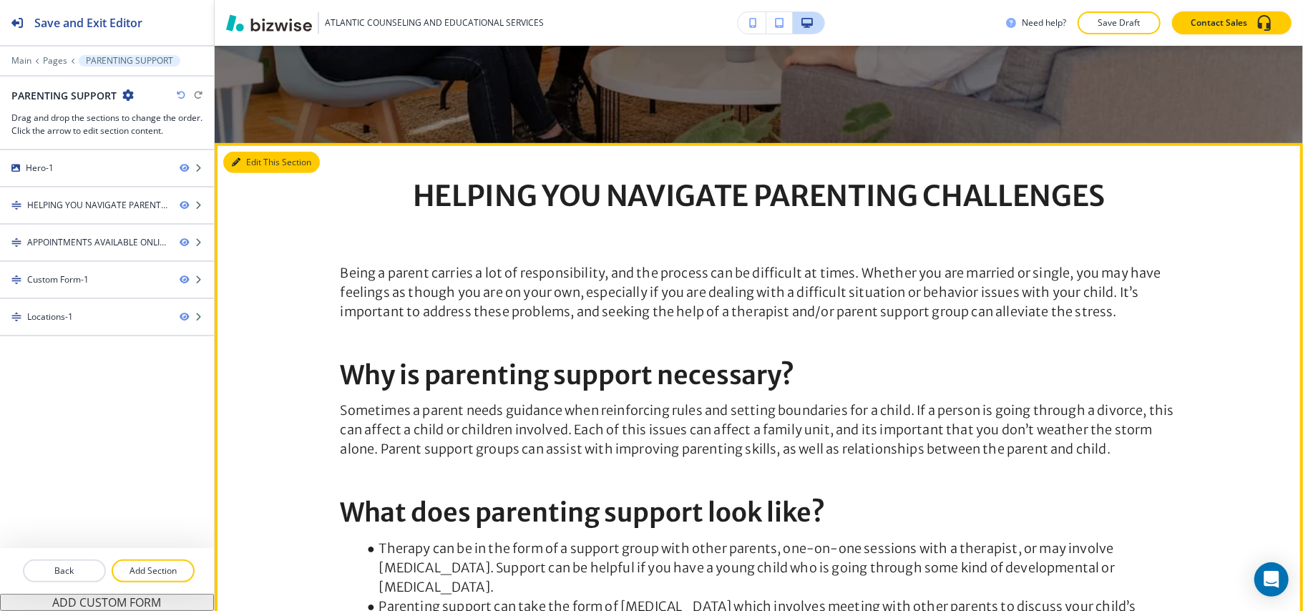
click at [262, 165] on button "Edit This Section" at bounding box center [271, 162] width 97 height 21
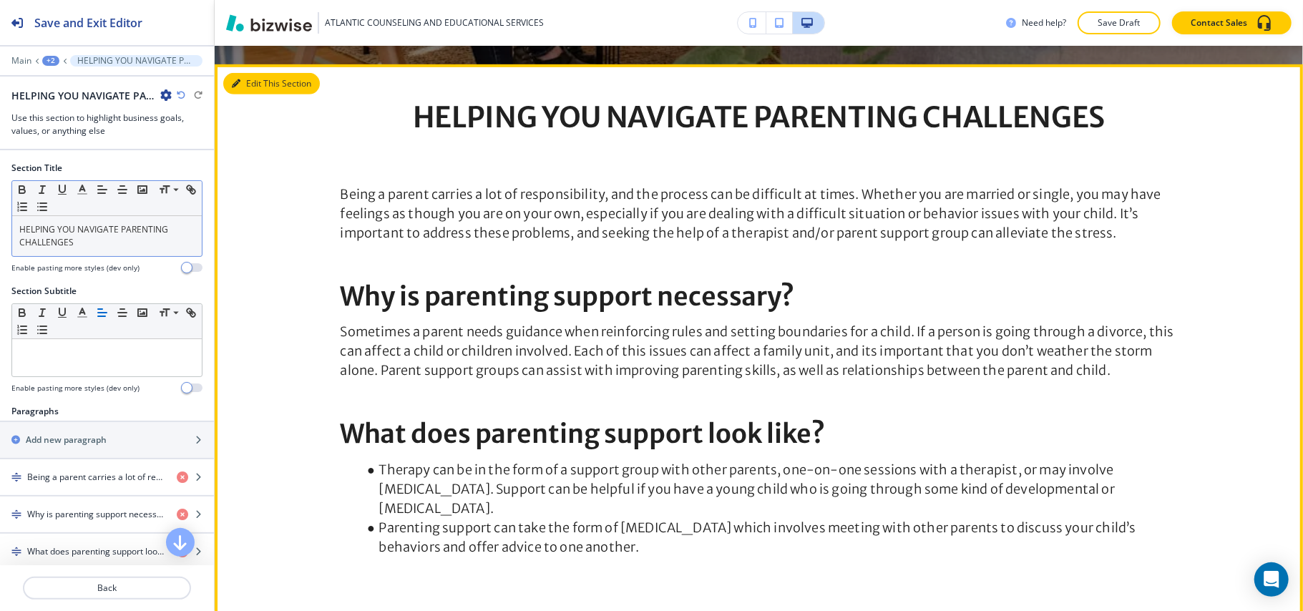
scroll to position [574, 0]
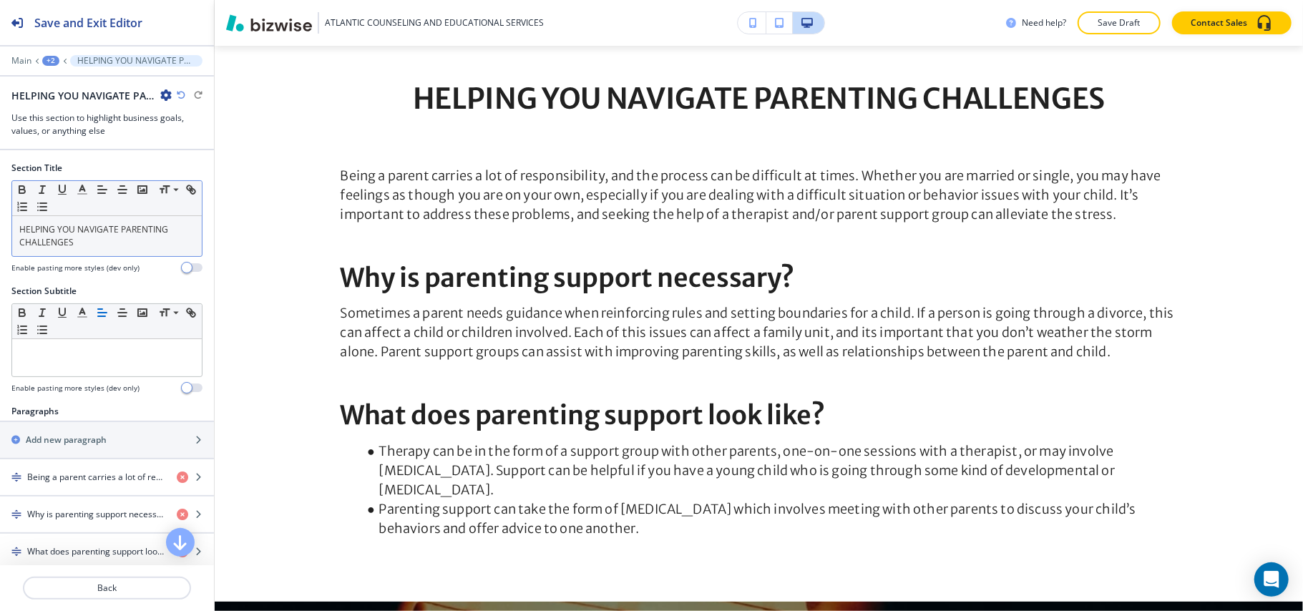
click at [125, 238] on p "HELPING YOU NAVIGATE PARENTING CHALLENGES" at bounding box center [106, 236] width 175 height 26
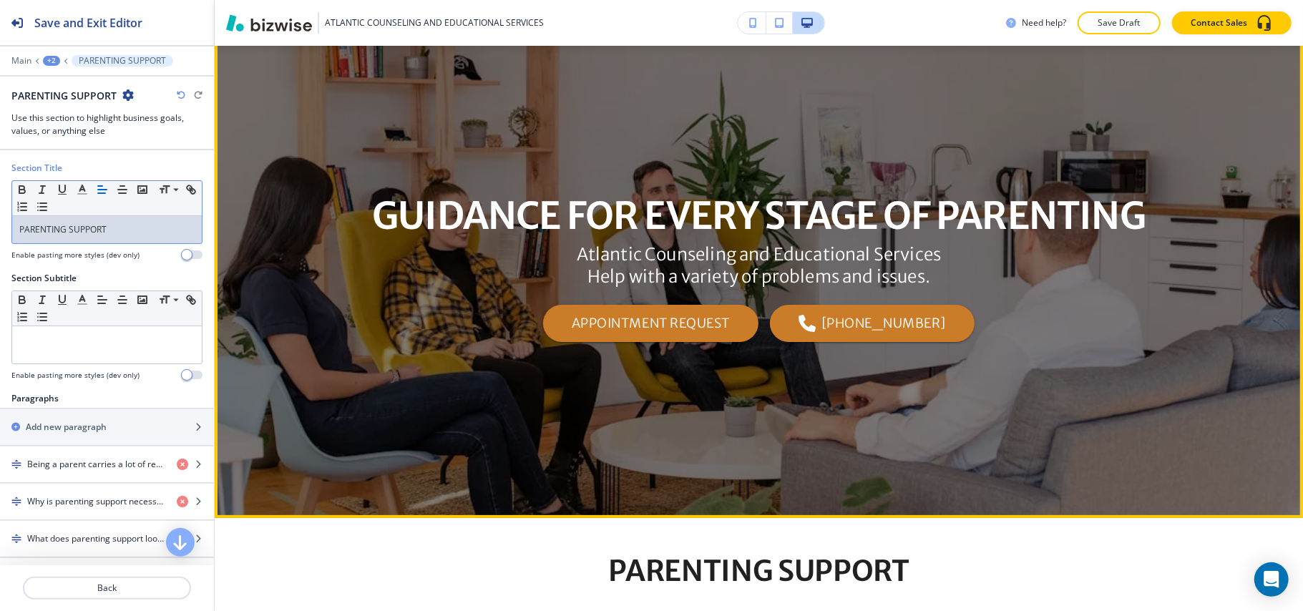
scroll to position [0, 0]
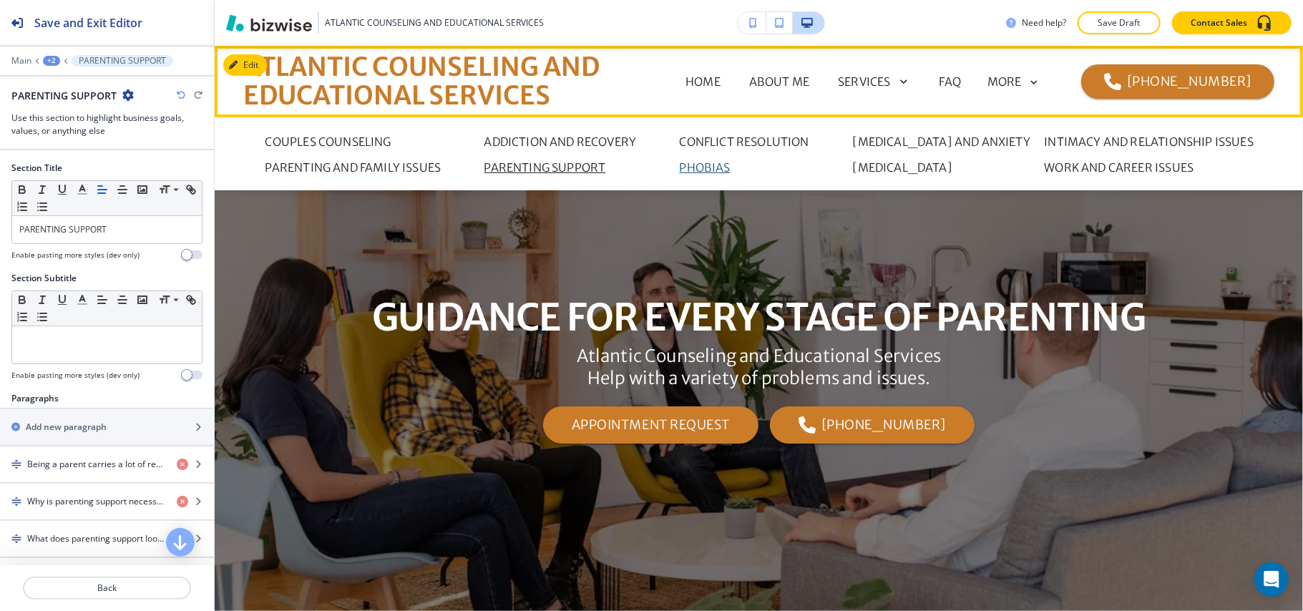
click at [696, 165] on p "PHOBIAS" at bounding box center [705, 167] width 51 height 17
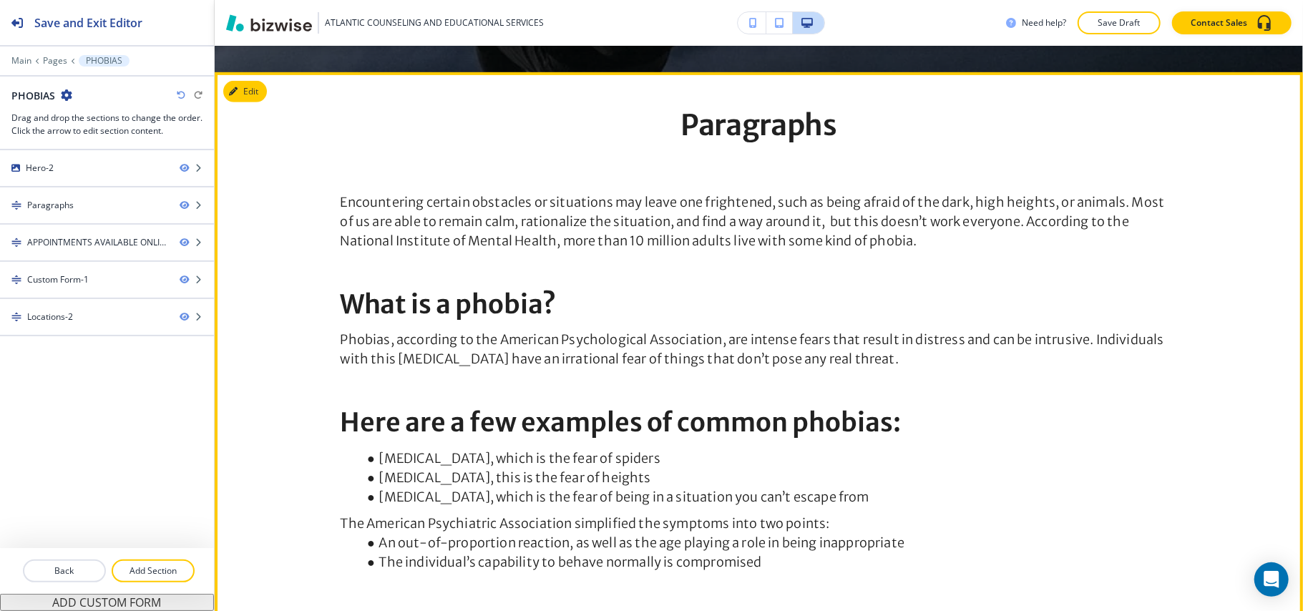
scroll to position [573, 0]
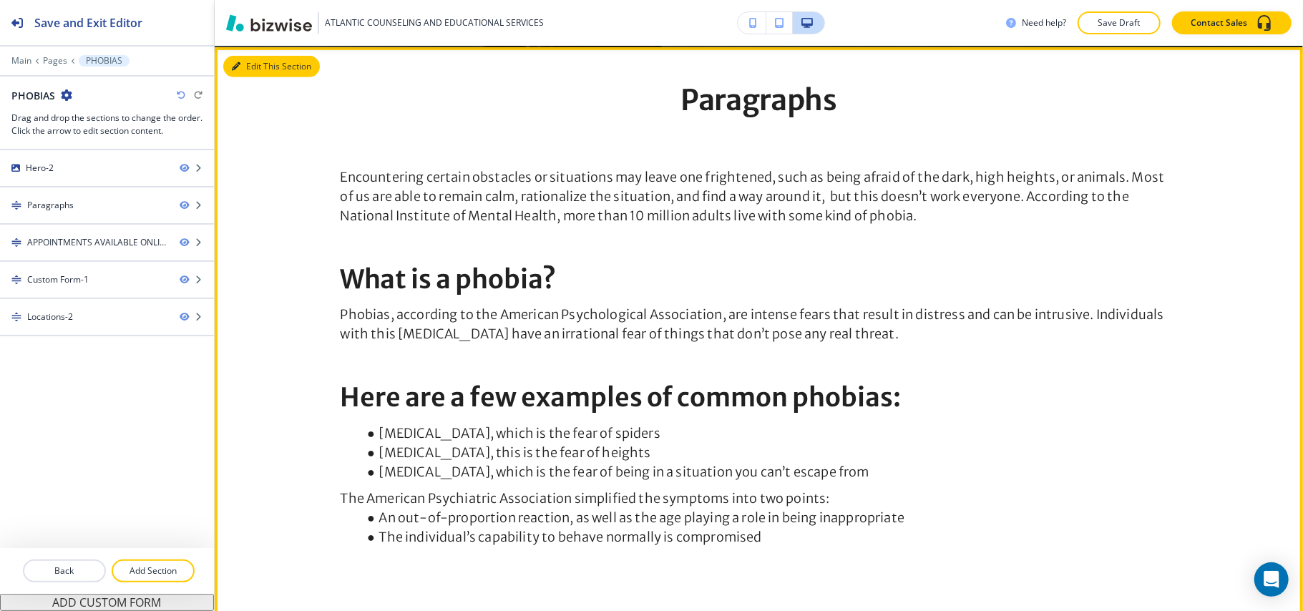
click at [245, 67] on button "Edit This Section" at bounding box center [271, 66] width 97 height 21
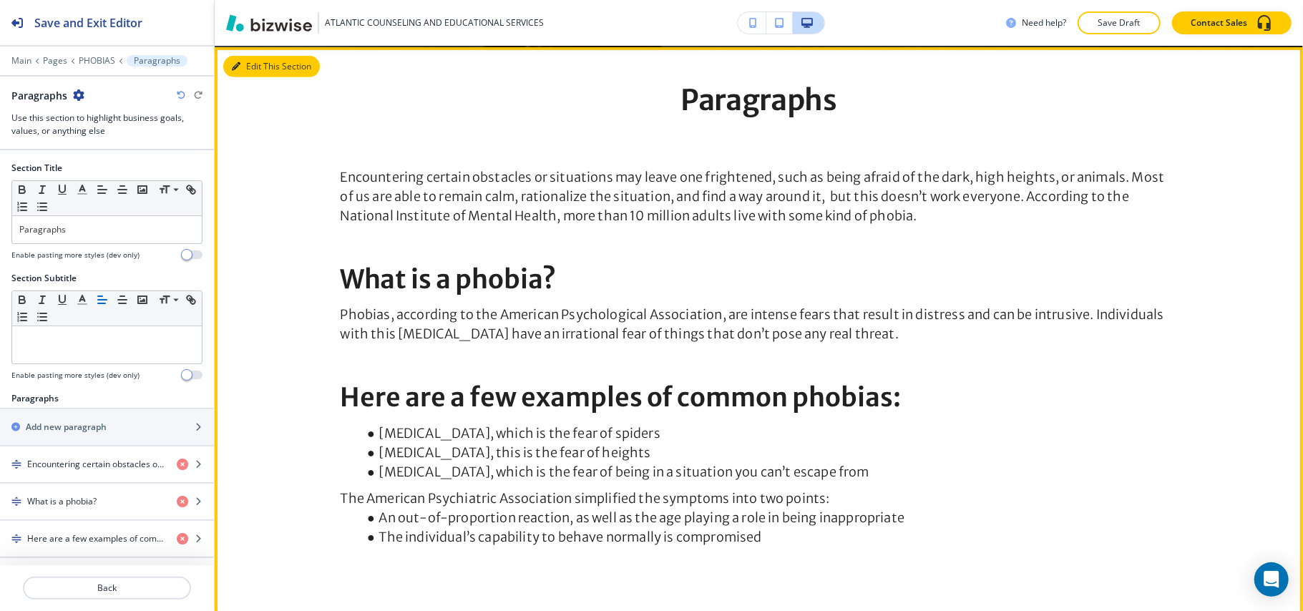
scroll to position [574, 0]
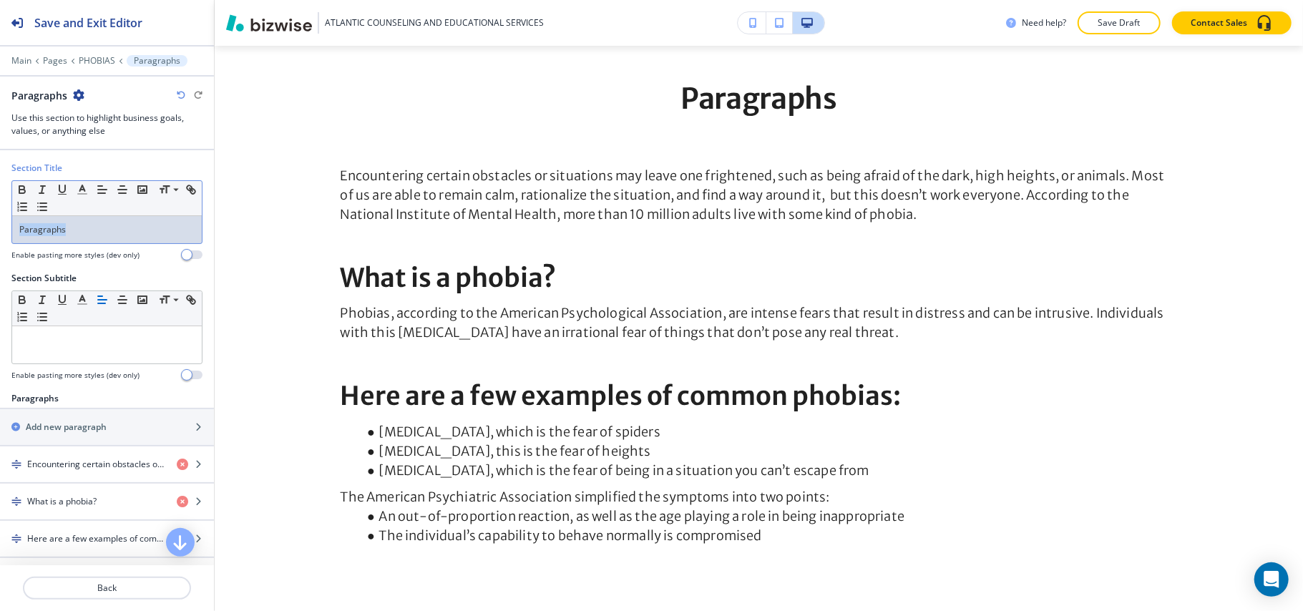
drag, startPoint x: 74, startPoint y: 227, endPoint x: 0, endPoint y: 225, distance: 74.5
click at [0, 225] on div "Section Title Small Normal Large Huge Paragraphs Enable pasting more styles (de…" at bounding box center [107, 217] width 214 height 110
drag, startPoint x: 90, startPoint y: 222, endPoint x: 0, endPoint y: 223, distance: 90.2
click at [0, 223] on div "Section Title Small Normal Large Huge Phobias Enable pasting more styles (dev o…" at bounding box center [107, 217] width 214 height 110
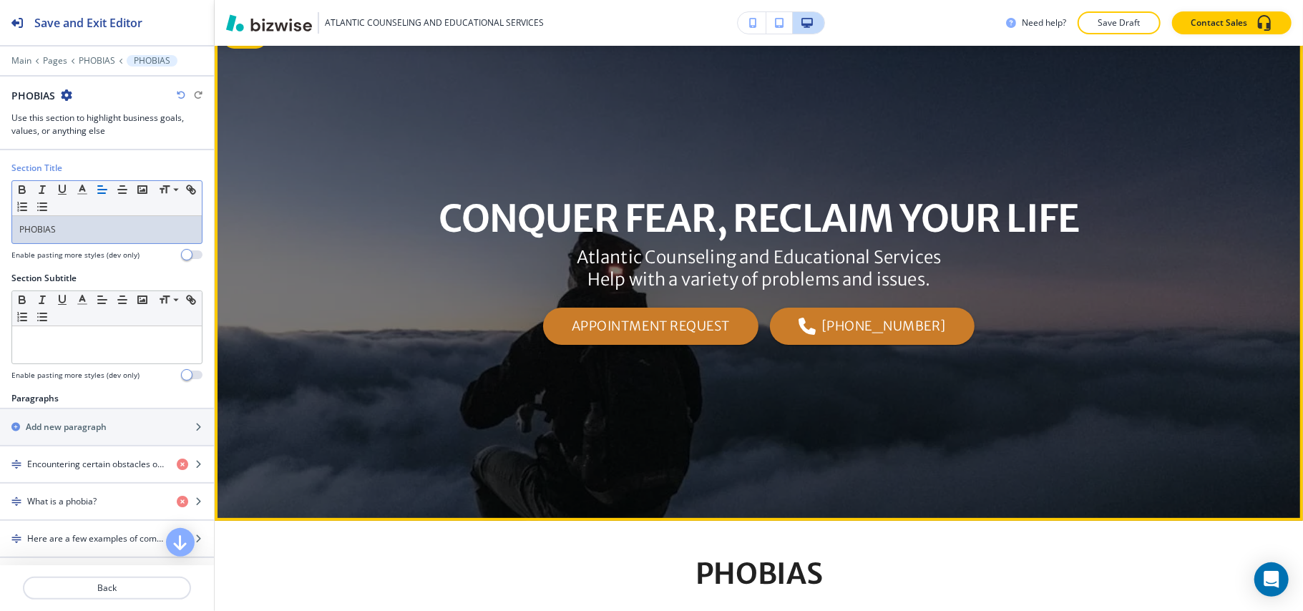
scroll to position [0, 0]
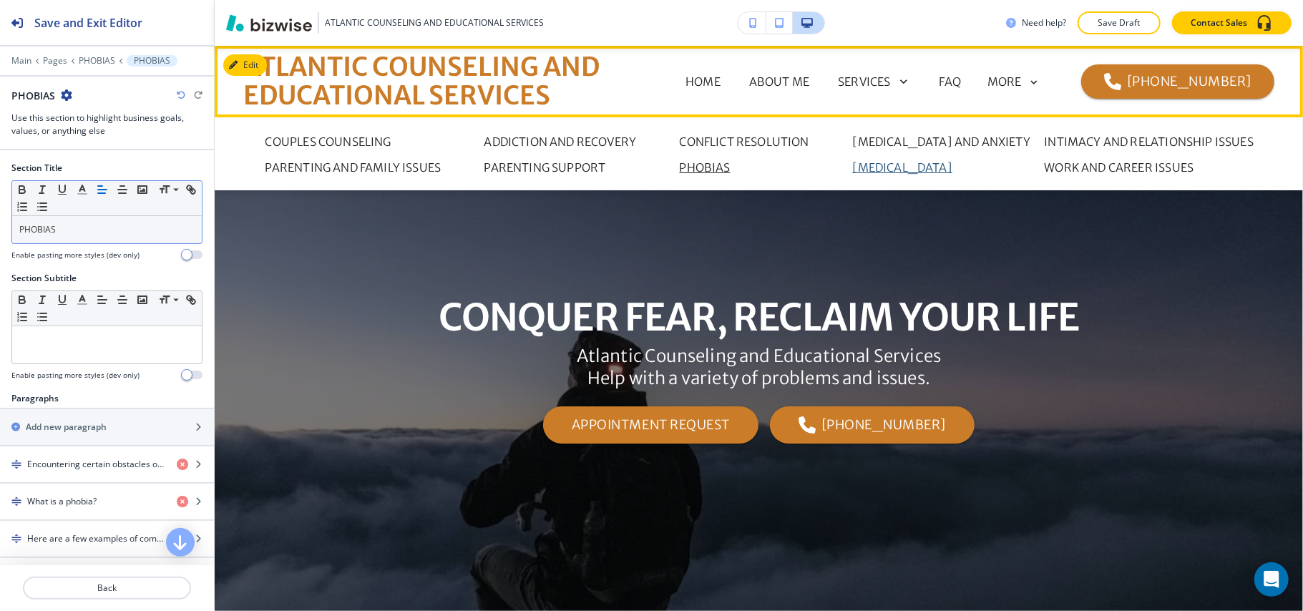
click at [867, 165] on p "[MEDICAL_DATA]" at bounding box center [902, 167] width 99 height 17
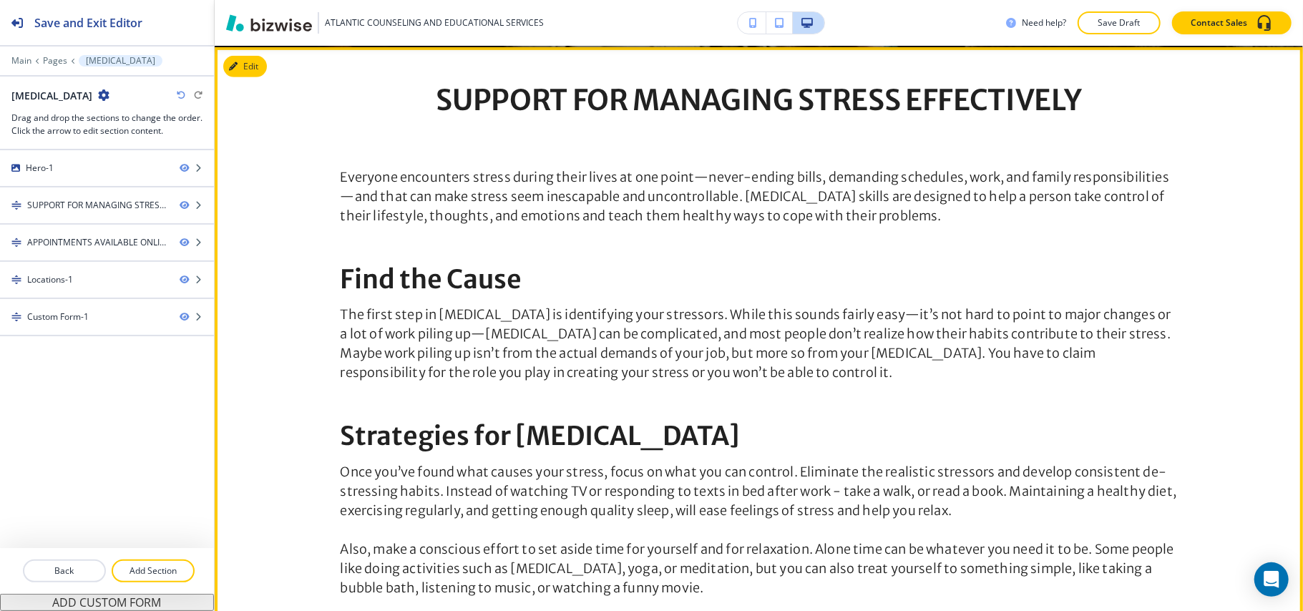
scroll to position [381, 0]
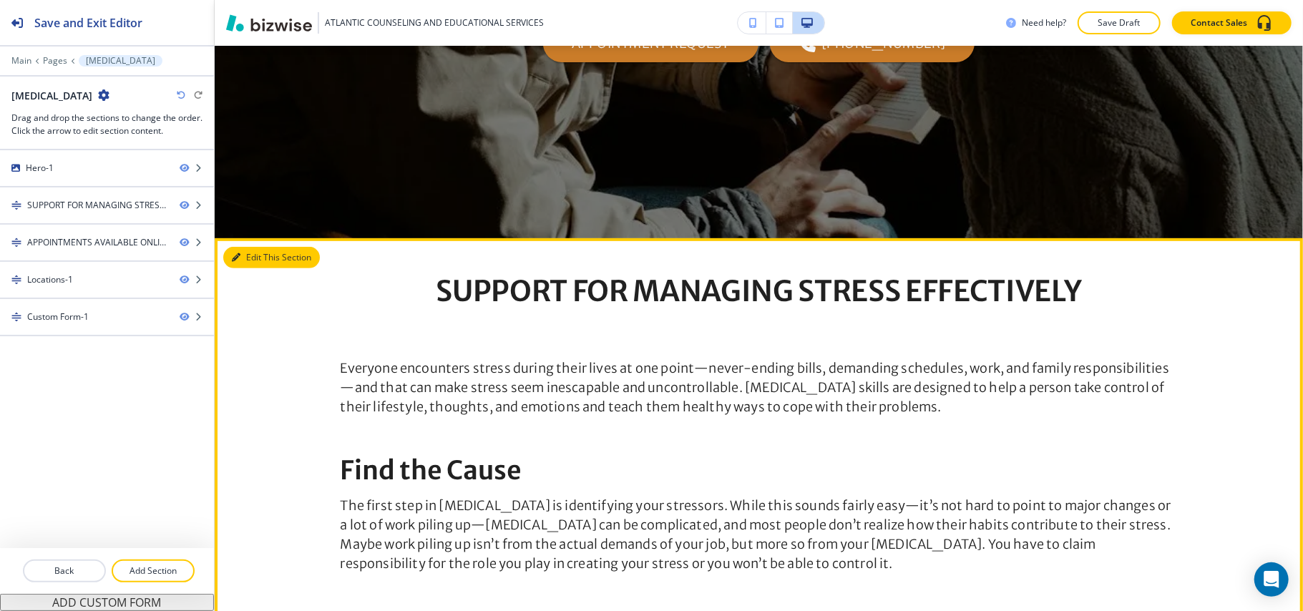
click at [251, 259] on button "Edit This Section" at bounding box center [271, 257] width 97 height 21
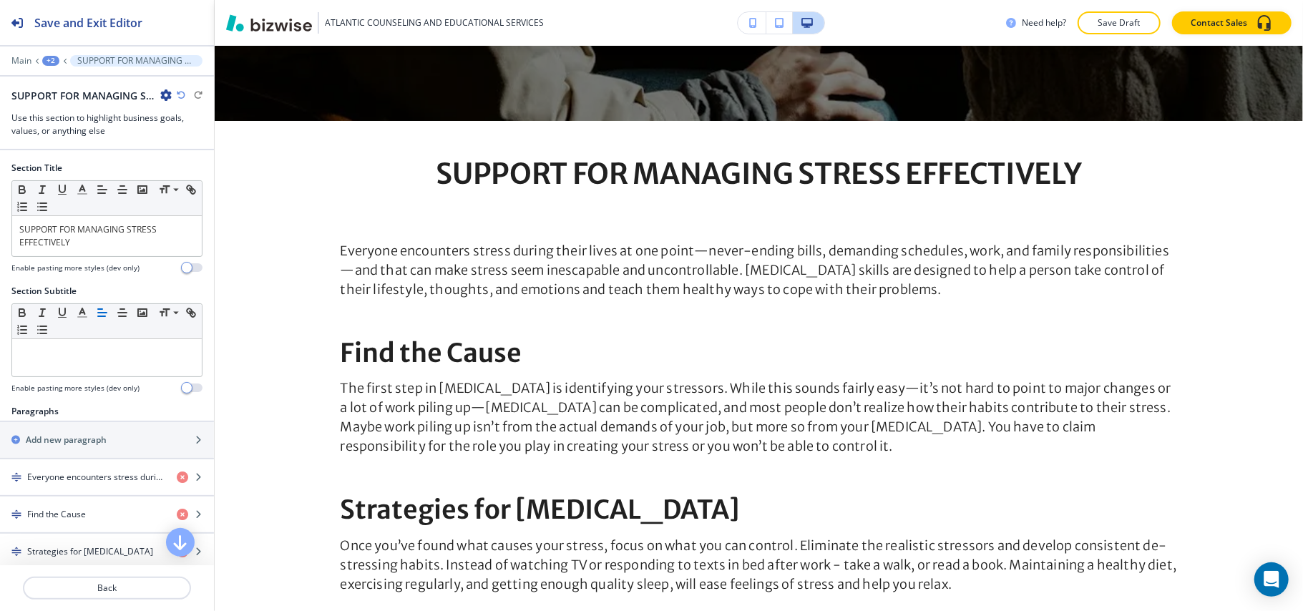
scroll to position [574, 0]
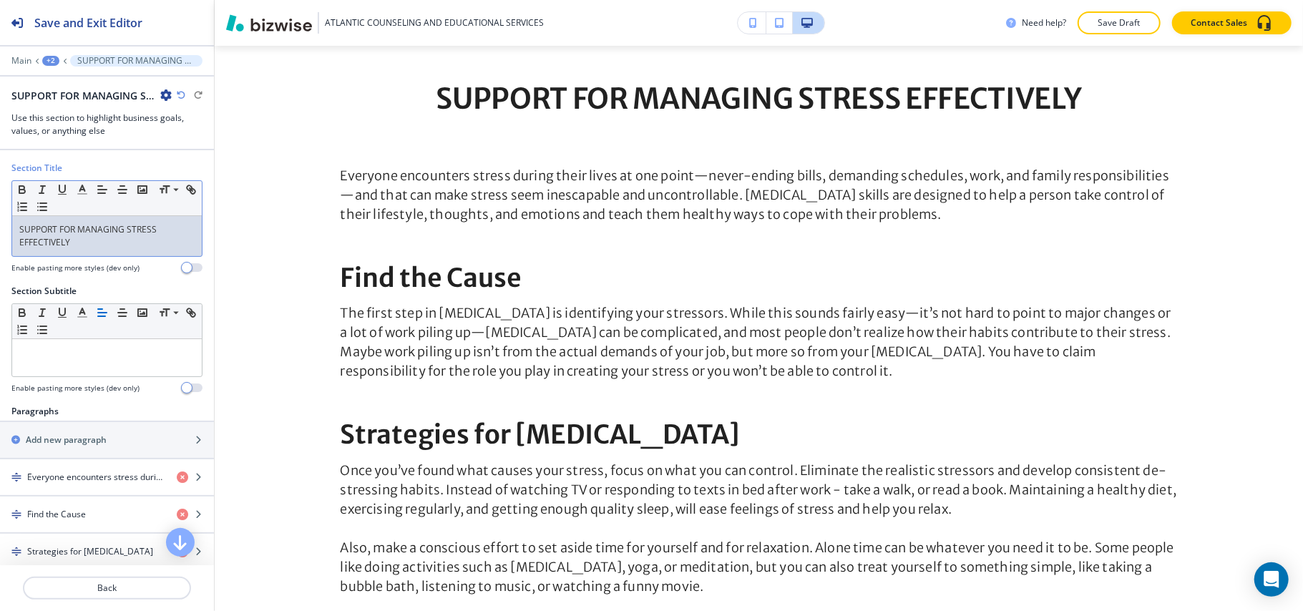
click at [98, 243] on p "SUPPORT FOR MANAGING STRESS EFFECTIVELY" at bounding box center [106, 236] width 175 height 26
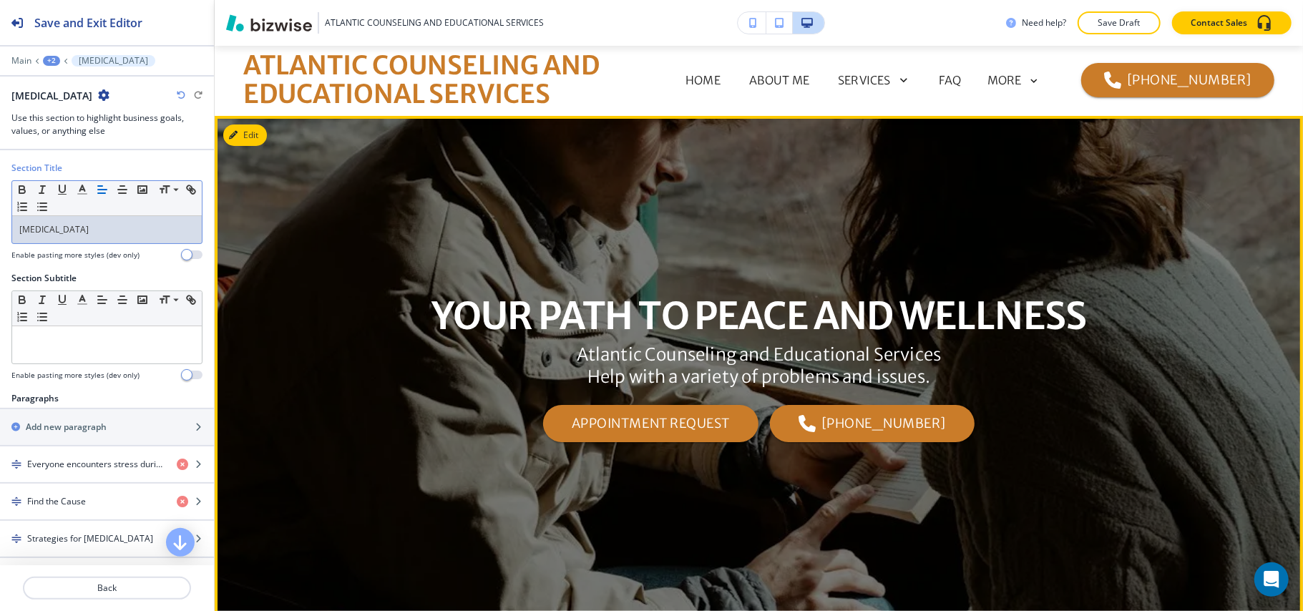
scroll to position [0, 0]
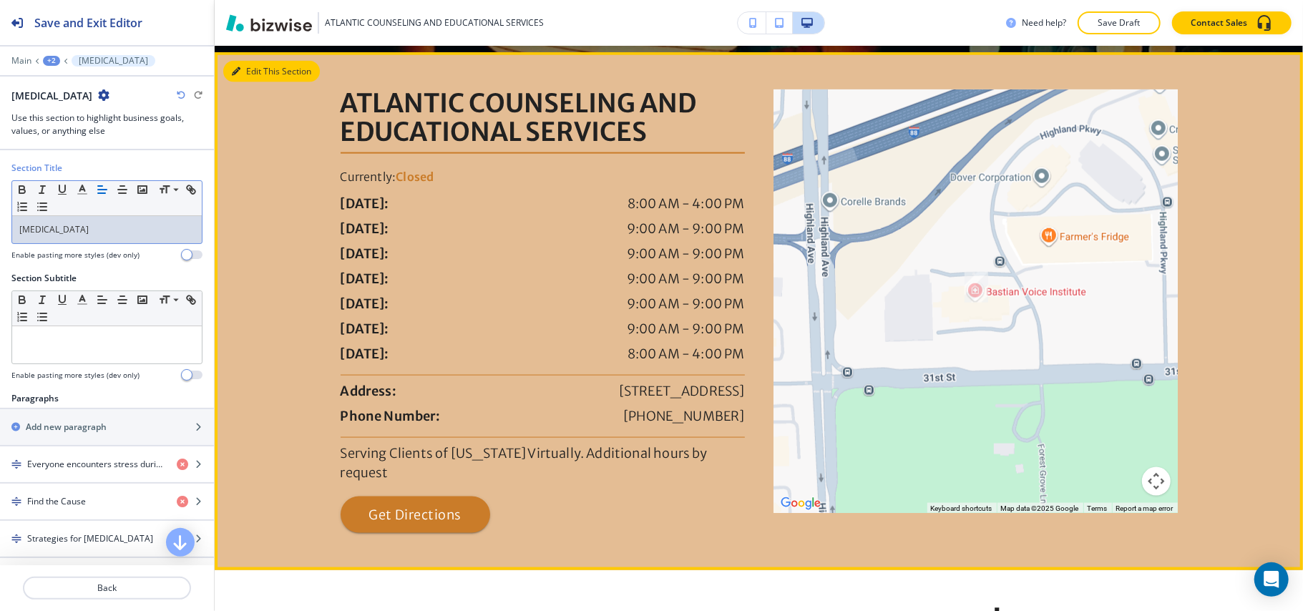
click at [238, 66] on button "Edit This Section" at bounding box center [271, 71] width 97 height 21
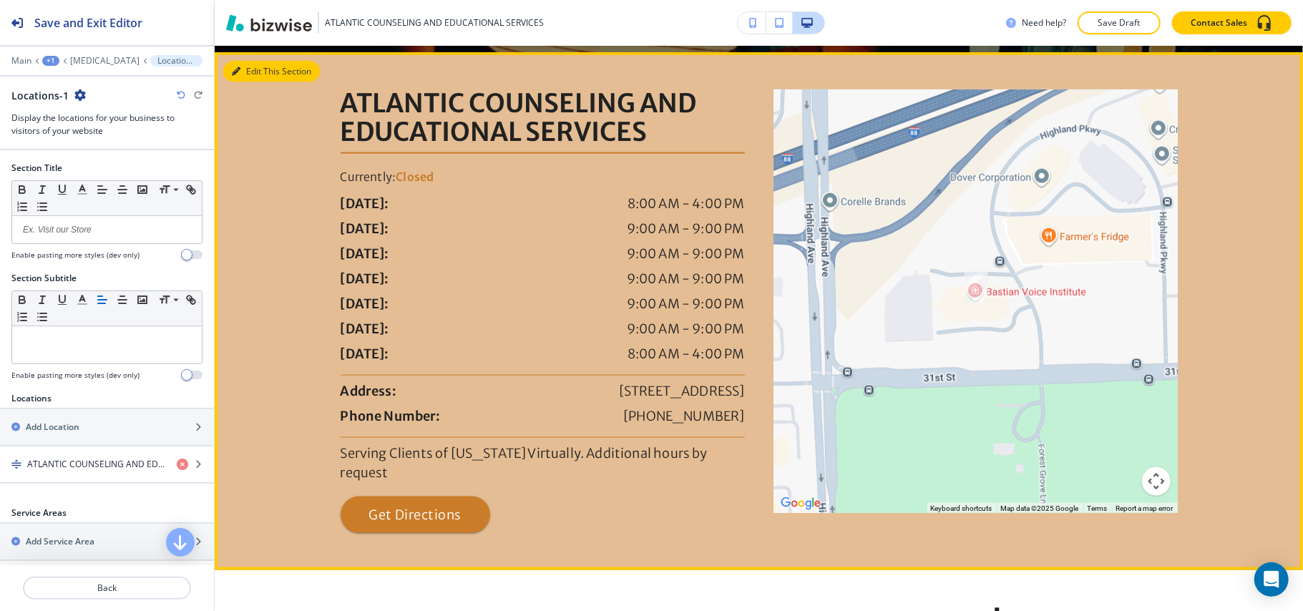
scroll to position [1438, 0]
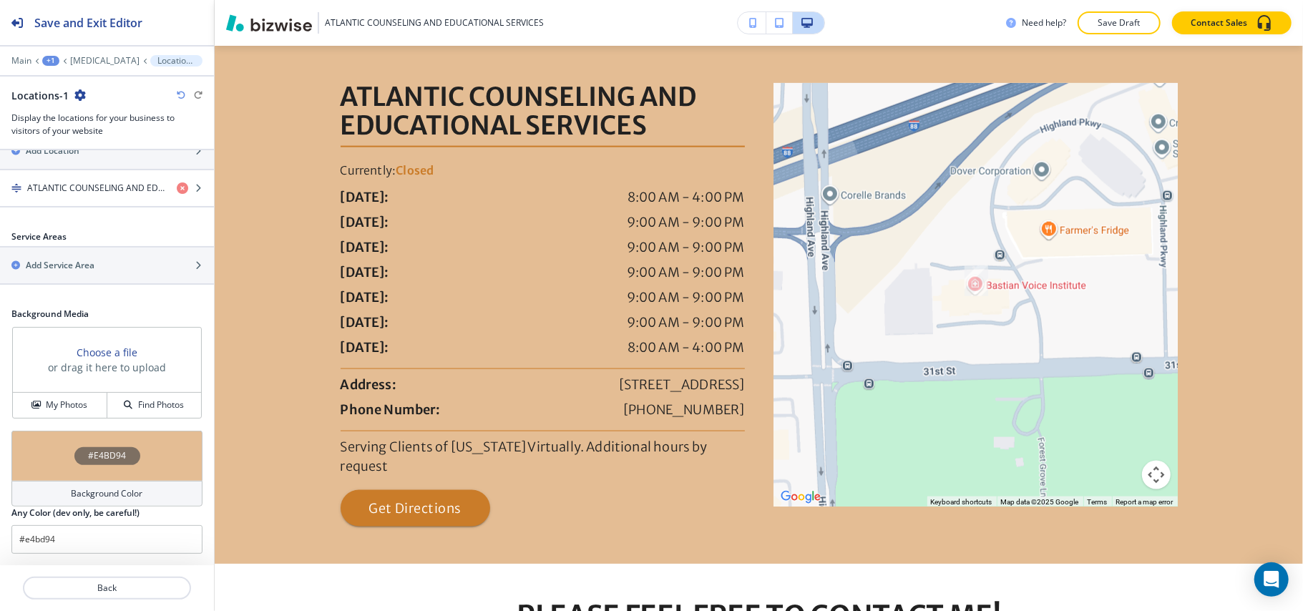
click at [49, 465] on div "#E4BD94" at bounding box center [106, 456] width 191 height 50
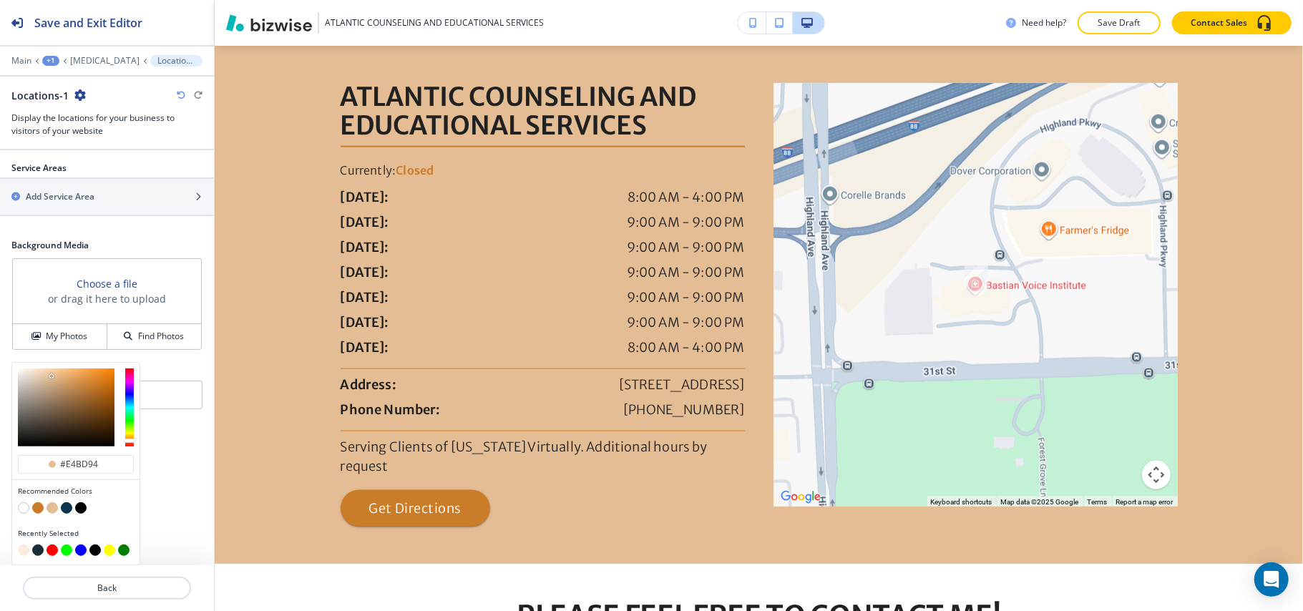
click at [23, 504] on button "button" at bounding box center [23, 507] width 11 height 11
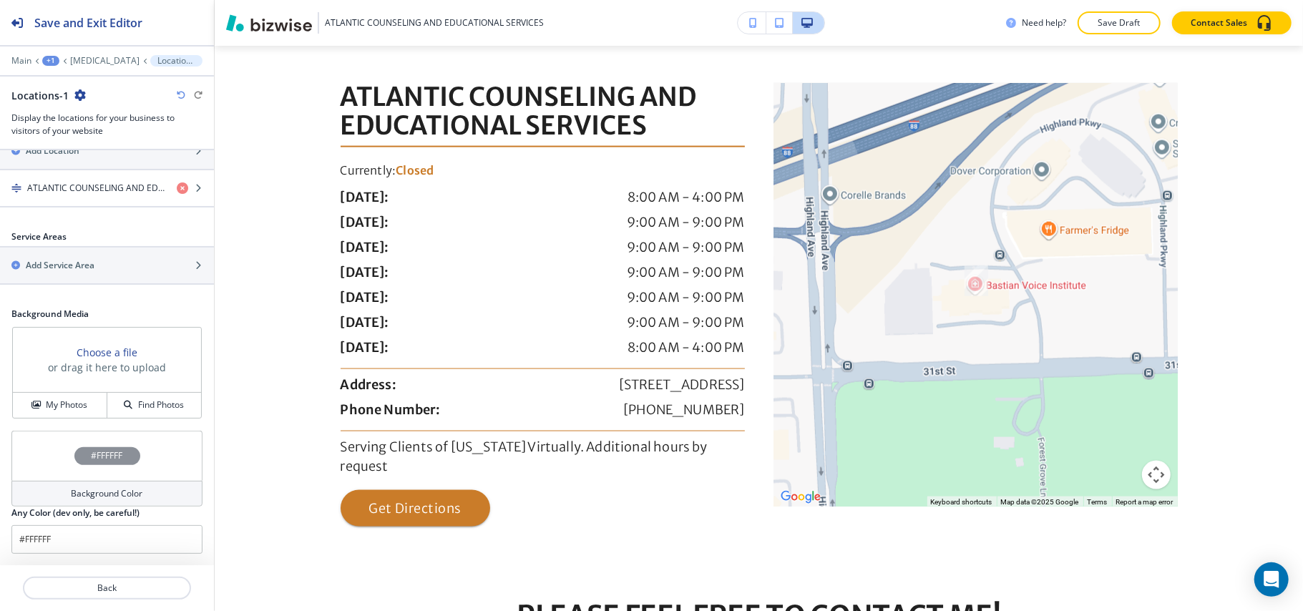
scroll to position [282, 0]
click at [41, 461] on div "#FFFFFF" at bounding box center [106, 456] width 191 height 50
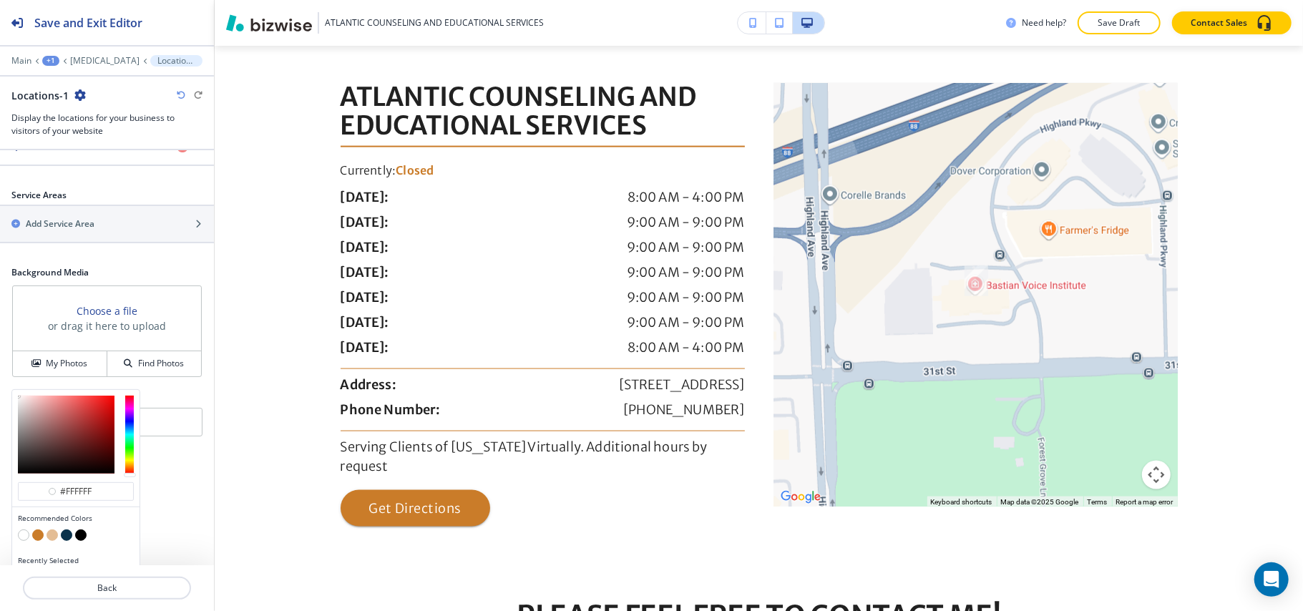
scroll to position [351, 0]
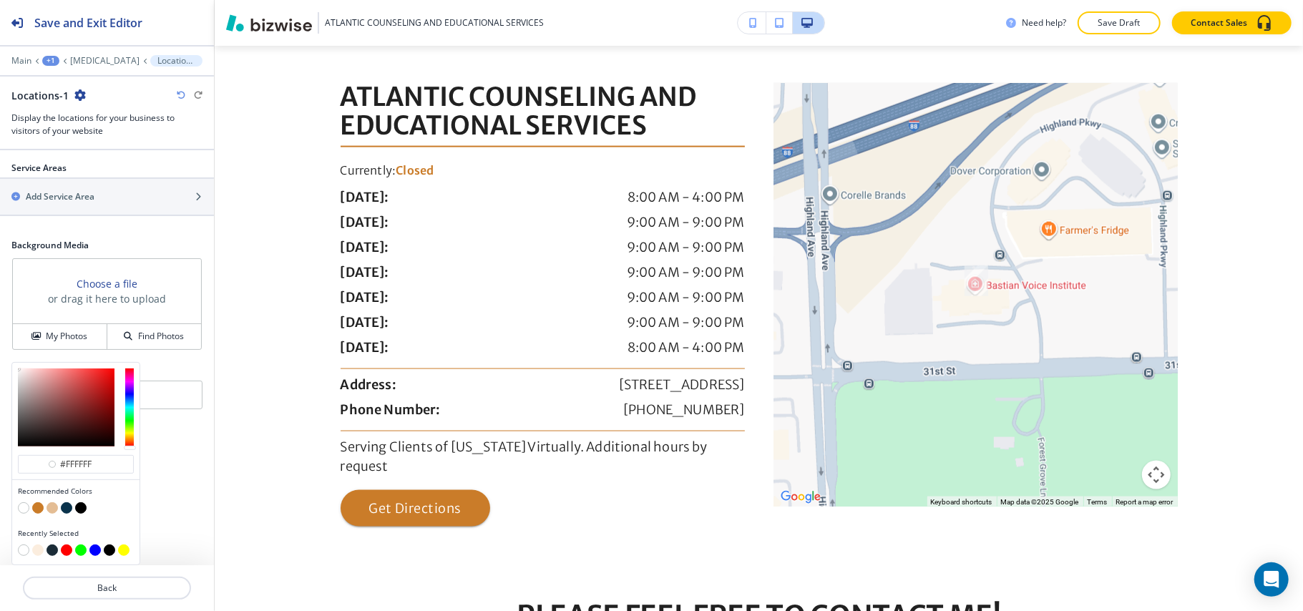
click at [34, 550] on button "button" at bounding box center [37, 550] width 11 height 11
type input "#fbedde"
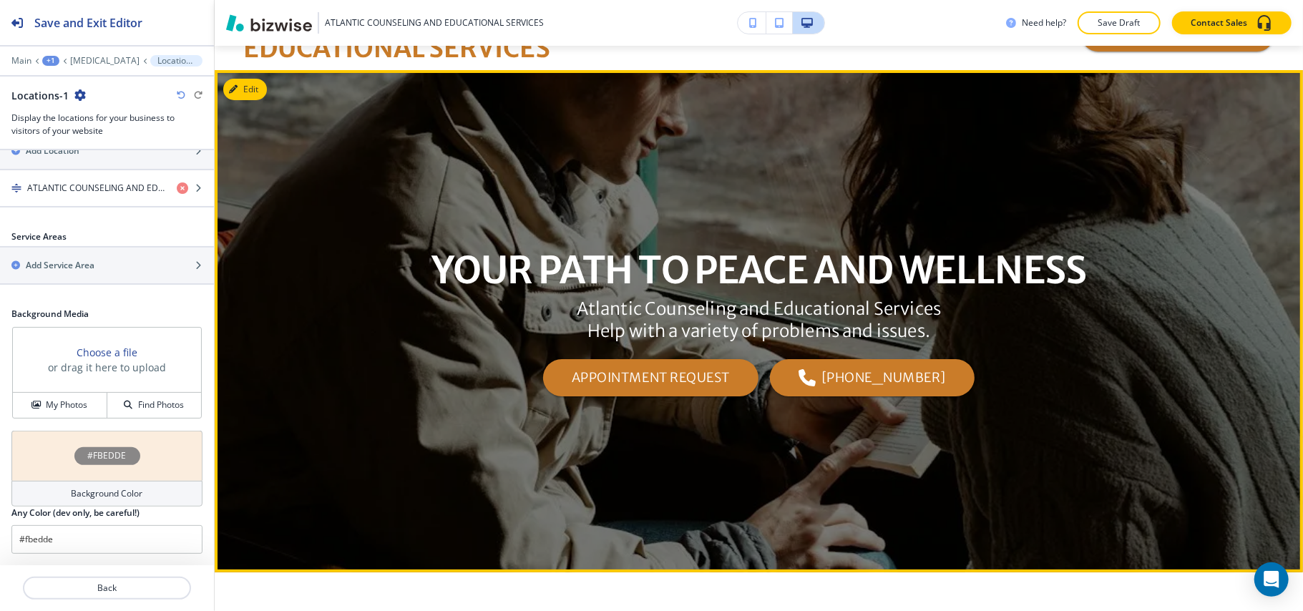
scroll to position [0, 0]
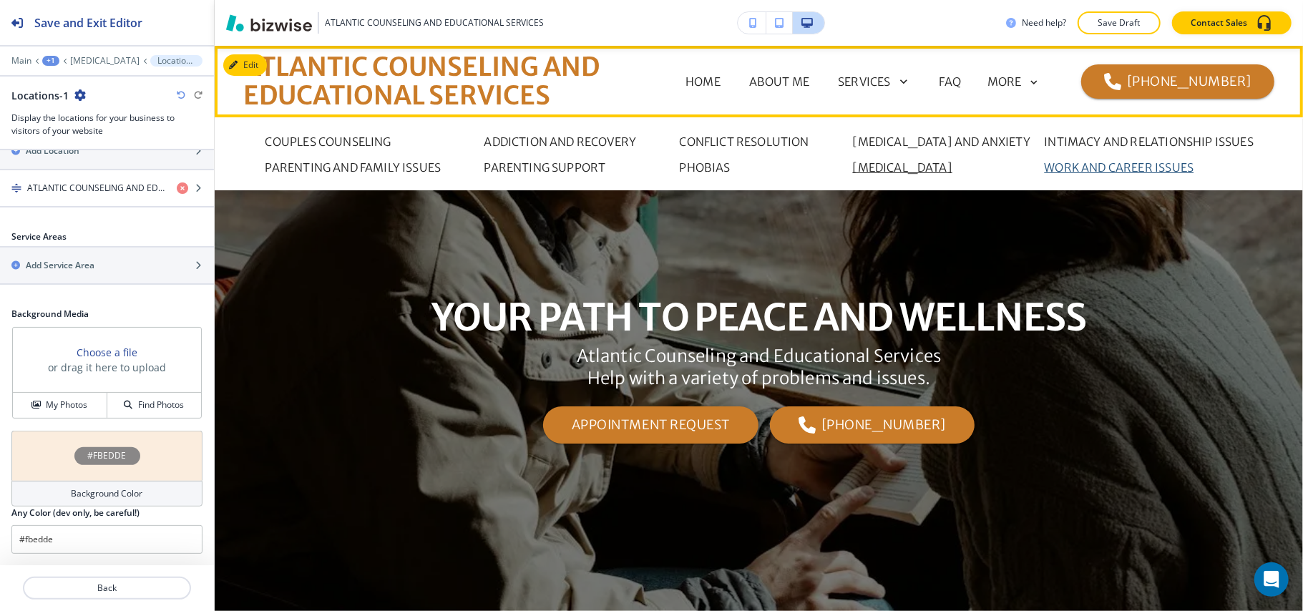
click at [1114, 161] on p "WORK AND CAREER ISSUES" at bounding box center [1120, 167] width 150 height 17
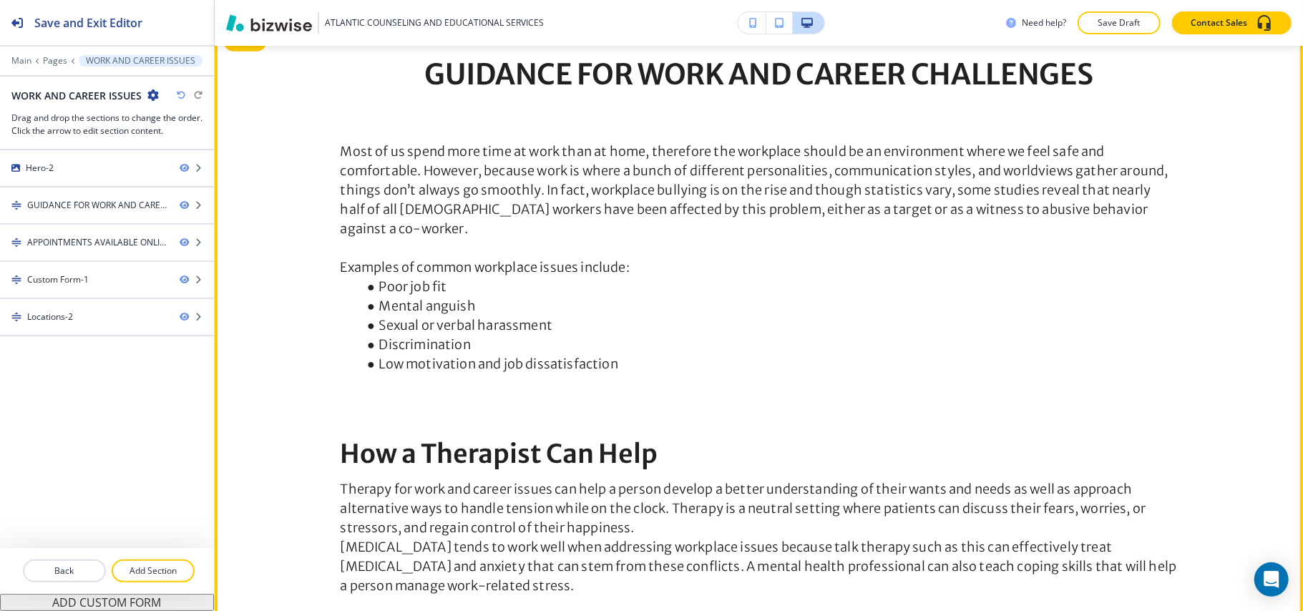
scroll to position [477, 0]
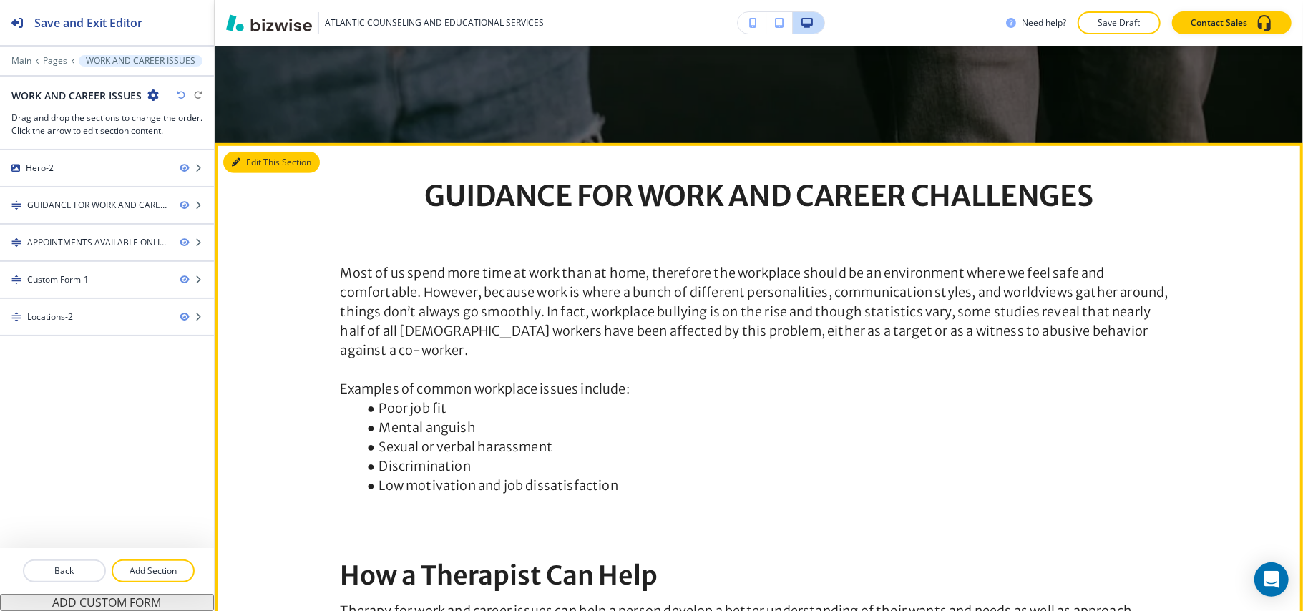
click at [242, 155] on button "Edit This Section" at bounding box center [271, 162] width 97 height 21
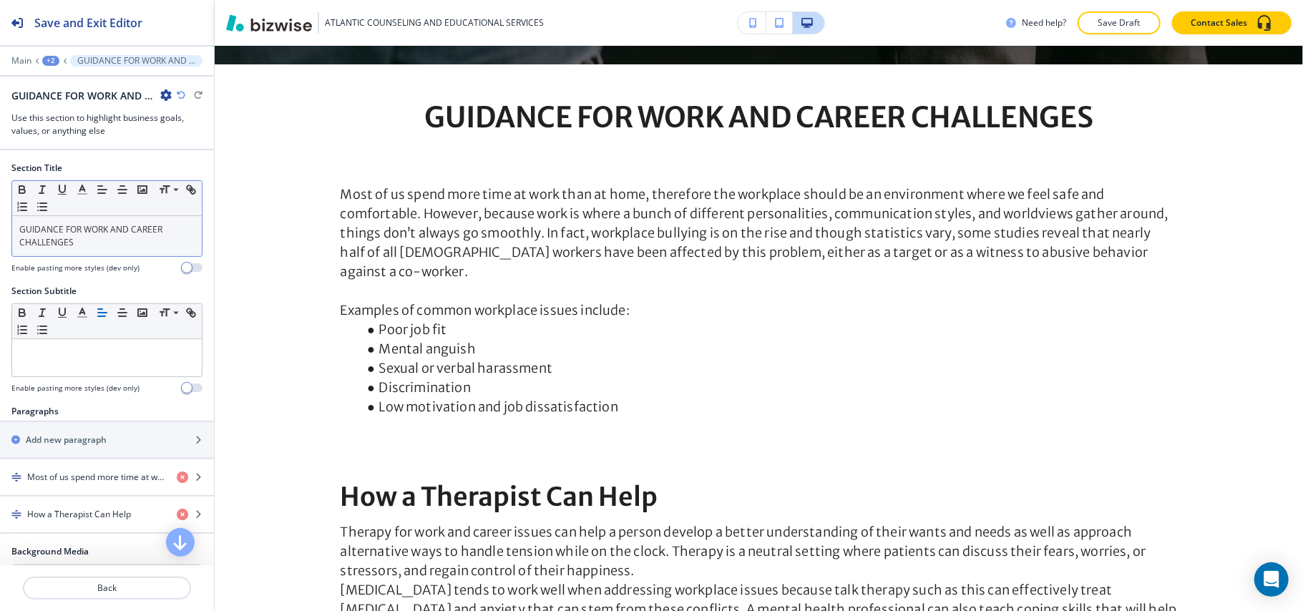
scroll to position [574, 0]
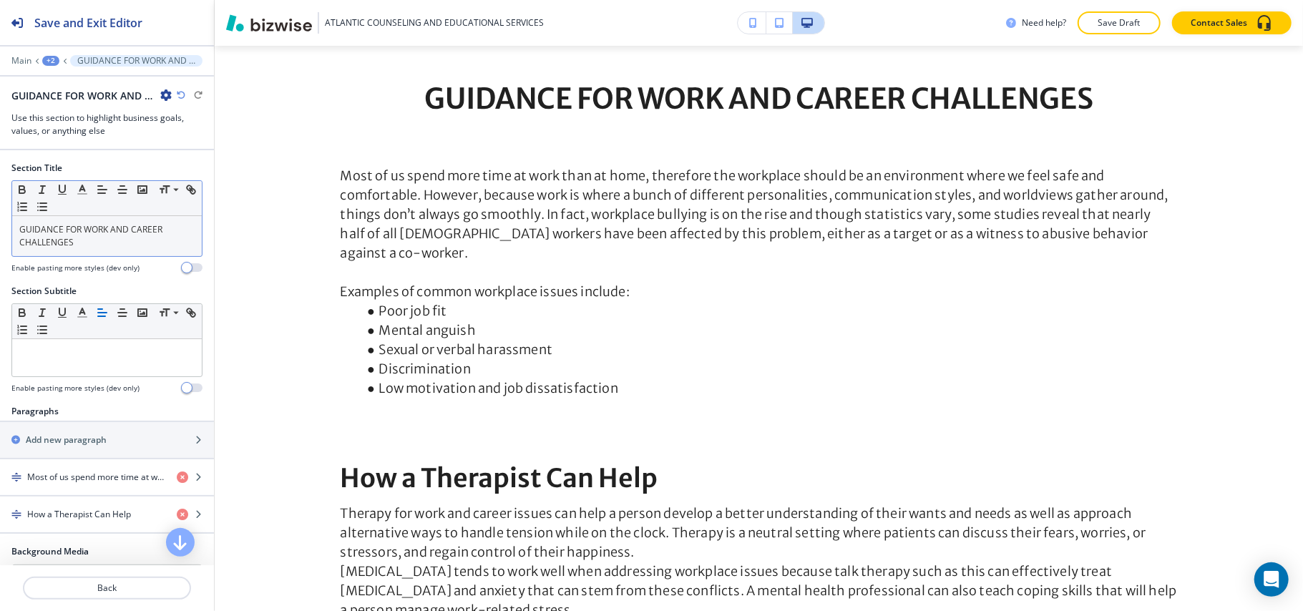
click at [92, 230] on p "GUIDANCE FOR WORK AND CAREER CHALLENGES" at bounding box center [106, 236] width 175 height 26
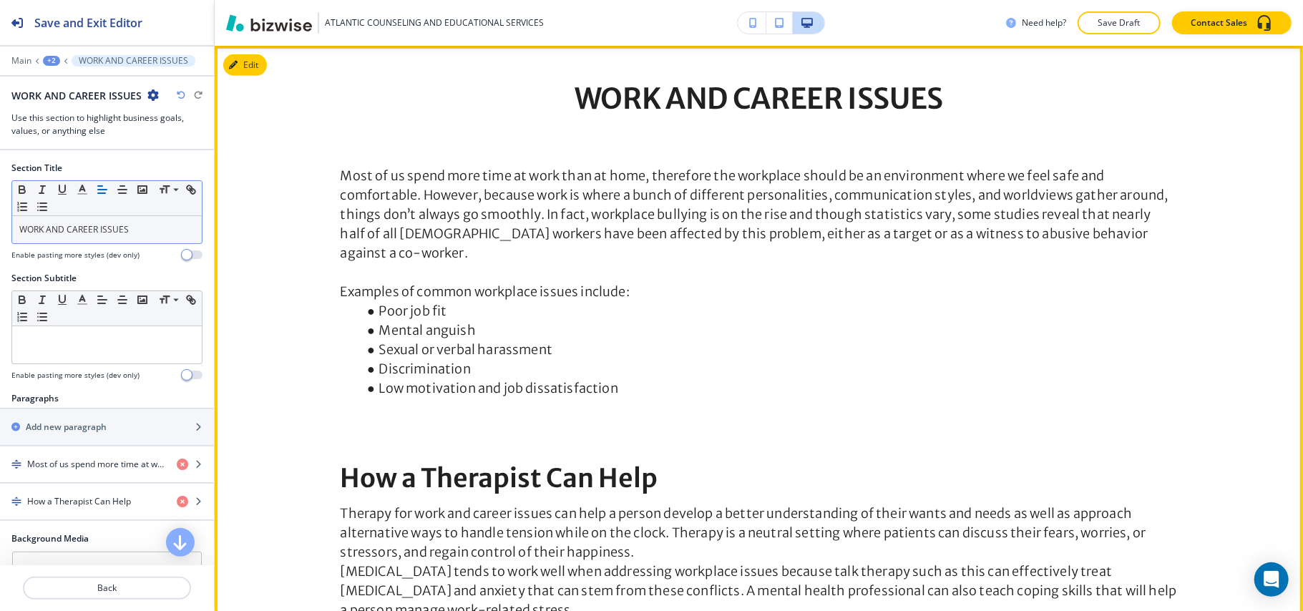
click at [312, 157] on div "WORK AND CAREER ISSUES Most of us spend more time at work than at home, therefo…" at bounding box center [759, 361] width 1089 height 557
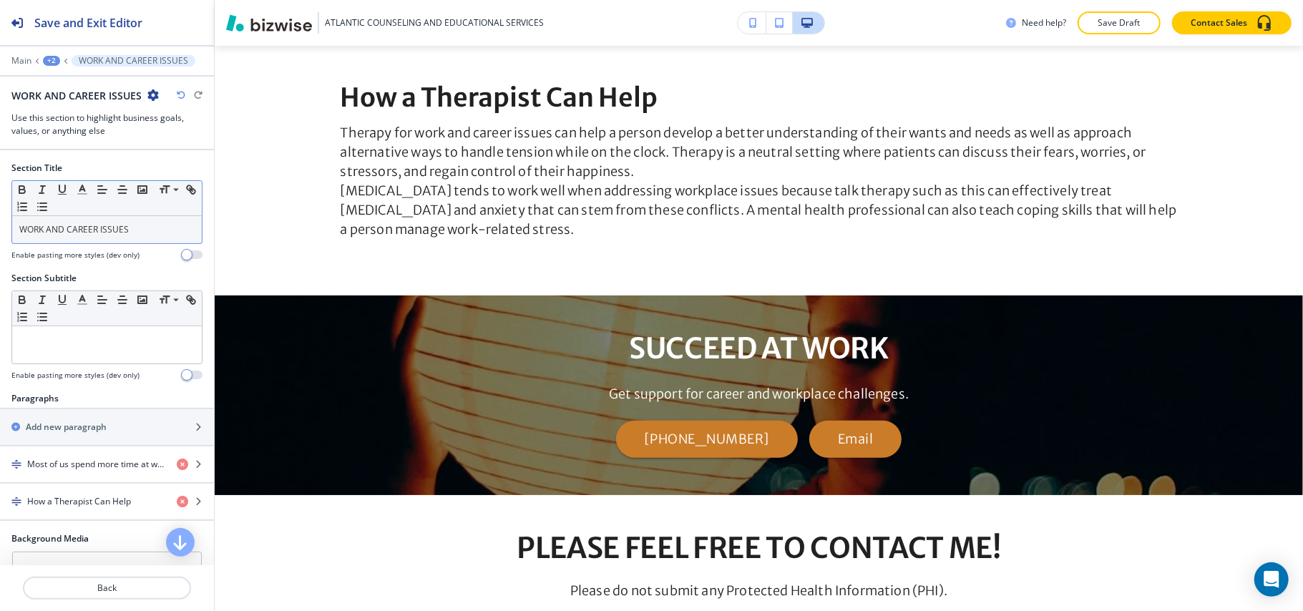
scroll to position [956, 0]
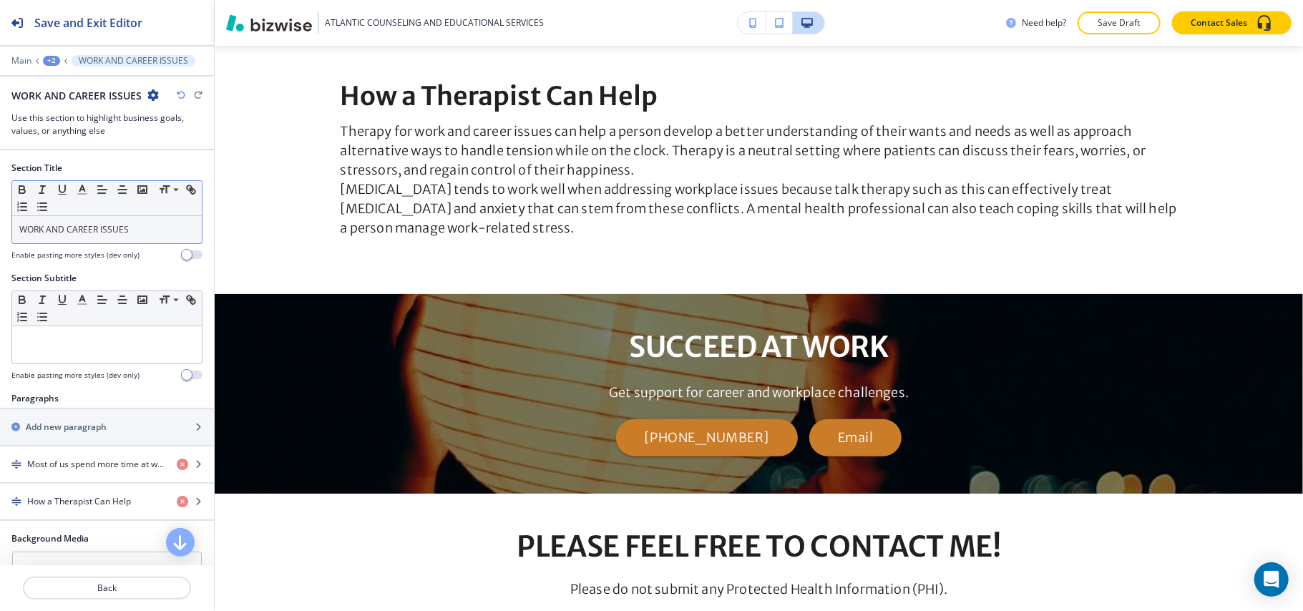
click at [44, 54] on div at bounding box center [107, 51] width 214 height 9
click at [49, 62] on div "+2" at bounding box center [51, 61] width 17 height 10
click at [84, 84] on p "Pages" at bounding box center [88, 84] width 73 height 13
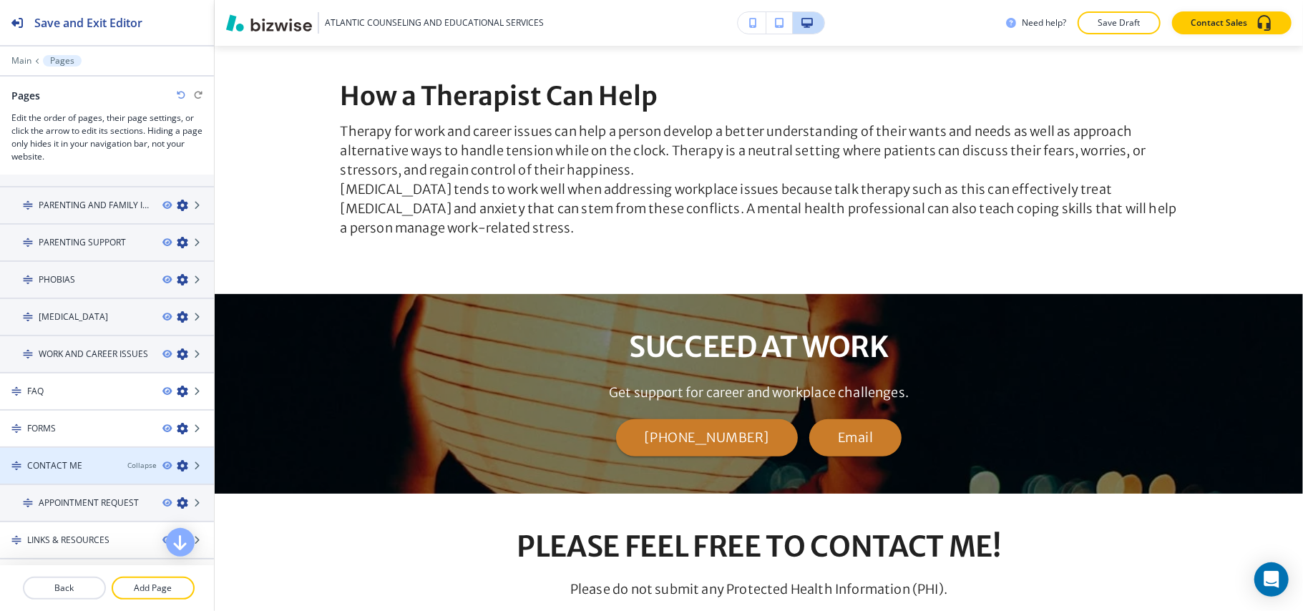
scroll to position [309, 0]
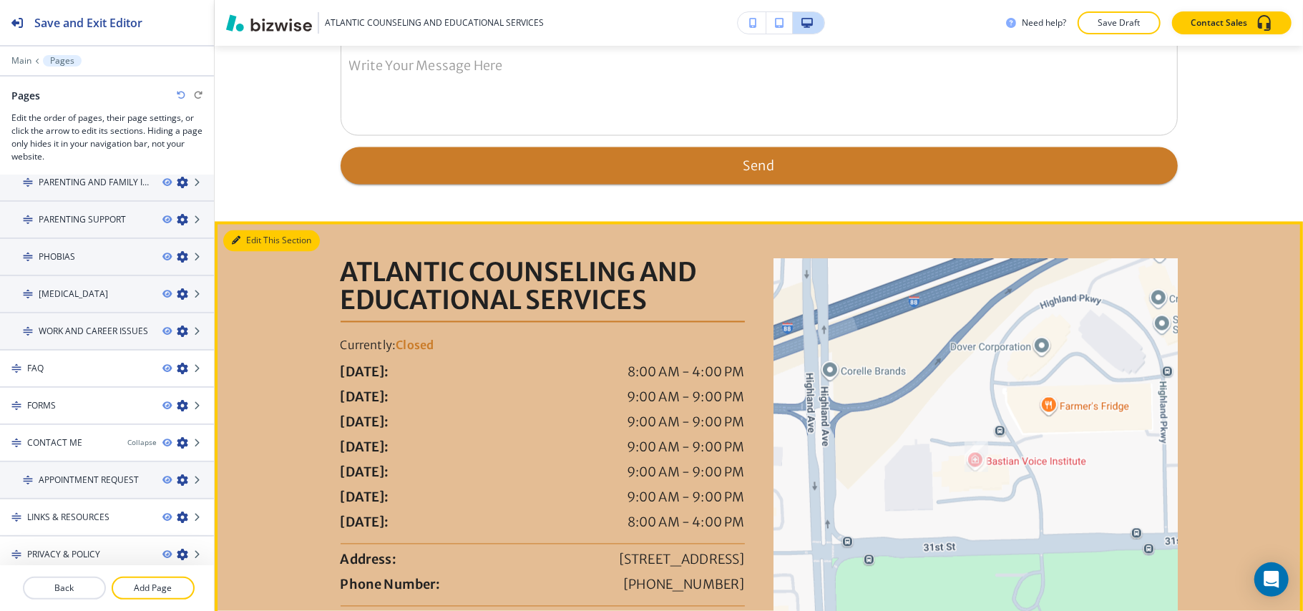
click at [247, 242] on button "Edit This Section" at bounding box center [271, 240] width 97 height 21
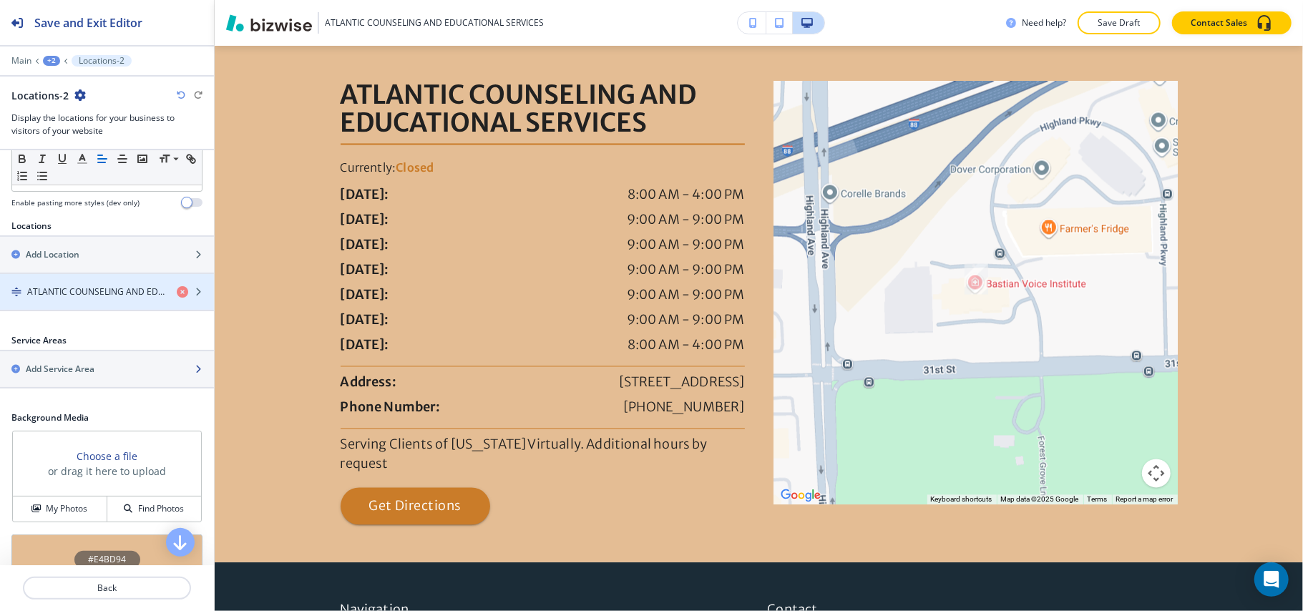
scroll to position [281, 0]
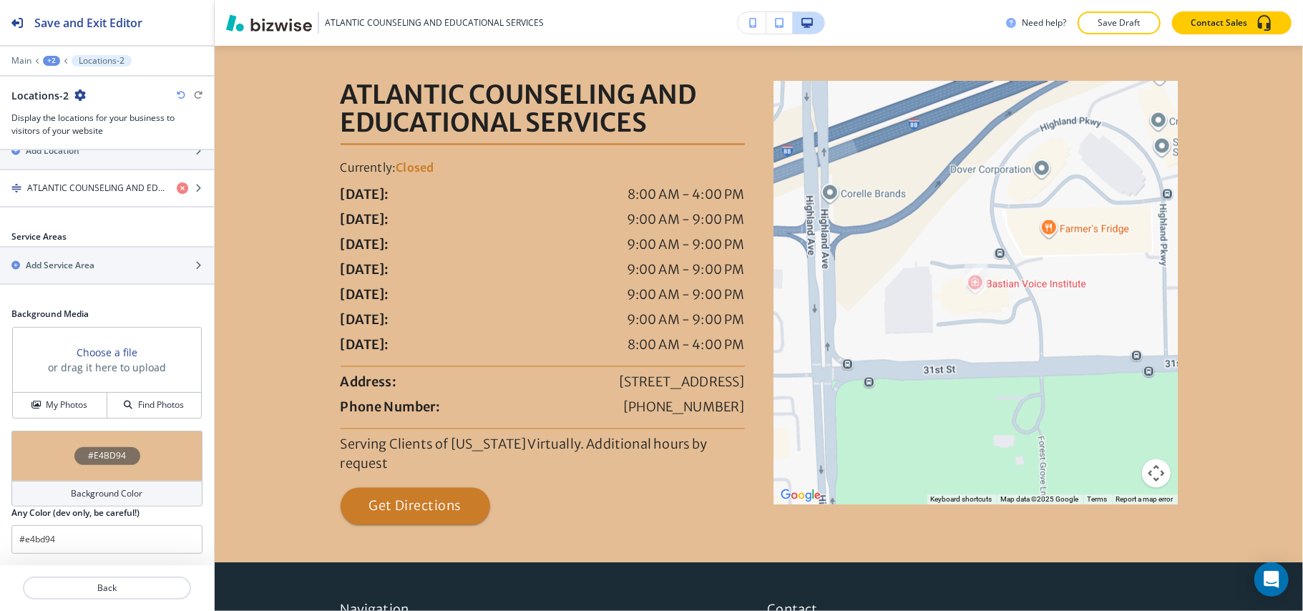
click at [62, 441] on div "#E4BD94" at bounding box center [106, 456] width 191 height 50
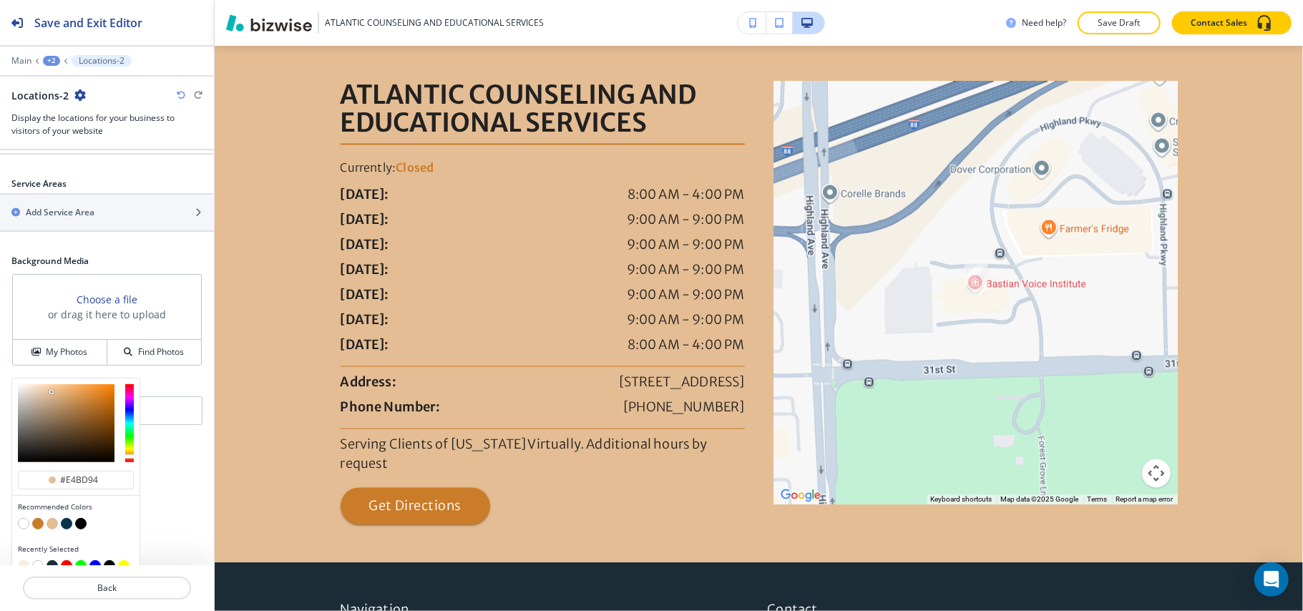
scroll to position [351, 0]
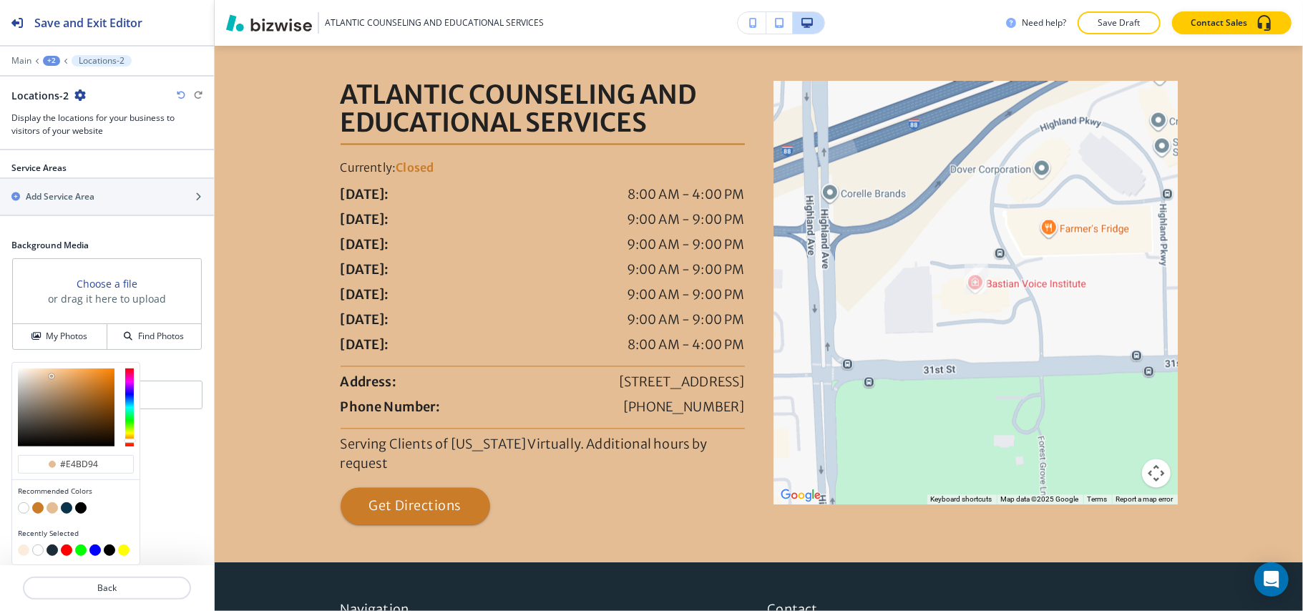
click at [26, 551] on button "button" at bounding box center [23, 550] width 11 height 11
type input "#fbedde"
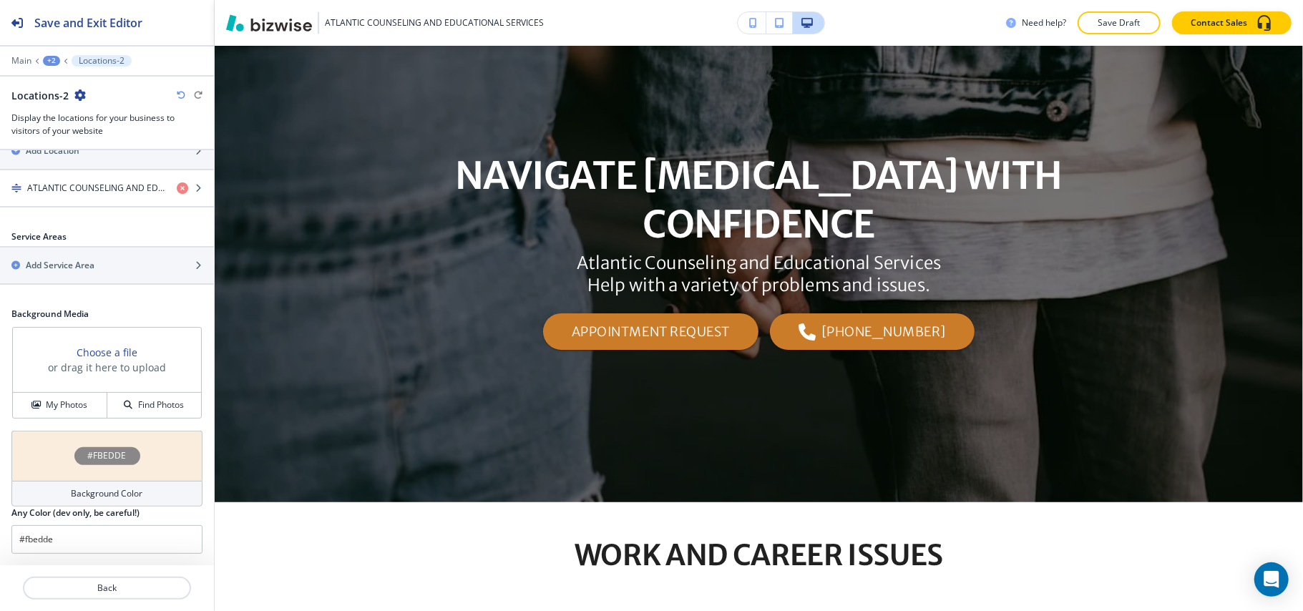
scroll to position [0, 0]
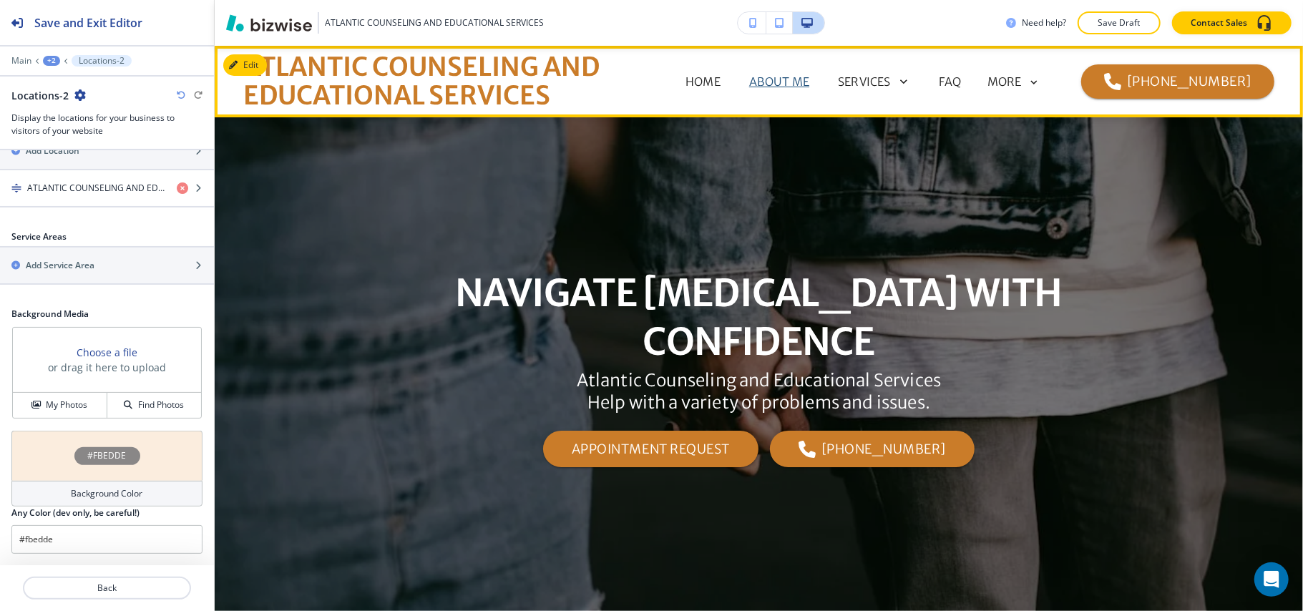
click at [780, 83] on p "ABOUT ME" at bounding box center [779, 81] width 60 height 17
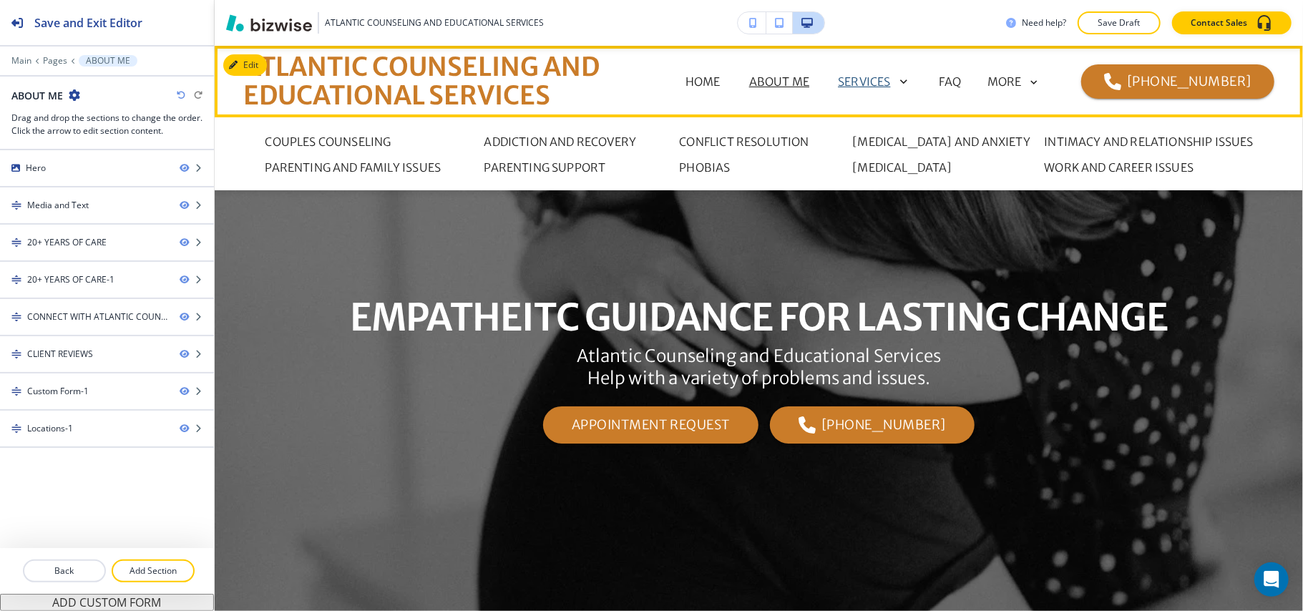
click at [883, 82] on p "SERVICES" at bounding box center [864, 81] width 52 height 17
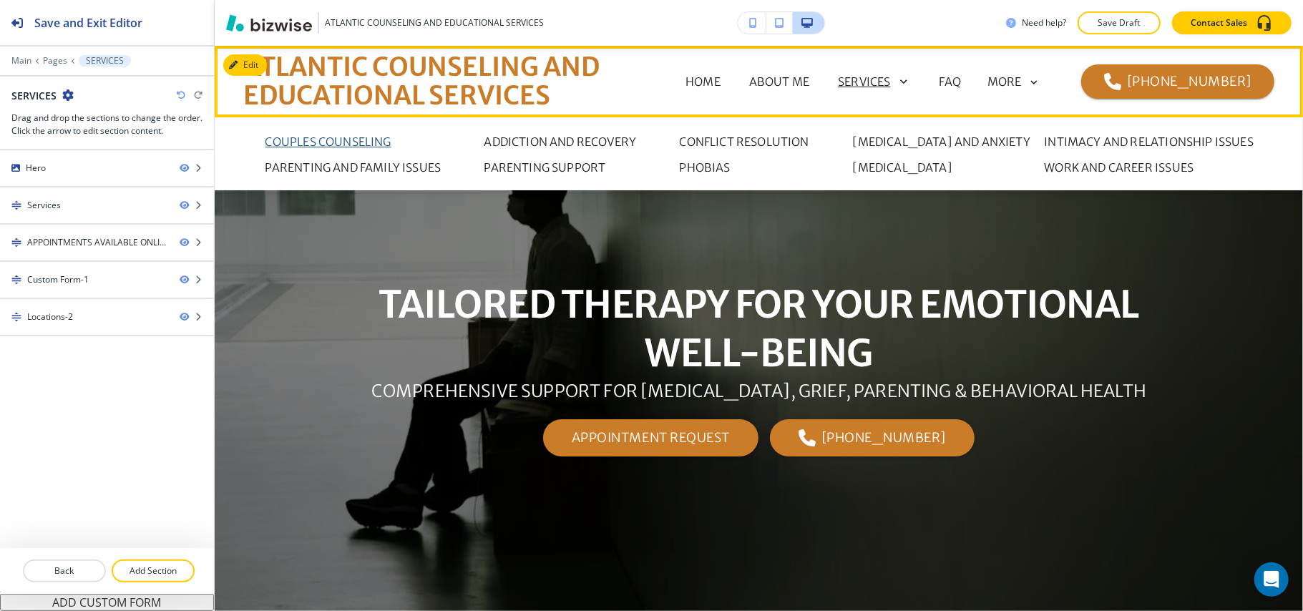
click at [344, 133] on p "Couples Counseling" at bounding box center [329, 141] width 126 height 17
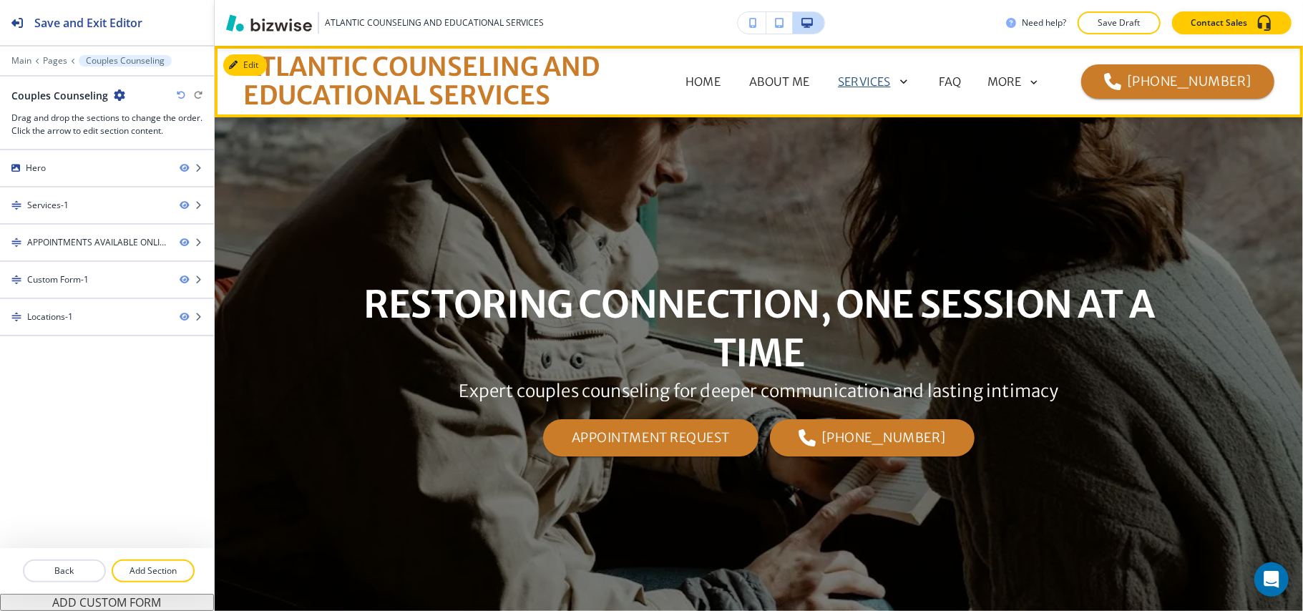
click at [890, 87] on p "SERVICES" at bounding box center [864, 81] width 52 height 17
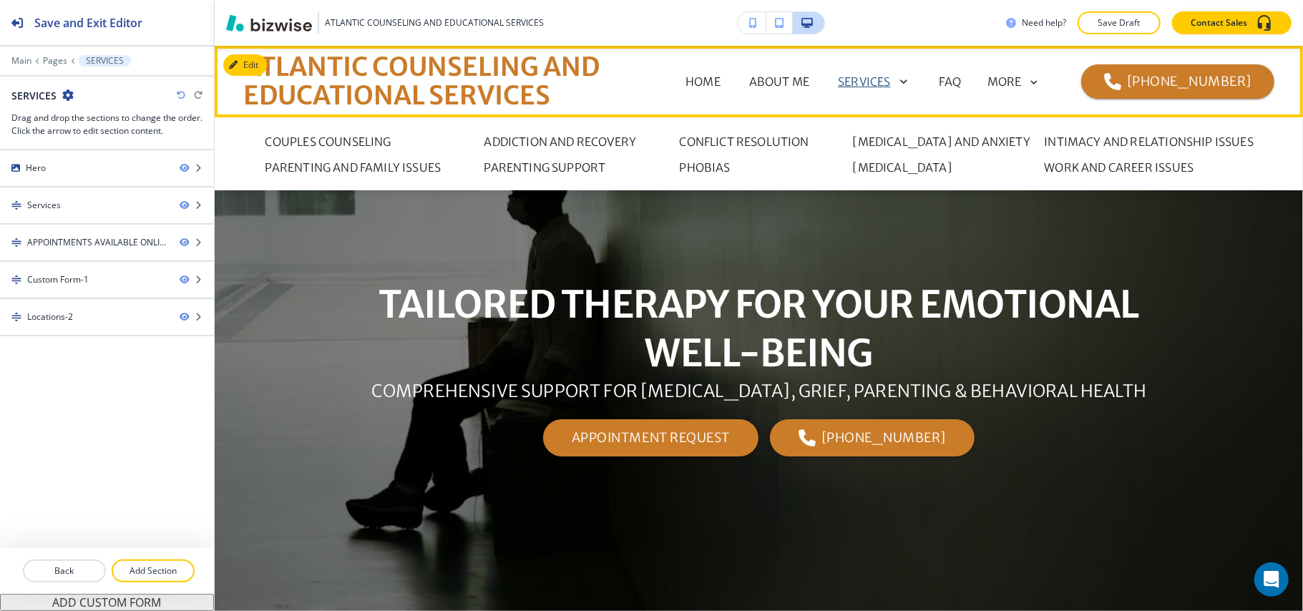
click at [886, 75] on p "SERVICES" at bounding box center [864, 81] width 52 height 17
click at [490, 137] on p "ADDICTION AND RECOVERY" at bounding box center [561, 141] width 152 height 17
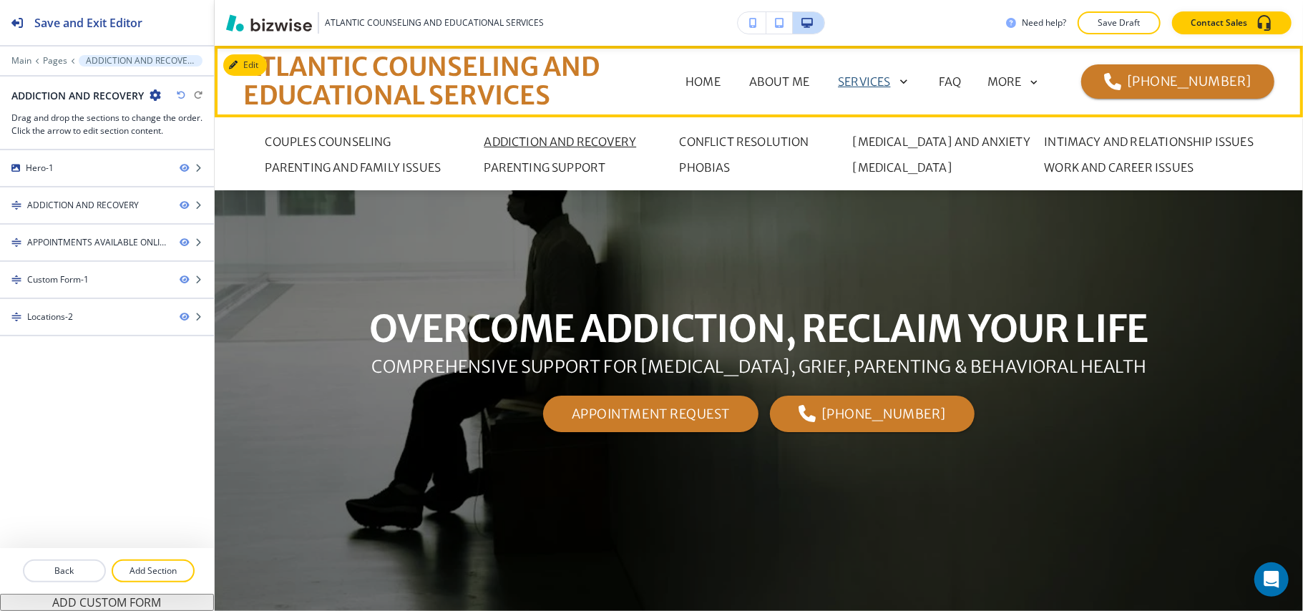
click at [908, 74] on icon at bounding box center [901, 82] width 20 height 20
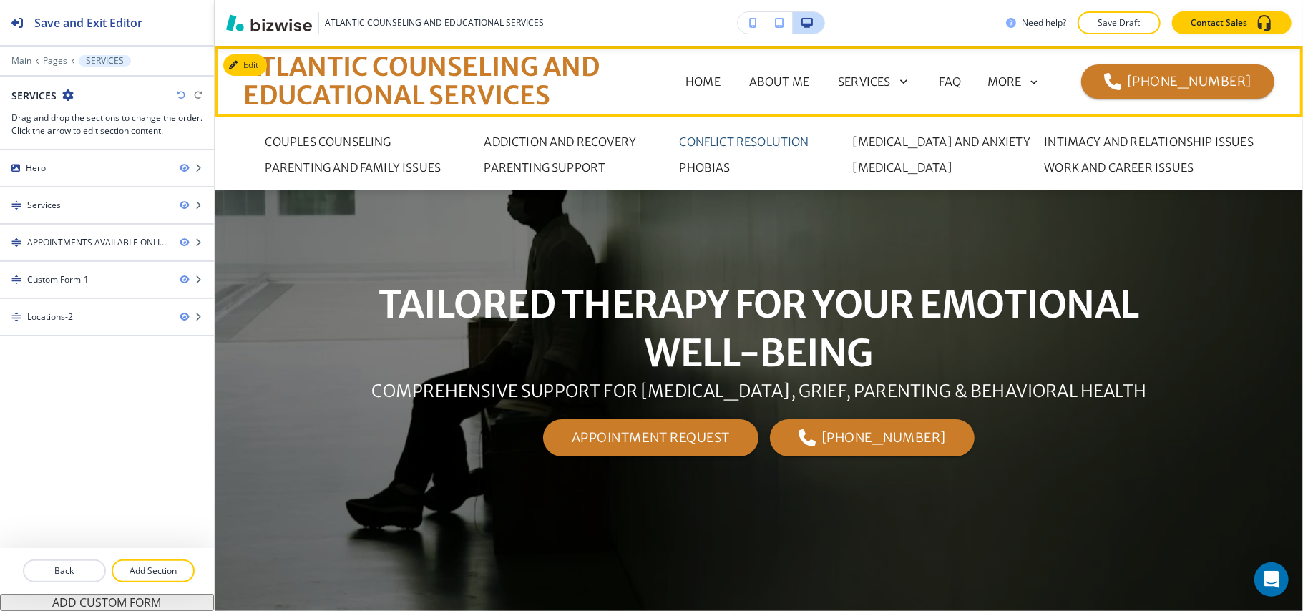
click at [777, 137] on p "CONFLICT RESOLUTION" at bounding box center [745, 141] width 130 height 17
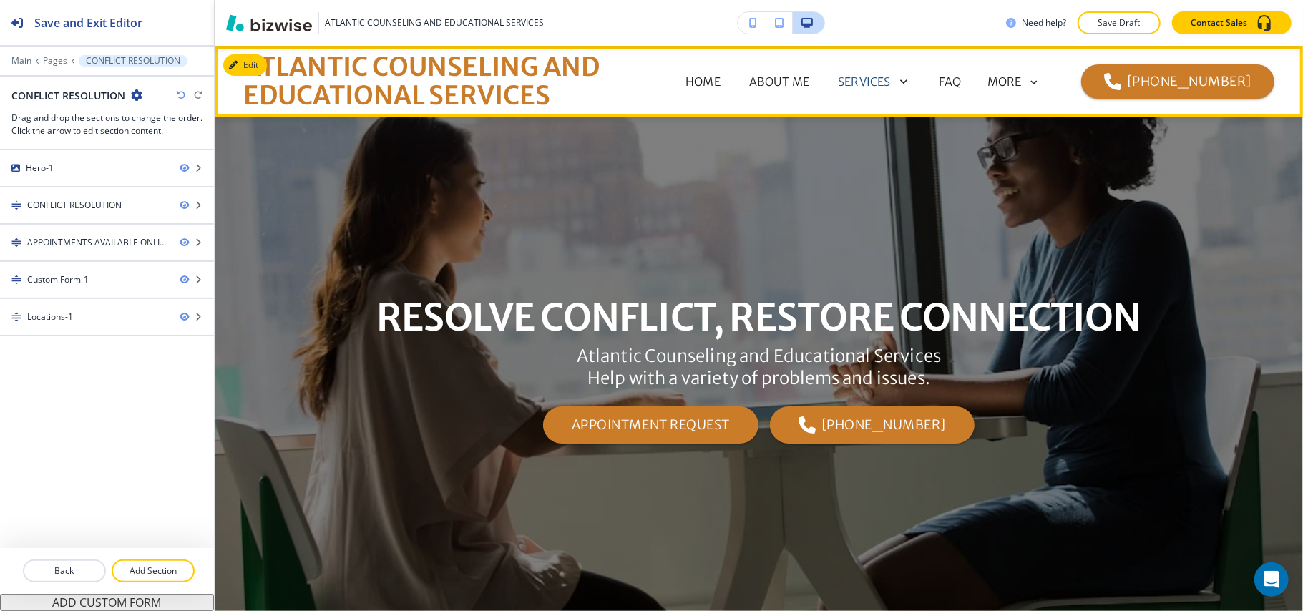
click at [869, 83] on p "SERVICES" at bounding box center [864, 81] width 52 height 17
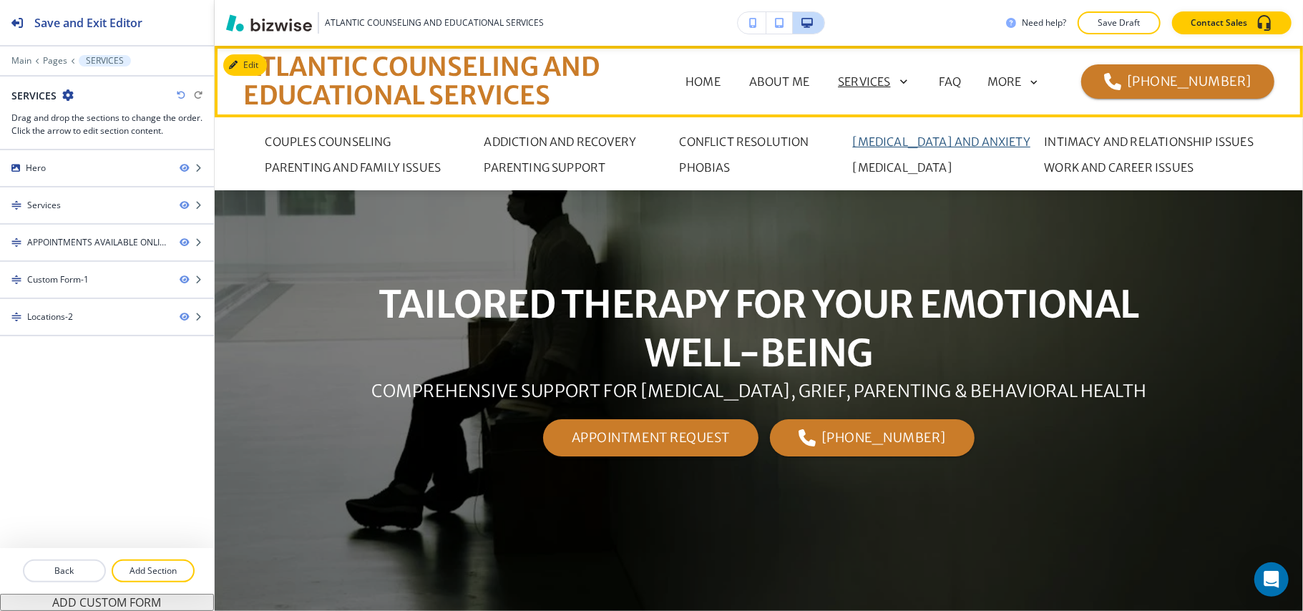
click at [959, 135] on p "[MEDICAL_DATA] AND ANXIETY" at bounding box center [942, 141] width 178 height 17
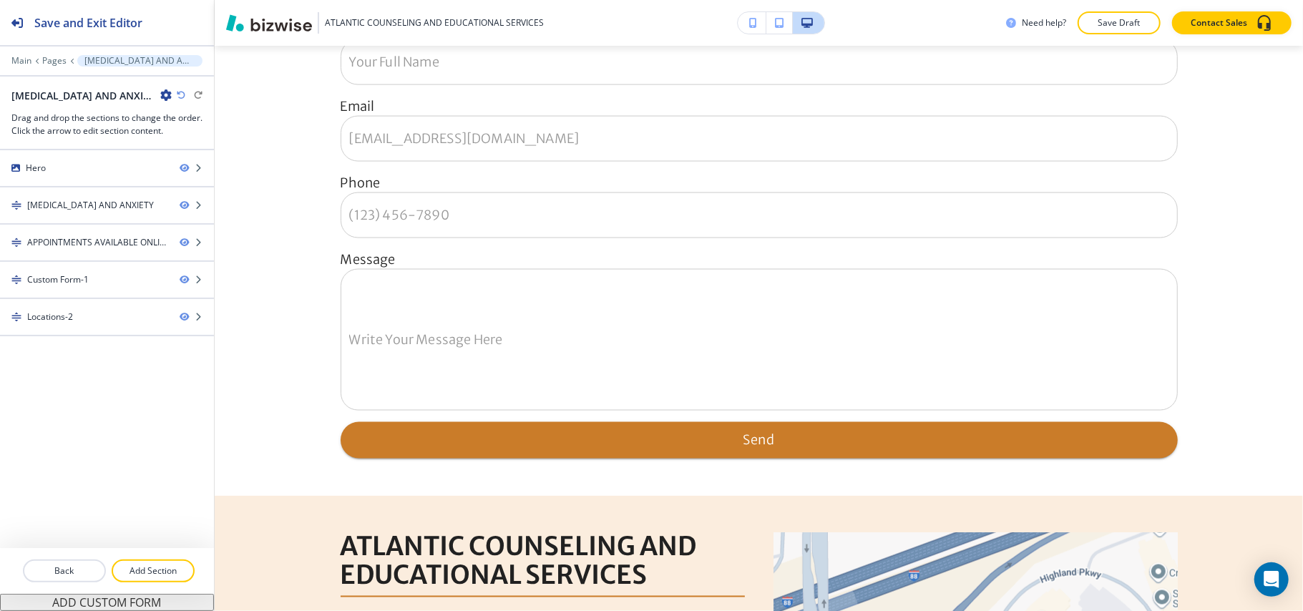
scroll to position [1409, 0]
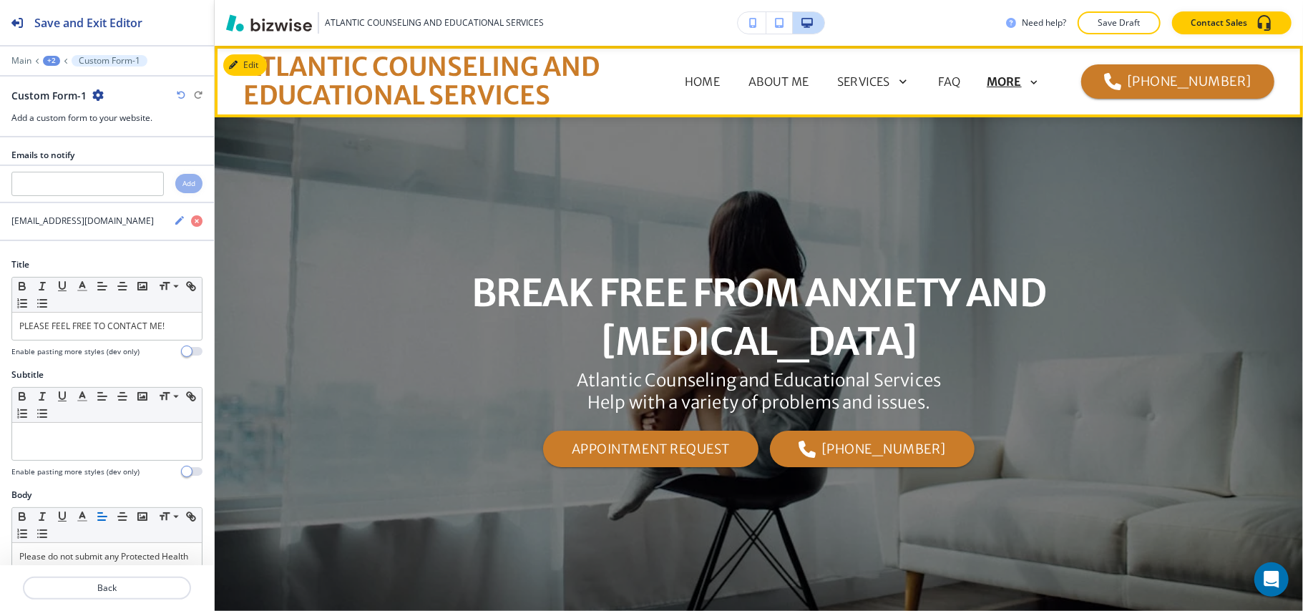
click at [1014, 84] on p "MORE" at bounding box center [1004, 82] width 35 height 13
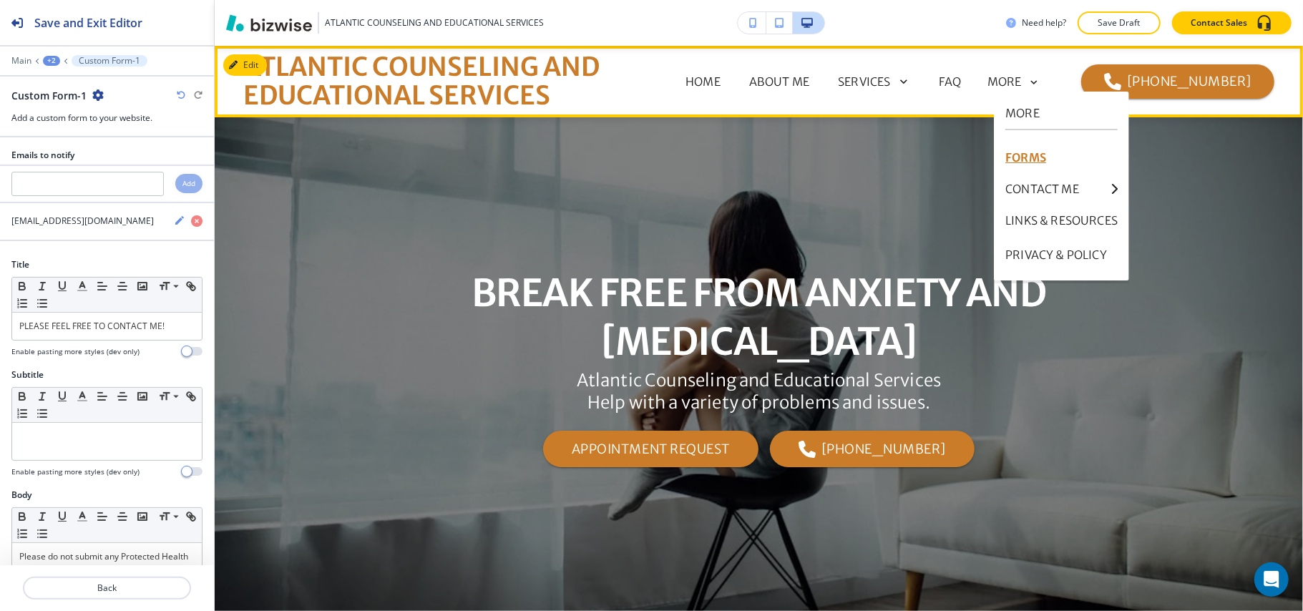
click at [1026, 157] on p "FORMS" at bounding box center [1062, 157] width 112 height 34
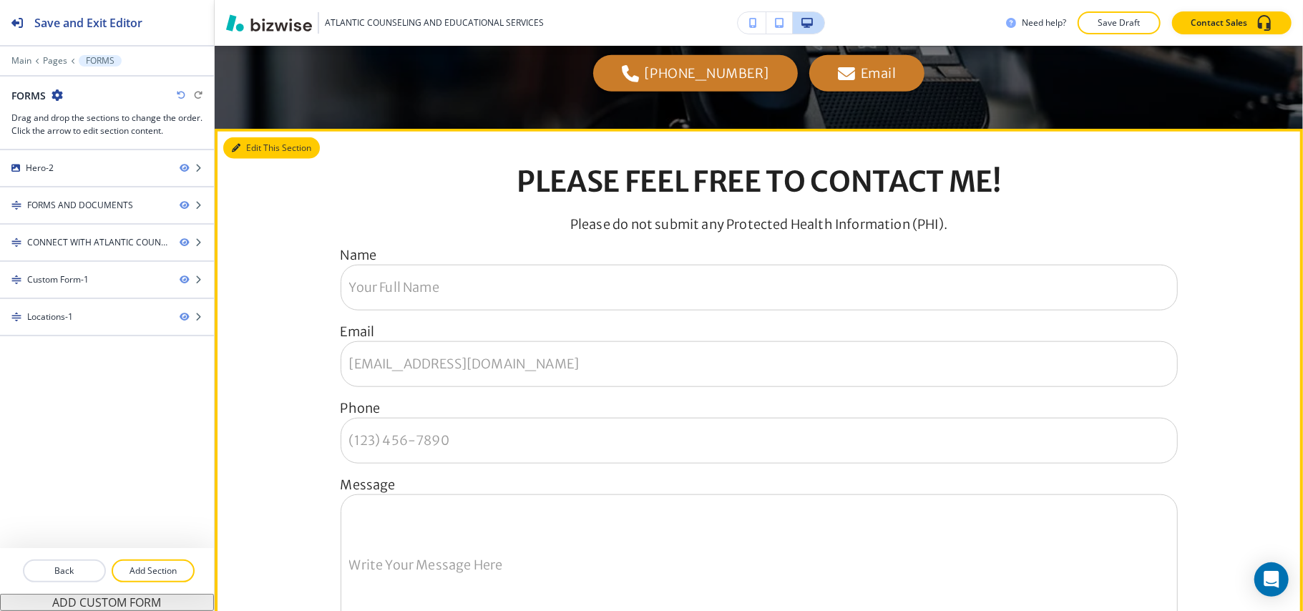
click at [233, 159] on button "Edit This Section" at bounding box center [271, 147] width 97 height 21
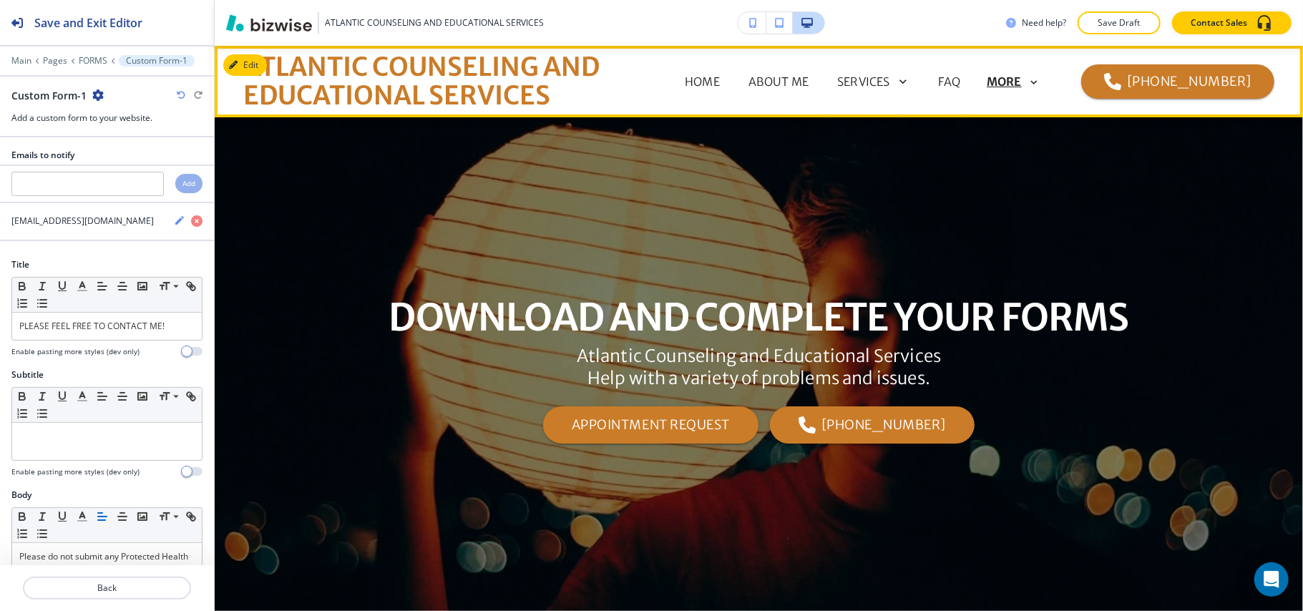
click at [1022, 84] on p "MORE" at bounding box center [1004, 82] width 35 height 13
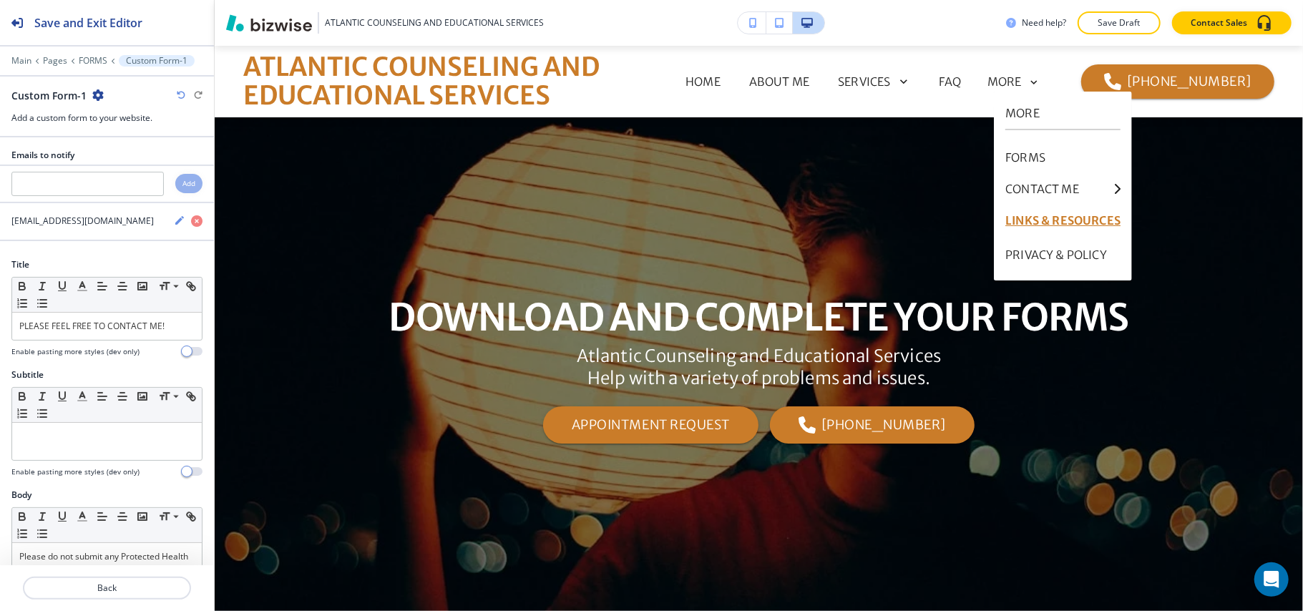
click at [1034, 224] on p "LINKS & RESOURCES" at bounding box center [1063, 220] width 115 height 34
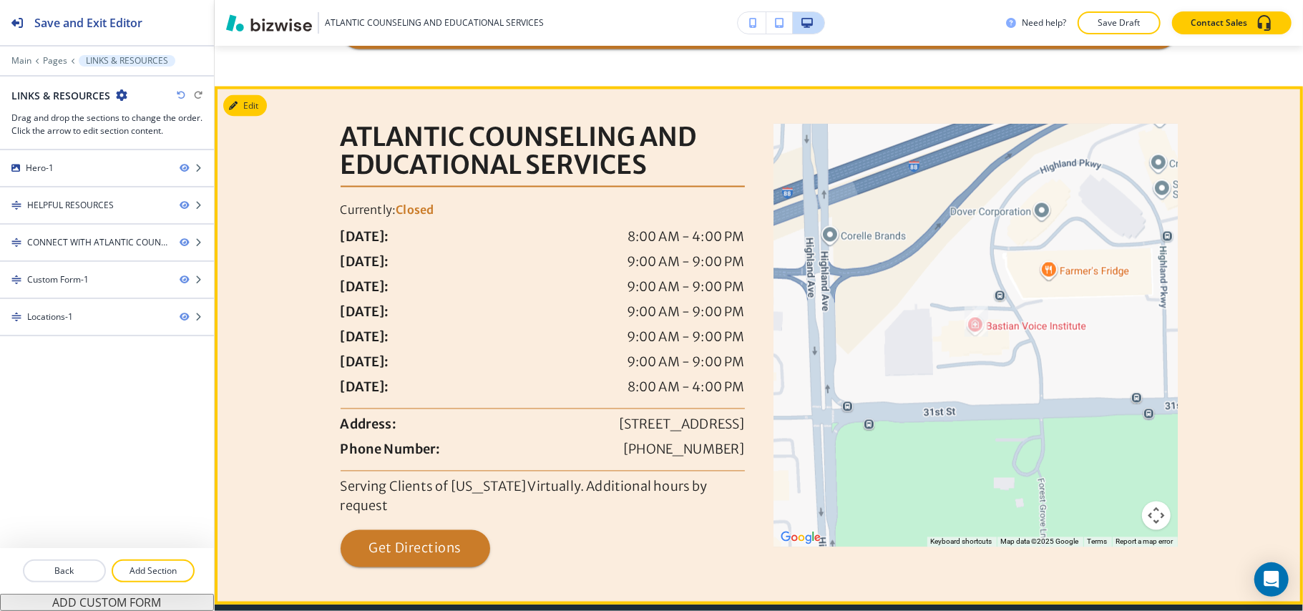
scroll to position [2004, 0]
